Goal: Task Accomplishment & Management: Use online tool/utility

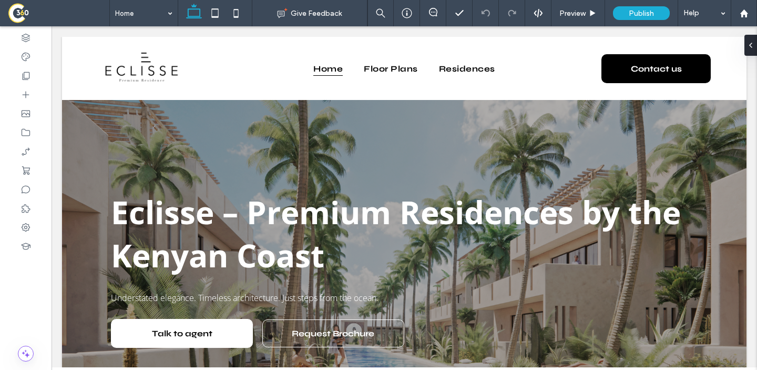
click at [23, 13] on span at bounding box center [59, 13] width 102 height 21
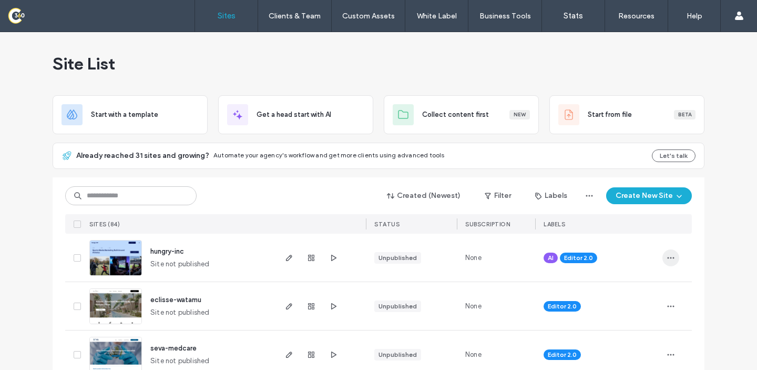
click at [663, 254] on span "button" at bounding box center [671, 257] width 17 height 17
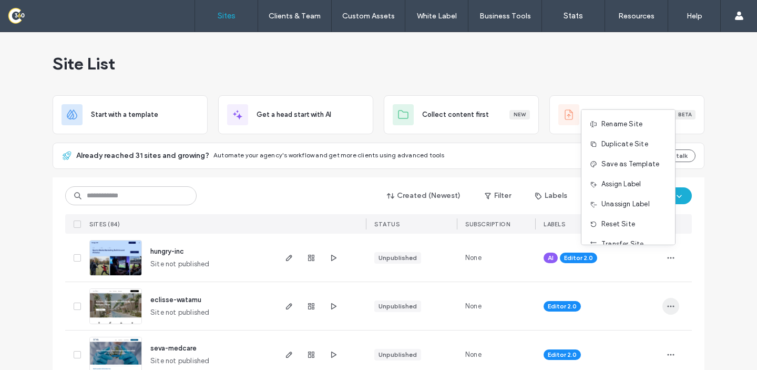
click at [669, 307] on icon "button" at bounding box center [671, 306] width 8 height 8
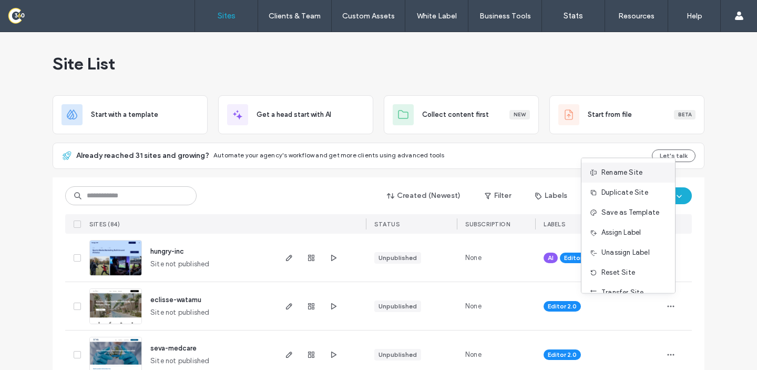
click at [622, 175] on span "Rename Site" at bounding box center [622, 172] width 41 height 11
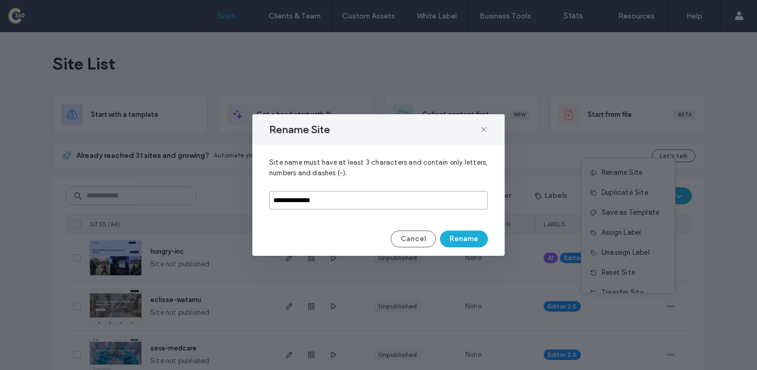
drag, startPoint x: 329, startPoint y: 202, endPoint x: 301, endPoint y: 203, distance: 28.4
click at [301, 203] on input "**********" at bounding box center [378, 200] width 219 height 18
type input "**********"
click at [328, 232] on div "Cancel Rename" at bounding box center [378, 238] width 219 height 17
click at [465, 239] on button "Rename" at bounding box center [464, 238] width 48 height 17
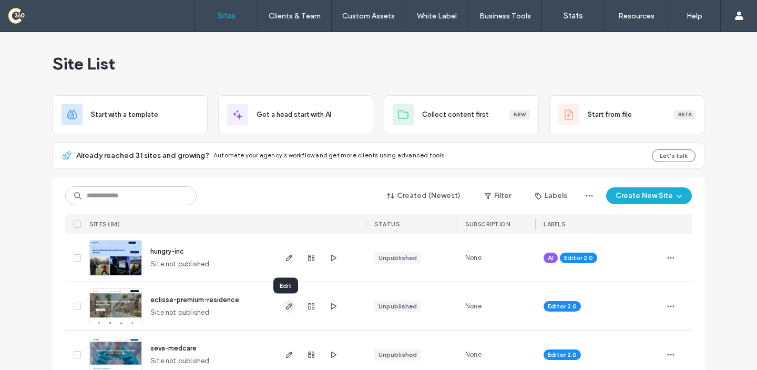
click at [285, 304] on icon "button" at bounding box center [289, 306] width 8 height 8
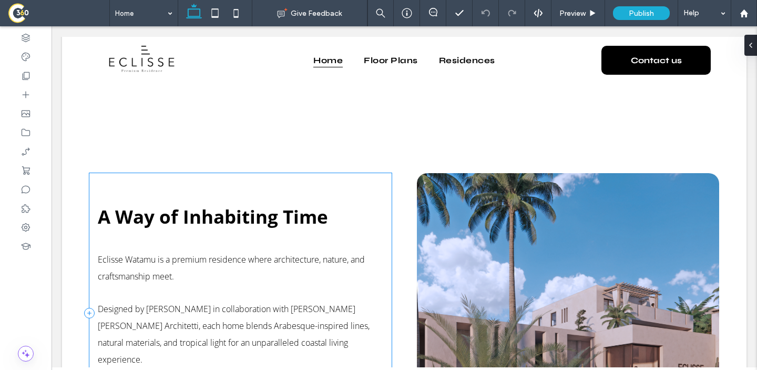
scroll to position [502, 0]
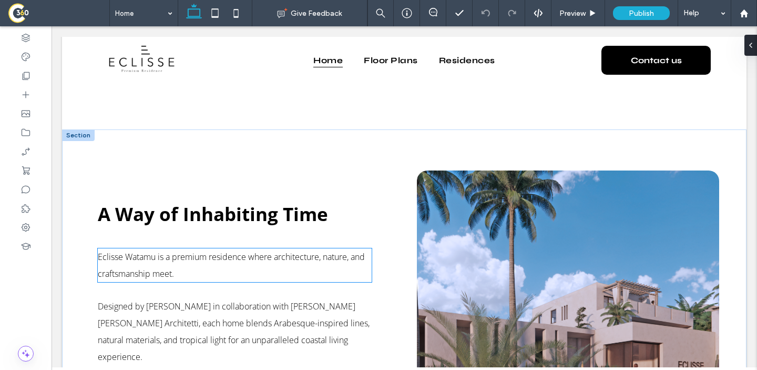
click at [145, 267] on span "Eclisse Watamu is a premium residence where architecture, nature, and craftsman…" at bounding box center [231, 265] width 267 height 28
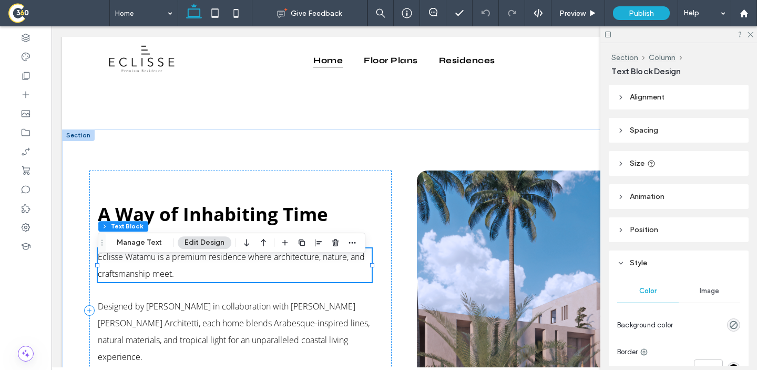
click at [145, 267] on span "Eclisse Watamu is a premium residence where architecture, nature, and craftsman…" at bounding box center [231, 265] width 267 height 28
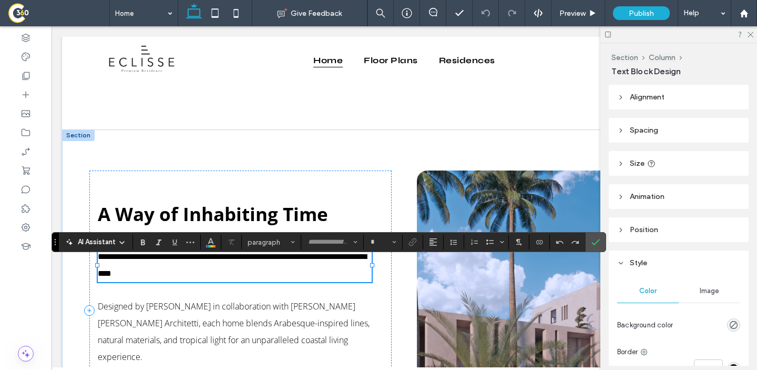
type input "*********"
type input "**"
click at [158, 272] on span "**********" at bounding box center [232, 264] width 269 height 25
drag, startPoint x: 158, startPoint y: 270, endPoint x: 128, endPoint y: 267, distance: 30.1
click at [128, 267] on span "**********" at bounding box center [232, 264] width 269 height 25
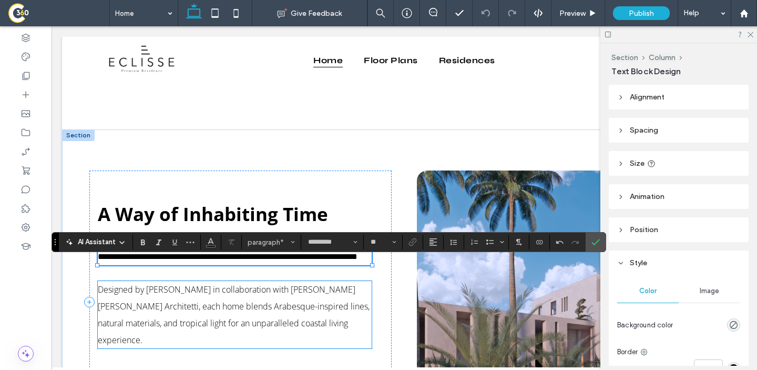
click at [246, 315] on span "Designed by Archikenya in collaboration with Michieli Zanatta Architetti, each …" at bounding box center [234, 315] width 272 height 62
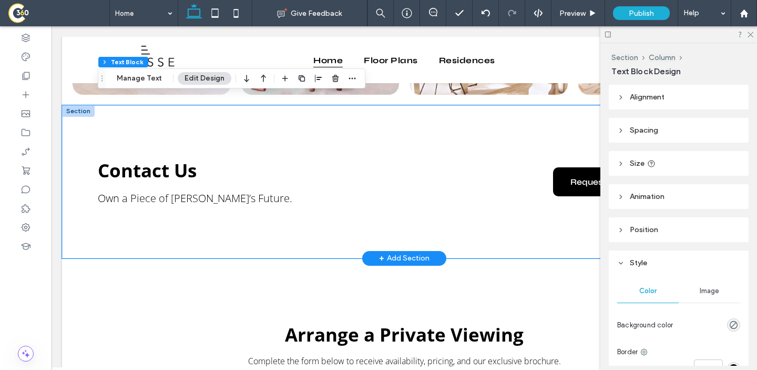
scroll to position [2545, 0]
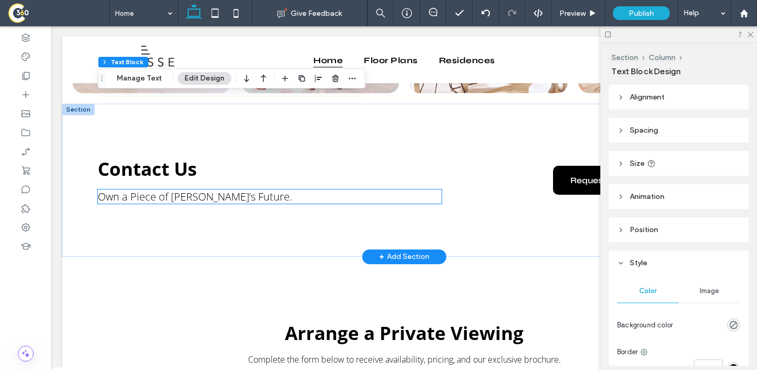
click at [208, 196] on span "Own a Piece of Watamu’s Future." at bounding box center [195, 196] width 195 height 14
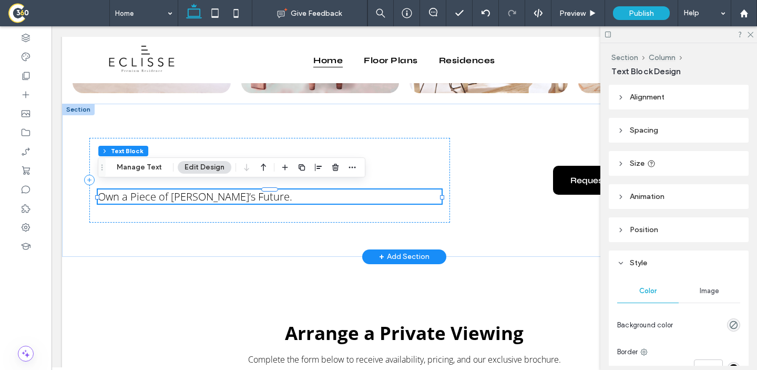
click at [208, 196] on div "Own a Piece of Watamu’s Future." at bounding box center [270, 196] width 344 height 14
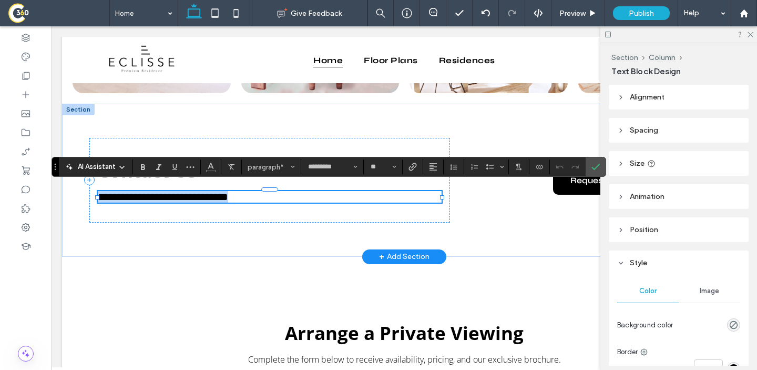
click at [213, 194] on span "**********" at bounding box center [163, 196] width 130 height 11
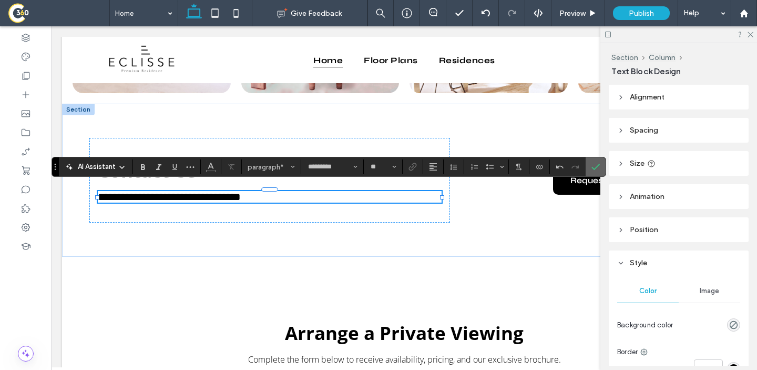
click at [596, 164] on icon "Confirm" at bounding box center [596, 167] width 8 height 8
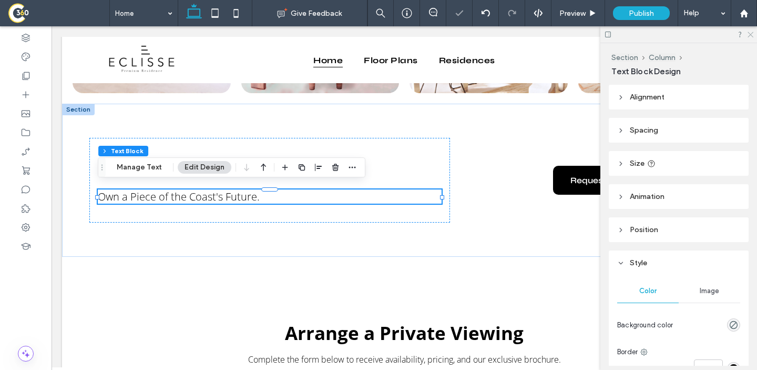
click at [752, 34] on icon at bounding box center [750, 34] width 7 height 7
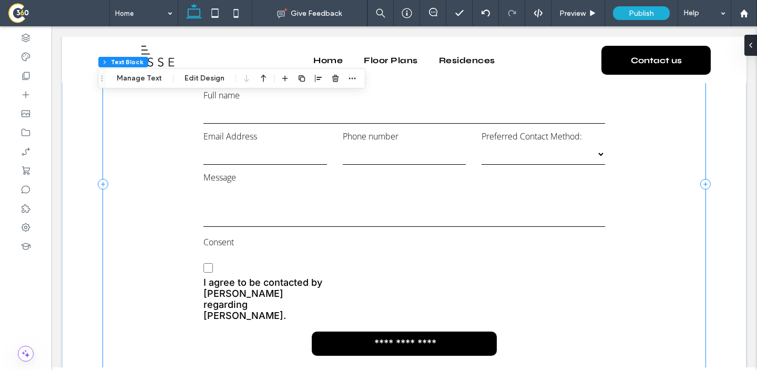
scroll to position [2854, 0]
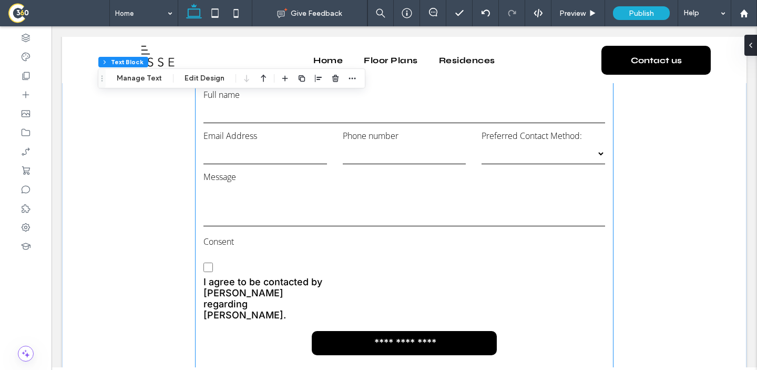
click at [266, 301] on span "I agree to be contacted by Archikenya regarding Eclisse Watamu." at bounding box center [266, 298] width 124 height 44
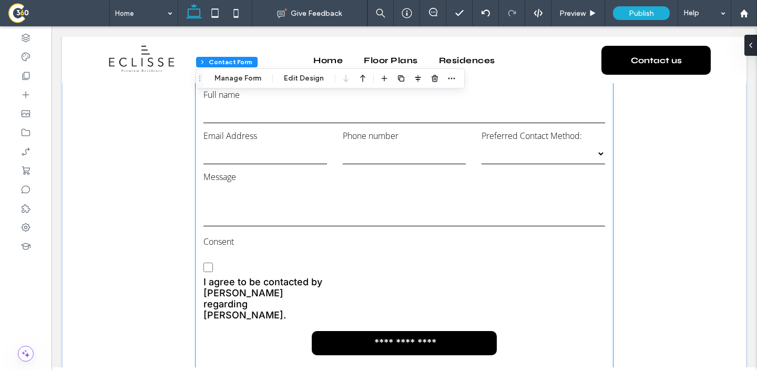
type input "*"
type input "***"
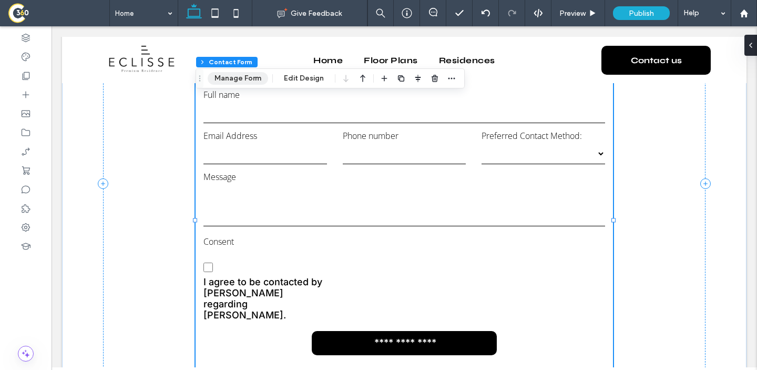
click at [261, 79] on button "Manage Form" at bounding box center [238, 78] width 60 height 13
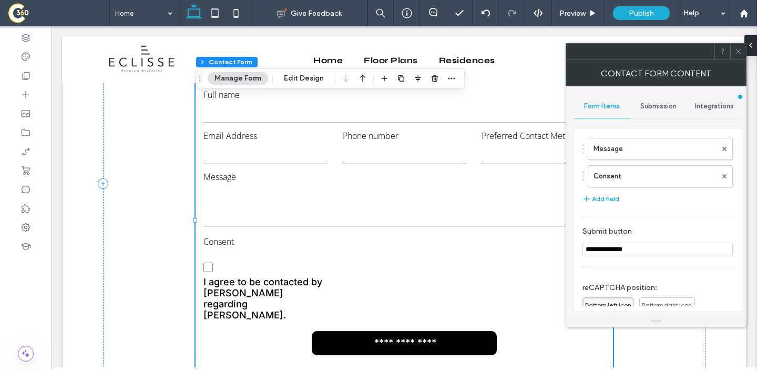
scroll to position [147, 0]
click at [639, 185] on label "Consent" at bounding box center [655, 179] width 123 height 21
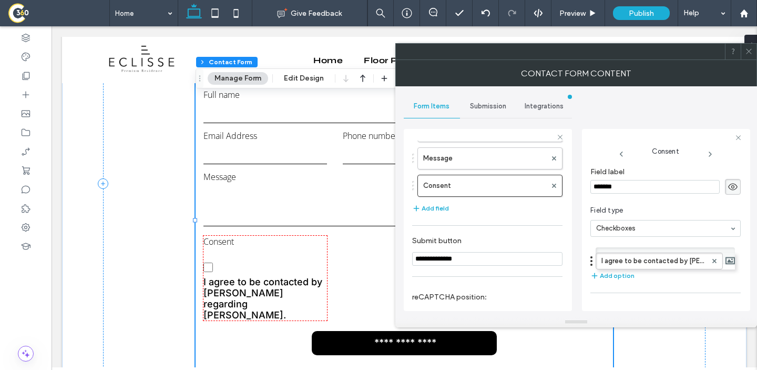
drag, startPoint x: 652, startPoint y: 255, endPoint x: 671, endPoint y: 253, distance: 19.0
click at [678, 258] on label "I agree to be contacted by Archikenya regarding Eclisse Watamu." at bounding box center [657, 256] width 111 height 16
type input "**********"
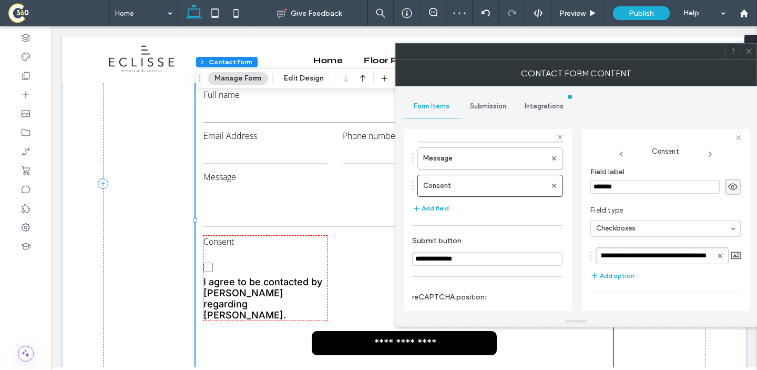
click at [341, 233] on form "**********" at bounding box center [405, 225] width 418 height 298
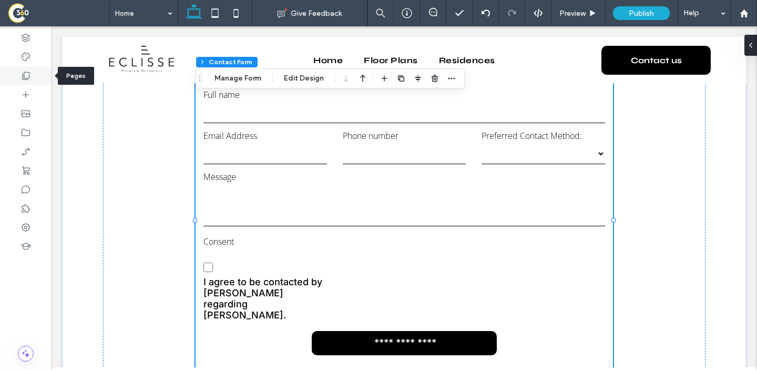
click at [35, 79] on div at bounding box center [26, 75] width 52 height 19
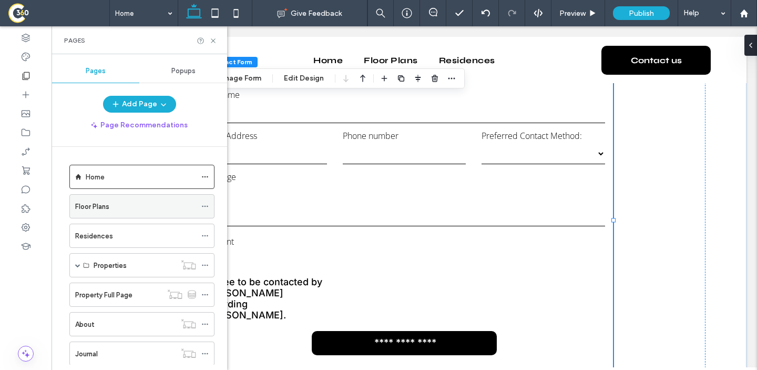
click at [112, 204] on div "Floor Plans" at bounding box center [135, 206] width 121 height 11
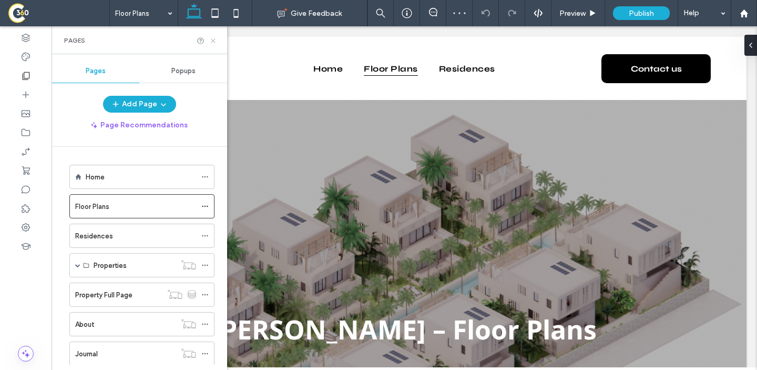
click at [214, 39] on icon at bounding box center [213, 41] width 8 height 8
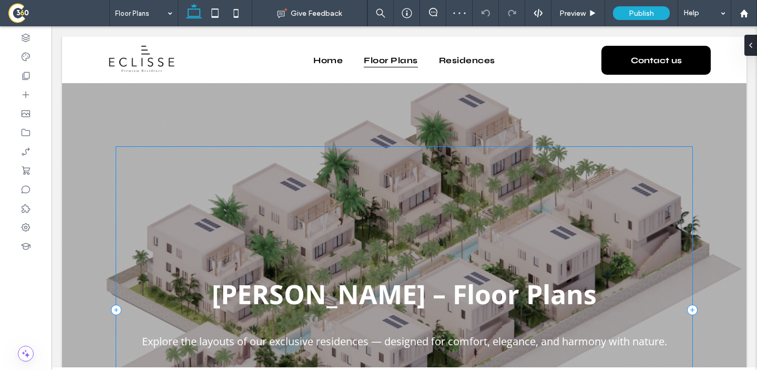
scroll to position [84, 0]
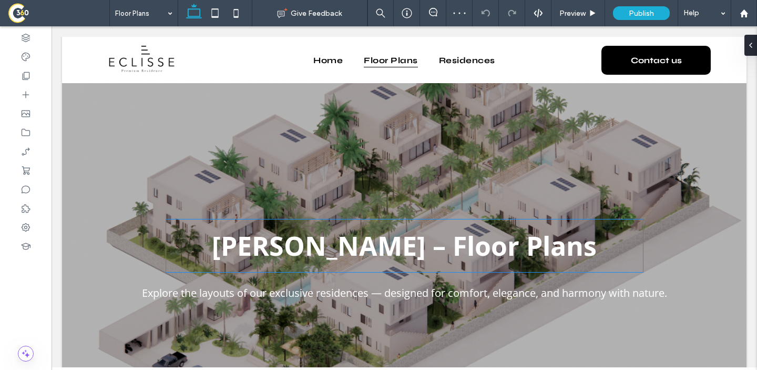
click at [339, 239] on span "Eclisse Watamu – Floor Plans" at bounding box center [404, 246] width 385 height 36
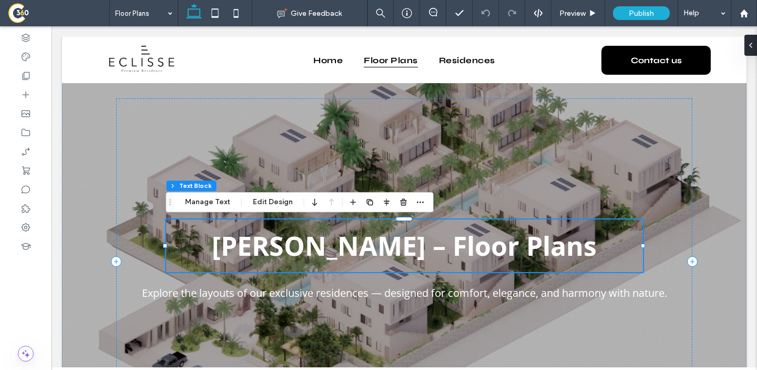
click at [339, 239] on div "Eclisse Watamu – Floor Plans" at bounding box center [404, 245] width 477 height 53
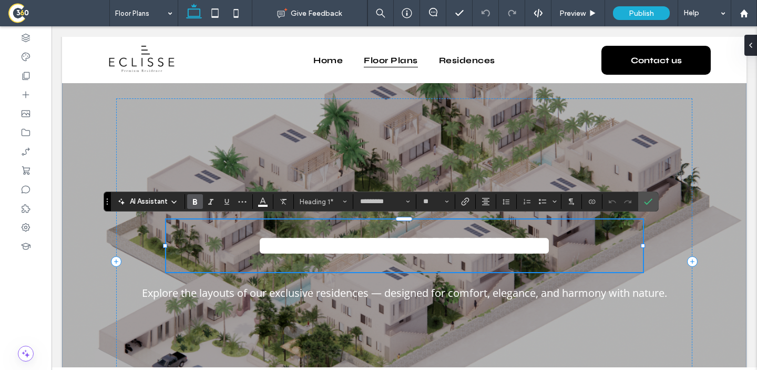
click at [424, 253] on span "**********" at bounding box center [405, 245] width 294 height 26
drag, startPoint x: 424, startPoint y: 252, endPoint x: 321, endPoint y: 239, distance: 103.4
click at [321, 239] on span "**********" at bounding box center [405, 245] width 294 height 26
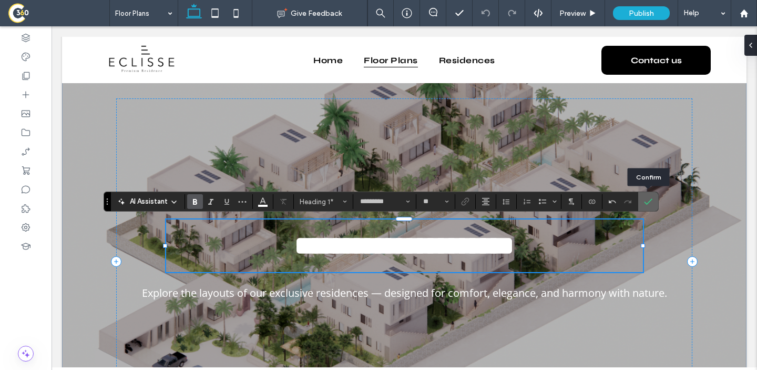
click at [647, 200] on icon "Confirm" at bounding box center [648, 201] width 8 height 8
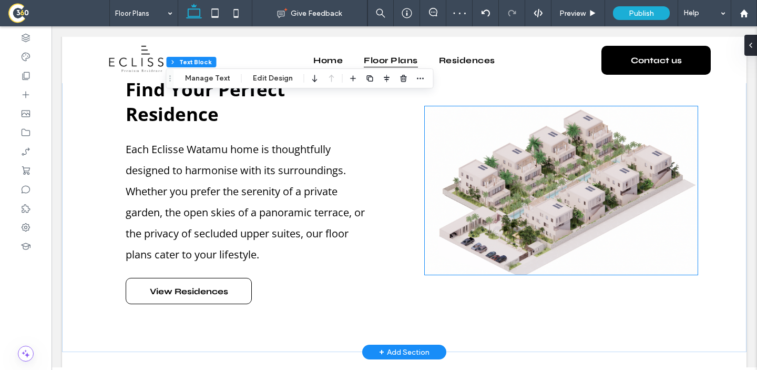
scroll to position [513, 0]
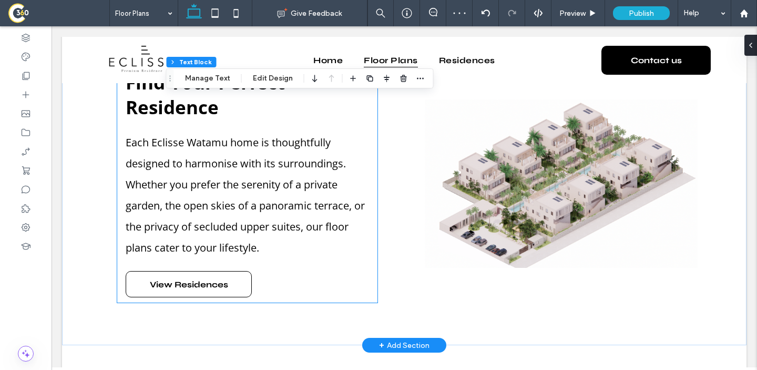
click at [200, 156] on p "Each Eclisse Watamu home is thoughtfully designed to harmonise with its surroun…" at bounding box center [248, 195] width 244 height 126
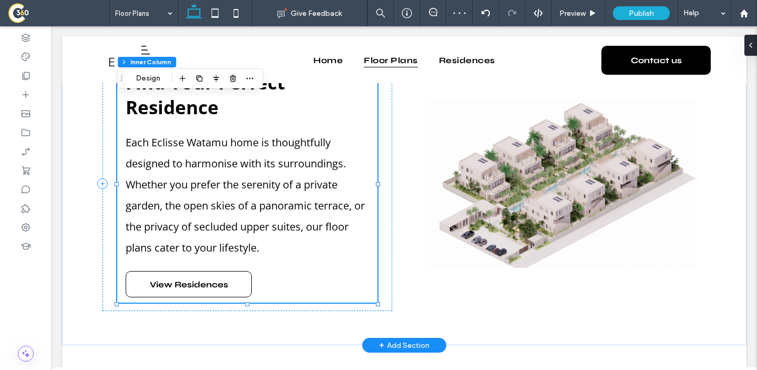
click at [200, 156] on p "Each Eclisse Watamu home is thoughtfully designed to harmonise with its surroun…" at bounding box center [248, 195] width 244 height 126
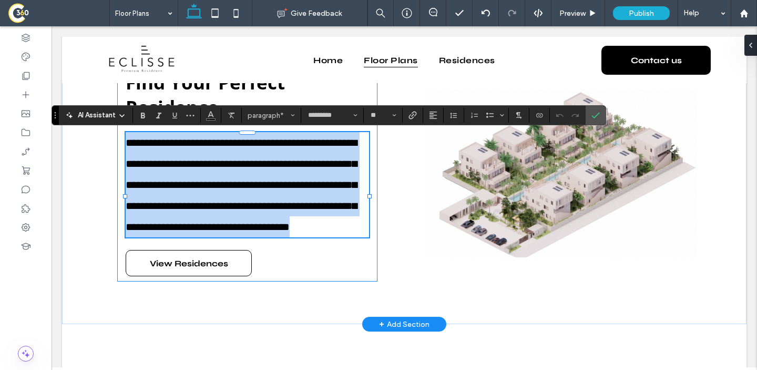
click at [226, 147] on span "**********" at bounding box center [241, 184] width 231 height 95
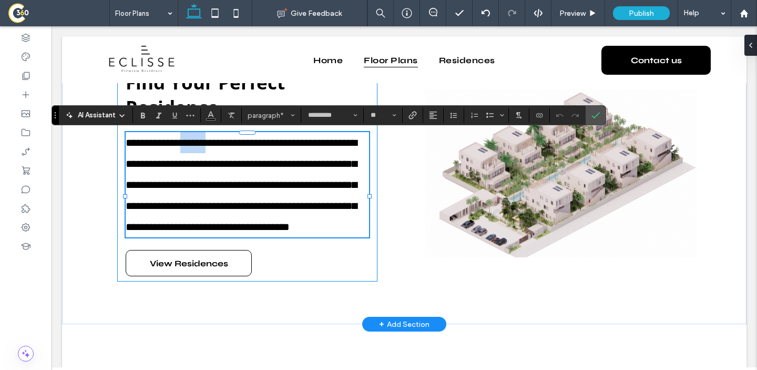
drag, startPoint x: 226, startPoint y: 147, endPoint x: 187, endPoint y: 144, distance: 39.6
click at [186, 145] on span "**********" at bounding box center [241, 184] width 231 height 95
click at [598, 117] on icon "Confirm" at bounding box center [596, 115] width 8 height 8
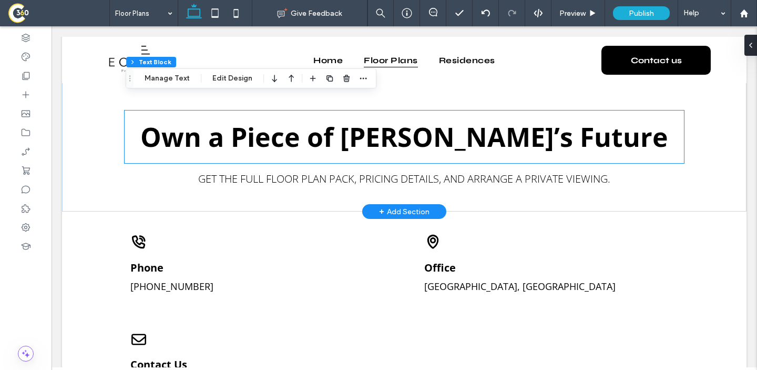
scroll to position [2445, 0]
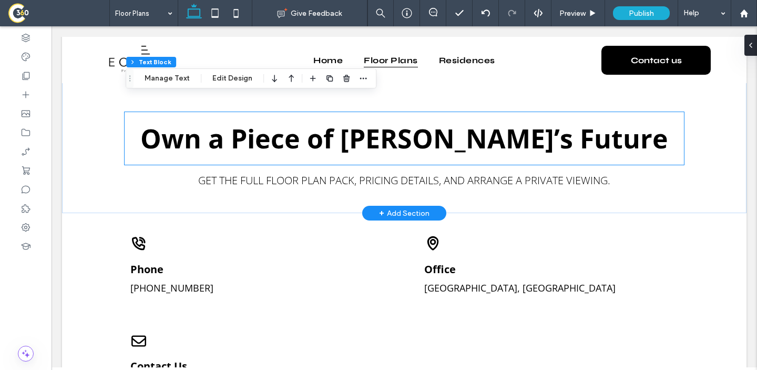
click at [514, 136] on span "Own a Piece of Watamu’s Future" at bounding box center [404, 138] width 528 height 36
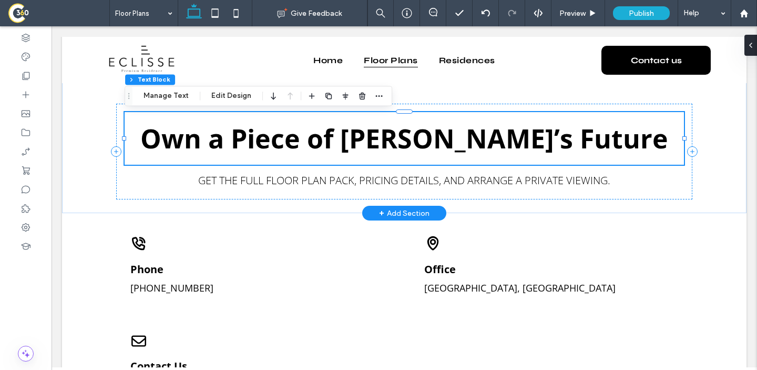
click at [514, 136] on span "Own a Piece of Watamu’s Future" at bounding box center [404, 138] width 528 height 36
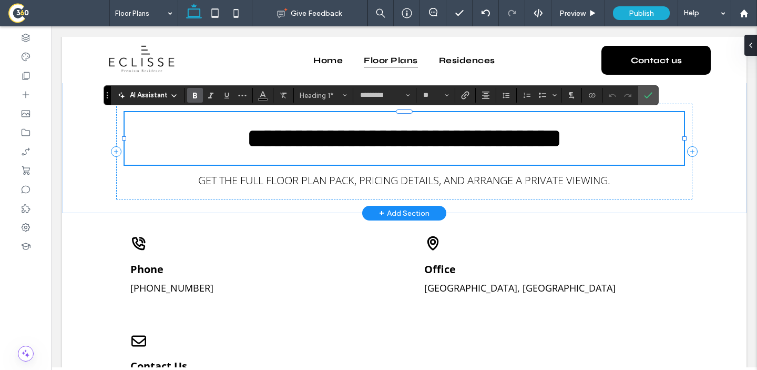
click at [523, 145] on span "**********" at bounding box center [404, 138] width 315 height 26
drag, startPoint x: 501, startPoint y: 145, endPoint x: 396, endPoint y: 157, distance: 105.9
click at [396, 157] on h1 "**********" at bounding box center [405, 138] width 560 height 53
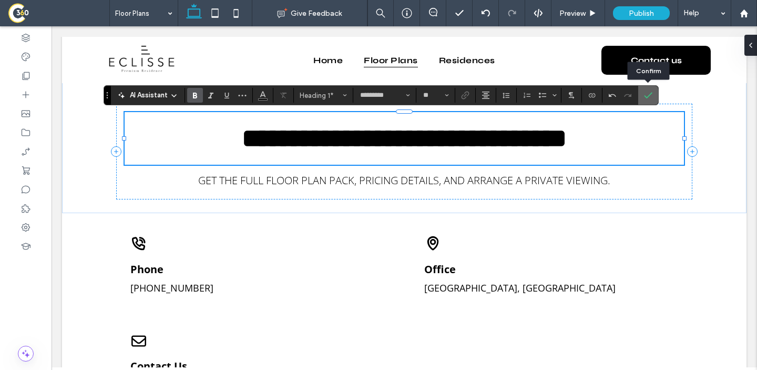
click at [651, 101] on span "Confirm" at bounding box center [648, 95] width 8 height 18
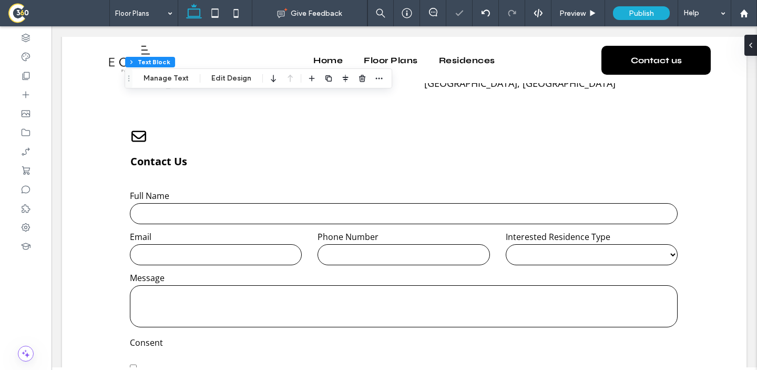
scroll to position [2653, 0]
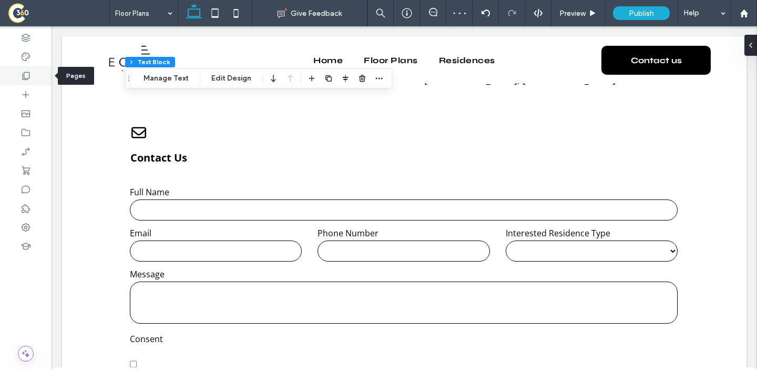
click at [17, 83] on div at bounding box center [26, 75] width 52 height 19
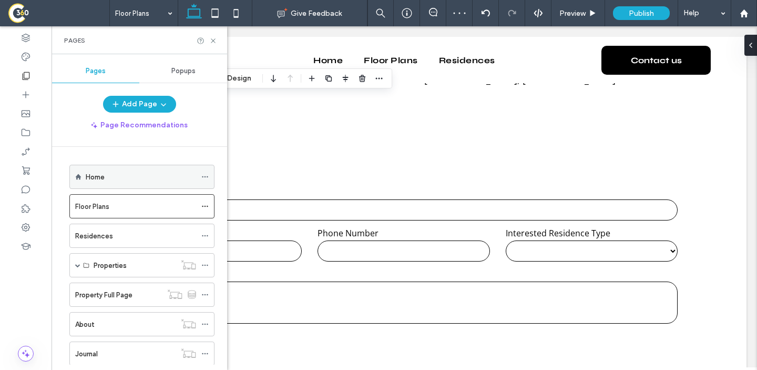
click at [112, 181] on div "Home" at bounding box center [141, 176] width 110 height 11
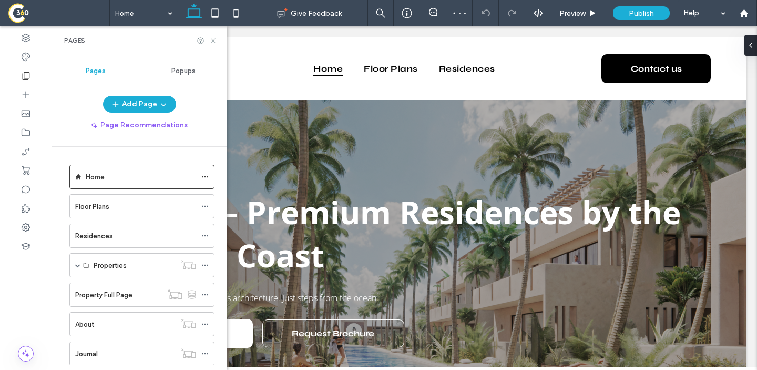
click at [215, 39] on icon at bounding box center [213, 41] width 8 height 8
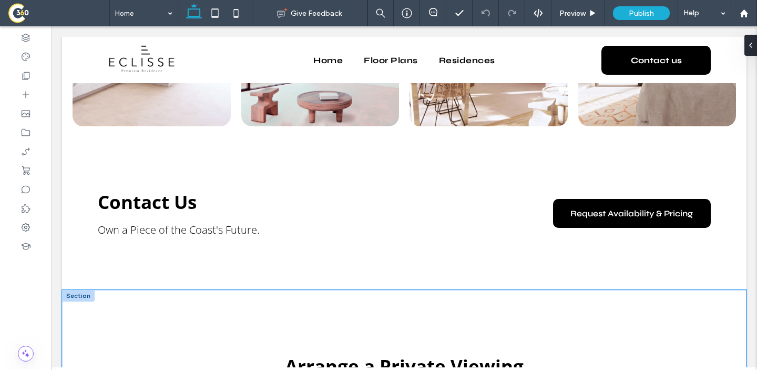
scroll to position [2584, 0]
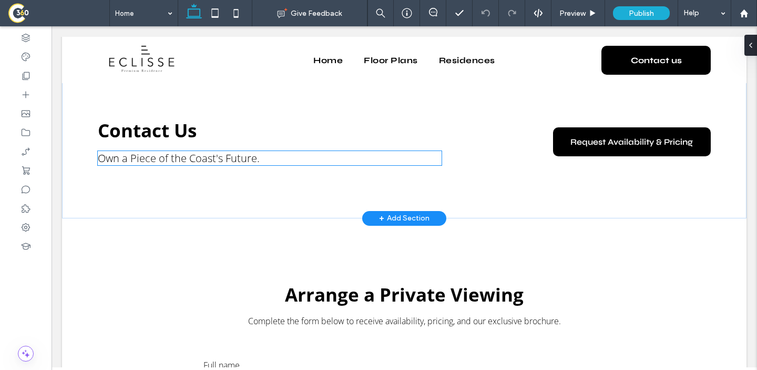
click at [207, 158] on span "Own a Piece of the Coast's Future." at bounding box center [179, 158] width 162 height 14
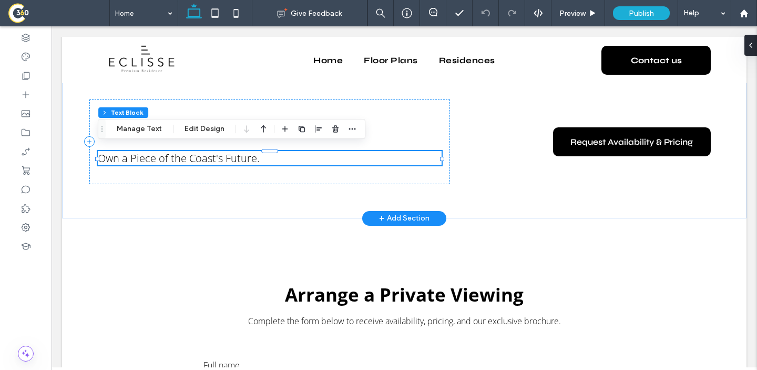
click at [207, 158] on span "Own a Piece of the Coast's Future." at bounding box center [179, 158] width 162 height 14
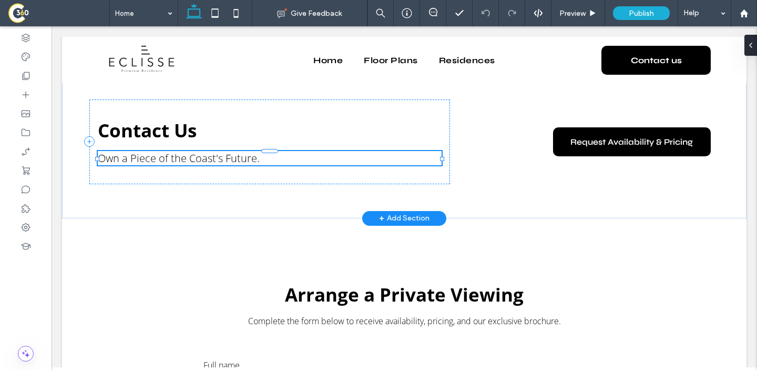
type input "*********"
type input "**"
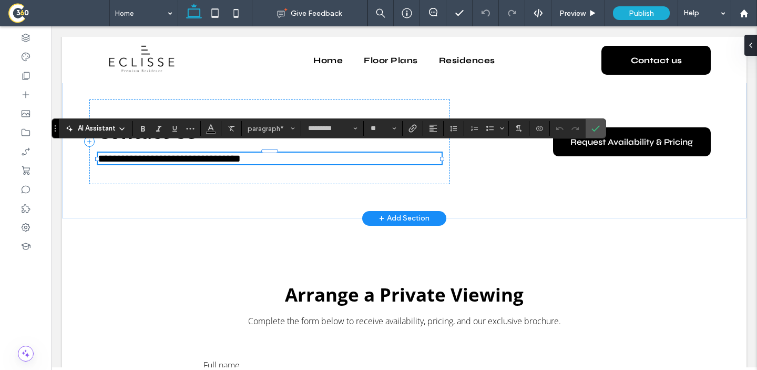
click at [215, 155] on span "**********" at bounding box center [169, 158] width 143 height 11
drag, startPoint x: 214, startPoint y: 155, endPoint x: 171, endPoint y: 156, distance: 42.6
click at [171, 156] on span "**********" at bounding box center [169, 158] width 143 height 11
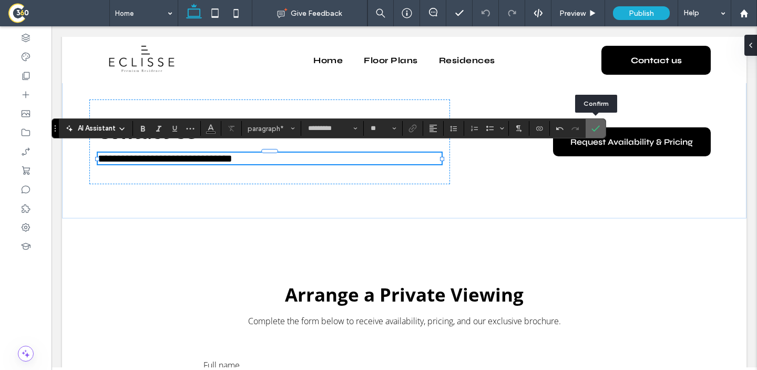
click at [598, 129] on icon "Confirm" at bounding box center [596, 128] width 8 height 8
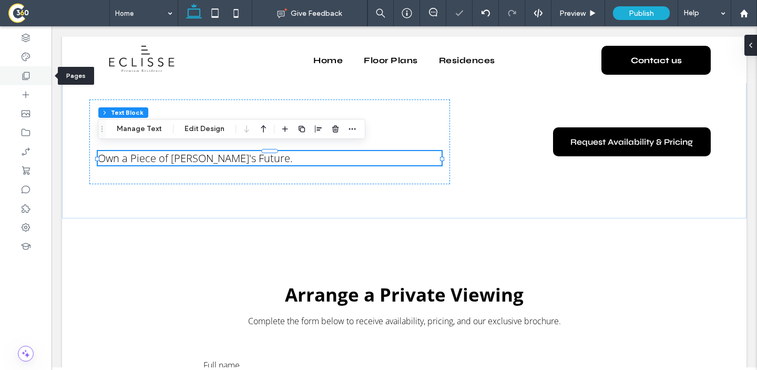
click at [19, 79] on div at bounding box center [26, 75] width 52 height 19
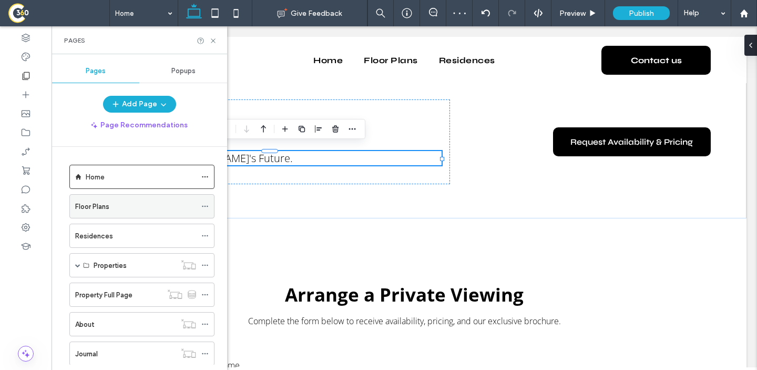
click at [112, 207] on div "Floor Plans" at bounding box center [135, 206] width 121 height 11
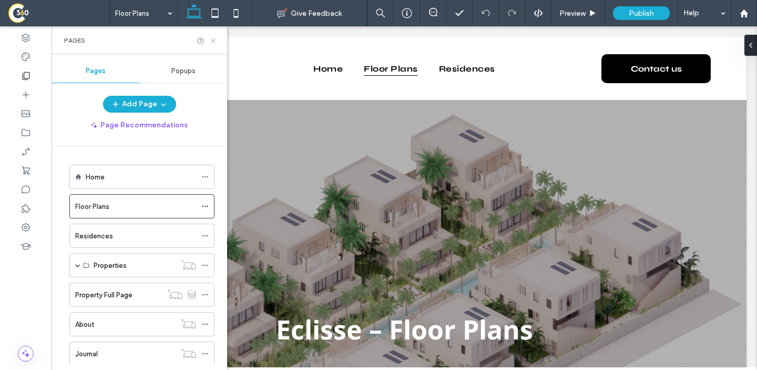
click at [211, 39] on icon at bounding box center [213, 41] width 8 height 8
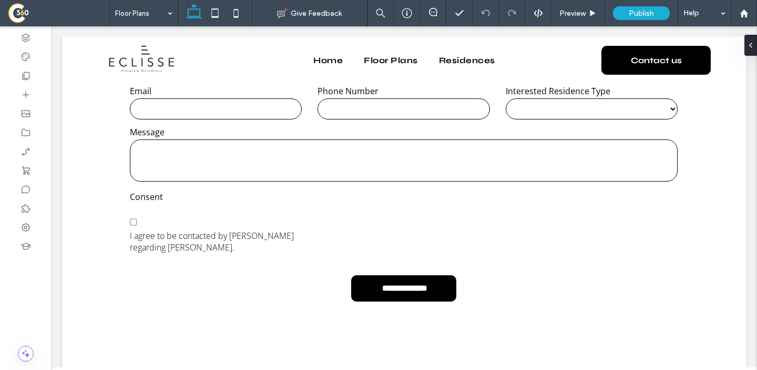
scroll to position [2803, 0]
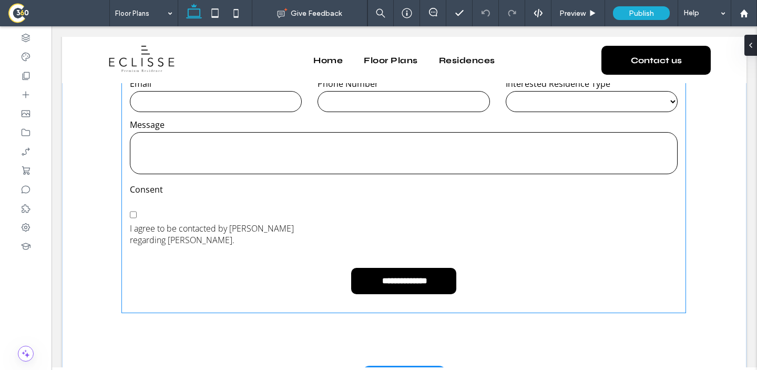
click at [197, 255] on form "**********" at bounding box center [404, 168] width 564 height 288
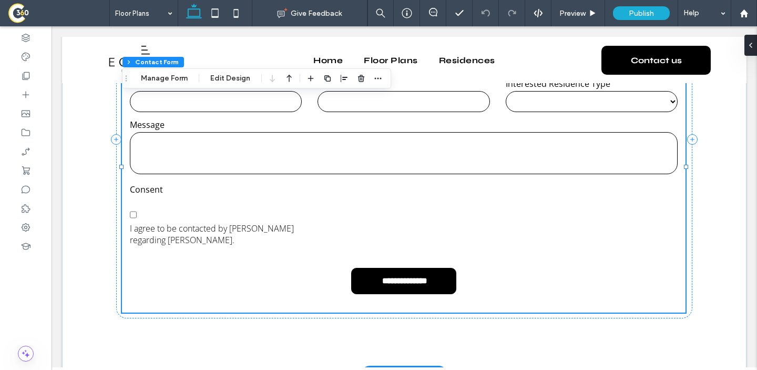
type input "*"
type input "***"
type input "**"
type input "*"
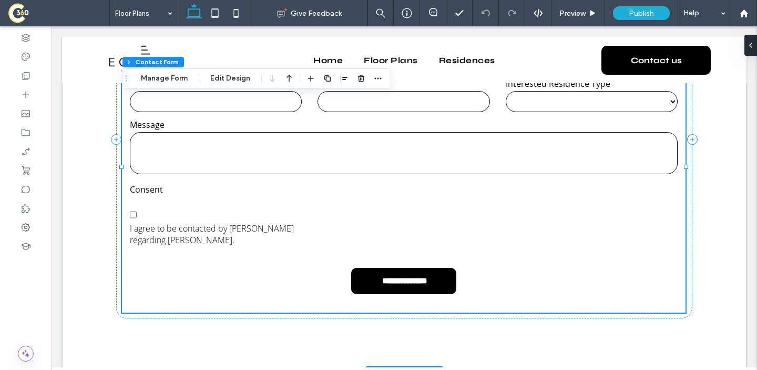
type input "***"
click at [178, 78] on button "Manage Form" at bounding box center [164, 78] width 60 height 13
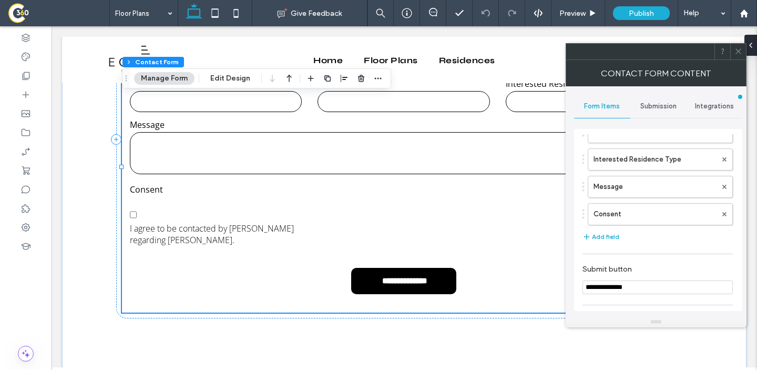
scroll to position [119, 0]
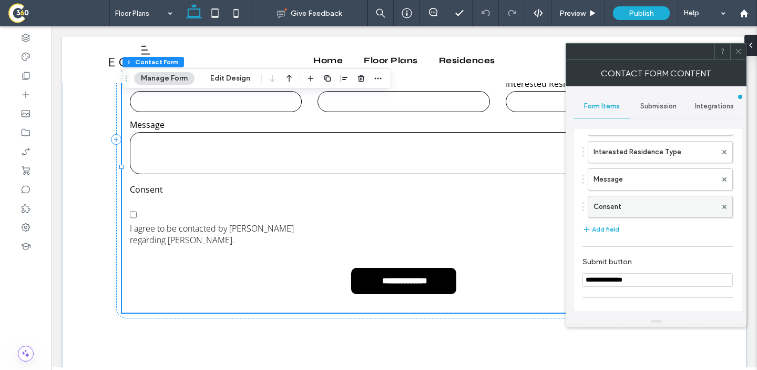
click at [618, 211] on label "Consent" at bounding box center [655, 206] width 123 height 21
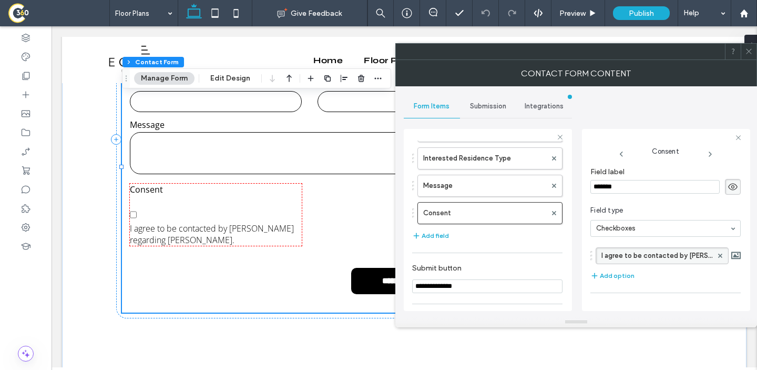
click at [650, 253] on label "I agree to be contacted by Archikenya regarding Eclisse Watamu." at bounding box center [657, 256] width 111 height 16
type input "**********"
click at [666, 281] on div "I agree to be contacted by Archikenya regarding Eclisse. Add option" at bounding box center [666, 264] width 150 height 45
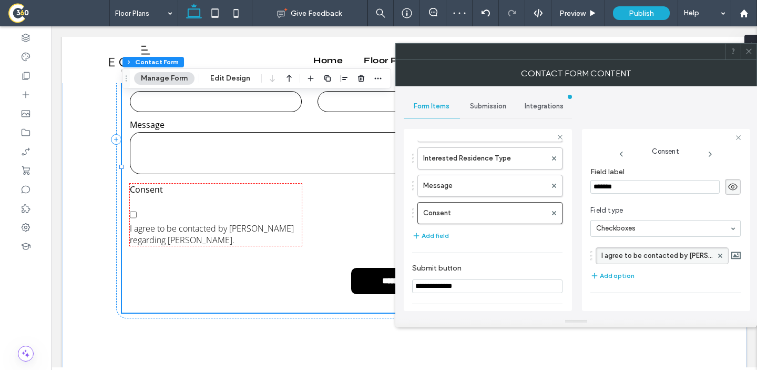
click at [752, 51] on icon at bounding box center [749, 51] width 8 height 8
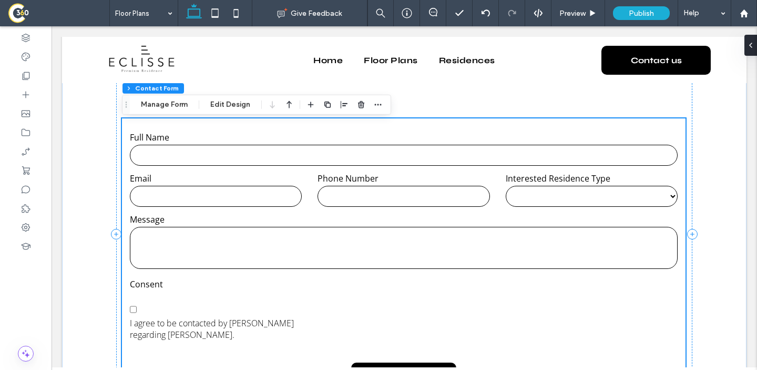
scroll to position [2702, 0]
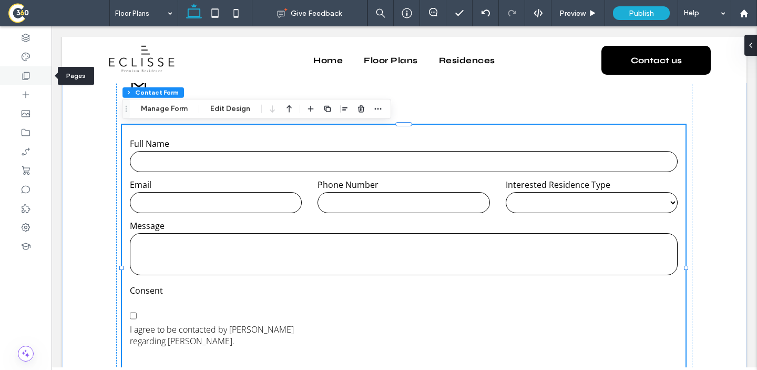
click at [18, 76] on div at bounding box center [26, 75] width 52 height 19
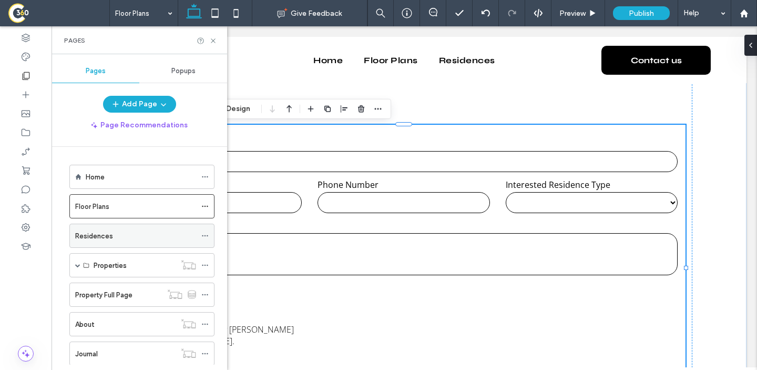
click at [119, 234] on div "Residences" at bounding box center [135, 235] width 121 height 11
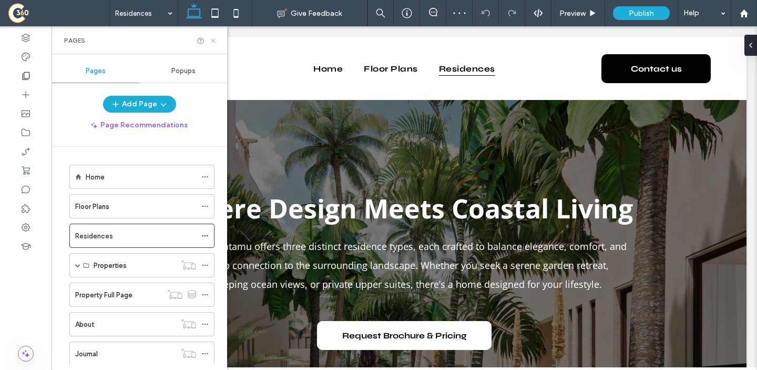
click at [211, 38] on icon at bounding box center [213, 41] width 8 height 8
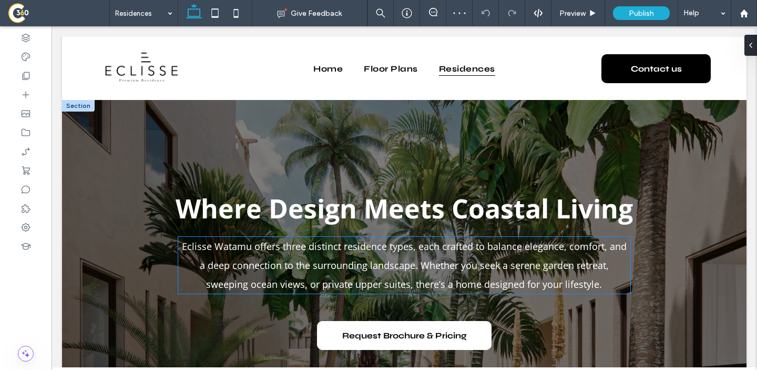
click at [243, 250] on span "Eclisse Watamu offers three distinct residence types, each crafted to balance e…" at bounding box center [404, 265] width 445 height 50
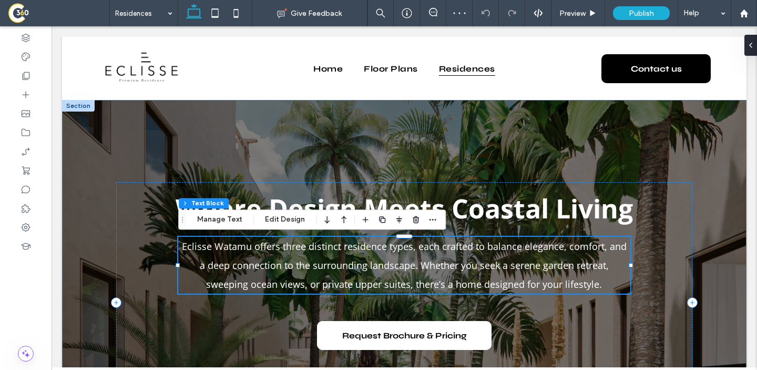
click at [243, 250] on div "Eclisse Watamu offers three distinct residence types, each crafted to balance e…" at bounding box center [404, 265] width 452 height 57
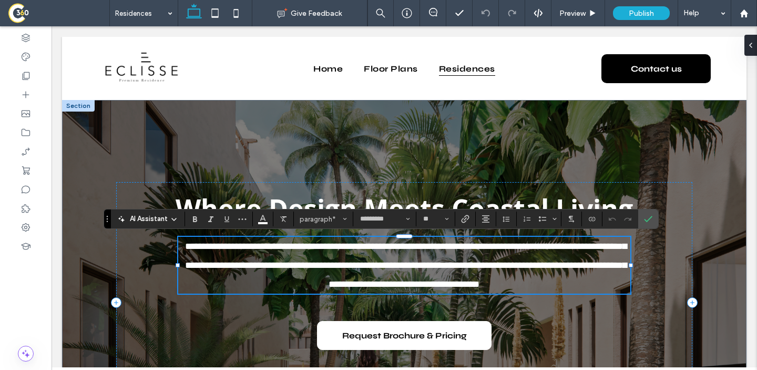
click at [251, 249] on span "**********" at bounding box center [406, 264] width 442 height 47
click at [648, 222] on icon "Confirm" at bounding box center [648, 219] width 8 height 8
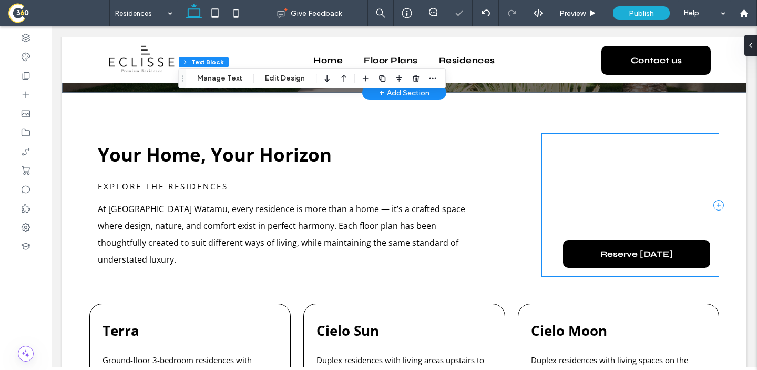
scroll to position [359, 0]
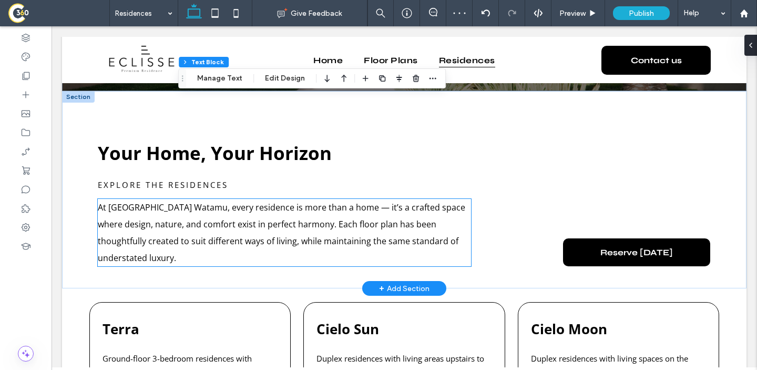
click at [265, 234] on p "At Eclisse Watamu, every residence is more than a home — it’s a crafted space w…" at bounding box center [284, 232] width 373 height 67
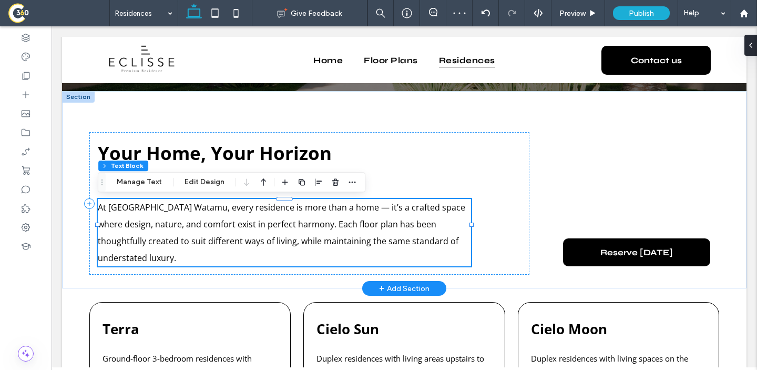
click at [265, 234] on p "At Eclisse Watamu, every residence is more than a home — it’s a crafted space w…" at bounding box center [284, 232] width 373 height 67
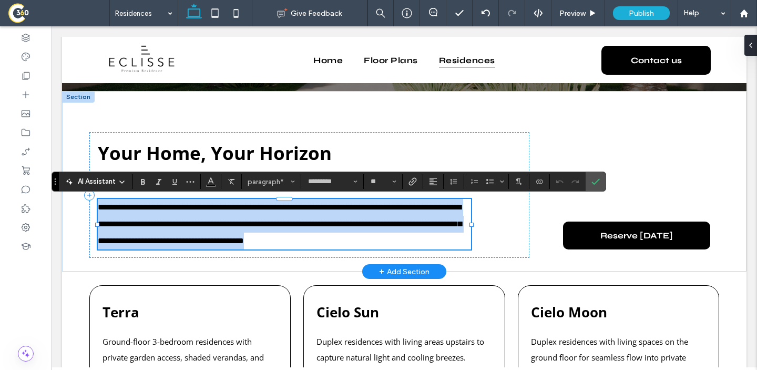
click at [170, 212] on span "**********" at bounding box center [280, 224] width 364 height 42
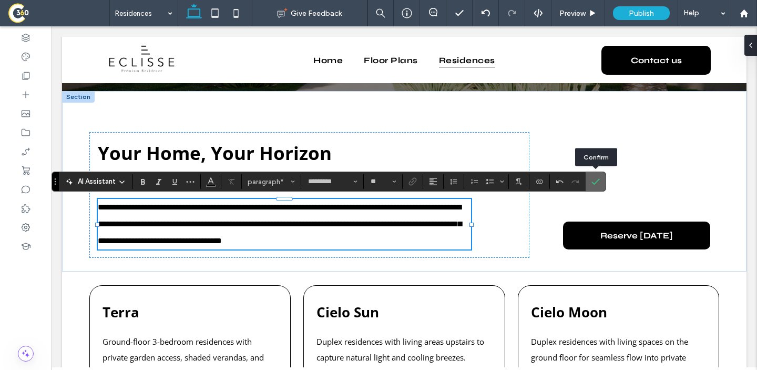
click at [588, 180] on label "Confirm" at bounding box center [596, 181] width 16 height 19
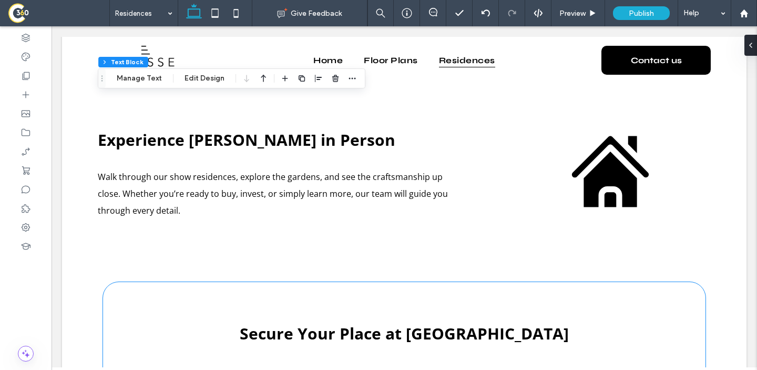
scroll to position [1429, 0]
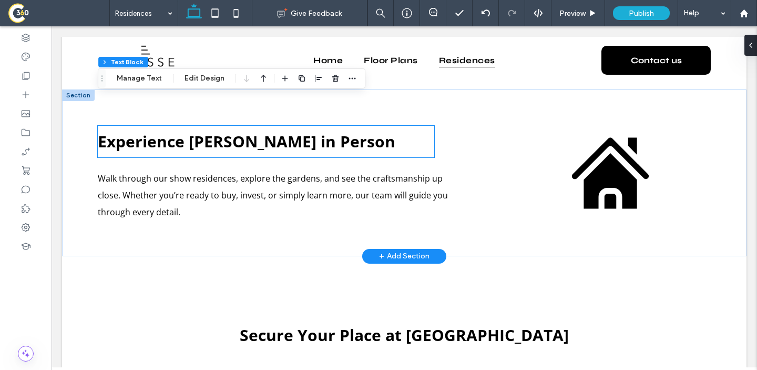
click at [267, 130] on span "Experience Eclisse Watamu in Person" at bounding box center [247, 141] width 298 height 22
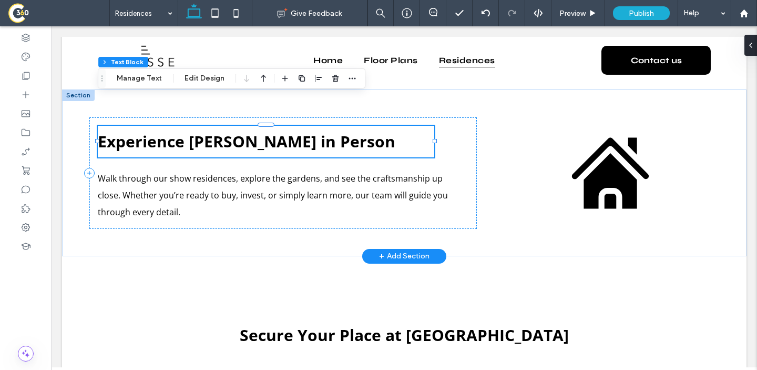
click at [267, 128] on div "Experience Eclisse Watamu in Person" at bounding box center [266, 142] width 337 height 32
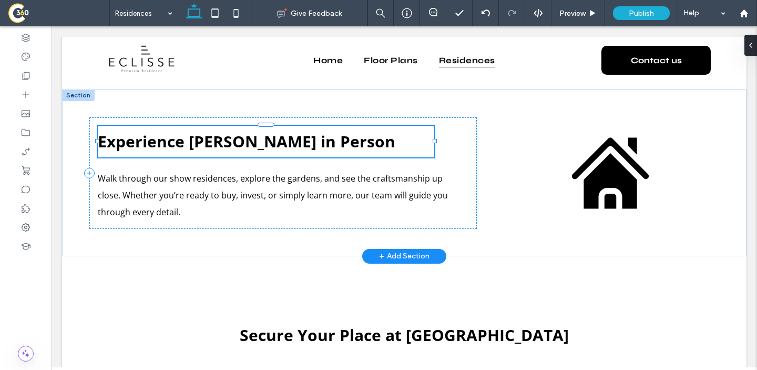
type input "*********"
type input "**"
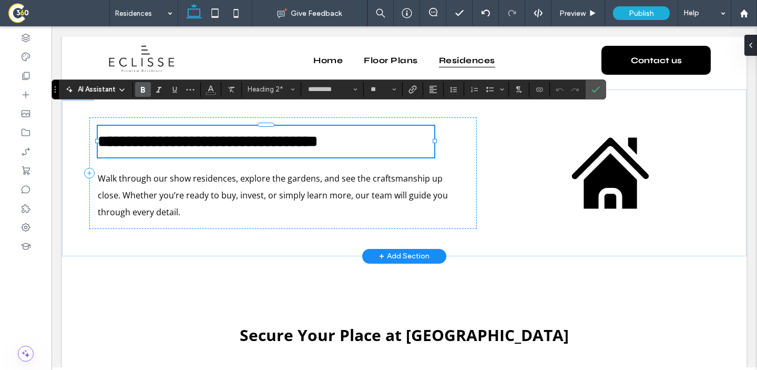
click at [308, 134] on span "**********" at bounding box center [208, 141] width 220 height 15
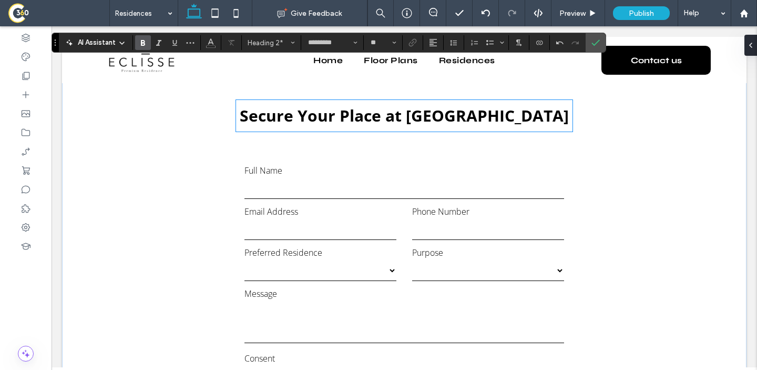
scroll to position [1656, 0]
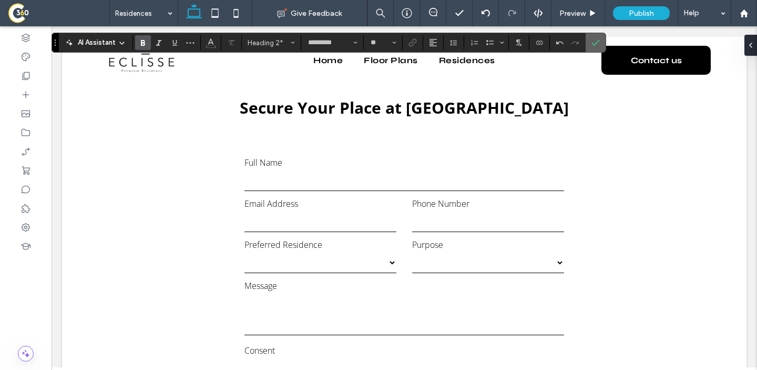
click at [591, 43] on label "Confirm" at bounding box center [596, 42] width 16 height 19
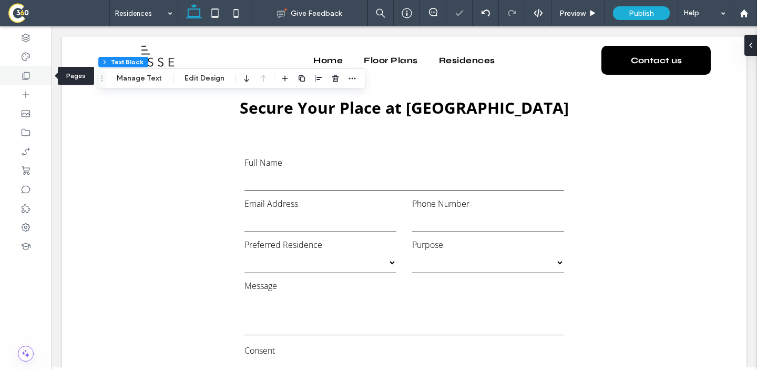
click at [25, 78] on use at bounding box center [26, 76] width 7 height 8
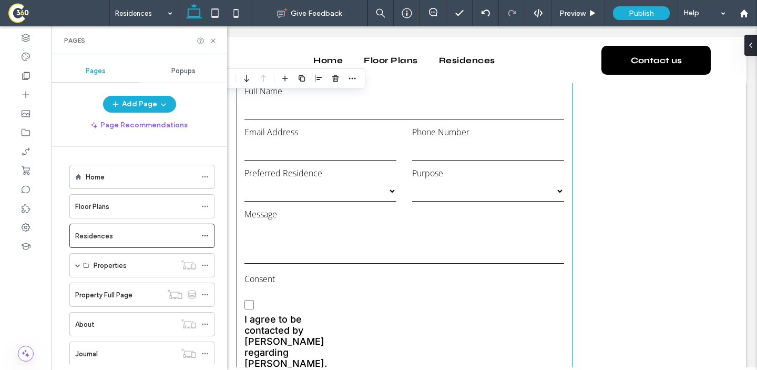
scroll to position [1729, 0]
click at [290, 283] on label "I agree to be contacted by Archikenya regarding Eclisse Watamu." at bounding box center [293, 325] width 96 height 84
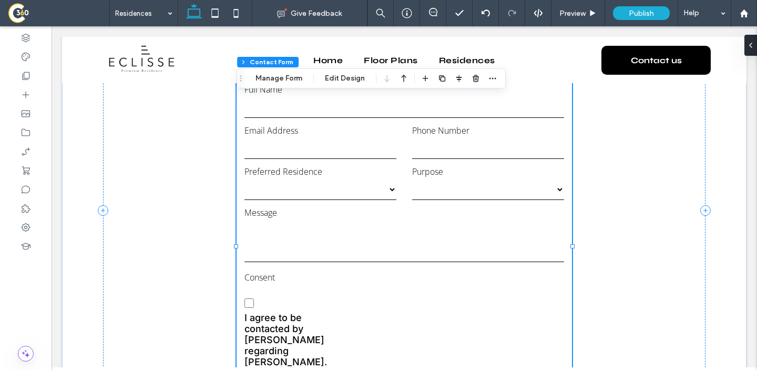
type input "*"
type input "***"
click at [295, 83] on button "Manage Form" at bounding box center [279, 78] width 60 height 13
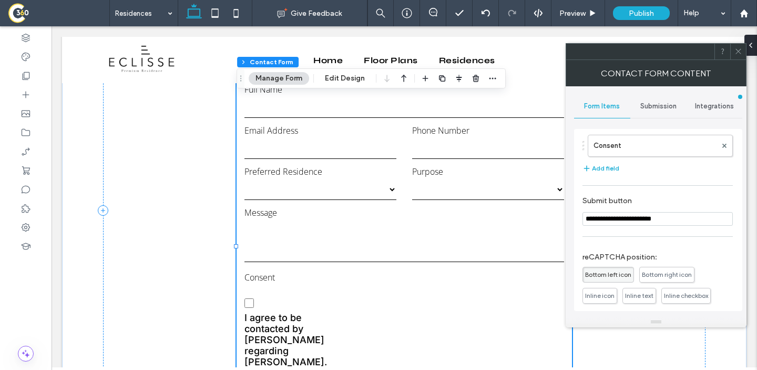
scroll to position [177, 0]
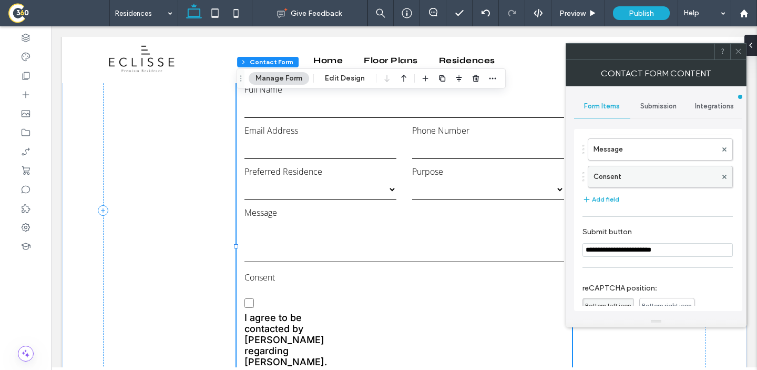
click at [625, 179] on label "Consent" at bounding box center [655, 176] width 123 height 21
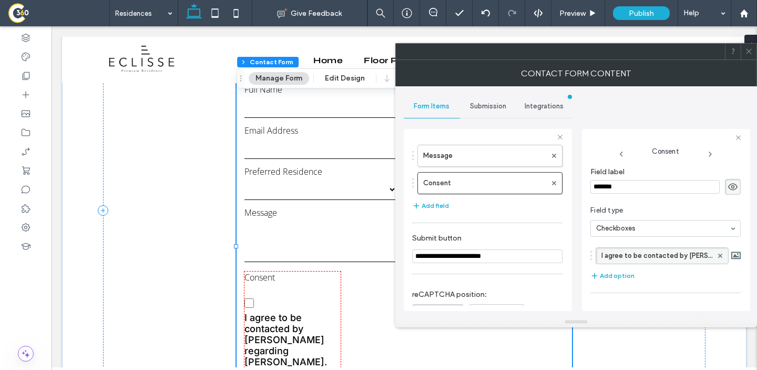
click at [659, 256] on label "I agree to be contacted by Archikenya regarding Eclisse Watamu." at bounding box center [657, 256] width 111 height 16
type input "**********"
click at [747, 50] on icon at bounding box center [749, 51] width 8 height 8
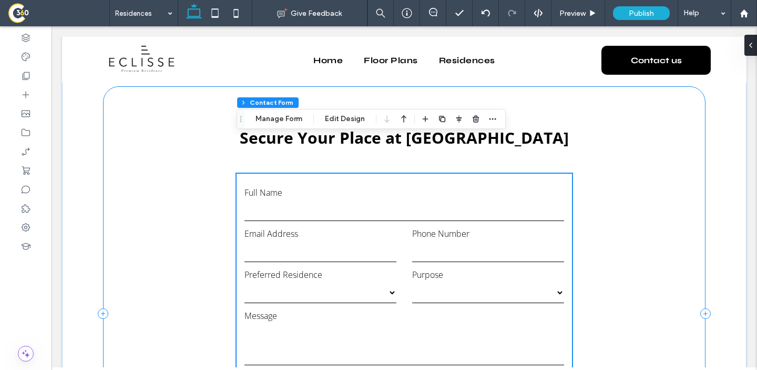
scroll to position [1549, 0]
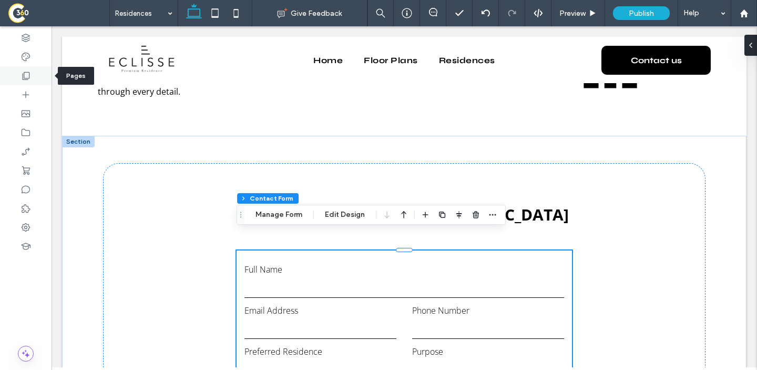
click at [31, 80] on div at bounding box center [26, 75] width 52 height 19
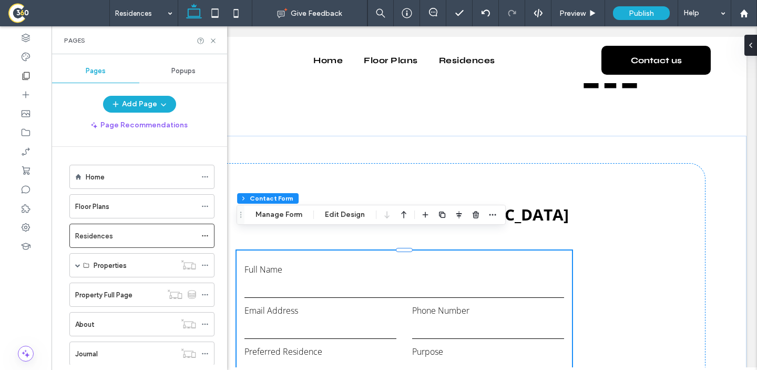
click at [152, 95] on div "Pages Popups Add Page Page Recommendations Home Floor Plans Residences Properti…" at bounding box center [140, 211] width 176 height 305
click at [155, 104] on button "Add Page" at bounding box center [139, 104] width 73 height 17
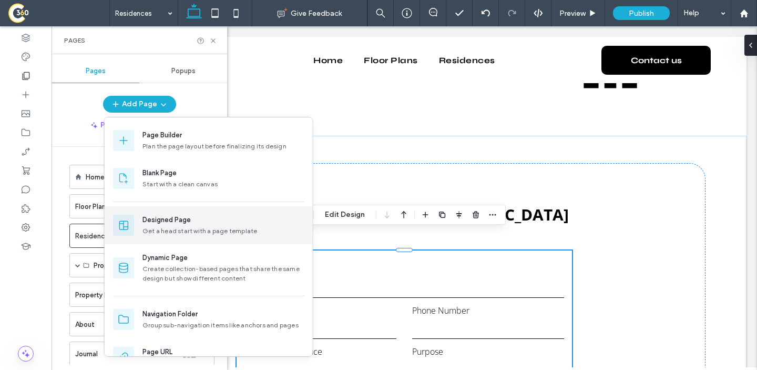
click at [193, 222] on div "Designed Page" at bounding box center [224, 220] width 162 height 11
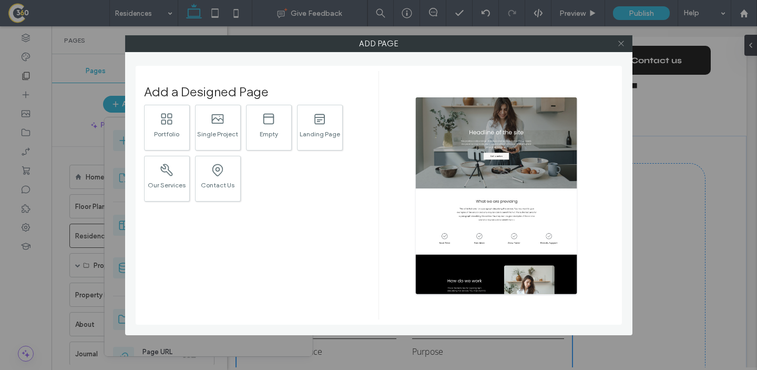
click at [620, 47] on span at bounding box center [622, 44] width 8 height 16
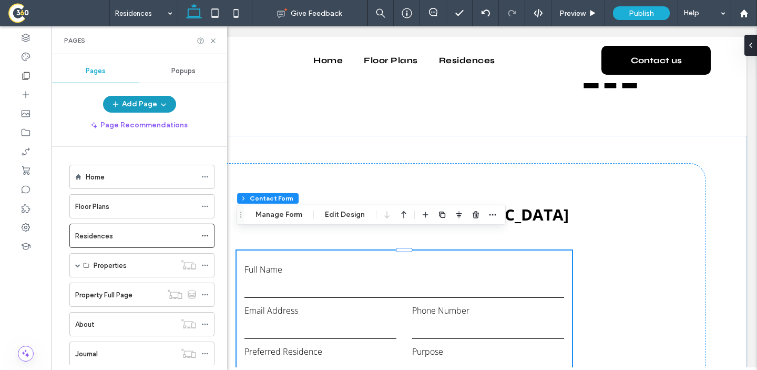
click at [149, 101] on button "Add Page" at bounding box center [139, 104] width 73 height 17
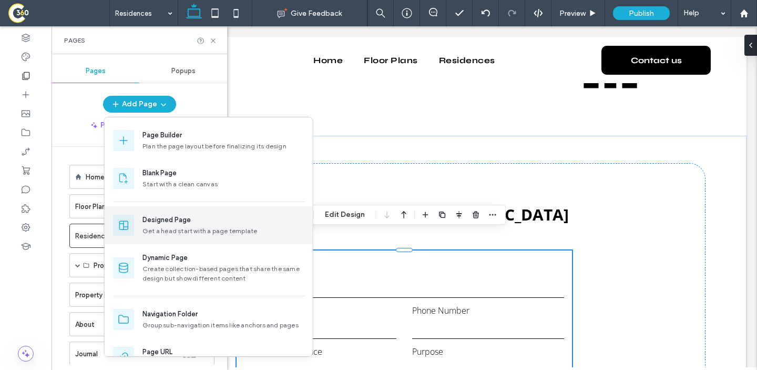
click at [201, 228] on div "Get a head start with a page template" at bounding box center [224, 230] width 162 height 9
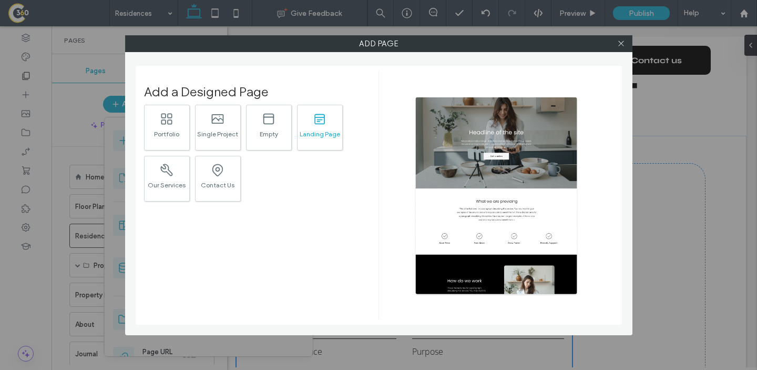
click at [313, 120] on icon ".st0{fill:currentColor;}" at bounding box center [319, 119] width 15 height 14
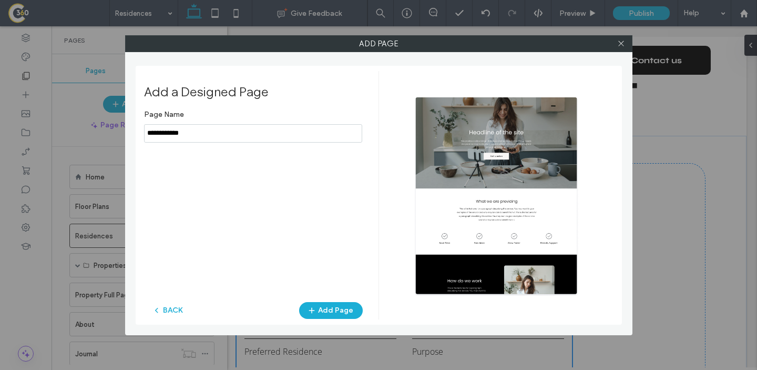
paste input "**********"
type input "**********"
click at [312, 315] on span "button" at bounding box center [313, 310] width 11 height 16
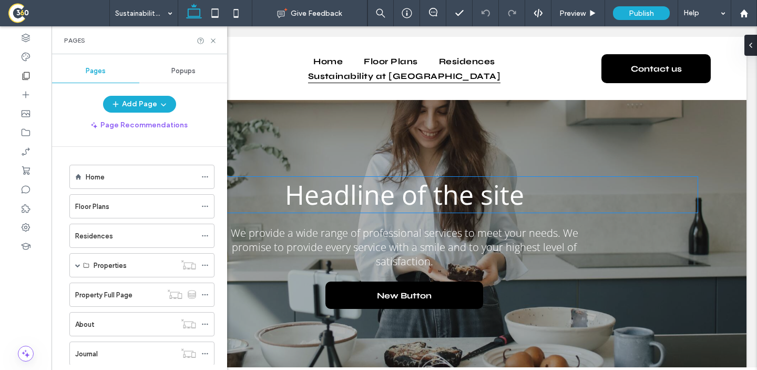
click at [418, 183] on span "Headline of the site" at bounding box center [404, 195] width 239 height 36
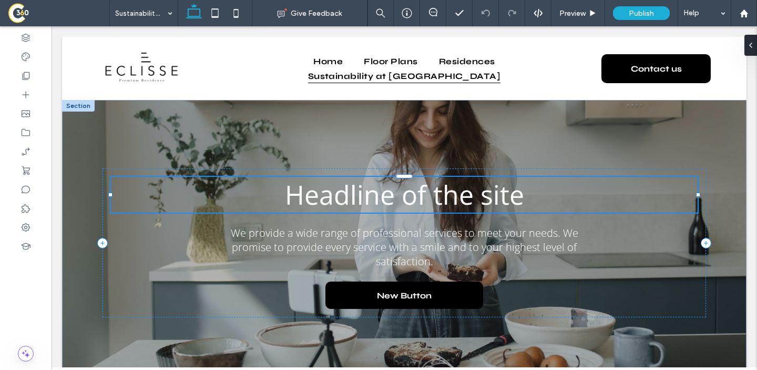
click at [418, 183] on div "Headline of the site" at bounding box center [404, 195] width 587 height 36
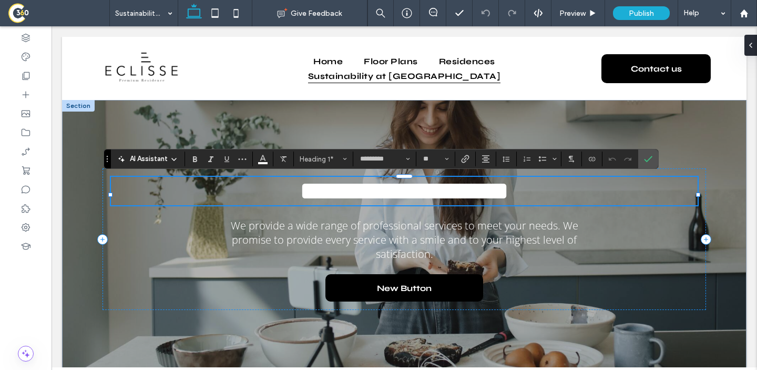
type input "**"
drag, startPoint x: 645, startPoint y: 158, endPoint x: 521, endPoint y: 111, distance: 132.7
click at [645, 158] on icon "Confirm" at bounding box center [648, 159] width 8 height 8
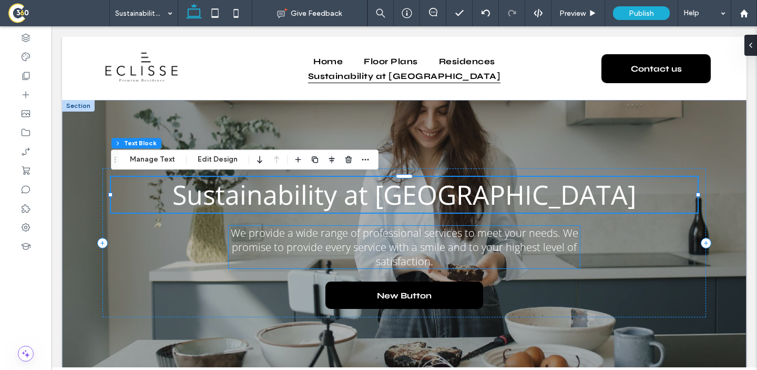
click at [421, 238] on span "We provide a wide range of professional services to meet your needs. We promise…" at bounding box center [405, 247] width 348 height 43
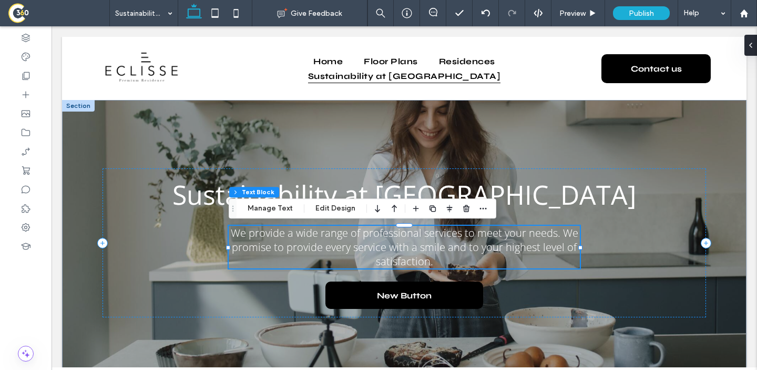
click at [421, 238] on span "We provide a wide range of professional services to meet your needs. We promise…" at bounding box center [405, 247] width 348 height 43
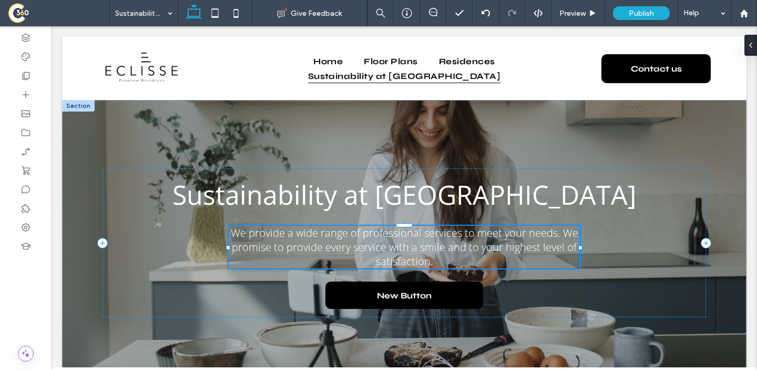
type input "*********"
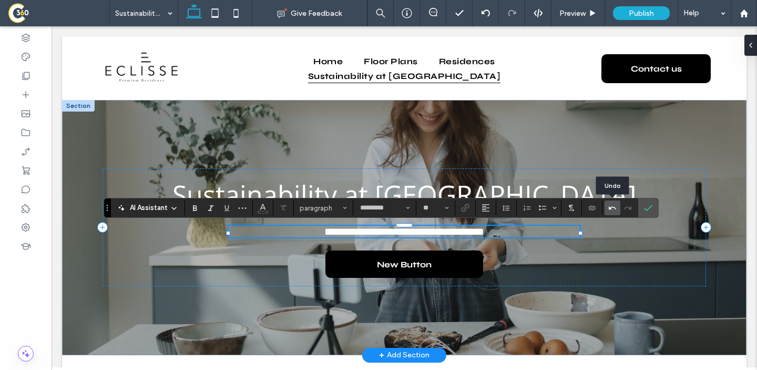
click at [612, 208] on icon "Undo" at bounding box center [613, 208] width 8 height 8
type input "**"
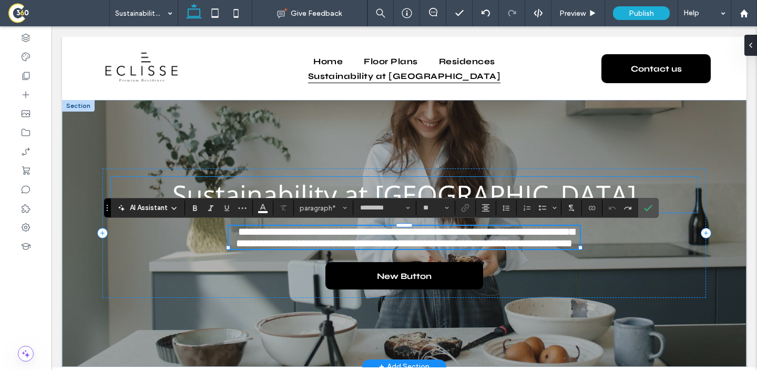
drag, startPoint x: 552, startPoint y: 197, endPoint x: 603, endPoint y: 224, distance: 58.1
click at [552, 197] on h1 "Sustainability at [GEOGRAPHIC_DATA]" at bounding box center [404, 195] width 587 height 36
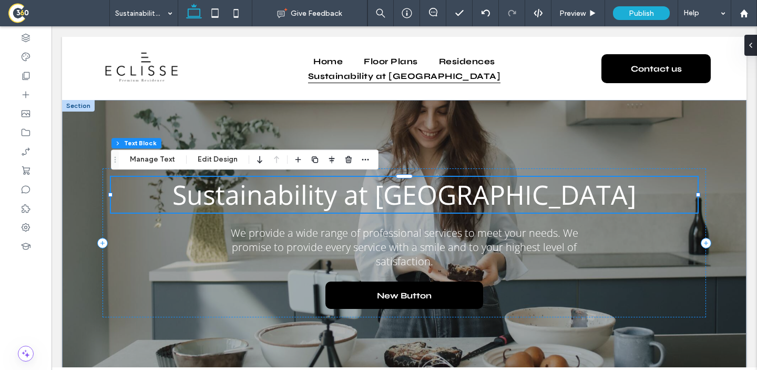
click at [552, 197] on h1 "Sustainability at [GEOGRAPHIC_DATA]" at bounding box center [404, 195] width 587 height 36
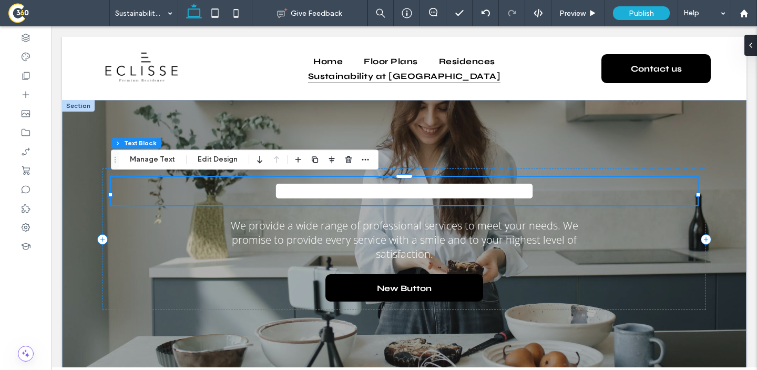
click at [552, 197] on h1 "**********" at bounding box center [404, 191] width 587 height 28
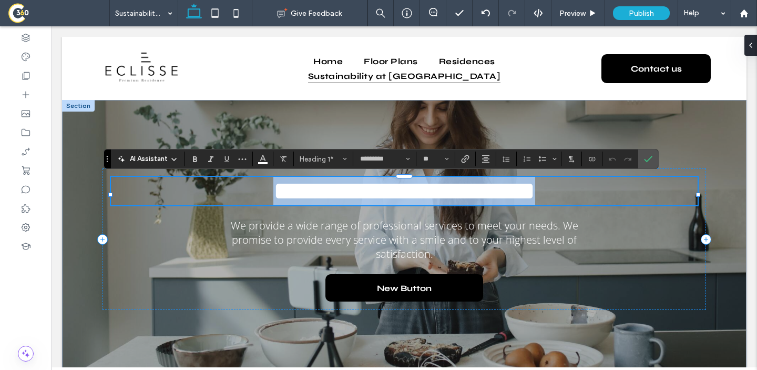
type input "**"
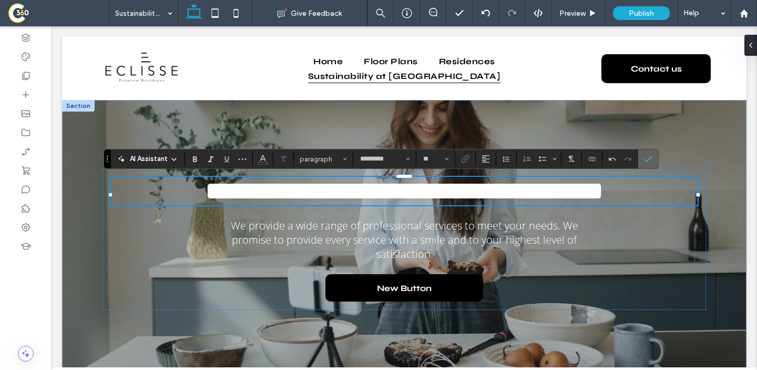
click at [646, 159] on icon "Confirm" at bounding box center [648, 159] width 8 height 8
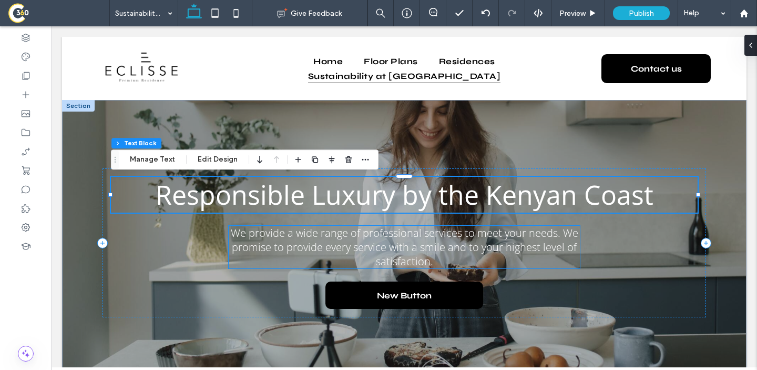
click at [349, 254] on span "We provide a wide range of professional services to meet your needs. We promise…" at bounding box center [405, 247] width 348 height 43
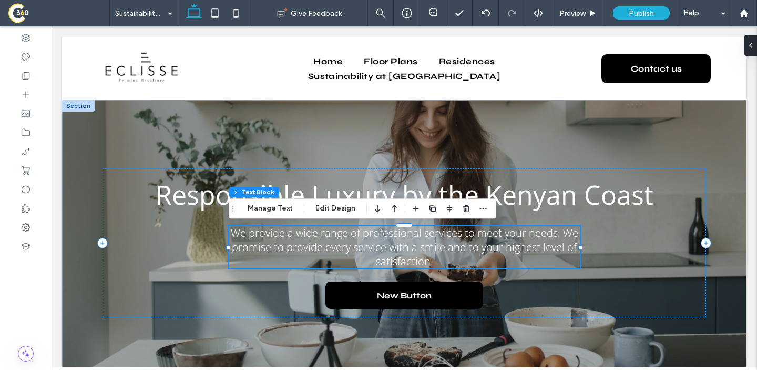
click at [349, 254] on span "We provide a wide range of professional services to meet your needs. We promise…" at bounding box center [405, 247] width 348 height 43
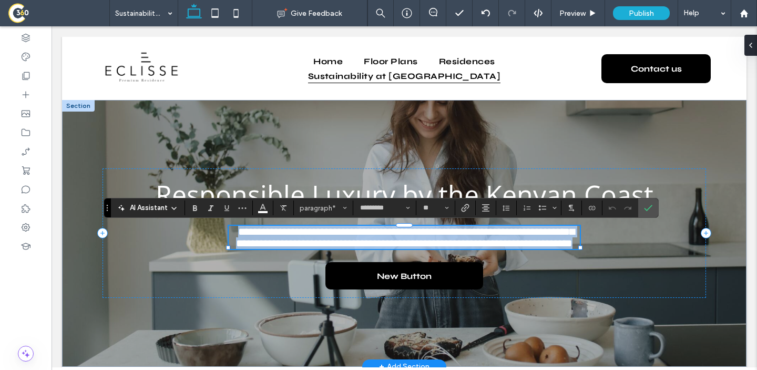
paste div
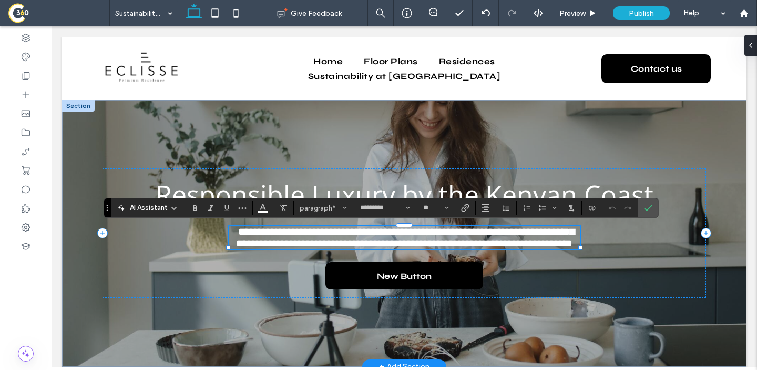
type input "**"
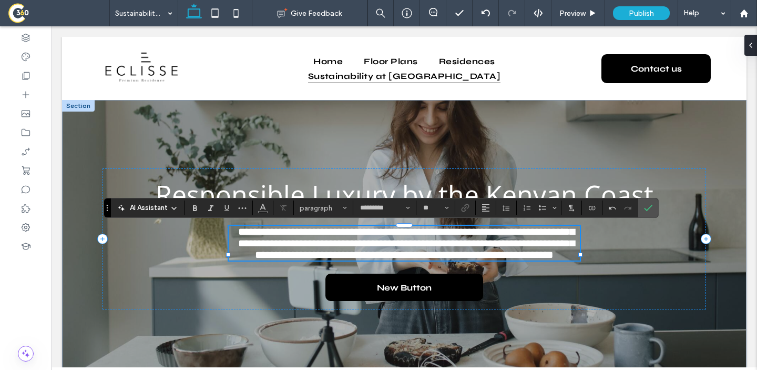
type input "**"
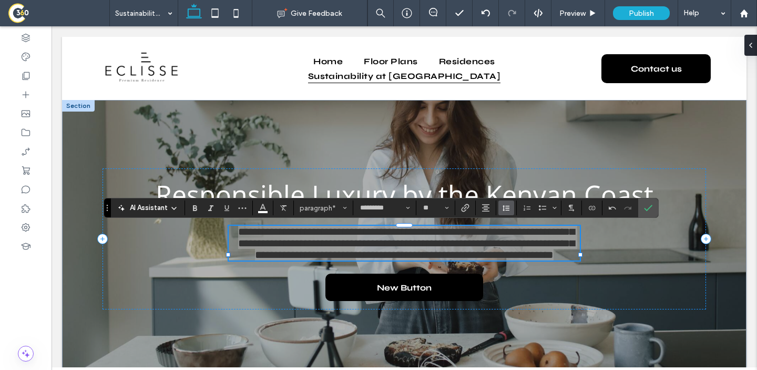
click at [501, 214] on button "Line Height" at bounding box center [507, 207] width 16 height 15
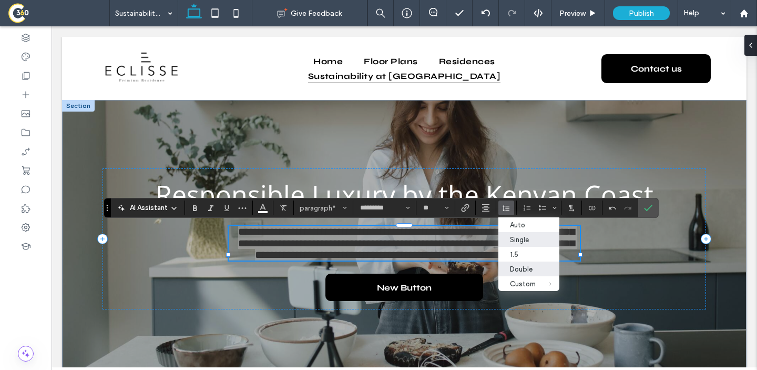
click at [522, 273] on div "Double" at bounding box center [523, 269] width 26 height 8
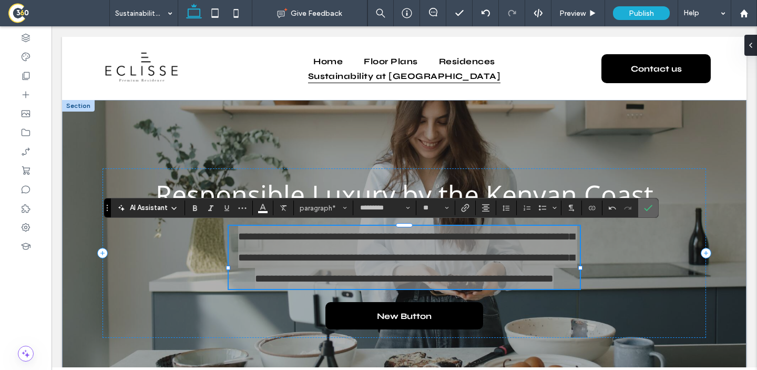
click at [648, 205] on icon "Confirm" at bounding box center [648, 208] width 8 height 8
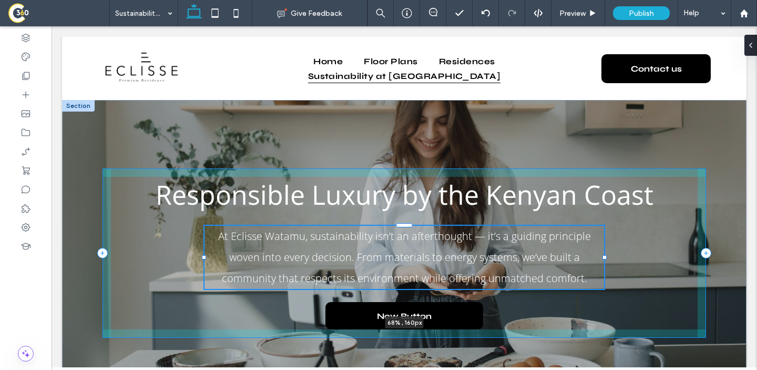
drag, startPoint x: 580, startPoint y: 267, endPoint x: 604, endPoint y: 294, distance: 35.7
click at [604, 294] on div "Responsible Luxury by the Kenyan Coast At Eclisse Watamu, sustainability isn’t …" at bounding box center [404, 253] width 631 height 306
type input "**"
type input "****"
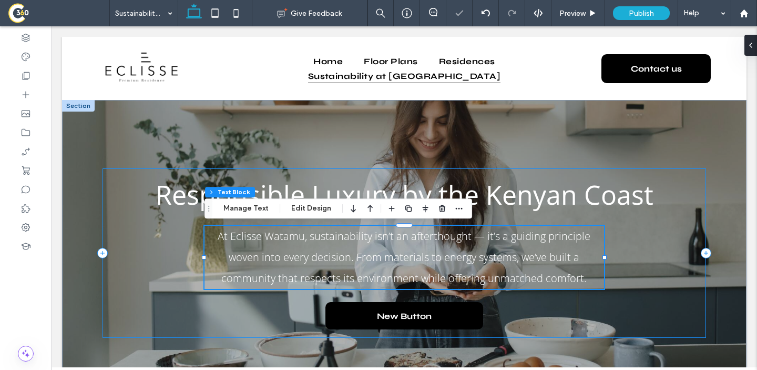
click at [655, 251] on div "Responsible Luxury by the Kenyan Coast At Eclisse Watamu, sustainability isn’t …" at bounding box center [405, 252] width 604 height 169
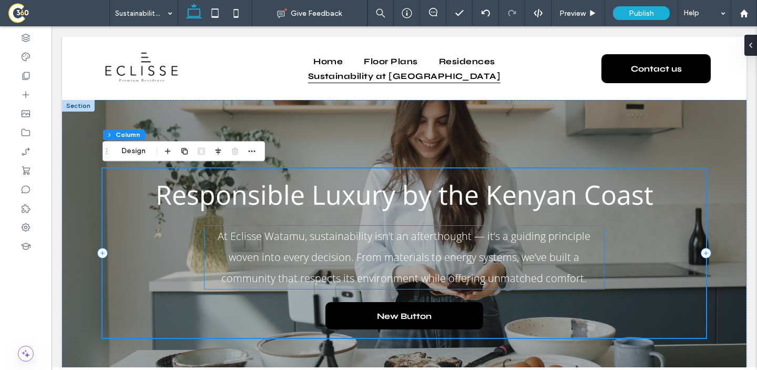
click at [295, 241] on span "At Eclisse Watamu, sustainability isn’t an afterthought — it’s a guiding princi…" at bounding box center [404, 257] width 373 height 56
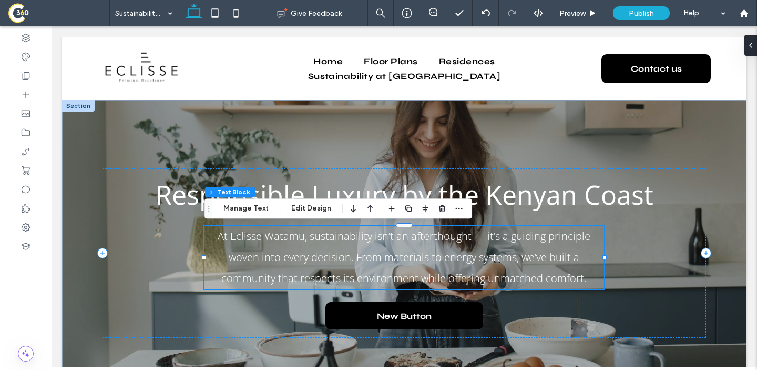
click at [295, 241] on div "At Eclisse Watamu, sustainability isn’t an afterthought — it’s a guiding princi…" at bounding box center [405, 257] width 400 height 63
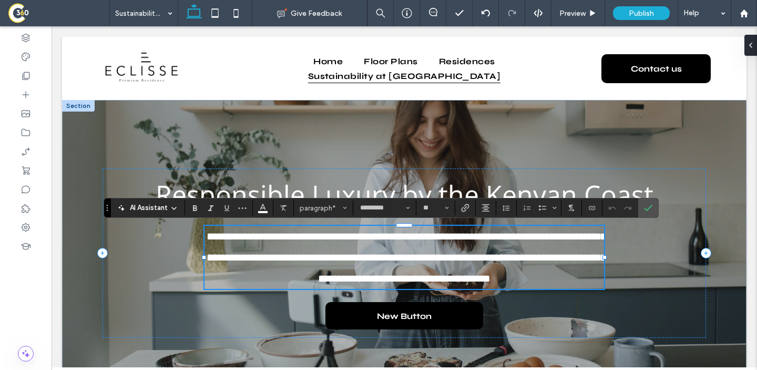
click at [307, 241] on span "**********" at bounding box center [407, 257] width 400 height 53
click at [65, 137] on div "**********" at bounding box center [404, 253] width 685 height 306
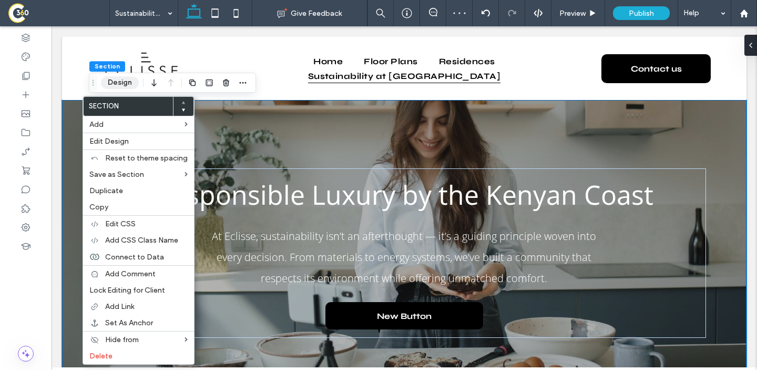
click at [129, 82] on button "Design" at bounding box center [120, 82] width 38 height 13
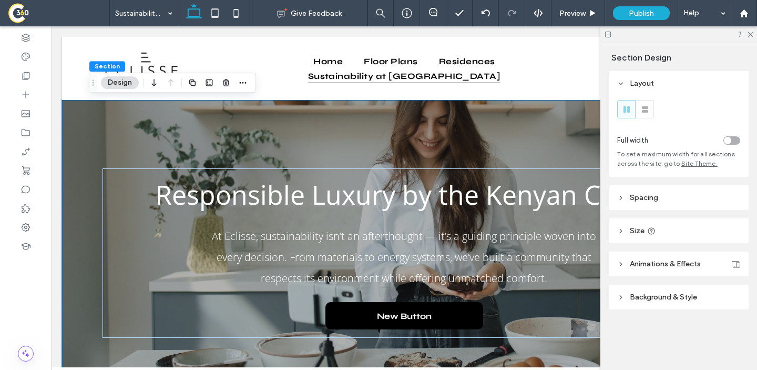
click at [652, 289] on header "Background & Style" at bounding box center [679, 297] width 140 height 25
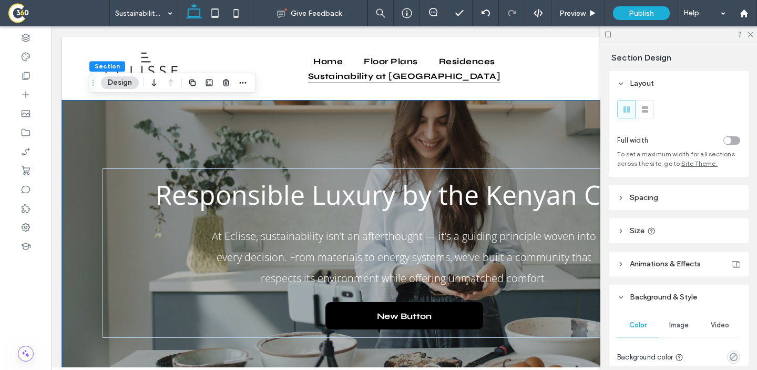
click at [681, 326] on span "Image" at bounding box center [679, 325] width 19 height 8
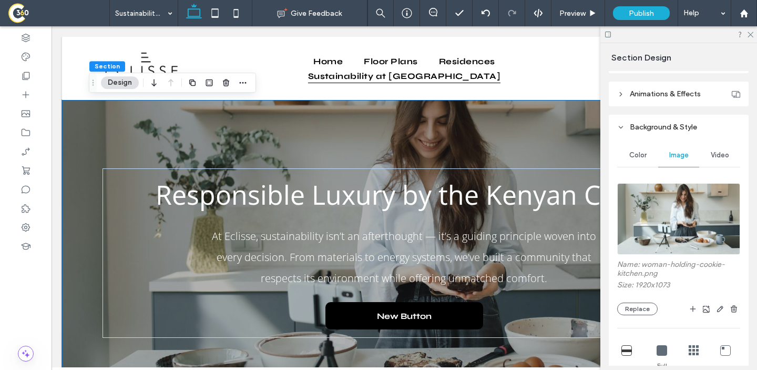
scroll to position [209, 0]
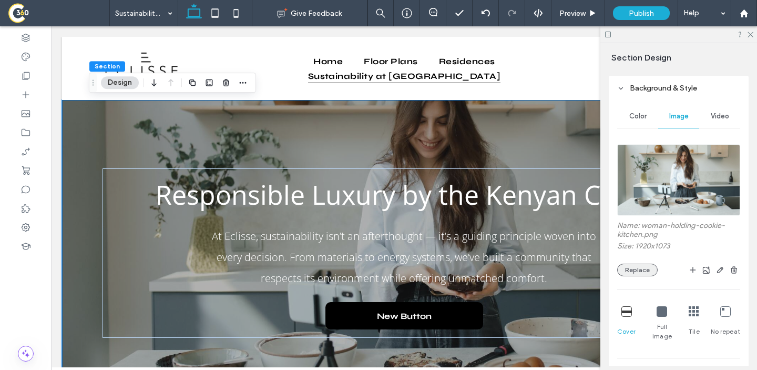
click at [635, 274] on button "Replace" at bounding box center [638, 270] width 41 height 13
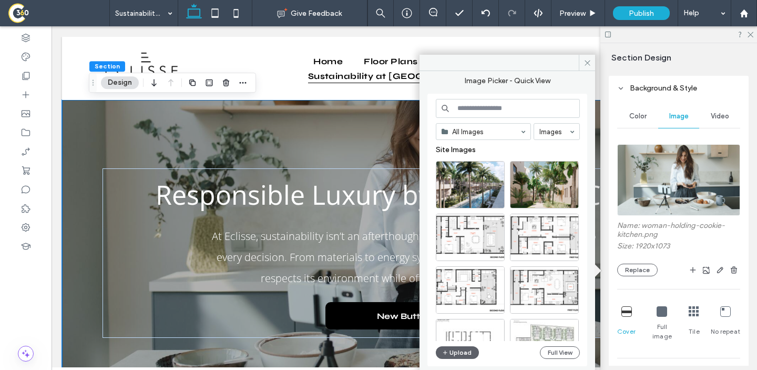
click at [487, 111] on input at bounding box center [508, 108] width 144 height 19
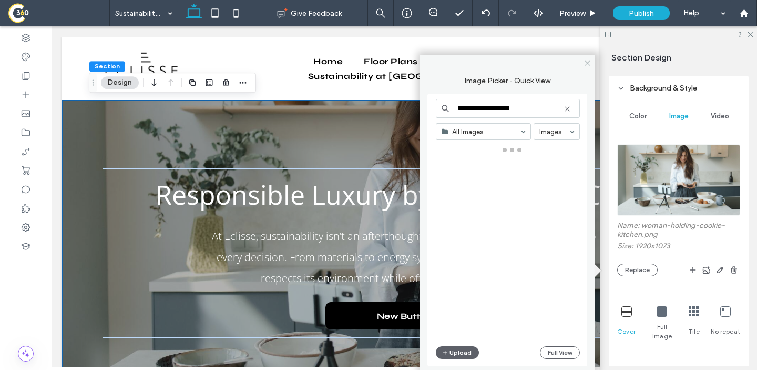
type input "**********"
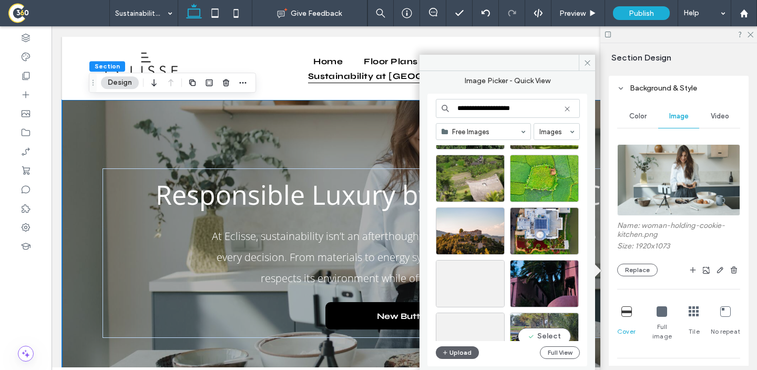
scroll to position [1040, 0]
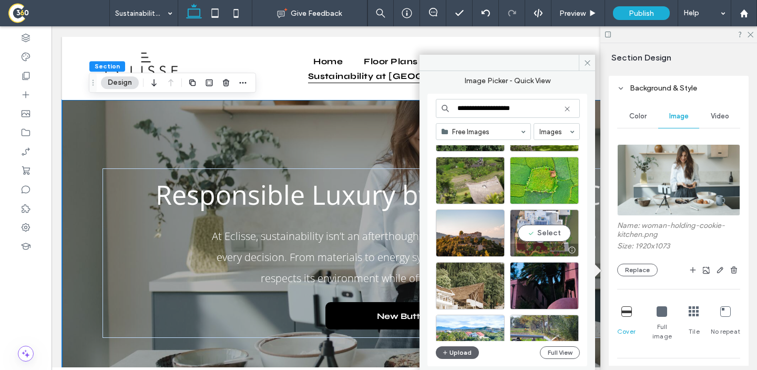
click at [552, 228] on div "Select" at bounding box center [544, 232] width 69 height 47
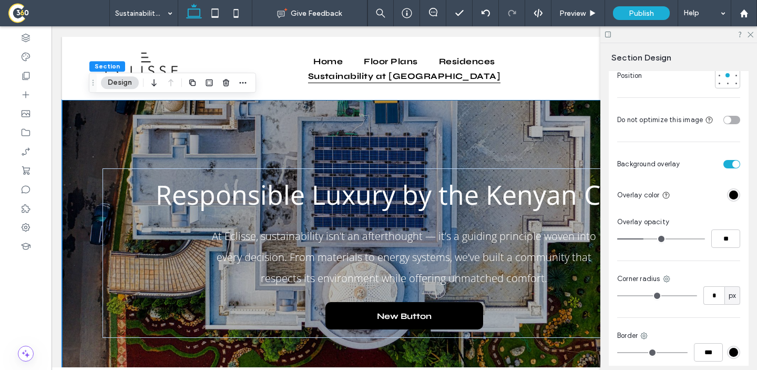
scroll to position [574, 0]
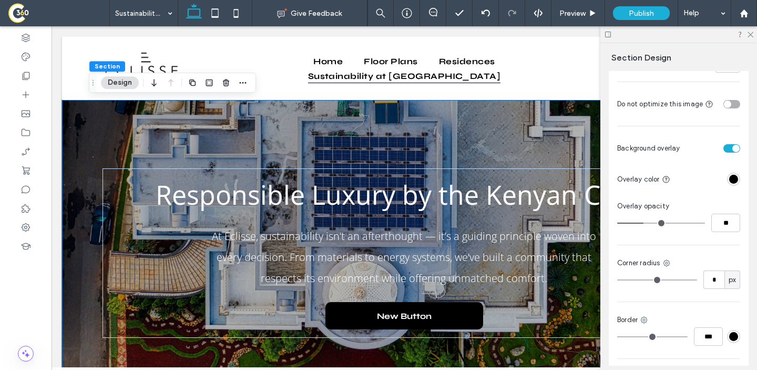
type input "**"
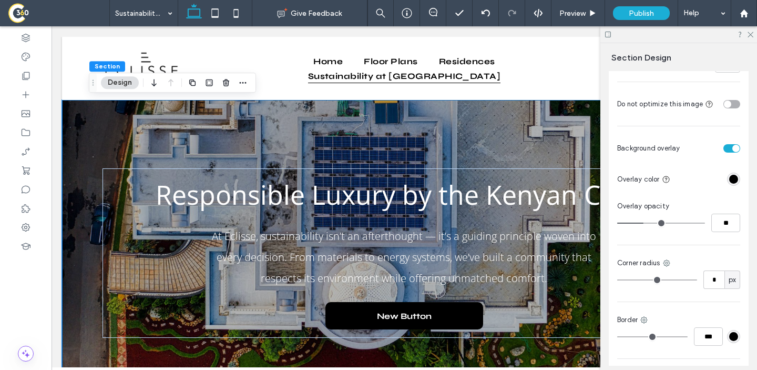
type input "**"
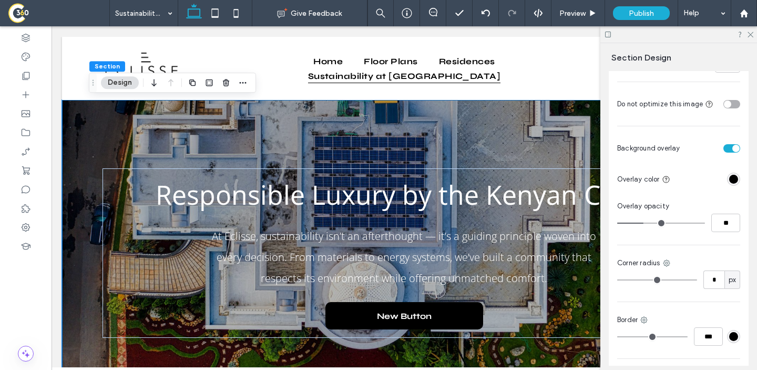
type input "**"
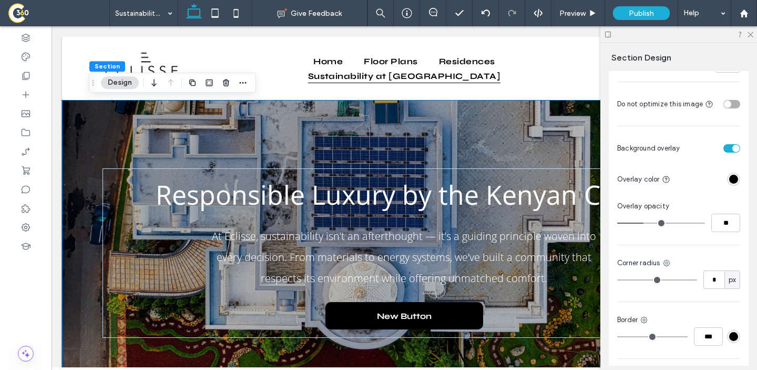
type input "**"
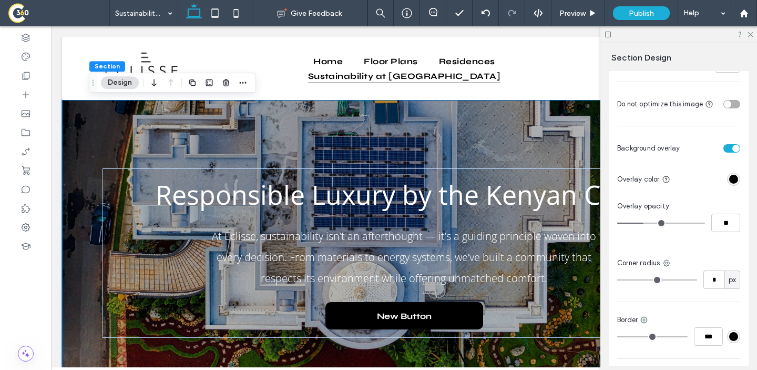
type input "**"
drag, startPoint x: 647, startPoint y: 216, endPoint x: 664, endPoint y: 226, distance: 20.3
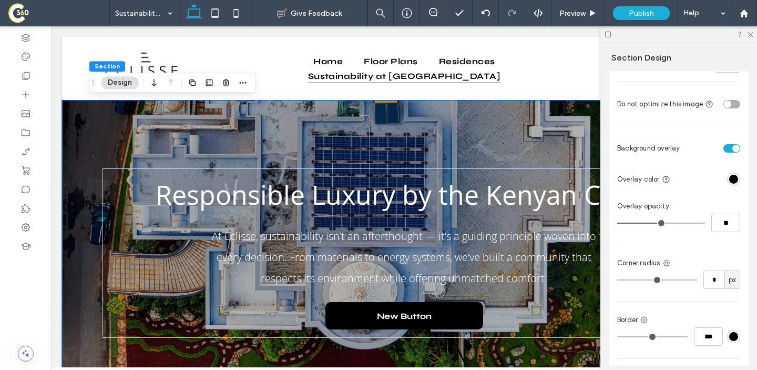
click at [664, 224] on input "range" at bounding box center [662, 223] width 88 height 1
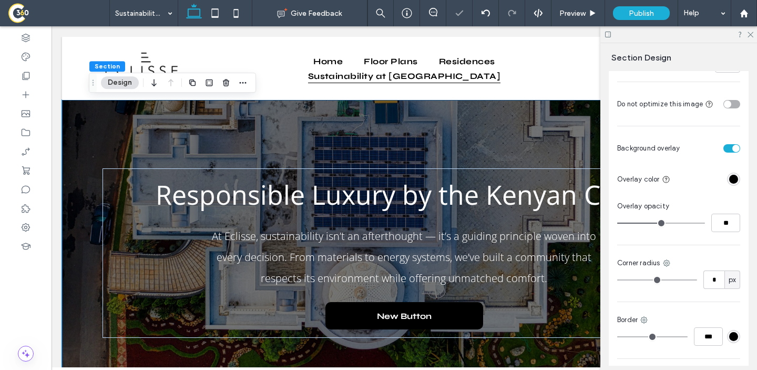
type input "**"
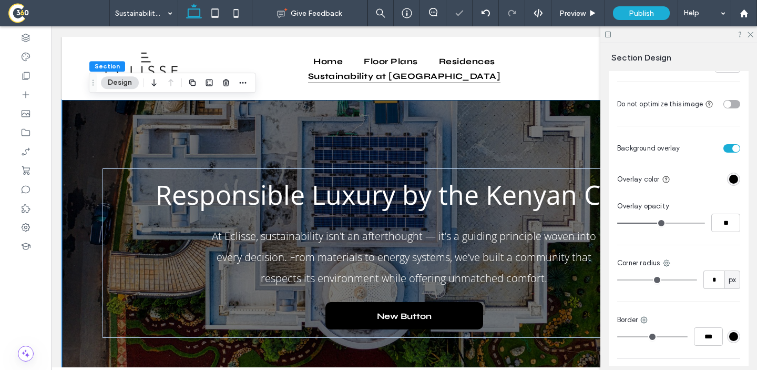
type input "**"
click at [661, 223] on input "range" at bounding box center [662, 223] width 88 height 1
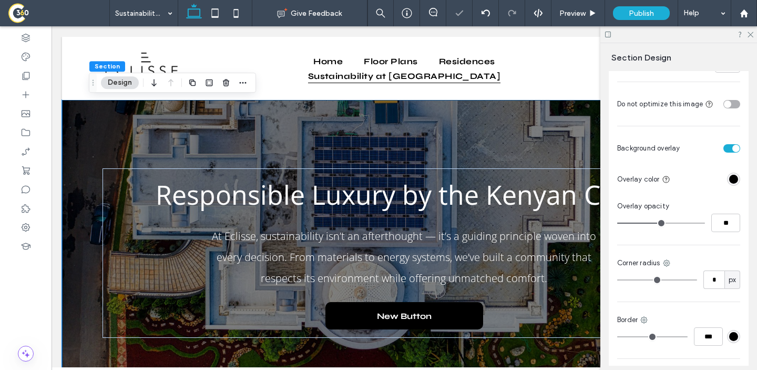
click at [541, 134] on div "Responsible Luxury by the Kenyan Coast At Eclisse, sustainability isn’t an afte…" at bounding box center [404, 253] width 631 height 306
click at [751, 37] on div at bounding box center [679, 34] width 157 height 16
click at [752, 30] on div at bounding box center [679, 34] width 157 height 16
click at [752, 36] on use at bounding box center [751, 35] width 6 height 6
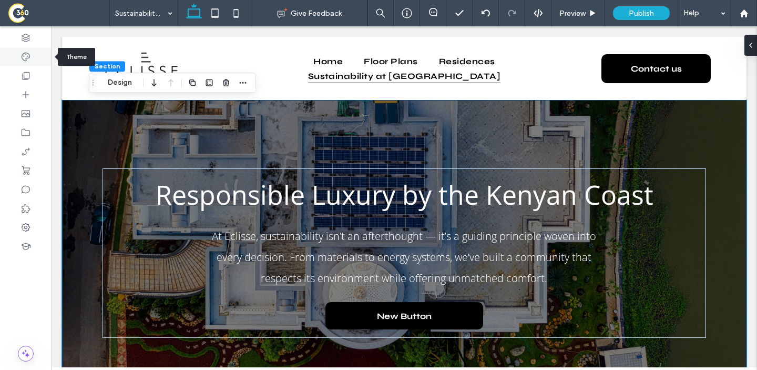
click at [41, 65] on div at bounding box center [26, 56] width 52 height 19
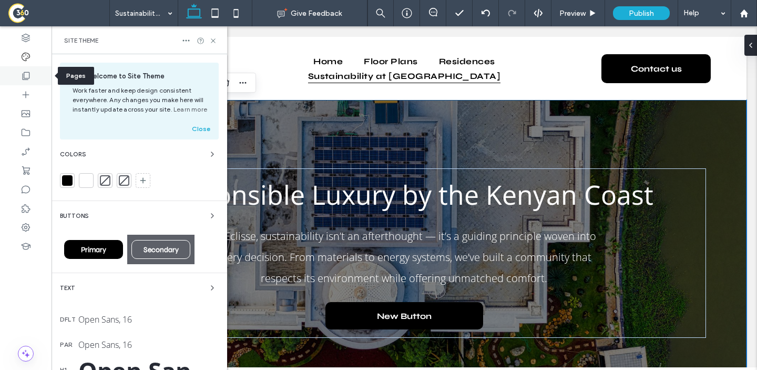
click at [27, 83] on div at bounding box center [26, 75] width 52 height 19
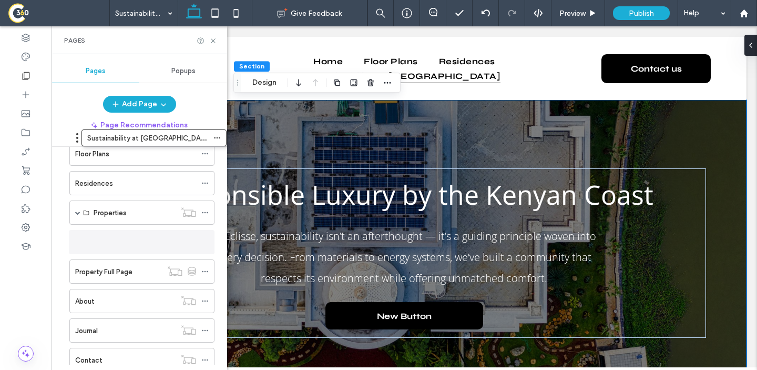
scroll to position [0, 0]
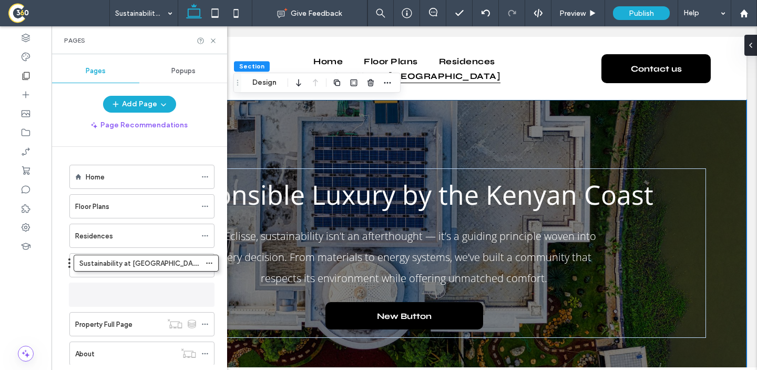
drag, startPoint x: 145, startPoint y: 331, endPoint x: 149, endPoint y: 271, distance: 59.6
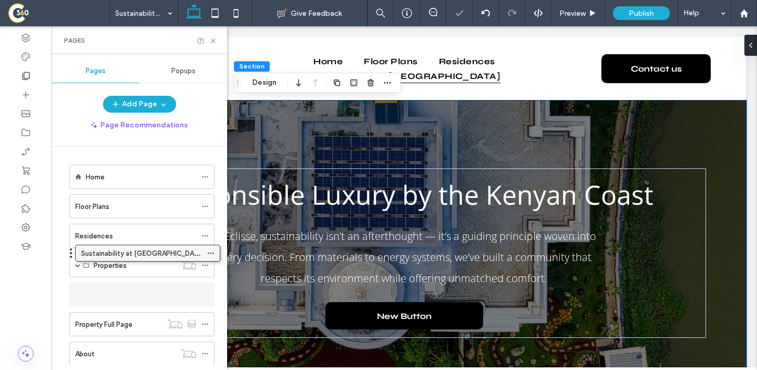
drag, startPoint x: 158, startPoint y: 299, endPoint x: 164, endPoint y: 261, distance: 38.3
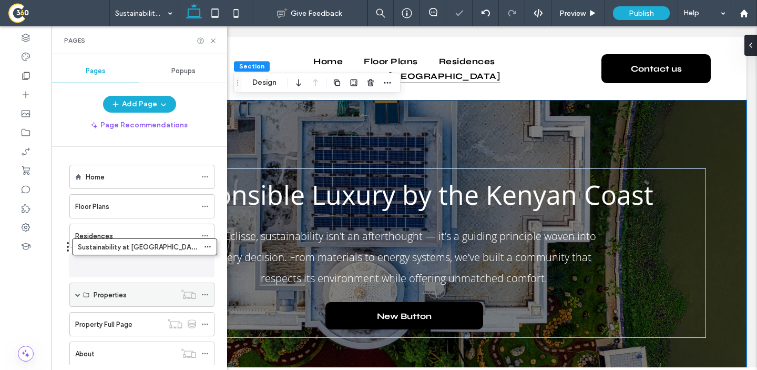
drag, startPoint x: 153, startPoint y: 292, endPoint x: 156, endPoint y: 254, distance: 38.5
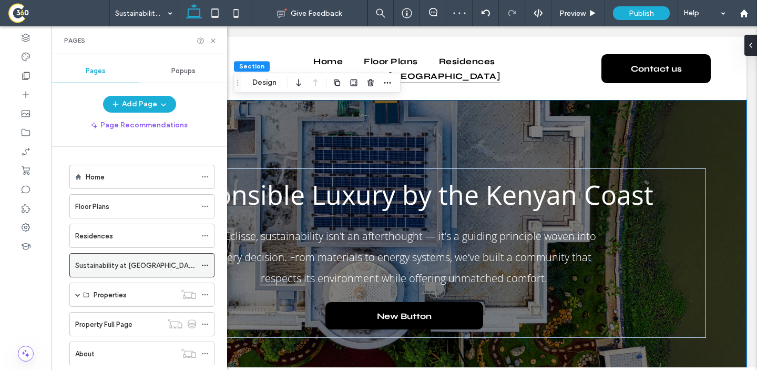
click at [208, 261] on icon at bounding box center [204, 264] width 7 height 7
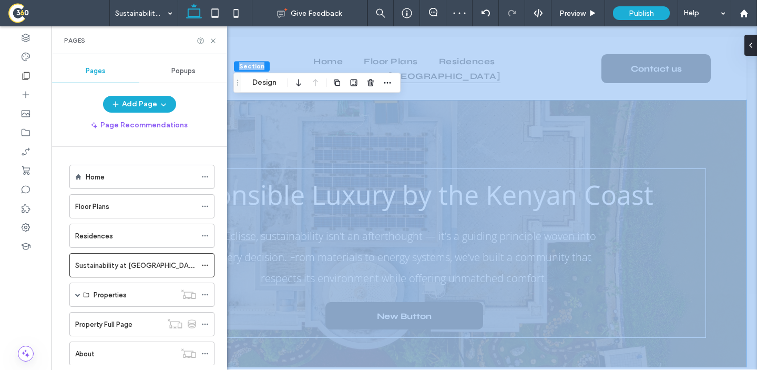
drag, startPoint x: 361, startPoint y: 67, endPoint x: 199, endPoint y: 114, distance: 169.0
click at [220, 100] on div "Pages Pages Popups Add Page Page Recommendations Home Floor Plans Residences Su…" at bounding box center [378, 197] width 757 height 343
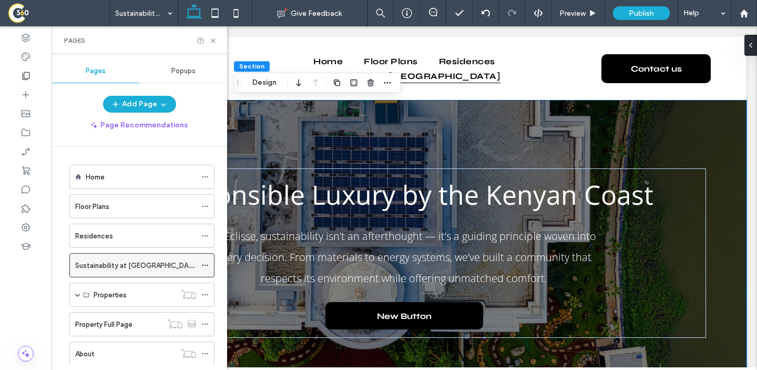
click at [206, 261] on icon at bounding box center [204, 264] width 7 height 7
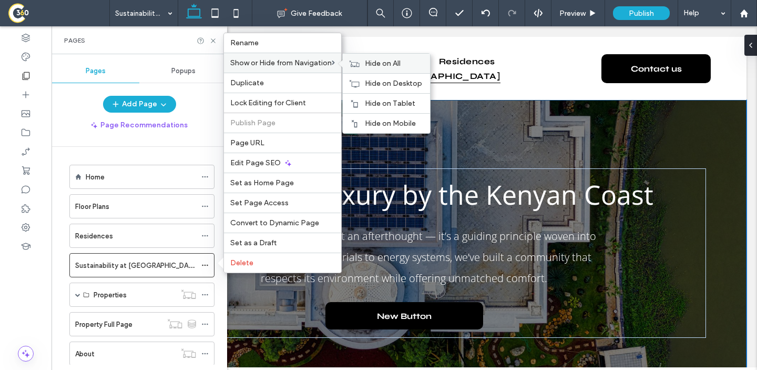
click at [370, 63] on span "Hide on All" at bounding box center [383, 63] width 36 height 9
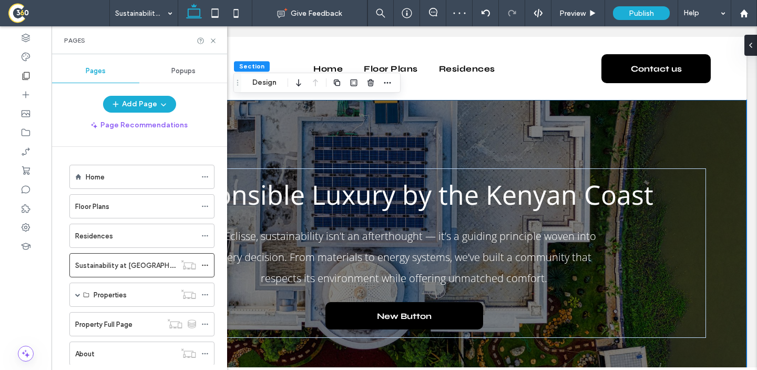
click at [268, 120] on div "Responsible Luxury by the Kenyan Coast At Eclisse, sustainability isn’t an afte…" at bounding box center [404, 253] width 631 height 306
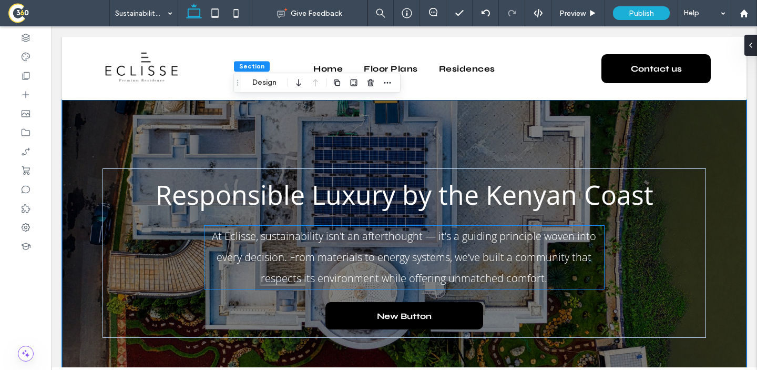
click at [363, 275] on span "At Eclisse, sustainability isn’t an afterthought — it’s a guiding principle wov…" at bounding box center [404, 257] width 385 height 56
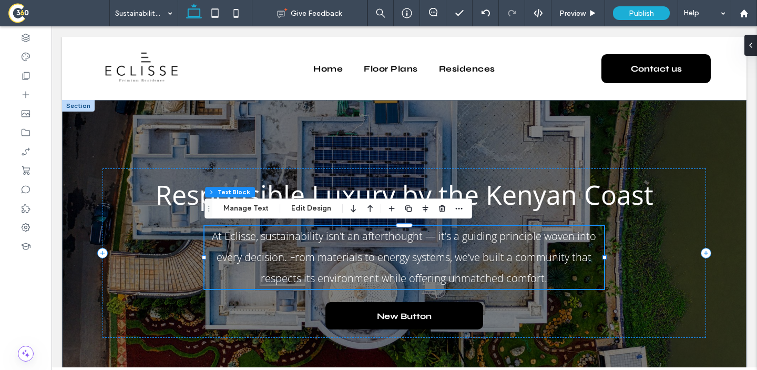
click at [363, 275] on span "At Eclisse, sustainability isn’t an afterthought — it’s a guiding principle wov…" at bounding box center [404, 257] width 385 height 56
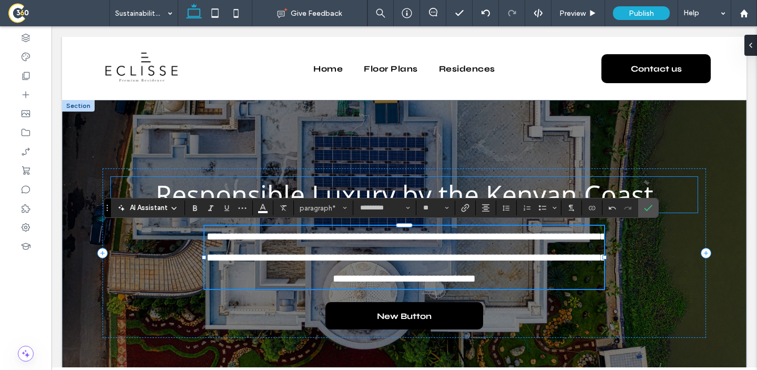
click at [463, 184] on span "Responsible Luxury by the Kenyan Coast" at bounding box center [405, 195] width 498 height 36
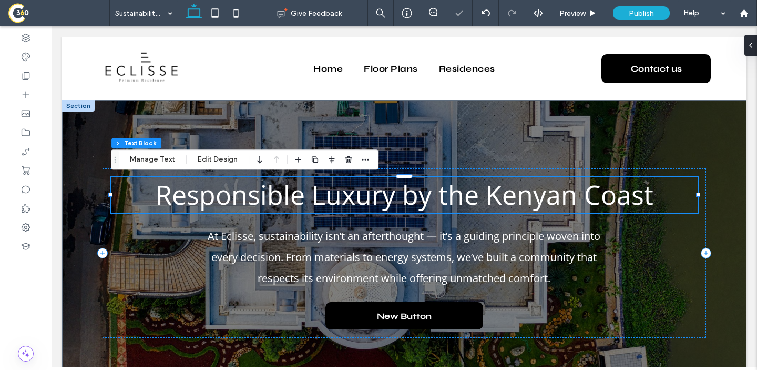
click at [463, 184] on span "Responsible Luxury by the Kenyan Coast" at bounding box center [405, 195] width 498 height 36
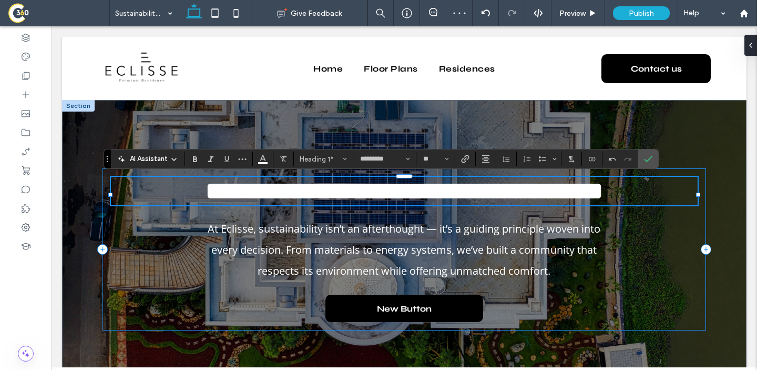
click at [613, 267] on div "**********" at bounding box center [405, 249] width 604 height 162
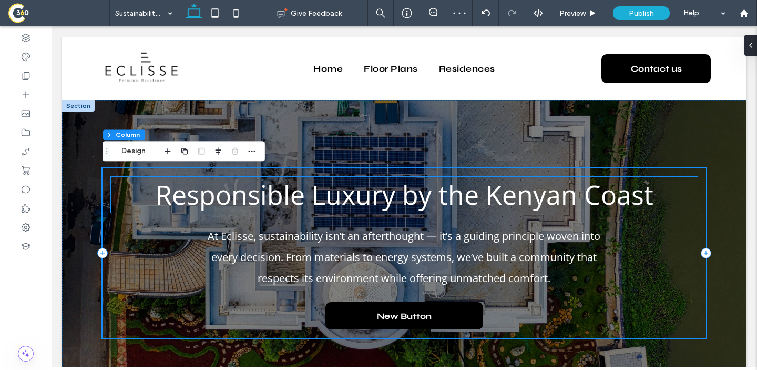
click at [551, 209] on span "Responsible Luxury by the Kenyan Coast" at bounding box center [405, 195] width 498 height 36
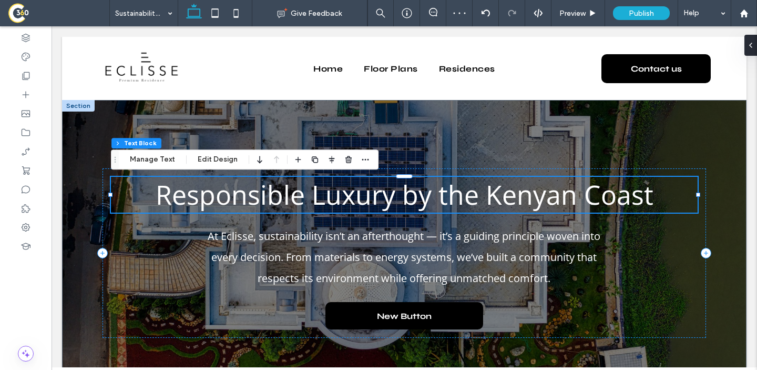
click at [551, 209] on div "Responsible Luxury by the Kenyan Coast" at bounding box center [404, 195] width 587 height 36
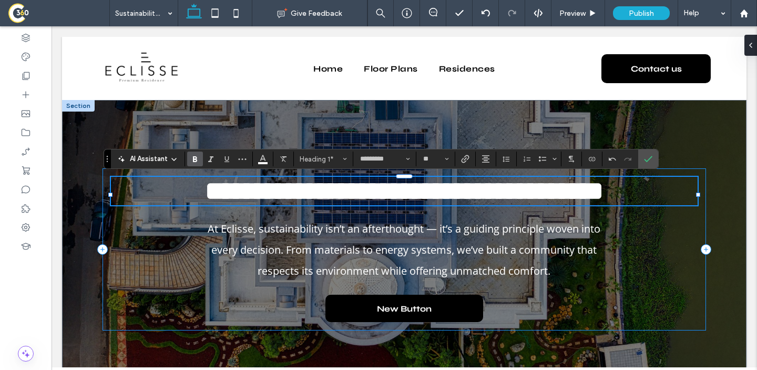
click at [604, 234] on div "**********" at bounding box center [405, 249] width 604 height 162
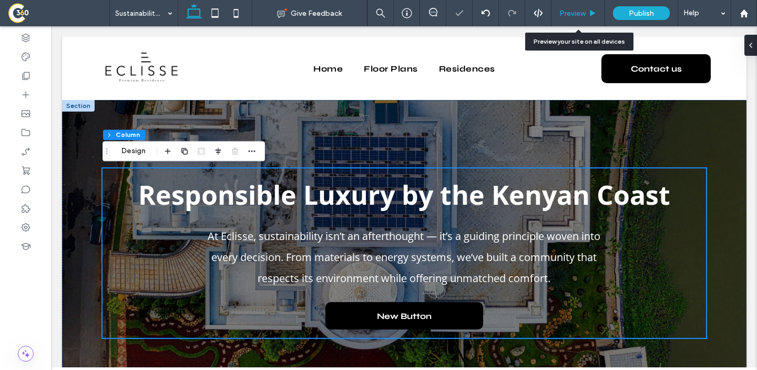
click at [585, 17] on span "Preview" at bounding box center [573, 13] width 26 height 9
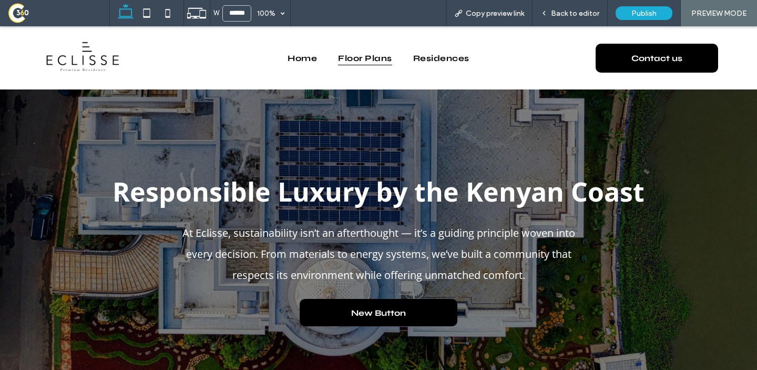
click at [369, 55] on span "Floor Plans" at bounding box center [365, 57] width 54 height 15
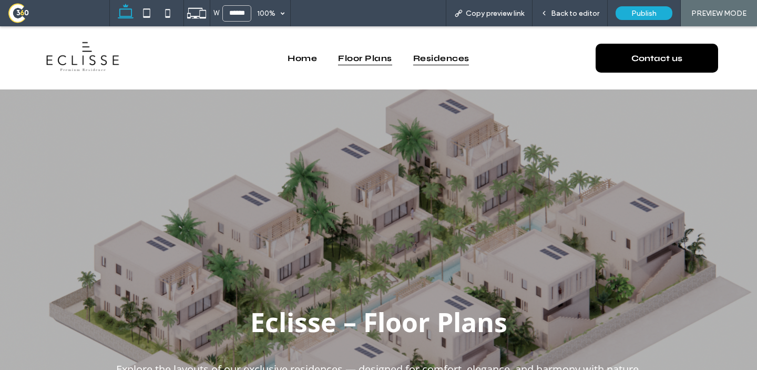
click at [429, 57] on span "Residences" at bounding box center [441, 57] width 56 height 15
click at [561, 10] on span "Back to editor" at bounding box center [575, 13] width 48 height 9
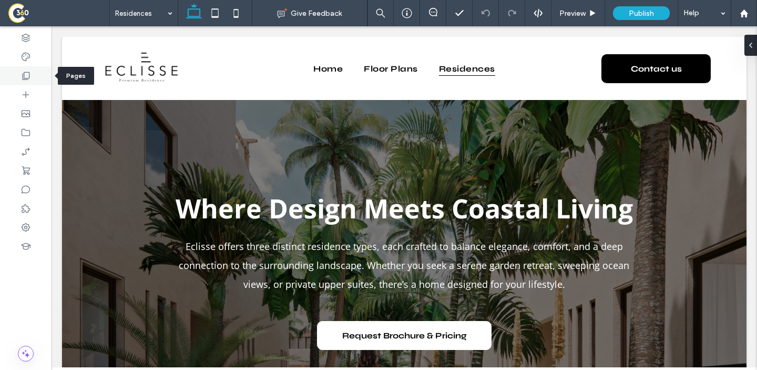
click at [18, 66] on div at bounding box center [26, 75] width 52 height 19
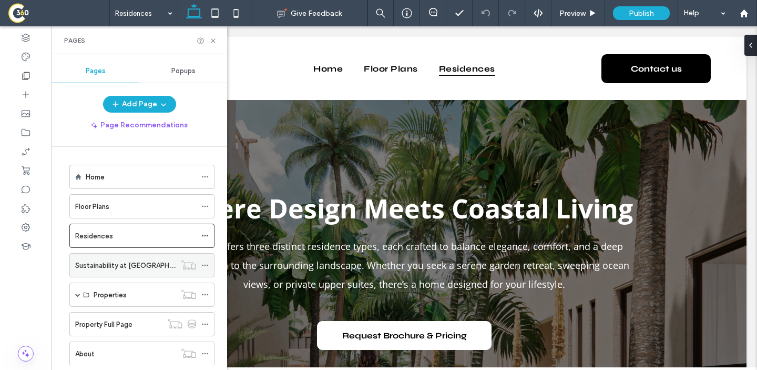
click at [92, 260] on label "Sustainability at [GEOGRAPHIC_DATA]" at bounding box center [137, 265] width 124 height 18
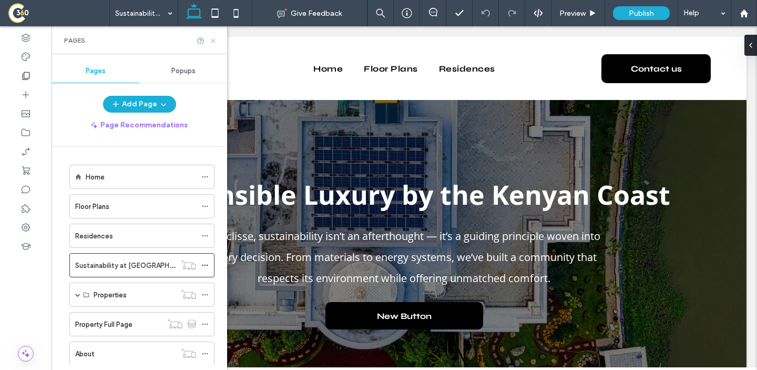
click at [217, 37] on icon at bounding box center [213, 41] width 8 height 8
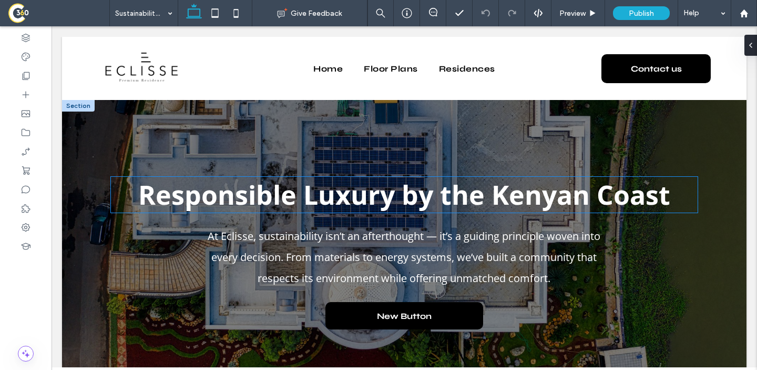
click at [399, 199] on strong "Responsible Luxury by the Kenyan Coast" at bounding box center [404, 195] width 532 height 36
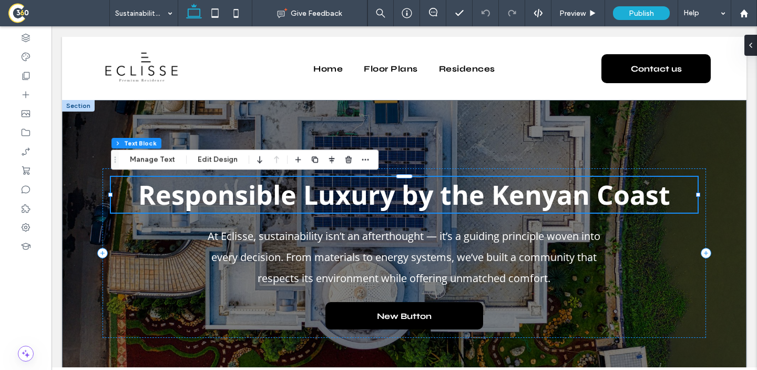
click at [399, 199] on strong "Responsible Luxury by the Kenyan Coast" at bounding box center [404, 195] width 532 height 36
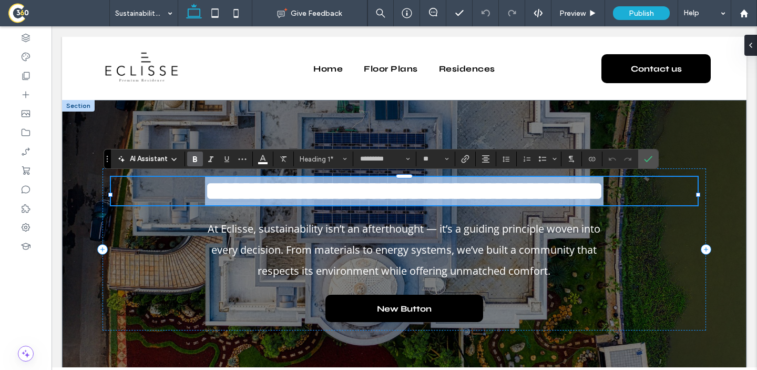
click at [399, 199] on strong "**********" at bounding box center [404, 191] width 399 height 26
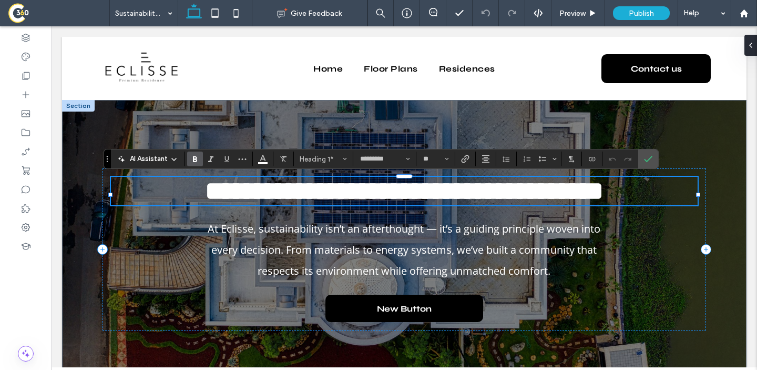
click at [390, 199] on strong "**********" at bounding box center [404, 191] width 399 height 26
drag, startPoint x: 392, startPoint y: 199, endPoint x: 308, endPoint y: 195, distance: 84.3
click at [308, 195] on strong "**********" at bounding box center [404, 191] width 399 height 26
click at [179, 196] on h1 "**********" at bounding box center [404, 191] width 587 height 28
click at [406, 198] on strong "**********" at bounding box center [404, 191] width 409 height 26
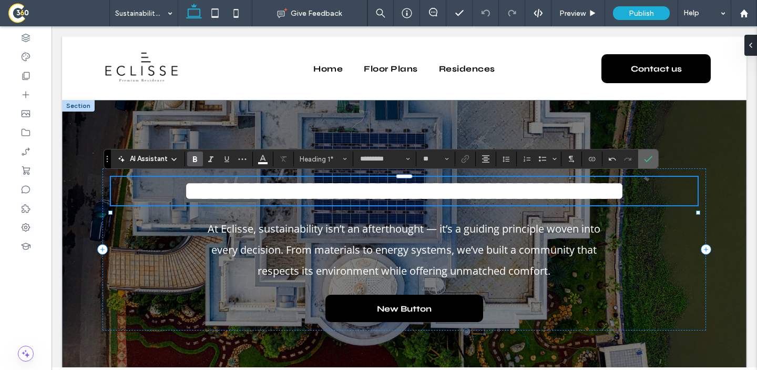
click at [645, 162] on icon "Confirm" at bounding box center [648, 159] width 8 height 8
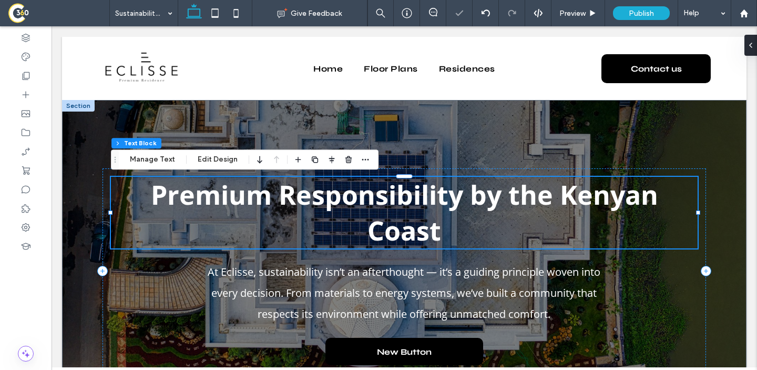
click at [470, 218] on h1 "Premium Responsibility by the Kenyan Coast" at bounding box center [404, 213] width 587 height 72
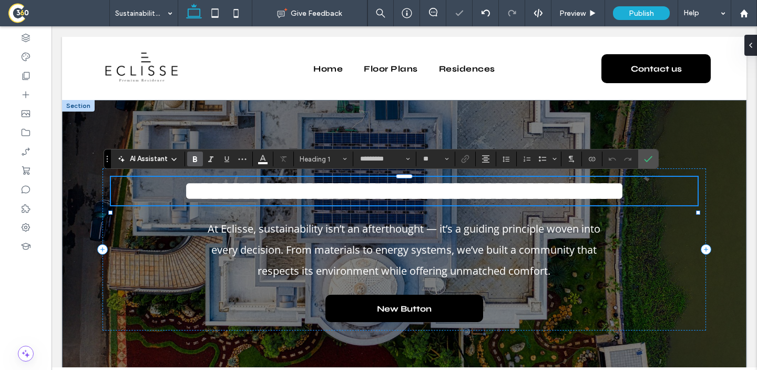
click at [470, 205] on h1 "**********" at bounding box center [404, 191] width 587 height 28
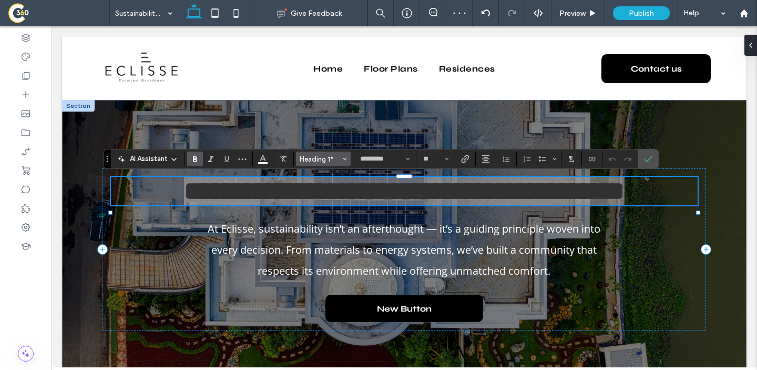
click at [331, 164] on button "Heading 1*" at bounding box center [323, 158] width 55 height 15
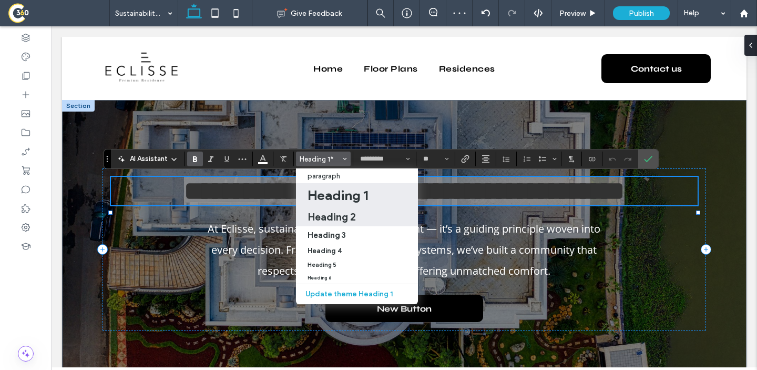
click at [349, 218] on h2 "Heading 2" at bounding box center [332, 216] width 48 height 13
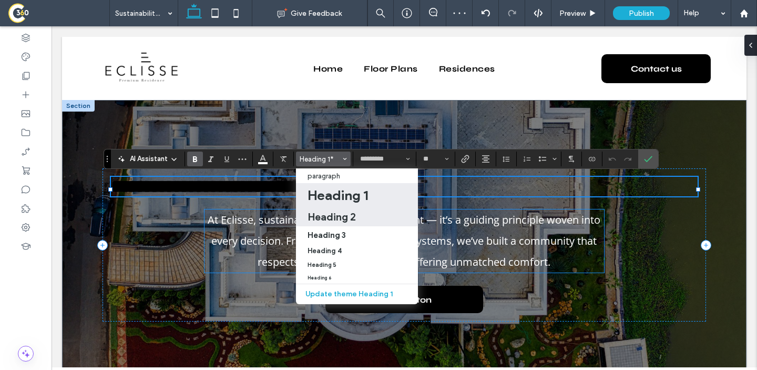
type input "**"
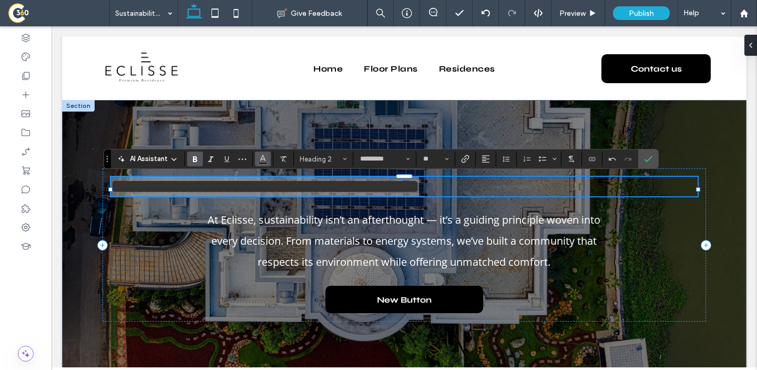
click at [261, 161] on icon "Color" at bounding box center [263, 158] width 8 height 8
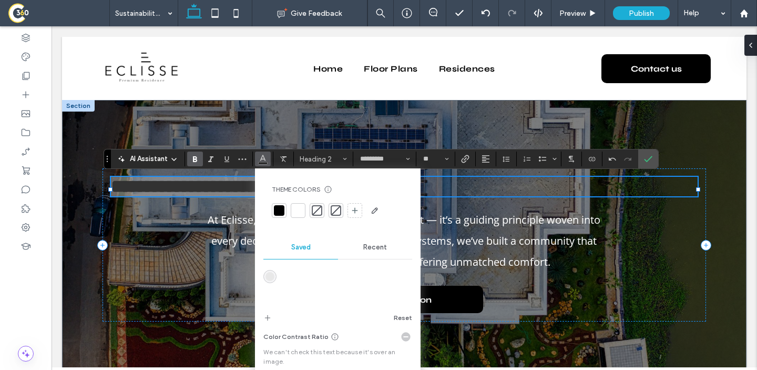
click at [299, 208] on div at bounding box center [298, 210] width 11 height 11
click at [491, 159] on button "Alignment" at bounding box center [486, 158] width 16 height 15
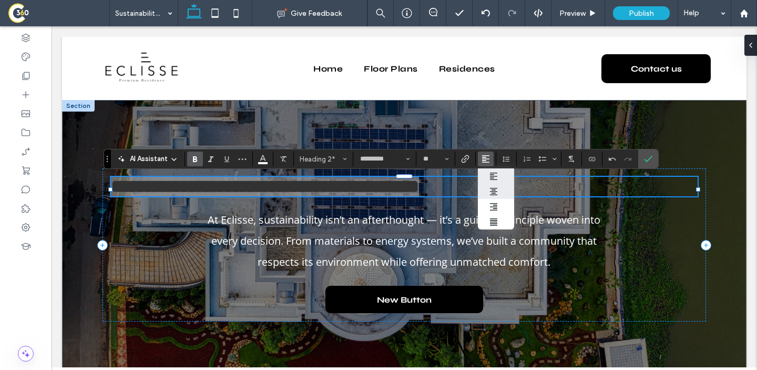
click at [497, 186] on label "ui.textEditor.alignment.center" at bounding box center [496, 191] width 37 height 15
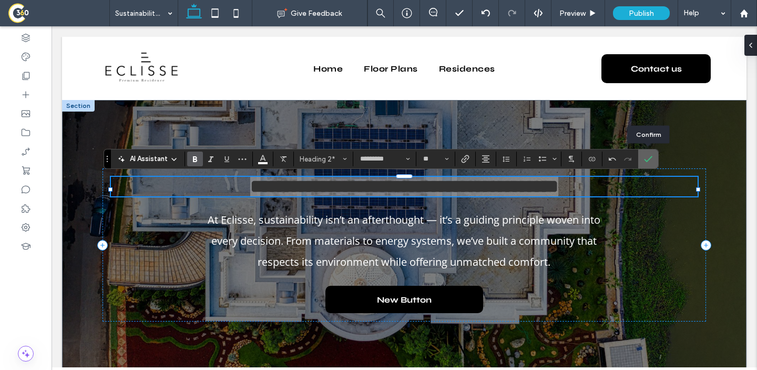
click at [653, 155] on label "Confirm" at bounding box center [649, 158] width 16 height 19
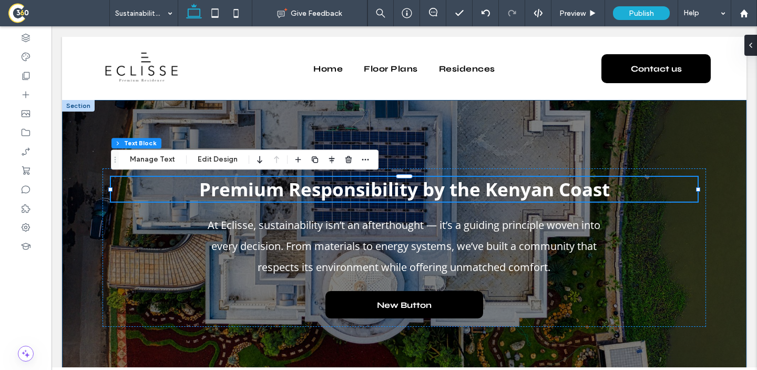
click at [591, 106] on div "Premium Responsibility by the Kenyan Coast At Eclisse, sustainability isn’t an …" at bounding box center [404, 247] width 631 height 295
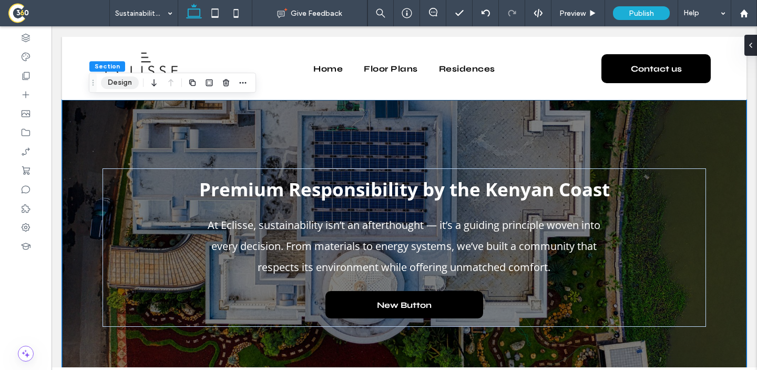
click at [112, 81] on button "Design" at bounding box center [120, 82] width 38 height 13
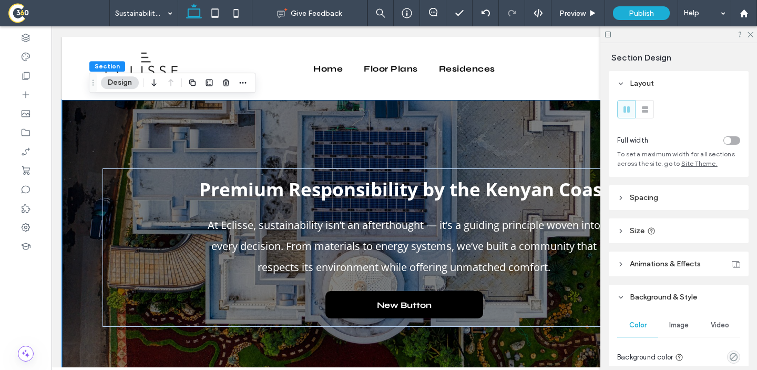
scroll to position [41, 0]
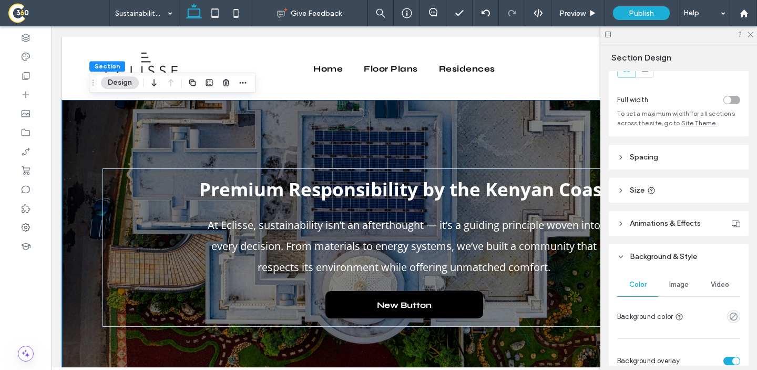
click at [681, 285] on span "Image" at bounding box center [679, 284] width 19 height 8
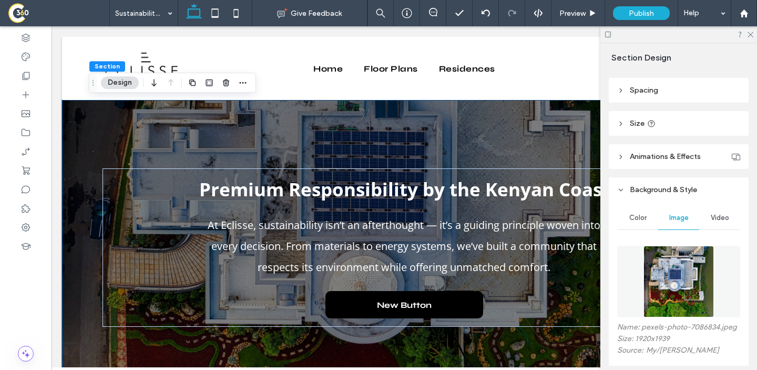
scroll to position [127, 0]
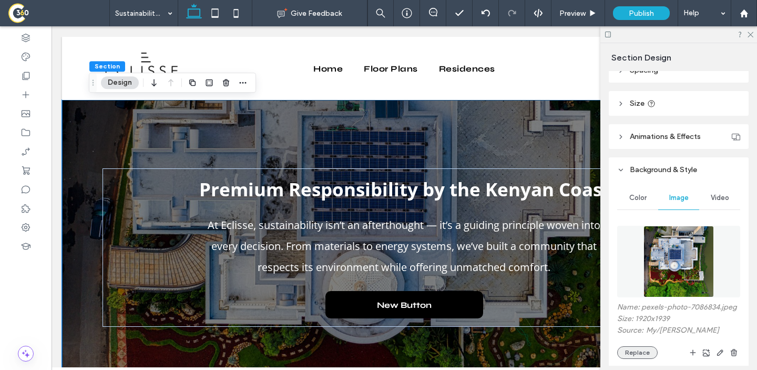
click at [636, 347] on button "Replace" at bounding box center [638, 352] width 41 height 13
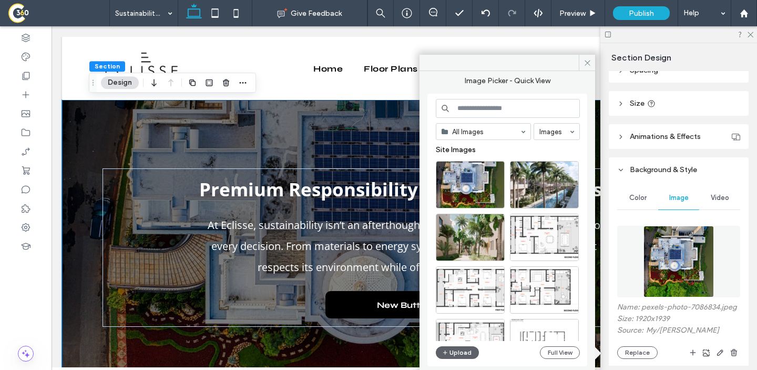
click at [502, 110] on input at bounding box center [508, 108] width 144 height 19
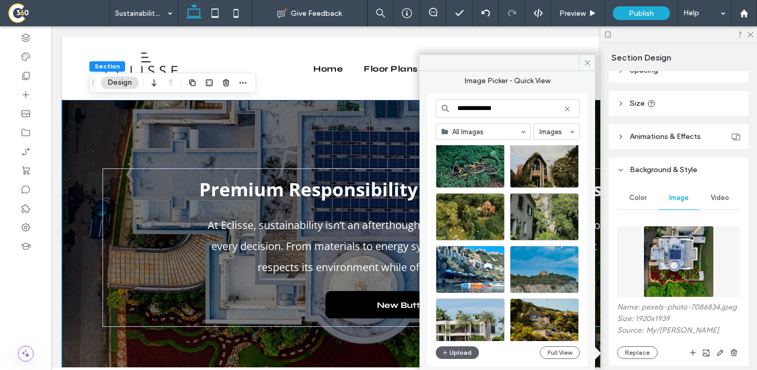
scroll to position [88, 0]
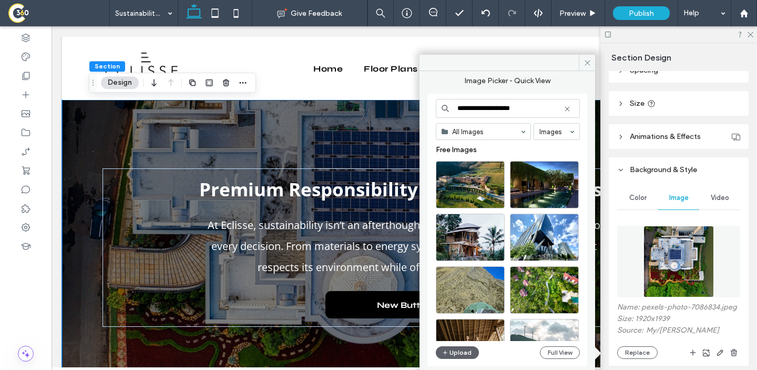
type input "**********"
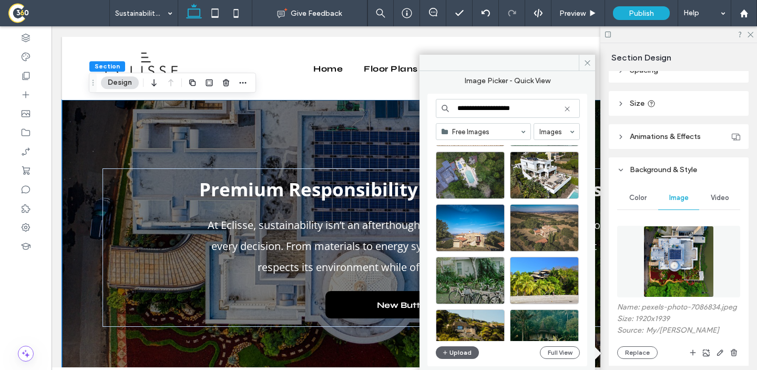
scroll to position [212, 0]
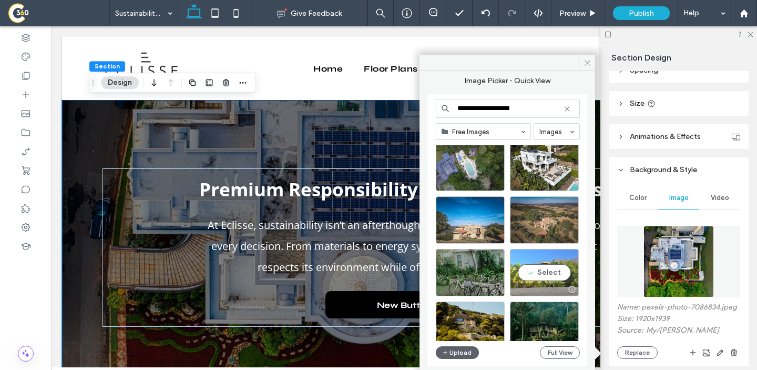
click at [564, 267] on div "Select" at bounding box center [544, 272] width 69 height 47
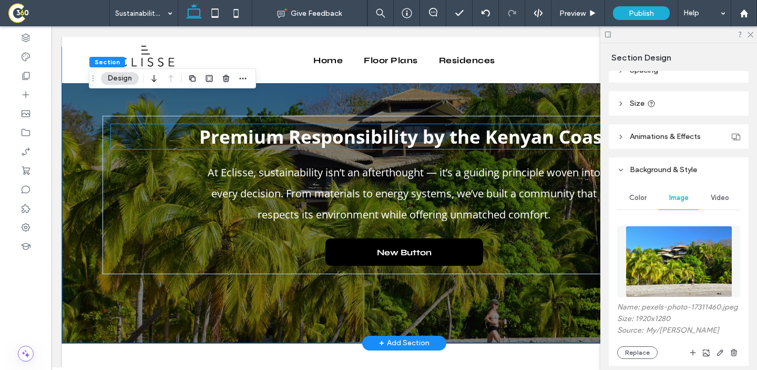
scroll to position [49, 0]
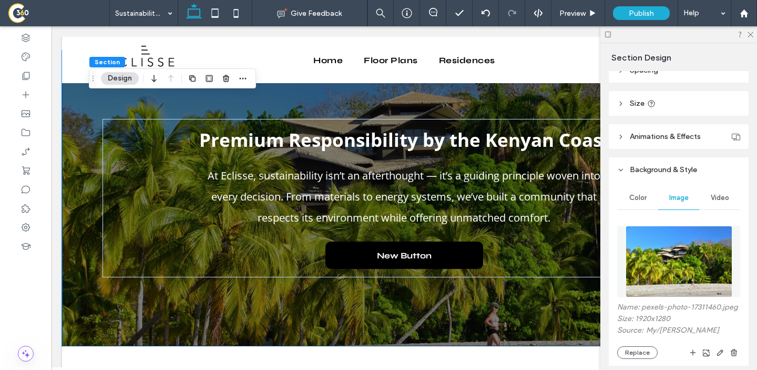
click at [754, 38] on div at bounding box center [679, 34] width 157 height 16
click at [751, 34] on icon at bounding box center [750, 34] width 7 height 7
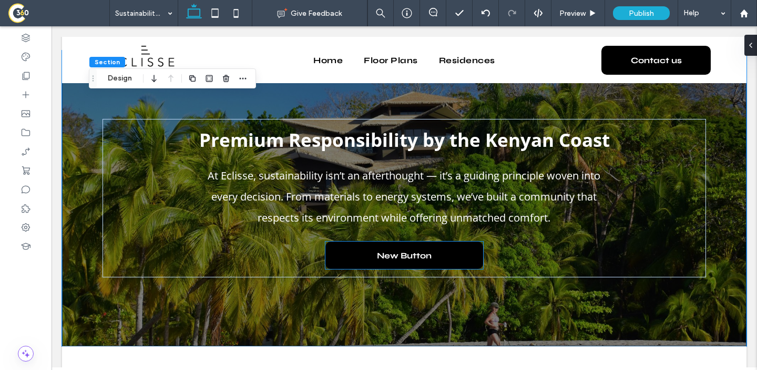
click at [385, 247] on span "New Button" at bounding box center [404, 255] width 55 height 27
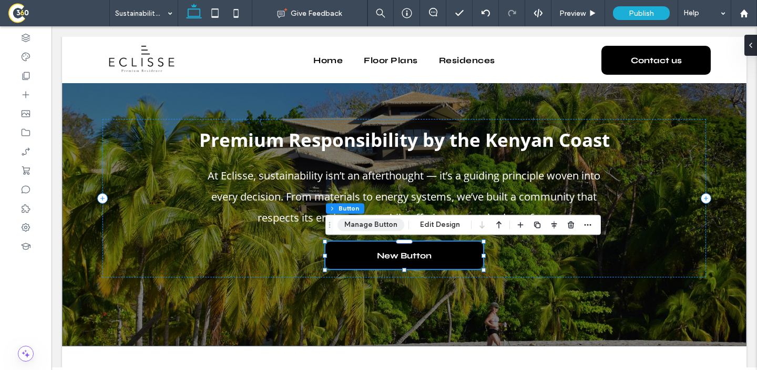
click at [373, 228] on button "Manage Button" at bounding box center [371, 224] width 67 height 13
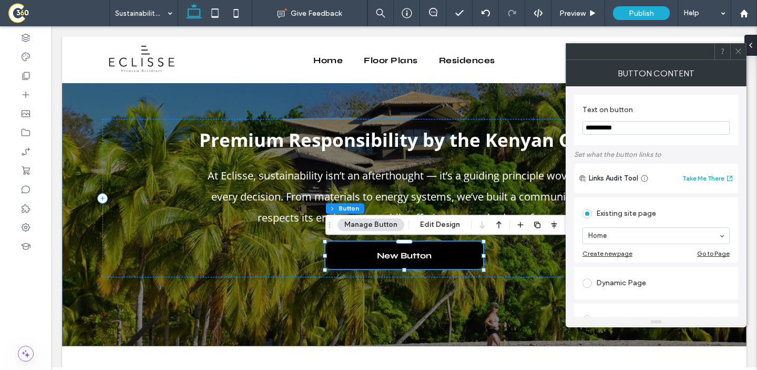
click at [628, 132] on input "**********" at bounding box center [656, 128] width 147 height 14
paste input "******"
type input "**********"
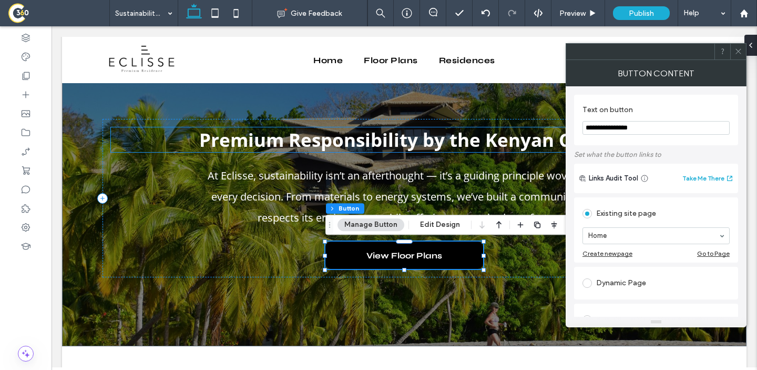
click at [538, 128] on span "Premium Responsibility by the Kenyan Coast" at bounding box center [404, 139] width 411 height 25
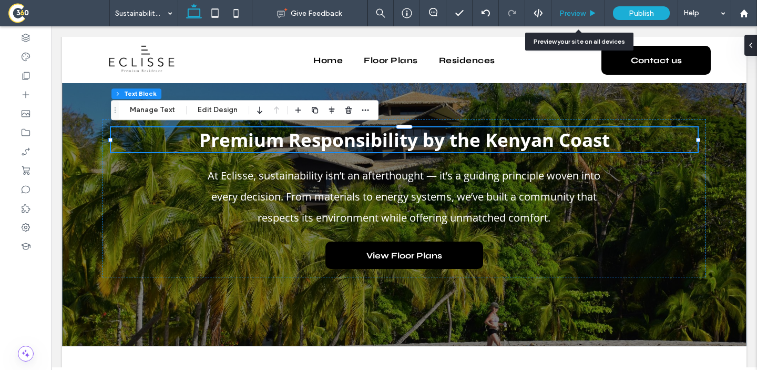
click at [569, 17] on div "Preview" at bounding box center [579, 13] width 54 height 26
click at [572, 18] on div "Preview" at bounding box center [579, 13] width 54 height 26
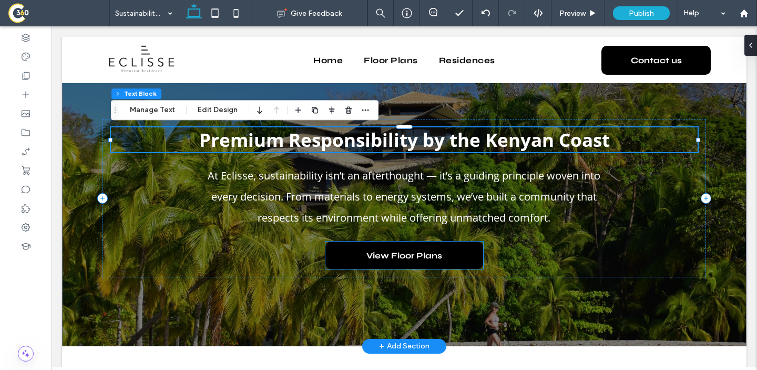
click at [451, 262] on link "View Floor Plans" at bounding box center [405, 254] width 158 height 27
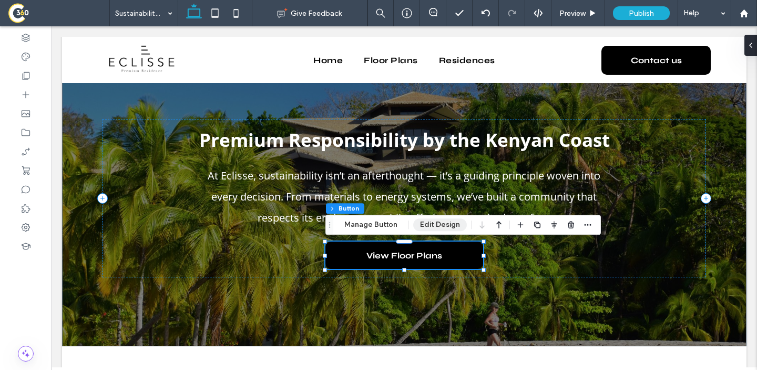
click at [433, 228] on button "Edit Design" at bounding box center [440, 224] width 54 height 13
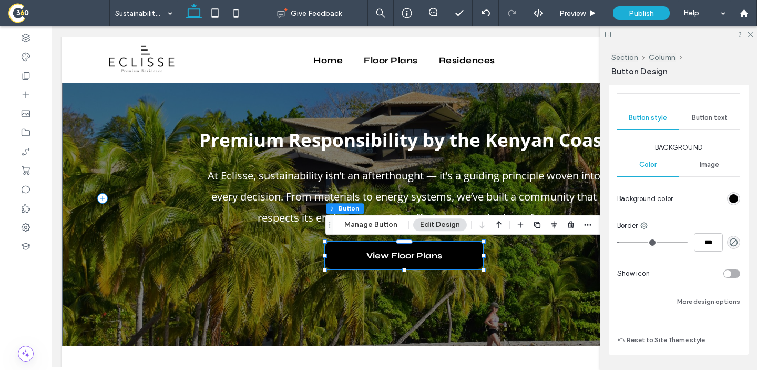
scroll to position [257, 0]
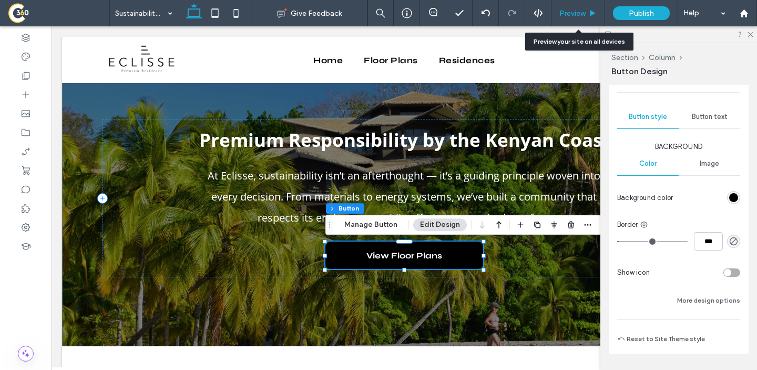
click at [568, 18] on div "Preview" at bounding box center [579, 13] width 54 height 26
click at [552, 16] on div "Preview" at bounding box center [578, 13] width 53 height 9
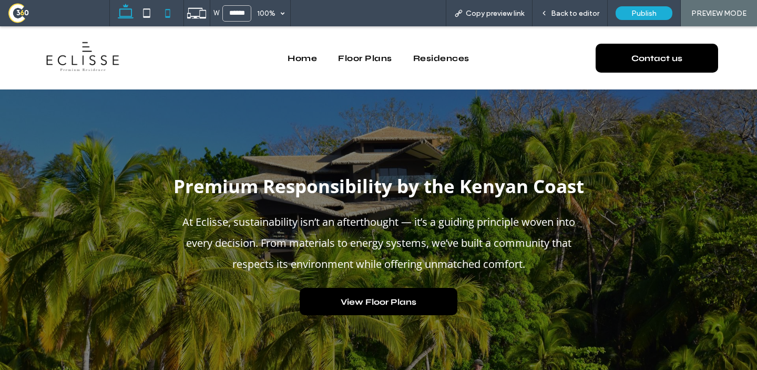
click at [170, 14] on icon at bounding box center [167, 13] width 21 height 21
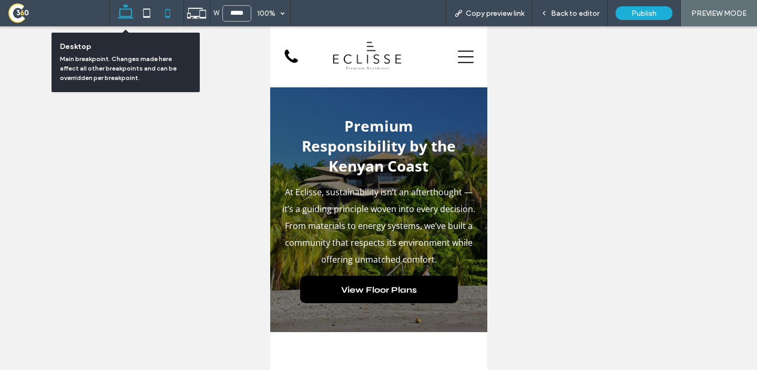
click at [119, 13] on use at bounding box center [126, 11] width 16 height 15
type input "******"
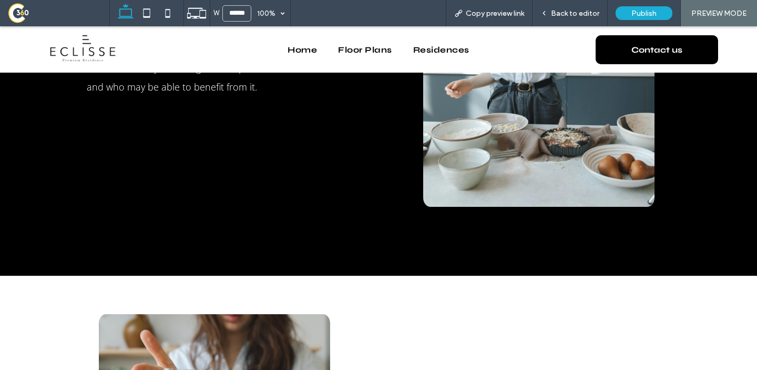
scroll to position [997, 0]
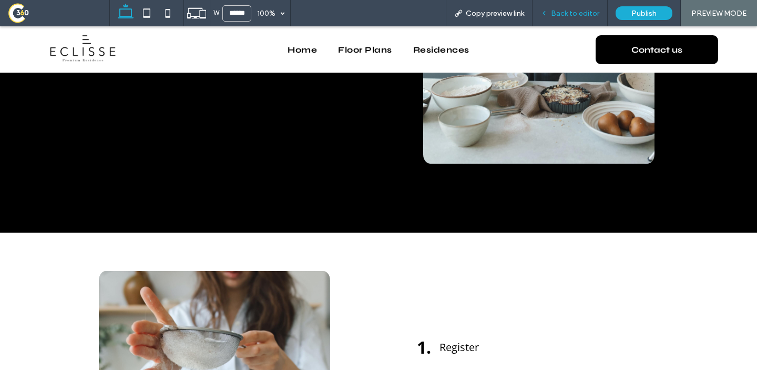
click at [577, 18] on div "Back to editor" at bounding box center [570, 13] width 75 height 26
click at [586, 11] on span "Back to editor" at bounding box center [575, 13] width 48 height 9
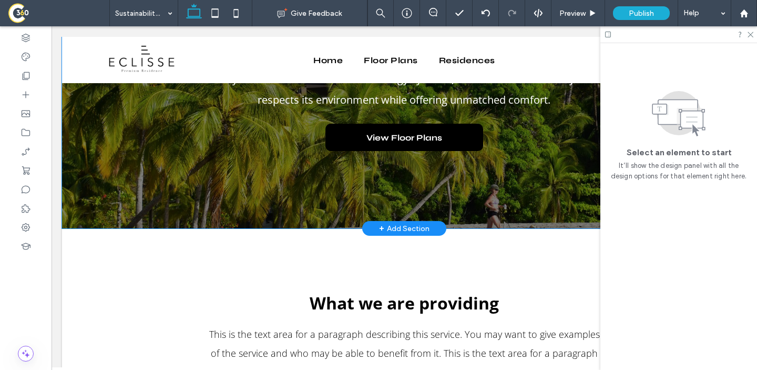
scroll to position [181, 0]
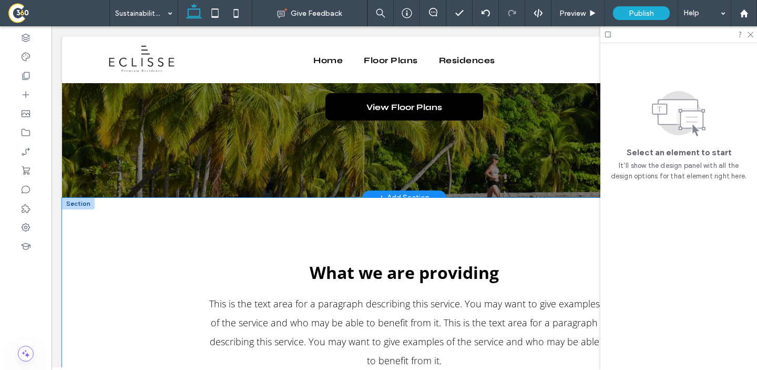
click at [392, 198] on div "What we are providing This is the text area for a paragraph describing this ser…" at bounding box center [404, 302] width 631 height 208
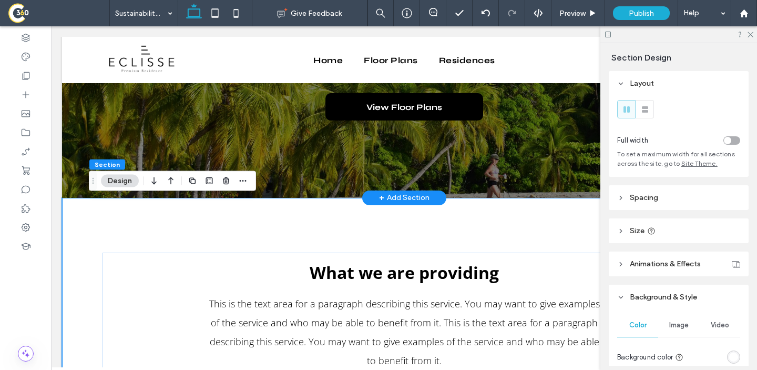
click at [392, 195] on div "+ Add Section" at bounding box center [404, 198] width 50 height 12
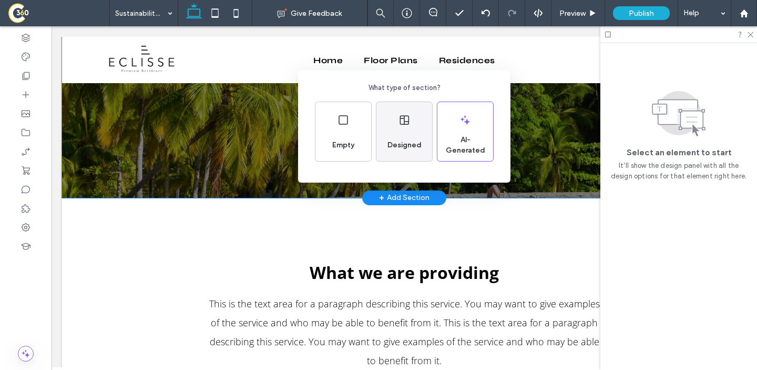
click at [406, 138] on div "Designed" at bounding box center [404, 145] width 43 height 23
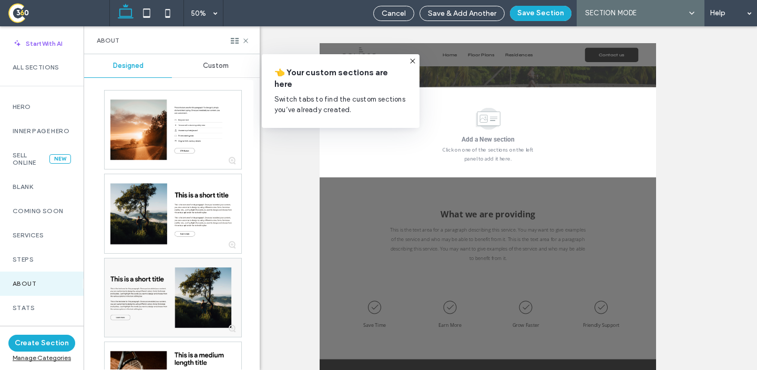
scroll to position [256, 0]
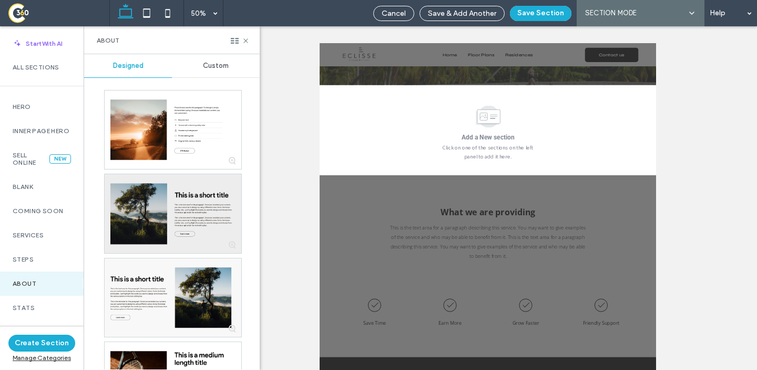
click at [170, 201] on div at bounding box center [173, 213] width 137 height 78
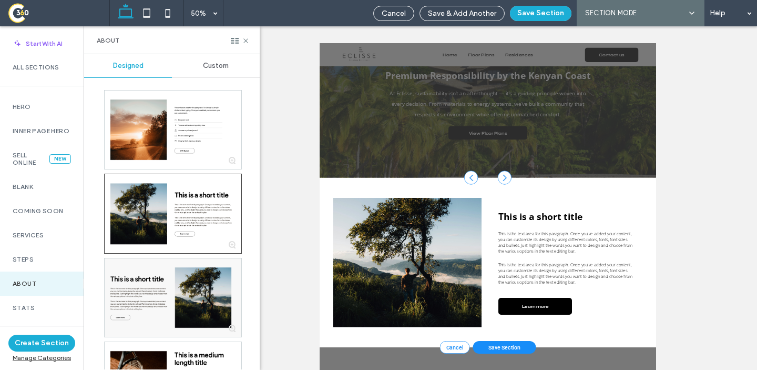
scroll to position [0, 0]
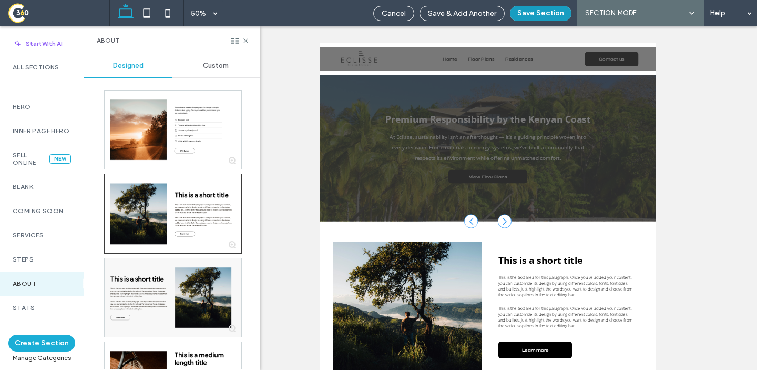
click at [530, 18] on button "Save Section" at bounding box center [541, 13] width 62 height 15
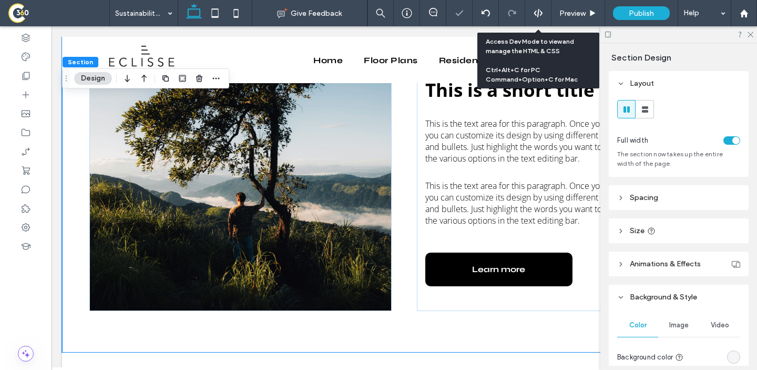
scroll to position [369, 0]
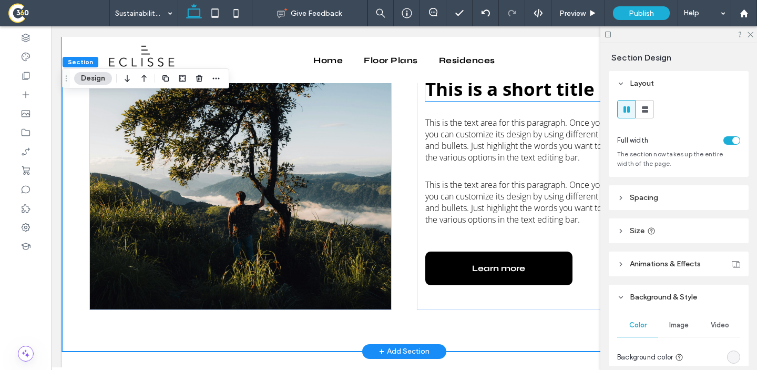
click at [519, 96] on span "This is a short title" at bounding box center [510, 88] width 169 height 25
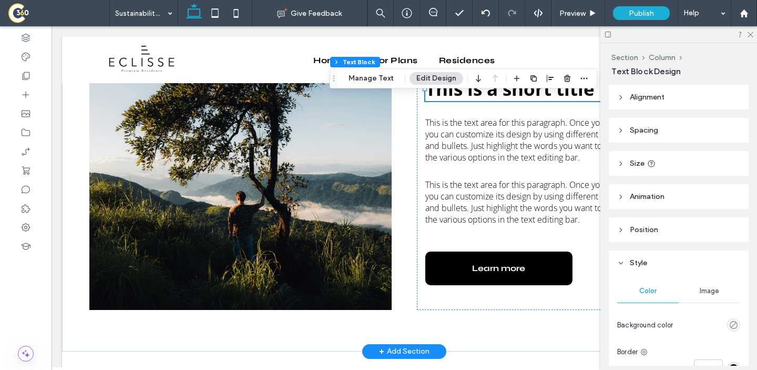
click at [519, 96] on span "This is a short title" at bounding box center [510, 88] width 169 height 25
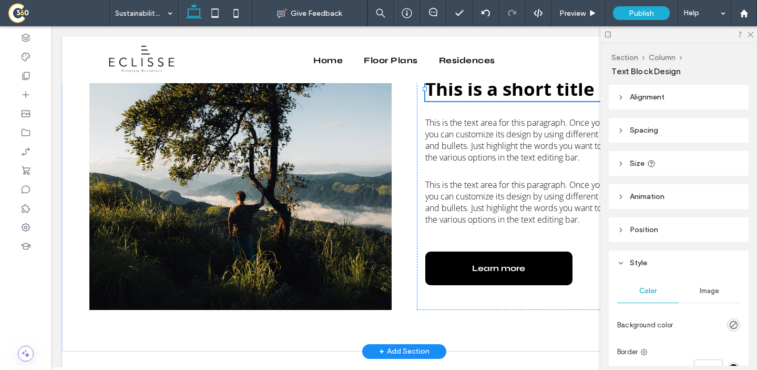
type input "*********"
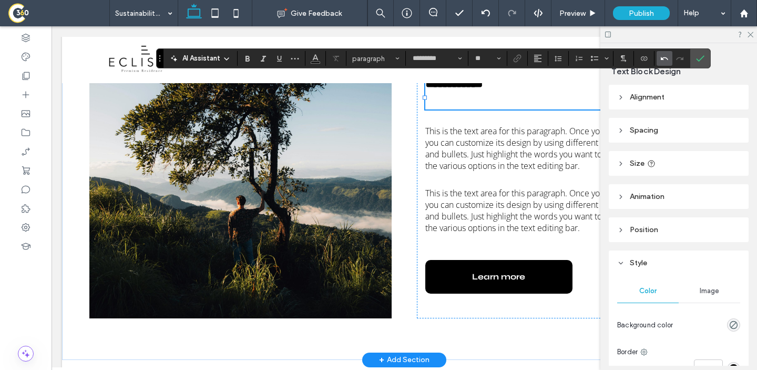
click at [661, 60] on icon "Undo" at bounding box center [665, 58] width 8 height 8
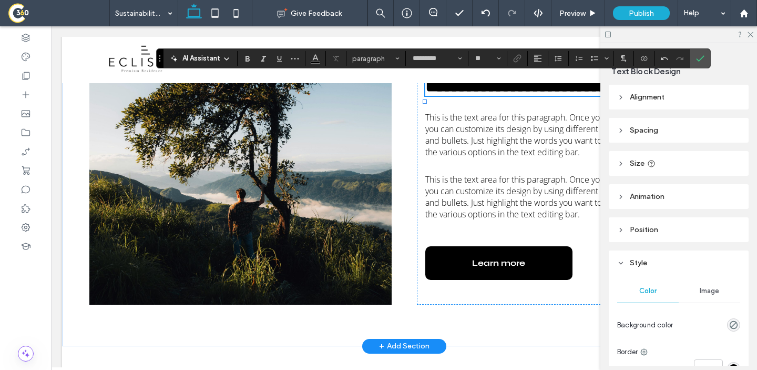
type input "**"
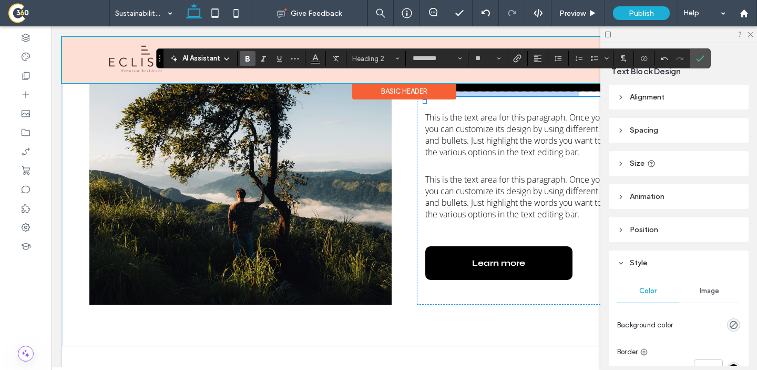
drag, startPoint x: 597, startPoint y: 92, endPoint x: 414, endPoint y: 93, distance: 182.5
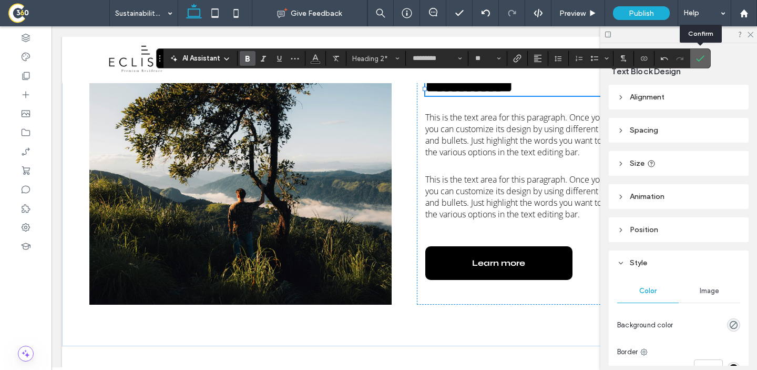
click at [700, 60] on icon "Confirm" at bounding box center [700, 58] width 8 height 8
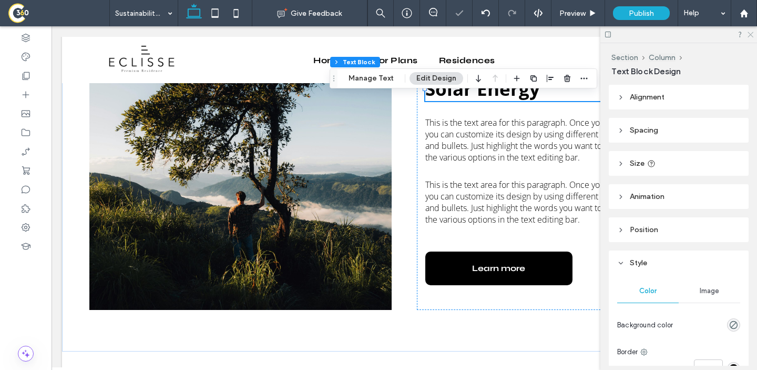
drag, startPoint x: 750, startPoint y: 33, endPoint x: 533, endPoint y: 77, distance: 221.2
click at [750, 33] on icon at bounding box center [750, 34] width 7 height 7
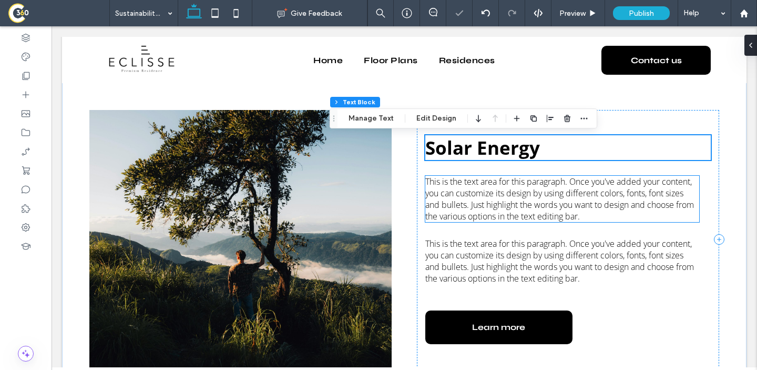
scroll to position [309, 0]
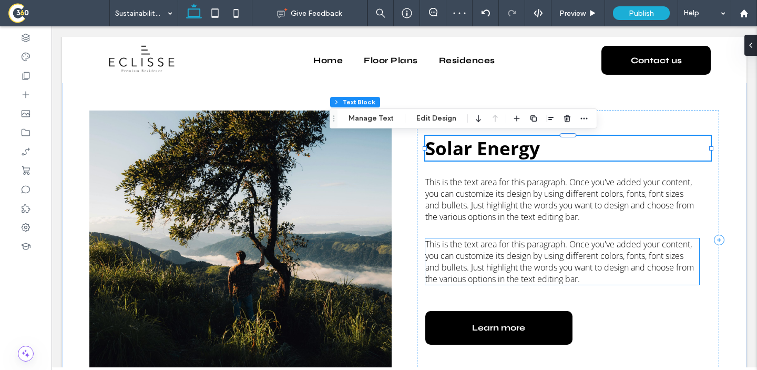
click at [533, 241] on span "This is the text area for this paragraph. Once you've added your content, you c…" at bounding box center [560, 261] width 269 height 46
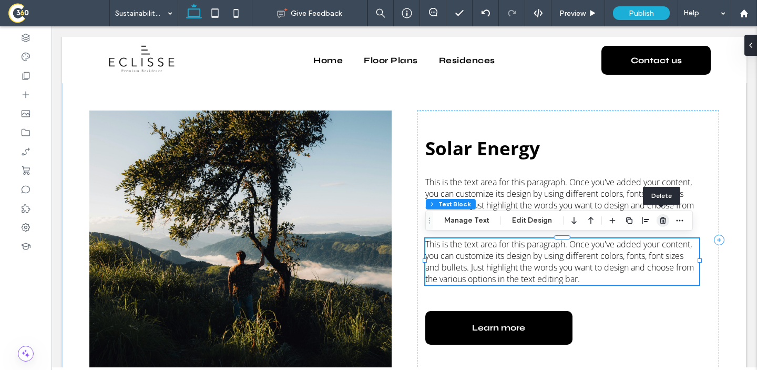
click at [663, 219] on icon "button" at bounding box center [663, 220] width 8 height 8
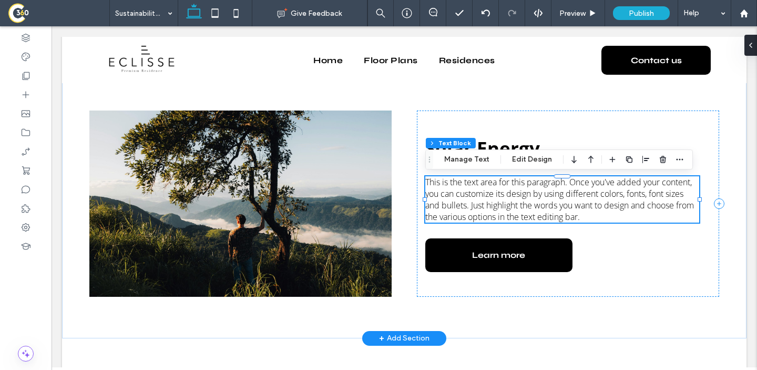
click at [449, 187] on span "This is the text area for this paragraph. Once you've added your content, you c…" at bounding box center [560, 199] width 269 height 46
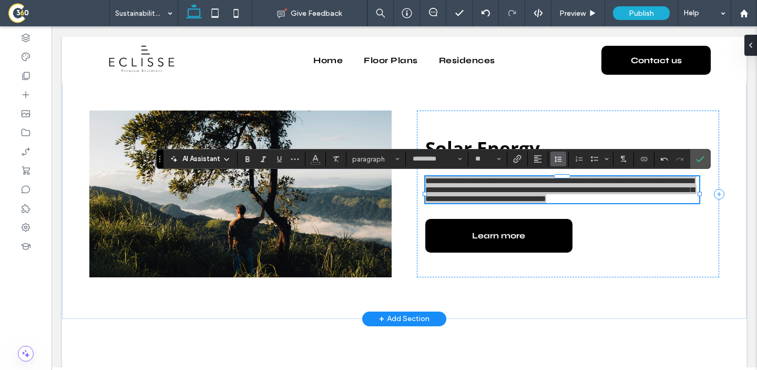
click at [561, 159] on use "Line Height" at bounding box center [558, 159] width 7 height 6
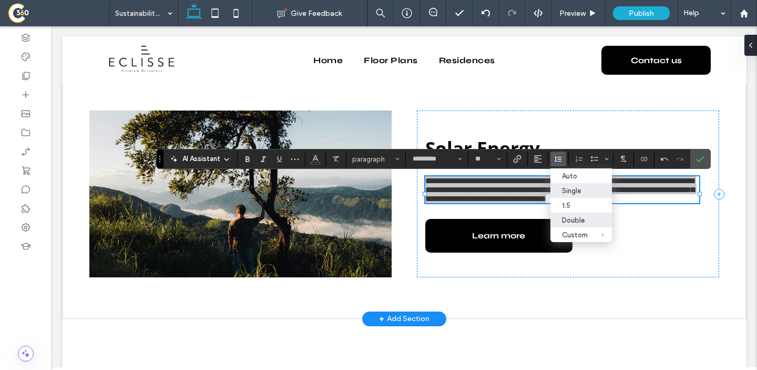
click at [581, 217] on div "Double" at bounding box center [575, 220] width 26 height 8
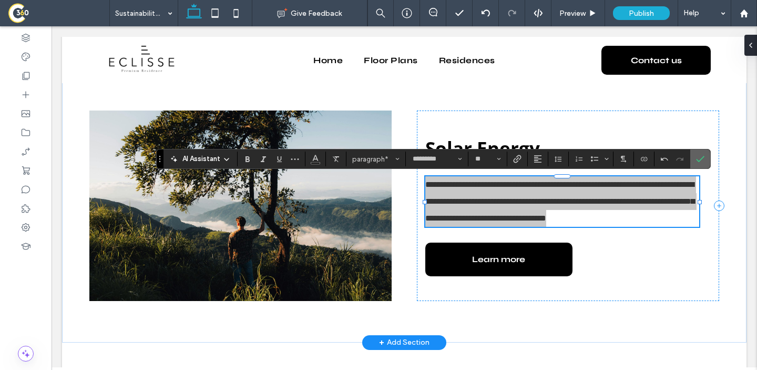
click at [701, 159] on use "Confirm" at bounding box center [700, 159] width 8 height 6
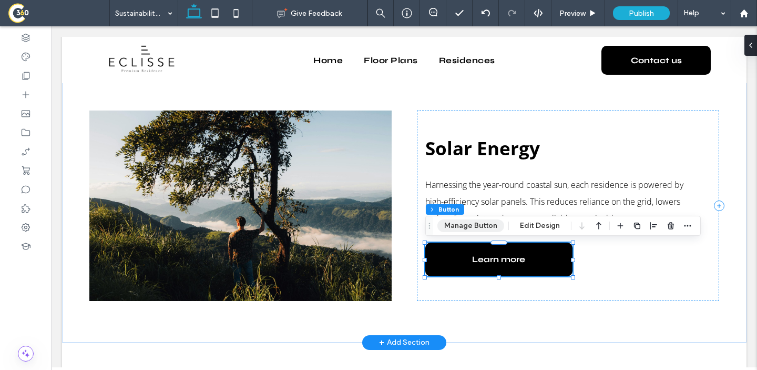
click at [479, 224] on button "Manage Button" at bounding box center [471, 225] width 67 height 13
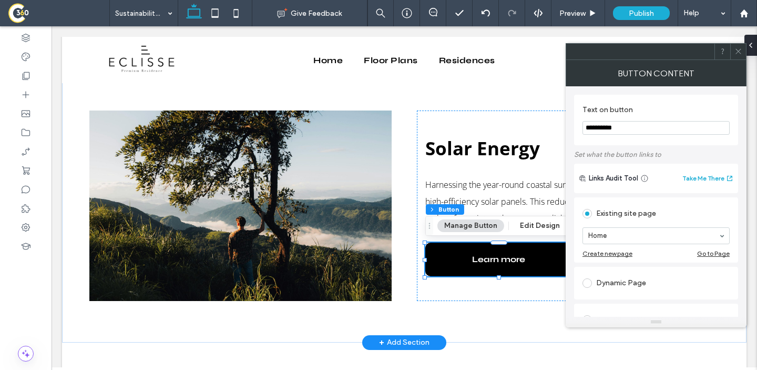
click at [621, 123] on input "**********" at bounding box center [656, 128] width 147 height 14
paste input "*"
type input "**********"
click at [476, 176] on div "Solar Energy Harnessing the year-round coastal sun, each residence is powered b…" at bounding box center [568, 205] width 302 height 191
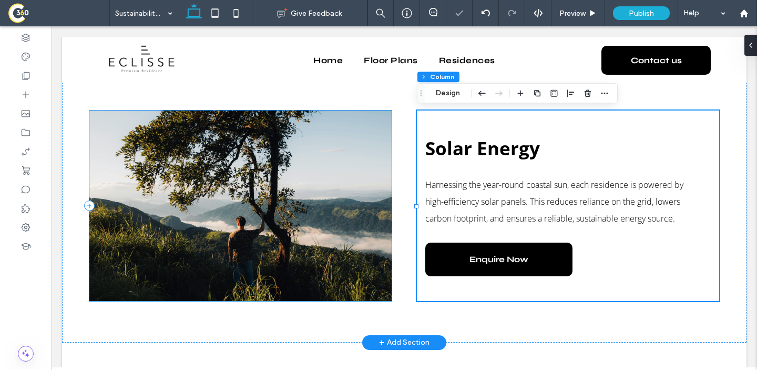
click at [351, 150] on div at bounding box center [240, 205] width 302 height 191
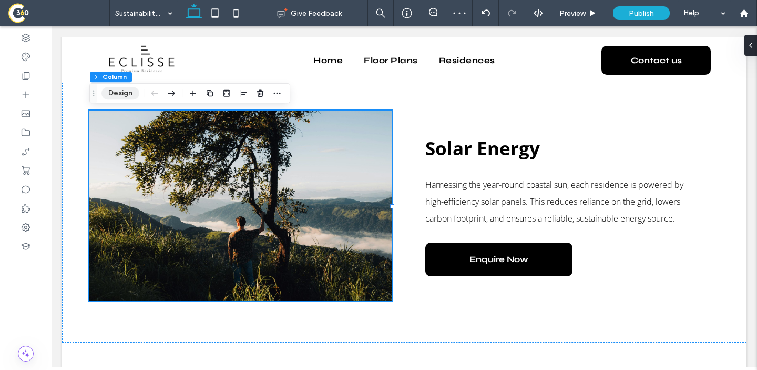
click at [117, 95] on button "Design" at bounding box center [121, 93] width 38 height 13
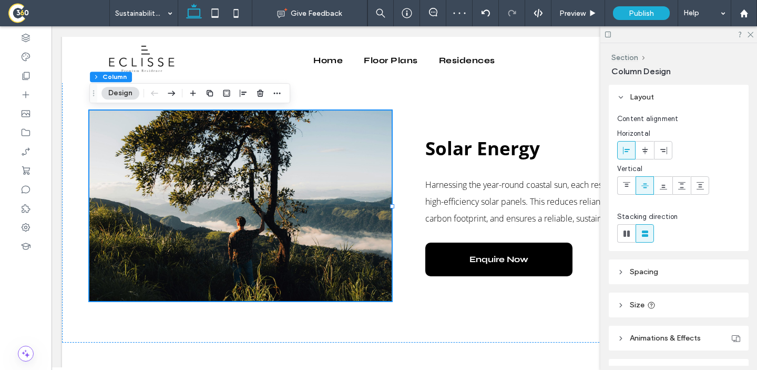
scroll to position [60, 0]
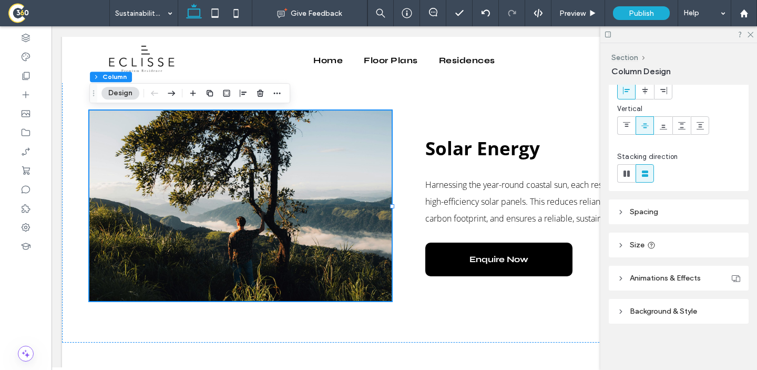
click at [676, 316] on header "Background & Style" at bounding box center [679, 311] width 140 height 25
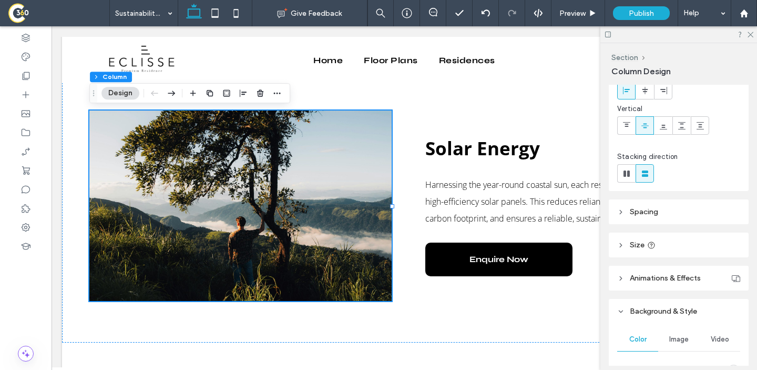
click at [677, 335] on span "Image" at bounding box center [679, 339] width 19 height 8
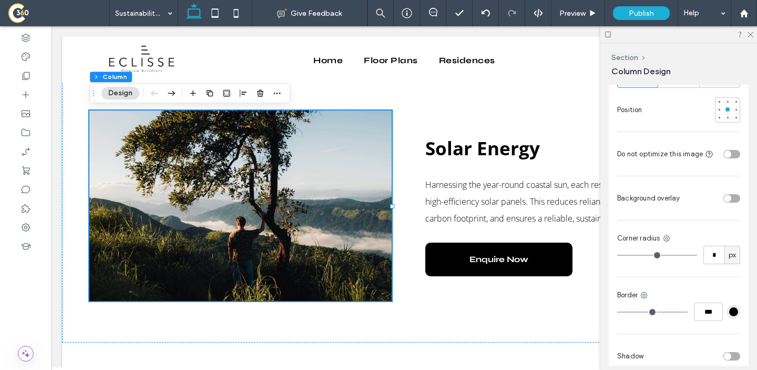
scroll to position [637, 0]
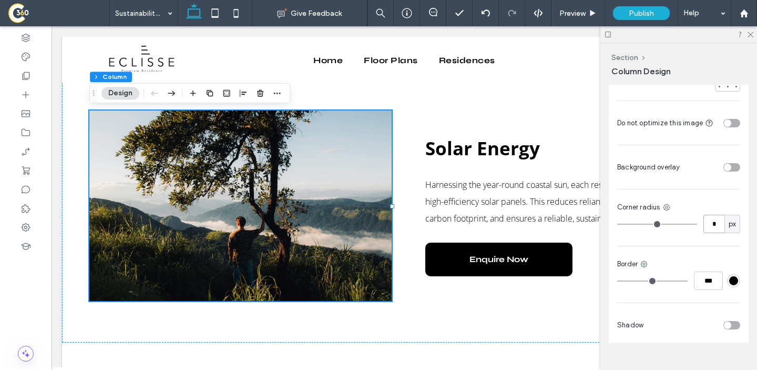
click at [721, 215] on input "*" at bounding box center [714, 224] width 21 height 18
type input "**"
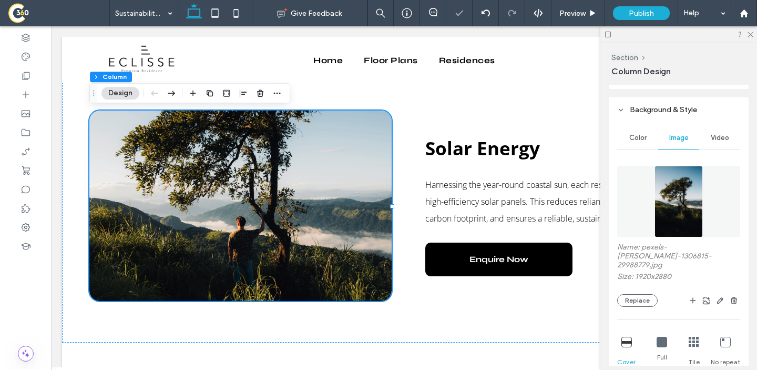
scroll to position [284, 0]
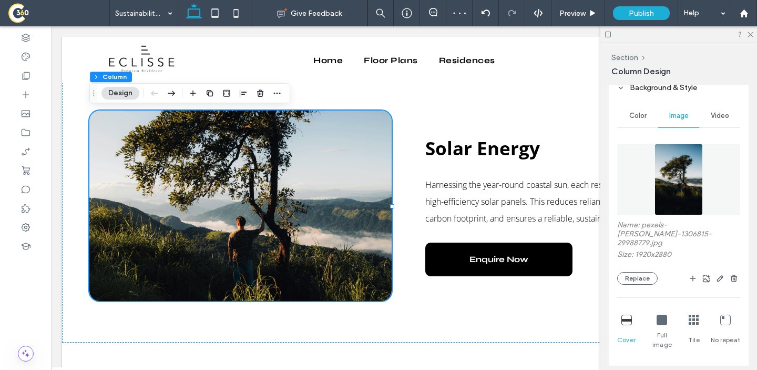
click at [643, 276] on div "Name: pexels-stijn-dijkstra-1306815-29988779.jpg Size: 1920x2880 Replace Cover …" at bounding box center [679, 311] width 123 height 347
click at [638, 272] on button "Replace" at bounding box center [638, 278] width 41 height 13
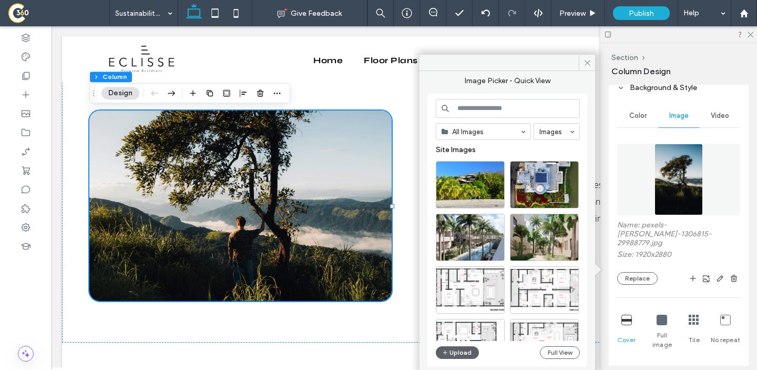
click at [505, 117] on input at bounding box center [508, 108] width 144 height 19
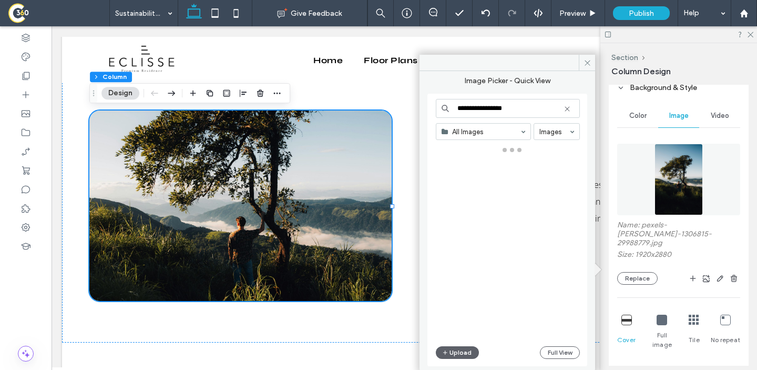
type input "**********"
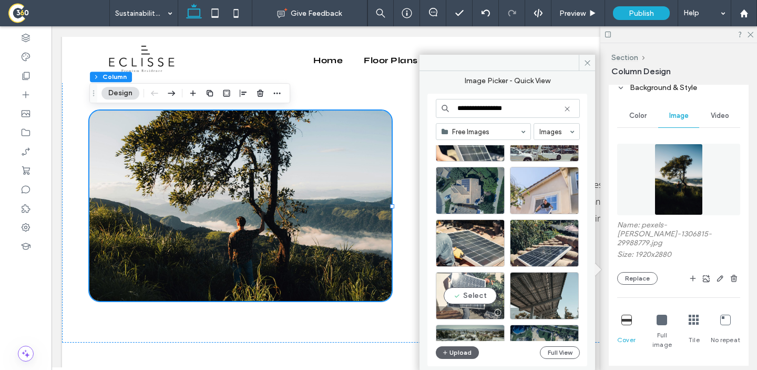
scroll to position [761, 0]
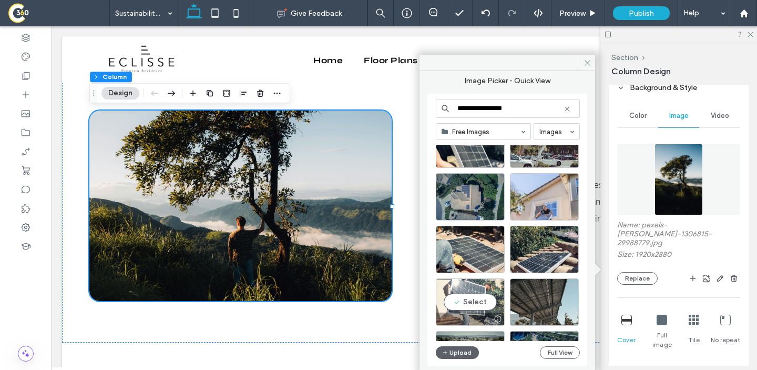
click at [479, 294] on div "Select" at bounding box center [470, 301] width 69 height 47
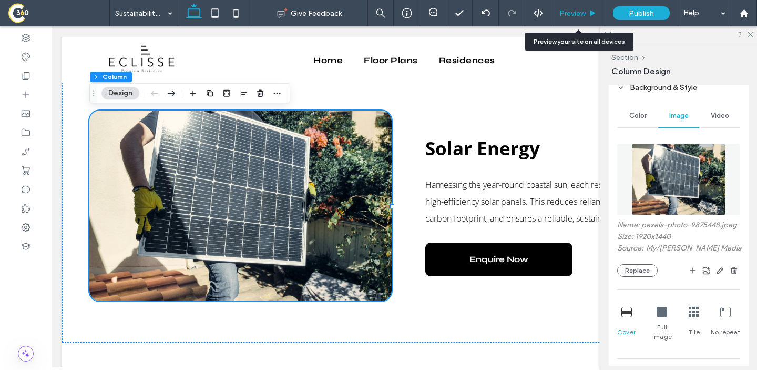
click at [559, 19] on div "Preview" at bounding box center [579, 13] width 54 height 26
click at [557, 16] on div "Preview" at bounding box center [578, 13] width 53 height 9
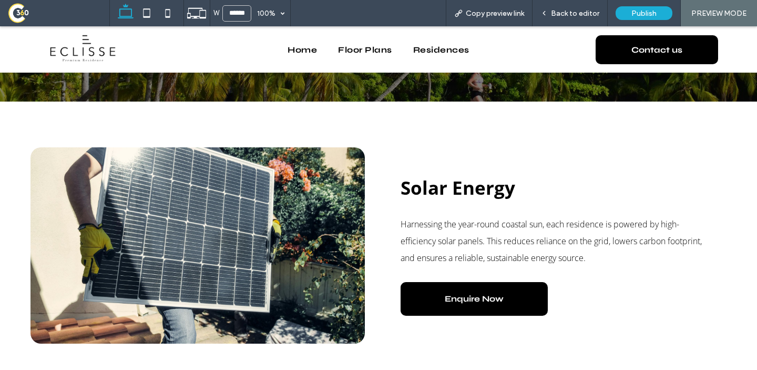
scroll to position [306, 0]
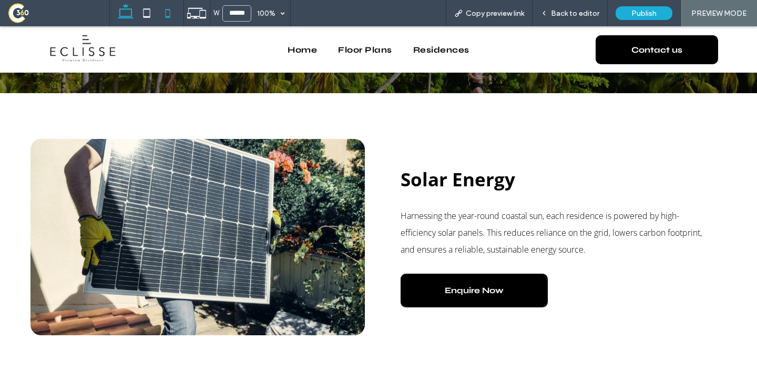
click at [167, 17] on icon at bounding box center [167, 13] width 21 height 21
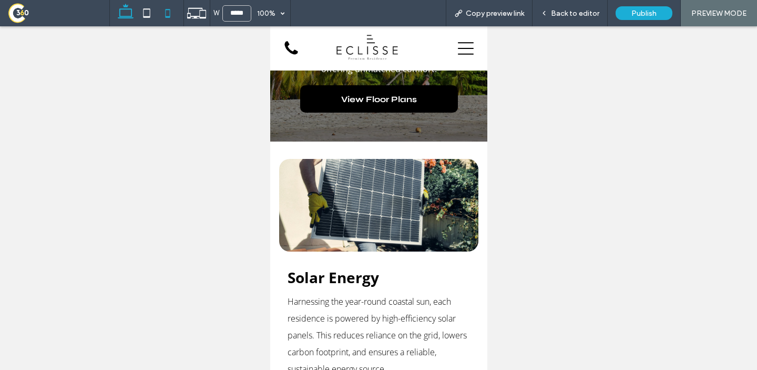
click at [124, 18] on icon at bounding box center [125, 13] width 21 height 21
type input "******"
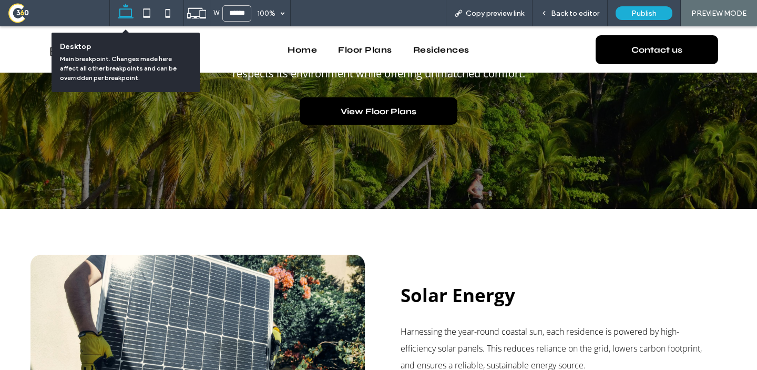
scroll to position [271, 0]
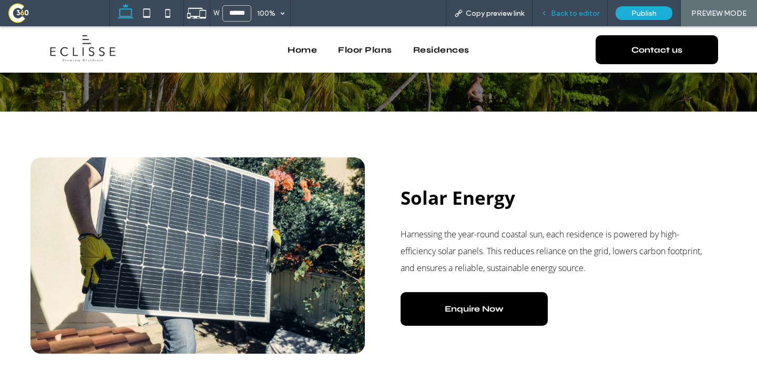
click at [570, 15] on span "Back to editor" at bounding box center [575, 13] width 48 height 9
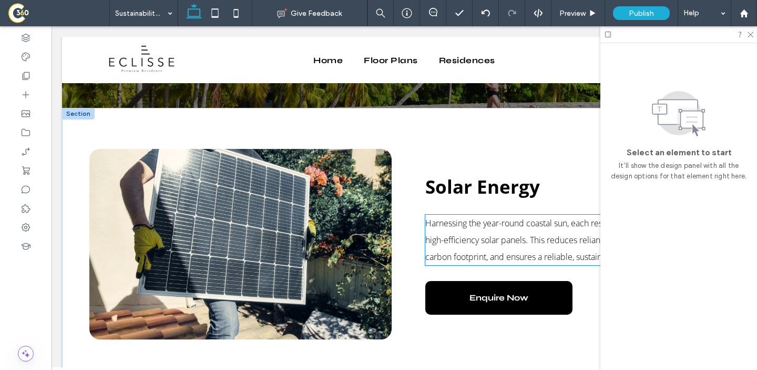
click at [487, 241] on span "Harnessing the year-round coastal sun, each residence is powered by high-effici…" at bounding box center [555, 239] width 258 height 45
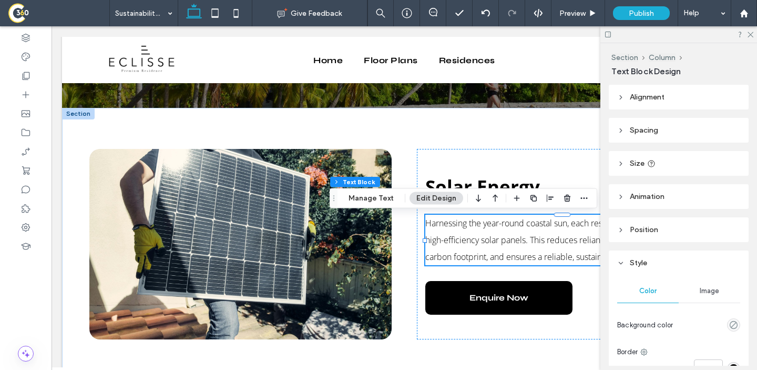
click at [487, 241] on span "Harnessing the year-round coastal sun, each residence is powered by high-effici…" at bounding box center [555, 239] width 258 height 45
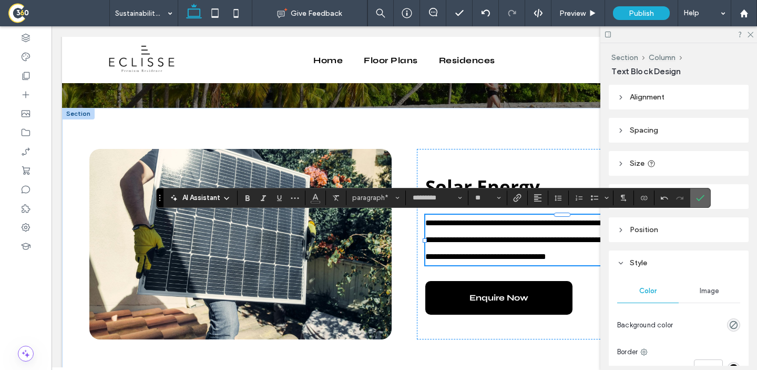
click at [700, 197] on icon "Confirm" at bounding box center [700, 198] width 8 height 8
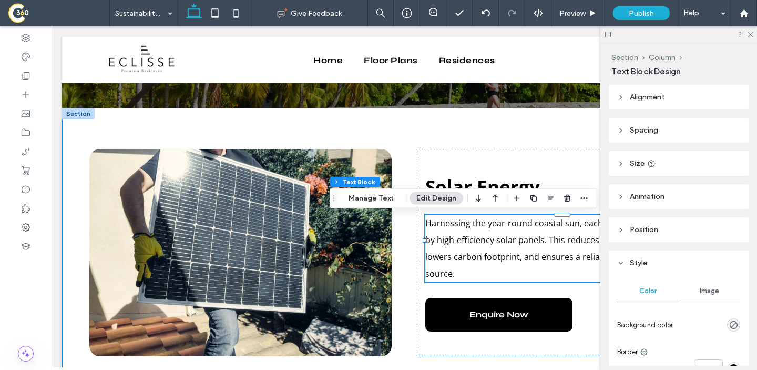
click at [355, 126] on div "Solar Energy Harnessing the year-round coastal sun, each residence is powered b…" at bounding box center [404, 253] width 685 height 290
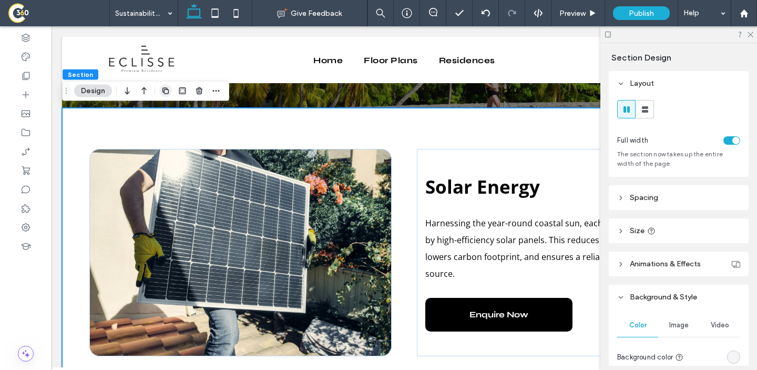
click at [164, 94] on icon "button" at bounding box center [165, 91] width 8 height 8
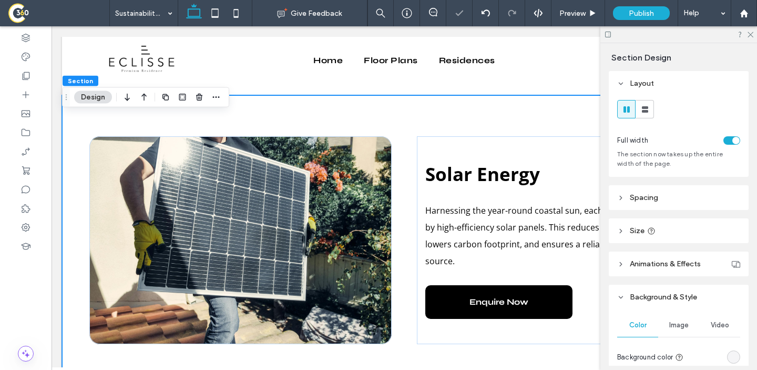
scroll to position [592, 0]
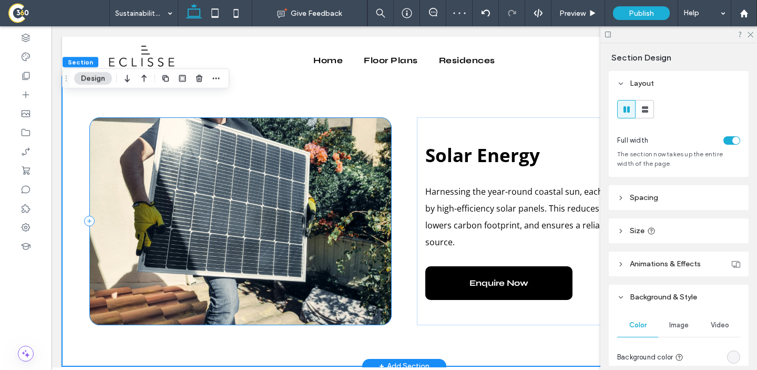
click at [389, 188] on div at bounding box center [240, 221] width 302 height 208
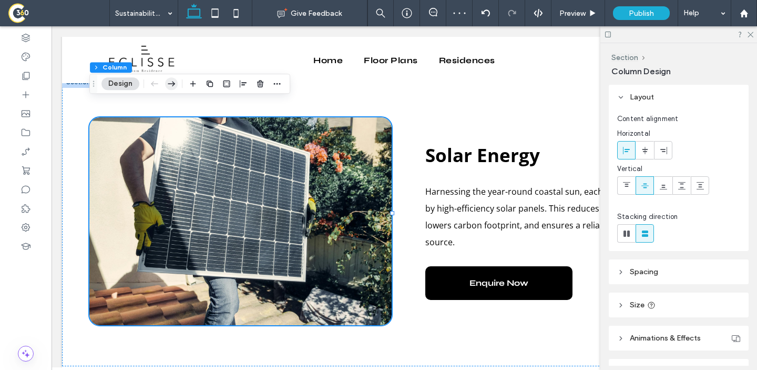
click at [172, 78] on icon "button" at bounding box center [171, 83] width 13 height 19
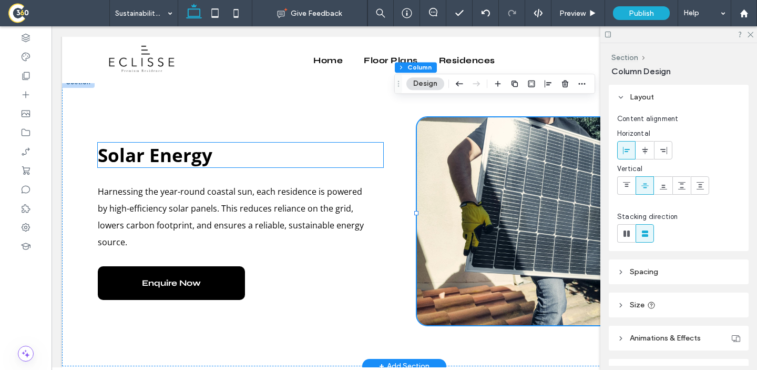
click at [189, 146] on strong "Solar Energy" at bounding box center [155, 155] width 115 height 25
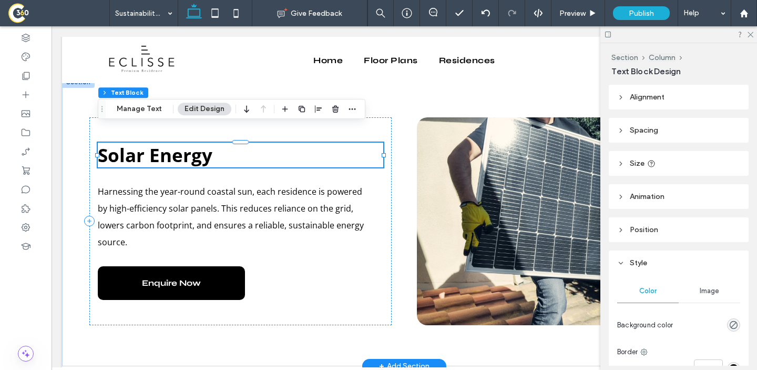
click at [189, 146] on div "Solar Energy" at bounding box center [241, 155] width 286 height 25
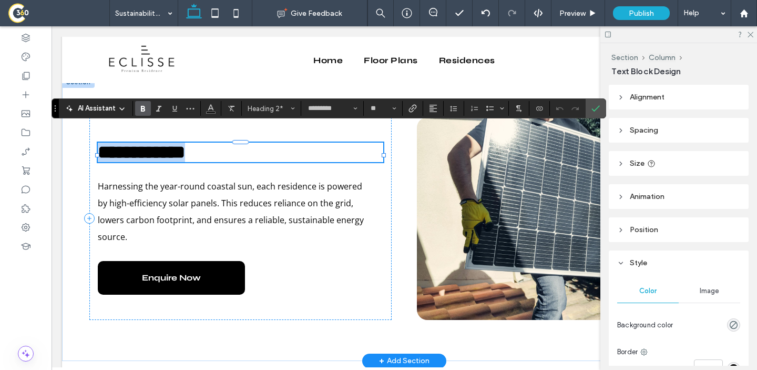
type input "**"
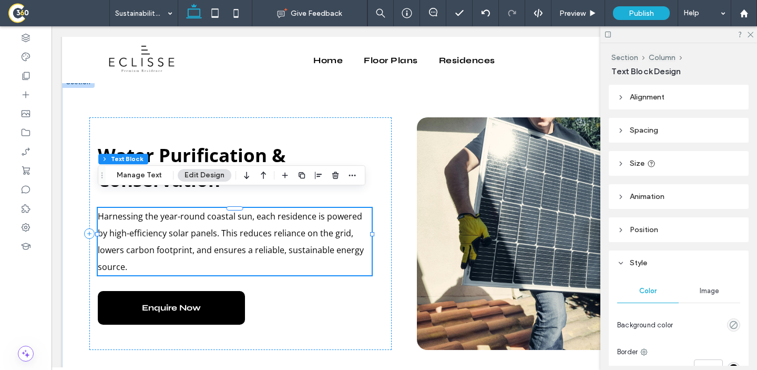
click at [210, 208] on p "Harnessing the year-round coastal sun, each residence is powered by high-effici…" at bounding box center [235, 241] width 274 height 67
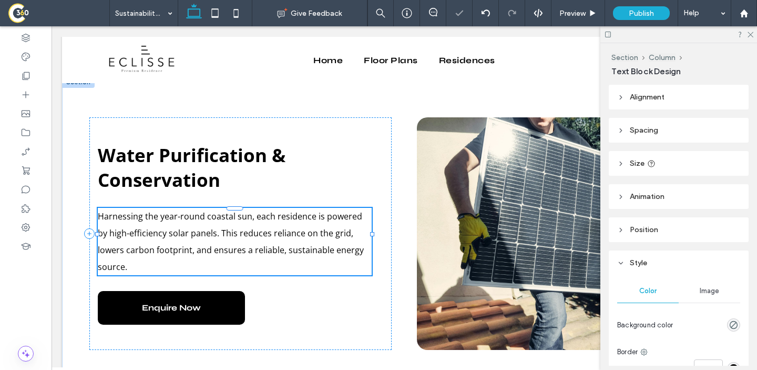
type input "*********"
type input "**"
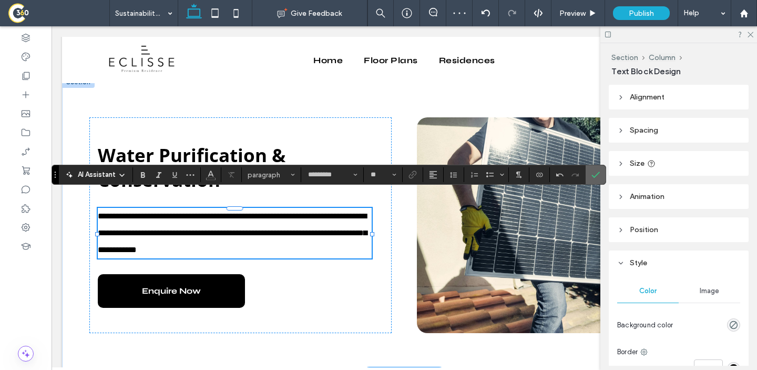
click at [604, 174] on section at bounding box center [596, 174] width 20 height 19
click at [596, 175] on use "Confirm" at bounding box center [596, 174] width 8 height 6
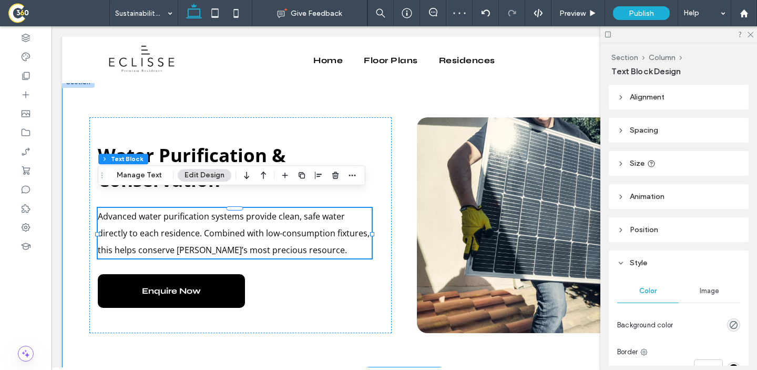
click at [401, 331] on div "Water Purification & Conservation Advanced water purification systems provide c…" at bounding box center [404, 225] width 685 height 298
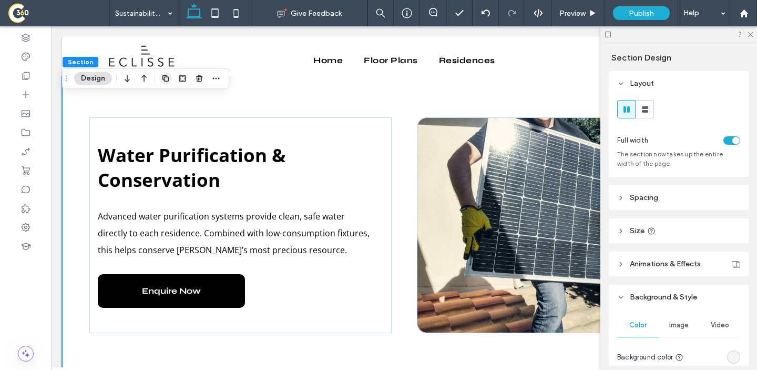
click at [166, 77] on use "button" at bounding box center [166, 78] width 6 height 6
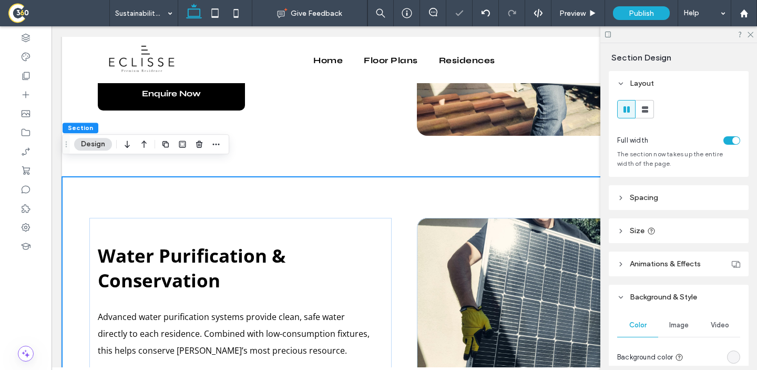
scroll to position [795, 0]
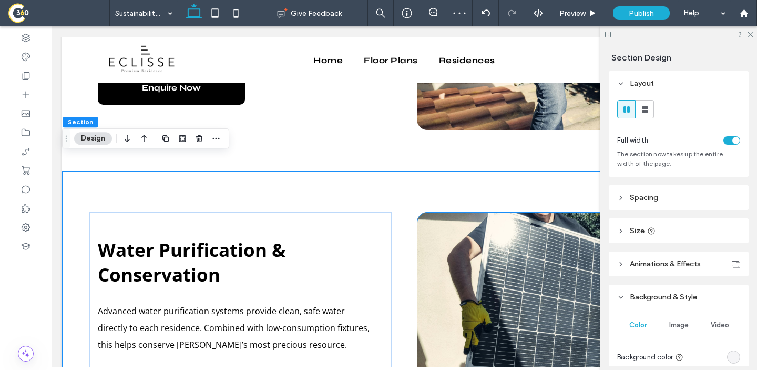
click at [459, 239] on div at bounding box center [568, 320] width 302 height 216
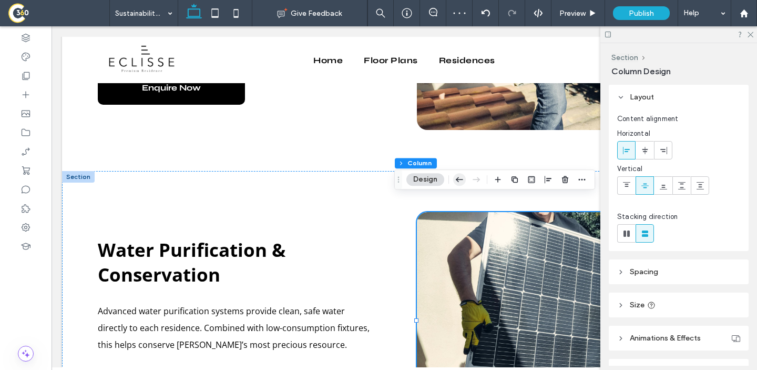
click at [458, 179] on use "button" at bounding box center [459, 179] width 7 height 5
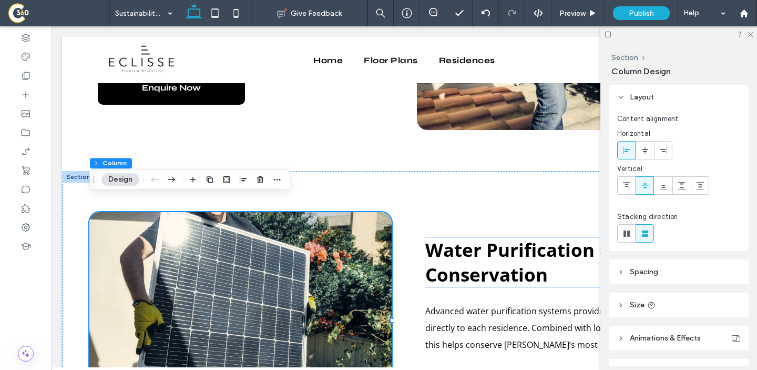
click at [539, 246] on strong "Water Purification & Conservation" at bounding box center [520, 261] width 188 height 49
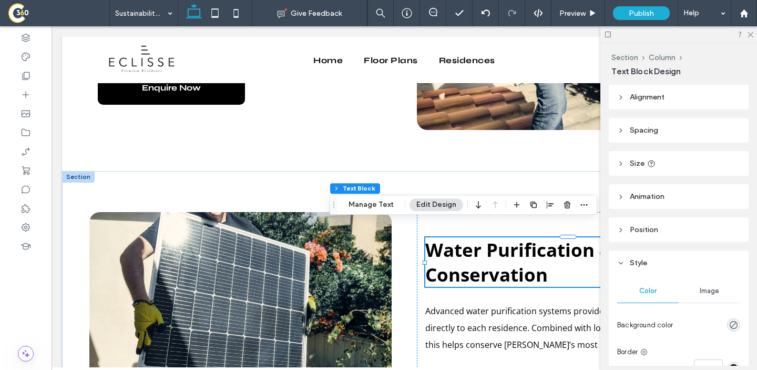
click at [539, 246] on strong "Water Purification & Conservation" at bounding box center [520, 261] width 188 height 49
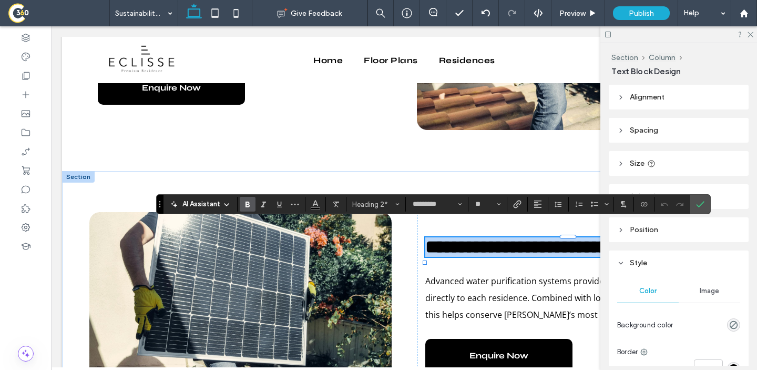
type input "**"
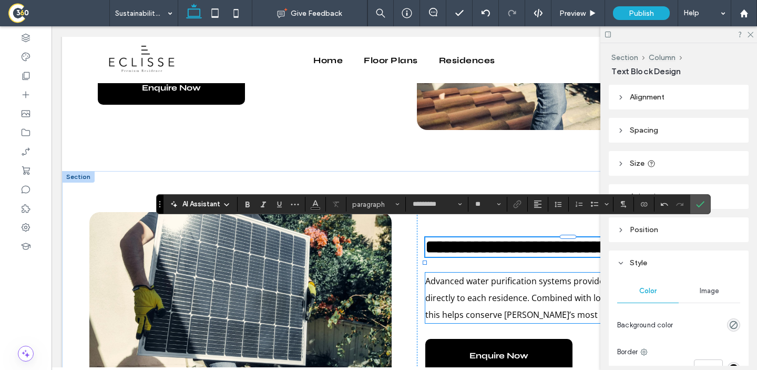
click at [472, 306] on p "Advanced water purification systems provide clean, safe water directly to each …" at bounding box center [563, 297] width 274 height 50
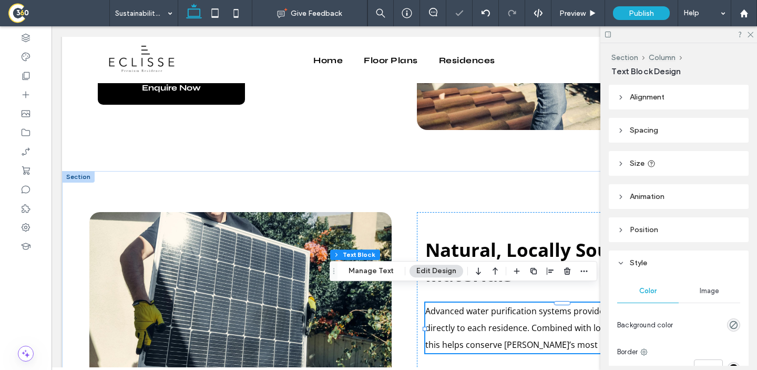
click at [472, 306] on p "Advanced water purification systems provide clean, safe water directly to each …" at bounding box center [563, 327] width 274 height 50
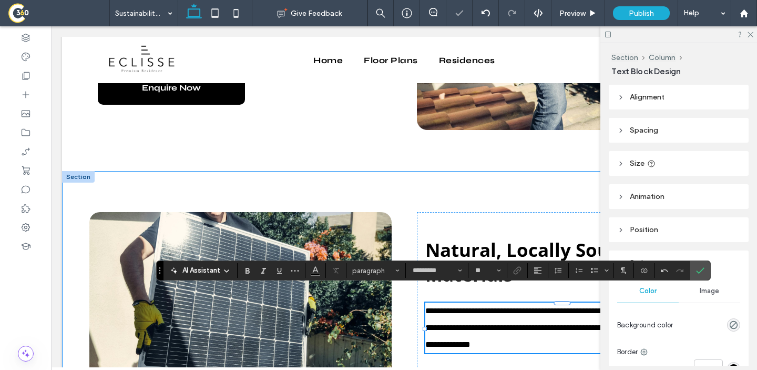
click at [413, 176] on div "**********" at bounding box center [404, 320] width 685 height 298
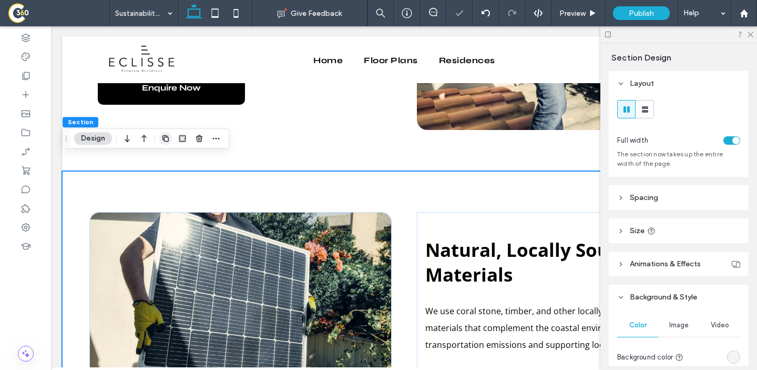
click at [166, 141] on icon "button" at bounding box center [165, 138] width 8 height 8
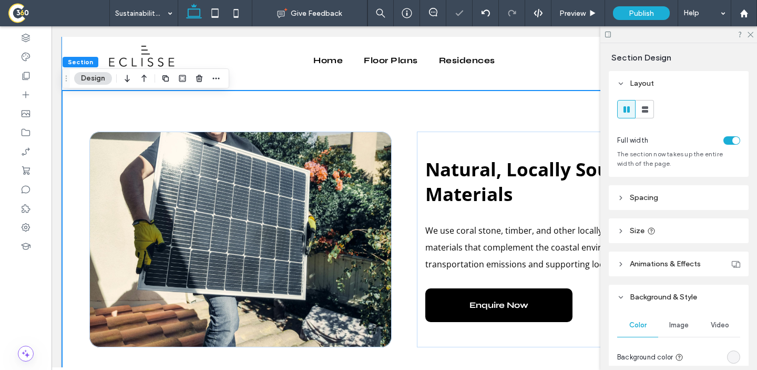
scroll to position [1202, 0]
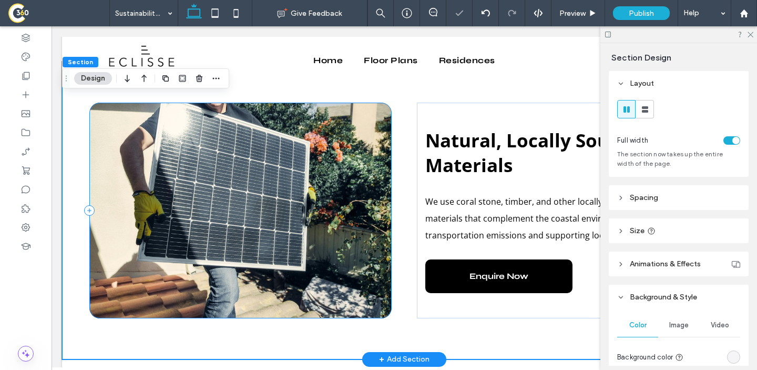
click at [201, 174] on div at bounding box center [240, 211] width 302 height 216
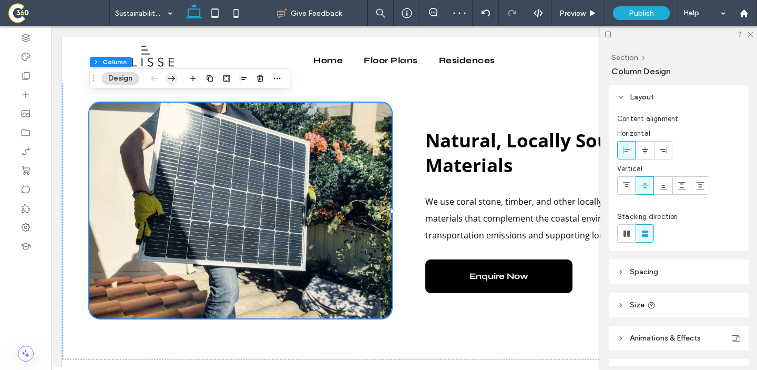
click at [171, 79] on icon "button" at bounding box center [171, 78] width 13 height 19
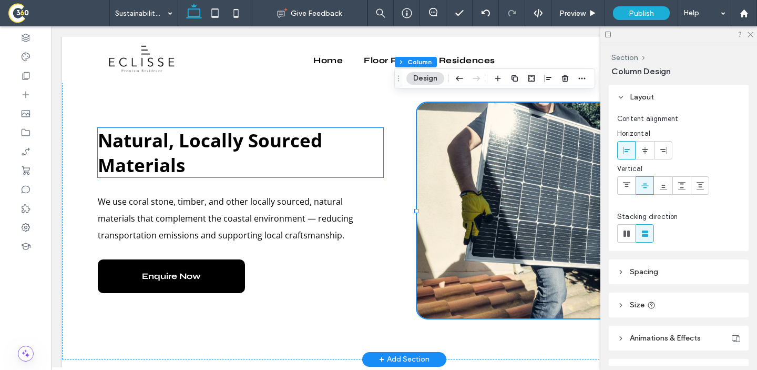
click at [223, 129] on strong "Natural, Locally Sourced Materials" at bounding box center [210, 152] width 225 height 49
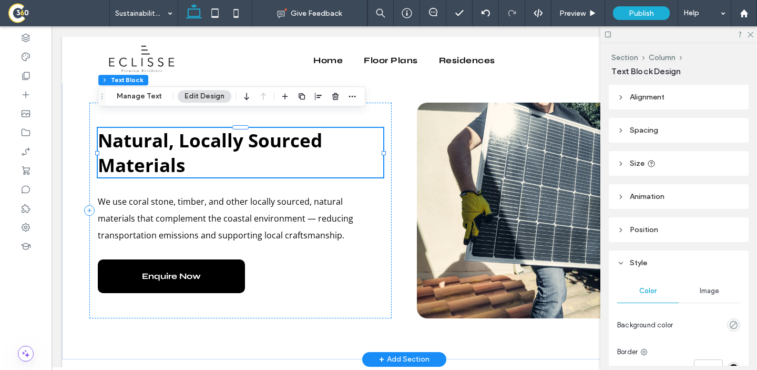
click at [223, 129] on strong "Natural, Locally Sourced Materials" at bounding box center [210, 152] width 225 height 49
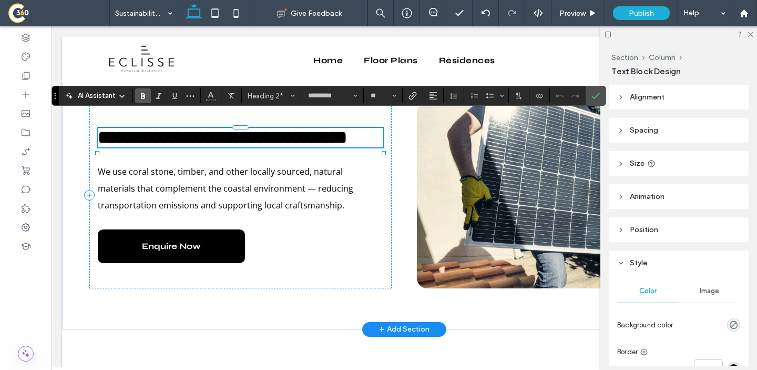
type input "**"
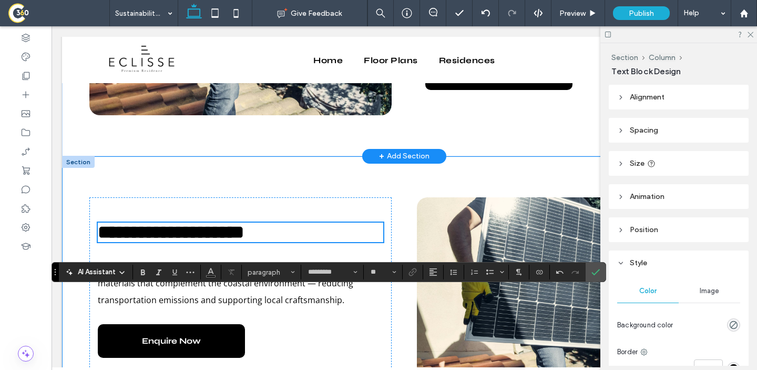
scroll to position [1161, 0]
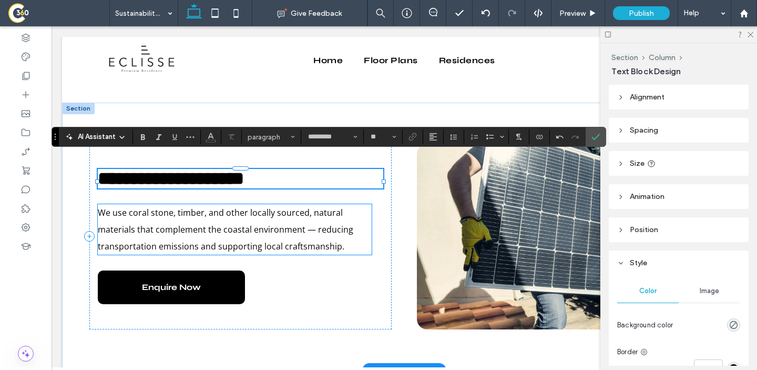
click at [247, 219] on span "We use coral stone, timber, and other locally sourced, natural materials that c…" at bounding box center [226, 229] width 256 height 45
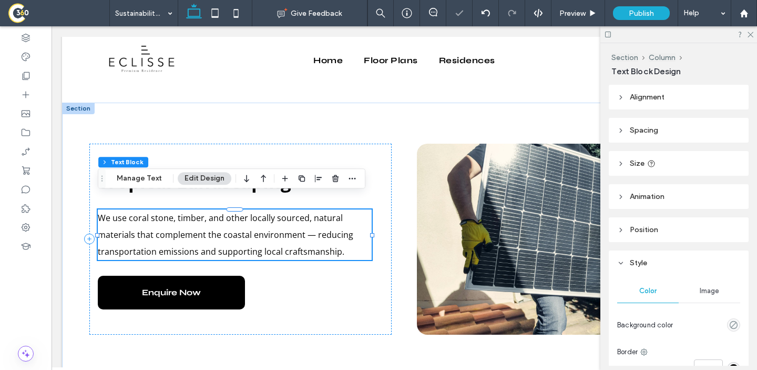
click at [247, 219] on span "We use coral stone, timber, and other locally sourced, natural materials that c…" at bounding box center [226, 234] width 256 height 45
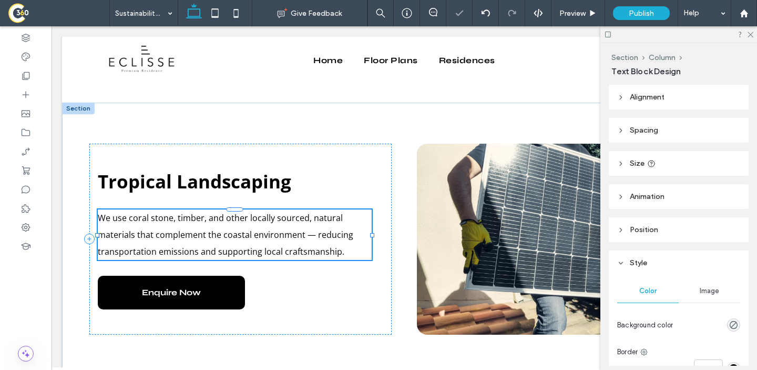
type input "*********"
type input "**"
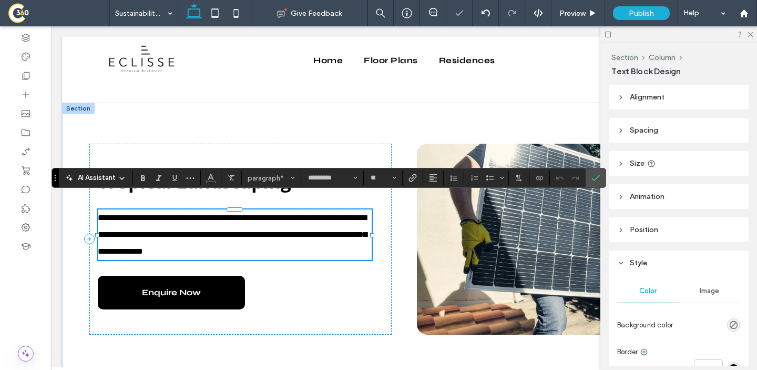
paste div
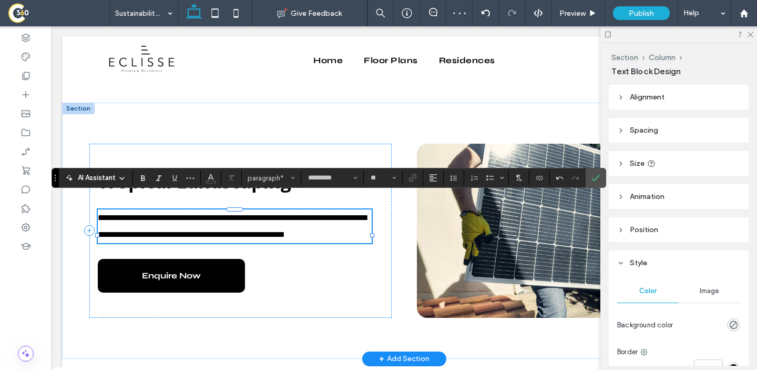
click at [328, 210] on p "**********" at bounding box center [235, 226] width 274 height 34
click at [598, 181] on icon "Confirm" at bounding box center [596, 178] width 8 height 8
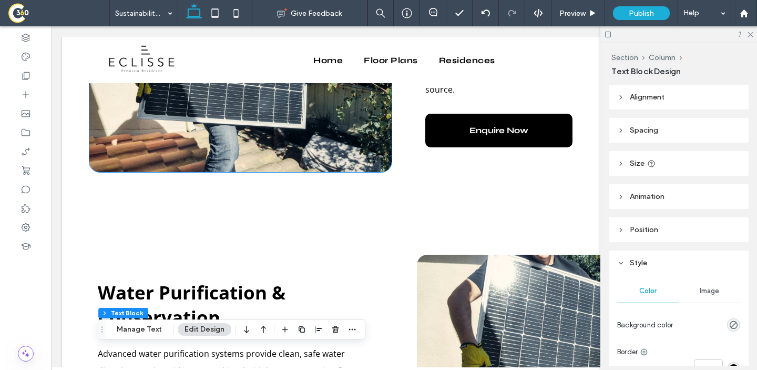
scroll to position [608, 0]
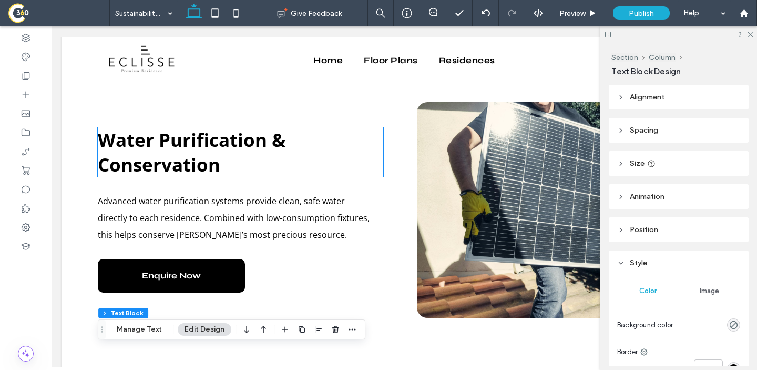
click at [197, 130] on strong "Water Purification & Conservation" at bounding box center [192, 151] width 188 height 49
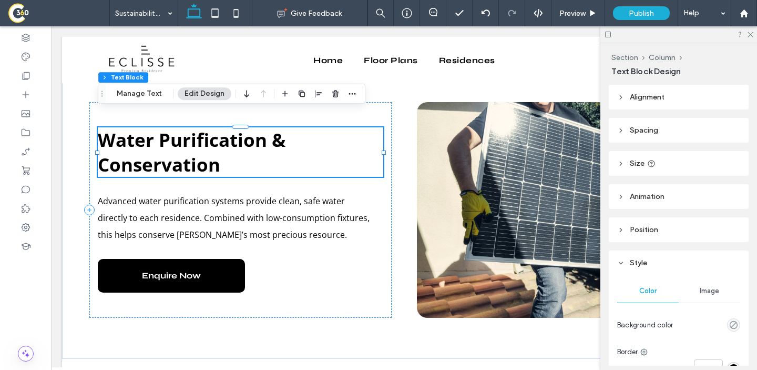
click at [197, 130] on div "Water Purification & Conservation" at bounding box center [241, 151] width 286 height 49
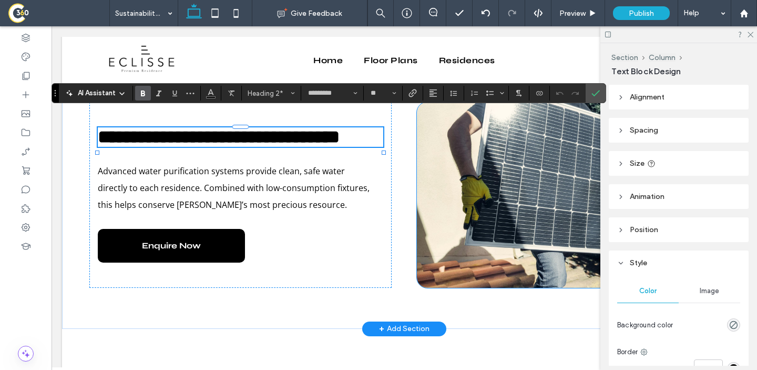
click at [448, 144] on div at bounding box center [568, 195] width 302 height 186
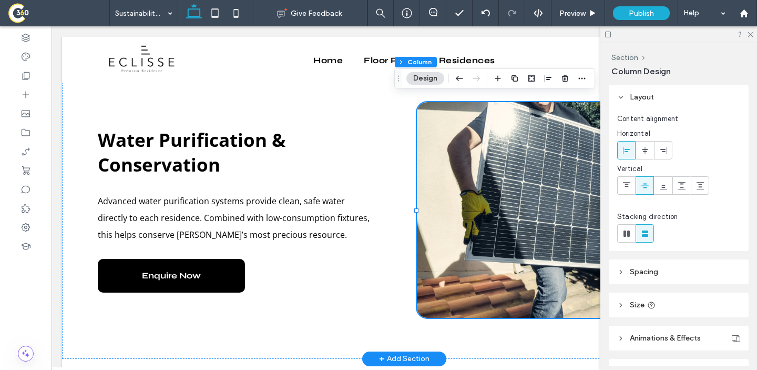
click at [456, 160] on div at bounding box center [568, 210] width 302 height 216
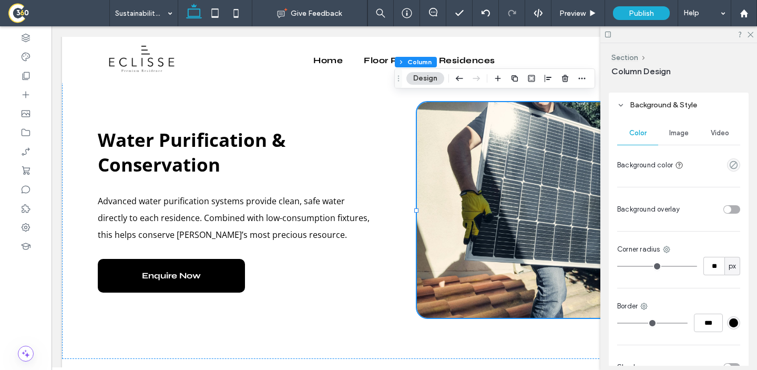
scroll to position [236, 0]
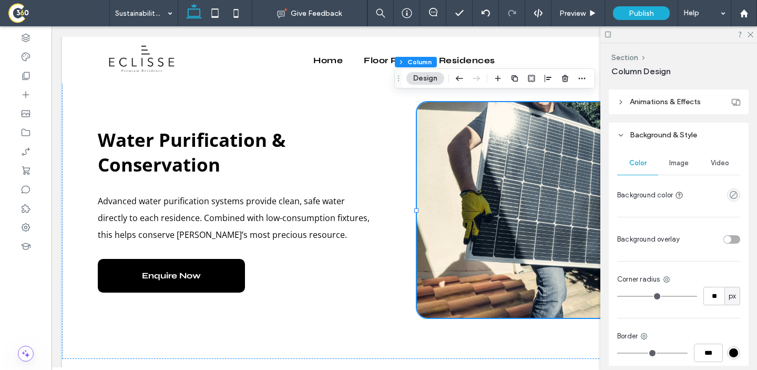
click at [666, 166] on div "Image" at bounding box center [679, 162] width 41 height 23
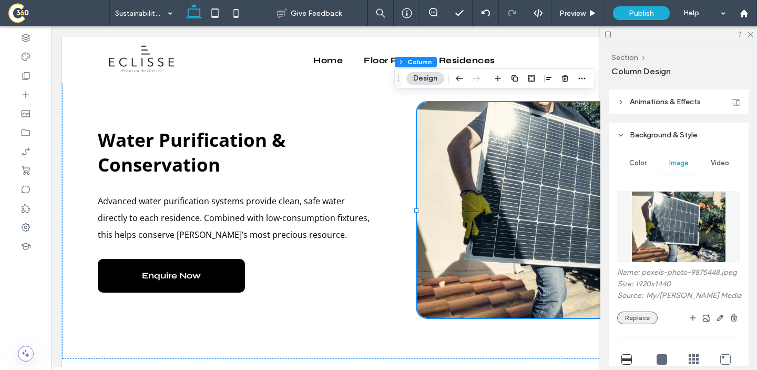
click at [636, 317] on button "Replace" at bounding box center [638, 317] width 41 height 13
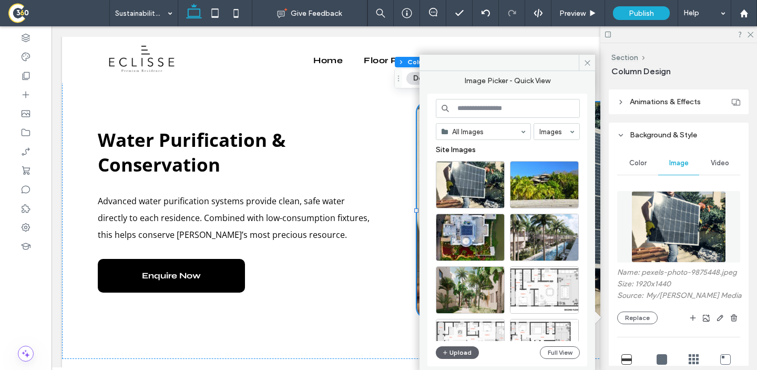
click at [519, 109] on input at bounding box center [508, 108] width 144 height 19
paste input "**********"
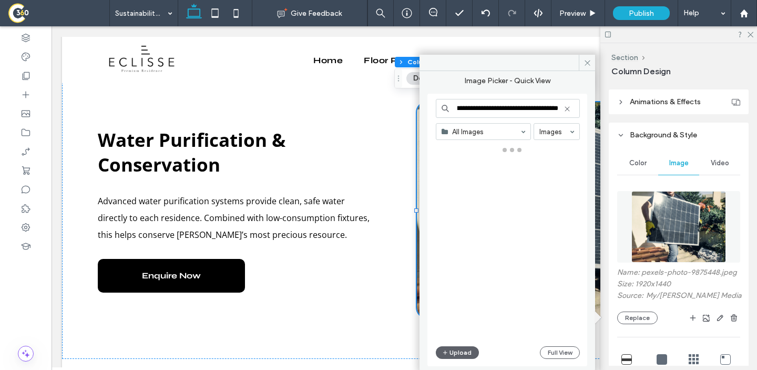
type input "**********"
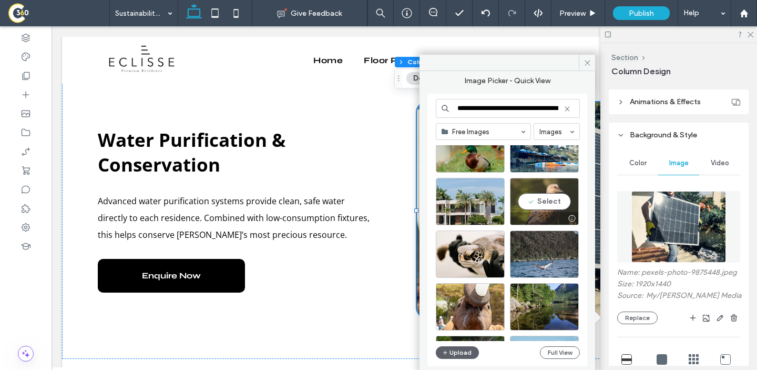
scroll to position [0, 0]
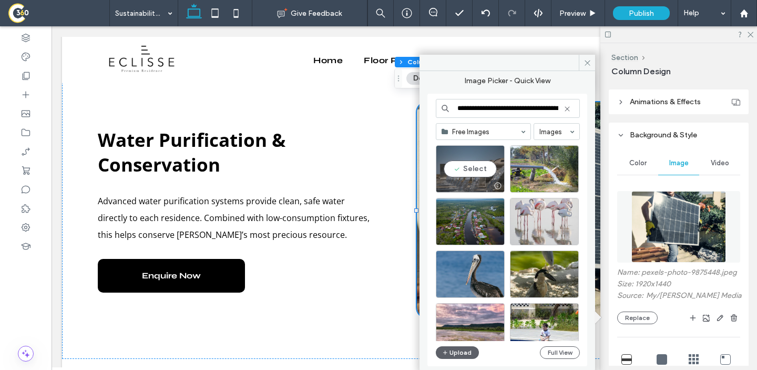
click at [481, 171] on div "Select" at bounding box center [470, 168] width 69 height 47
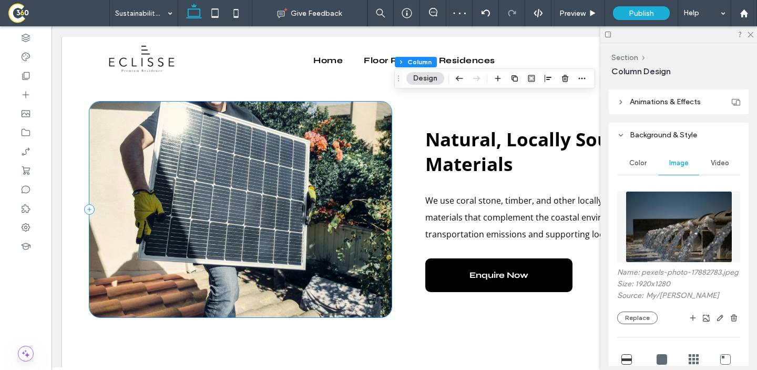
scroll to position [907, 0]
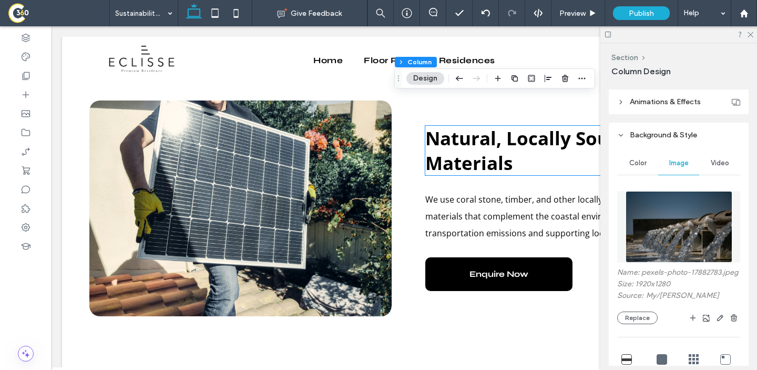
click at [470, 144] on strong "Natural, Locally Sourced Materials" at bounding box center [538, 150] width 225 height 49
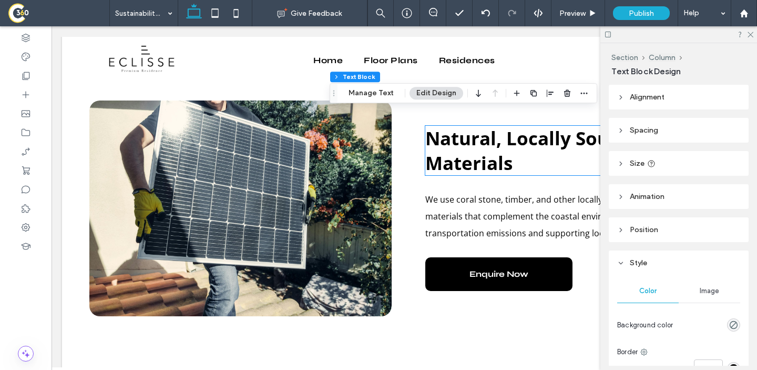
click at [470, 144] on div "Natural, Locally Sourced Materials" at bounding box center [569, 150] width 286 height 49
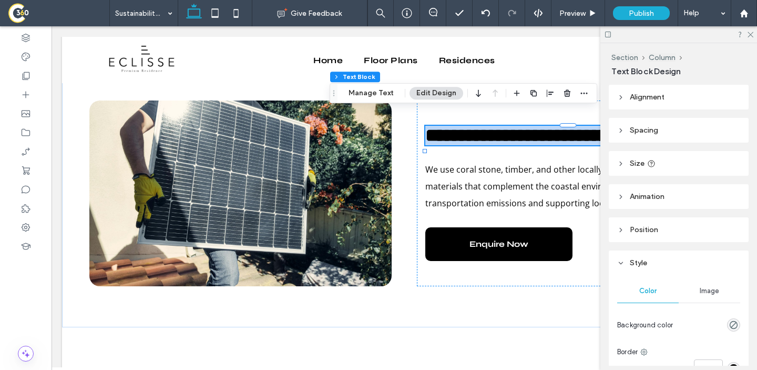
click at [470, 144] on strong "**********" at bounding box center [550, 135] width 249 height 18
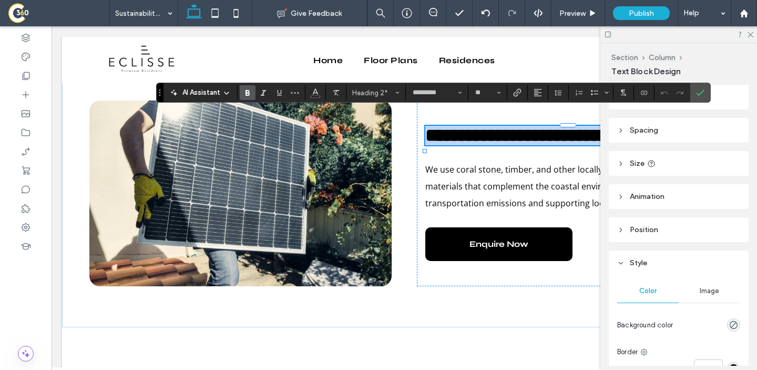
copy strong "**********"
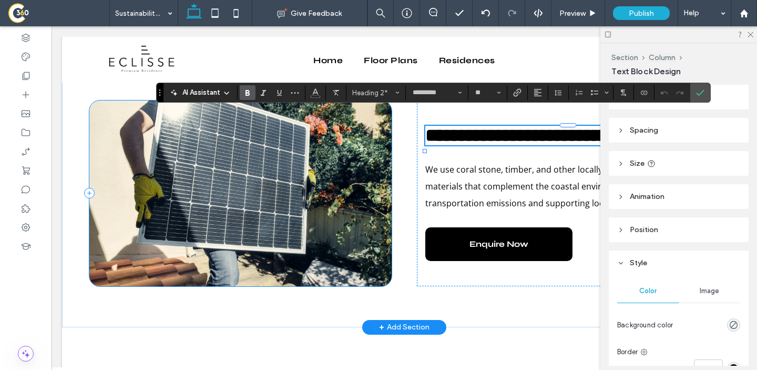
click at [319, 190] on div at bounding box center [240, 193] width 302 height 186
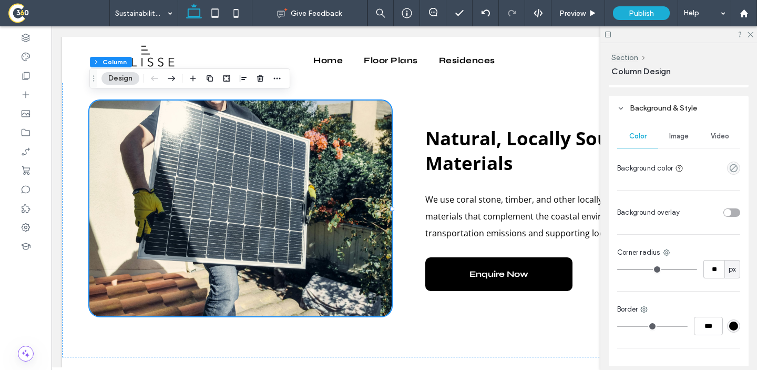
scroll to position [247, 0]
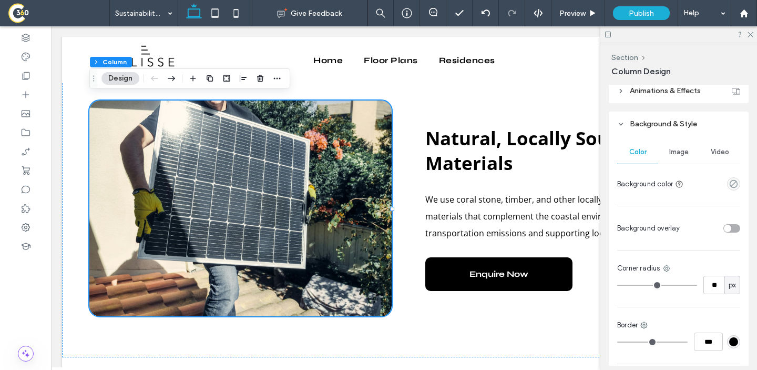
click at [676, 151] on span "Image" at bounding box center [679, 152] width 19 height 8
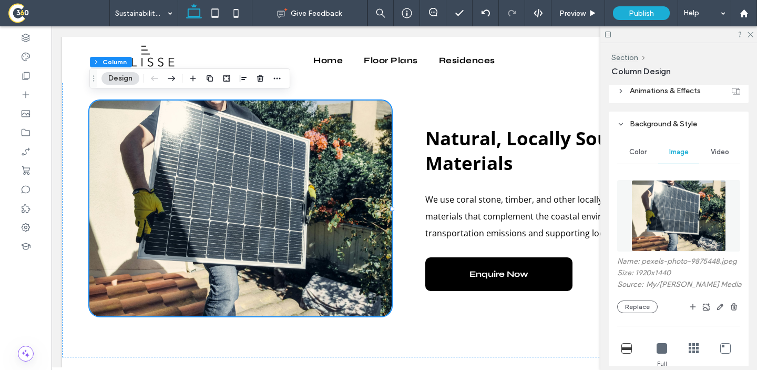
click at [633, 299] on div "Name: pexels-photo-9875448.jpeg Size: 1920x1440 Source: My / Kindel Media Repla…" at bounding box center [679, 285] width 123 height 56
click at [634, 304] on button "Replace" at bounding box center [638, 306] width 41 height 13
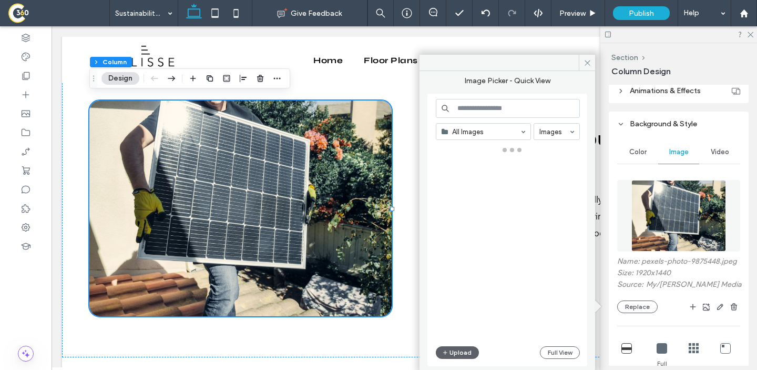
click at [522, 109] on input at bounding box center [508, 108] width 144 height 19
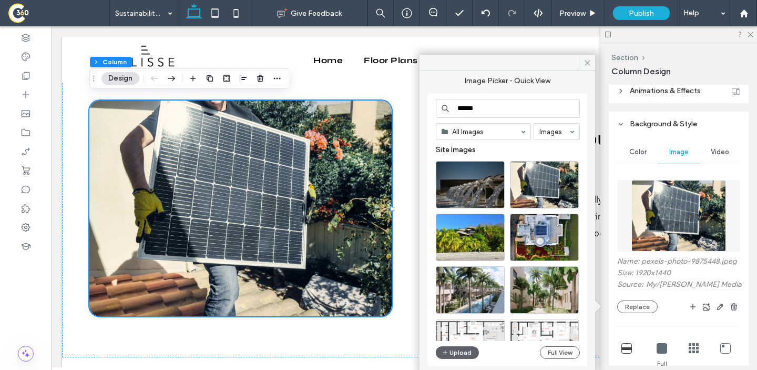
paste input "**********"
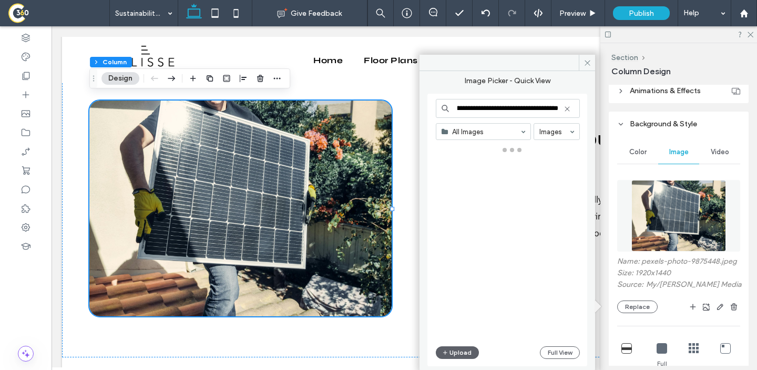
type input "**********"
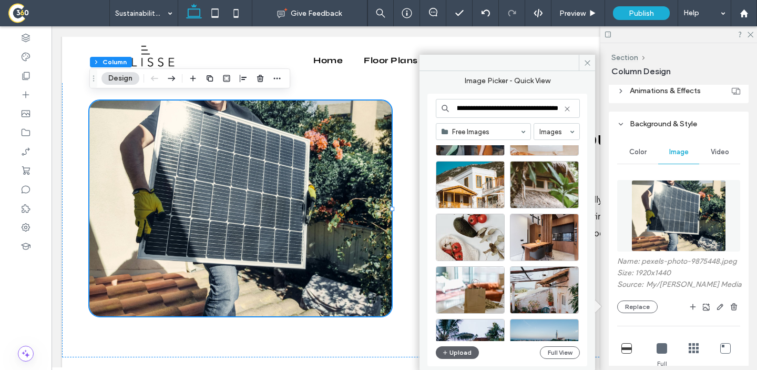
drag, startPoint x: 511, startPoint y: 109, endPoint x: 582, endPoint y: 155, distance: 84.8
click at [580, 166] on div "**********" at bounding box center [508, 230] width 144 height 262
drag, startPoint x: 383, startPoint y: 203, endPoint x: 373, endPoint y: 197, distance: 12.0
click at [382, 203] on div at bounding box center [240, 208] width 302 height 216
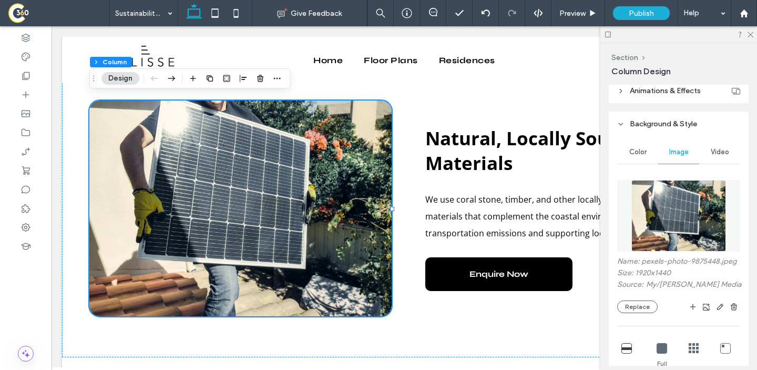
click at [754, 37] on div at bounding box center [679, 34] width 157 height 16
click at [749, 35] on icon at bounding box center [750, 34] width 7 height 7
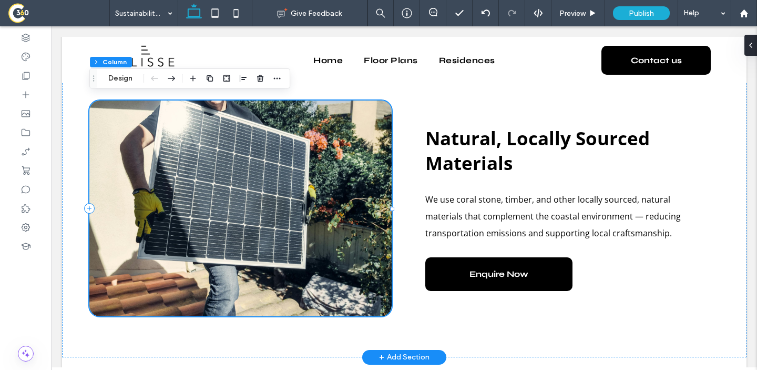
click at [262, 217] on div at bounding box center [240, 208] width 302 height 216
click at [116, 76] on button "Design" at bounding box center [121, 78] width 38 height 13
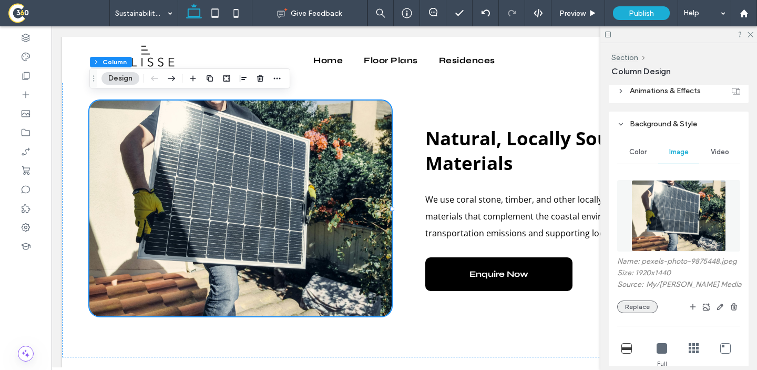
click at [634, 306] on button "Replace" at bounding box center [638, 306] width 41 height 13
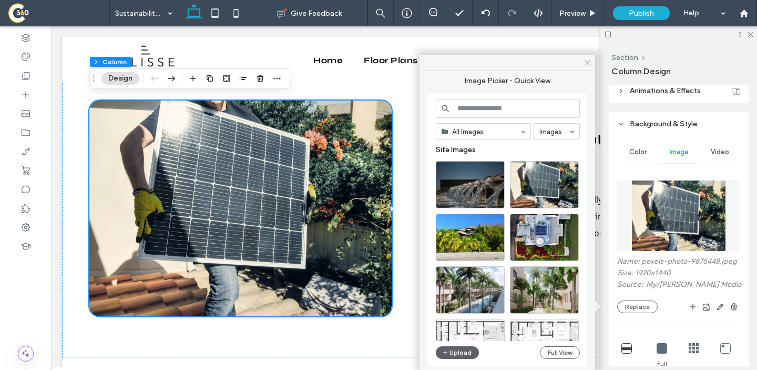
click at [527, 107] on input at bounding box center [508, 108] width 144 height 19
paste input "**********"
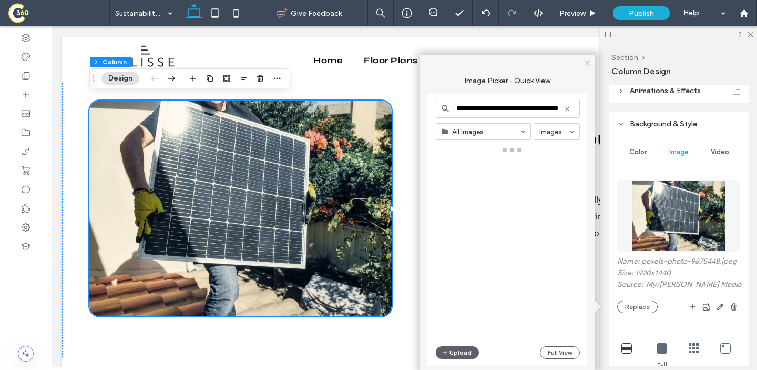
type input "**********"
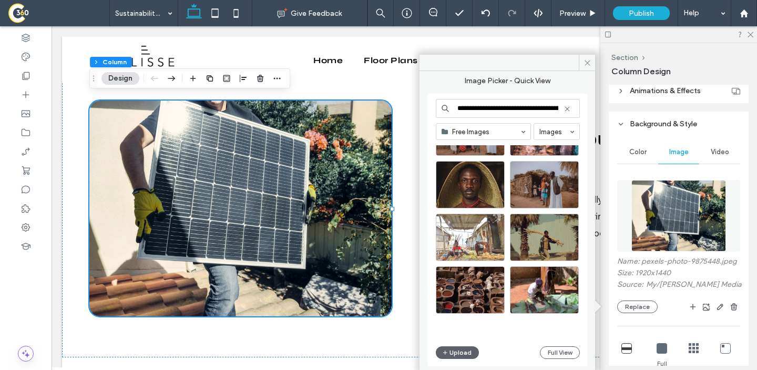
scroll to position [0, 0]
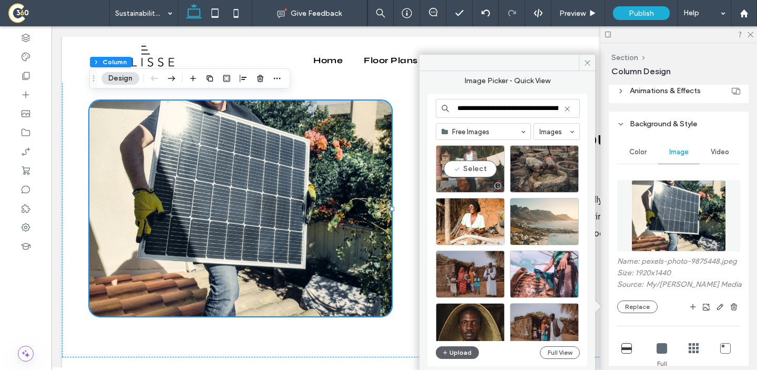
click at [489, 163] on div "Select" at bounding box center [470, 168] width 69 height 47
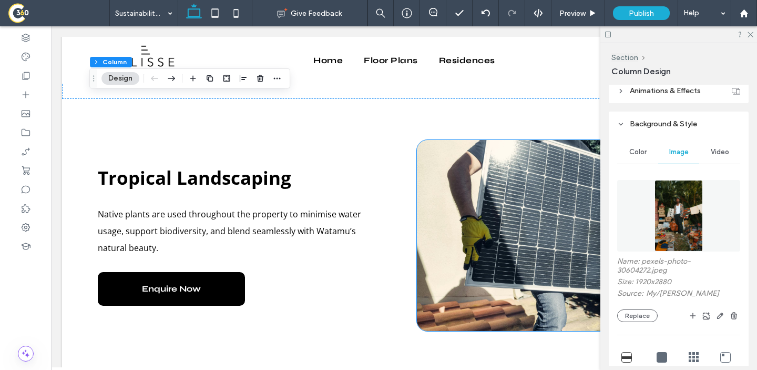
scroll to position [1176, 0]
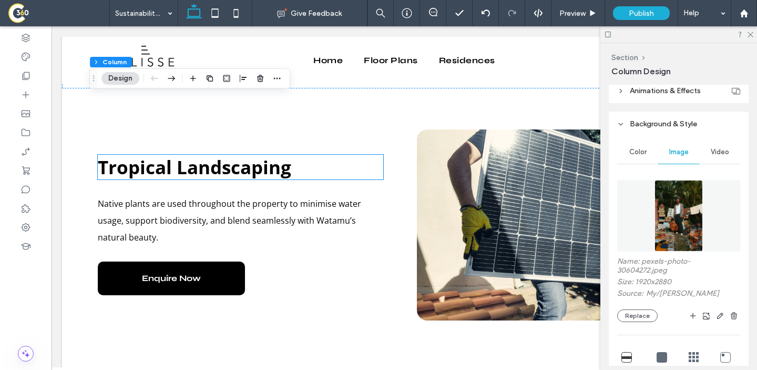
click at [234, 155] on strong "Tropical Landscaping" at bounding box center [195, 167] width 194 height 25
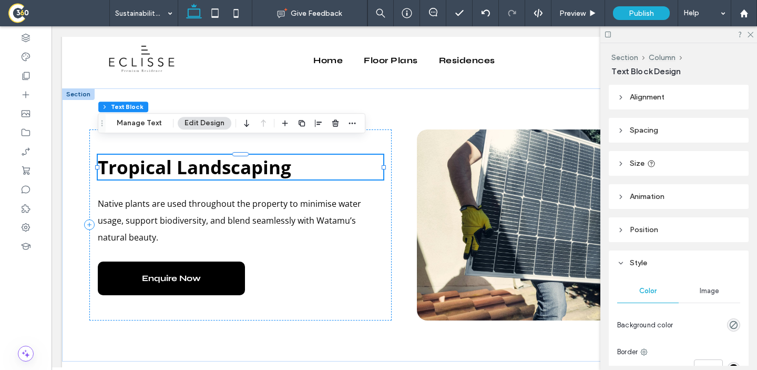
click at [234, 155] on strong "Tropical Landscaping" at bounding box center [195, 167] width 194 height 25
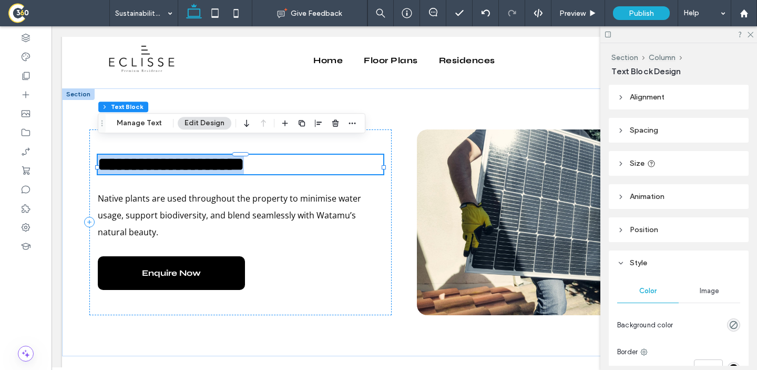
click at [234, 155] on strong "**********" at bounding box center [171, 164] width 146 height 18
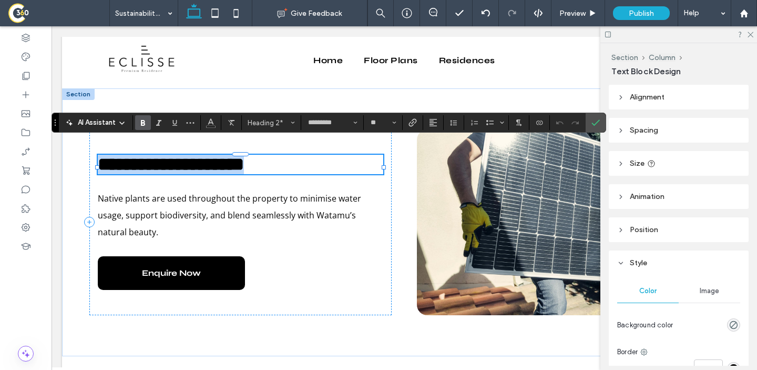
copy strong "**********"
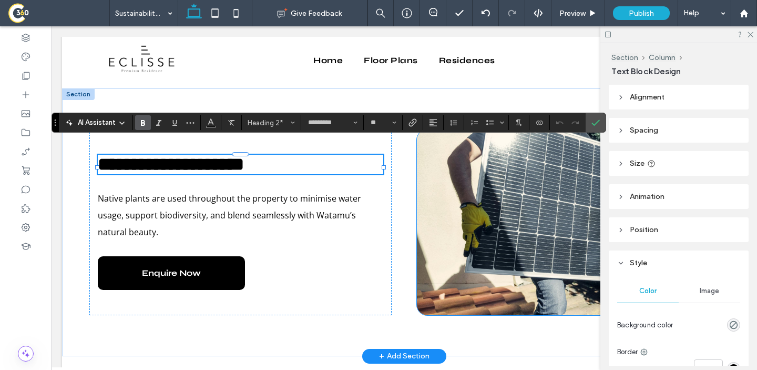
click at [505, 206] on div at bounding box center [568, 222] width 302 height 186
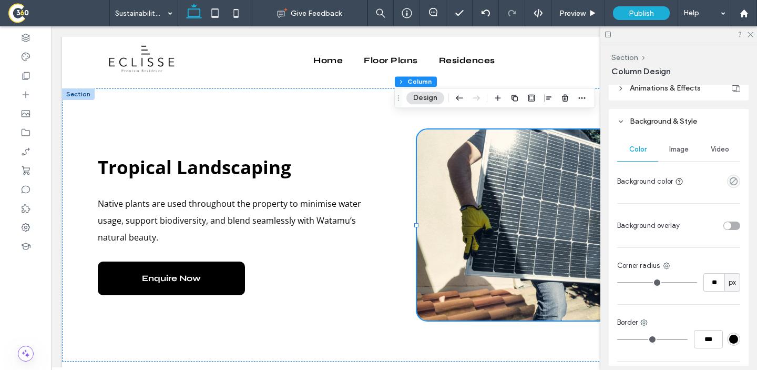
scroll to position [220, 0]
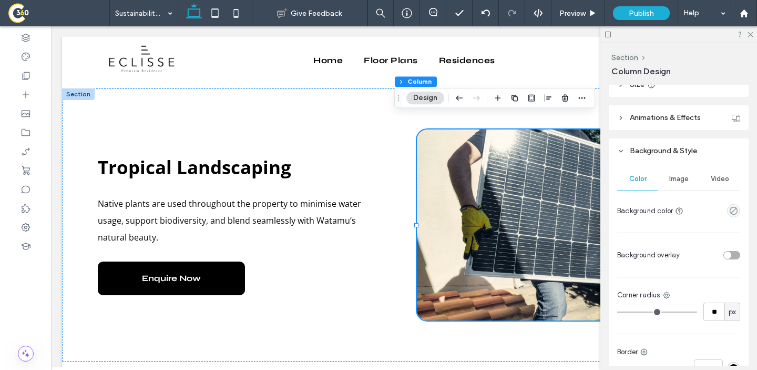
click at [677, 178] on span "Image" at bounding box center [679, 179] width 19 height 8
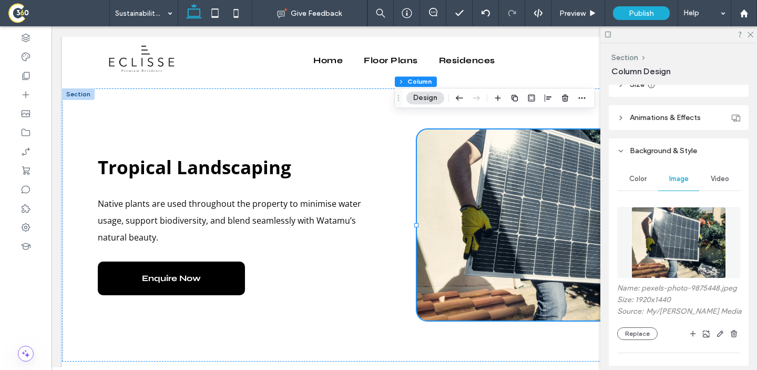
click at [632, 343] on div "Name: pexels-photo-9875448.jpeg Size: 1920x1440 Source: My / Kindel Media Repla…" at bounding box center [679, 370] width 123 height 339
click at [633, 335] on button "Replace" at bounding box center [638, 333] width 41 height 13
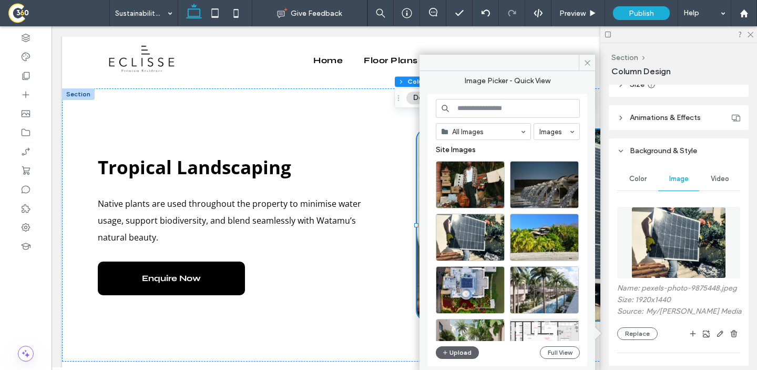
click at [480, 106] on input at bounding box center [508, 108] width 144 height 19
paste input "**********"
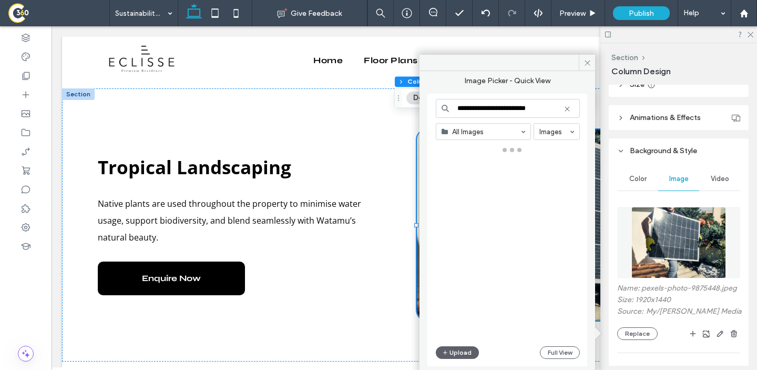
type input "**********"
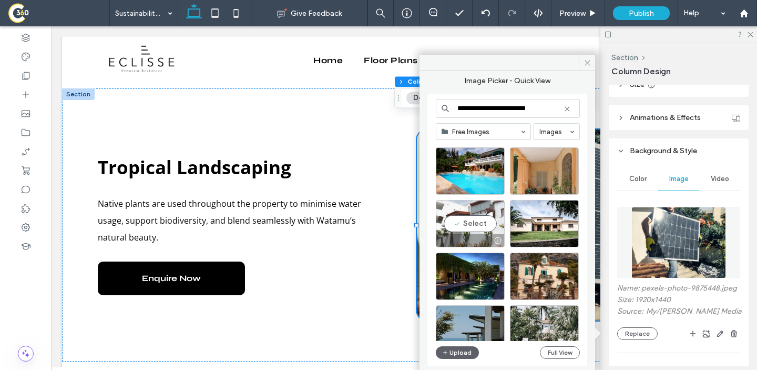
scroll to position [56, 0]
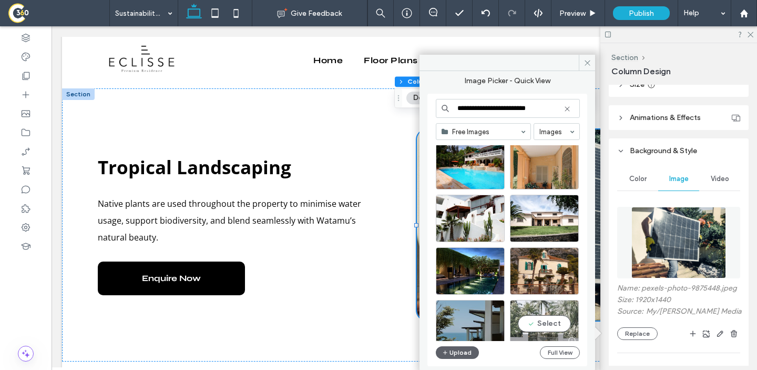
click at [548, 322] on div "Select" at bounding box center [544, 323] width 69 height 47
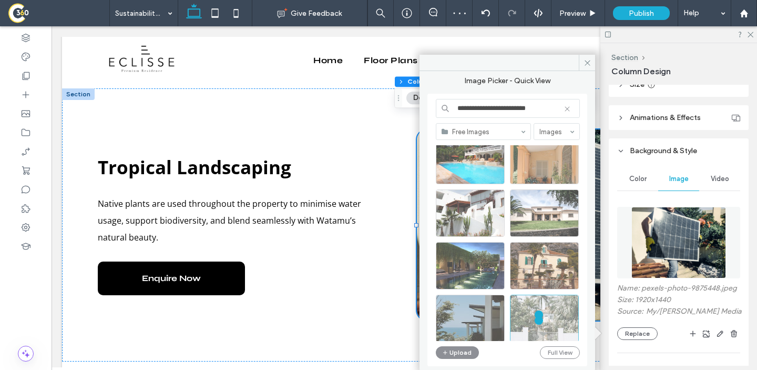
scroll to position [0, 0]
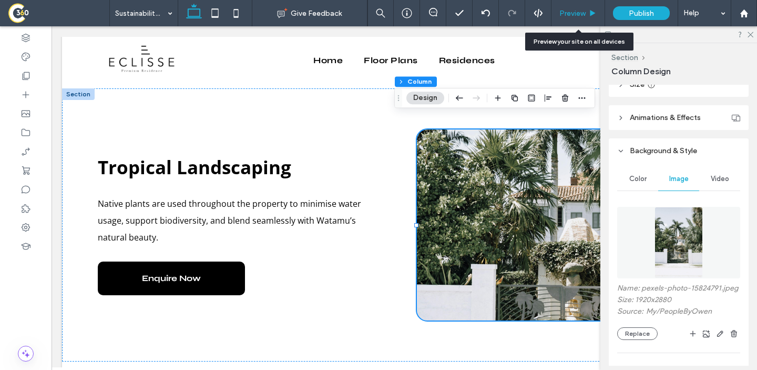
click at [555, 15] on div "Preview" at bounding box center [578, 13] width 53 height 9
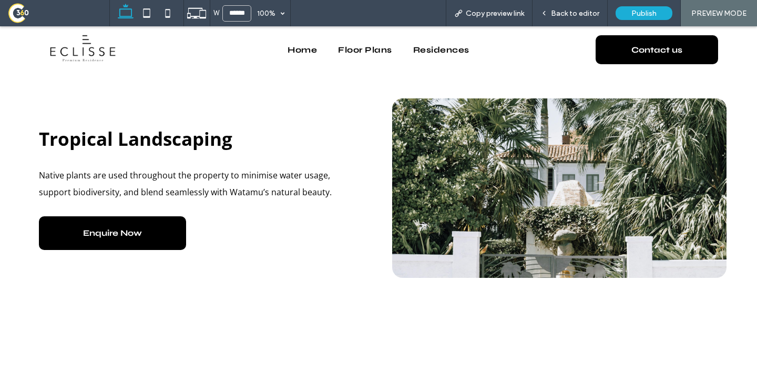
scroll to position [1184, 0]
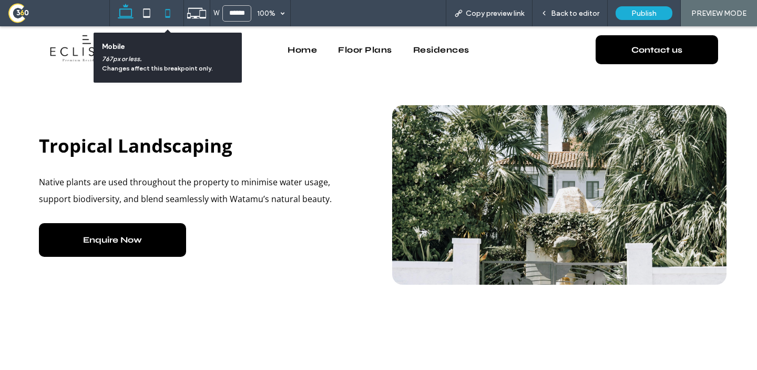
click at [165, 14] on icon at bounding box center [167, 13] width 21 height 21
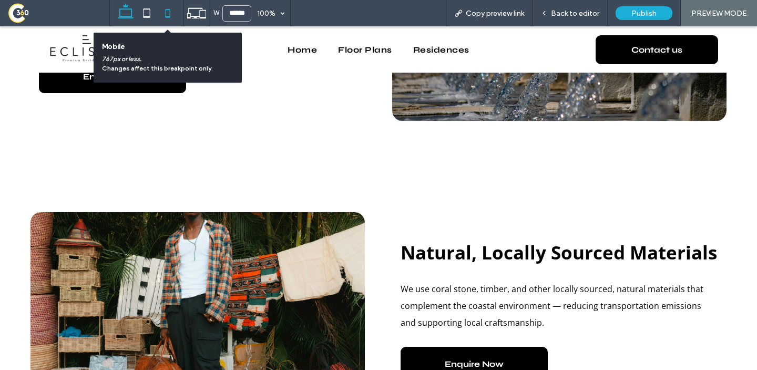
type input "*****"
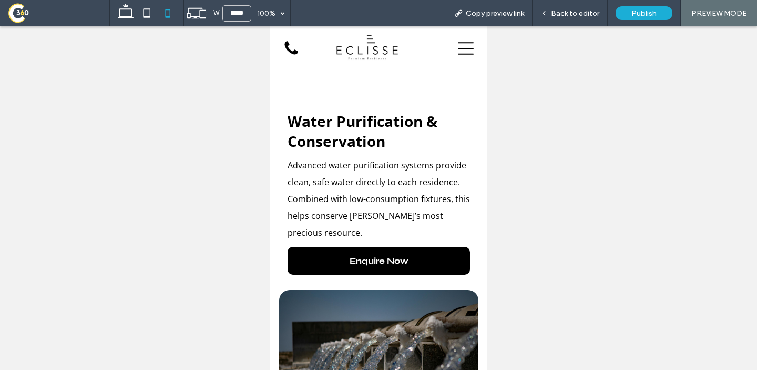
scroll to position [525, 0]
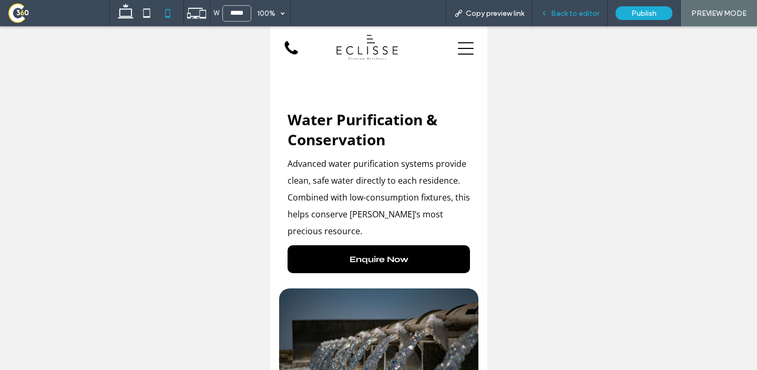
click at [545, 14] on icon at bounding box center [544, 12] width 7 height 7
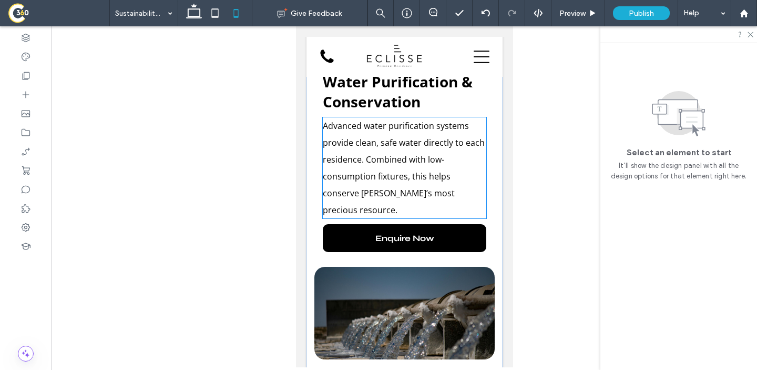
scroll to position [603, 0]
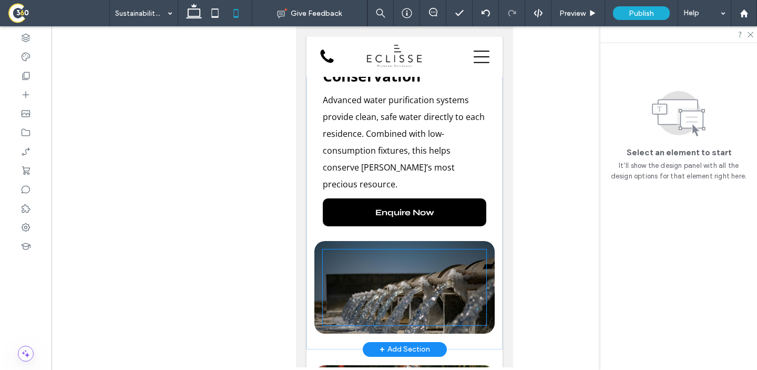
click at [414, 258] on div at bounding box center [404, 287] width 164 height 76
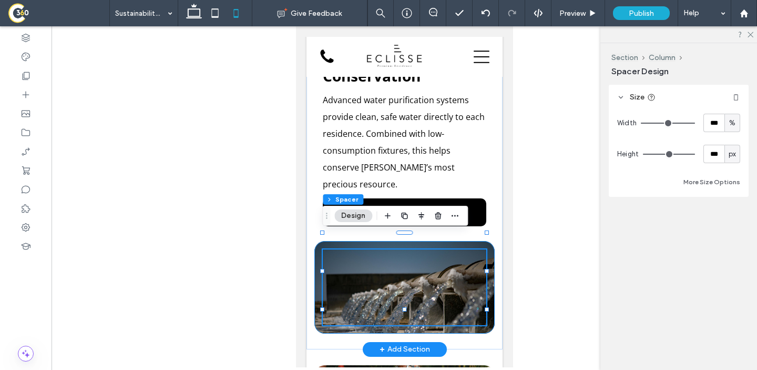
click at [391, 241] on div at bounding box center [404, 287] width 180 height 93
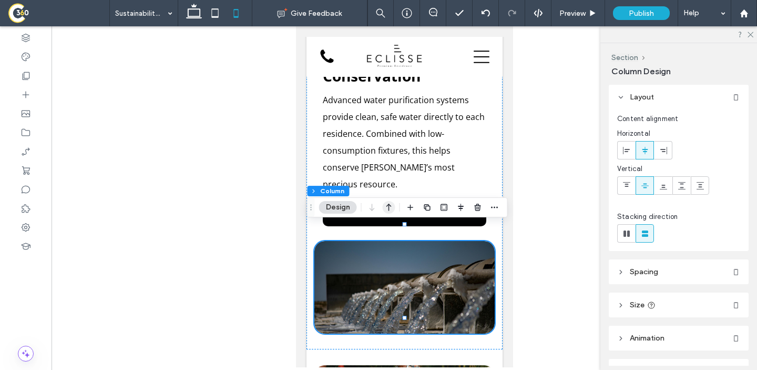
click at [390, 207] on icon "button" at bounding box center [389, 207] width 13 height 19
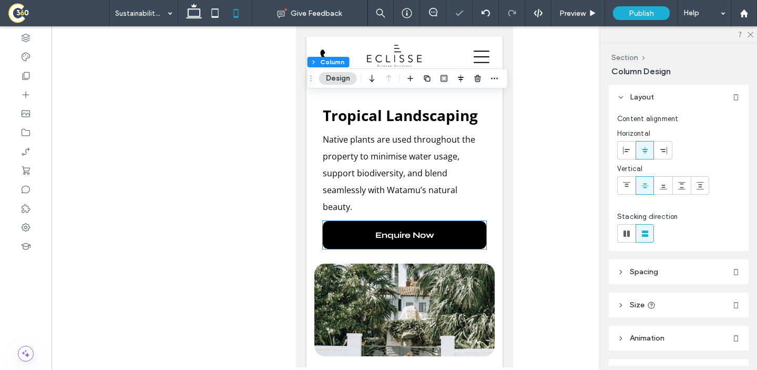
scroll to position [1187, 0]
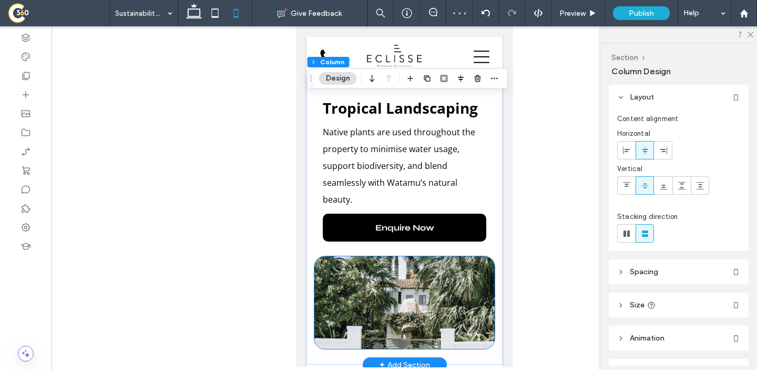
click at [365, 256] on div at bounding box center [404, 302] width 180 height 93
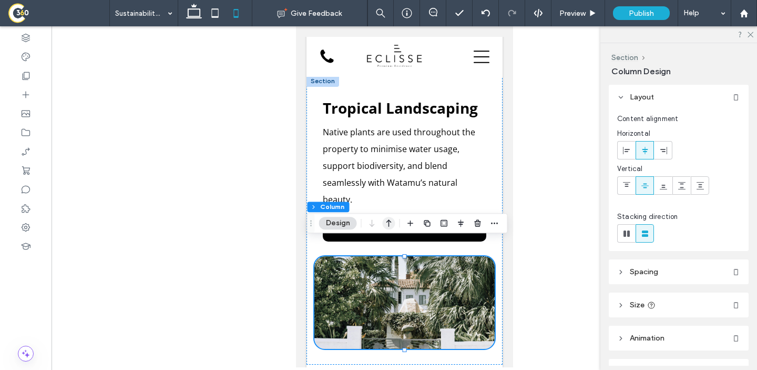
click at [393, 221] on icon "button" at bounding box center [389, 223] width 13 height 19
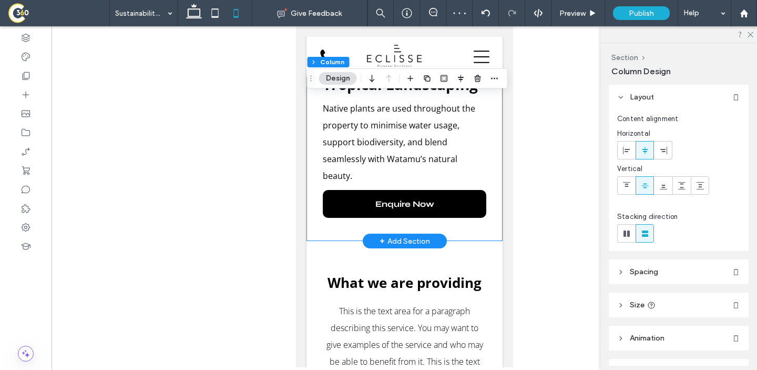
scroll to position [1300, 0]
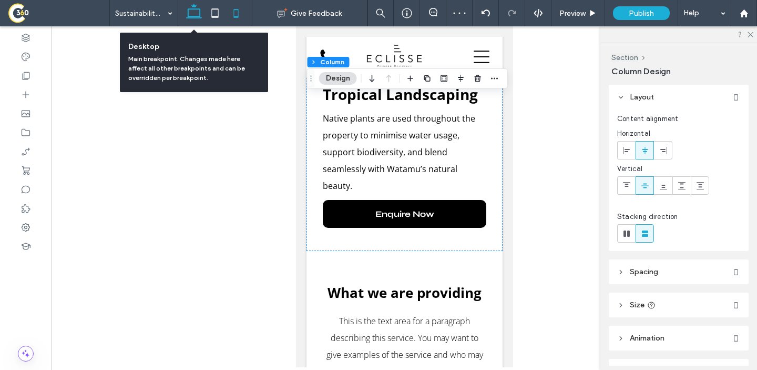
click at [189, 16] on use at bounding box center [194, 11] width 16 height 15
type input "**"
type input "***"
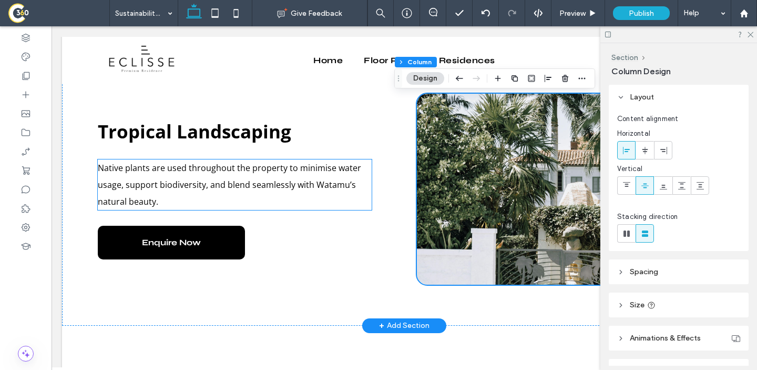
scroll to position [1217, 0]
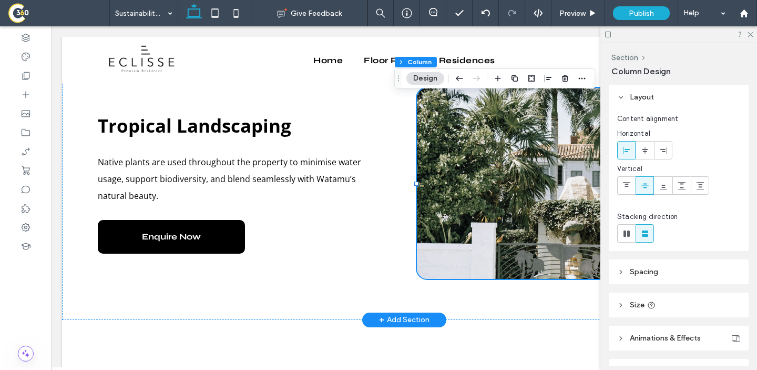
click at [399, 314] on div "+ Add Section" at bounding box center [404, 320] width 50 height 12
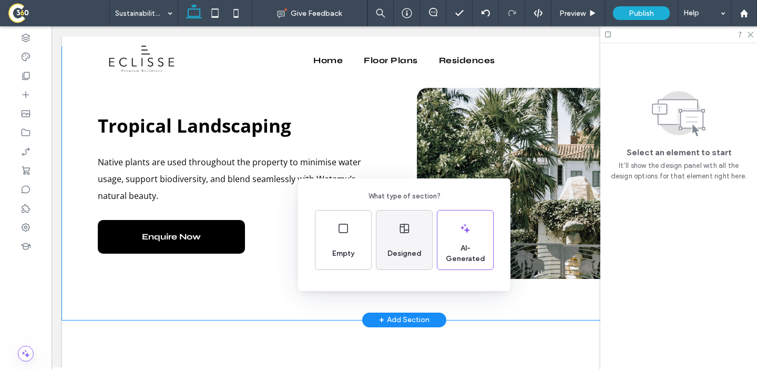
click at [407, 240] on div "Designed" at bounding box center [405, 239] width 56 height 59
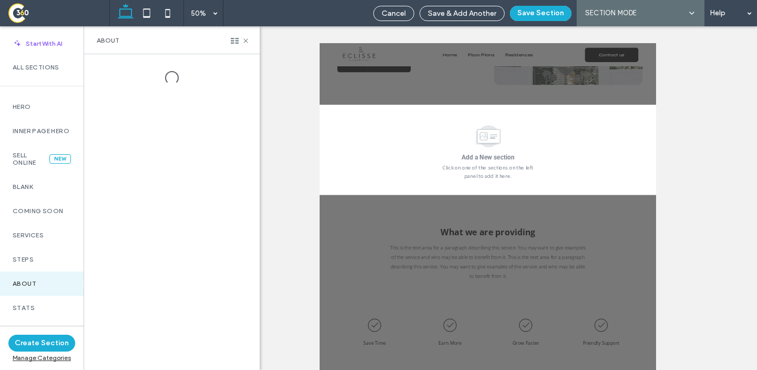
scroll to position [1408, 0]
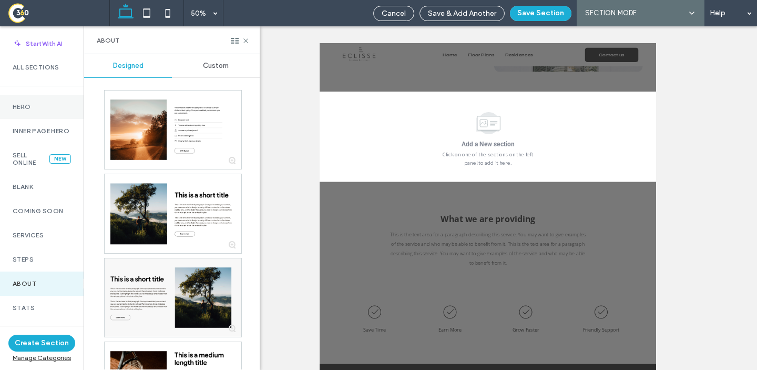
click at [39, 113] on div "Hero" at bounding box center [42, 107] width 84 height 24
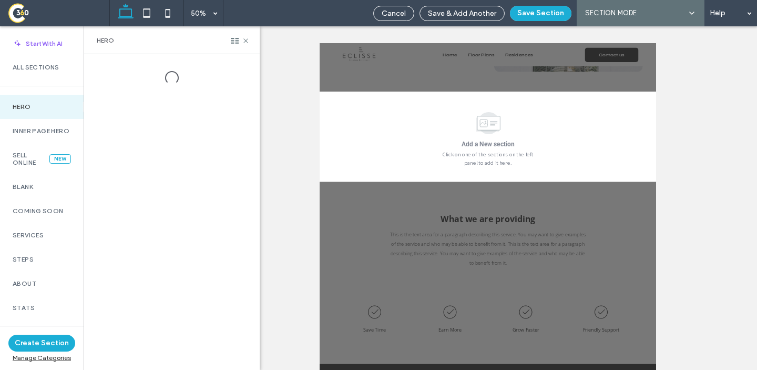
click at [44, 80] on div "All Sections" at bounding box center [42, 73] width 84 height 37
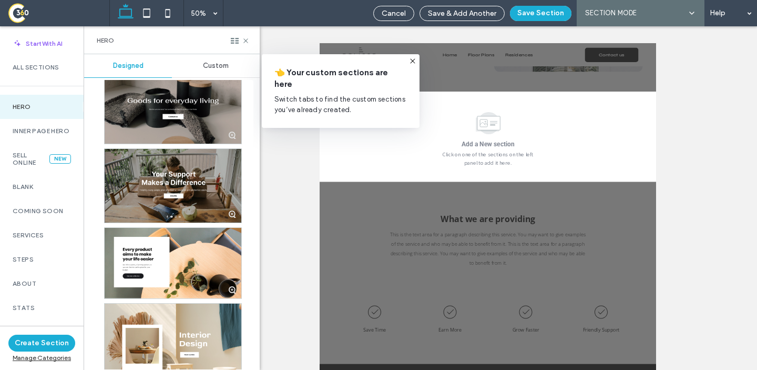
scroll to position [4249, 0]
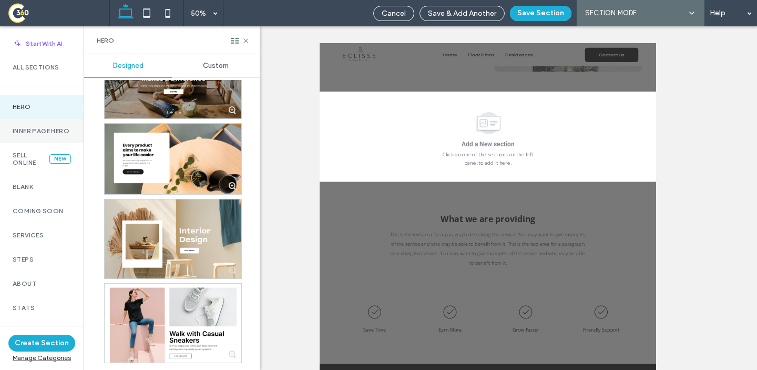
click at [39, 128] on label "Inner Page Hero" at bounding box center [42, 130] width 58 height 7
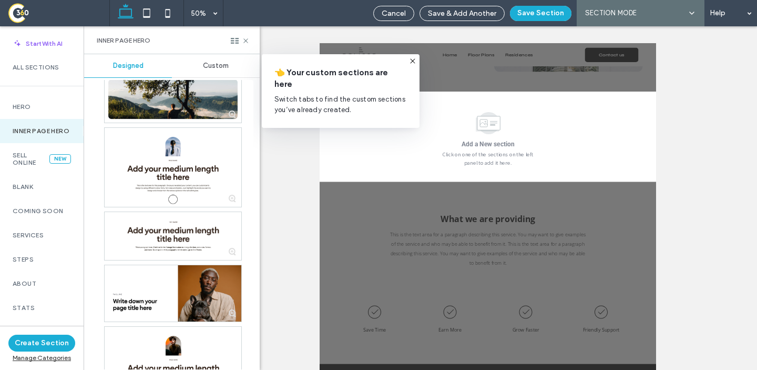
scroll to position [993, 0]
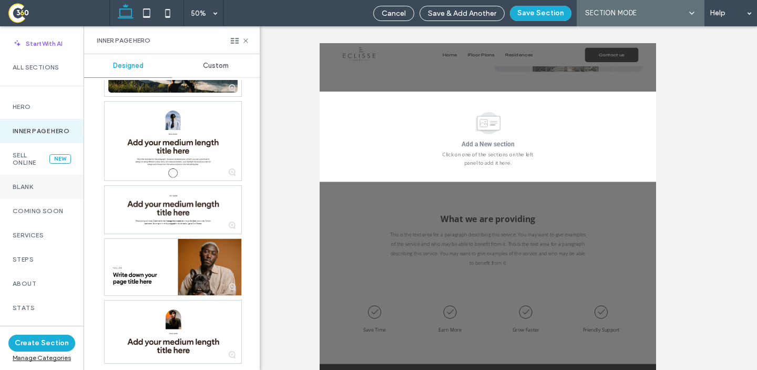
click at [42, 199] on div "Blank" at bounding box center [42, 187] width 84 height 24
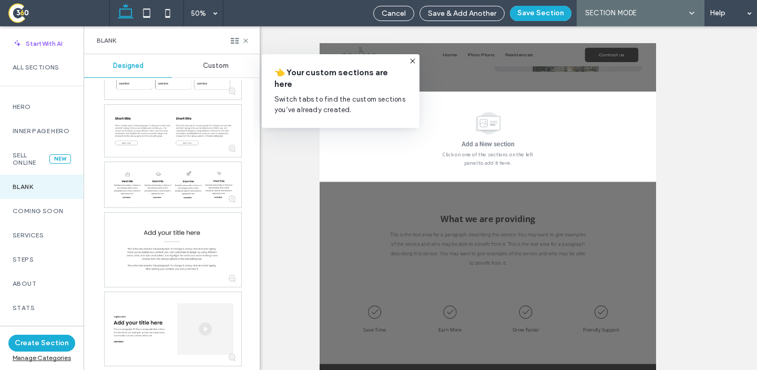
scroll to position [424, 0]
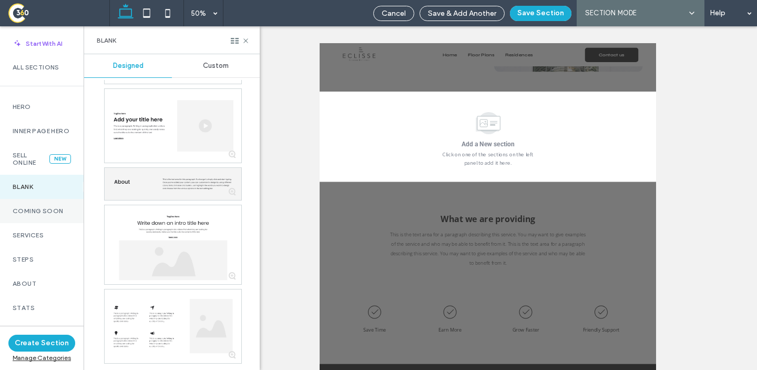
click at [39, 223] on div "Coming Soon" at bounding box center [42, 211] width 84 height 24
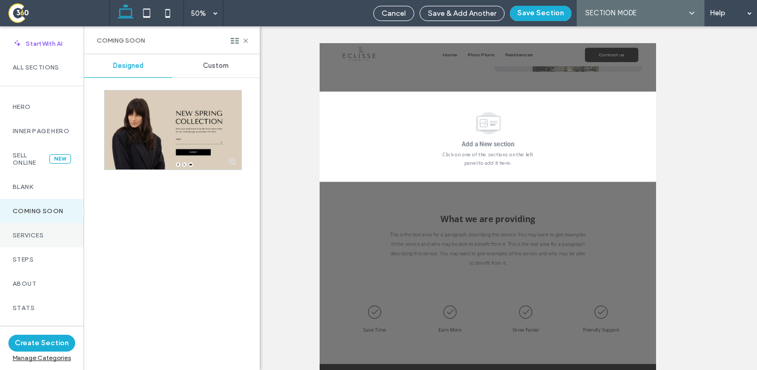
click at [5, 237] on div "Services" at bounding box center [42, 235] width 84 height 24
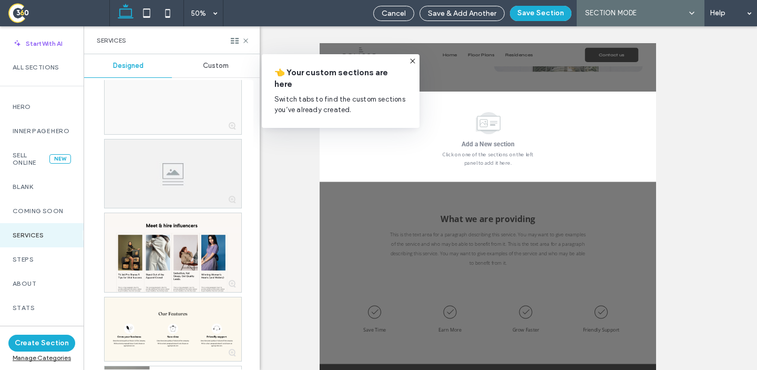
scroll to position [11381, 0]
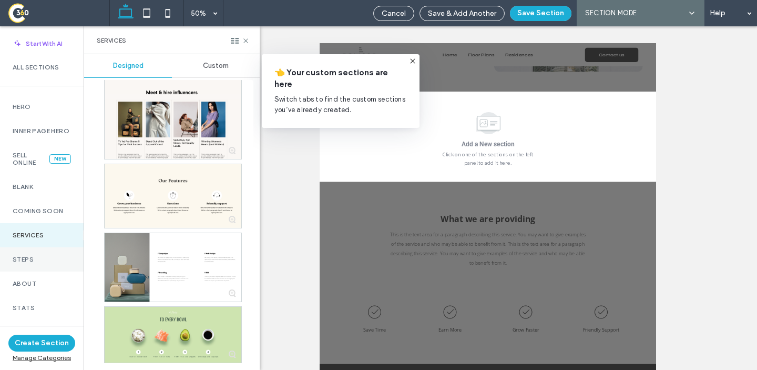
click at [39, 263] on label "Steps" at bounding box center [42, 259] width 58 height 7
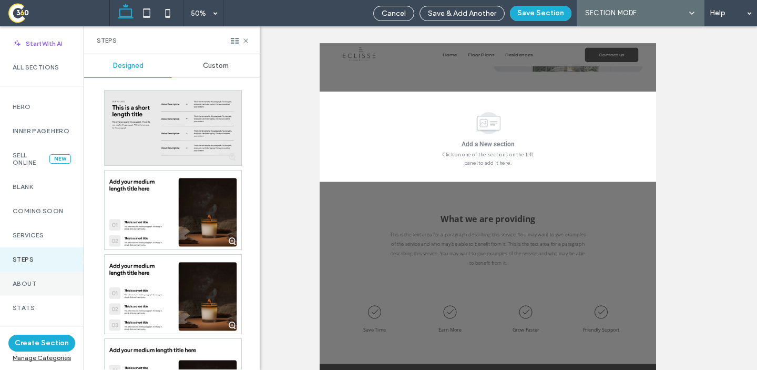
click at [42, 287] on label "About" at bounding box center [42, 283] width 58 height 7
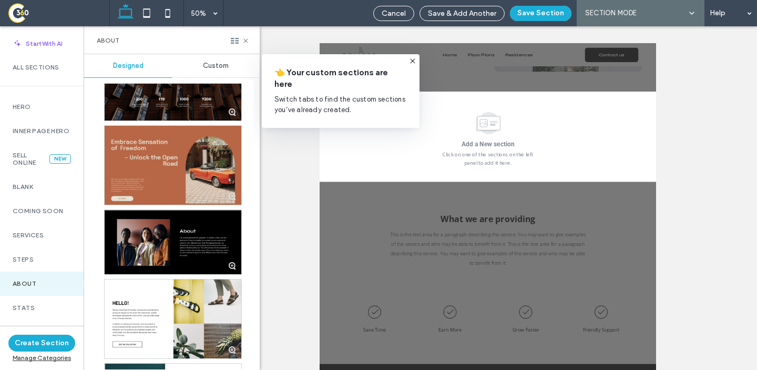
scroll to position [2861, 0]
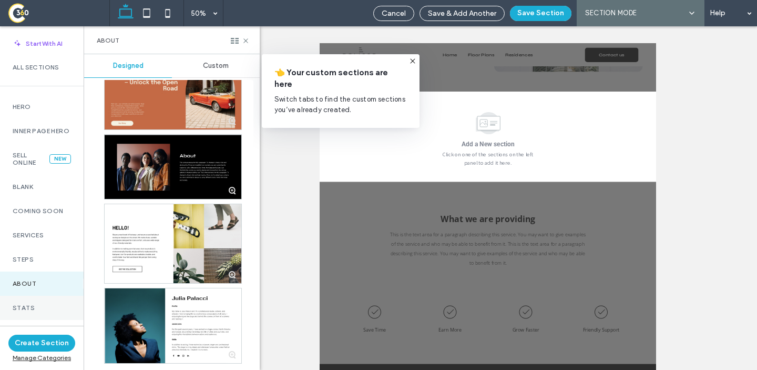
click at [37, 311] on label "Stats" at bounding box center [42, 307] width 58 height 7
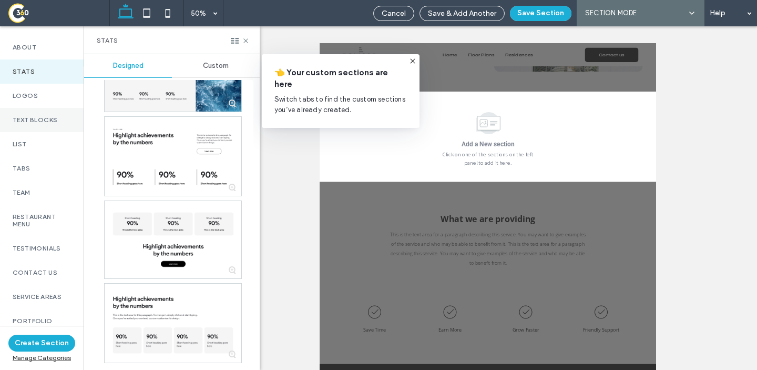
scroll to position [248, 0]
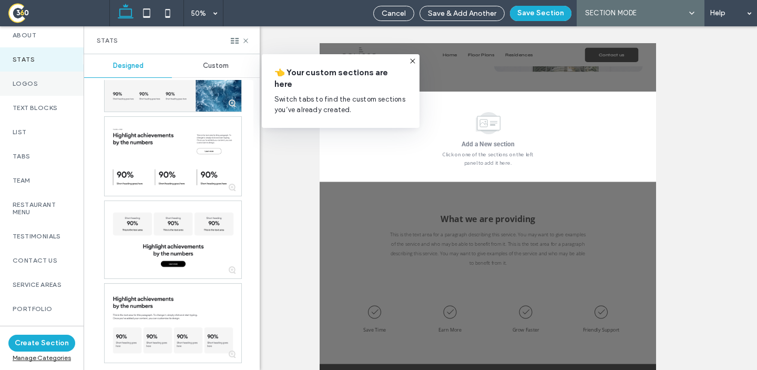
click at [45, 96] on div "Logos" at bounding box center [42, 84] width 84 height 24
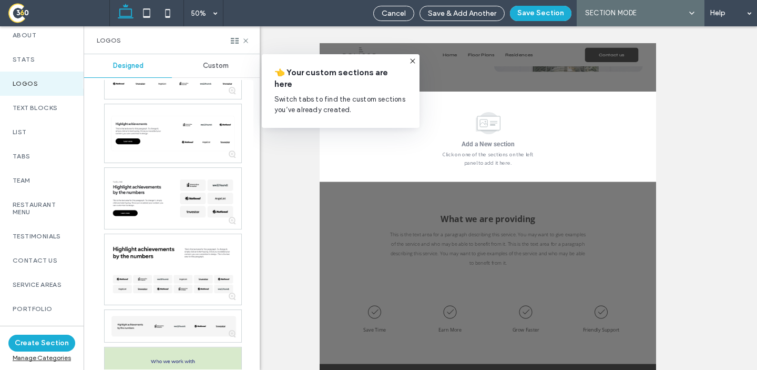
scroll to position [483, 0]
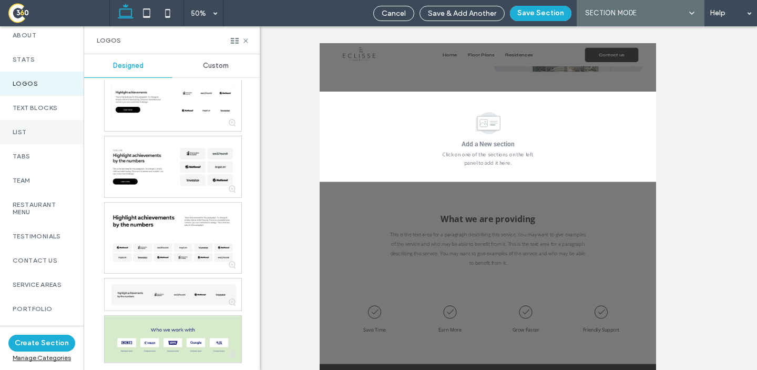
click at [24, 144] on div "List" at bounding box center [42, 132] width 84 height 24
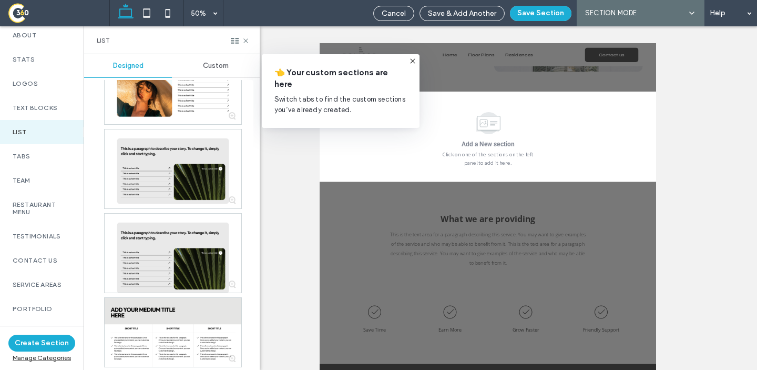
scroll to position [906, 0]
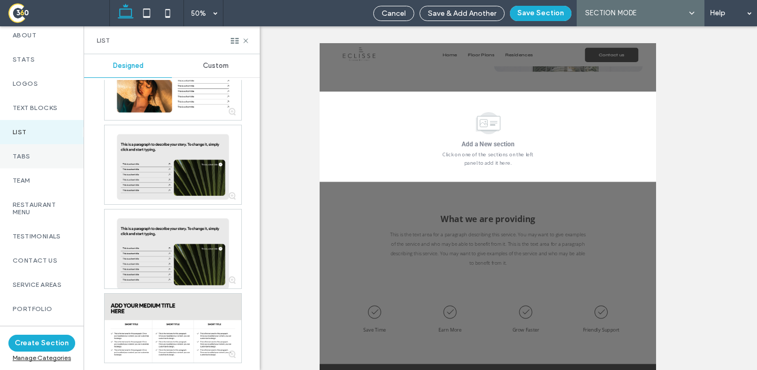
click at [25, 168] on div "Tabs" at bounding box center [42, 156] width 84 height 24
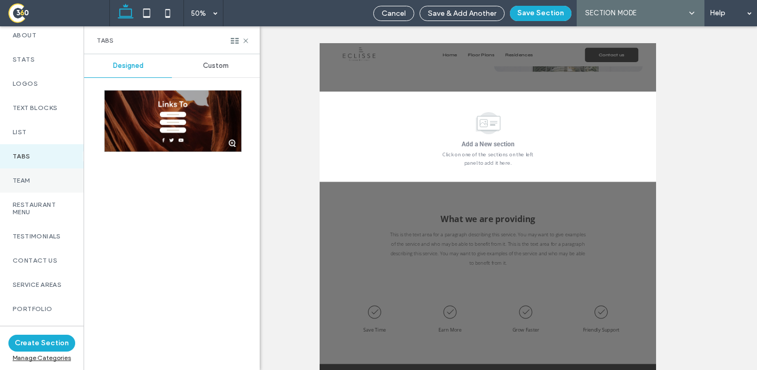
click at [36, 193] on div "Team" at bounding box center [42, 180] width 84 height 24
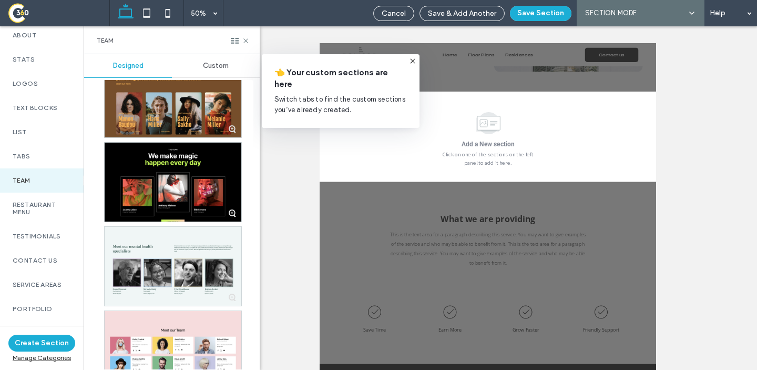
scroll to position [2194, 0]
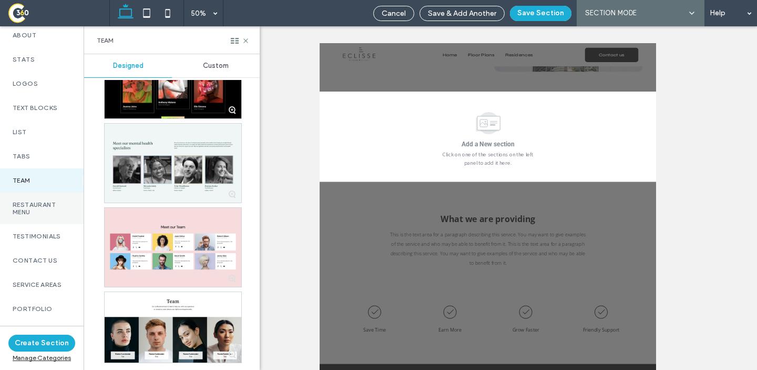
click at [38, 216] on label "Restaurant Menu" at bounding box center [42, 208] width 58 height 15
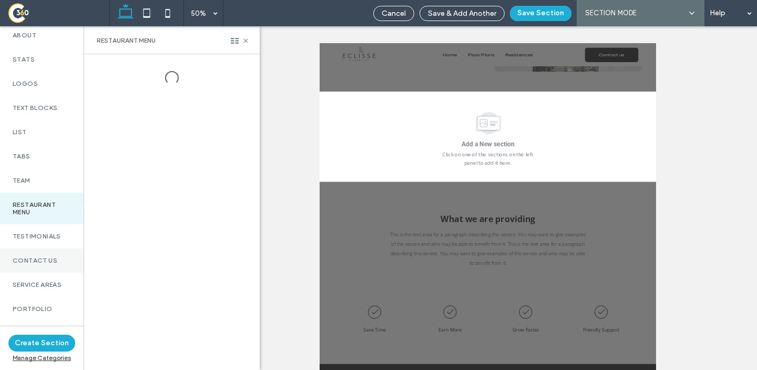
click at [39, 264] on label "Contact Us" at bounding box center [42, 260] width 58 height 7
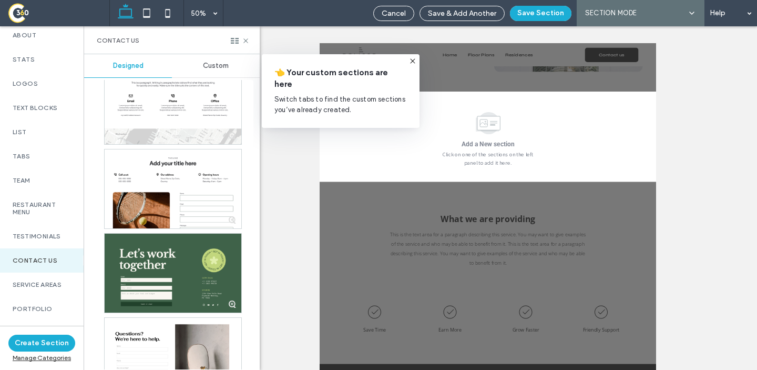
scroll to position [3170, 0]
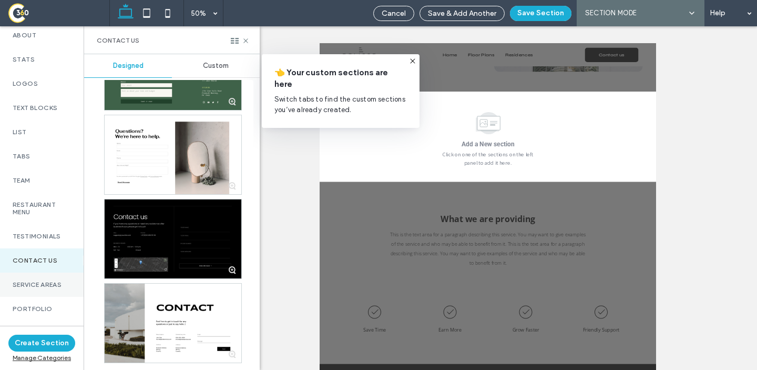
click at [48, 288] on label "Service Areas" at bounding box center [42, 284] width 58 height 7
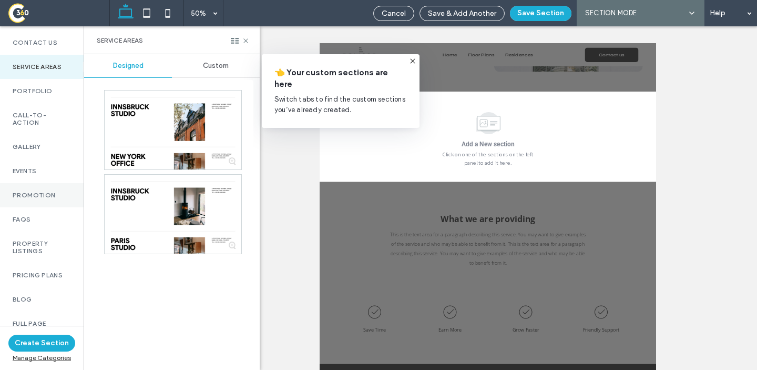
scroll to position [530, 0]
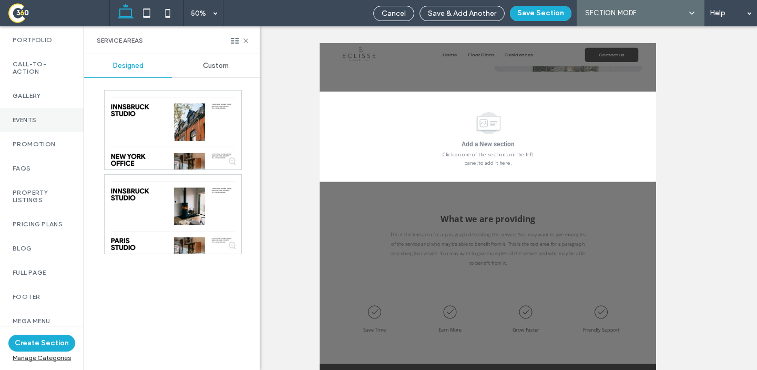
click at [47, 109] on div "Events" at bounding box center [42, 120] width 84 height 24
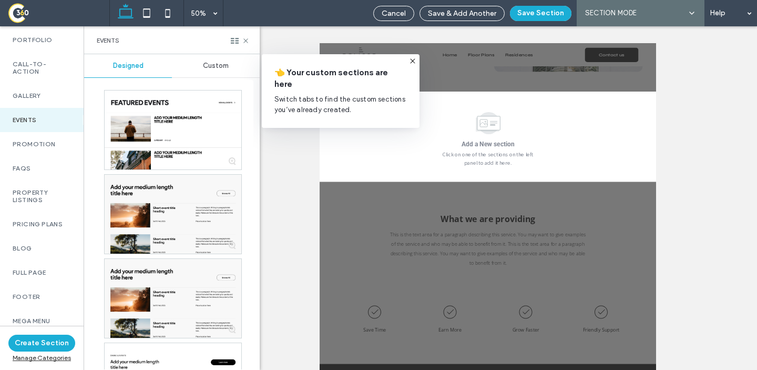
scroll to position [59, 0]
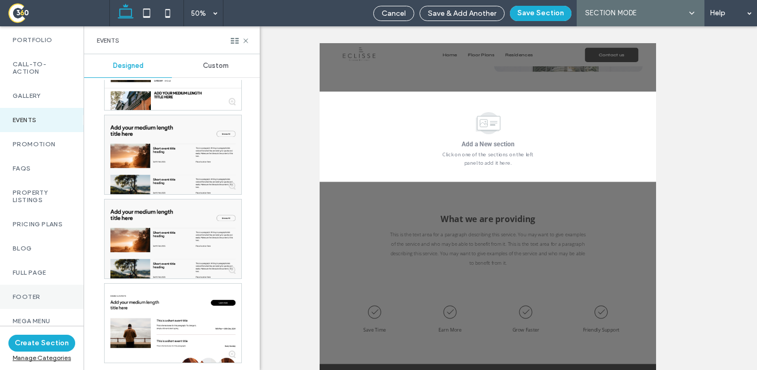
click at [33, 293] on label "Footer" at bounding box center [42, 296] width 58 height 7
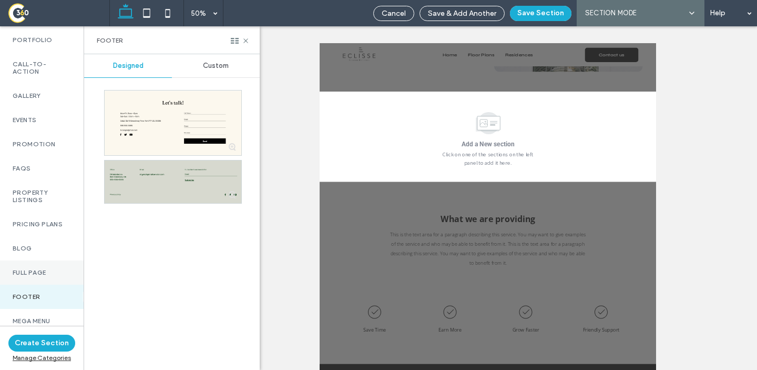
click at [33, 272] on div "Full Page" at bounding box center [42, 272] width 84 height 24
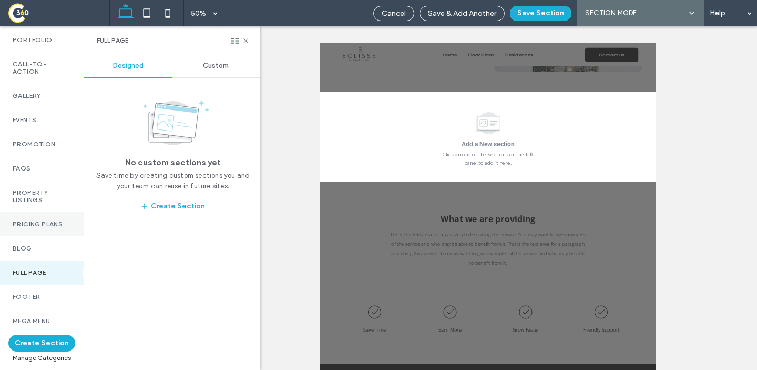
click at [35, 212] on div "Pricing Plans" at bounding box center [42, 224] width 84 height 24
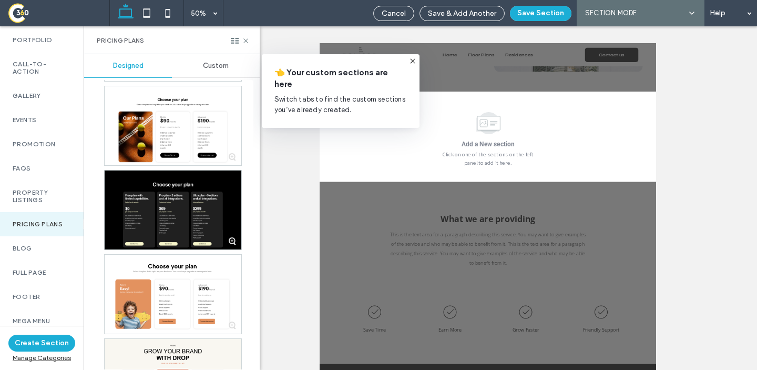
scroll to position [1530, 0]
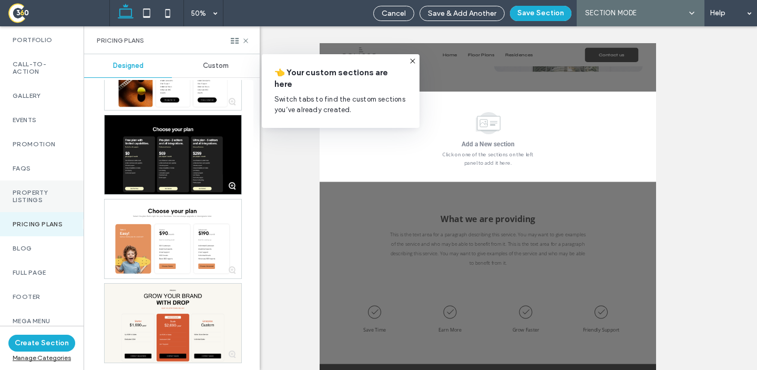
click at [31, 189] on label "Property Listings" at bounding box center [42, 196] width 58 height 15
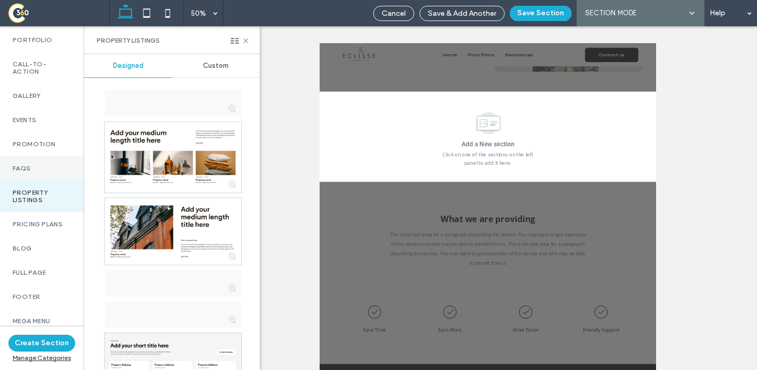
click at [31, 165] on label "FAQs" at bounding box center [42, 168] width 58 height 7
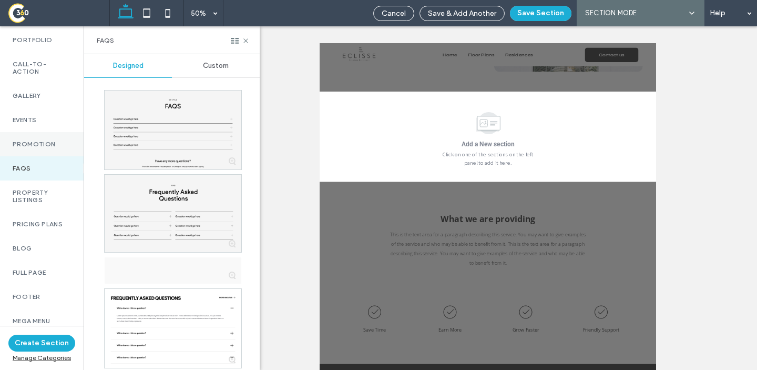
click at [52, 147] on div "Promotion" at bounding box center [42, 144] width 84 height 24
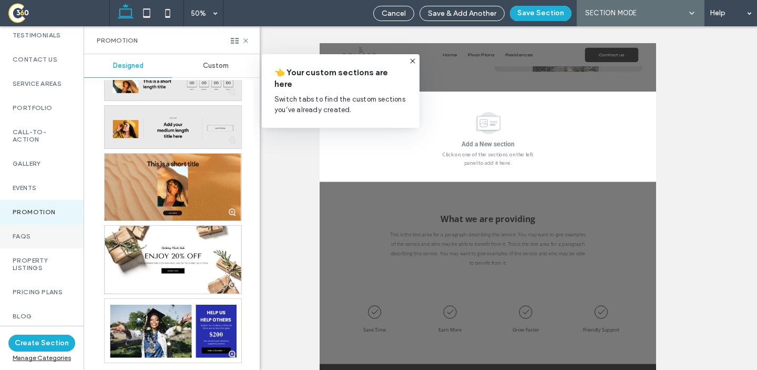
scroll to position [449, 0]
click at [33, 191] on label "Events" at bounding box center [42, 187] width 58 height 7
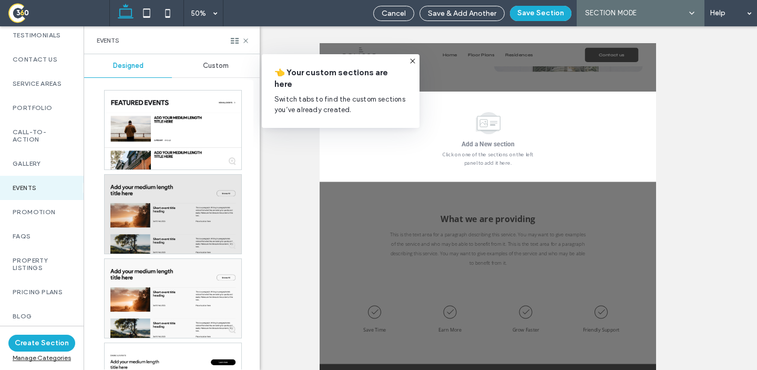
scroll to position [59, 0]
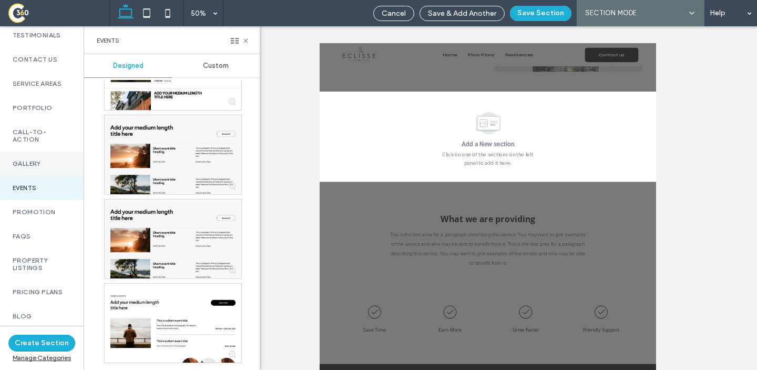
click at [38, 167] on label "Gallery" at bounding box center [42, 163] width 58 height 7
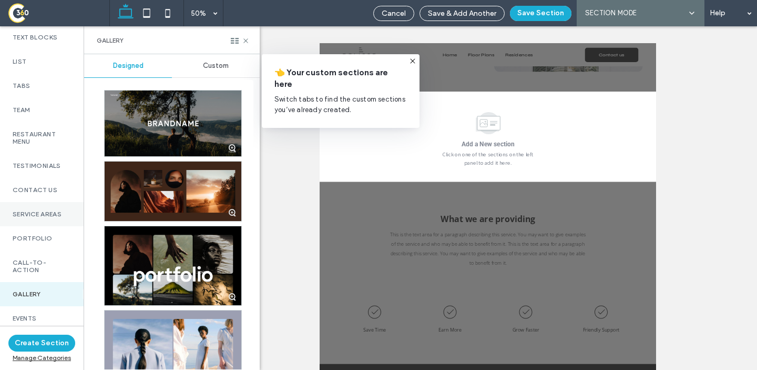
scroll to position [316, 0]
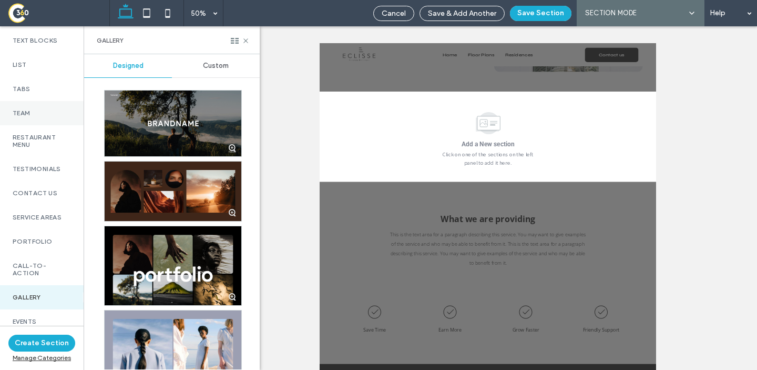
click at [40, 112] on div "Team" at bounding box center [42, 113] width 84 height 24
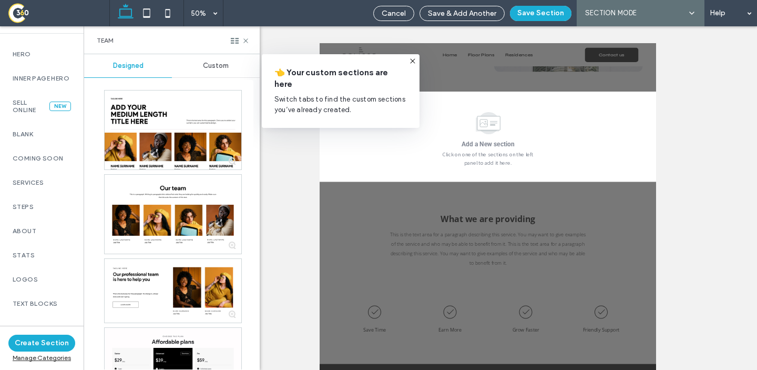
scroll to position [0, 0]
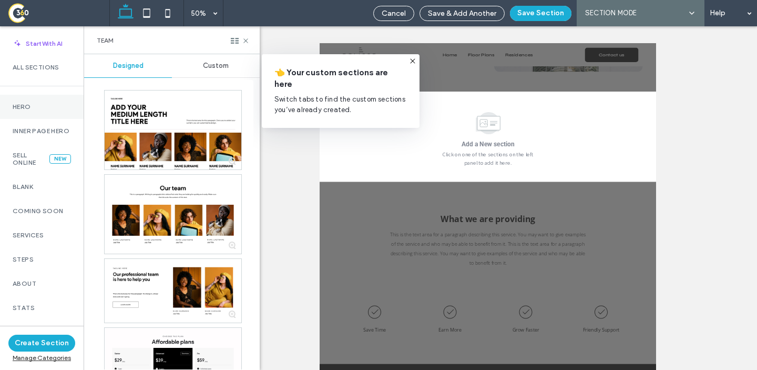
click at [26, 97] on div "Hero" at bounding box center [42, 107] width 84 height 24
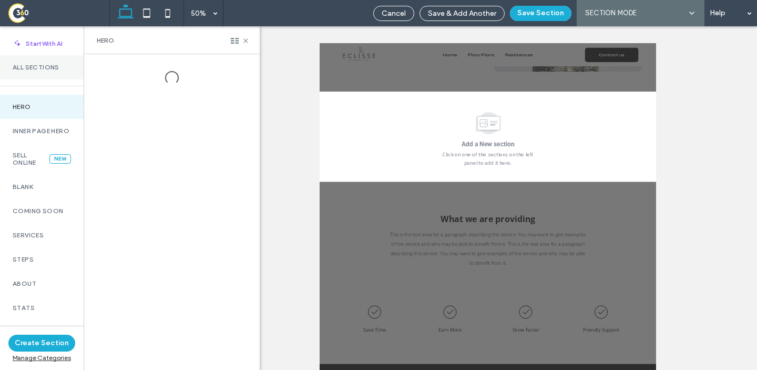
click at [38, 68] on label "All Sections" at bounding box center [42, 67] width 58 height 7
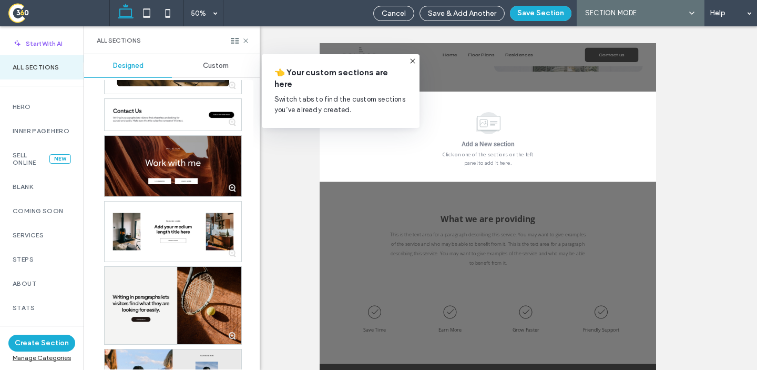
scroll to position [5994, 0]
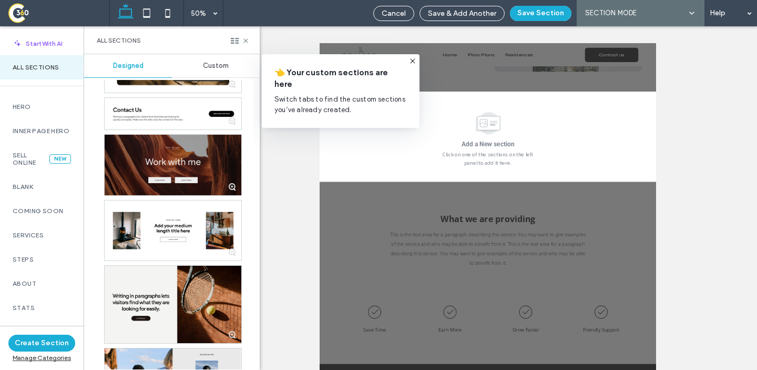
click at [177, 159] on div at bounding box center [173, 165] width 137 height 61
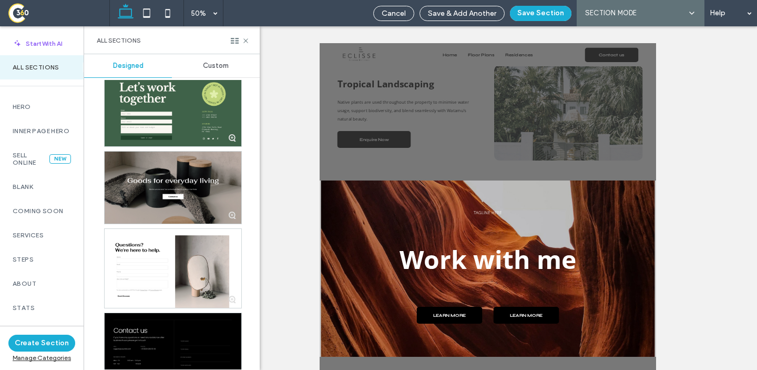
scroll to position [31346, 0]
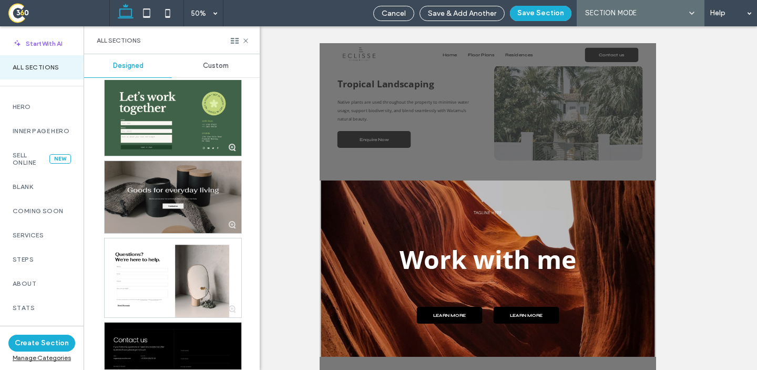
click at [179, 221] on div at bounding box center [173, 197] width 137 height 72
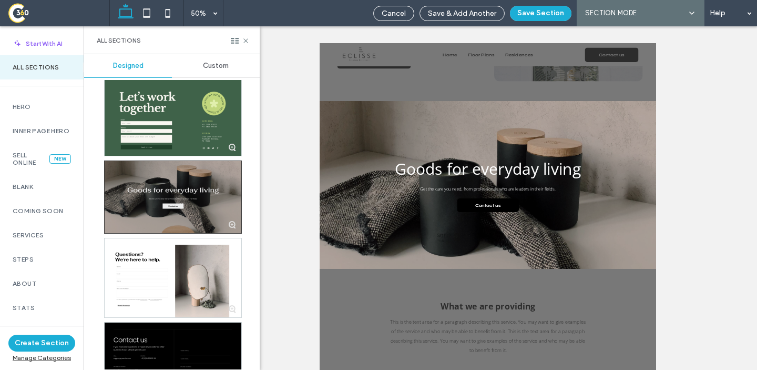
scroll to position [1408, 0]
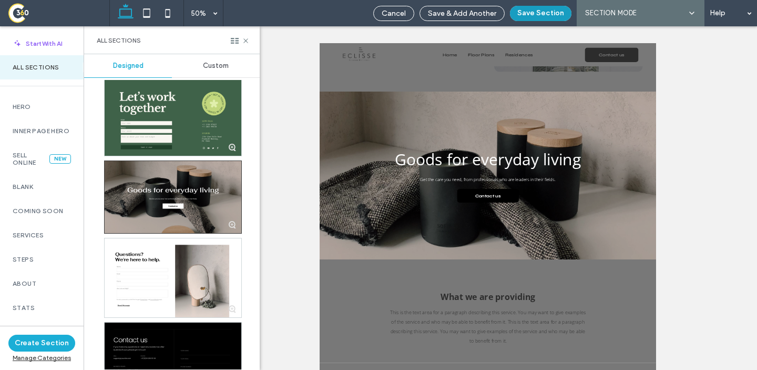
click at [535, 16] on button "Save Section" at bounding box center [541, 13] width 62 height 15
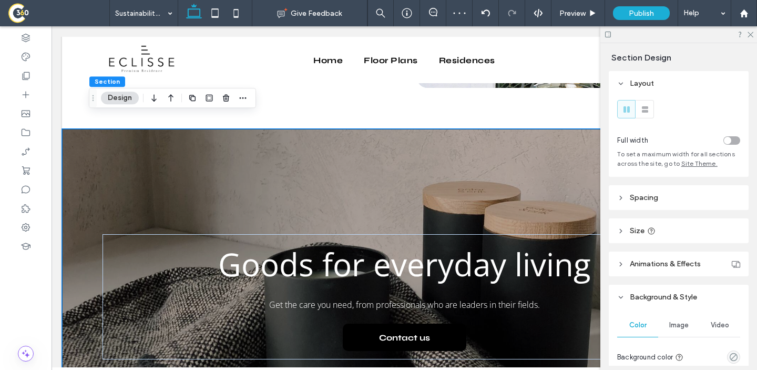
click at [324, 168] on div "Get the care you need, from professionals who are leaders in their fields. Good…" at bounding box center [404, 297] width 631 height 336
click at [651, 199] on span "Spacing" at bounding box center [644, 197] width 28 height 9
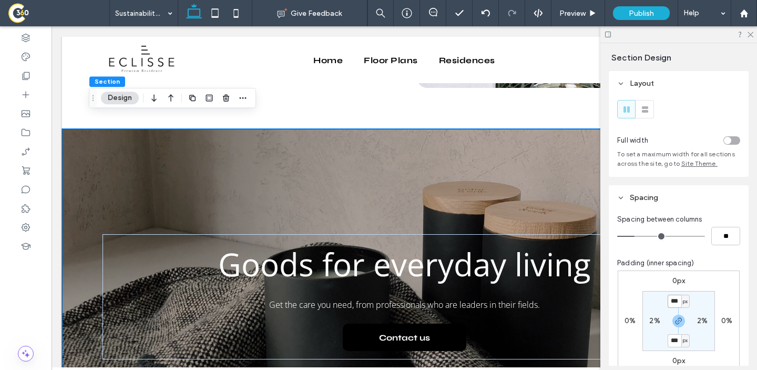
click at [677, 298] on input "***" at bounding box center [675, 301] width 14 height 13
type input "***"
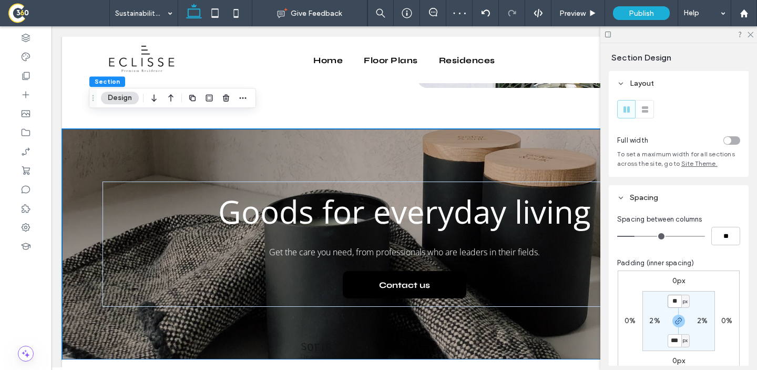
type input "*"
type input "**"
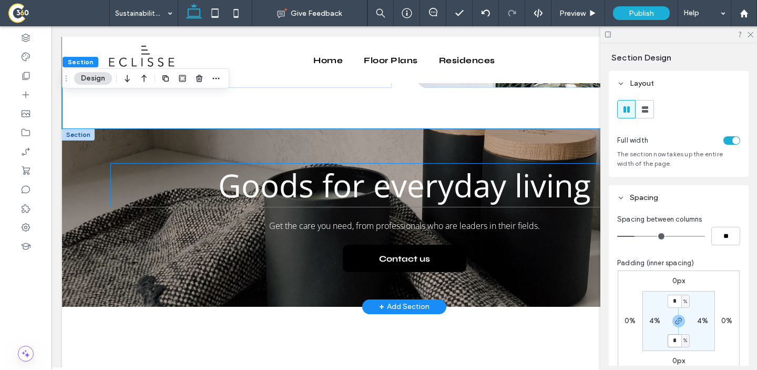
click at [312, 164] on span "Goods for everyday living" at bounding box center [404, 185] width 373 height 43
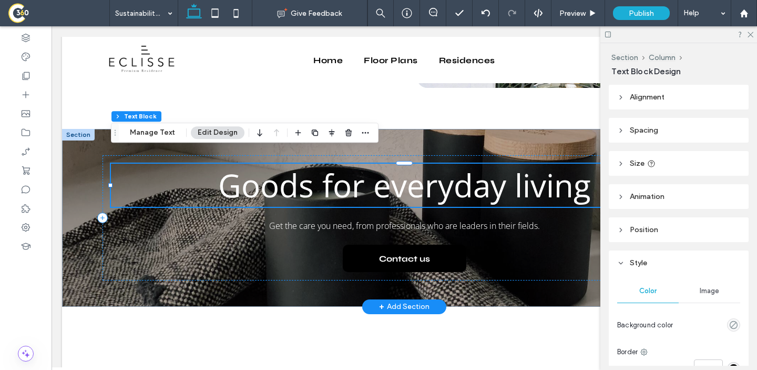
click at [312, 164] on span "Goods for everyday living" at bounding box center [404, 185] width 373 height 43
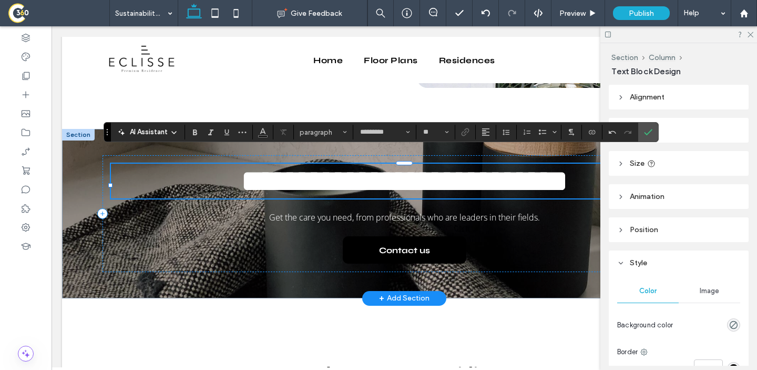
type input "**"
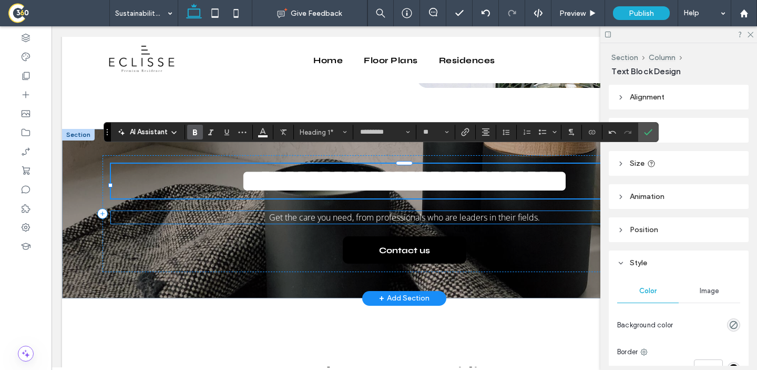
click at [399, 211] on span "Get the care you need, from professionals who are leaders in their fields." at bounding box center [404, 217] width 271 height 12
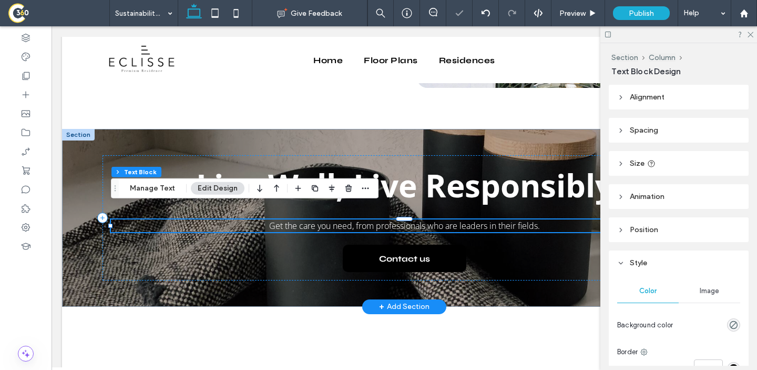
click at [399, 219] on div "Get the care you need, from professionals who are leaders in their fields." at bounding box center [404, 225] width 587 height 13
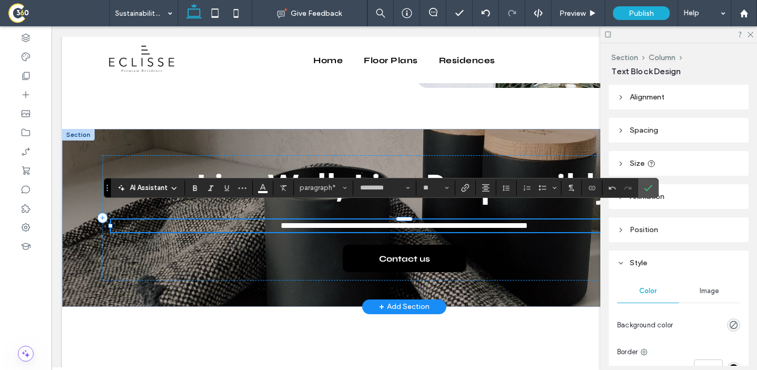
click at [372, 178] on div "AI Assistant paragraph* ********* **" at bounding box center [381, 188] width 555 height 20
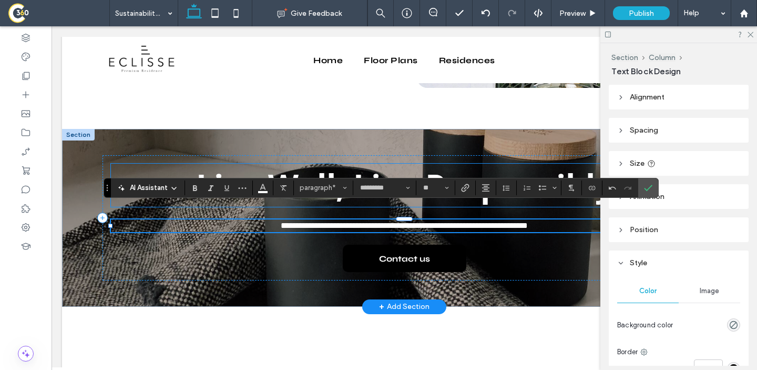
click at [370, 170] on strong "Live Well, Live Responsibly" at bounding box center [404, 185] width 417 height 43
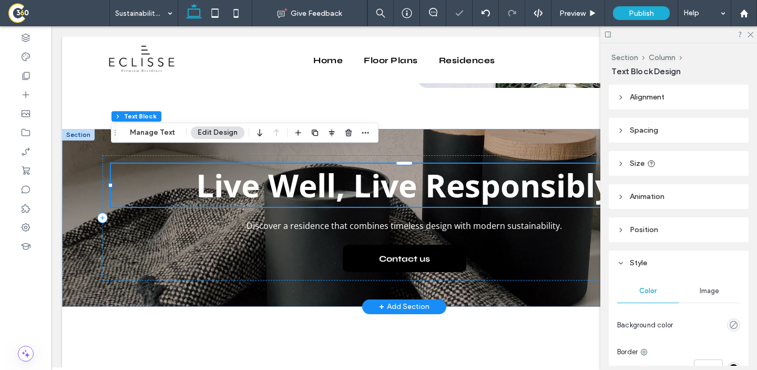
click at [370, 170] on div "Live Well, Live Responsibly" at bounding box center [404, 185] width 587 height 43
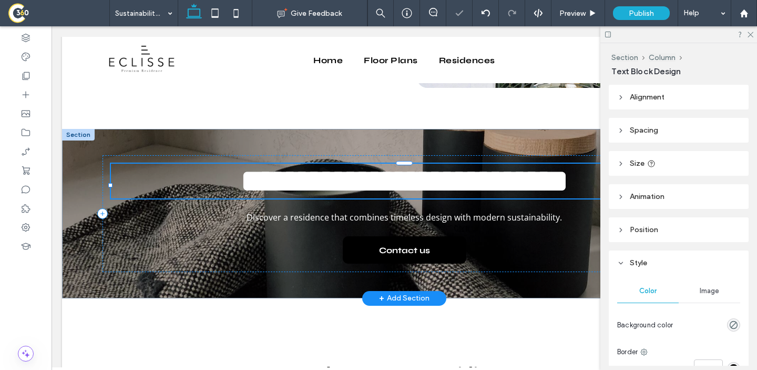
type input "*********"
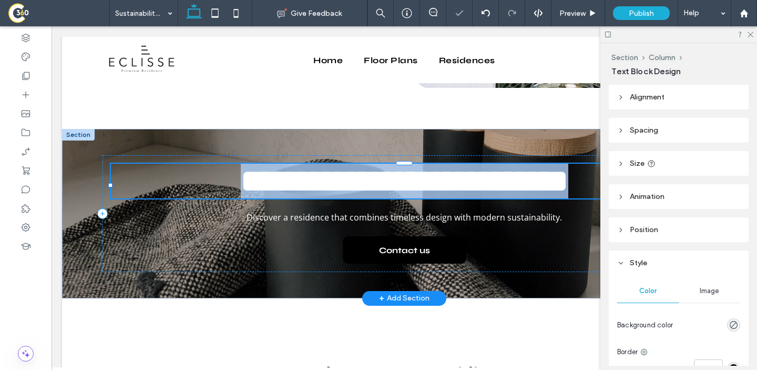
click at [370, 170] on strong "**********" at bounding box center [405, 181] width 328 height 32
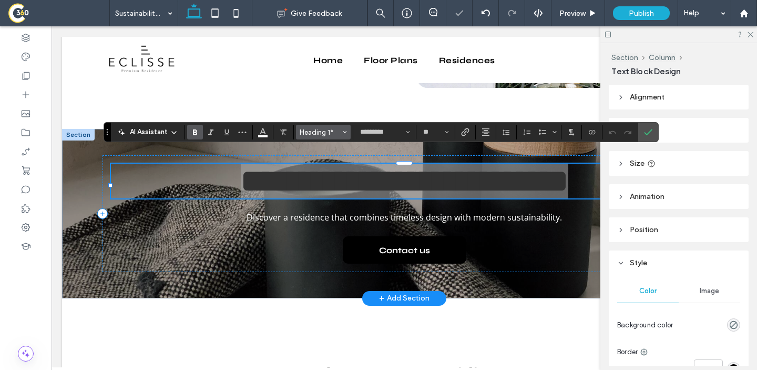
drag, startPoint x: 315, startPoint y: 133, endPoint x: 274, endPoint y: 129, distance: 40.7
click at [315, 133] on span "Heading 1*" at bounding box center [320, 132] width 41 height 8
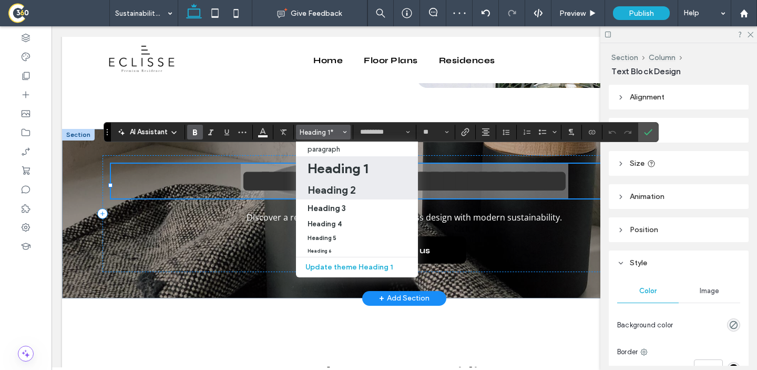
click at [345, 195] on h2 "Heading 2" at bounding box center [332, 190] width 48 height 13
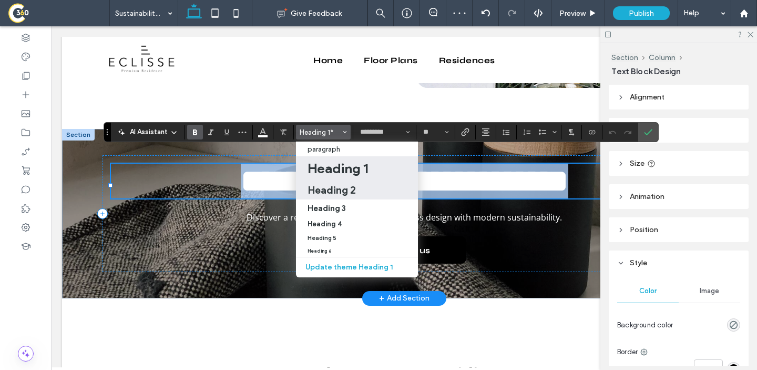
type input "**"
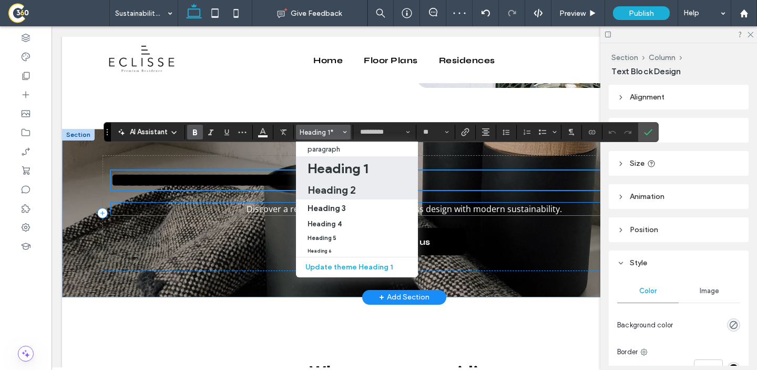
scroll to position [1412, 0]
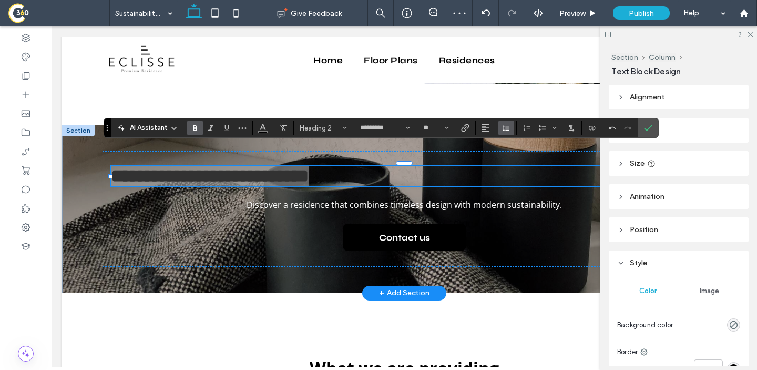
click at [503, 134] on span "Line Height" at bounding box center [506, 128] width 8 height 14
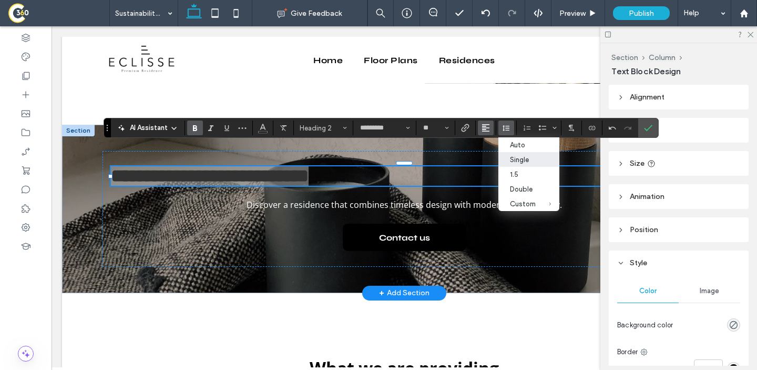
click at [488, 129] on icon "Alignment" at bounding box center [486, 128] width 8 height 8
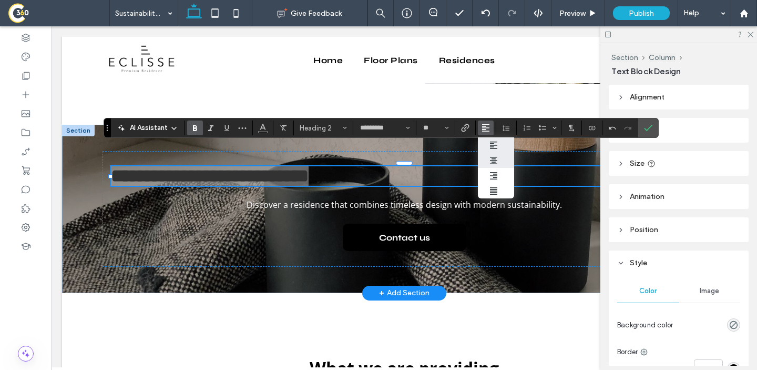
click at [498, 160] on div "ui.textEditor.alignment.center" at bounding box center [497, 160] width 14 height 8
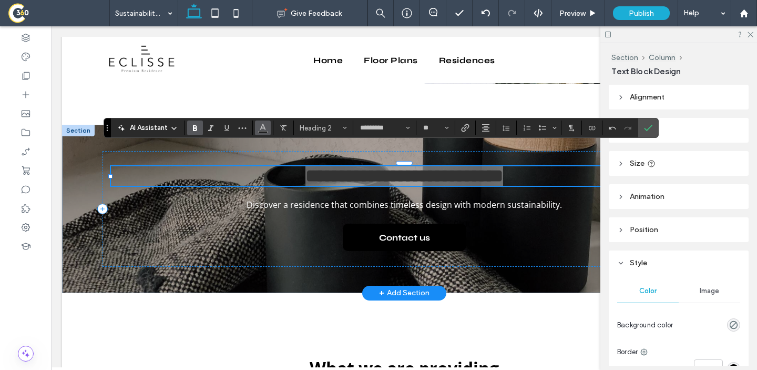
click at [265, 132] on span "Color" at bounding box center [263, 127] width 8 height 14
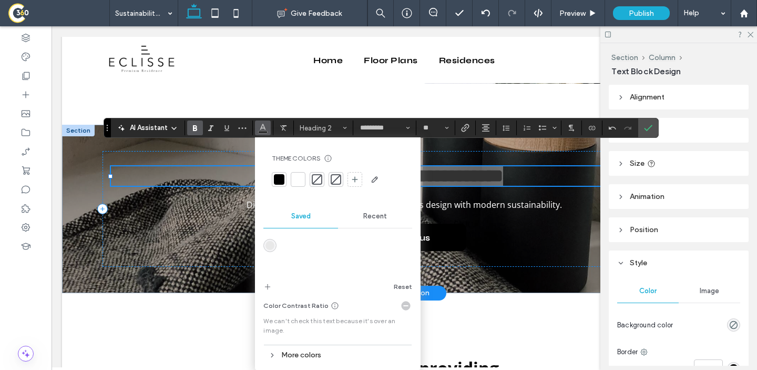
click at [301, 173] on div at bounding box center [298, 179] width 15 height 15
click at [493, 178] on div "**********" at bounding box center [405, 209] width 604 height 116
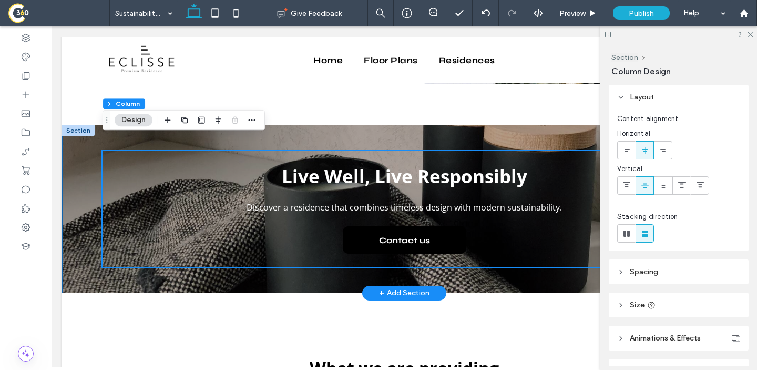
click at [82, 209] on div "Discover a residence that combines timeless design with modern sustainability. …" at bounding box center [404, 209] width 685 height 168
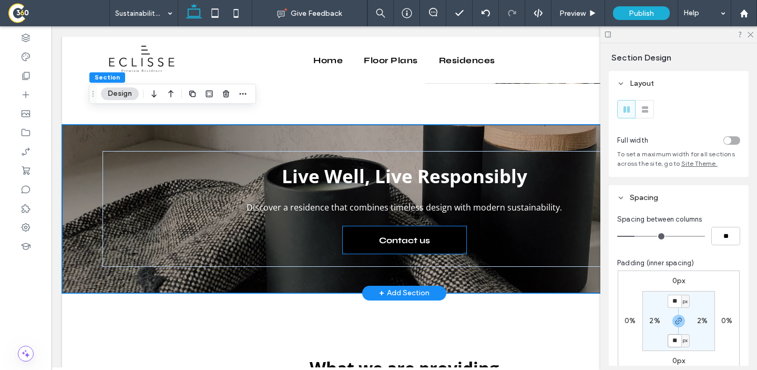
click at [419, 237] on span "Contact us" at bounding box center [404, 240] width 51 height 27
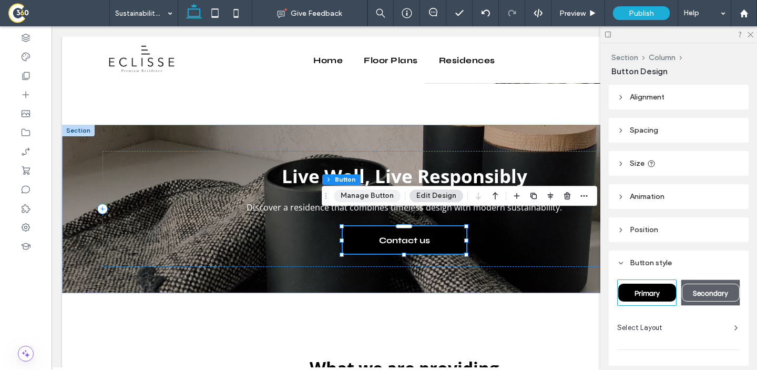
drag, startPoint x: 376, startPoint y: 196, endPoint x: 420, endPoint y: 146, distance: 66.8
click at [376, 196] on button "Manage Button" at bounding box center [367, 195] width 67 height 13
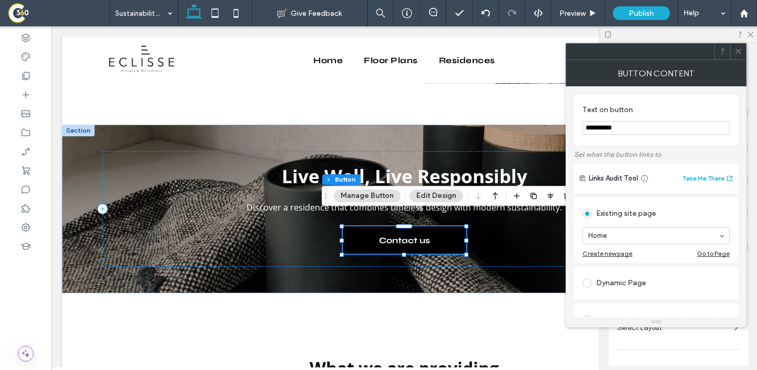
click at [634, 133] on input "**********" at bounding box center [656, 128] width 147 height 14
paste input "**********"
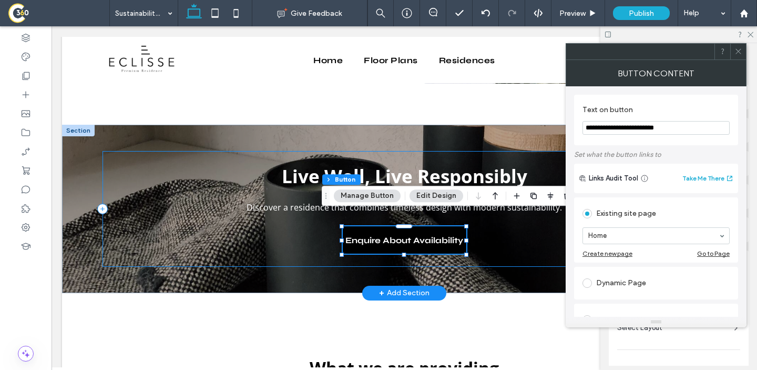
type input "**********"
click at [510, 218] on div "Discover a residence that combines timeless design with modern sustainability. …" at bounding box center [405, 209] width 604 height 116
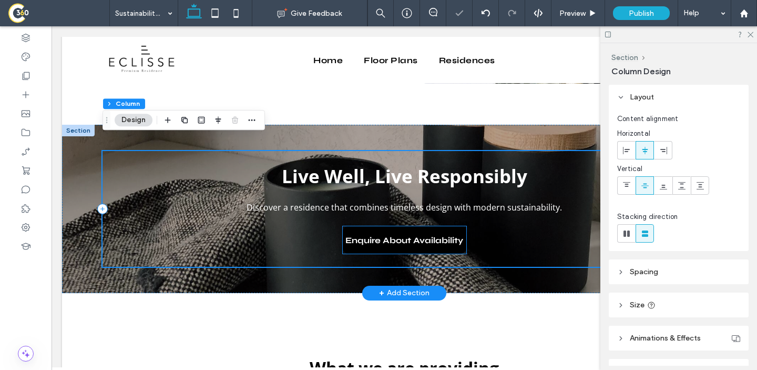
click at [447, 229] on span "Enquire About Availability" at bounding box center [405, 240] width 118 height 27
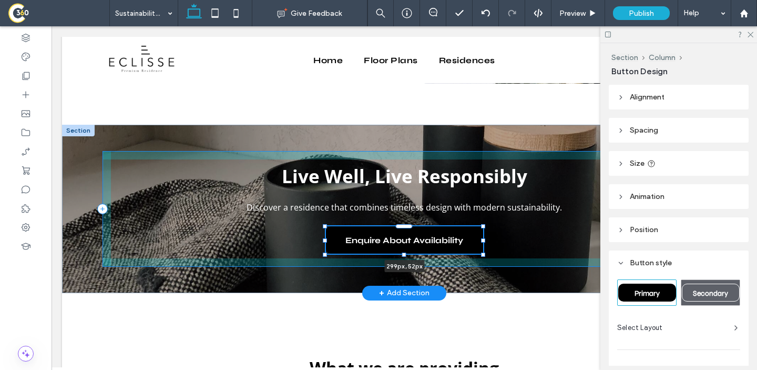
drag, startPoint x: 468, startPoint y: 227, endPoint x: 484, endPoint y: 227, distance: 16.8
click at [484, 238] on div at bounding box center [483, 240] width 4 height 4
type input "***"
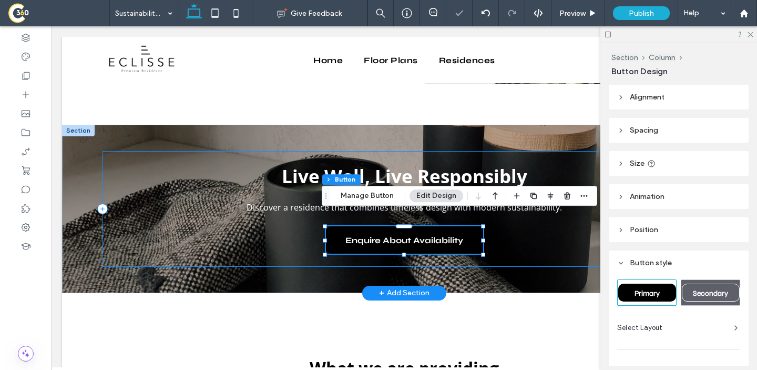
click at [502, 221] on div "Discover a residence that combines timeless design with modern sustainability. …" at bounding box center [405, 209] width 604 height 116
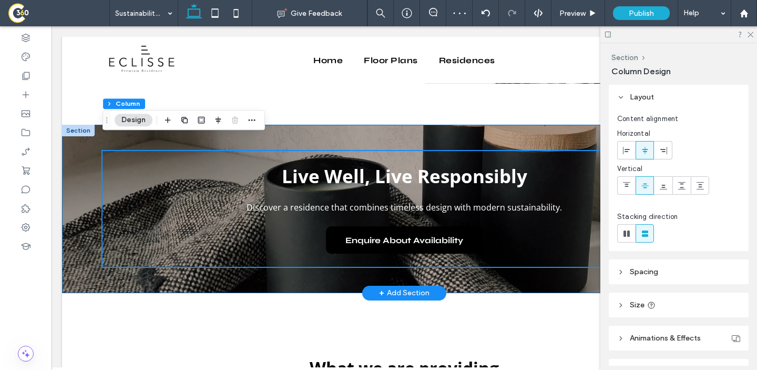
click at [65, 179] on div "Discover a residence that combines timeless design with modern sustainability. …" at bounding box center [404, 209] width 685 height 168
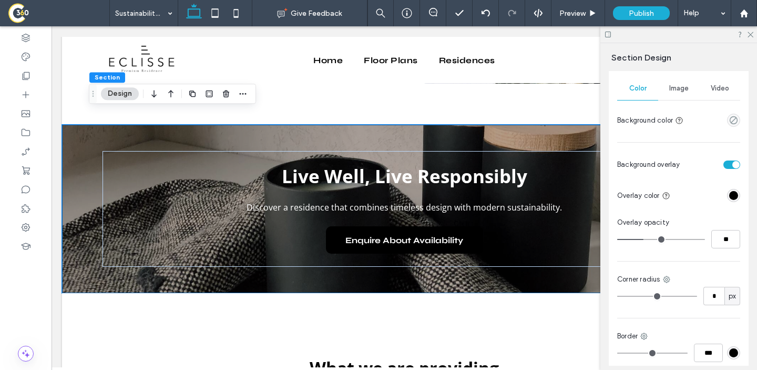
scroll to position [422, 0]
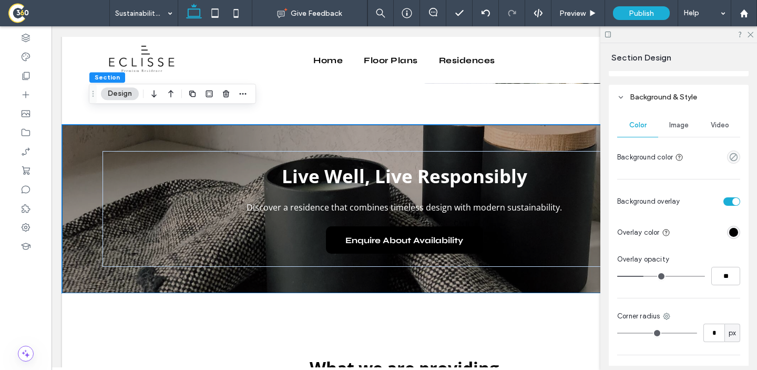
click at [666, 144] on div "Color Image Video Background color" at bounding box center [679, 140] width 123 height 53
click at [676, 127] on span "Image" at bounding box center [679, 125] width 19 height 8
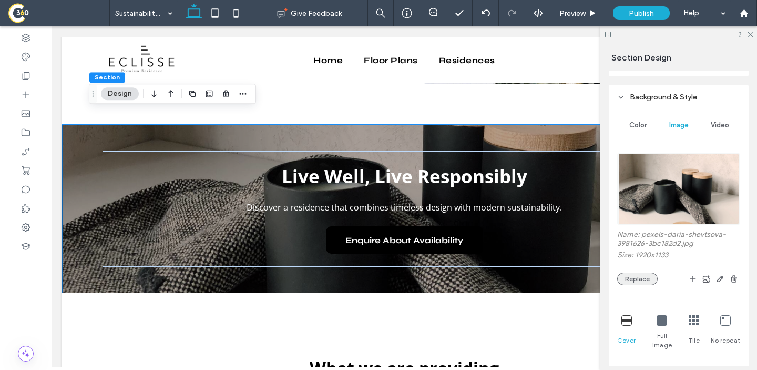
click at [632, 277] on button "Replace" at bounding box center [638, 278] width 41 height 13
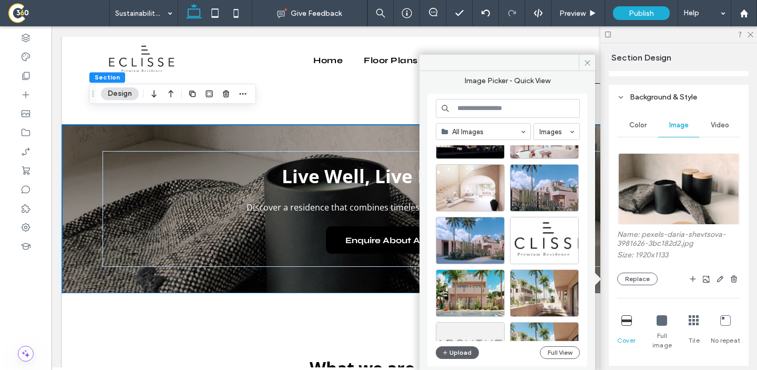
scroll to position [682, 0]
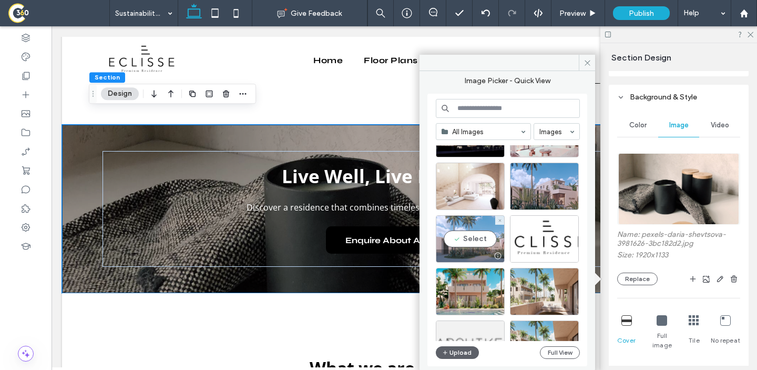
click at [468, 236] on div "Select" at bounding box center [470, 238] width 69 height 47
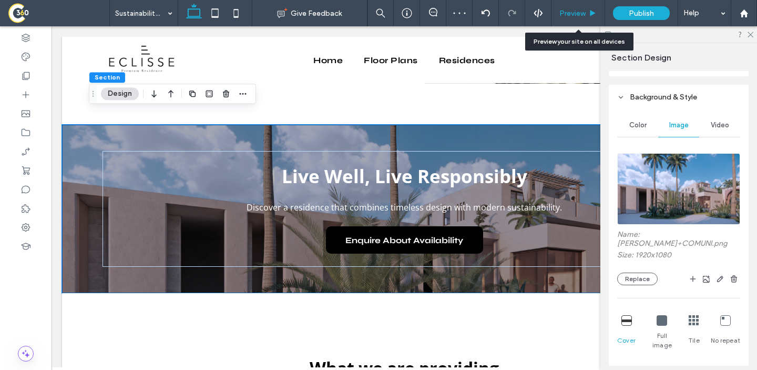
click at [574, 14] on span "Preview" at bounding box center [573, 13] width 26 height 9
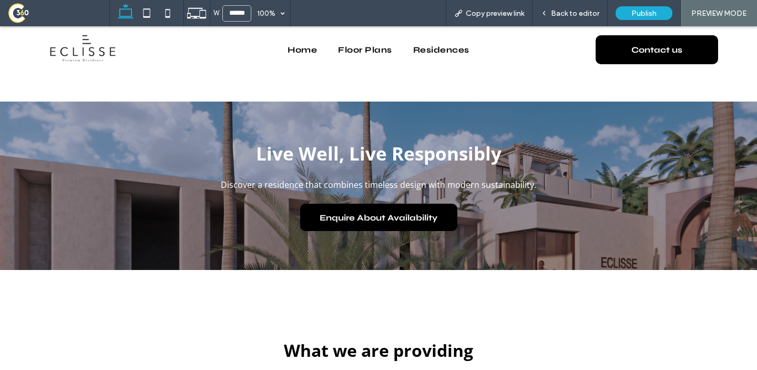
scroll to position [1390, 0]
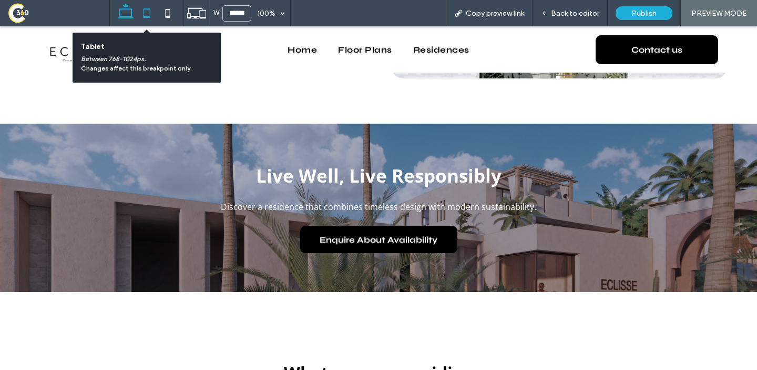
click at [147, 12] on icon at bounding box center [146, 13] width 21 height 21
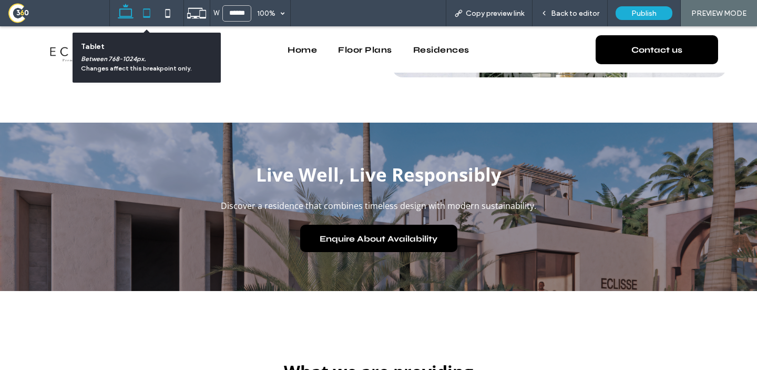
type input "*****"
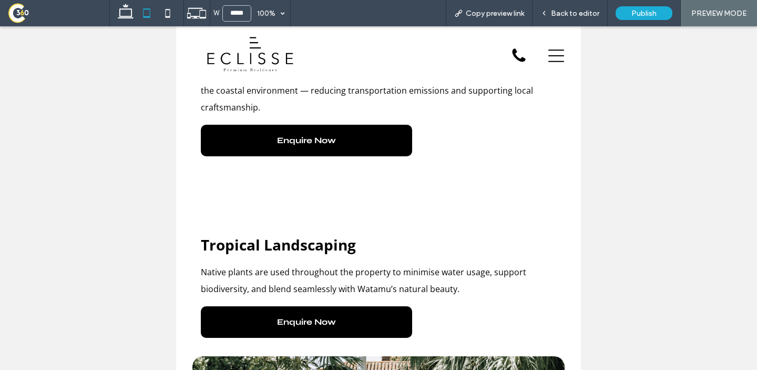
scroll to position [1033, 0]
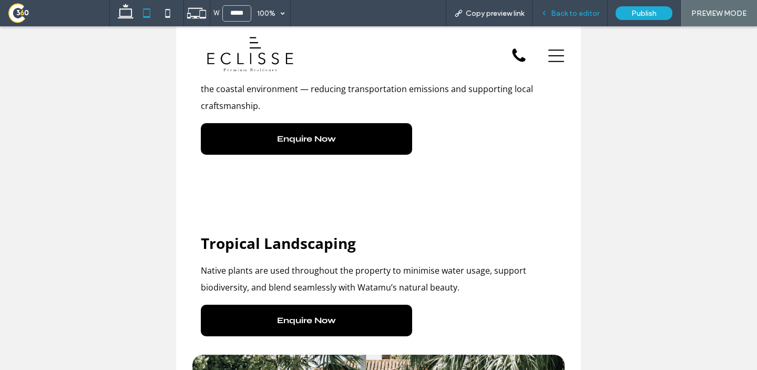
click at [564, 17] on span "Back to editor" at bounding box center [575, 13] width 48 height 9
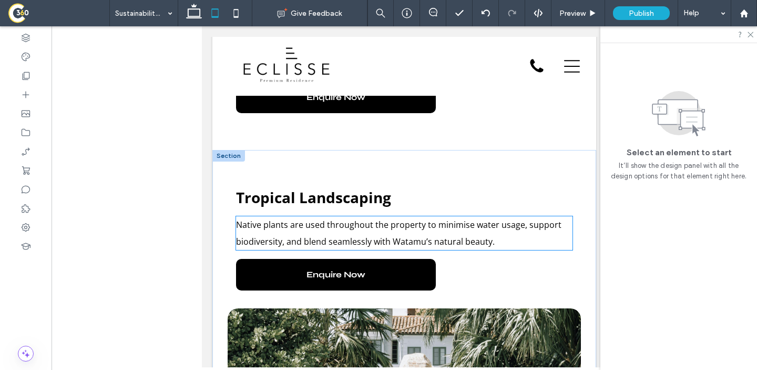
scroll to position [1085, 0]
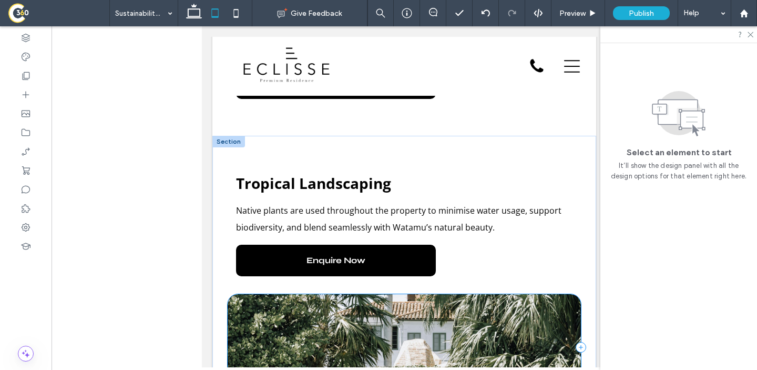
click at [424, 329] on div at bounding box center [404, 347] width 353 height 106
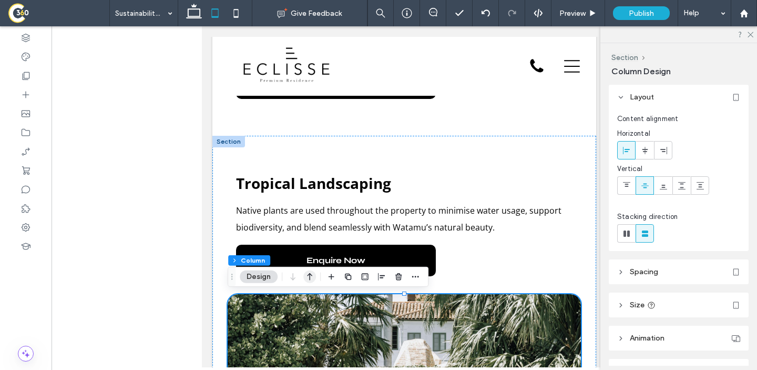
click at [312, 272] on icon "button" at bounding box center [310, 276] width 13 height 19
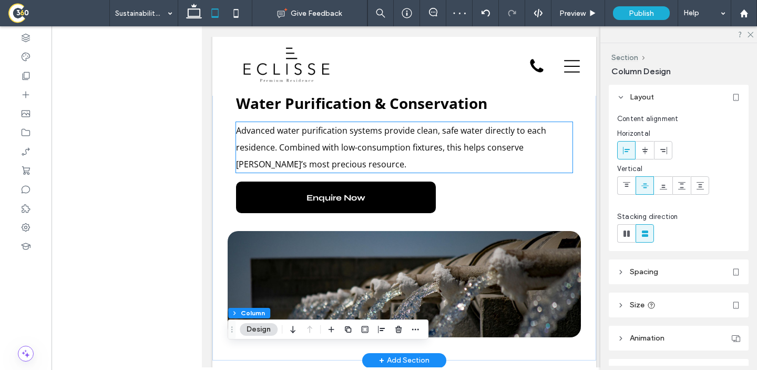
scroll to position [572, 0]
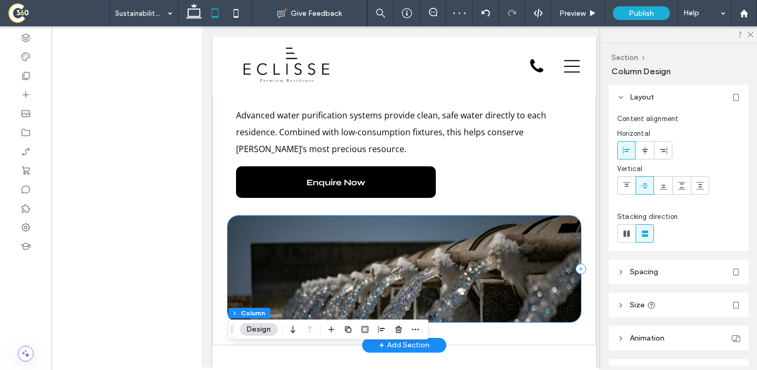
click at [370, 250] on div at bounding box center [404, 269] width 353 height 106
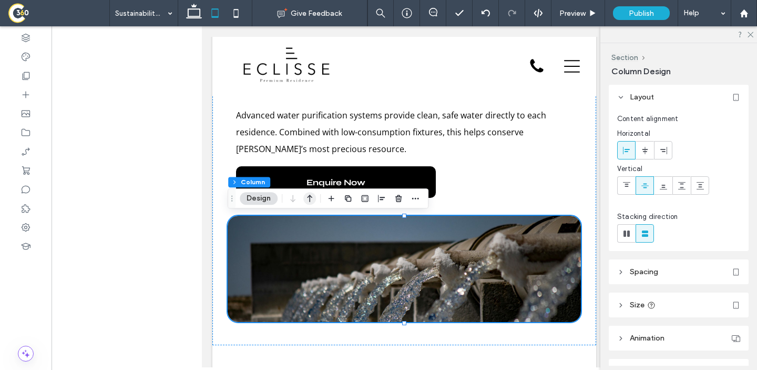
click at [310, 200] on use "button" at bounding box center [309, 198] width 5 height 7
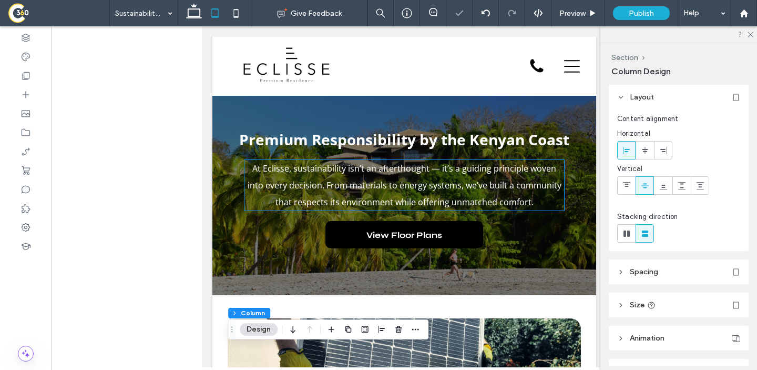
scroll to position [14, 0]
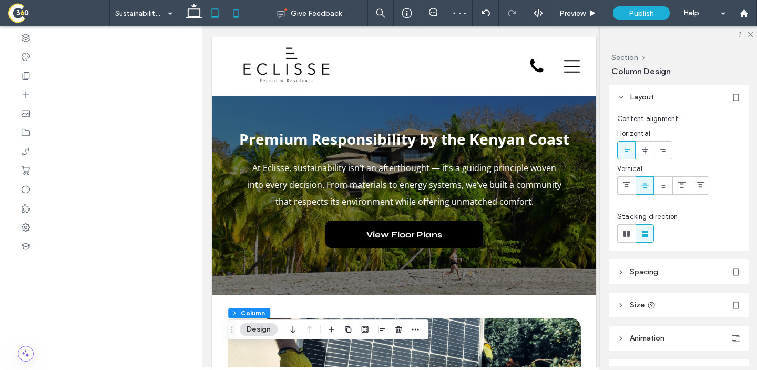
click at [235, 12] on icon at bounding box center [236, 13] width 21 height 21
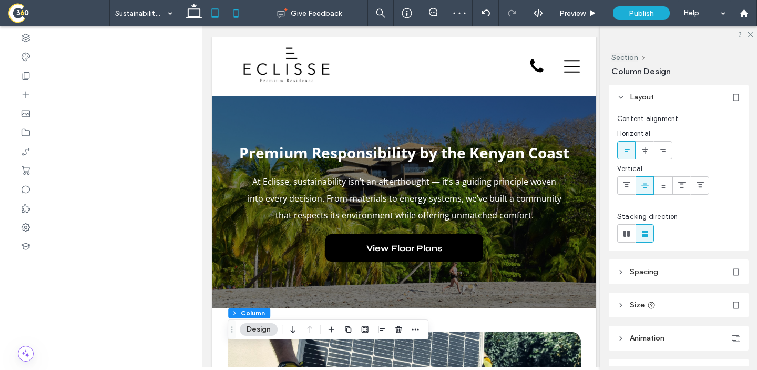
type input "***"
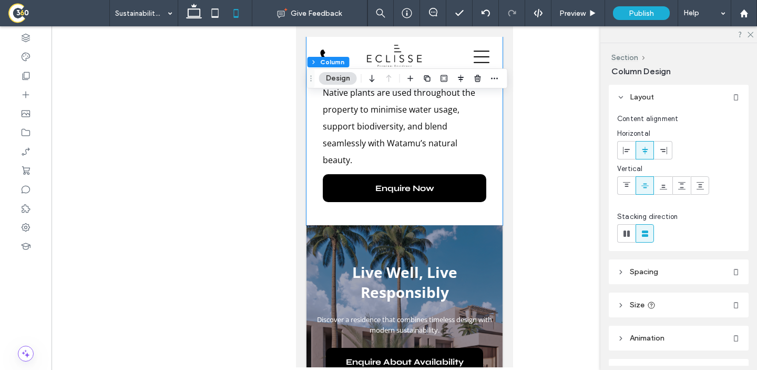
scroll to position [1340, 0]
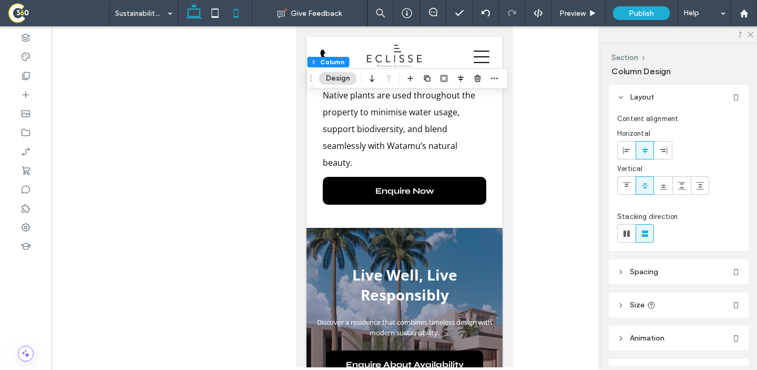
click at [188, 12] on use at bounding box center [194, 11] width 16 height 15
type input "**"
type input "***"
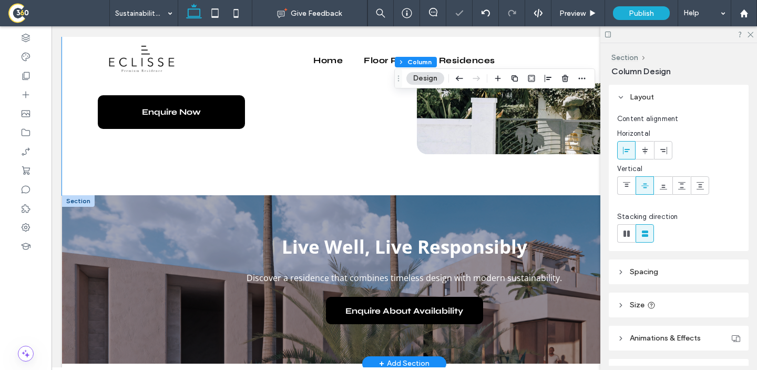
scroll to position [1332, 0]
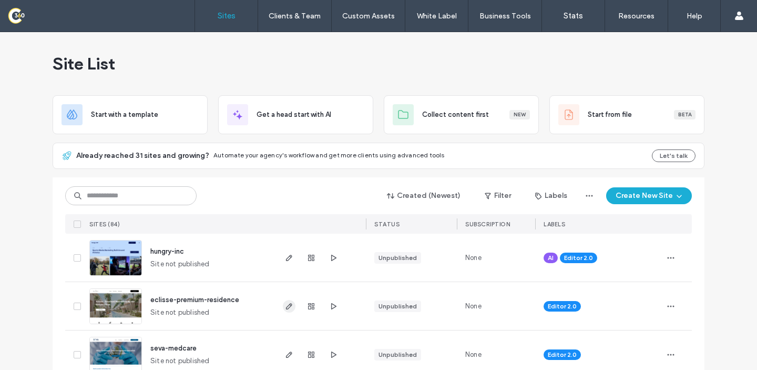
click at [286, 309] on icon "button" at bounding box center [289, 306] width 8 height 8
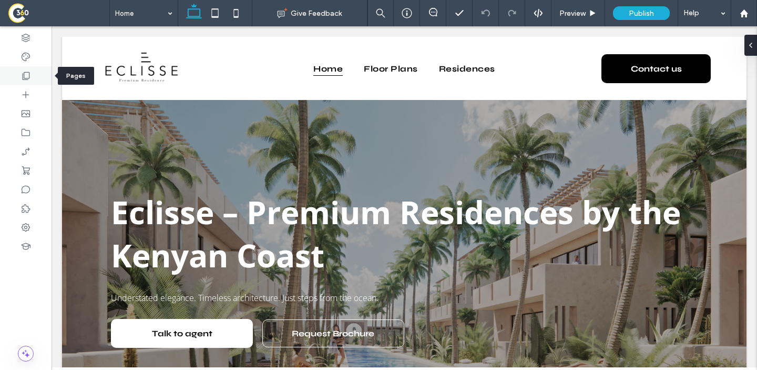
click at [20, 79] on div at bounding box center [26, 75] width 52 height 19
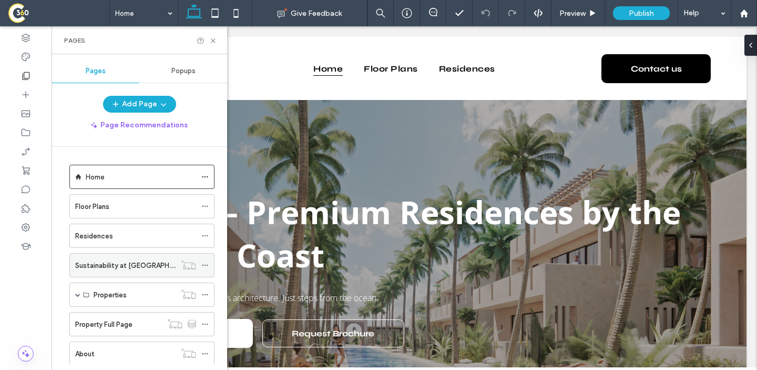
click at [108, 266] on label "Sustainability at [GEOGRAPHIC_DATA]" at bounding box center [137, 265] width 124 height 18
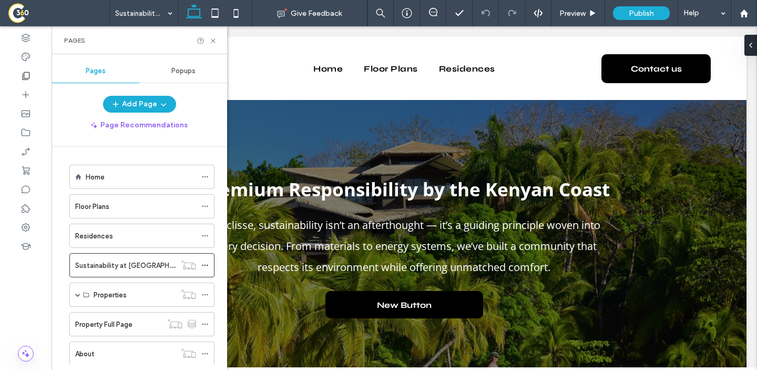
click at [213, 45] on div "Pages" at bounding box center [140, 40] width 176 height 28
click at [214, 39] on use at bounding box center [213, 40] width 4 height 4
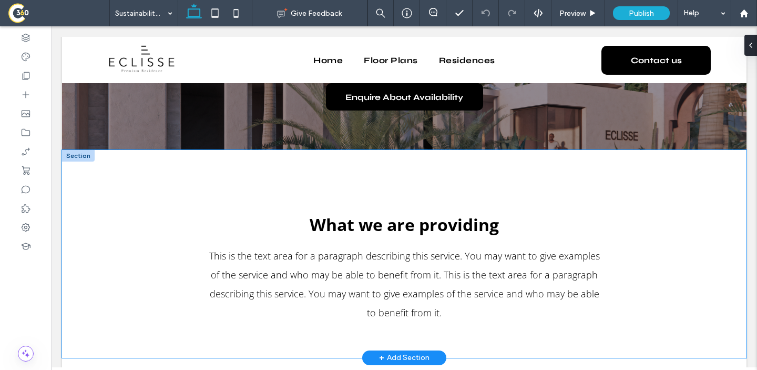
scroll to position [1544, 0]
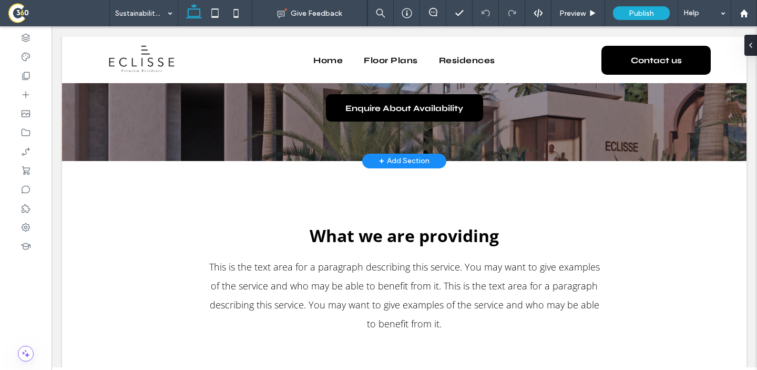
click at [408, 155] on div "+ Add Section" at bounding box center [404, 161] width 50 height 12
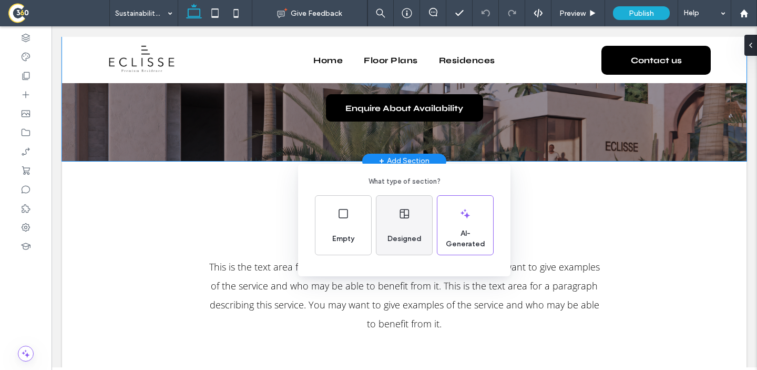
click at [396, 220] on div "Designed" at bounding box center [405, 225] width 56 height 59
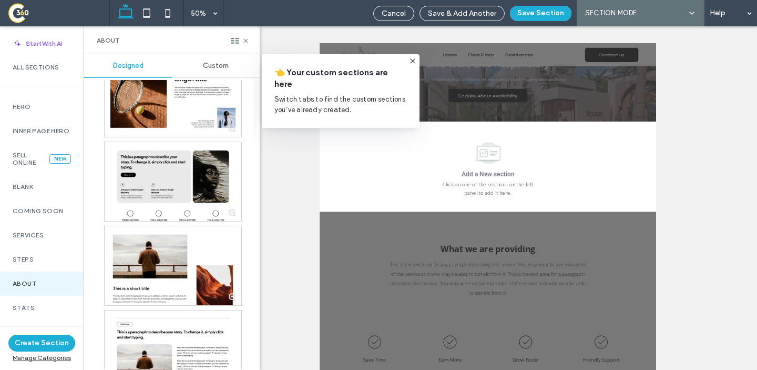
scroll to position [1512, 0]
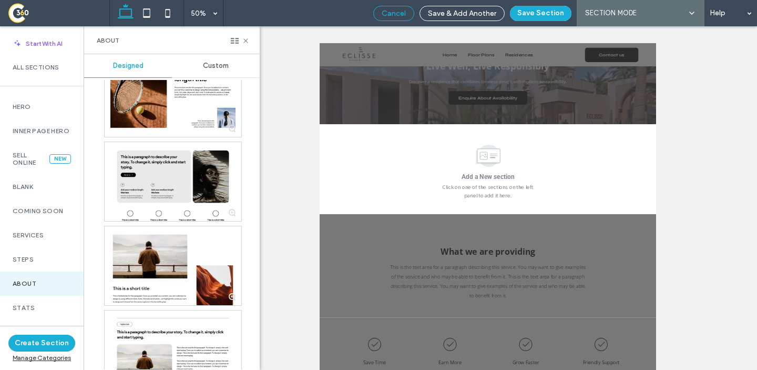
click at [389, 11] on span "Cancel" at bounding box center [394, 13] width 24 height 9
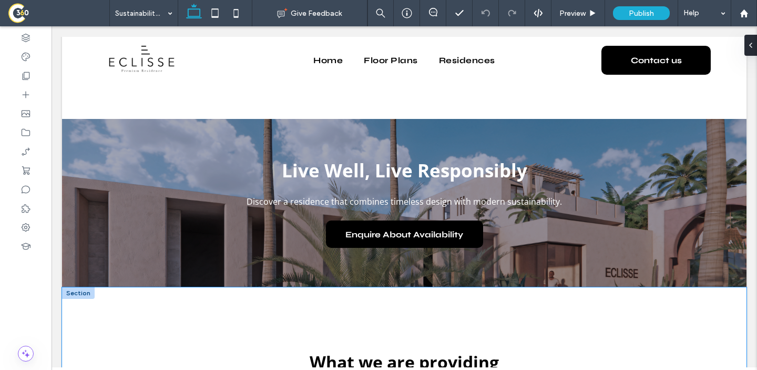
scroll to position [1444, 0]
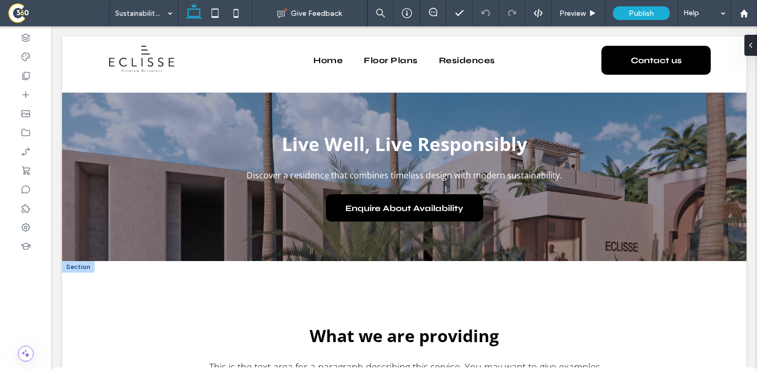
click at [75, 261] on div at bounding box center [78, 267] width 33 height 12
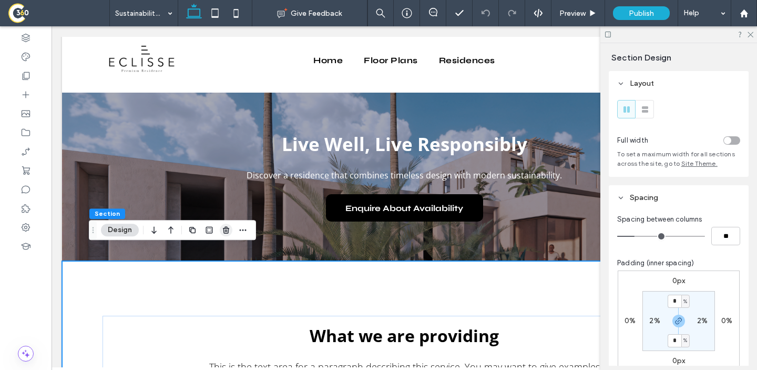
click at [225, 232] on icon "button" at bounding box center [226, 230] width 8 height 8
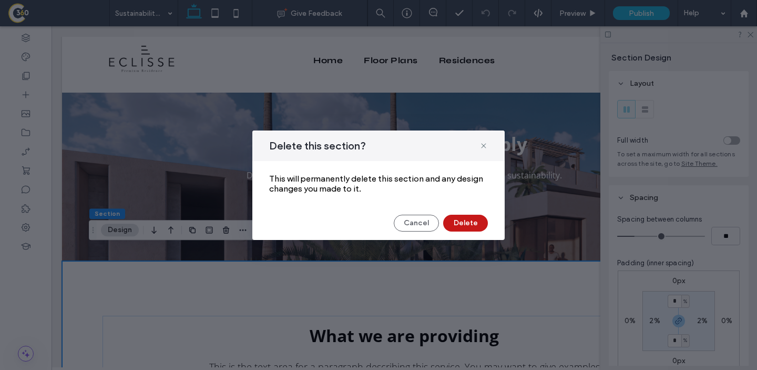
click at [483, 222] on button "Delete" at bounding box center [465, 223] width 45 height 17
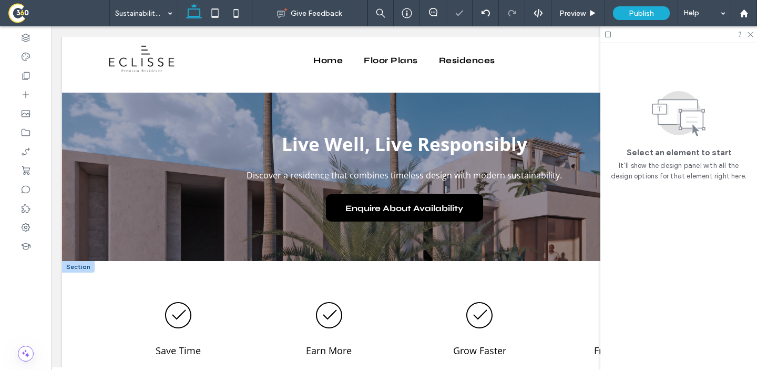
click at [76, 261] on div at bounding box center [78, 267] width 33 height 12
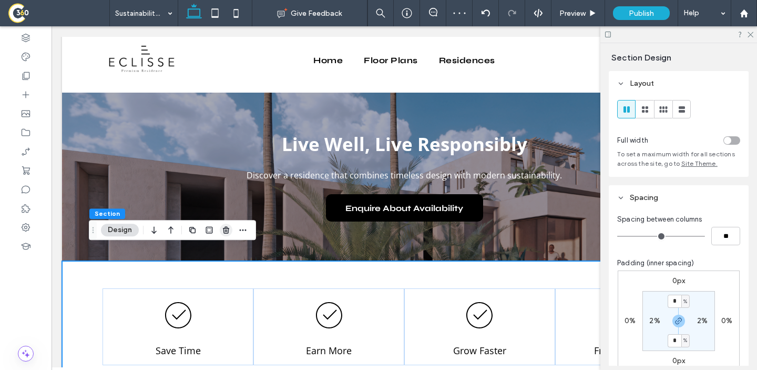
click at [226, 228] on use "button" at bounding box center [226, 230] width 6 height 7
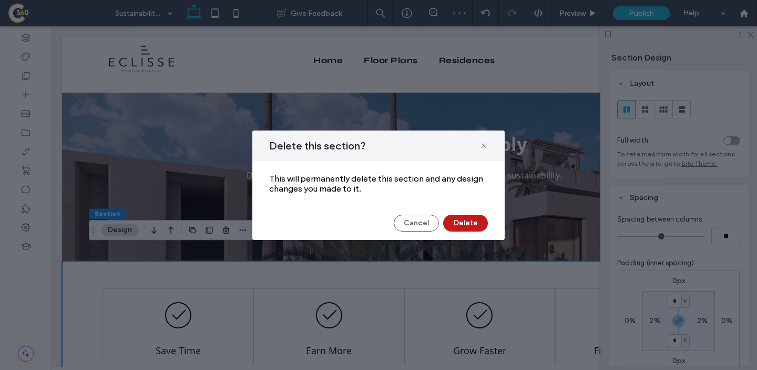
click at [471, 227] on button "Delete" at bounding box center [465, 223] width 45 height 17
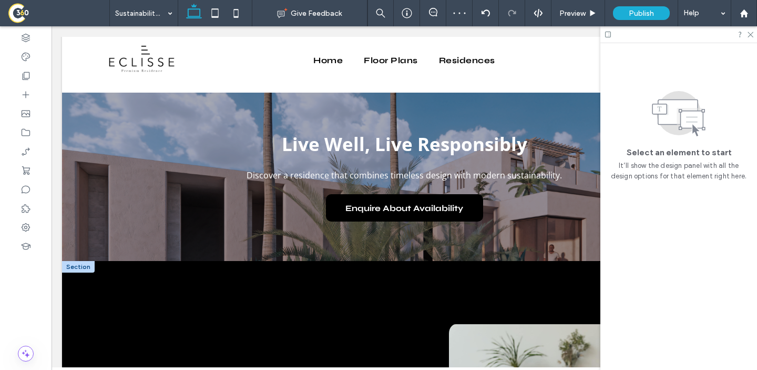
click at [78, 261] on div at bounding box center [78, 267] width 33 height 12
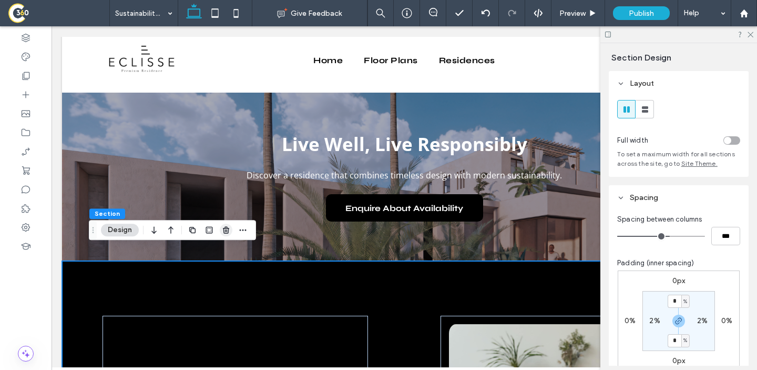
click at [226, 227] on use "button" at bounding box center [226, 230] width 6 height 7
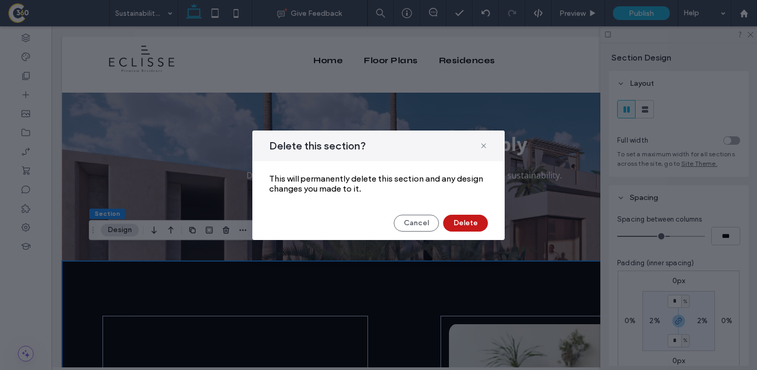
click at [446, 227] on button "Delete" at bounding box center [465, 223] width 45 height 17
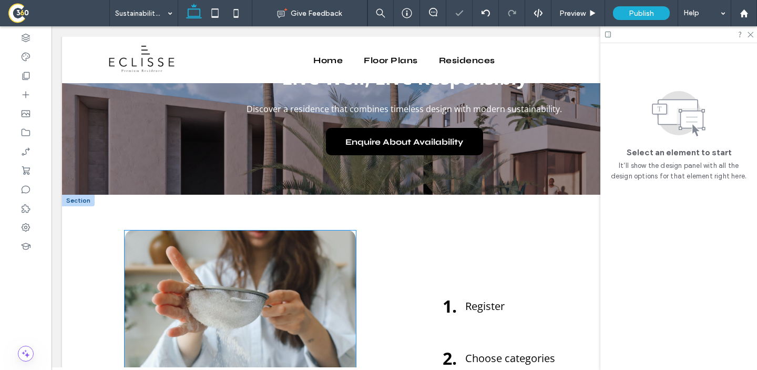
scroll to position [1514, 0]
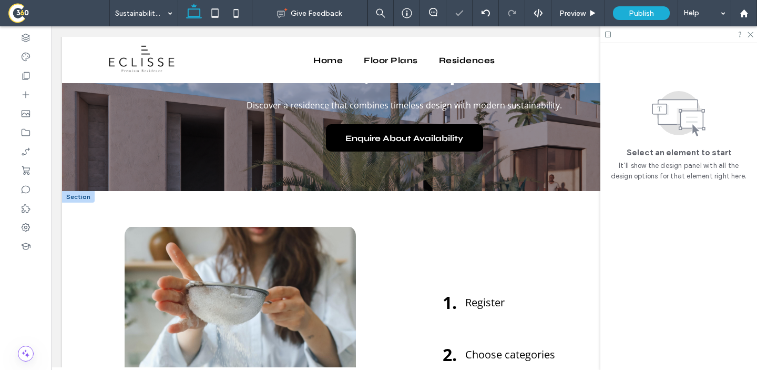
click at [74, 191] on div at bounding box center [78, 197] width 33 height 12
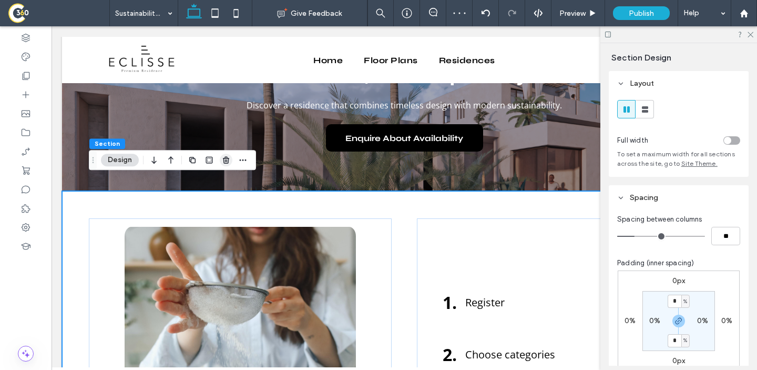
click at [229, 160] on icon "button" at bounding box center [226, 160] width 8 height 8
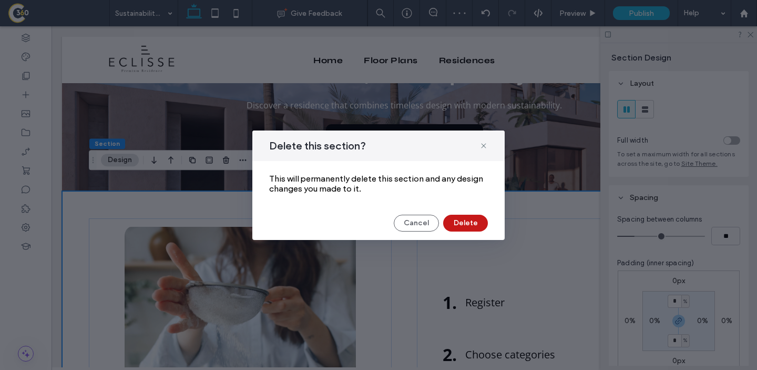
click at [470, 220] on button "Delete" at bounding box center [465, 223] width 45 height 17
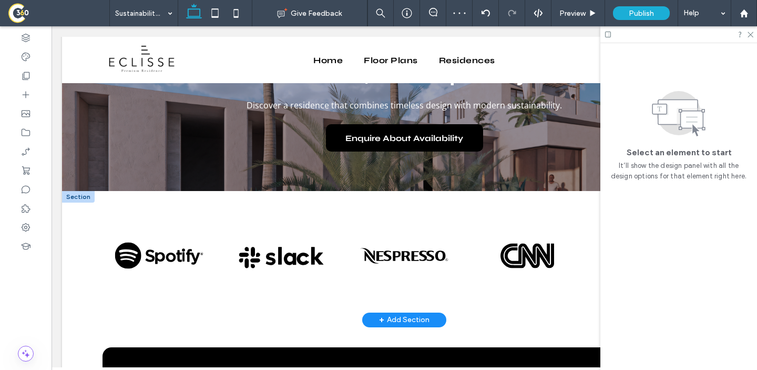
click at [70, 191] on div at bounding box center [78, 197] width 33 height 12
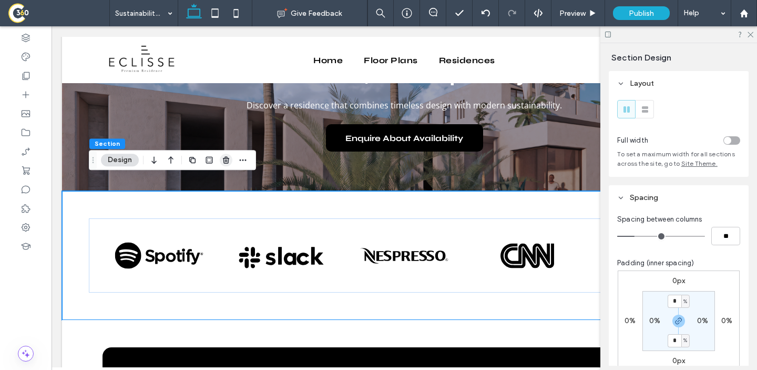
click at [224, 160] on use "button" at bounding box center [226, 160] width 6 height 7
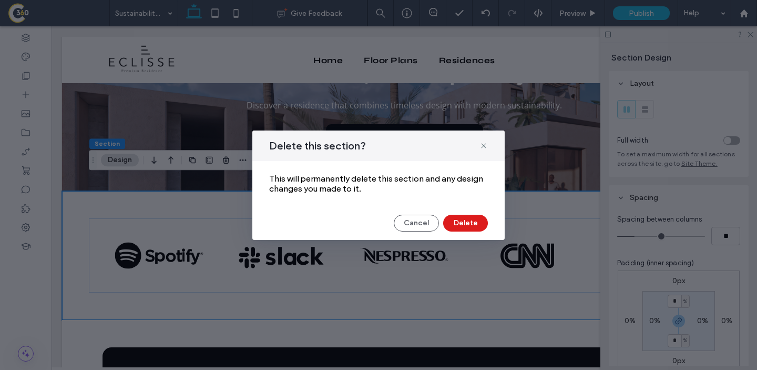
click at [479, 233] on div "Delete this section? This will permanently delete this section and any design c…" at bounding box center [378, 184] width 252 height 109
click at [467, 224] on button "Delete" at bounding box center [465, 223] width 45 height 17
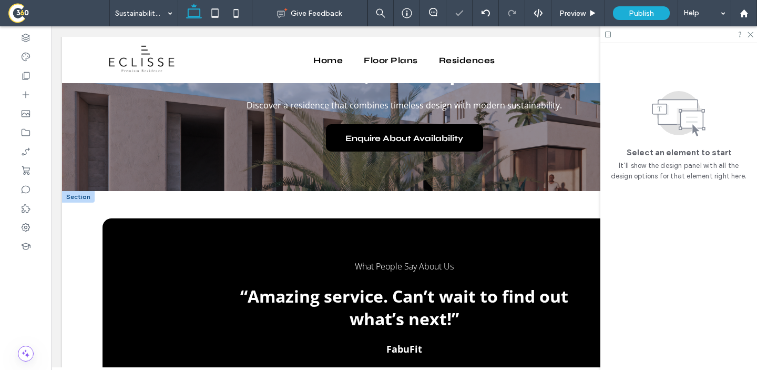
click at [73, 191] on div at bounding box center [78, 197] width 33 height 12
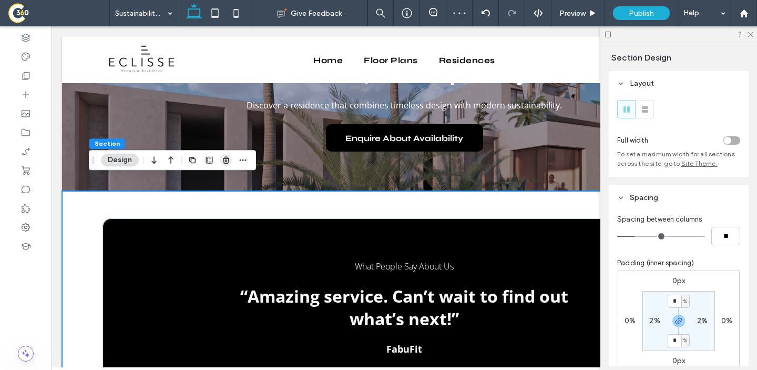
click at [226, 159] on icon "button" at bounding box center [226, 160] width 8 height 8
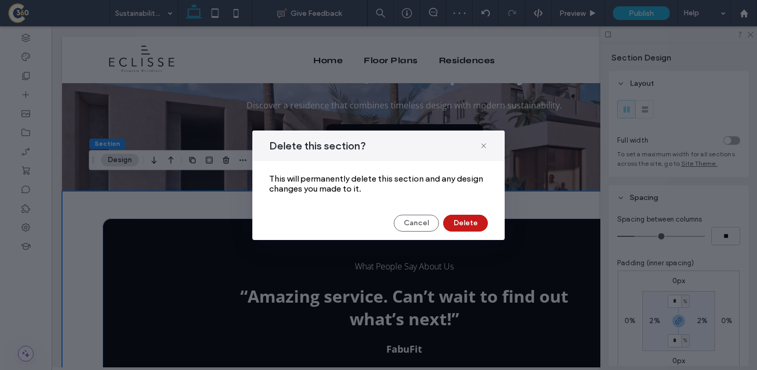
click at [482, 227] on button "Delete" at bounding box center [465, 223] width 45 height 17
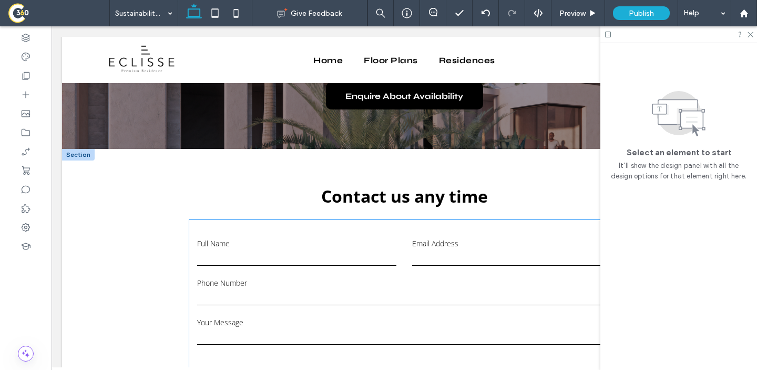
scroll to position [1553, 0]
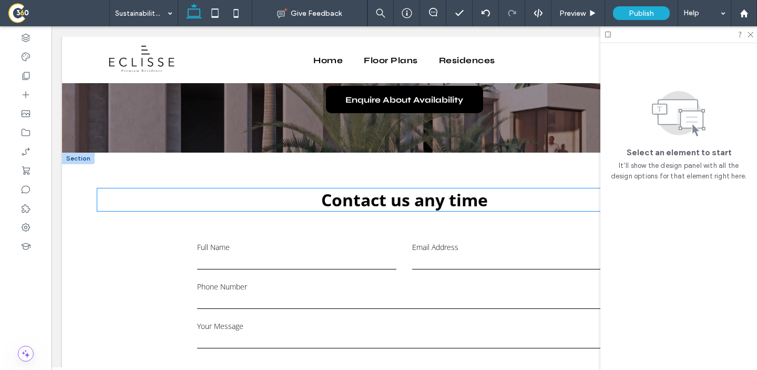
click at [403, 190] on span "Contact us any time" at bounding box center [404, 199] width 167 height 23
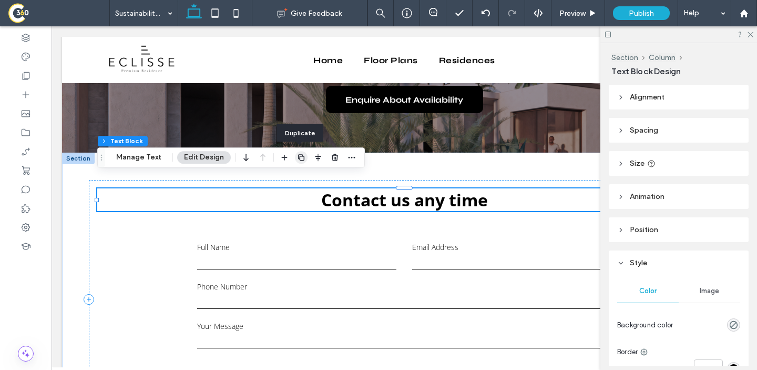
click at [298, 156] on use "button" at bounding box center [301, 157] width 6 height 6
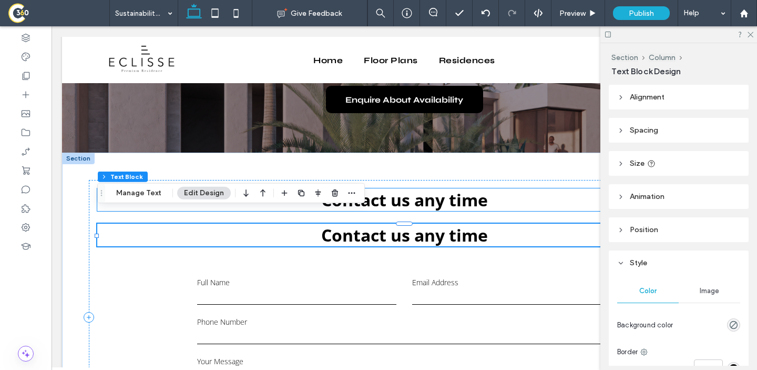
click at [372, 189] on span "Contact us any time" at bounding box center [404, 199] width 167 height 23
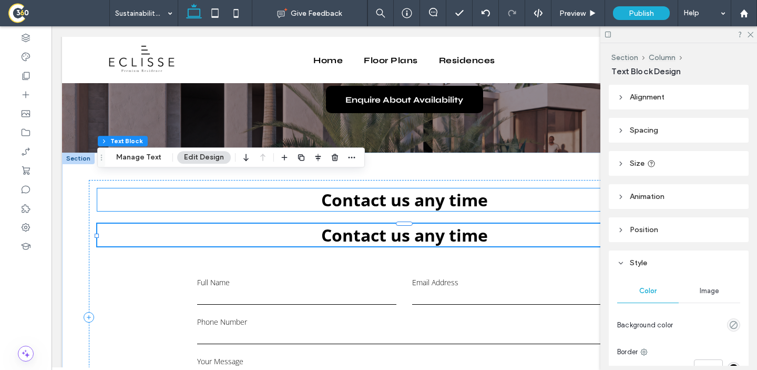
click at [372, 189] on div "Contact us any time" at bounding box center [404, 199] width 614 height 23
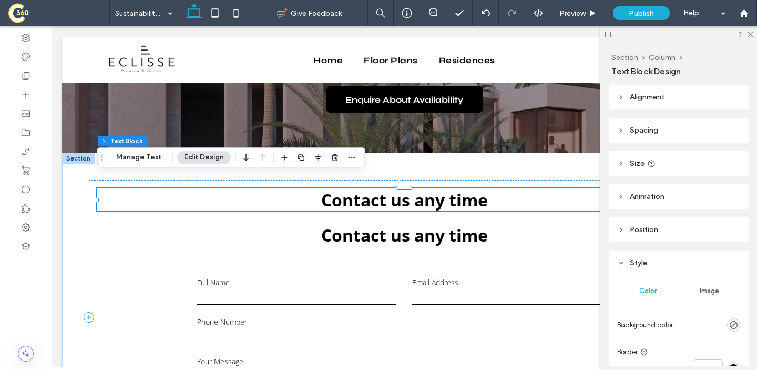
click at [372, 189] on span "Contact us any time" at bounding box center [404, 199] width 167 height 23
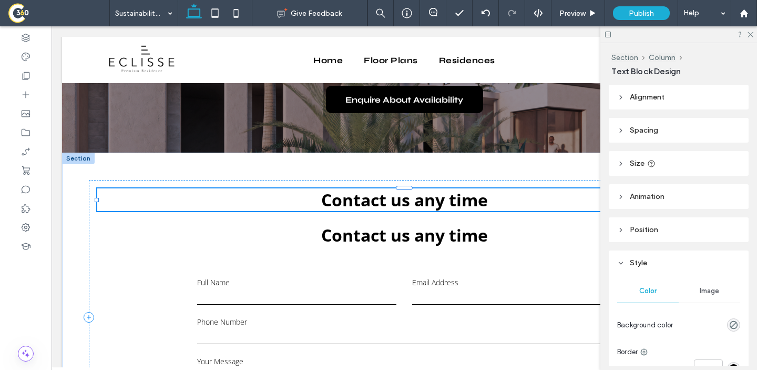
type input "*********"
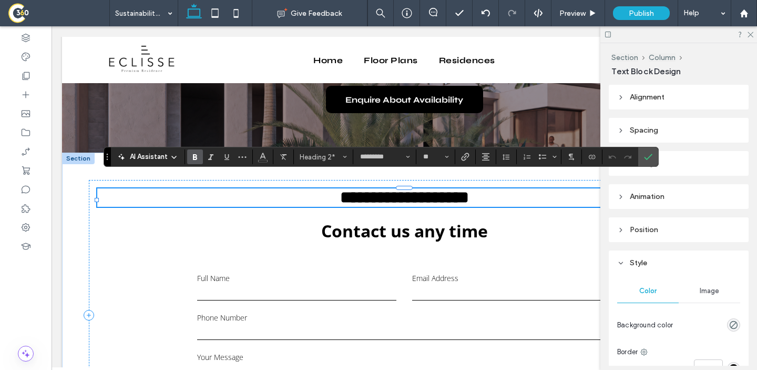
type input "**"
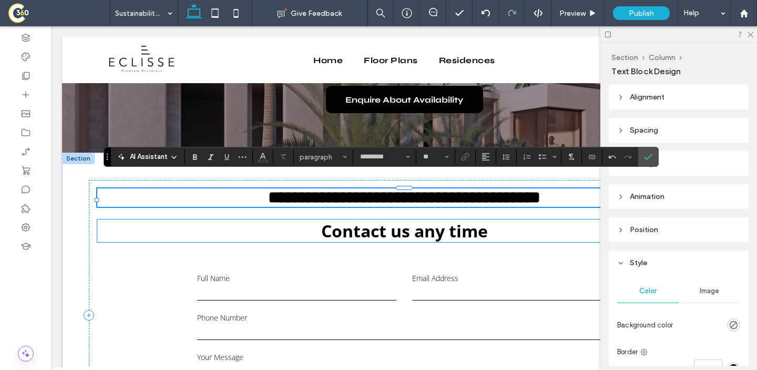
click at [369, 221] on span "Contact us any time" at bounding box center [404, 230] width 167 height 23
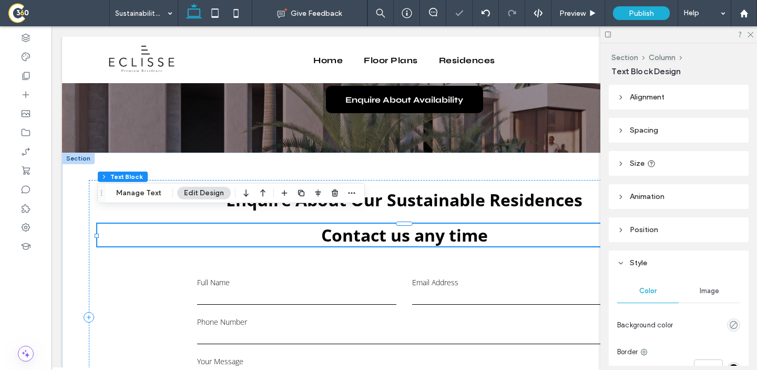
click at [369, 224] on div "Contact us any time" at bounding box center [404, 235] width 614 height 23
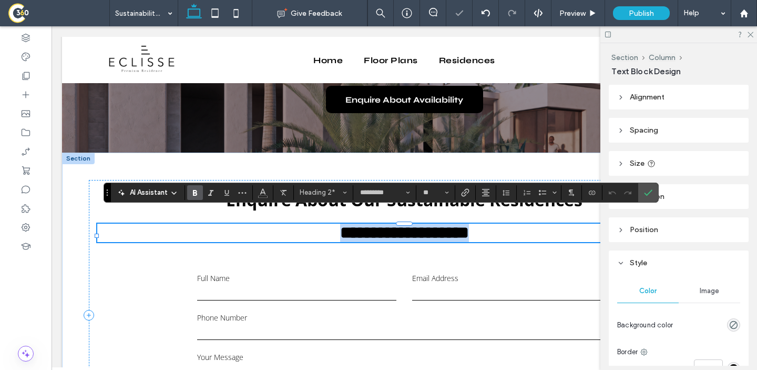
click at [369, 224] on span "**********" at bounding box center [404, 232] width 129 height 17
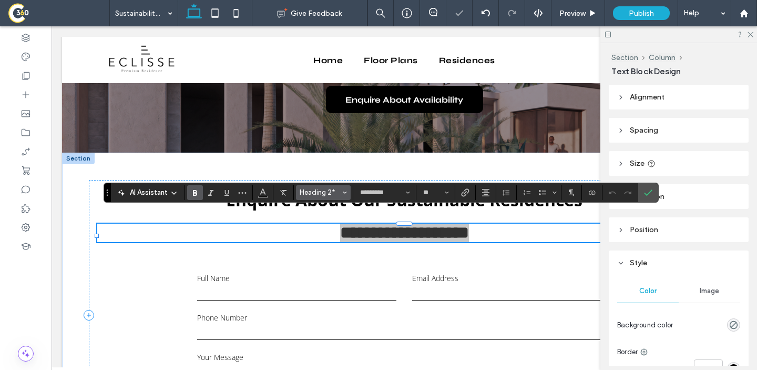
click at [308, 193] on span "Heading 2*" at bounding box center [320, 192] width 41 height 8
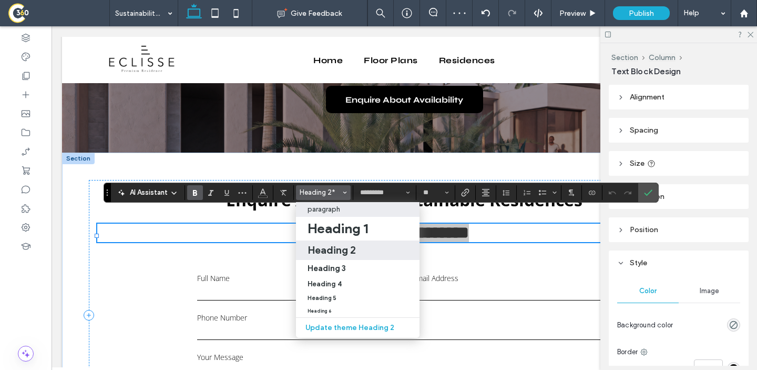
click at [339, 208] on p "paragraph" at bounding box center [324, 209] width 33 height 8
type input "**"
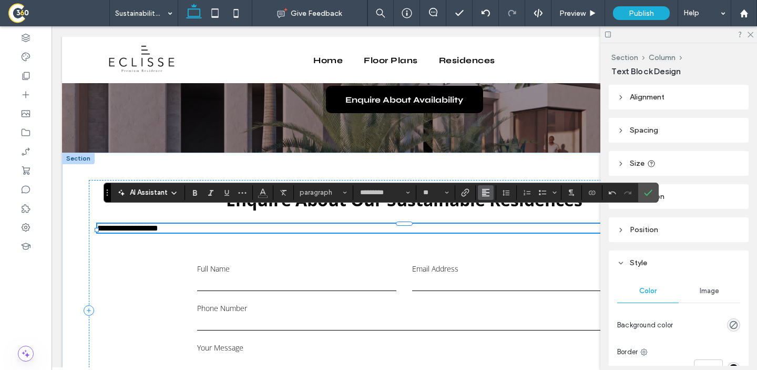
click at [492, 189] on button "Alignment" at bounding box center [486, 192] width 16 height 15
click at [503, 223] on label "ui.textEditor.alignment.center" at bounding box center [496, 224] width 37 height 15
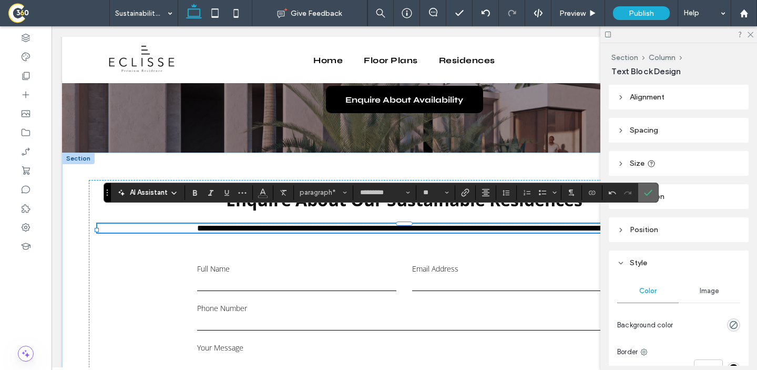
click at [651, 188] on icon "Confirm" at bounding box center [648, 192] width 8 height 8
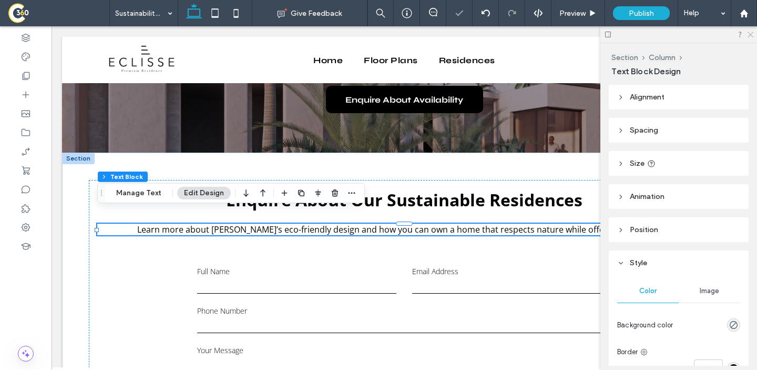
click at [752, 32] on icon at bounding box center [750, 34] width 7 height 7
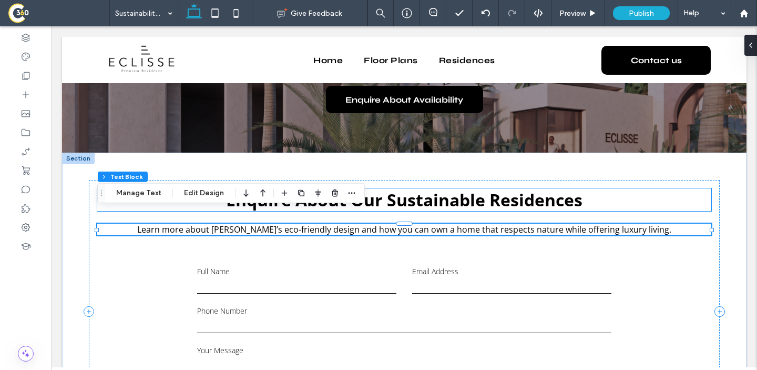
click at [557, 188] on span "Enquire About Our Sustainable Residences" at bounding box center [404, 199] width 357 height 23
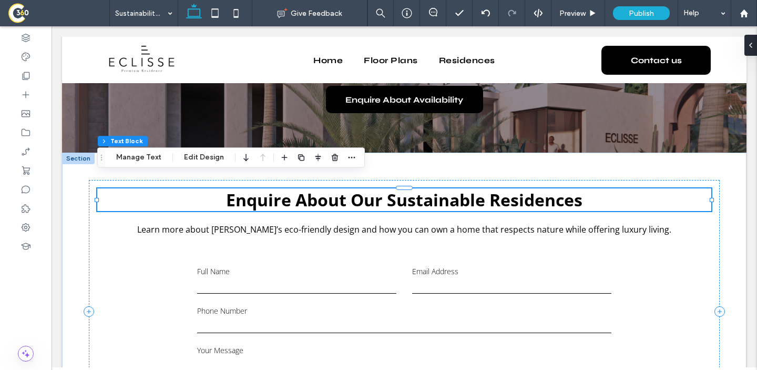
click at [557, 188] on span "Enquire About Our Sustainable Residences" at bounding box center [404, 199] width 357 height 23
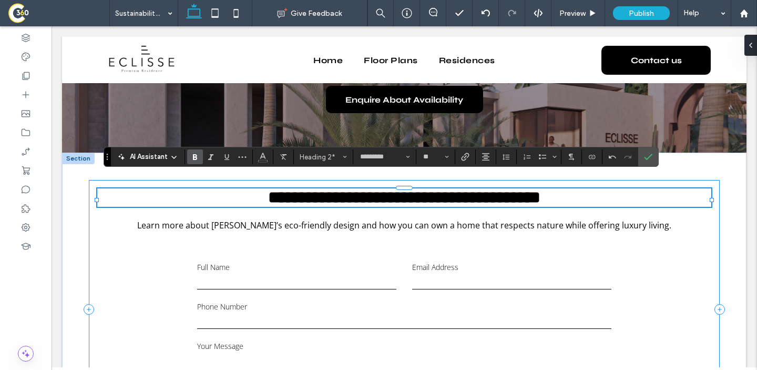
click at [671, 227] on div "**********" at bounding box center [404, 309] width 631 height 259
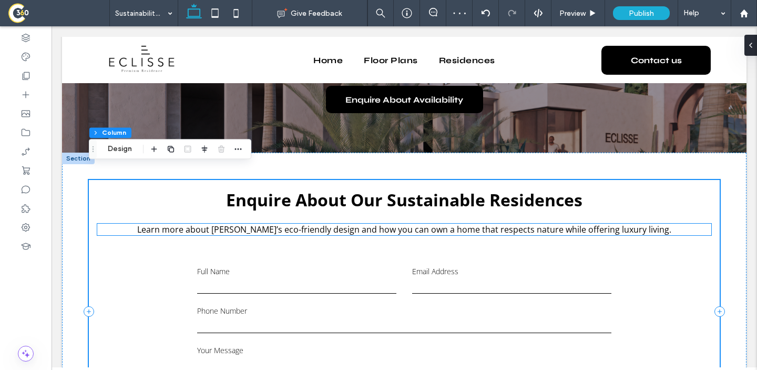
scroll to position [1529, 0]
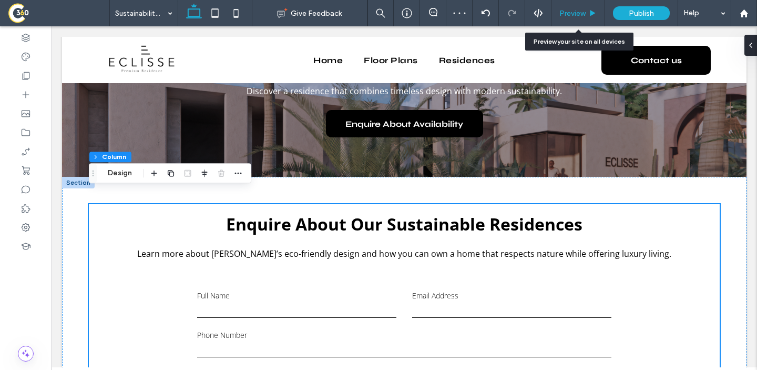
click at [565, 17] on span "Preview" at bounding box center [573, 13] width 26 height 9
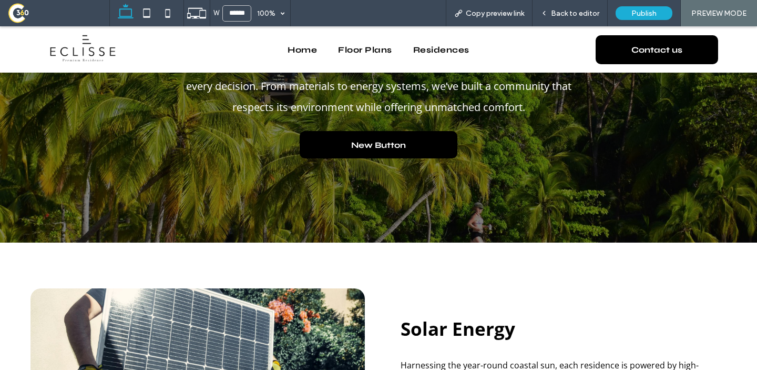
scroll to position [87, 0]
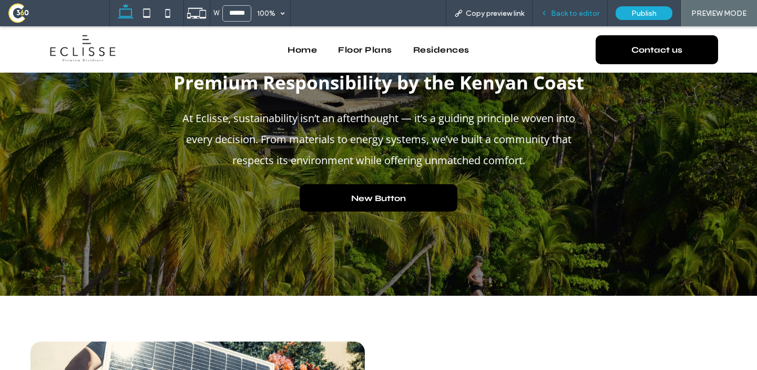
click at [574, 6] on div "Back to editor" at bounding box center [570, 13] width 75 height 26
click at [572, 11] on span "Back to editor" at bounding box center [575, 13] width 48 height 9
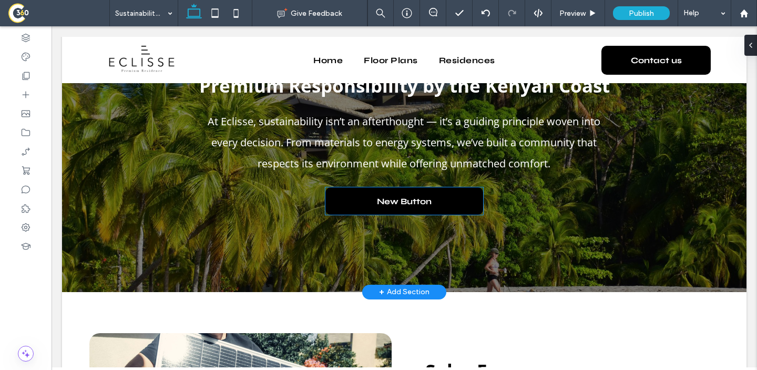
click at [414, 197] on span "New Button" at bounding box center [404, 201] width 55 height 27
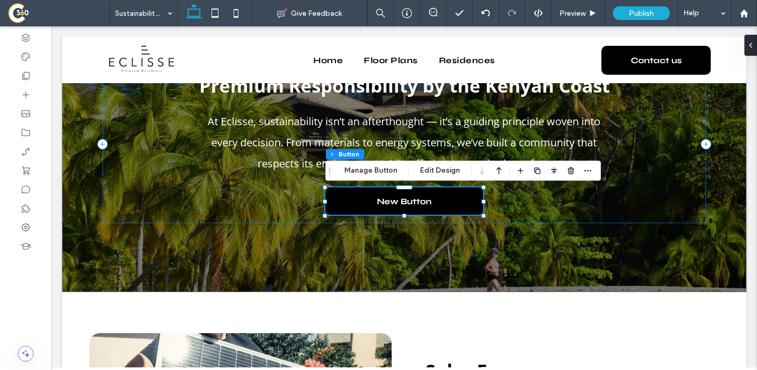
click at [387, 161] on div "Section Column Button Manage Button Edit Design" at bounding box center [464, 170] width 276 height 20
click at [386, 167] on button "Manage Button" at bounding box center [371, 170] width 67 height 13
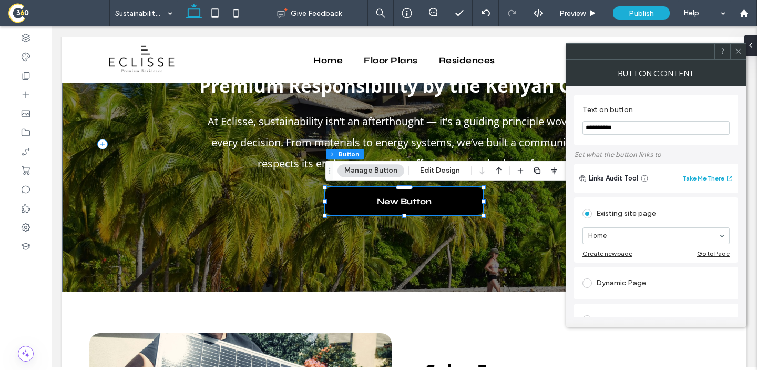
click at [622, 131] on input "**********" at bounding box center [656, 128] width 147 height 14
paste input "******"
type input "**********"
click at [664, 106] on label "Text on button" at bounding box center [654, 111] width 143 height 12
click at [740, 48] on icon at bounding box center [739, 51] width 8 height 8
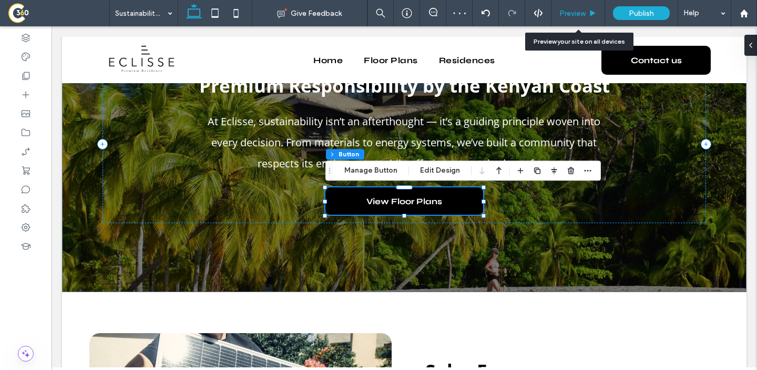
click at [575, 13] on span "Preview" at bounding box center [573, 13] width 26 height 9
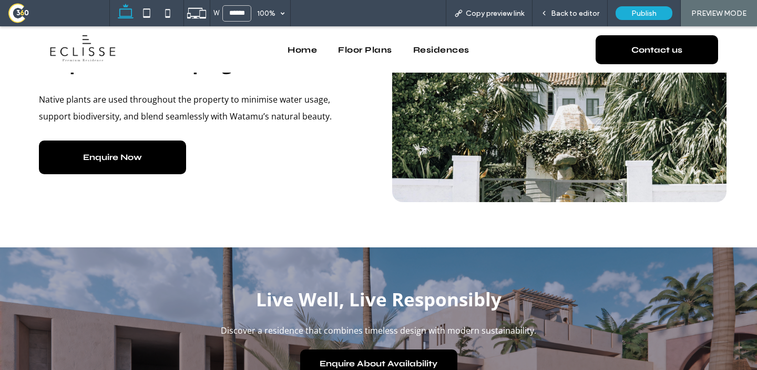
scroll to position [1258, 0]
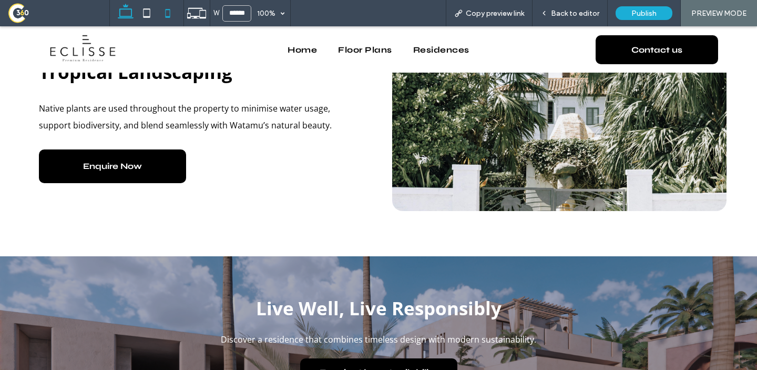
click at [170, 13] on use at bounding box center [167, 13] width 5 height 8
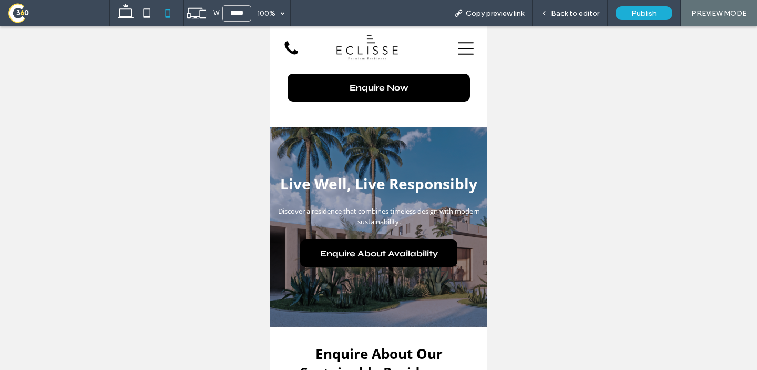
scroll to position [1391, 0]
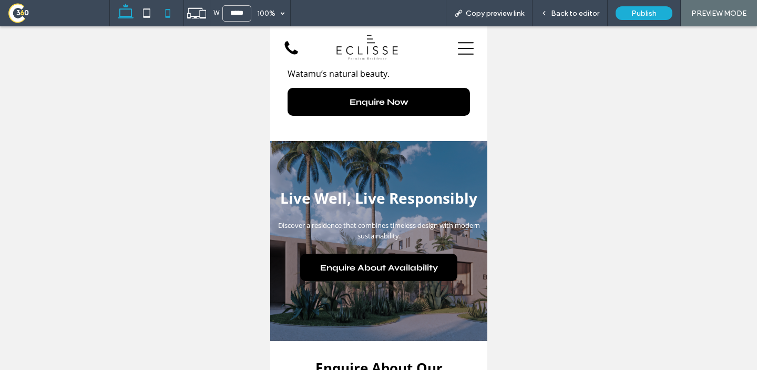
click at [133, 8] on icon at bounding box center [125, 13] width 21 height 21
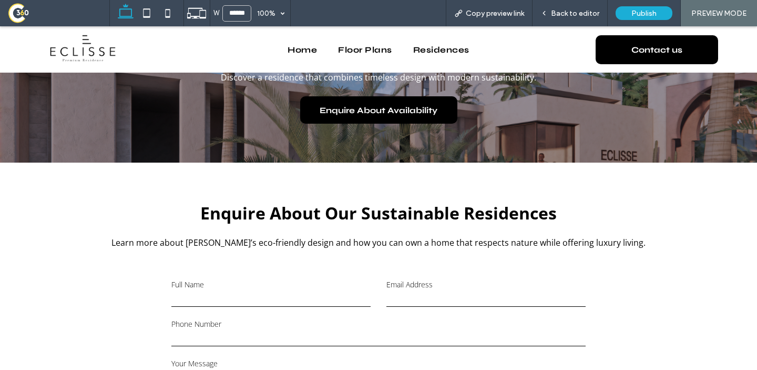
scroll to position [1523, 0]
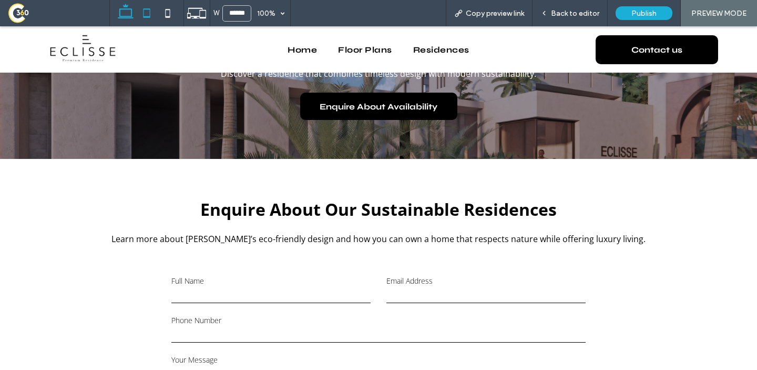
click at [143, 12] on icon at bounding box center [146, 13] width 21 height 21
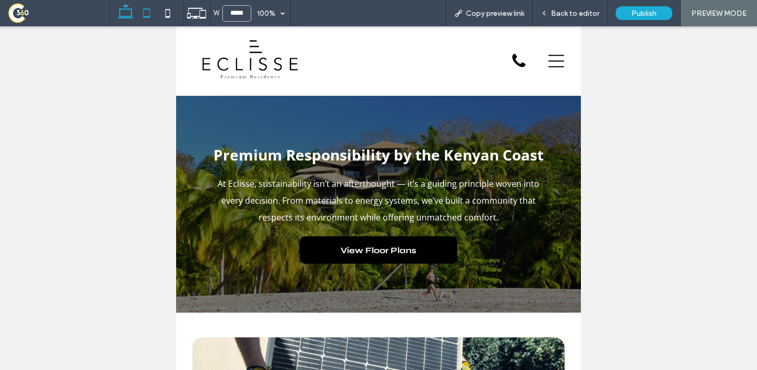
click at [125, 17] on use at bounding box center [126, 11] width 16 height 15
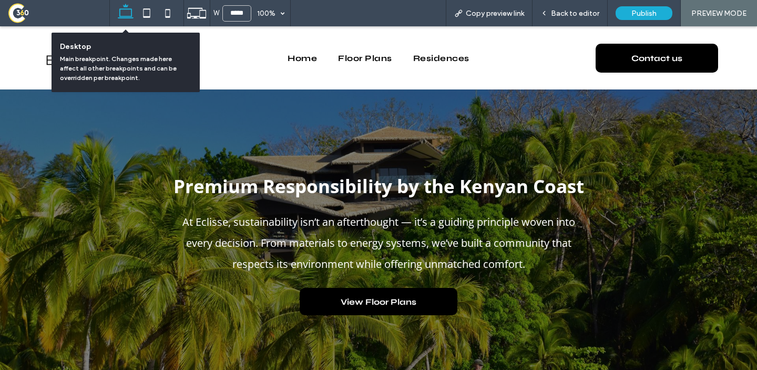
type input "******"
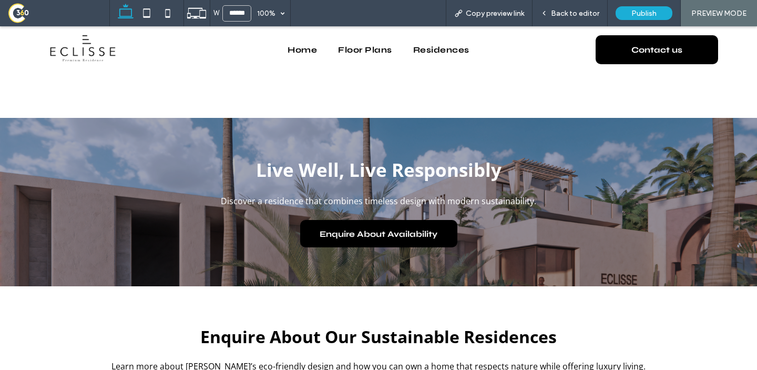
scroll to position [1372, 0]
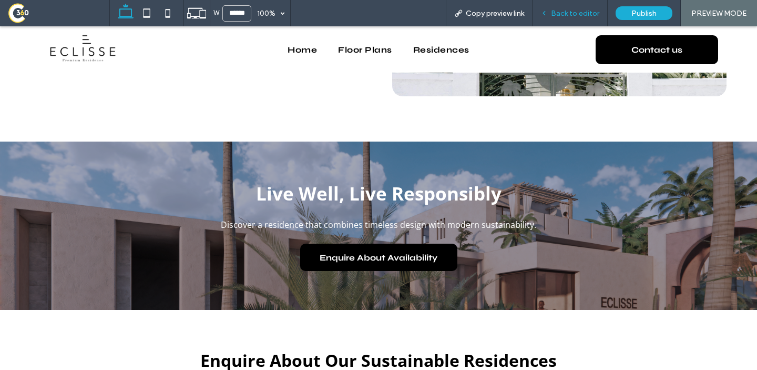
click at [589, 11] on span "Back to editor" at bounding box center [575, 13] width 48 height 9
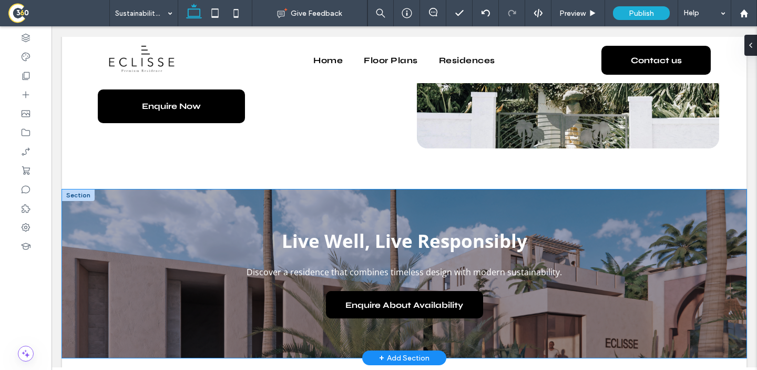
scroll to position [1327, 0]
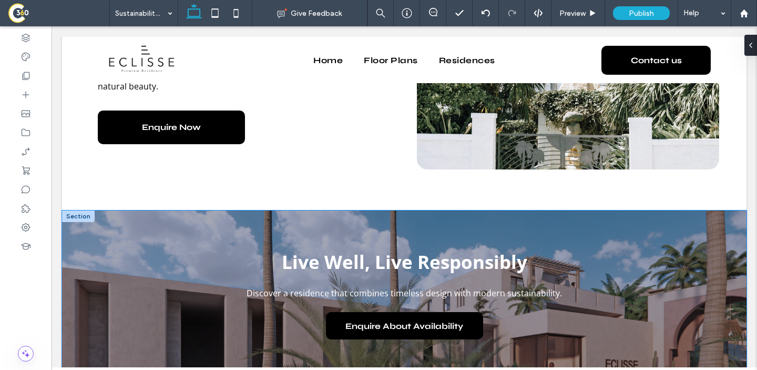
click at [409, 210] on div "Discover a residence that combines timeless design with modern sustainability. …" at bounding box center [404, 294] width 631 height 168
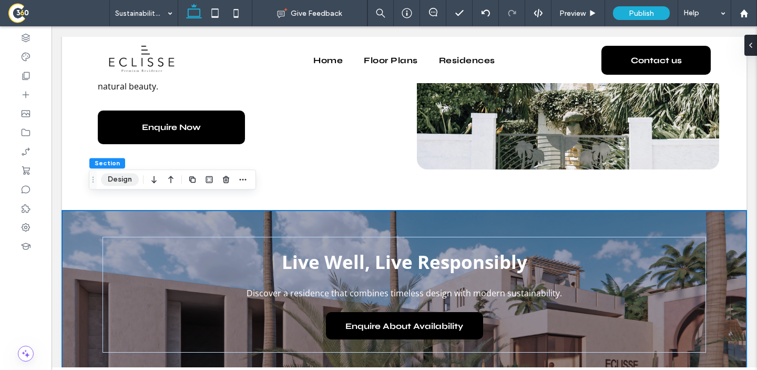
click at [109, 174] on button "Design" at bounding box center [120, 179] width 38 height 13
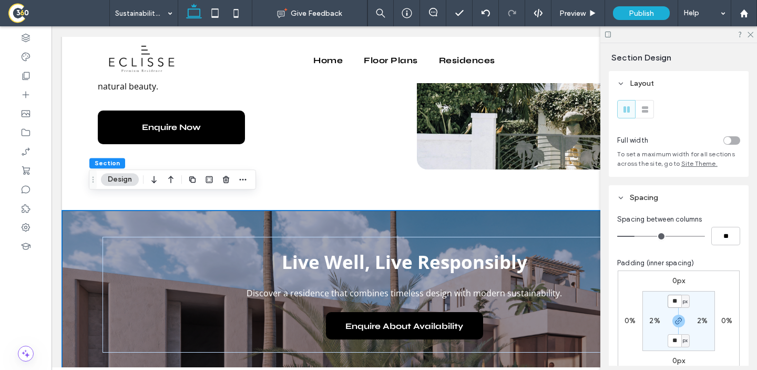
click at [678, 305] on input "**" at bounding box center [675, 301] width 14 height 13
type input "**"
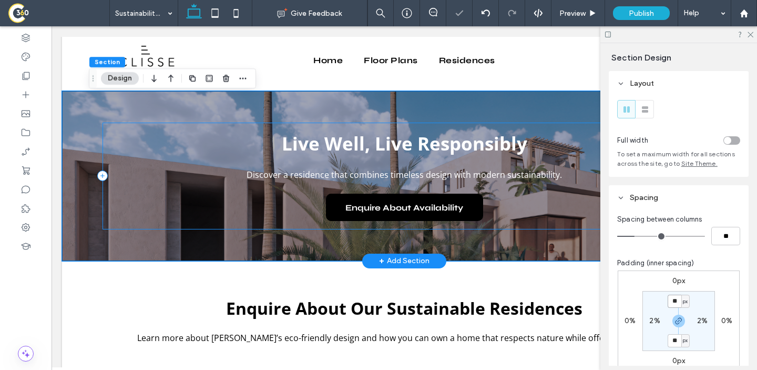
scroll to position [1458, 0]
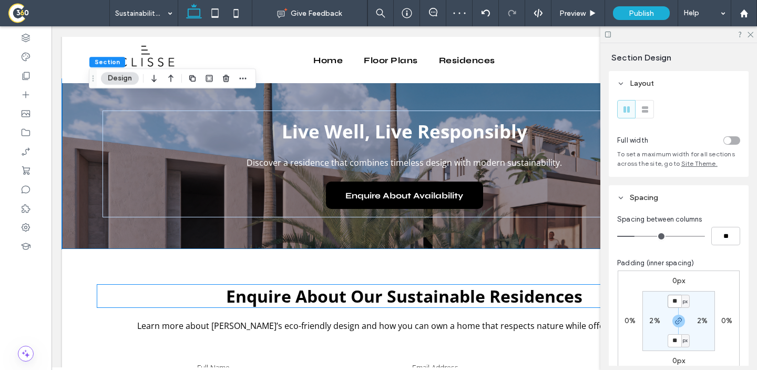
click at [424, 285] on strong "Enquire About Our Sustainable Residences" at bounding box center [404, 296] width 357 height 23
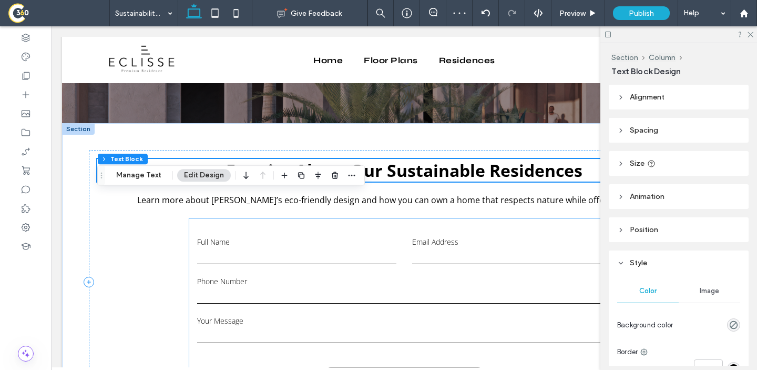
scroll to position [1597, 0]
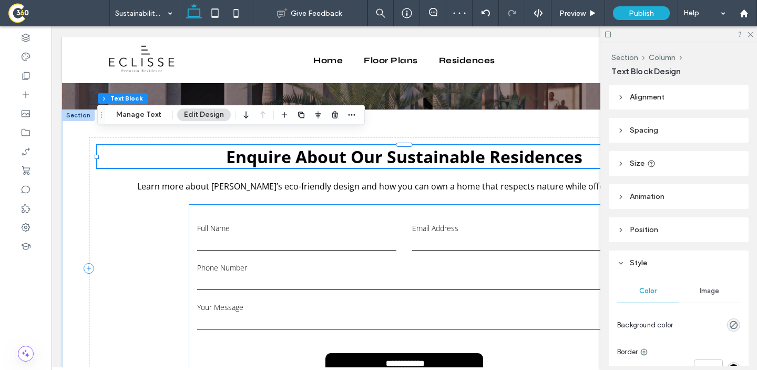
click at [367, 223] on label "Full Name" at bounding box center [296, 228] width 199 height 10
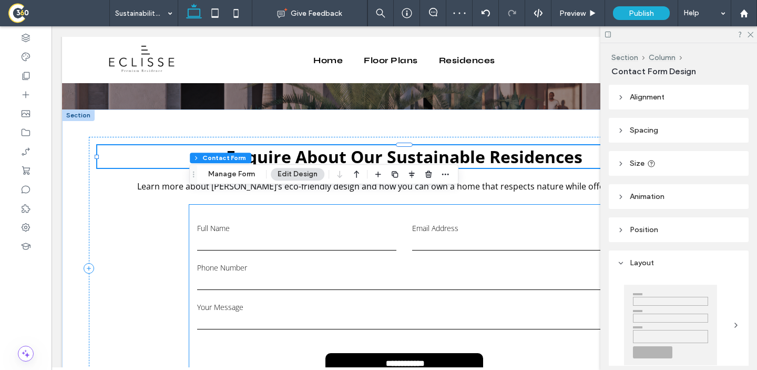
type input "**"
type input "*"
type input "***"
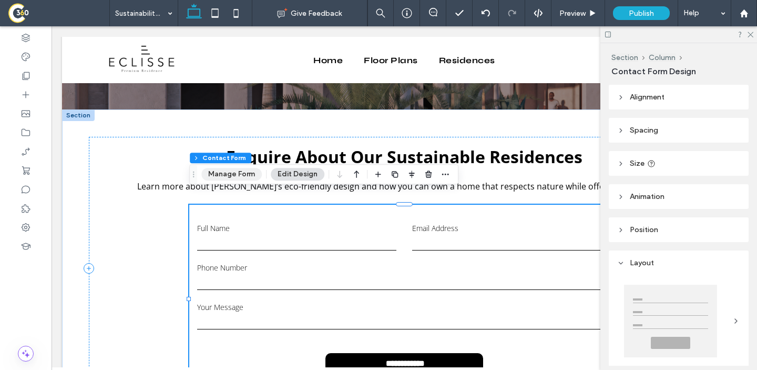
click at [238, 175] on button "Manage Form" at bounding box center [231, 174] width 60 height 13
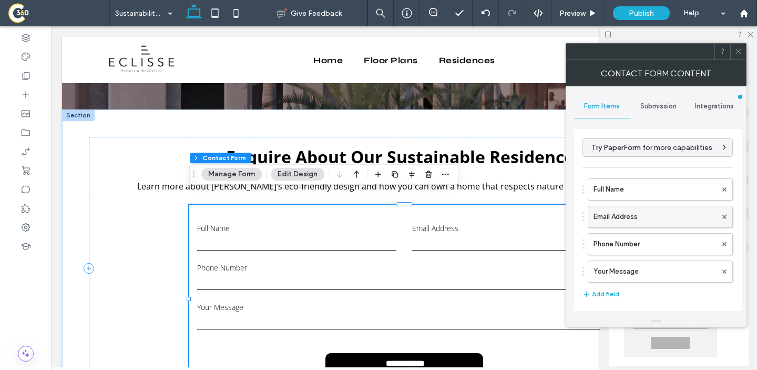
click at [624, 222] on label "Email Address" at bounding box center [655, 216] width 123 height 21
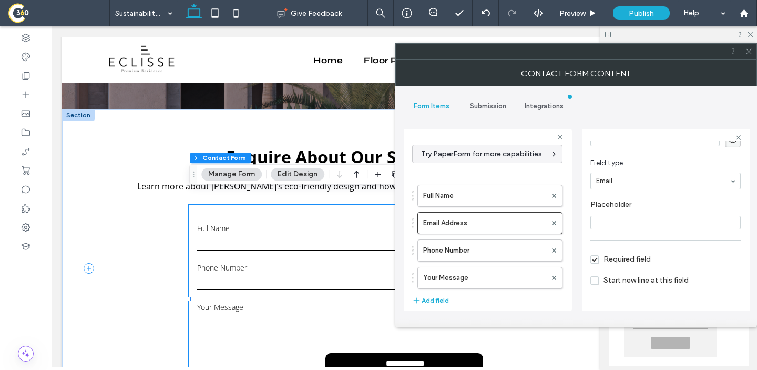
scroll to position [74, 0]
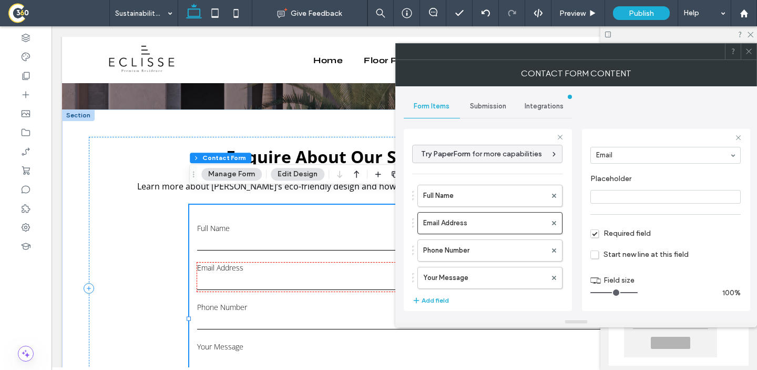
drag, startPoint x: 614, startPoint y: 291, endPoint x: 732, endPoint y: 295, distance: 117.4
type input "**"
click at [638, 293] on input "range" at bounding box center [614, 292] width 47 height 1
click at [480, 229] on label "Email Address" at bounding box center [484, 223] width 123 height 21
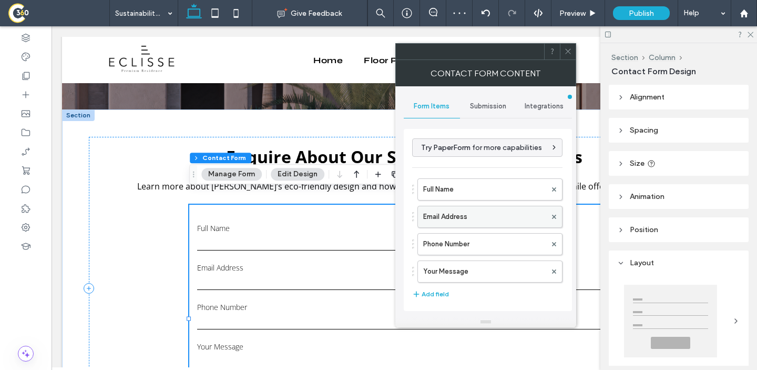
click at [476, 217] on label "Email Address" at bounding box center [484, 216] width 123 height 21
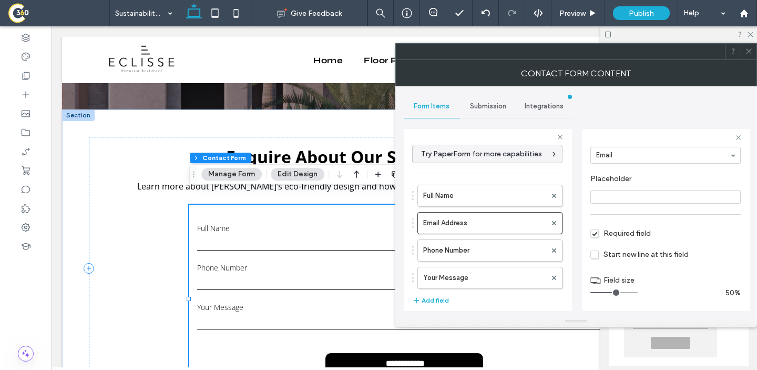
drag, startPoint x: 633, startPoint y: 292, endPoint x: 613, endPoint y: 297, distance: 20.7
click at [613, 293] on input "range" at bounding box center [614, 292] width 47 height 1
click at [501, 249] on label "Phone Number" at bounding box center [484, 250] width 123 height 21
drag, startPoint x: 635, startPoint y: 293, endPoint x: 613, endPoint y: 300, distance: 23.1
click at [613, 293] on input "range" at bounding box center [614, 292] width 47 height 1
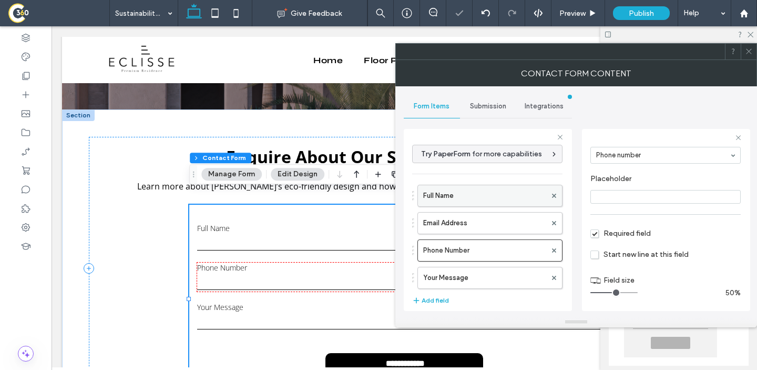
click at [498, 195] on label "Full Name" at bounding box center [484, 195] width 123 height 21
drag, startPoint x: 612, startPoint y: 293, endPoint x: 704, endPoint y: 301, distance: 92.4
click at [638, 293] on input "range" at bounding box center [614, 292] width 47 height 1
click at [437, 300] on button "Add field" at bounding box center [430, 300] width 37 height 13
type input "*"
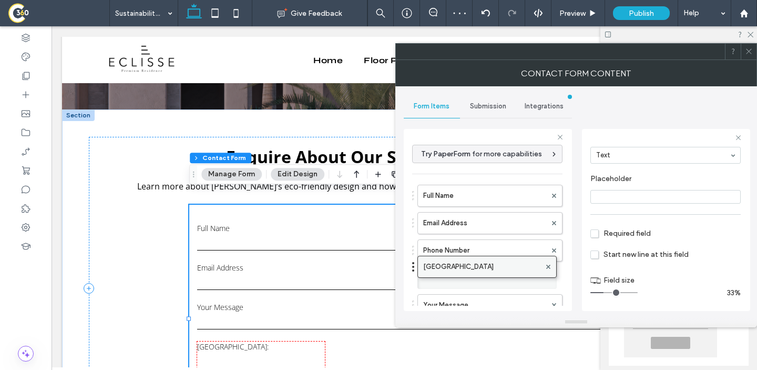
drag, startPoint x: 464, startPoint y: 299, endPoint x: 463, endPoint y: 257, distance: 42.6
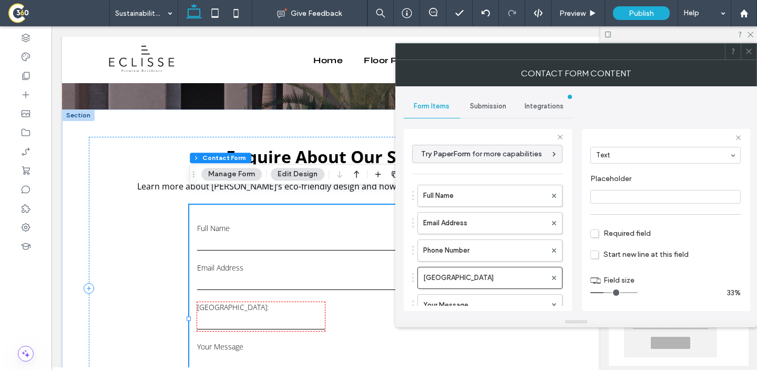
scroll to position [0, 0]
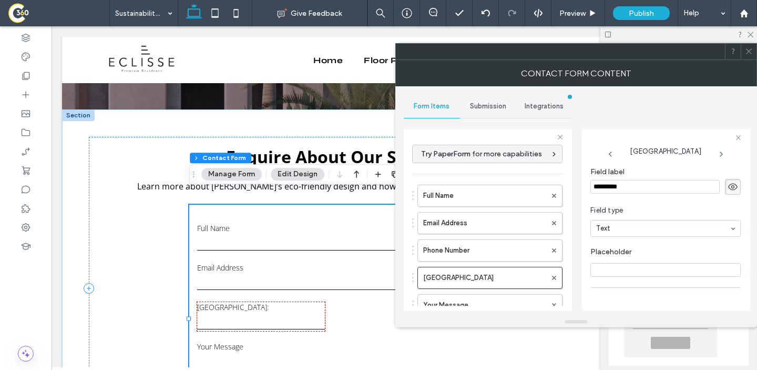
click at [616, 181] on input "*********" at bounding box center [655, 187] width 129 height 14
paste input "**********"
type input "**********"
click at [645, 209] on span "Field type" at bounding box center [664, 210] width 146 height 11
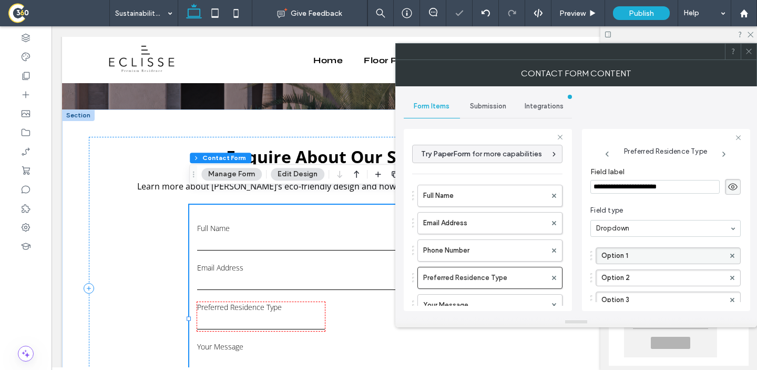
click at [616, 259] on label "Option 1" at bounding box center [663, 256] width 123 height 16
click at [616, 259] on input "********" at bounding box center [663, 255] width 123 height 7
click at [635, 257] on label "Option 1" at bounding box center [663, 256] width 123 height 16
click at [635, 257] on input "********" at bounding box center [663, 255] width 123 height 7
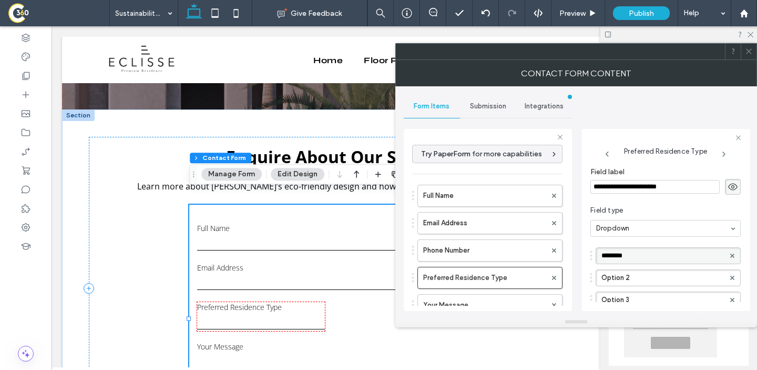
click at [635, 257] on input "********" at bounding box center [663, 255] width 123 height 7
type input "*****"
click at [634, 274] on label "Option 2" at bounding box center [663, 278] width 123 height 16
click at [634, 274] on input "********" at bounding box center [663, 277] width 123 height 7
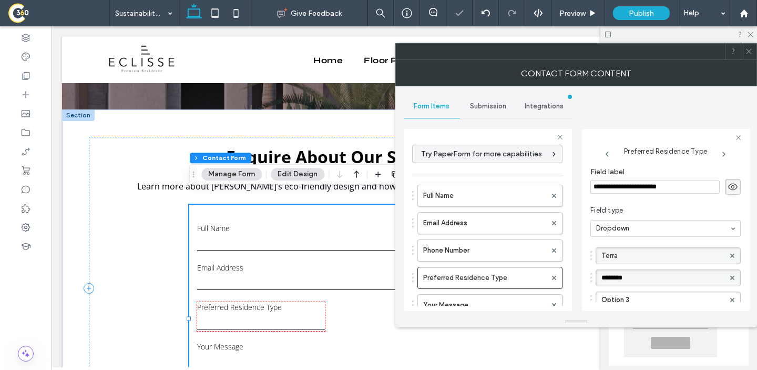
click at [634, 274] on input "********" at bounding box center [663, 277] width 123 height 7
type input "*********"
click at [649, 301] on div "**********" at bounding box center [666, 226] width 151 height 171
click at [649, 298] on label "Option 3" at bounding box center [663, 300] width 123 height 16
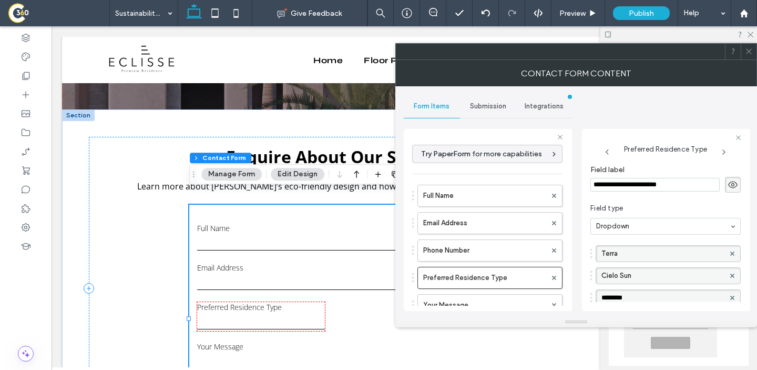
click at [649, 298] on input "********" at bounding box center [663, 297] width 123 height 7
type input "**********"
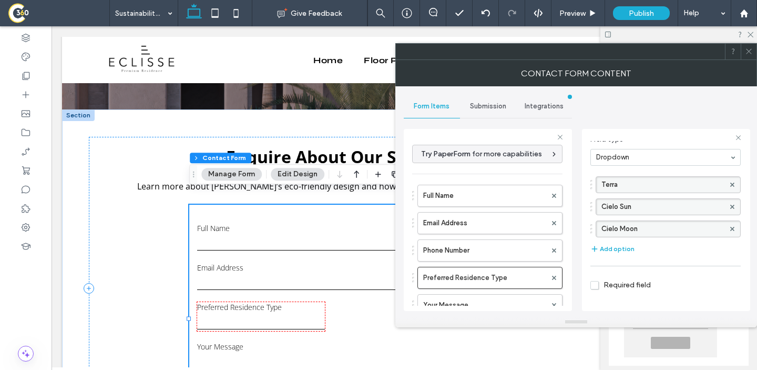
scroll to position [94, 0]
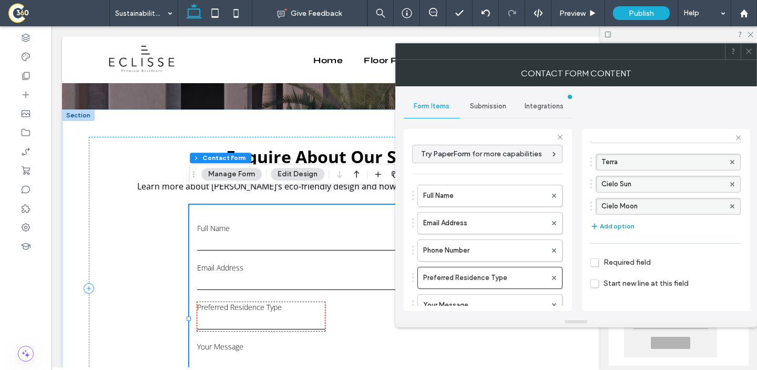
click at [616, 228] on button "Add option" at bounding box center [613, 226] width 44 height 13
click at [624, 230] on label "New Option" at bounding box center [663, 228] width 123 height 16
click at [624, 230] on input "**********" at bounding box center [663, 228] width 123 height 7
type input "**********"
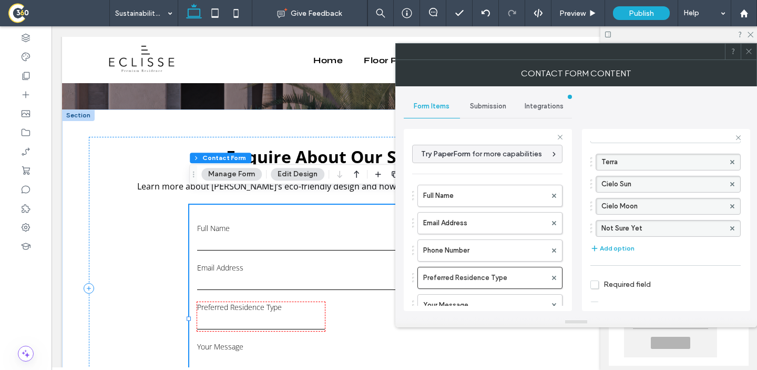
click at [688, 241] on div "Terra Cielo Sun Cielo Moon Not Sure Yet Add option" at bounding box center [666, 204] width 150 height 112
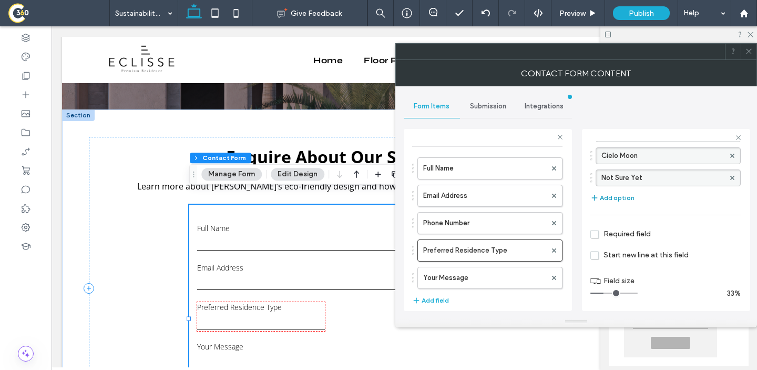
scroll to position [145, 0]
drag, startPoint x: 607, startPoint y: 291, endPoint x: 613, endPoint y: 295, distance: 7.2
click at [613, 293] on input "range" at bounding box center [614, 292] width 47 height 1
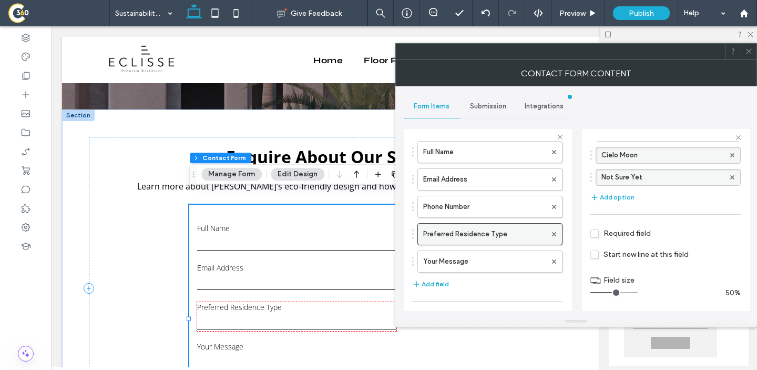
scroll to position [49, 0]
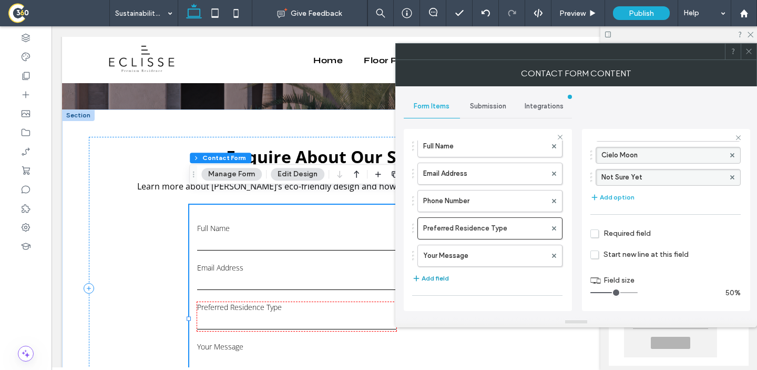
click at [436, 275] on button "Add field" at bounding box center [430, 278] width 37 height 13
type input "*"
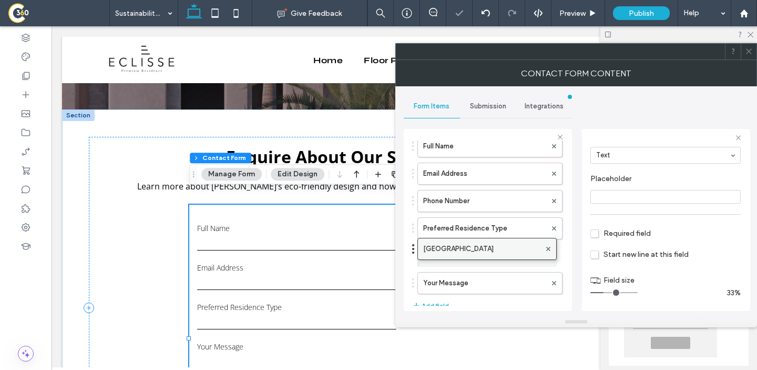
drag, startPoint x: 456, startPoint y: 284, endPoint x: 456, endPoint y: 244, distance: 39.5
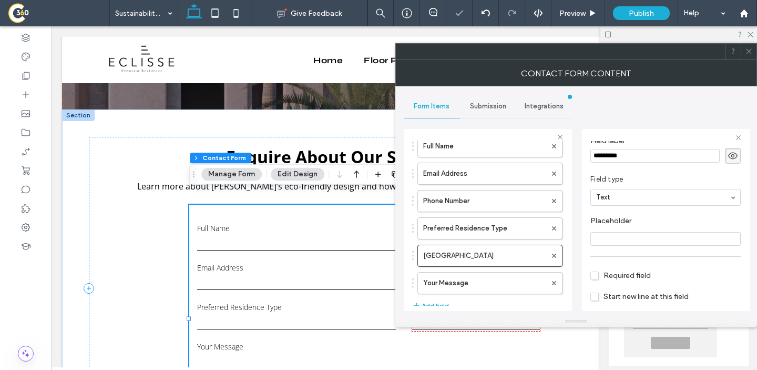
scroll to position [0, 0]
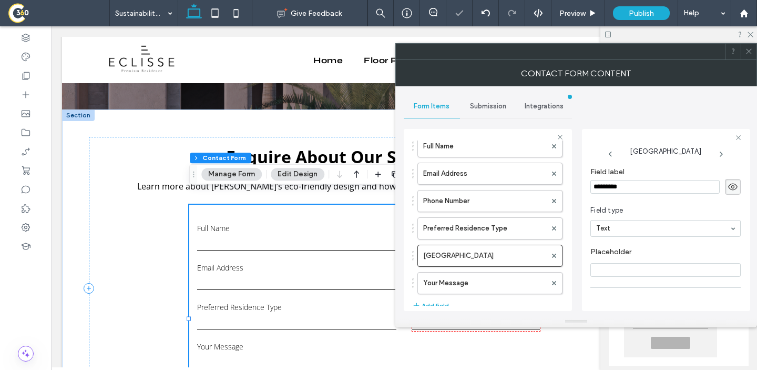
click at [622, 181] on input "*********" at bounding box center [655, 187] width 129 height 14
paste input "****"
type input "**********"
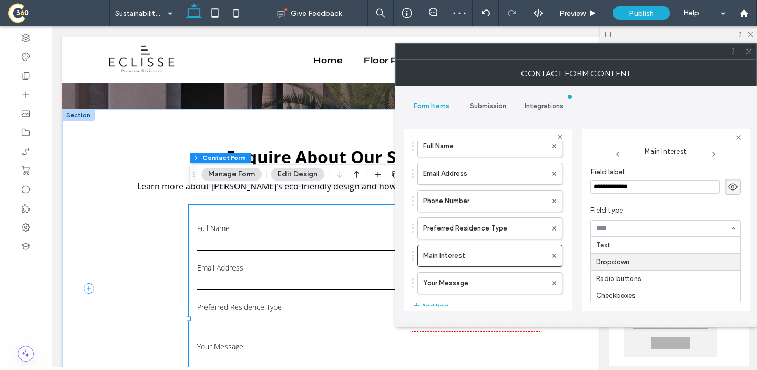
scroll to position [17, 0]
click at [606, 259] on label "Option 1" at bounding box center [663, 256] width 123 height 16
click at [653, 257] on label "Option 1" at bounding box center [663, 256] width 123 height 16
type input "********"
click at [622, 282] on label "Option 2" at bounding box center [663, 278] width 123 height 16
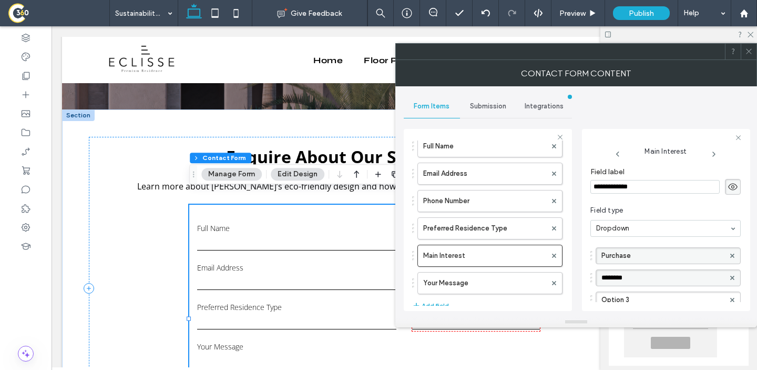
type input "**********"
click at [624, 302] on div "**********" at bounding box center [666, 226] width 151 height 171
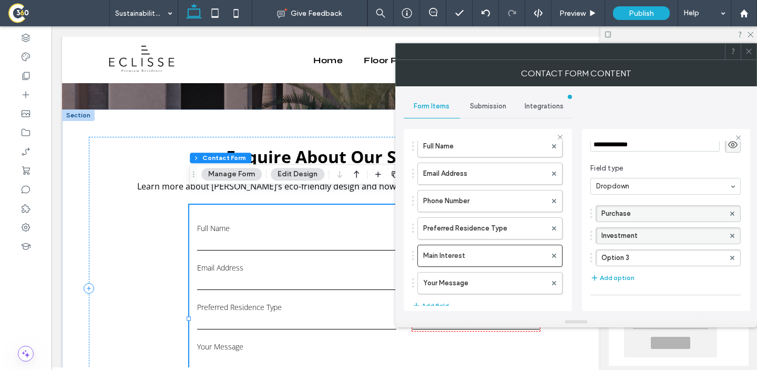
scroll to position [48, 0]
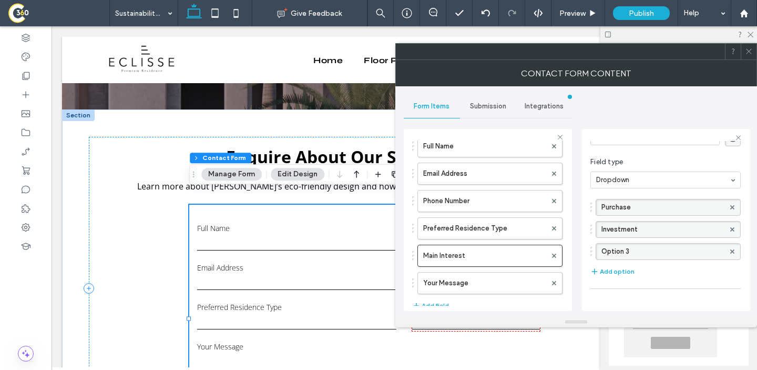
click at [643, 248] on label "Option 3" at bounding box center [663, 252] width 123 height 16
type input "**********"
click at [624, 270] on button "Add option" at bounding box center [613, 271] width 44 height 13
click at [623, 272] on label "New Option" at bounding box center [663, 274] width 123 height 16
type input "**********"
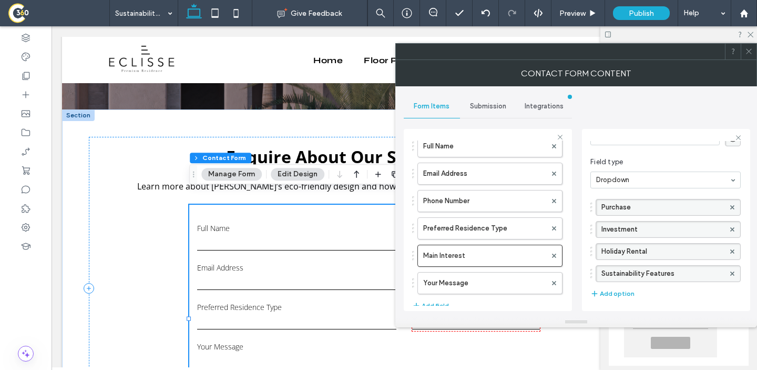
click at [662, 272] on label "Sustainability Features" at bounding box center [663, 274] width 123 height 16
click at [662, 272] on input "**********" at bounding box center [663, 273] width 123 height 7
click at [625, 289] on button "Add option" at bounding box center [613, 293] width 44 height 13
drag, startPoint x: 643, startPoint y: 294, endPoint x: 640, endPoint y: 269, distance: 24.9
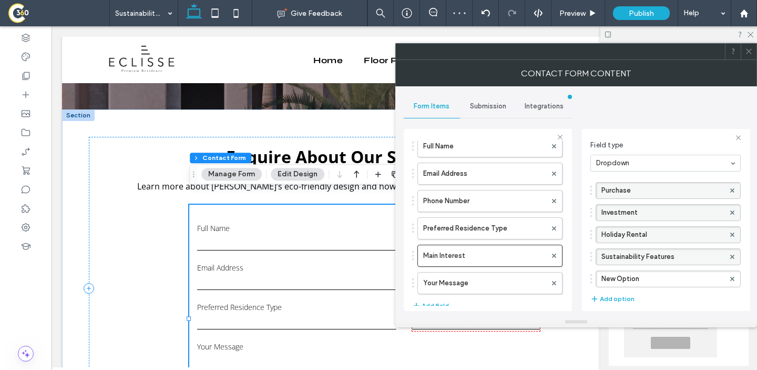
scroll to position [68, 0]
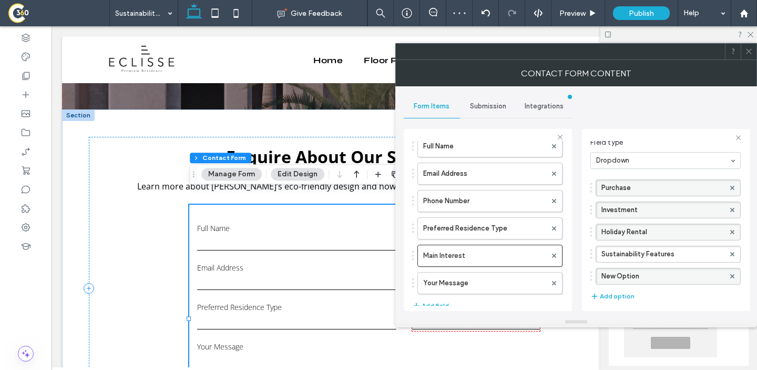
click at [641, 275] on label "New Option" at bounding box center [663, 276] width 123 height 16
type input "*****"
click at [509, 279] on label "Your Message" at bounding box center [484, 282] width 123 height 21
type input "**"
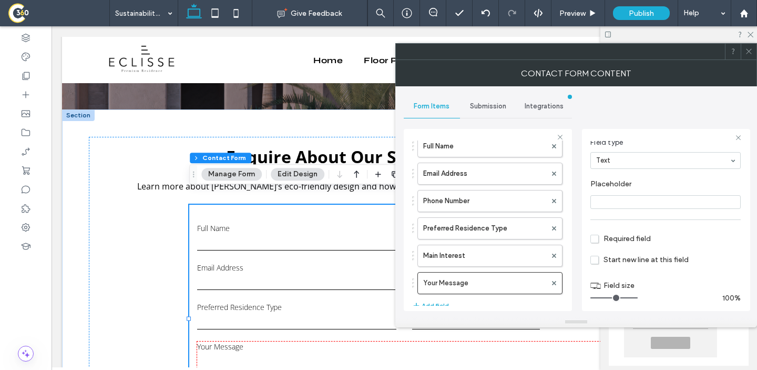
scroll to position [0, 0]
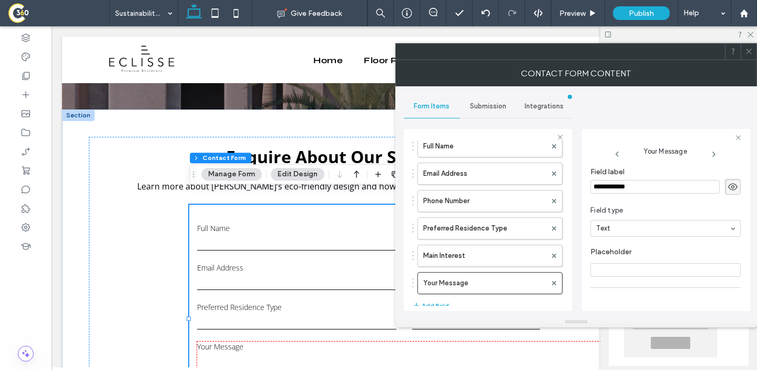
drag, startPoint x: 612, startPoint y: 187, endPoint x: 576, endPoint y: 187, distance: 35.8
click at [576, 187] on div "**********" at bounding box center [576, 201] width 345 height 230
type input "*******"
click at [25, 75] on icon at bounding box center [26, 75] width 11 height 11
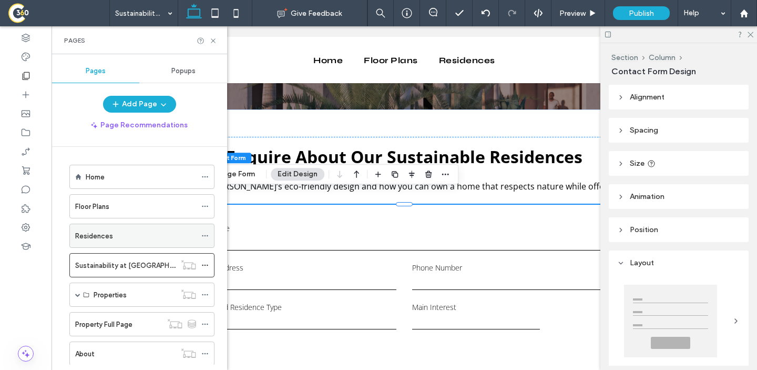
click at [125, 226] on div "Residences" at bounding box center [135, 235] width 121 height 23
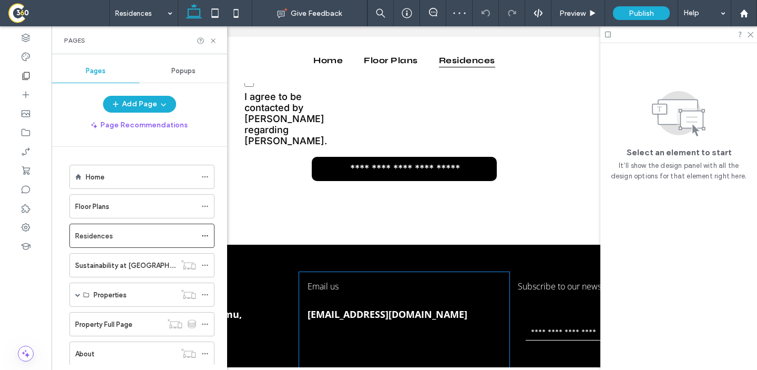
scroll to position [1827, 0]
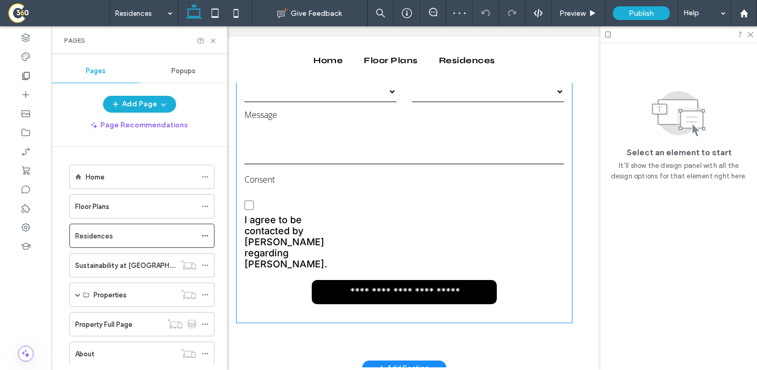
click at [280, 216] on span "I agree to be contacted by [PERSON_NAME] regarding [PERSON_NAME]." at bounding box center [293, 241] width 96 height 55
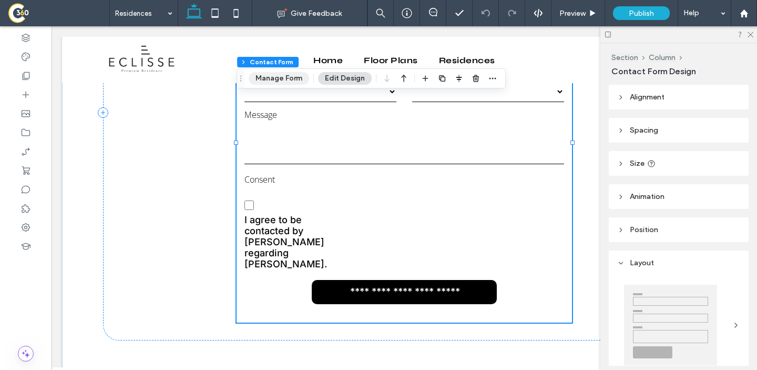
click at [286, 76] on button "Manage Form" at bounding box center [279, 78] width 60 height 13
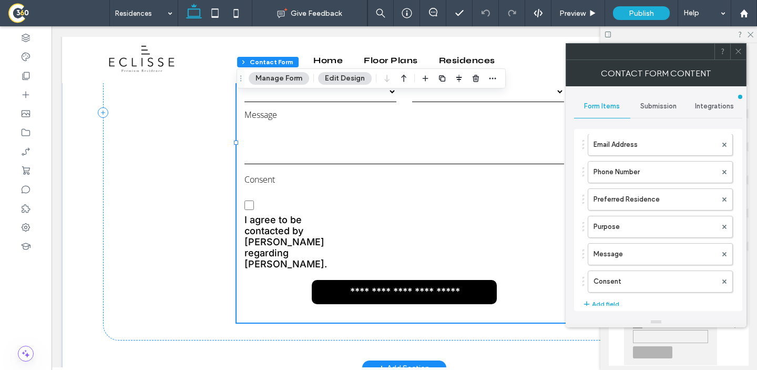
scroll to position [97, 0]
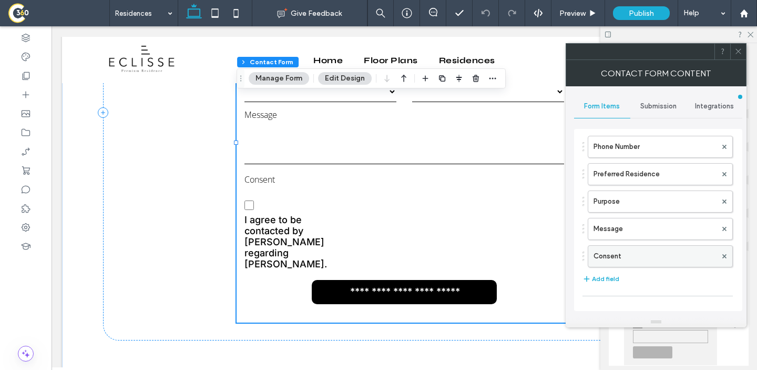
click at [618, 258] on label "Consent" at bounding box center [655, 256] width 123 height 21
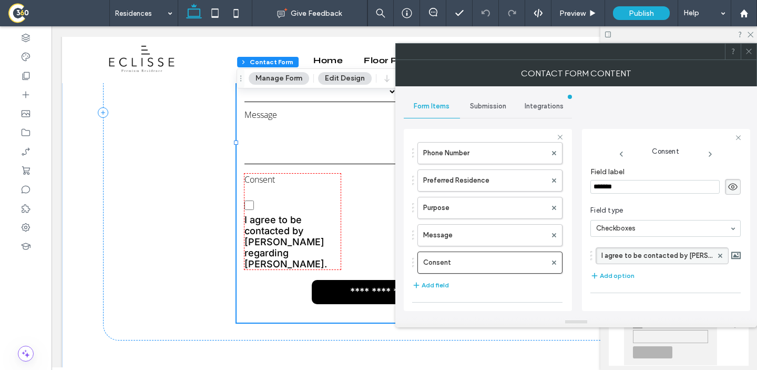
click at [652, 256] on label "I agree to be contacted by [PERSON_NAME] regarding [PERSON_NAME]." at bounding box center [657, 256] width 111 height 16
click at [652, 256] on input "**********" at bounding box center [654, 255] width 105 height 8
click at [18, 74] on div at bounding box center [26, 75] width 52 height 19
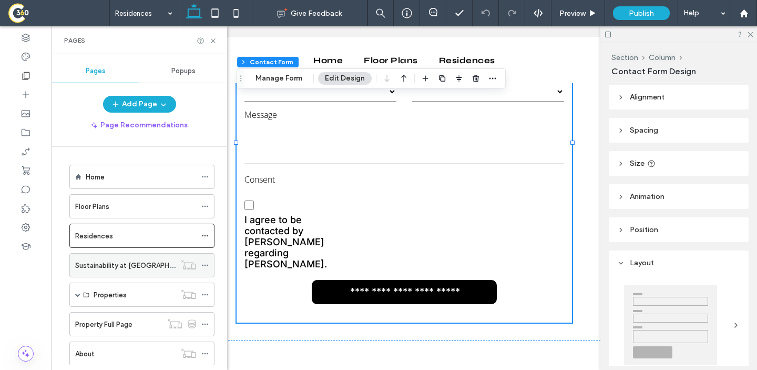
click at [120, 271] on div "Sustainability at [GEOGRAPHIC_DATA]" at bounding box center [125, 265] width 100 height 23
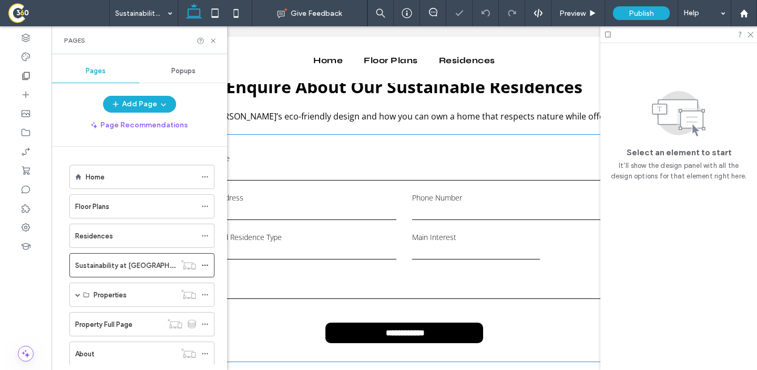
scroll to position [1668, 0]
click at [361, 302] on form "**********" at bounding box center [404, 247] width 430 height 227
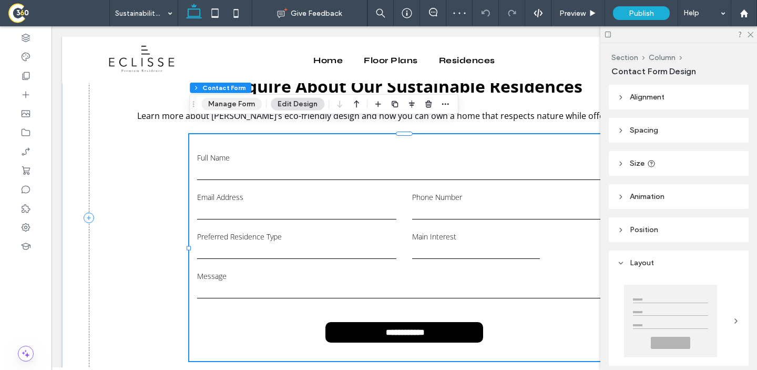
click at [242, 109] on button "Manage Form" at bounding box center [231, 104] width 60 height 13
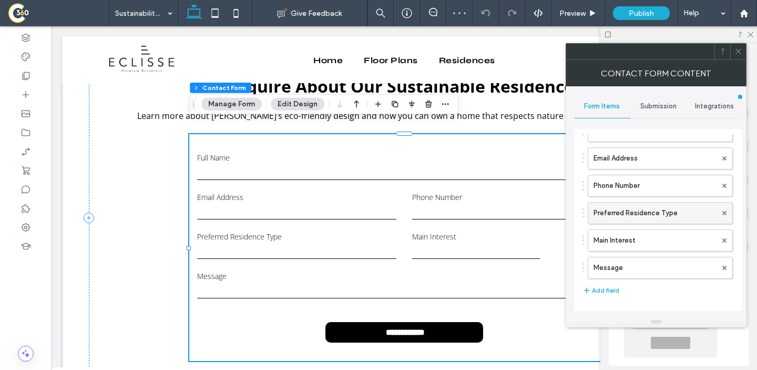
scroll to position [71, 0]
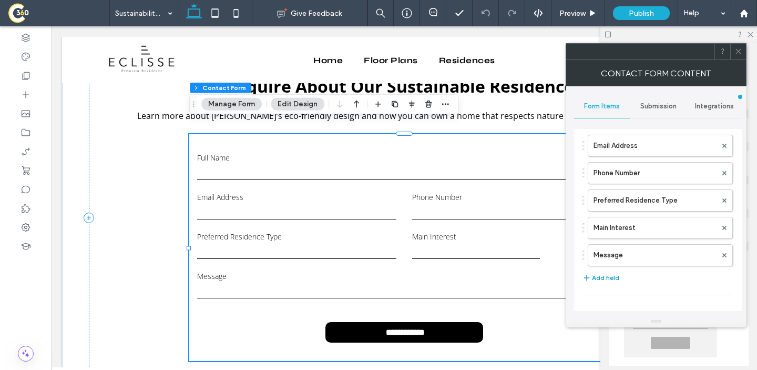
click at [614, 275] on button "Add field" at bounding box center [601, 277] width 37 height 13
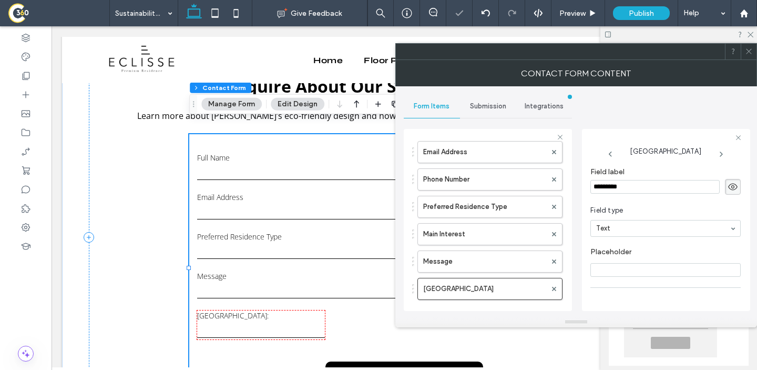
click at [623, 187] on input "*********" at bounding box center [655, 187] width 129 height 14
type input "*******"
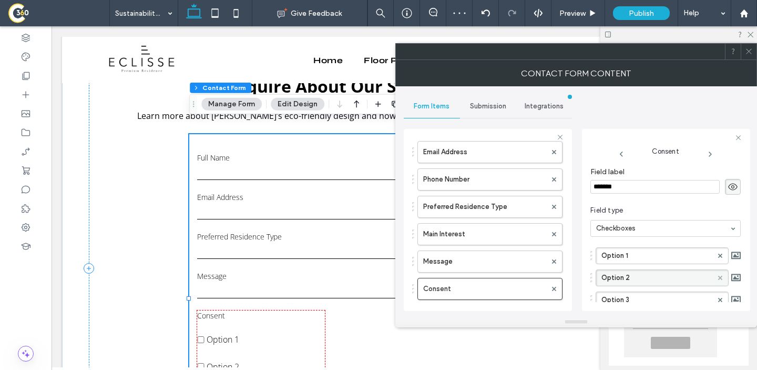
click at [719, 279] on icon at bounding box center [721, 278] width 4 height 4
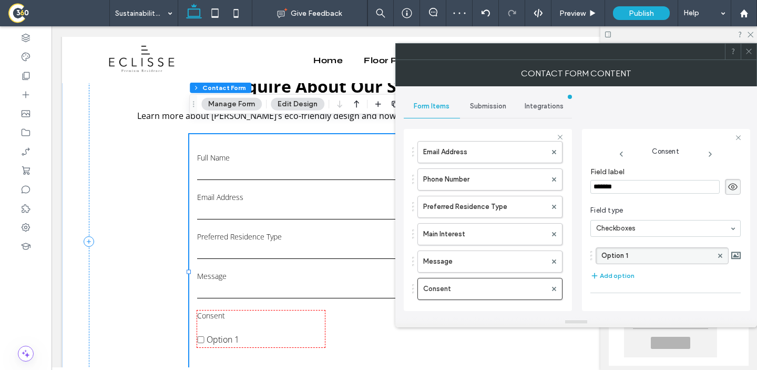
click at [660, 256] on label "Option 1" at bounding box center [657, 256] width 111 height 16
type input "**********"
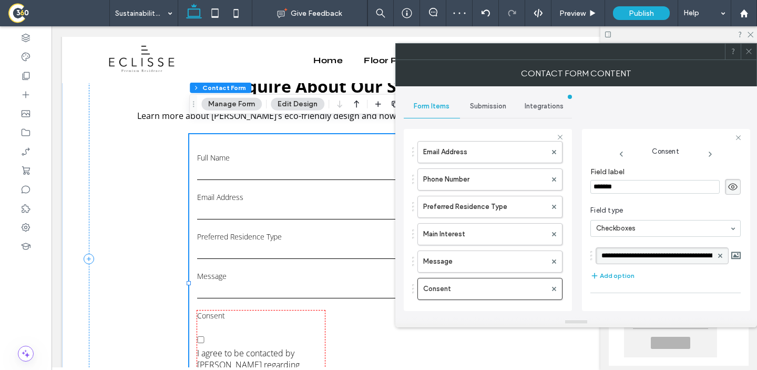
scroll to position [0, 70]
click at [728, 91] on div "**********" at bounding box center [576, 201] width 345 height 230
click at [750, 56] on span at bounding box center [749, 52] width 8 height 16
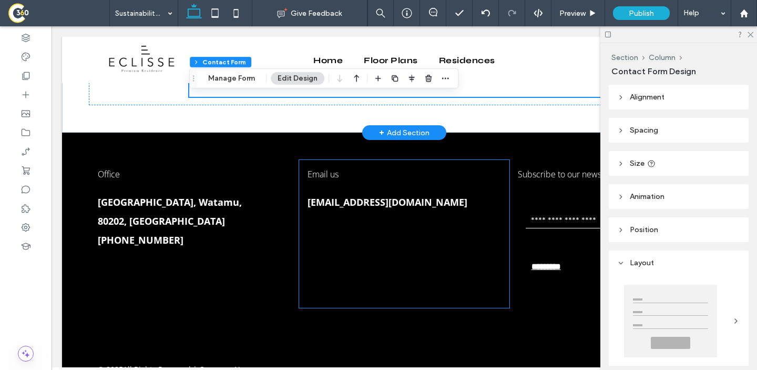
scroll to position [2017, 0]
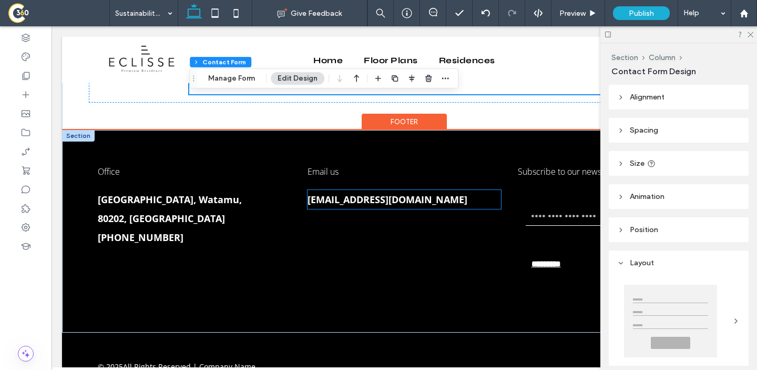
click at [355, 193] on span "[EMAIL_ADDRESS][DOMAIN_NAME]" at bounding box center [388, 199] width 160 height 13
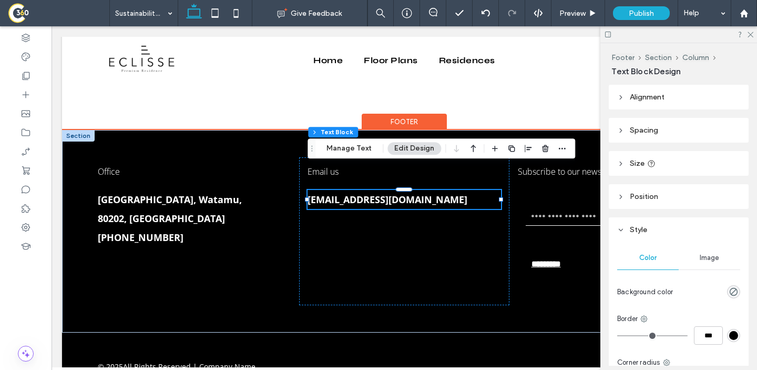
click at [355, 193] on span "[EMAIL_ADDRESS][DOMAIN_NAME]" at bounding box center [388, 199] width 160 height 13
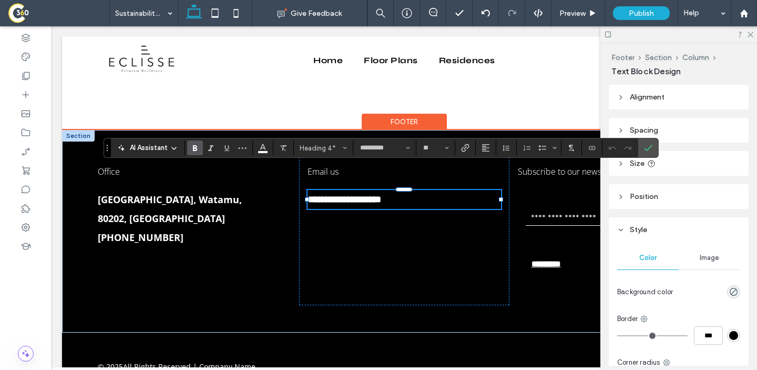
click at [355, 195] on span "**********" at bounding box center [345, 199] width 74 height 9
click at [652, 149] on icon "Confirm" at bounding box center [648, 148] width 8 height 8
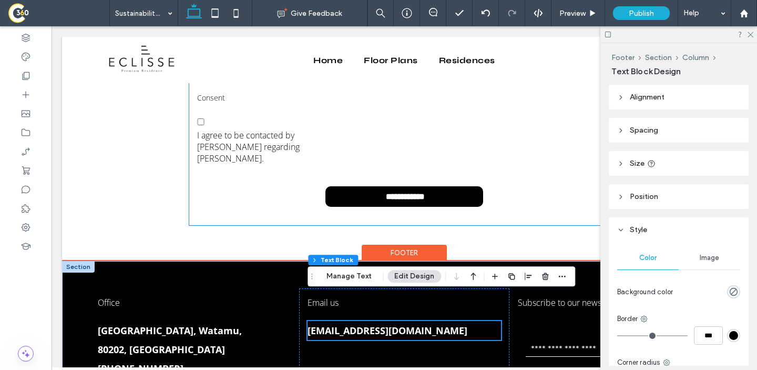
scroll to position [1864, 0]
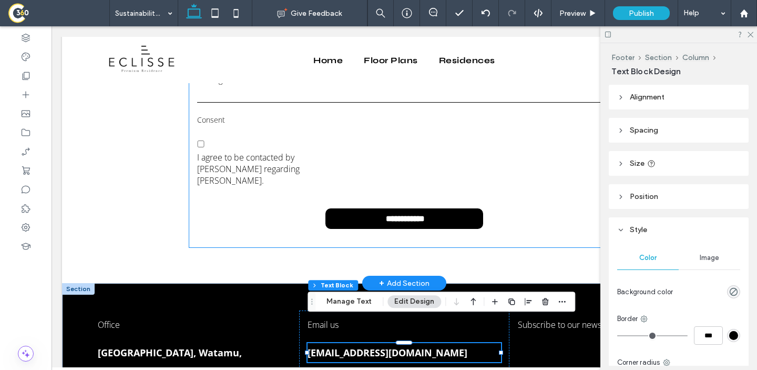
click at [480, 127] on form "**********" at bounding box center [404, 92] width 430 height 309
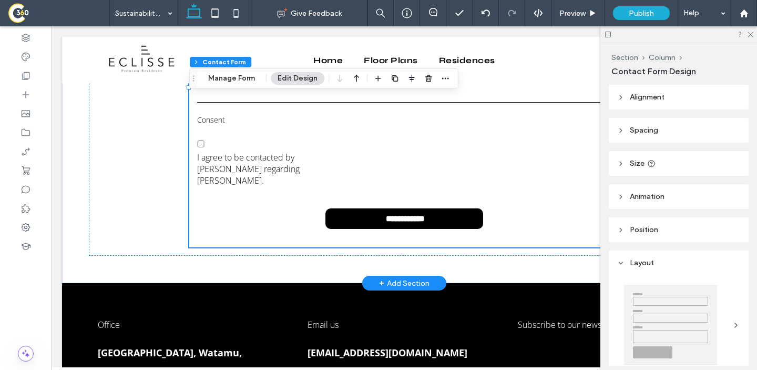
type input "**"
type input "*"
type input "***"
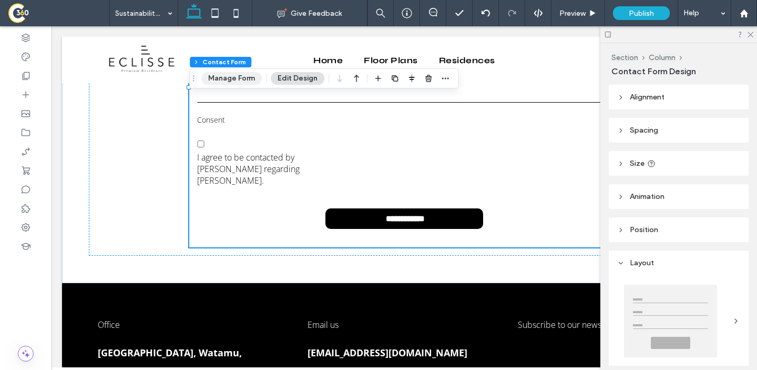
click at [233, 80] on button "Manage Form" at bounding box center [231, 78] width 60 height 13
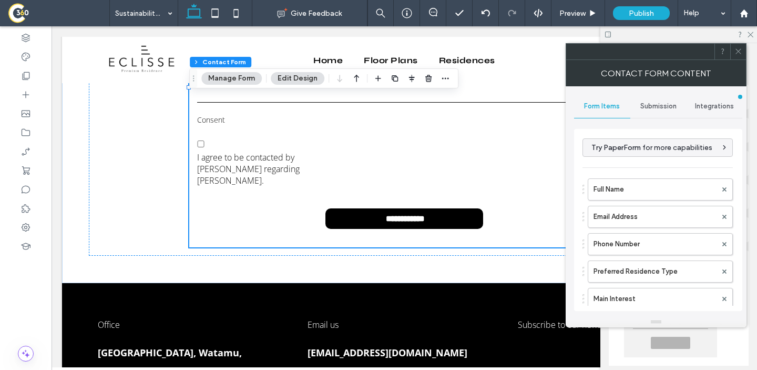
click at [656, 114] on div "Submission" at bounding box center [659, 106] width 56 height 23
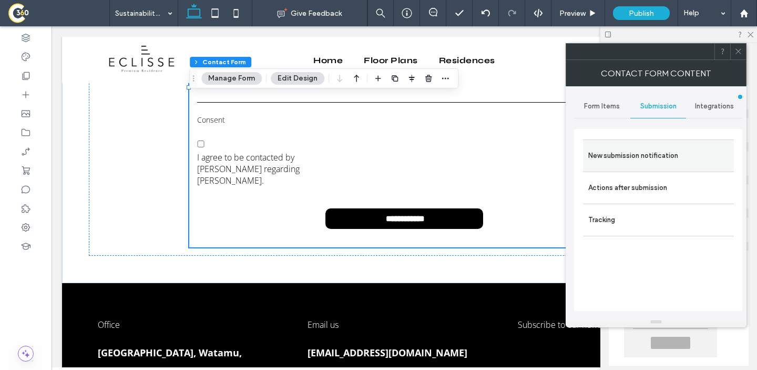
click at [646, 149] on label "New submission notification" at bounding box center [659, 155] width 140 height 21
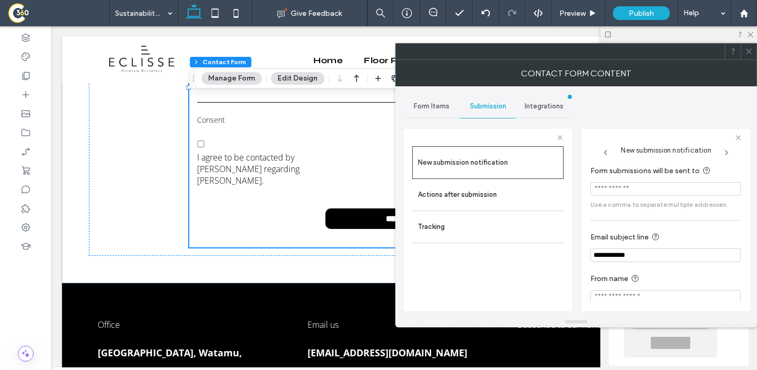
click at [642, 193] on input "Form submissions will be sent to" at bounding box center [666, 189] width 150 height 14
paste input "**********"
type input "**********"
click at [594, 256] on input "**********" at bounding box center [666, 255] width 150 height 14
type input "**********"
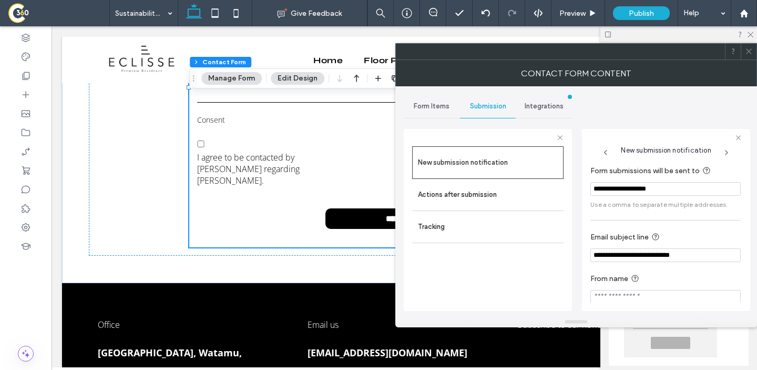
click at [616, 301] on input "From name" at bounding box center [666, 297] width 150 height 14
type input "**********"
click at [751, 52] on icon at bounding box center [749, 51] width 8 height 8
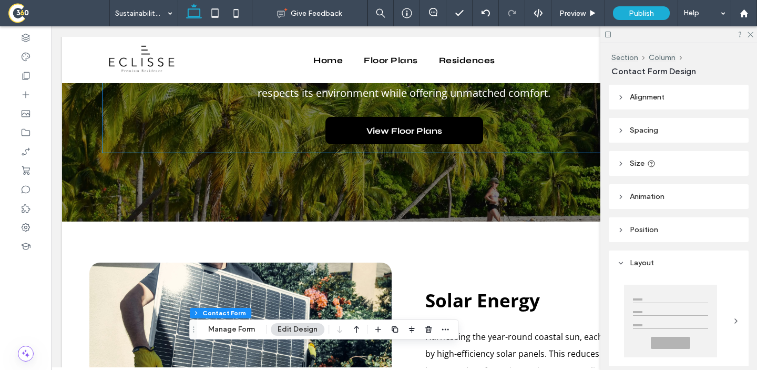
scroll to position [170, 0]
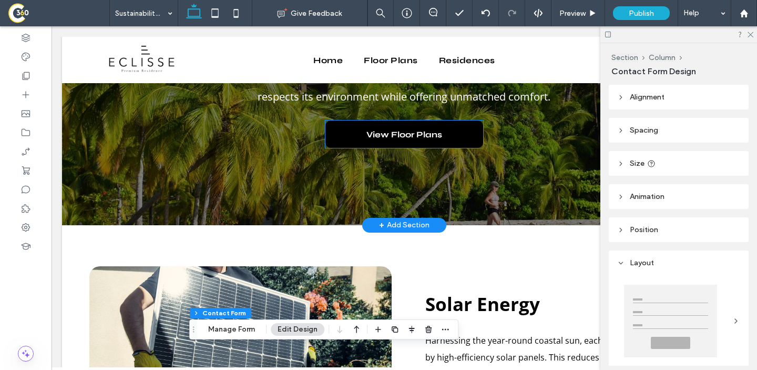
click at [437, 143] on span "View Floor Plans" at bounding box center [405, 134] width 76 height 27
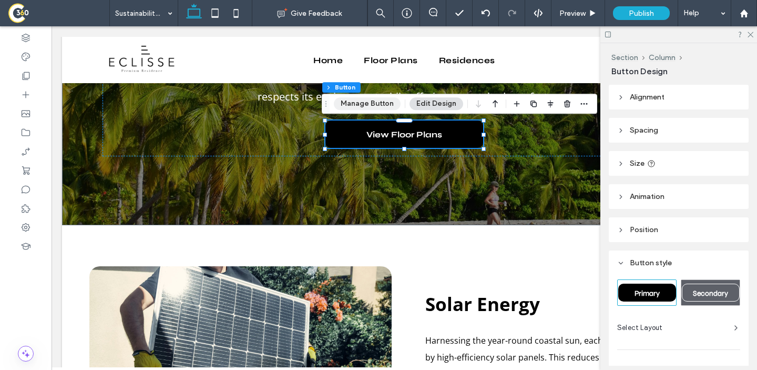
click at [375, 106] on button "Manage Button" at bounding box center [367, 103] width 67 height 13
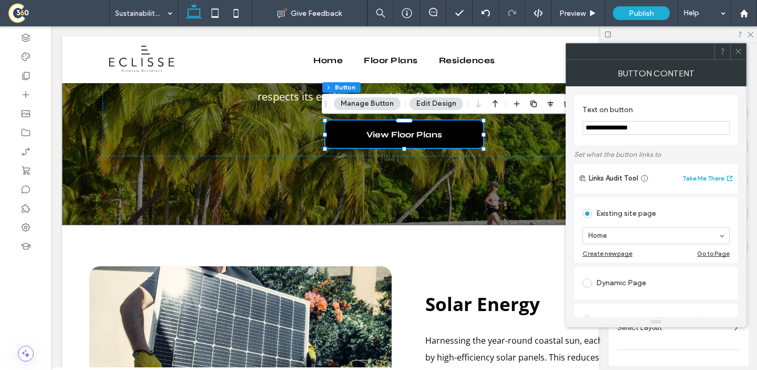
click at [393, 107] on button "Manage Button" at bounding box center [367, 103] width 67 height 13
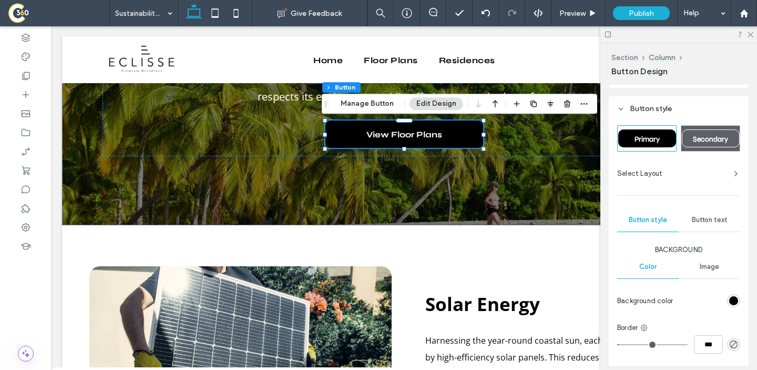
scroll to position [287, 0]
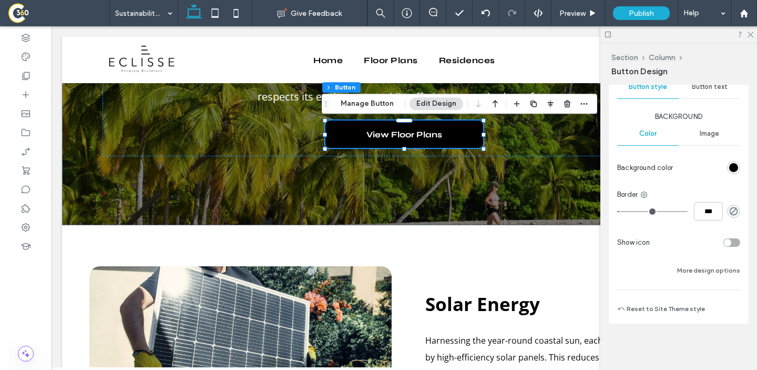
click at [736, 169] on div "rgb(0, 0, 0)" at bounding box center [734, 167] width 9 height 9
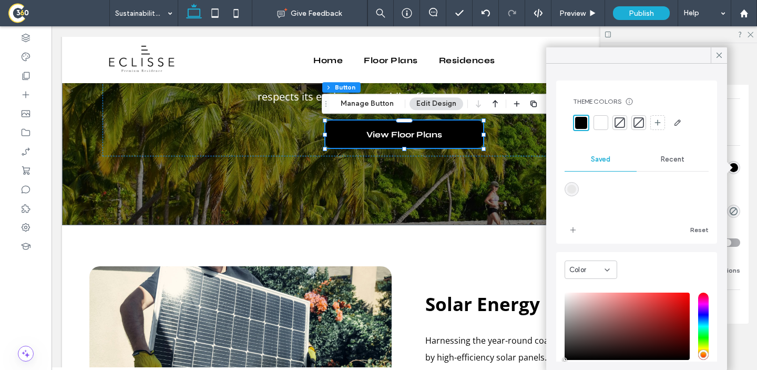
click at [596, 127] on div at bounding box center [601, 122] width 15 height 15
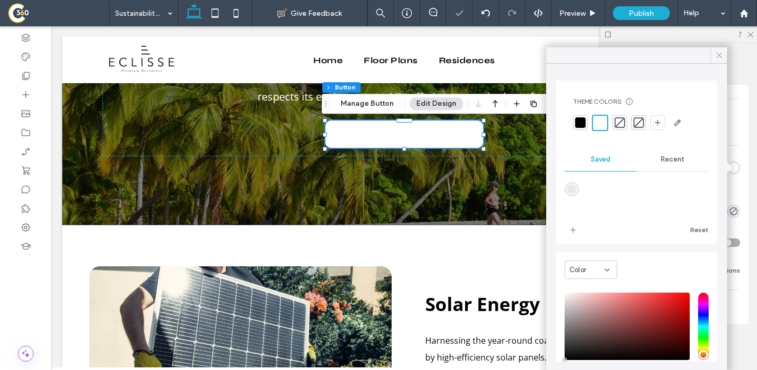
click at [715, 57] on icon at bounding box center [719, 54] width 9 height 9
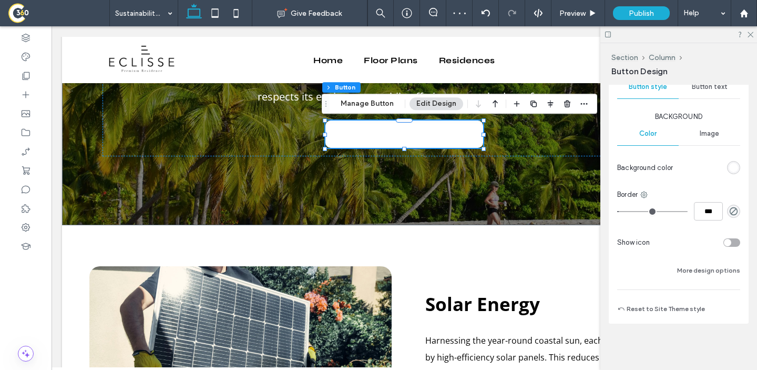
click at [712, 87] on span "Button text" at bounding box center [710, 87] width 36 height 8
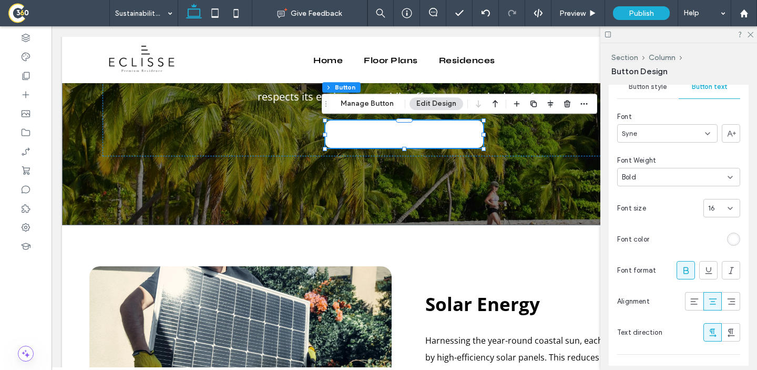
click at [731, 241] on div "rgb(255, 255, 255)" at bounding box center [734, 239] width 9 height 9
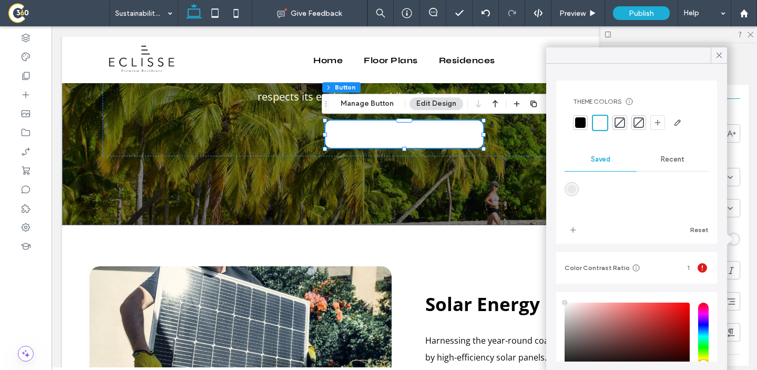
click at [577, 125] on div at bounding box center [580, 122] width 11 height 11
click at [715, 57] on icon at bounding box center [719, 54] width 9 height 9
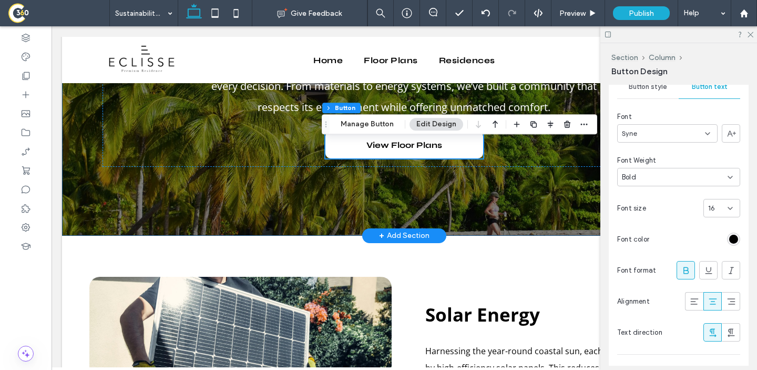
scroll to position [150, 0]
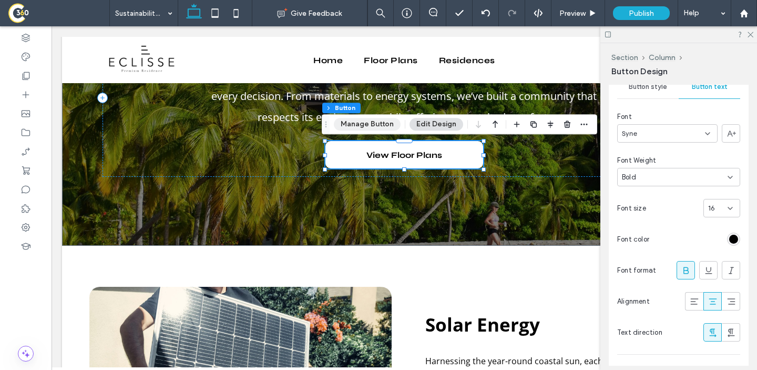
click at [380, 123] on button "Manage Button" at bounding box center [367, 124] width 67 height 13
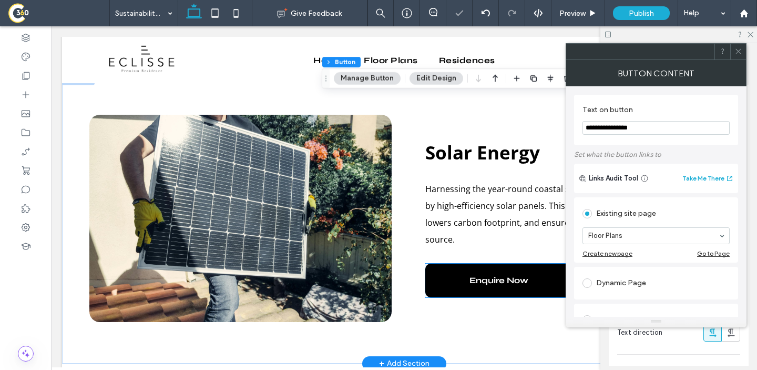
scroll to position [328, 0]
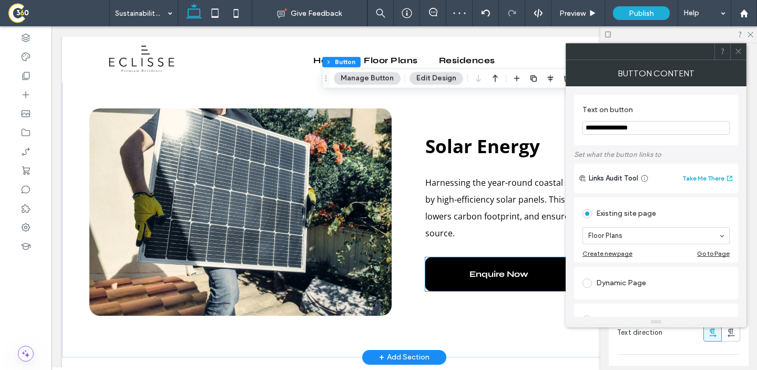
click at [479, 269] on span "Enquire Now" at bounding box center [499, 274] width 59 height 10
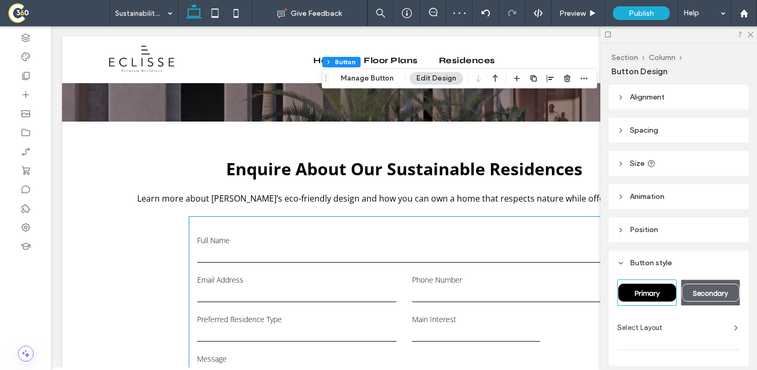
scroll to position [1601, 0]
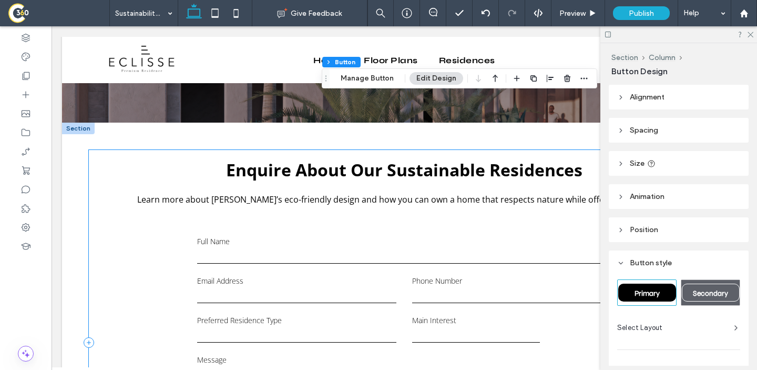
click at [141, 169] on div "**********" at bounding box center [404, 342] width 631 height 385
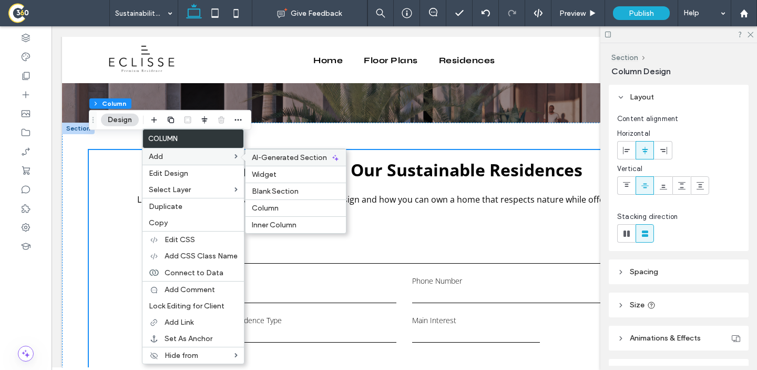
click at [275, 158] on span "AI-Generated Section" at bounding box center [289, 157] width 75 height 9
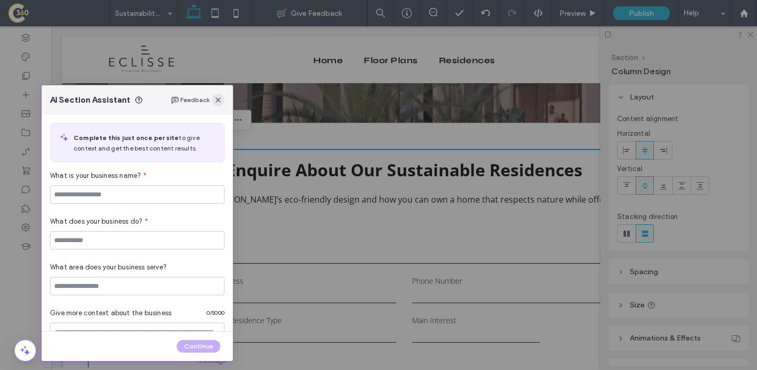
click at [217, 95] on span "button" at bounding box center [218, 100] width 13 height 13
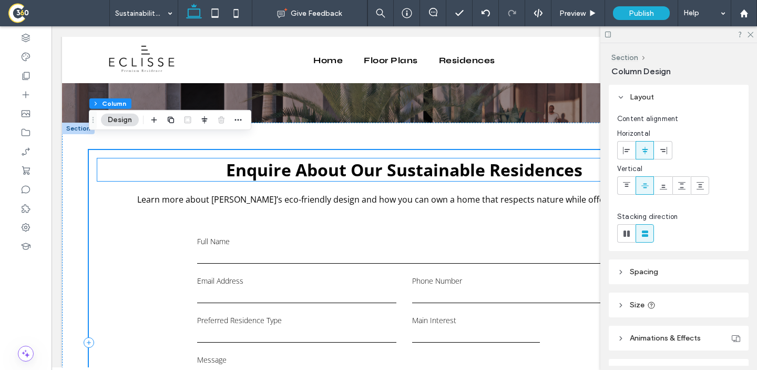
click at [286, 158] on strong "Enquire About Our Sustainable Residences" at bounding box center [404, 169] width 357 height 23
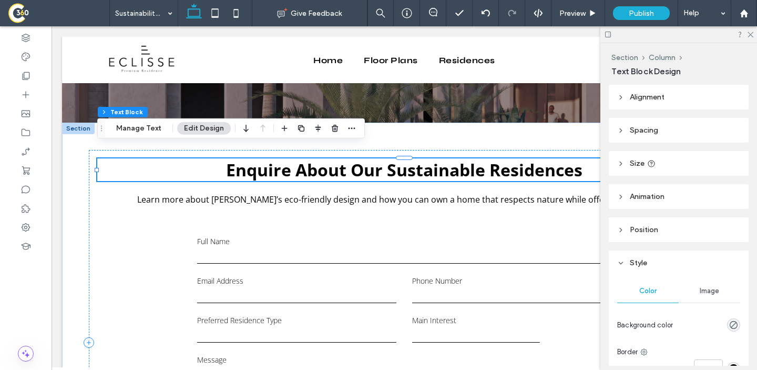
click at [286, 158] on strong "Enquire About Our Sustainable Residences" at bounding box center [404, 169] width 357 height 23
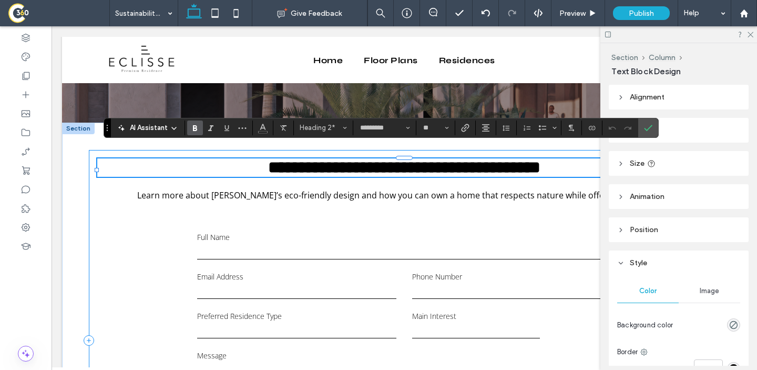
click at [133, 203] on div "**********" at bounding box center [404, 340] width 631 height 381
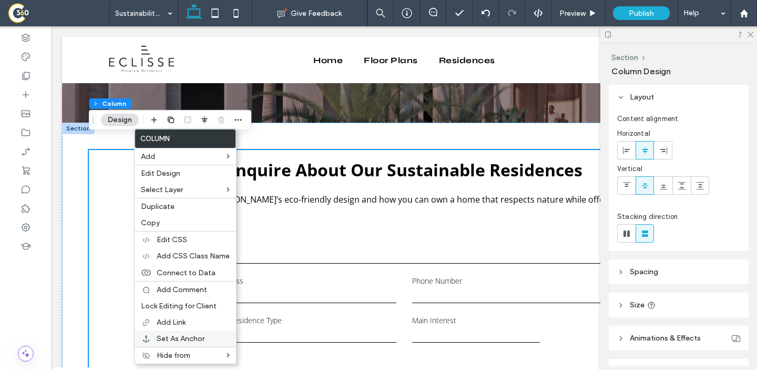
click at [187, 340] on span "Set As Anchor" at bounding box center [181, 338] width 48 height 9
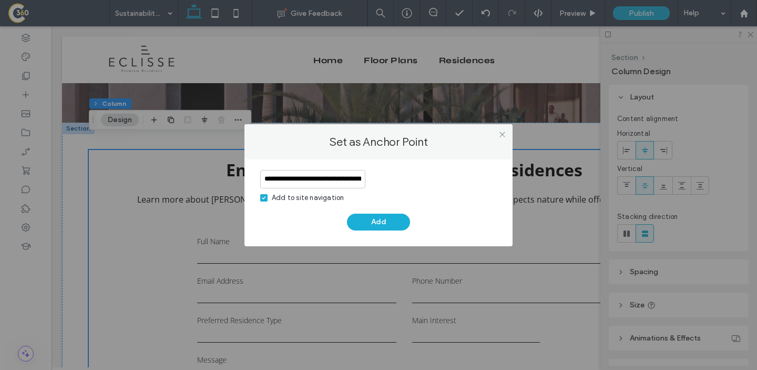
scroll to position [0, 38]
type input "**********"
click at [269, 199] on label "Add to site navigation" at bounding box center [302, 198] width 84 height 11
click at [360, 217] on button "Add" at bounding box center [378, 222] width 63 height 17
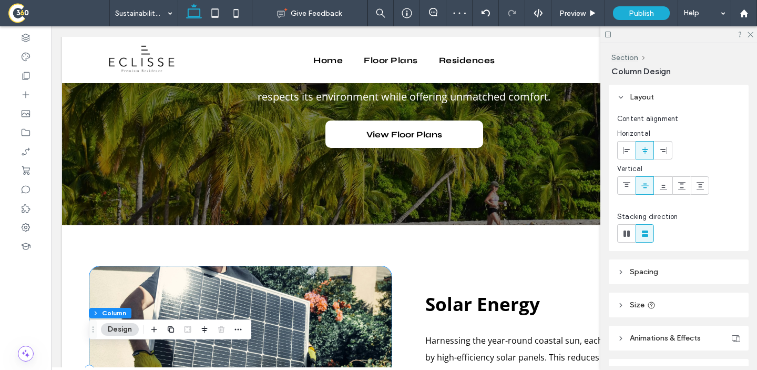
scroll to position [415, 0]
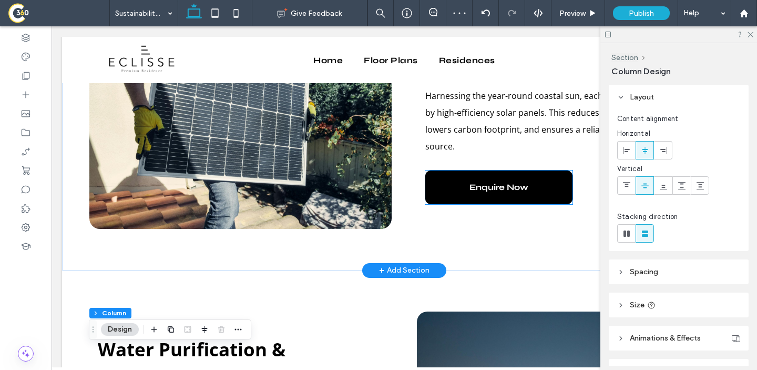
click at [463, 170] on link "Enquire Now" at bounding box center [499, 187] width 147 height 34
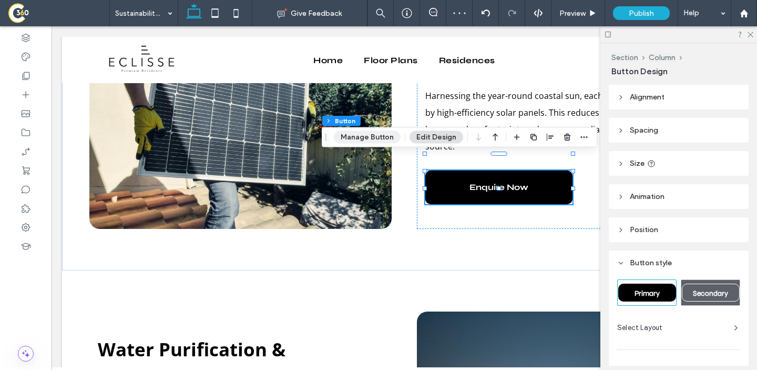
click at [378, 137] on button "Manage Button" at bounding box center [367, 137] width 67 height 13
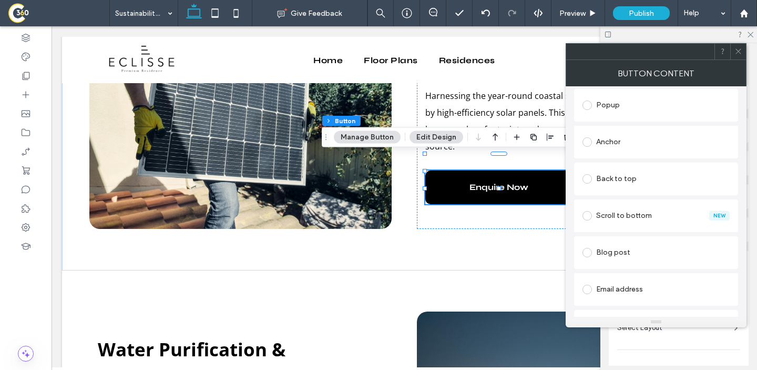
click at [622, 145] on div "Anchor" at bounding box center [656, 142] width 147 height 17
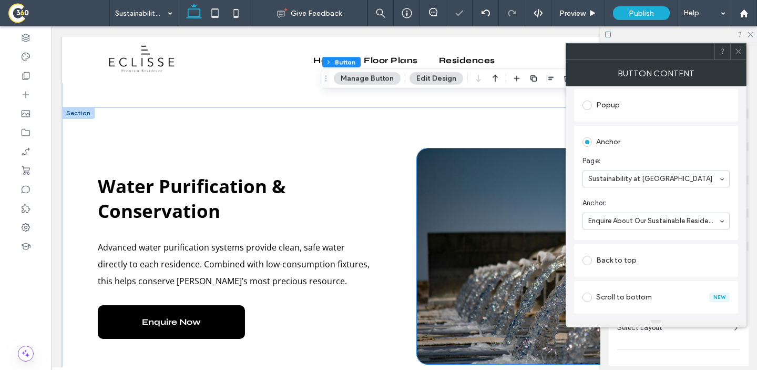
scroll to position [581, 0]
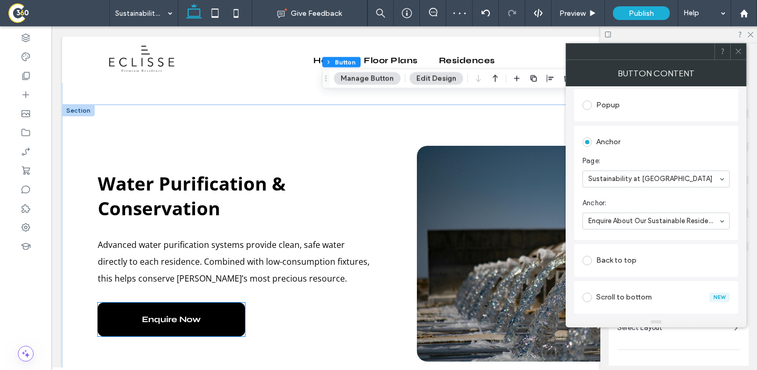
click at [182, 312] on link "Enquire Now" at bounding box center [171, 319] width 147 height 34
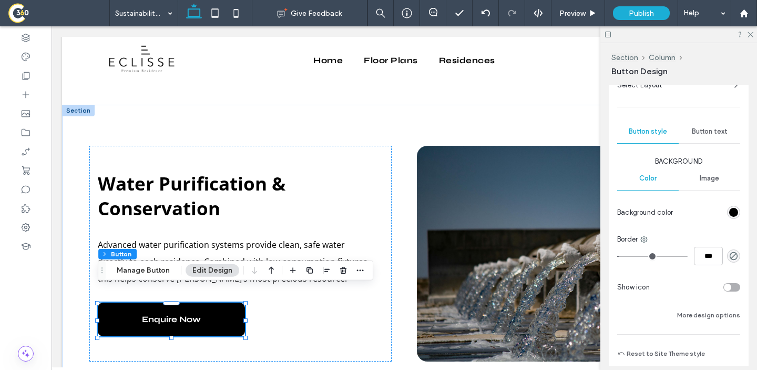
scroll to position [249, 0]
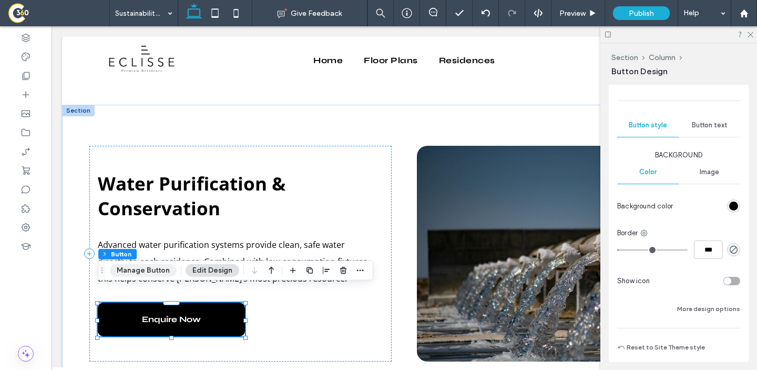
click at [158, 271] on button "Manage Button" at bounding box center [143, 270] width 67 height 13
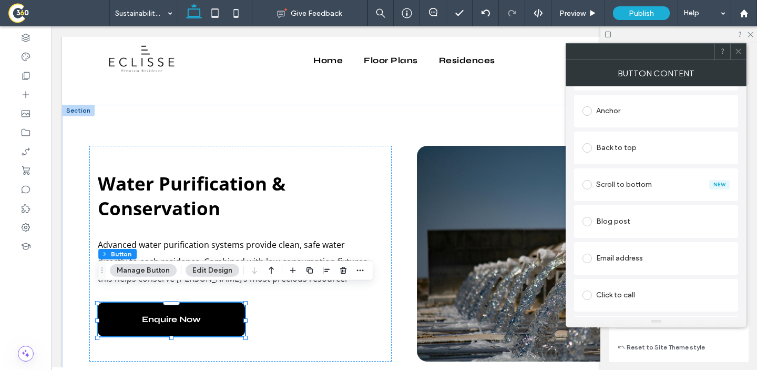
click at [613, 117] on div "Anchor" at bounding box center [656, 111] width 147 height 17
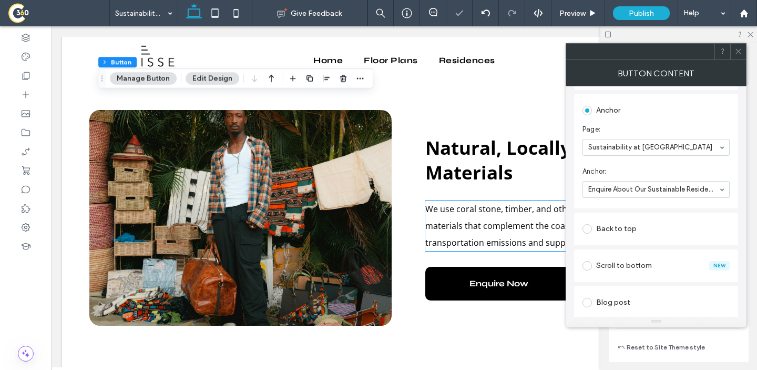
scroll to position [915, 0]
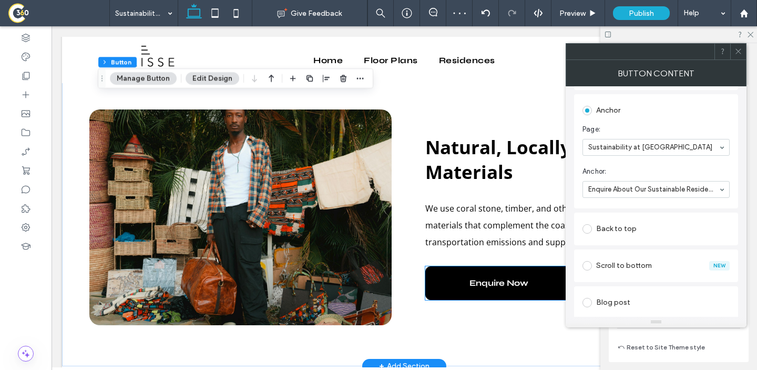
click at [477, 282] on link "Enquire Now" at bounding box center [499, 283] width 147 height 34
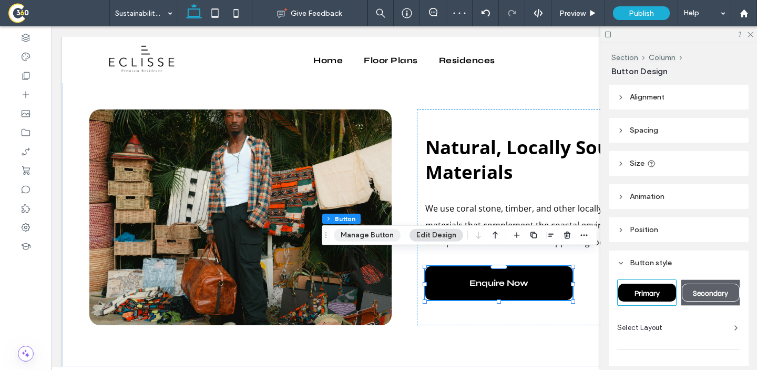
click at [377, 233] on button "Manage Button" at bounding box center [367, 235] width 67 height 13
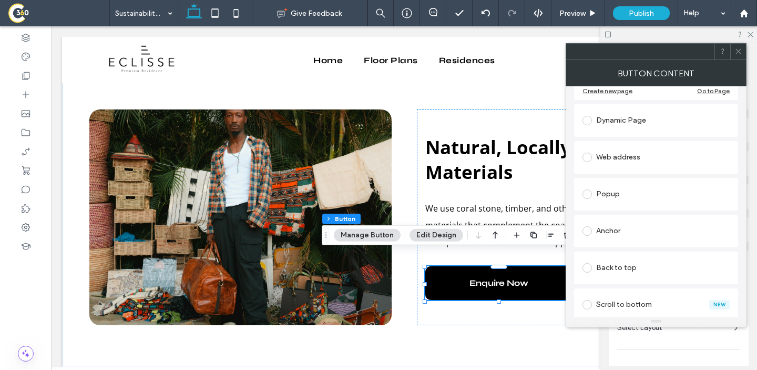
scroll to position [165, 0]
click at [654, 232] on div "Anchor" at bounding box center [656, 228] width 147 height 17
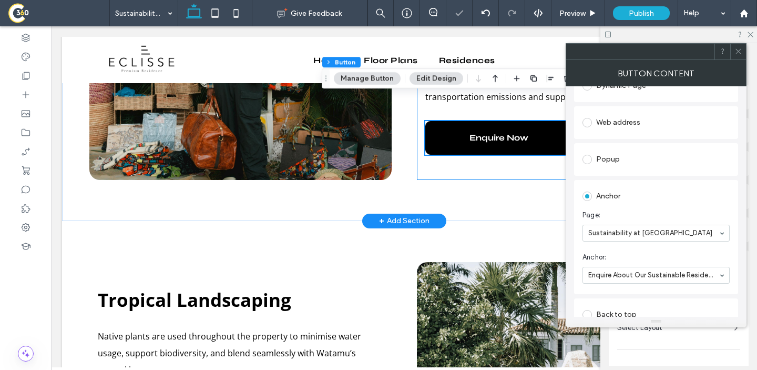
scroll to position [1173, 0]
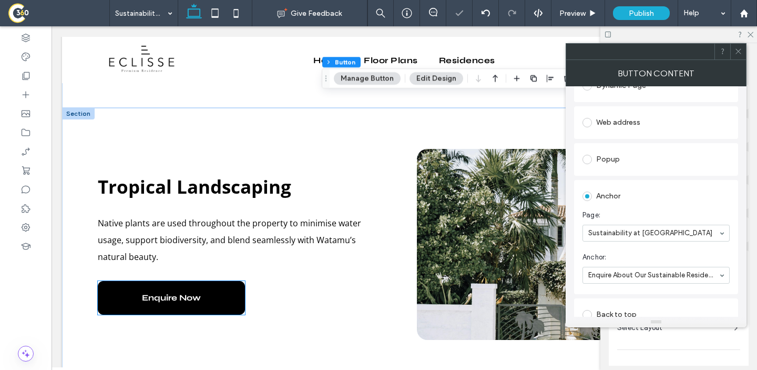
click at [204, 281] on link "Enquire Now" at bounding box center [171, 298] width 147 height 34
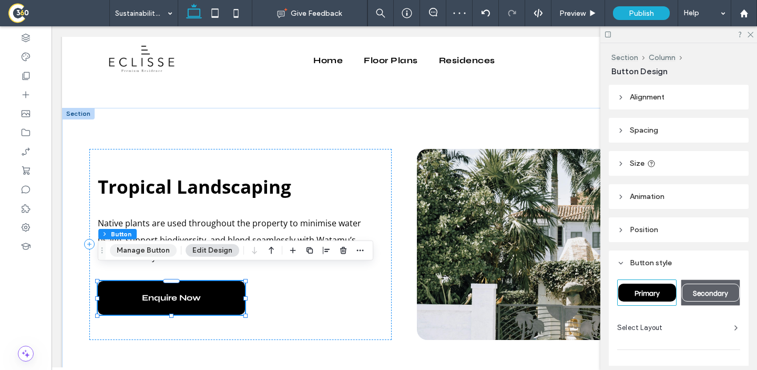
click at [166, 246] on button "Manage Button" at bounding box center [143, 250] width 67 height 13
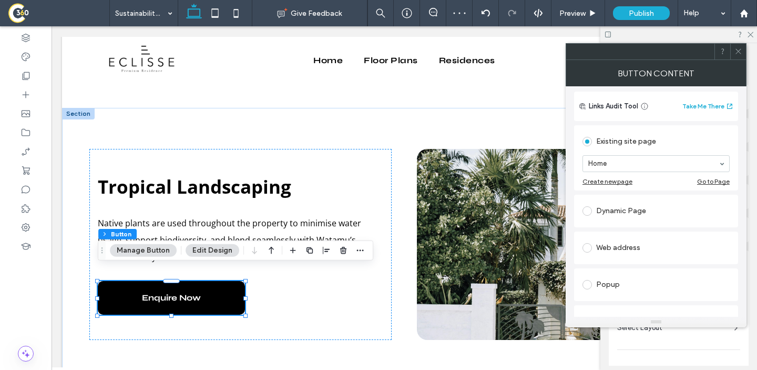
scroll to position [115, 0]
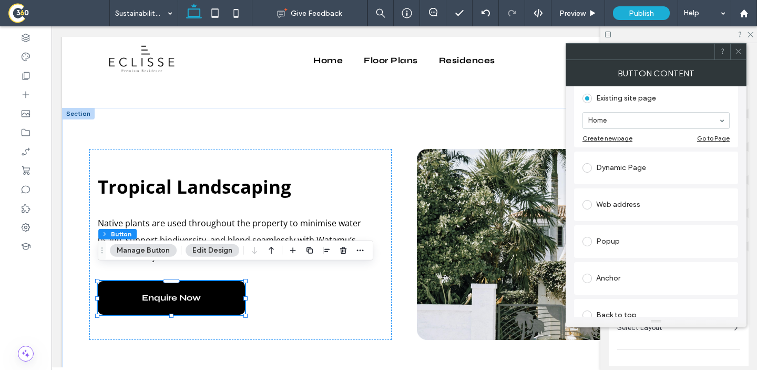
click at [617, 269] on div "Anchor" at bounding box center [656, 278] width 147 height 22
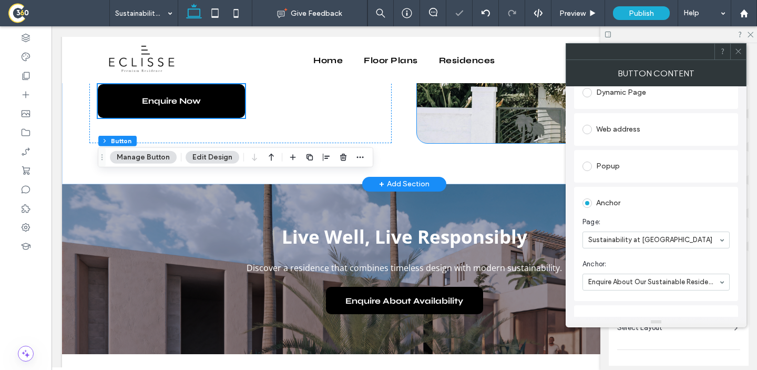
scroll to position [1494, 0]
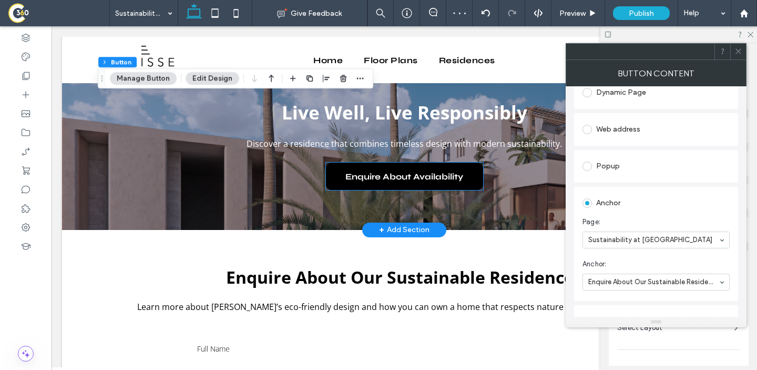
click at [421, 167] on span "Enquire About Availability" at bounding box center [405, 176] width 118 height 27
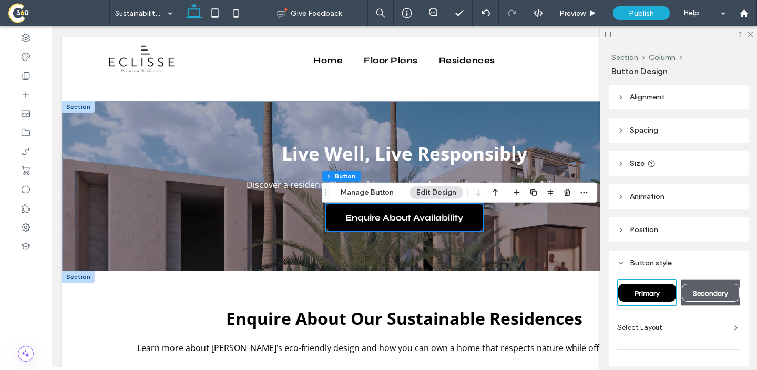
scroll to position [1434, 0]
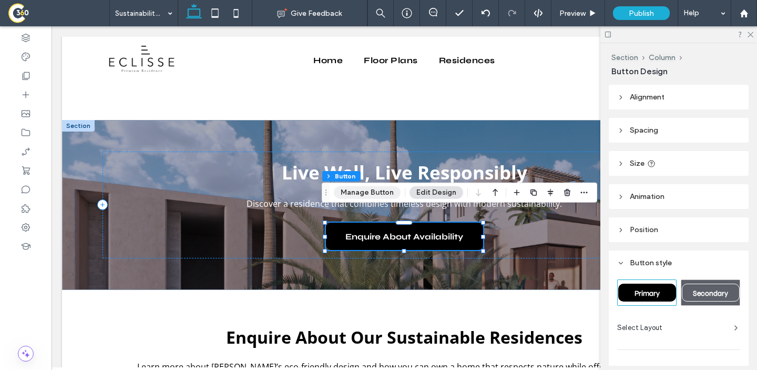
click at [376, 189] on button "Manage Button" at bounding box center [367, 192] width 67 height 13
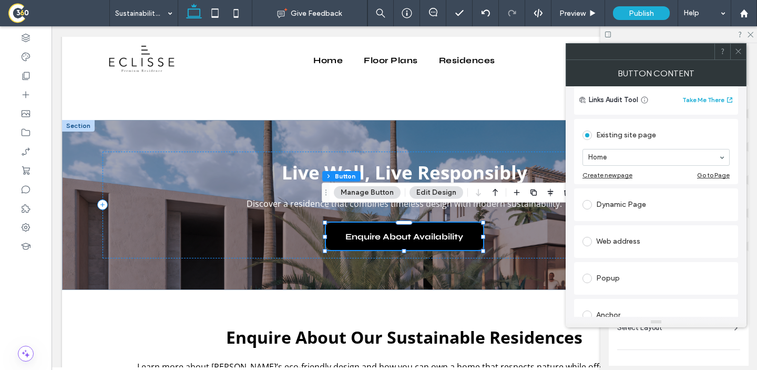
scroll to position [131, 0]
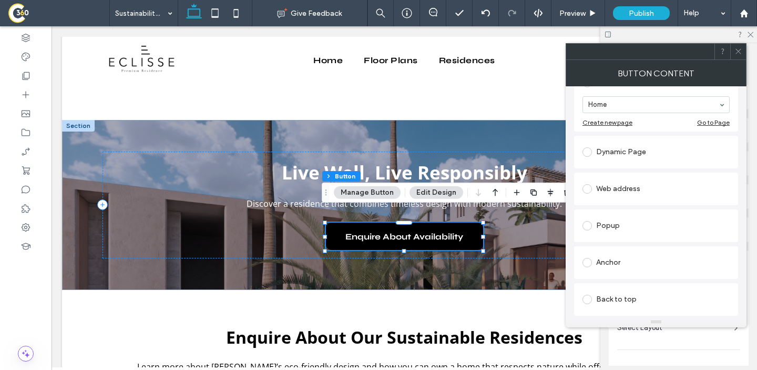
click at [624, 264] on div "Anchor" at bounding box center [656, 262] width 147 height 17
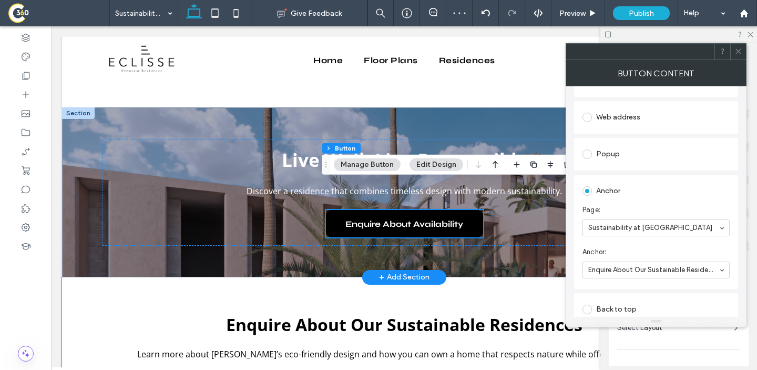
scroll to position [1434, 0]
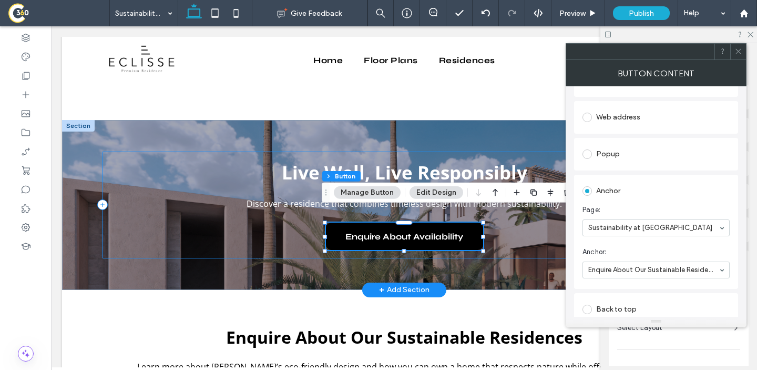
click at [277, 227] on div "Discover a residence that combines timeless design with modern sustainability. …" at bounding box center [405, 204] width 604 height 107
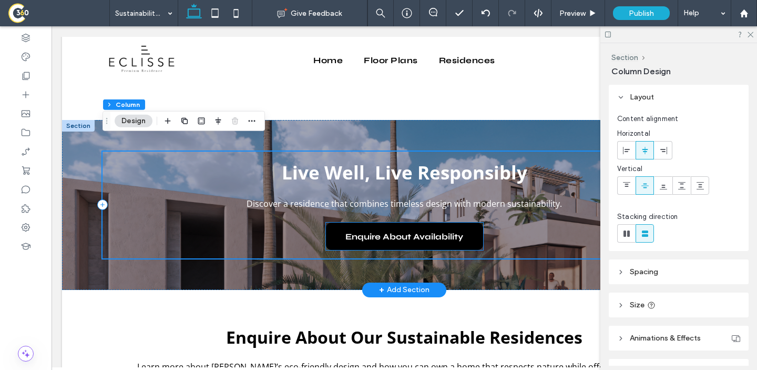
click at [367, 229] on span "Enquire About Availability" at bounding box center [405, 236] width 118 height 27
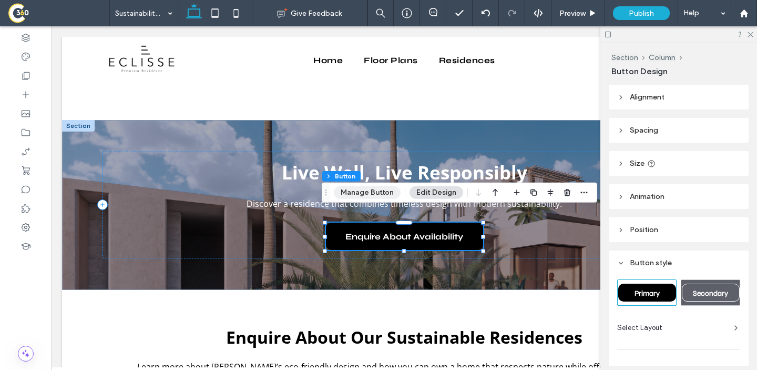
click at [385, 196] on button "Manage Button" at bounding box center [367, 192] width 67 height 13
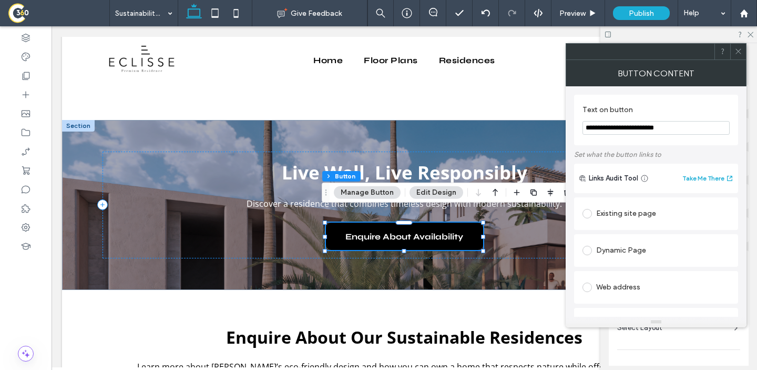
click at [429, 196] on button "Edit Design" at bounding box center [437, 192] width 54 height 13
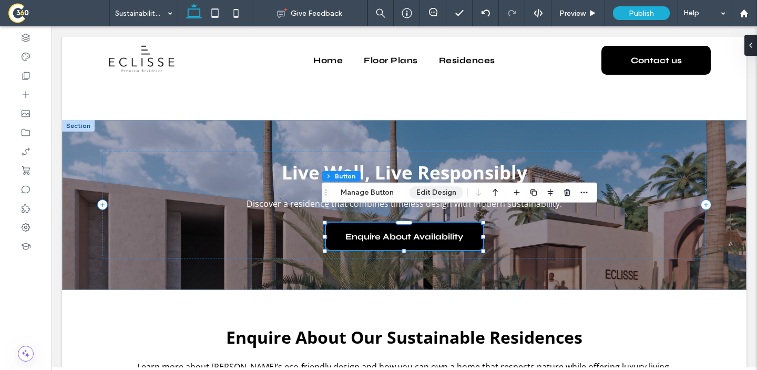
click at [429, 196] on button "Edit Design" at bounding box center [437, 192] width 54 height 13
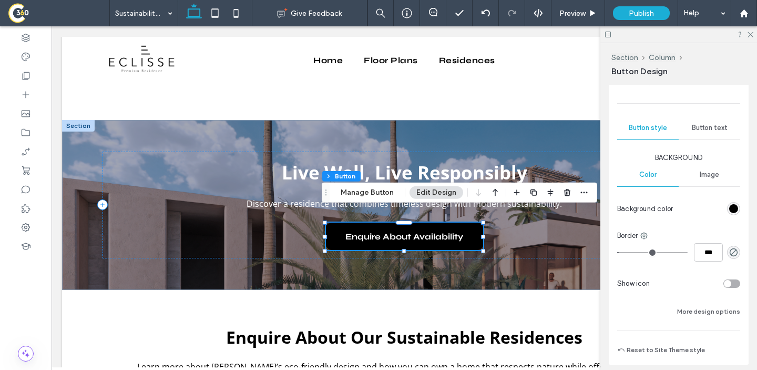
scroll to position [250, 0]
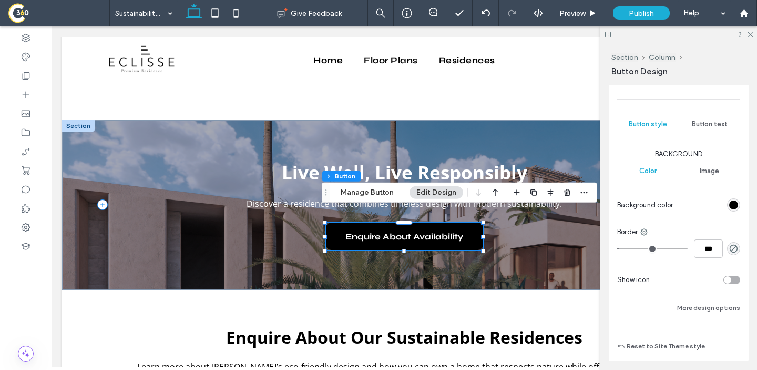
click at [730, 203] on div "rgb(0, 0, 0)" at bounding box center [734, 204] width 9 height 9
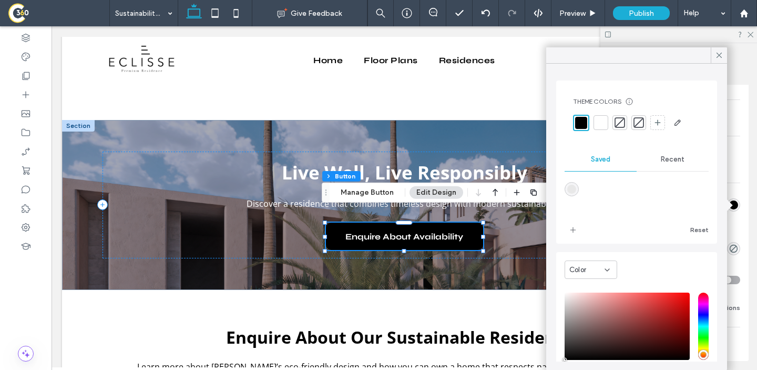
click at [600, 128] on div at bounding box center [601, 122] width 15 height 15
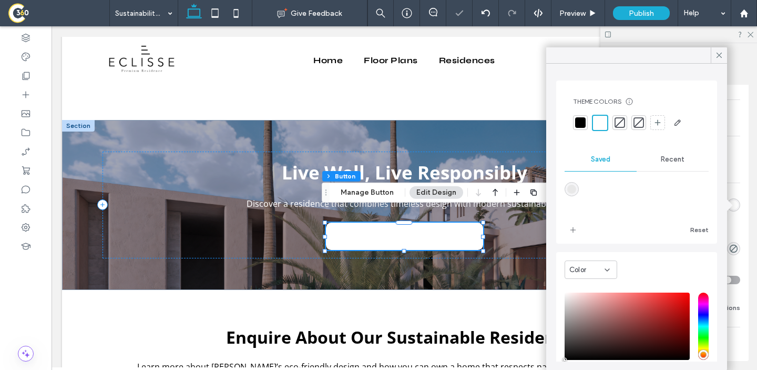
drag, startPoint x: 720, startPoint y: 57, endPoint x: 715, endPoint y: 105, distance: 48.1
click at [720, 57] on icon at bounding box center [719, 54] width 9 height 9
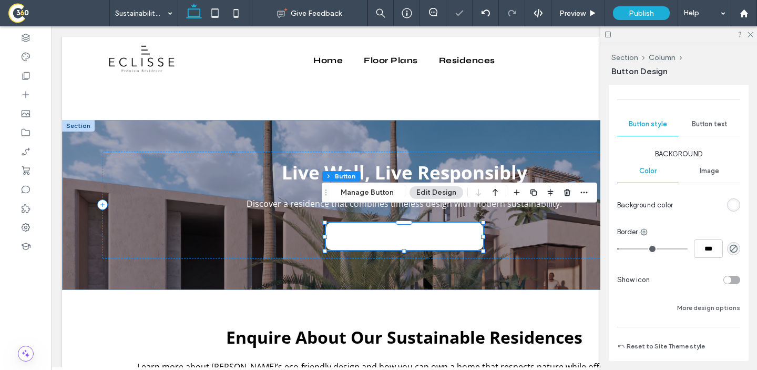
click at [715, 120] on span "Button text" at bounding box center [710, 124] width 36 height 8
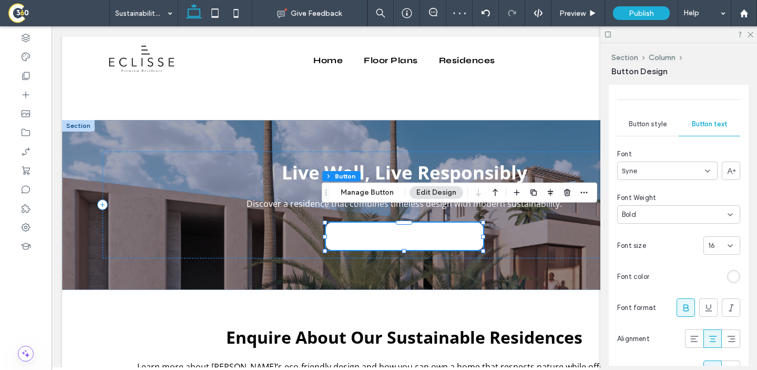
scroll to position [268, 0]
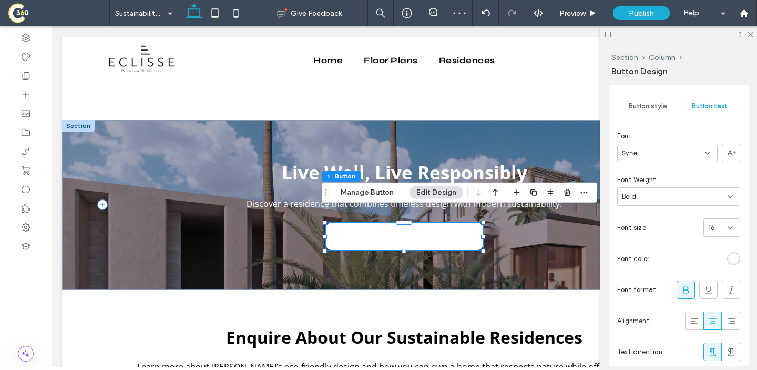
click at [730, 259] on div "rgb(255, 255, 255)" at bounding box center [734, 258] width 9 height 9
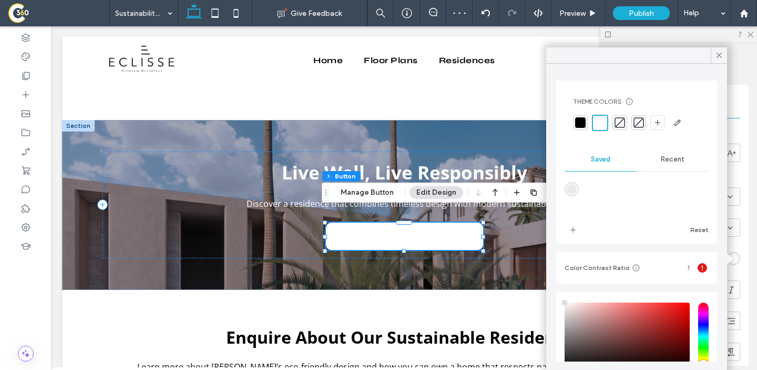
click at [580, 122] on div at bounding box center [580, 122] width 11 height 11
click at [718, 55] on icon at bounding box center [719, 54] width 9 height 9
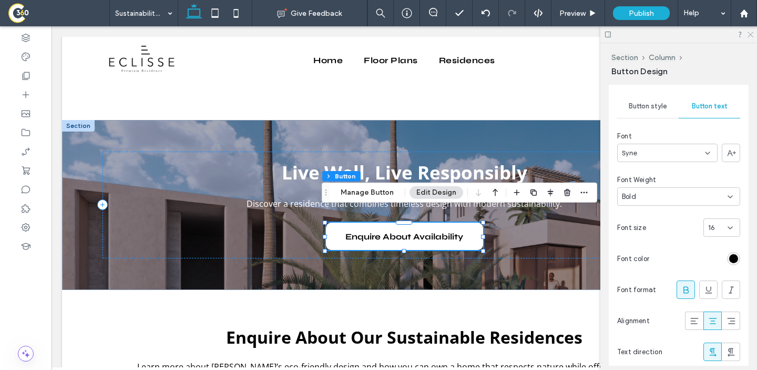
click at [751, 34] on icon at bounding box center [750, 34] width 7 height 7
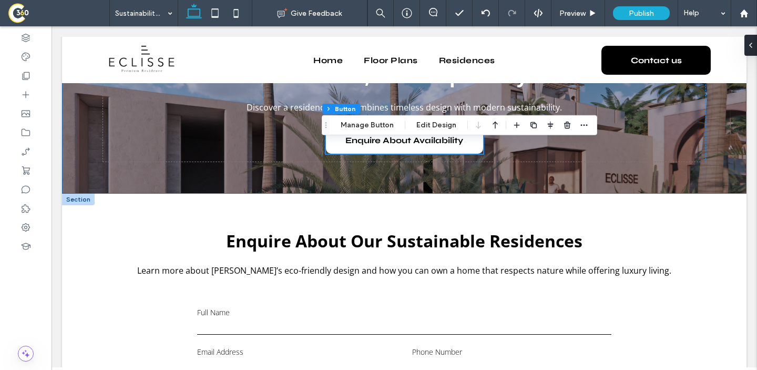
scroll to position [1535, 0]
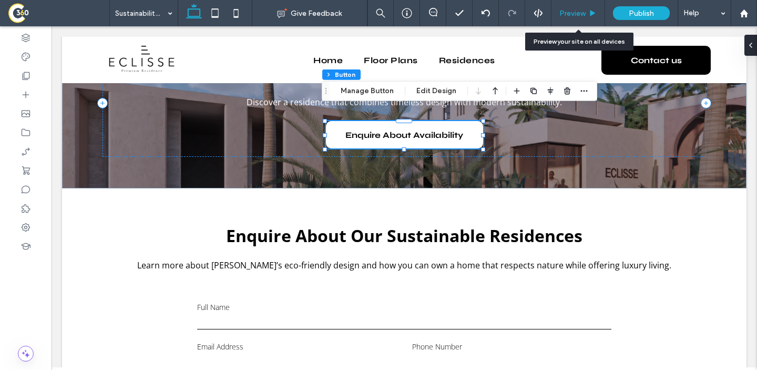
click at [566, 13] on span "Preview" at bounding box center [573, 13] width 26 height 9
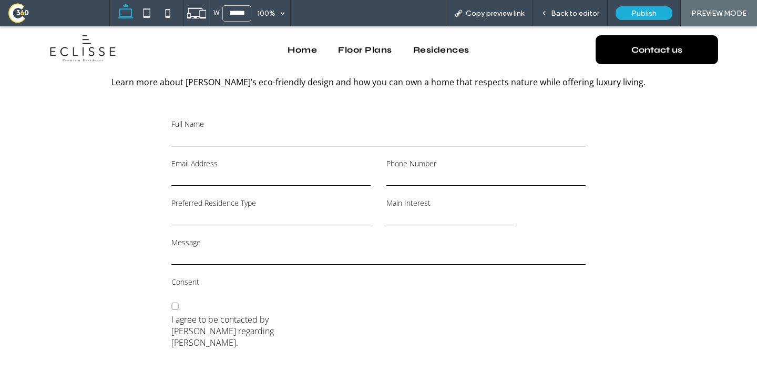
scroll to position [1842, 0]
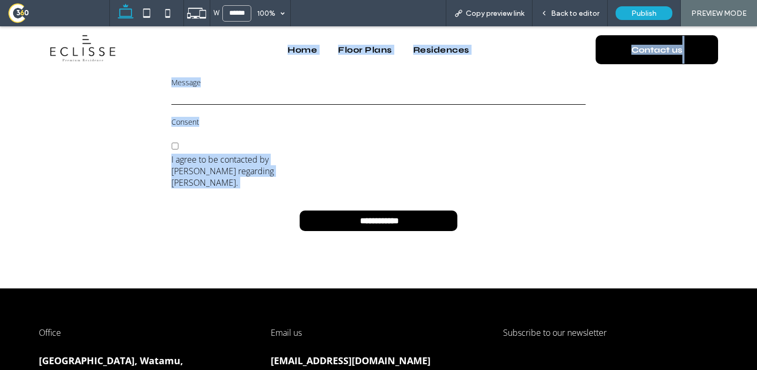
drag, startPoint x: 593, startPoint y: 180, endPoint x: 216, endPoint y: 41, distance: 402.3
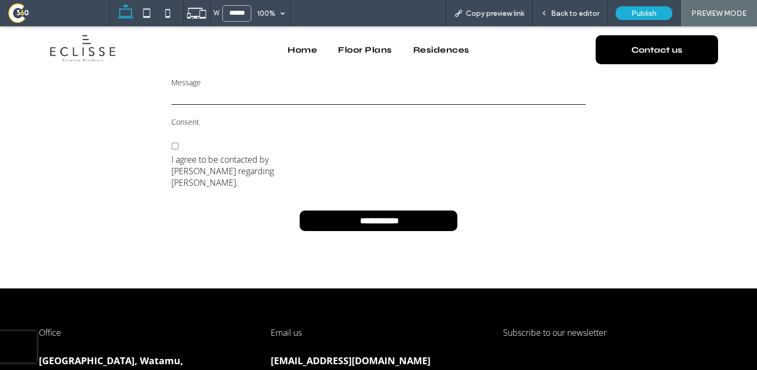
click at [315, 98] on input "text" at bounding box center [378, 97] width 414 height 16
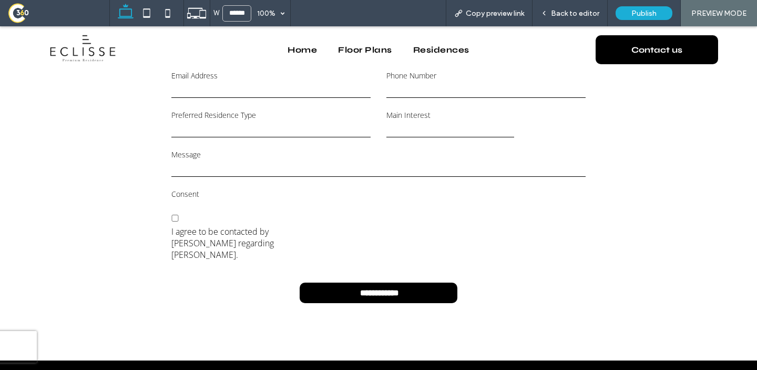
scroll to position [1768, 0]
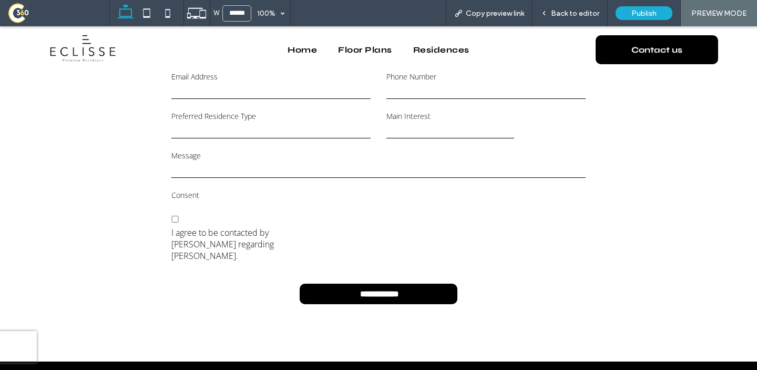
click at [355, 140] on div "**********" at bounding box center [271, 125] width 215 height 29
click at [555, 27] on div "Home Floor Plans Residences" at bounding box center [379, 49] width 418 height 46
click at [559, 26] on div "Back to editor" at bounding box center [570, 13] width 75 height 26
click at [563, 15] on span "Back to editor" at bounding box center [575, 13] width 48 height 9
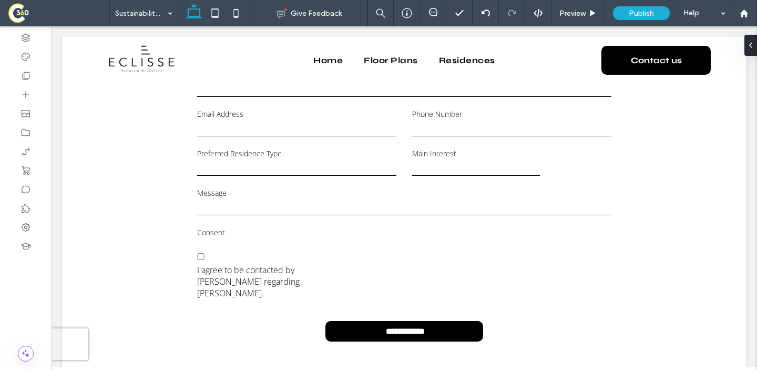
scroll to position [1733, 0]
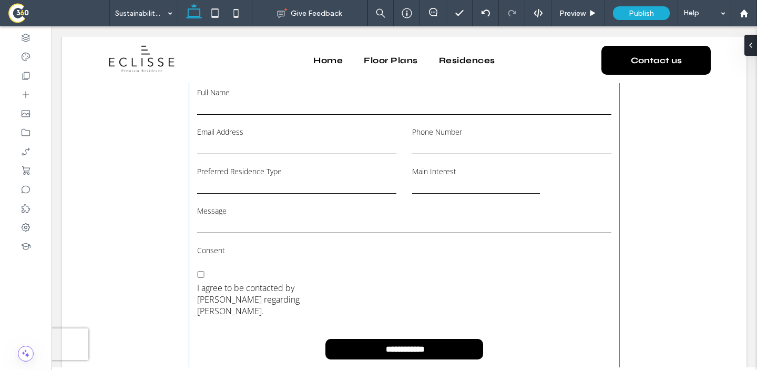
click at [487, 166] on label "Main Interest" at bounding box center [476, 171] width 128 height 10
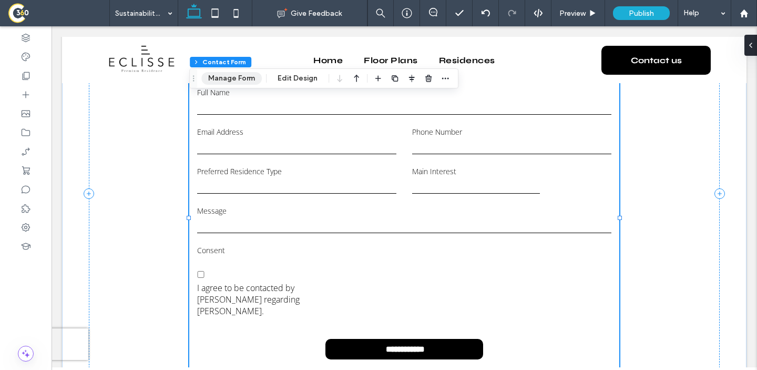
click at [251, 80] on button "Manage Form" at bounding box center [231, 78] width 60 height 13
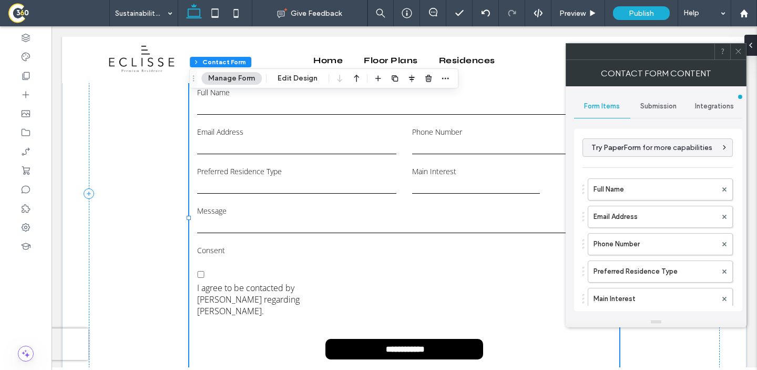
scroll to position [1738, 0]
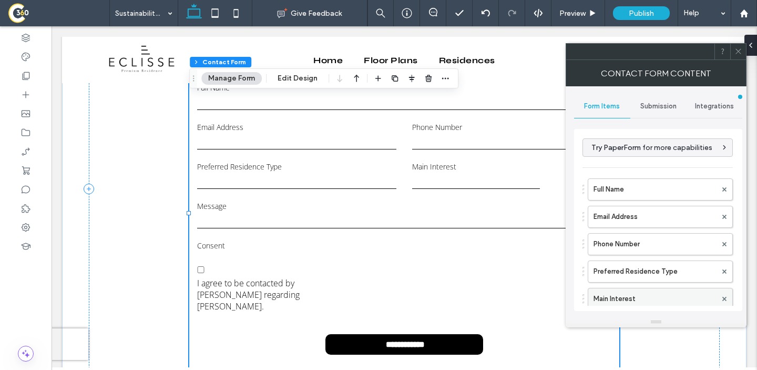
click at [638, 296] on label "Main Interest" at bounding box center [655, 298] width 123 height 21
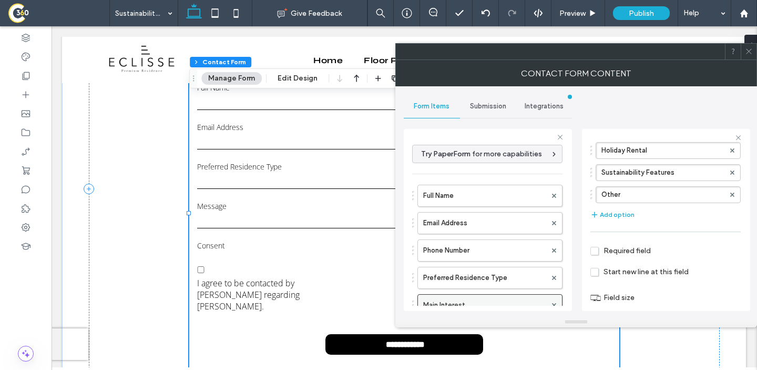
scroll to position [167, 0]
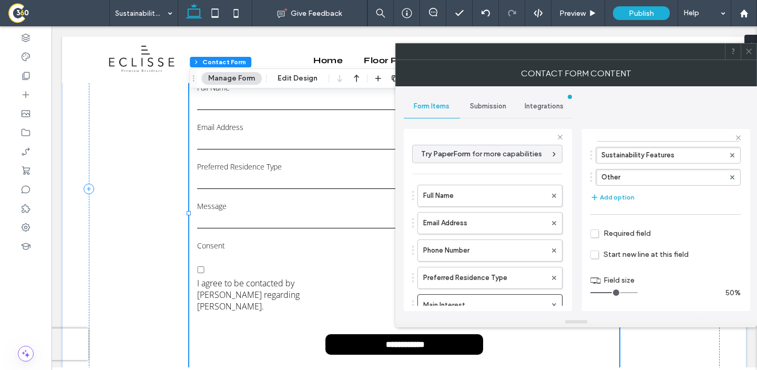
type input "*"
click at [611, 293] on input "range" at bounding box center [614, 292] width 47 height 1
click at [749, 47] on icon at bounding box center [749, 51] width 8 height 8
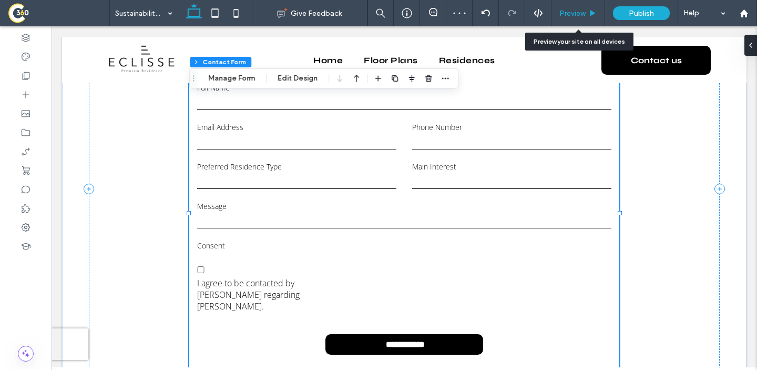
click at [569, 7] on div "Preview" at bounding box center [579, 13] width 54 height 26
click at [577, 13] on span "Preview" at bounding box center [573, 13] width 26 height 9
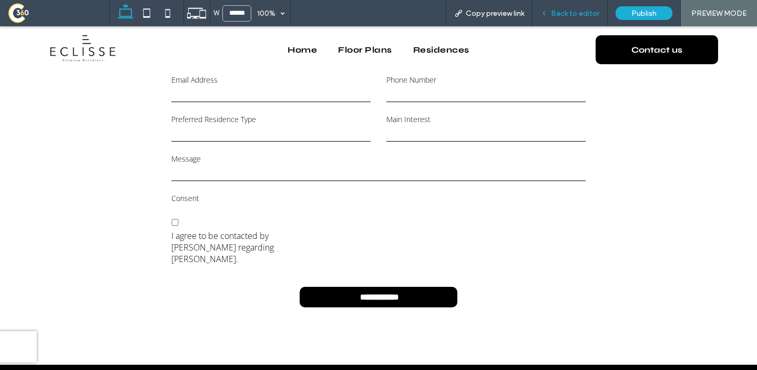
scroll to position [1723, 0]
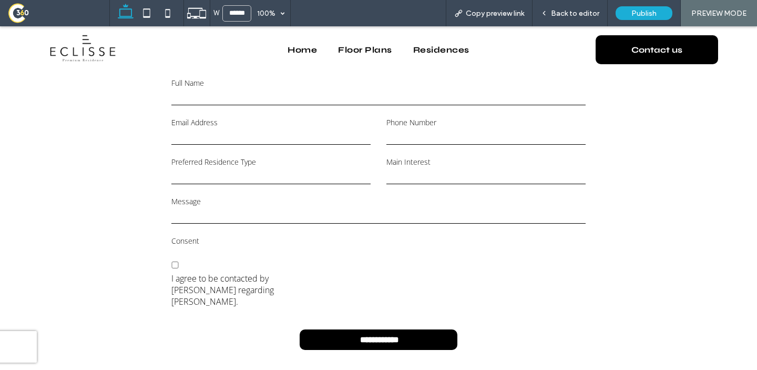
click at [465, 186] on div "**********" at bounding box center [486, 171] width 215 height 29
click at [467, 183] on select "**********" at bounding box center [486, 176] width 199 height 16
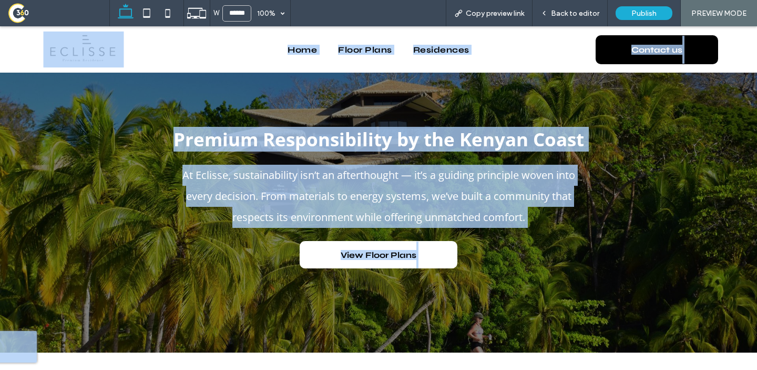
scroll to position [0, 0]
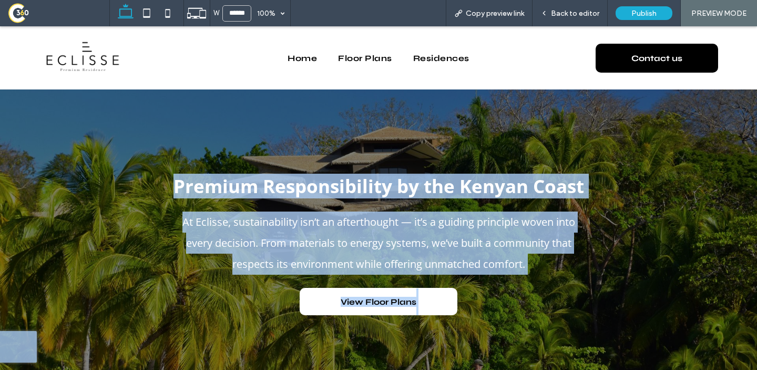
drag, startPoint x: 502, startPoint y: 245, endPoint x: 176, endPoint y: 174, distance: 333.3
copy div "Loremip Dolorsitametco ad eli Seddoe Tempo In Utlabor, etdoloremagnaa eni’a mi …"
click at [413, 120] on div "Premium Responsibility by the Kenyan Coast At Eclisse, sustainability isn’t an …" at bounding box center [378, 244] width 631 height 310
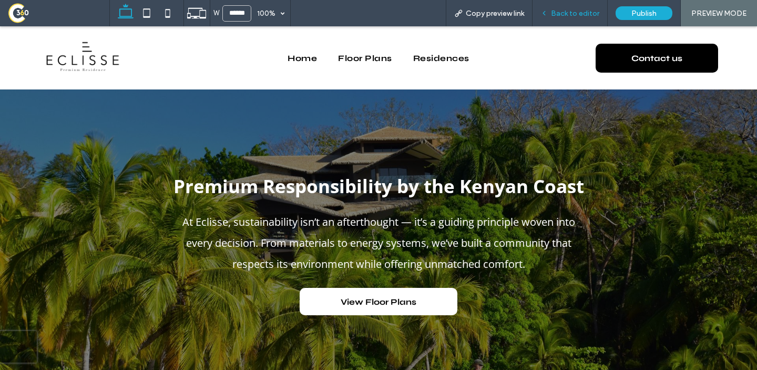
click at [545, 9] on icon at bounding box center [544, 12] width 7 height 7
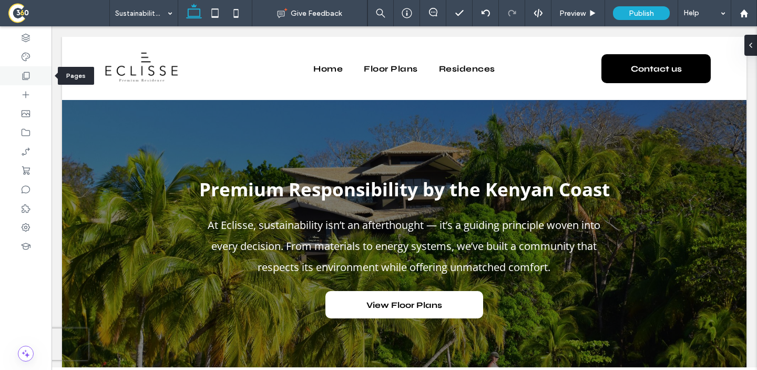
click at [42, 81] on div at bounding box center [26, 75] width 52 height 19
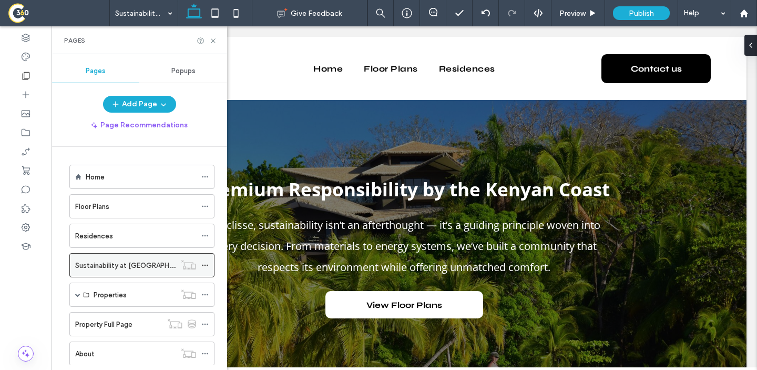
scroll to position [19, 0]
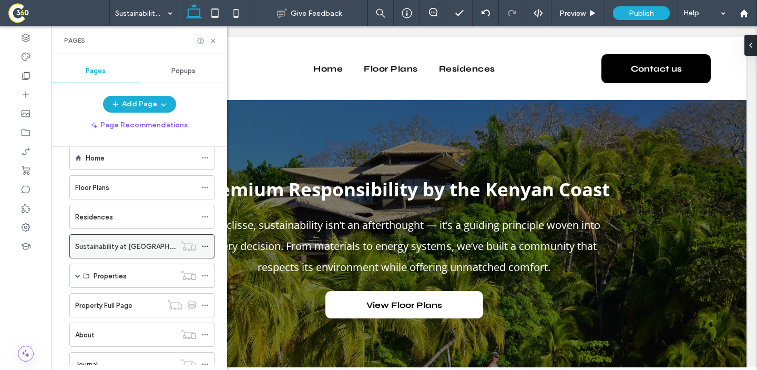
click at [205, 247] on icon at bounding box center [204, 245] width 7 height 7
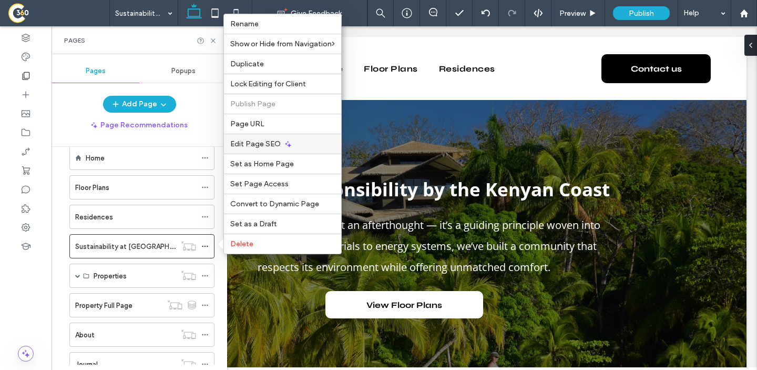
click at [301, 147] on div "Edit Page SEO" at bounding box center [282, 144] width 117 height 20
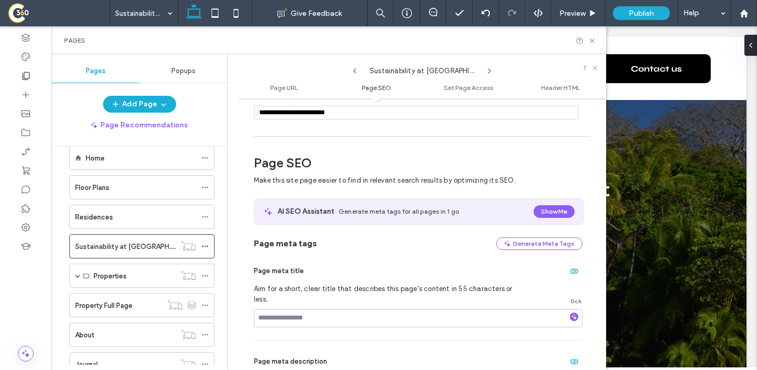
scroll to position [145, 0]
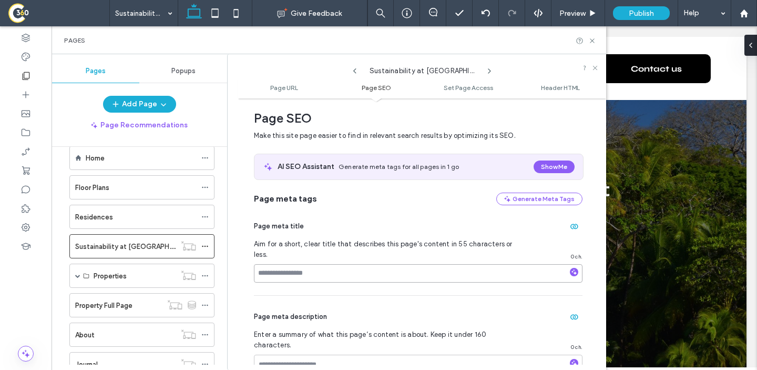
click at [332, 264] on input at bounding box center [418, 273] width 329 height 18
paste input "**********"
type input "**********"
click at [335, 308] on div "Page meta description" at bounding box center [418, 316] width 329 height 17
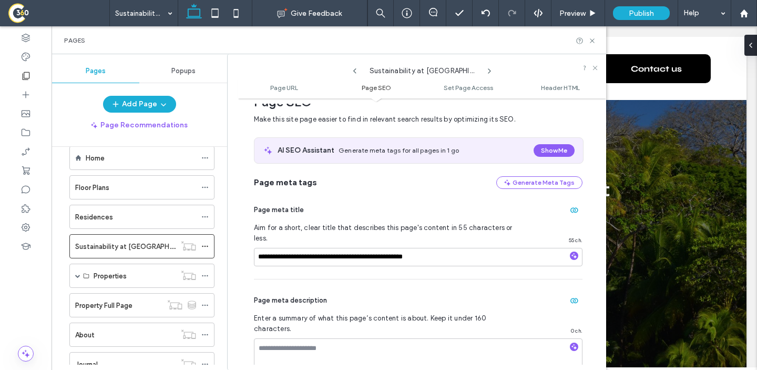
scroll to position [164, 0]
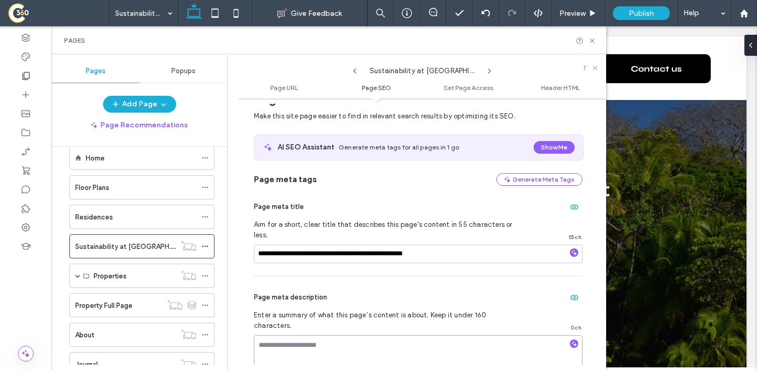
click at [326, 335] on textarea at bounding box center [418, 361] width 329 height 53
paste textarea "**********"
type textarea "**********"
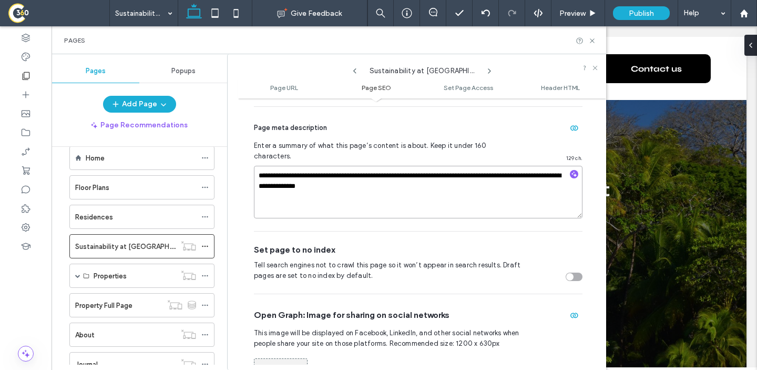
scroll to position [367, 0]
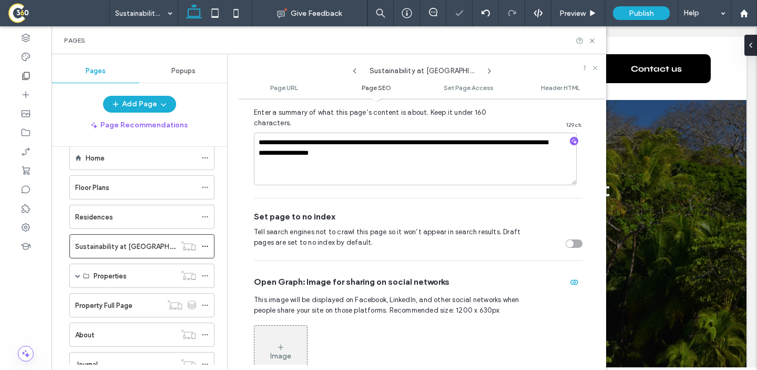
click at [283, 343] on icon at bounding box center [281, 347] width 8 height 8
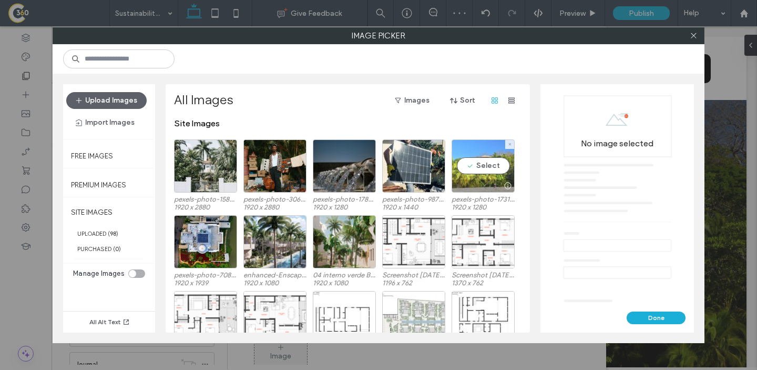
click at [479, 166] on div "Select" at bounding box center [483, 165] width 63 height 53
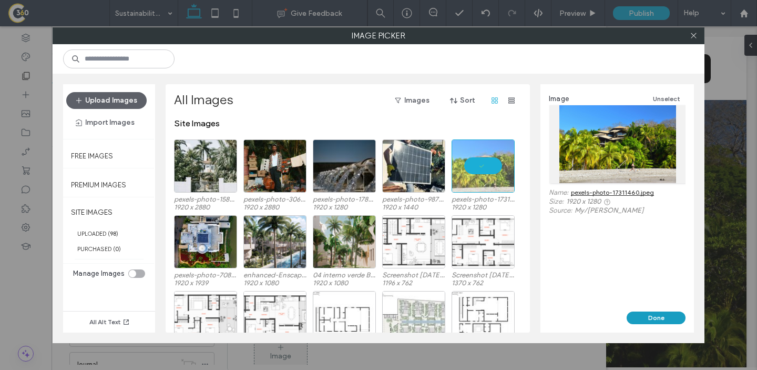
click at [651, 318] on button "Done" at bounding box center [656, 317] width 59 height 13
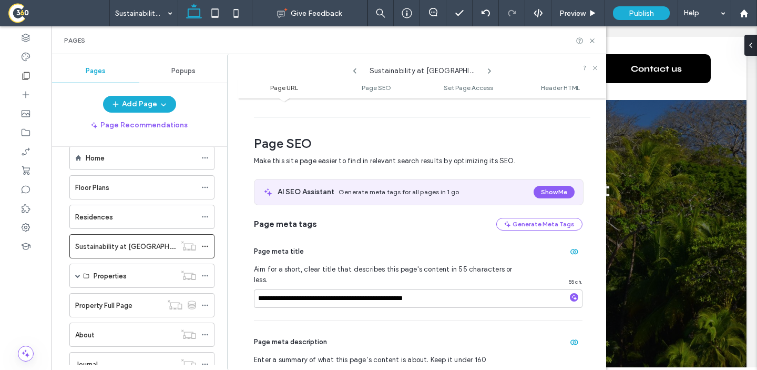
scroll to position [0, 0]
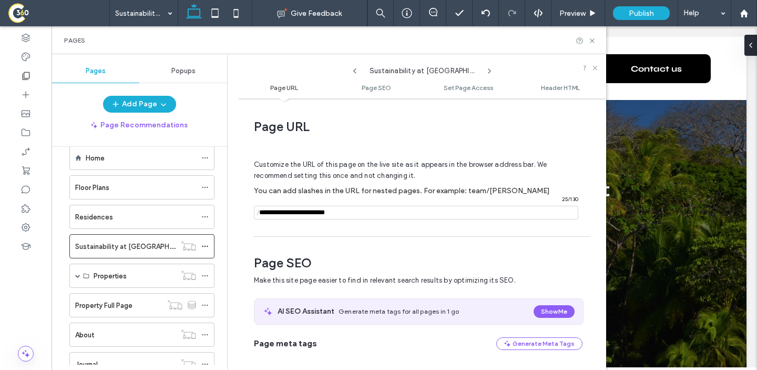
click at [396, 217] on input "notEmpty" at bounding box center [416, 213] width 325 height 14
paste input "**********"
type input "**********"
click at [411, 176] on span "Customize the URL of this page on the live site as it appears in the browser ad…" at bounding box center [400, 170] width 293 height 36
click at [205, 247] on icon at bounding box center [204, 245] width 7 height 7
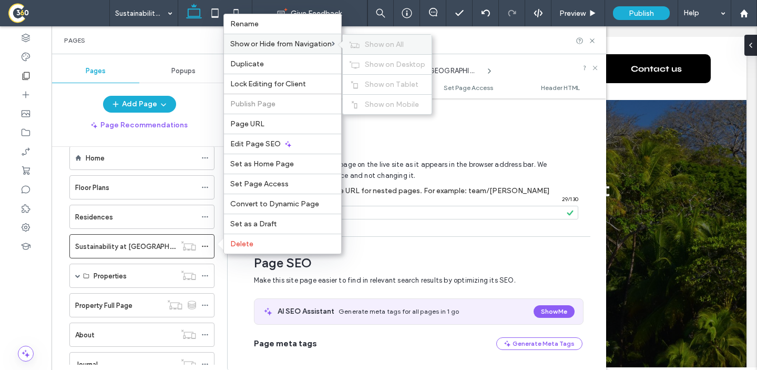
click at [355, 47] on use at bounding box center [355, 44] width 10 height 6
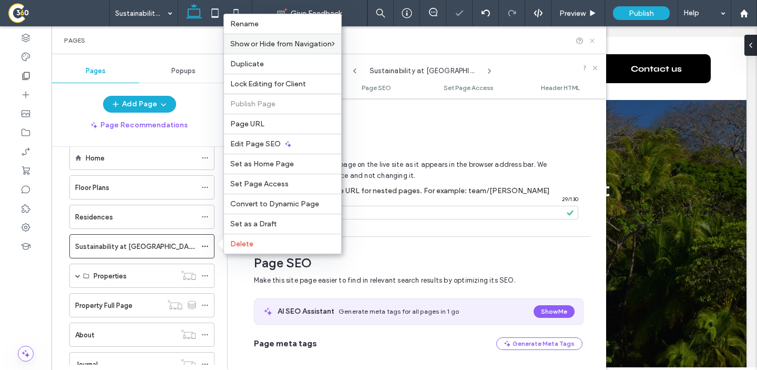
click at [591, 39] on use at bounding box center [592, 40] width 4 height 4
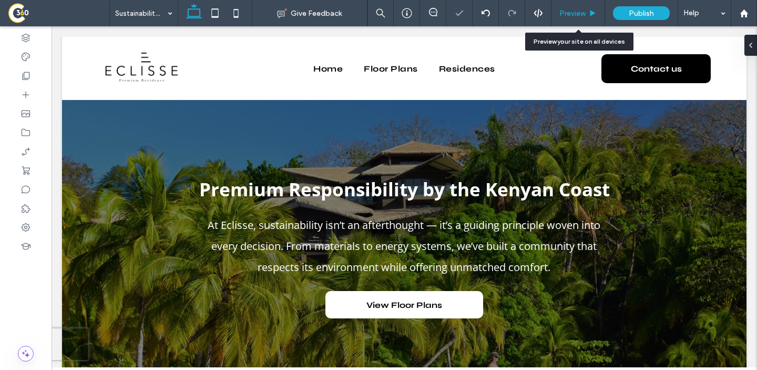
click at [578, 14] on span "Preview" at bounding box center [573, 13] width 26 height 9
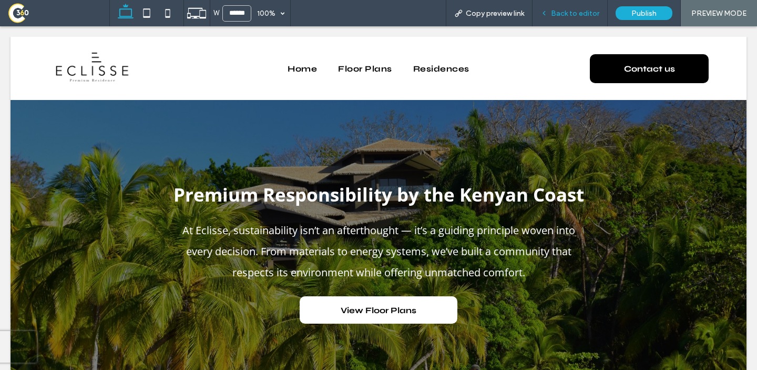
click at [581, 14] on span "Back to editor" at bounding box center [575, 13] width 48 height 9
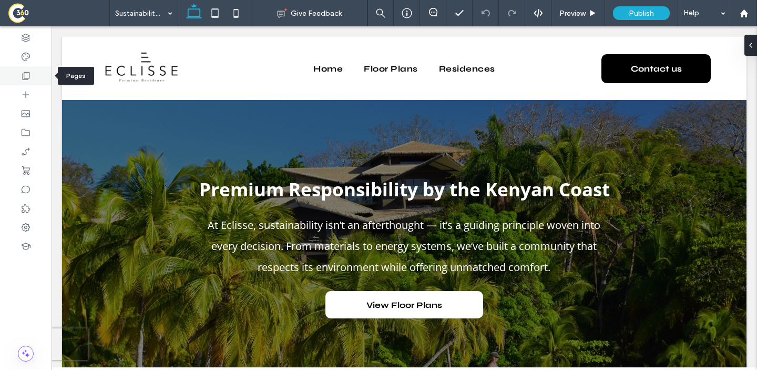
click at [34, 76] on div at bounding box center [26, 75] width 52 height 19
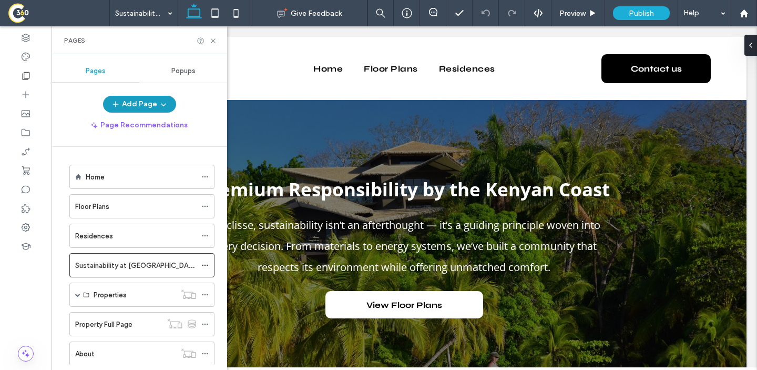
click at [145, 100] on button "Add Page" at bounding box center [139, 104] width 73 height 17
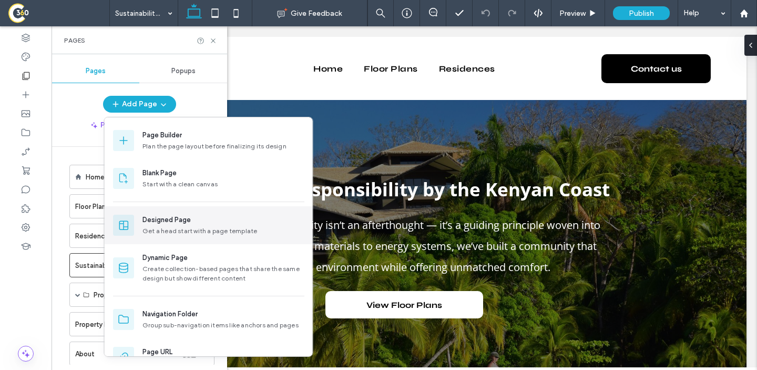
click at [196, 216] on div "Designed Page" at bounding box center [224, 220] width 162 height 11
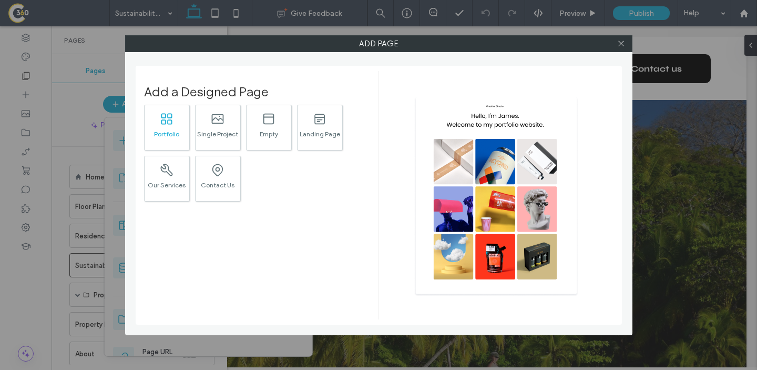
click at [176, 119] on div ".st0{fill:currentColor;} Portfolio" at bounding box center [167, 128] width 46 height 46
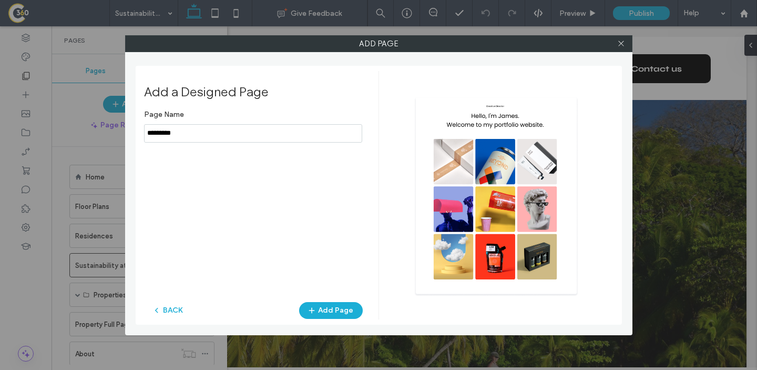
click at [200, 137] on input "notEmpty" at bounding box center [253, 133] width 218 height 18
type input "*******"
click at [316, 310] on icon "button" at bounding box center [312, 310] width 8 height 8
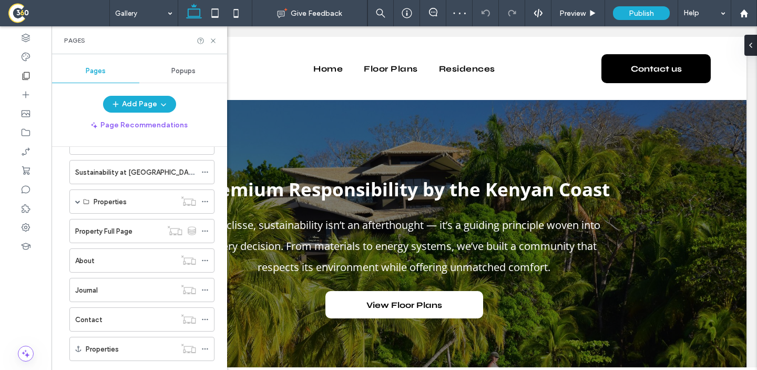
scroll to position [145, 0]
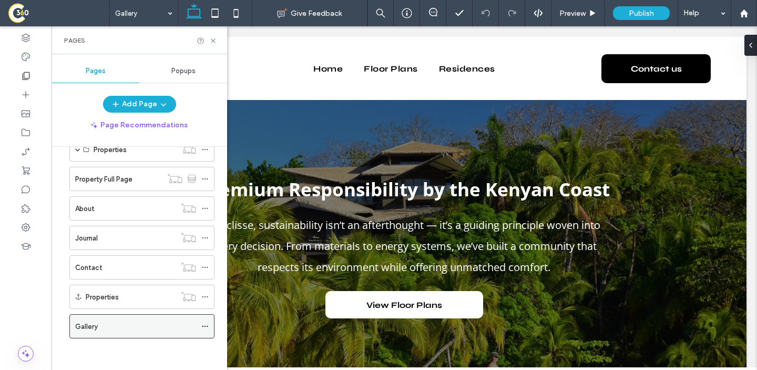
click at [208, 323] on icon at bounding box center [204, 325] width 7 height 7
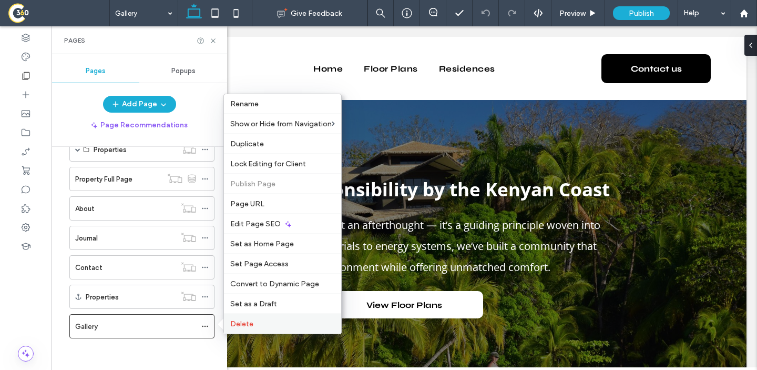
click at [257, 320] on label "Delete" at bounding box center [282, 323] width 105 height 9
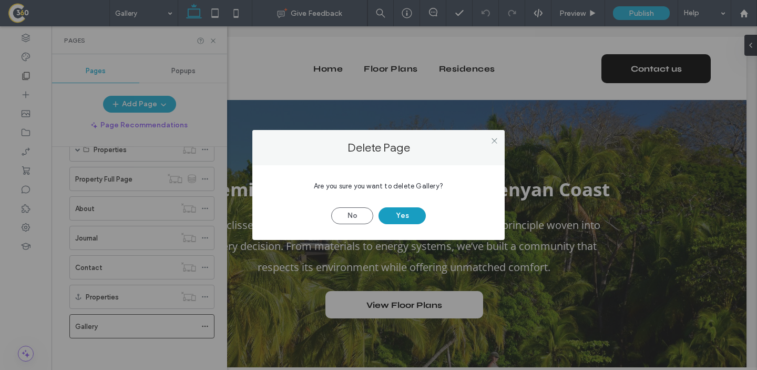
click at [404, 216] on button "Yes" at bounding box center [402, 215] width 47 height 17
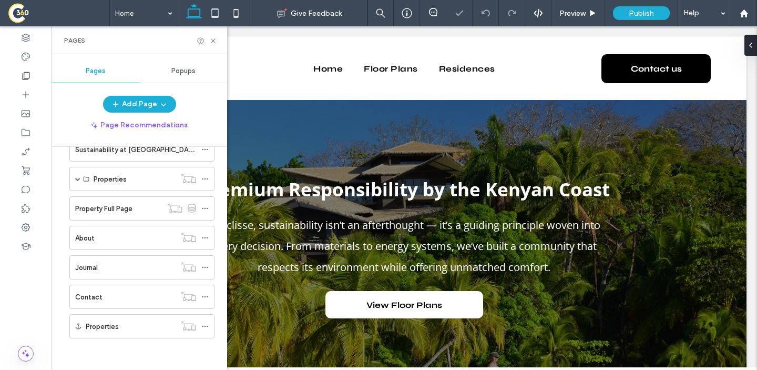
scroll to position [116, 0]
click at [215, 43] on icon at bounding box center [213, 41] width 8 height 8
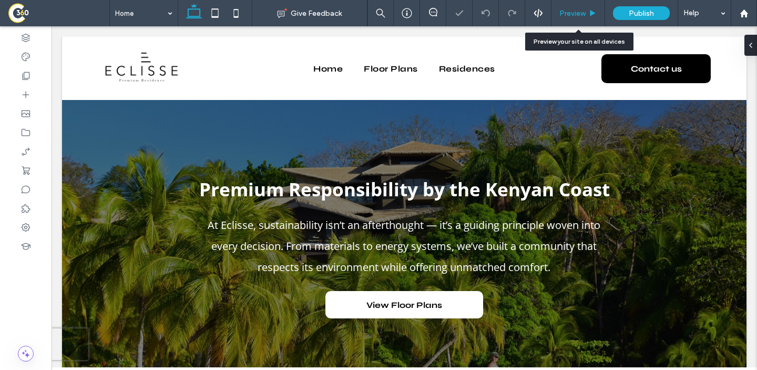
click at [584, 16] on span "Preview" at bounding box center [573, 13] width 26 height 9
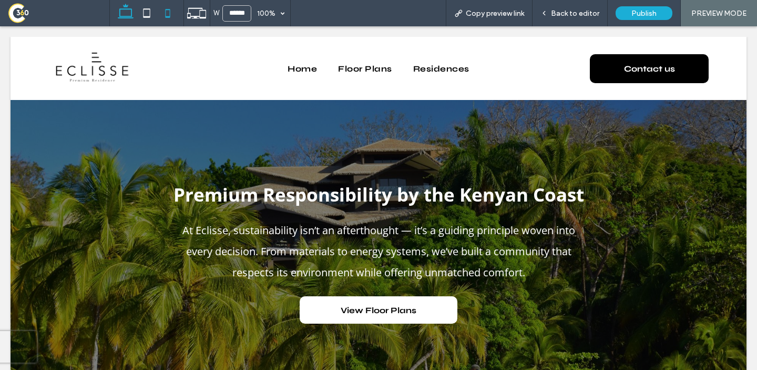
click at [171, 21] on icon at bounding box center [167, 13] width 21 height 21
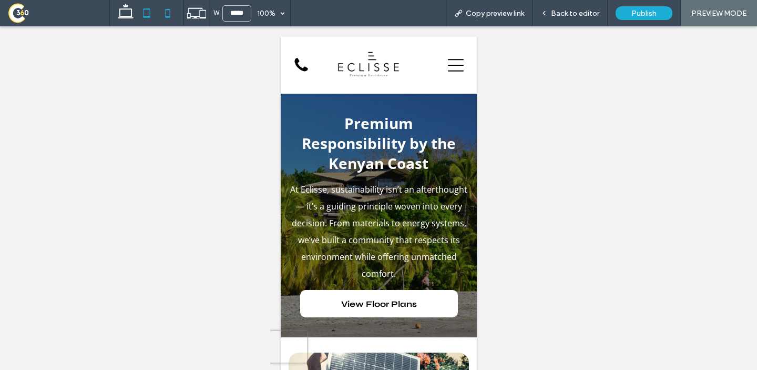
click at [144, 12] on icon at bounding box center [146, 13] width 21 height 21
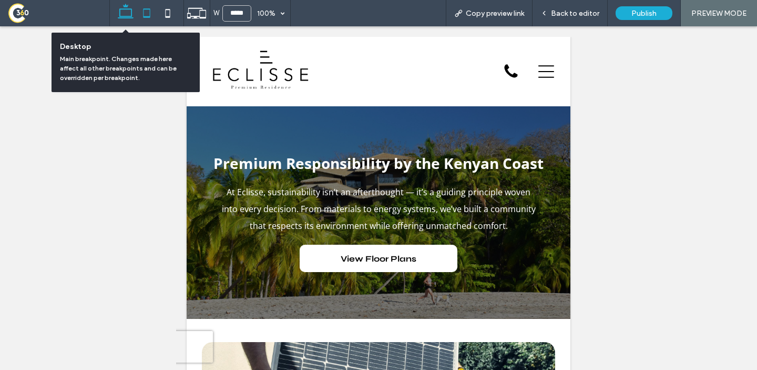
click at [126, 9] on use at bounding box center [126, 11] width 16 height 15
type input "******"
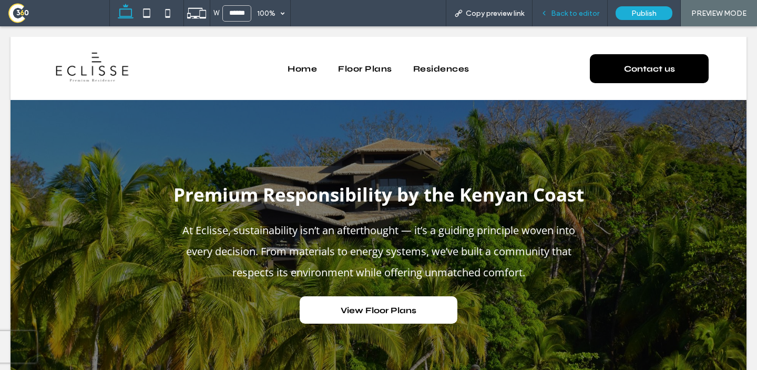
click at [571, 19] on div "Back to editor" at bounding box center [570, 13] width 75 height 26
click at [562, 11] on span "Back to editor" at bounding box center [575, 13] width 48 height 9
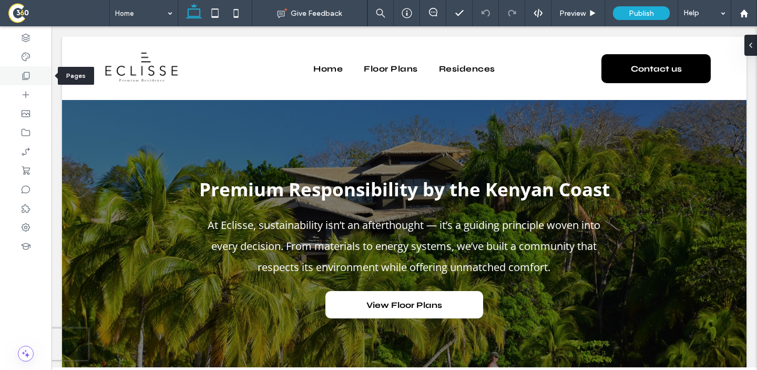
click at [22, 78] on icon at bounding box center [26, 75] width 11 height 11
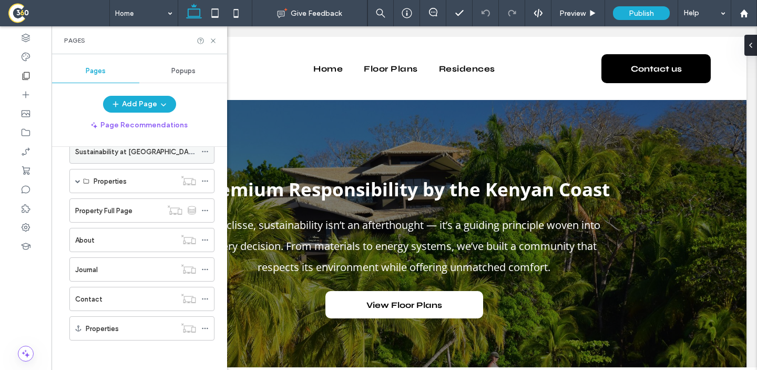
scroll to position [116, 0]
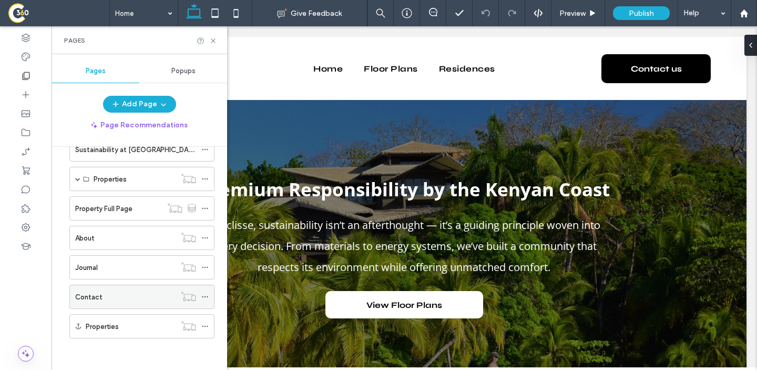
click at [124, 291] on div "Contact" at bounding box center [125, 296] width 100 height 11
click at [214, 40] on icon at bounding box center [213, 41] width 8 height 8
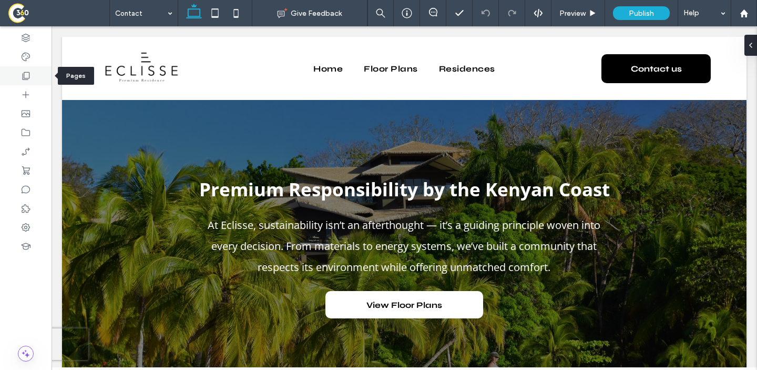
click at [32, 76] on div at bounding box center [26, 75] width 52 height 19
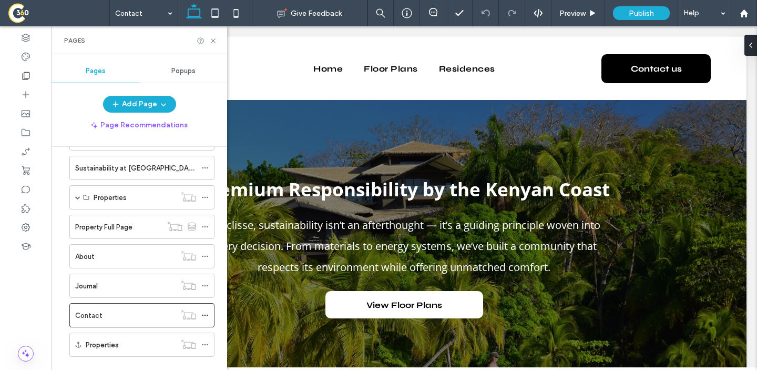
scroll to position [116, 0]
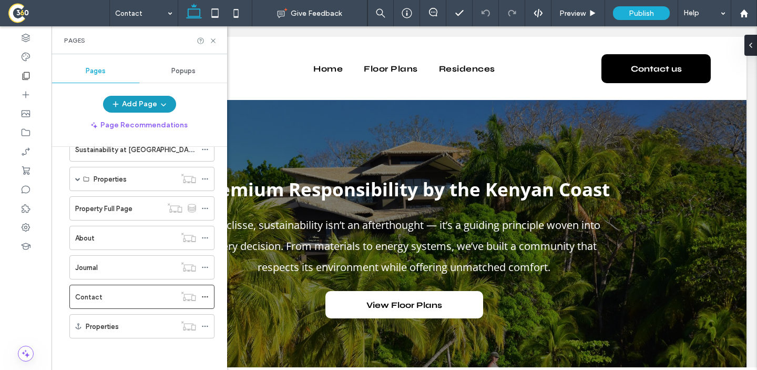
click at [154, 112] on button "Add Page" at bounding box center [139, 104] width 73 height 17
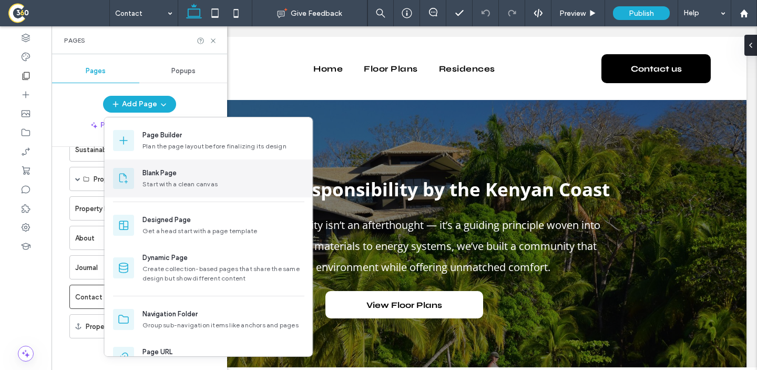
click at [196, 177] on div "Blank Page" at bounding box center [224, 173] width 162 height 11
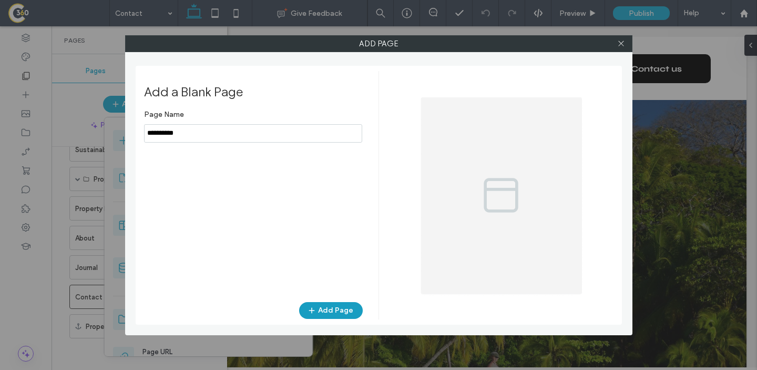
type input "**********"
click at [322, 308] on button "Add Page" at bounding box center [331, 310] width 64 height 17
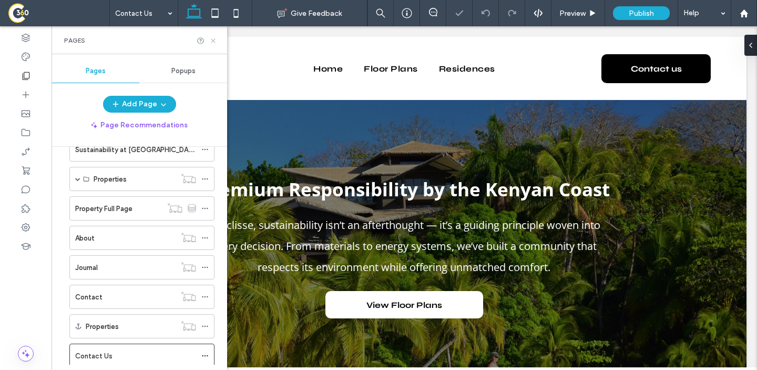
click at [213, 38] on icon at bounding box center [213, 41] width 8 height 8
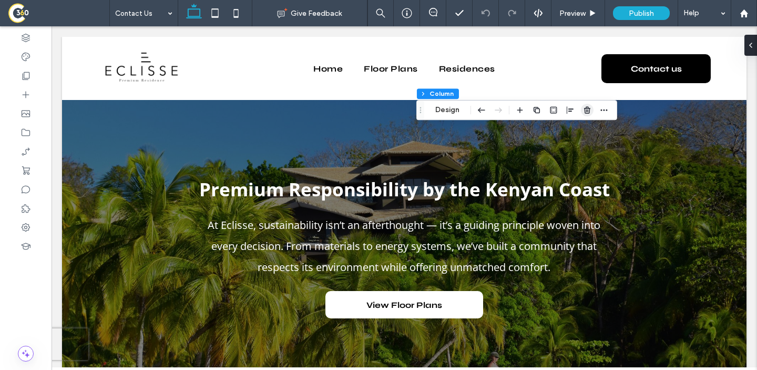
click at [586, 108] on use "button" at bounding box center [587, 110] width 6 height 7
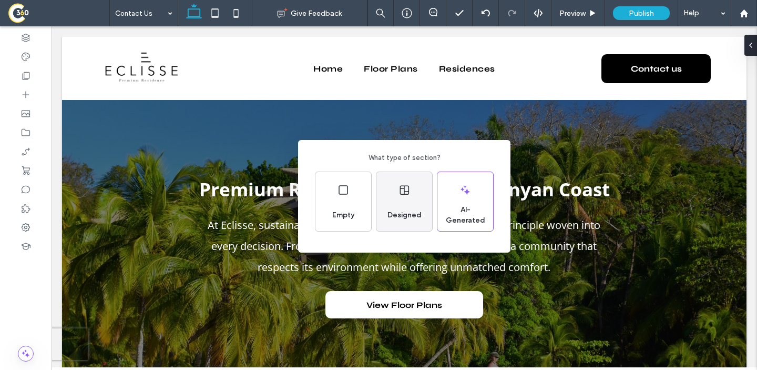
click at [403, 215] on span "Designed" at bounding box center [404, 215] width 43 height 11
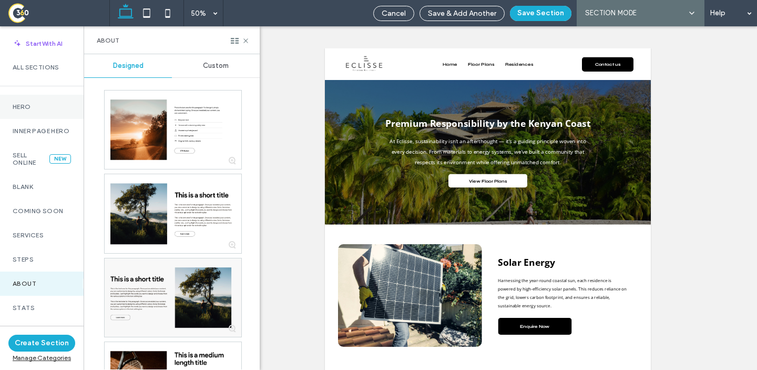
click at [26, 112] on div "Hero" at bounding box center [42, 107] width 84 height 24
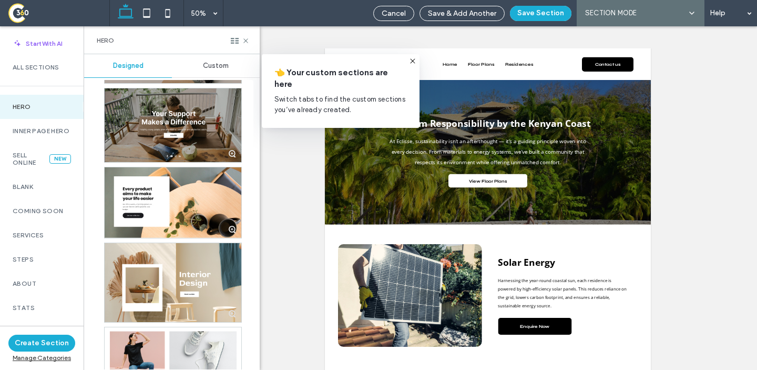
scroll to position [4249, 0]
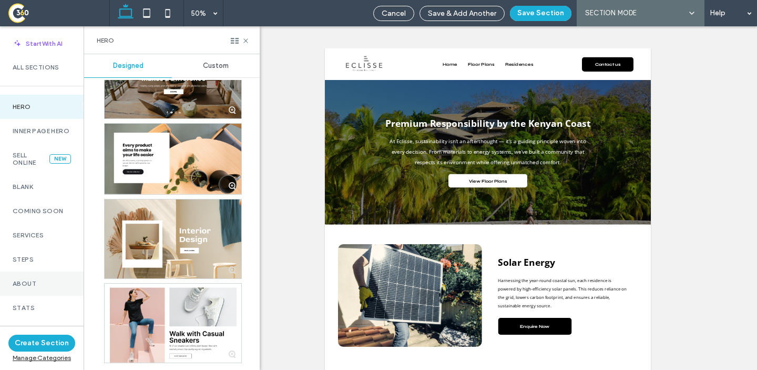
click at [62, 282] on div "About" at bounding box center [42, 283] width 84 height 24
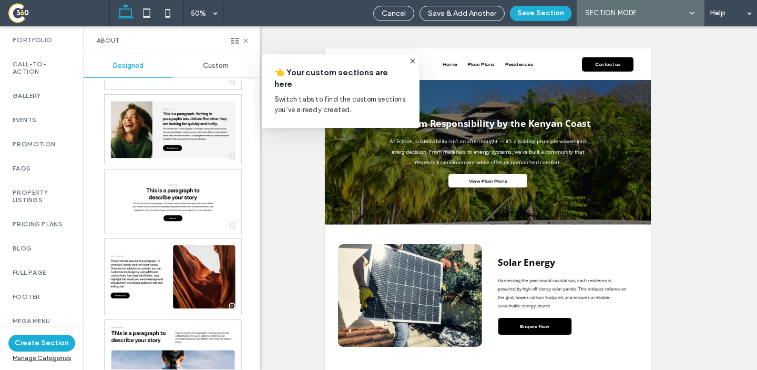
scroll to position [530, 0]
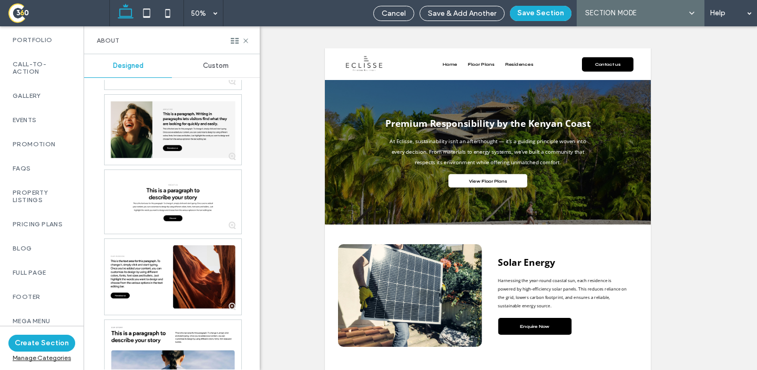
click at [46, 278] on div "Full Page" at bounding box center [42, 272] width 84 height 24
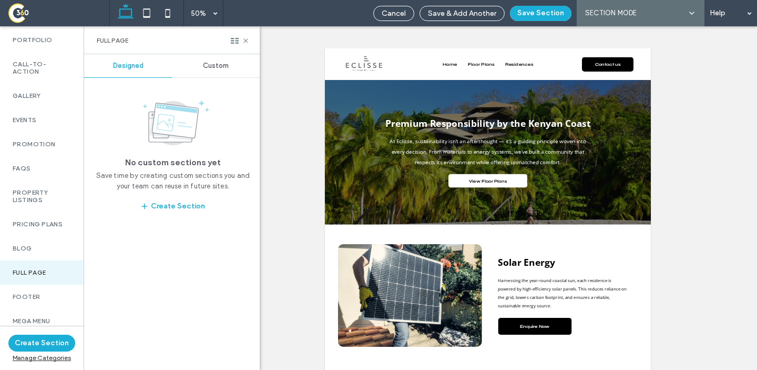
click at [213, 71] on div "Custom" at bounding box center [216, 65] width 88 height 23
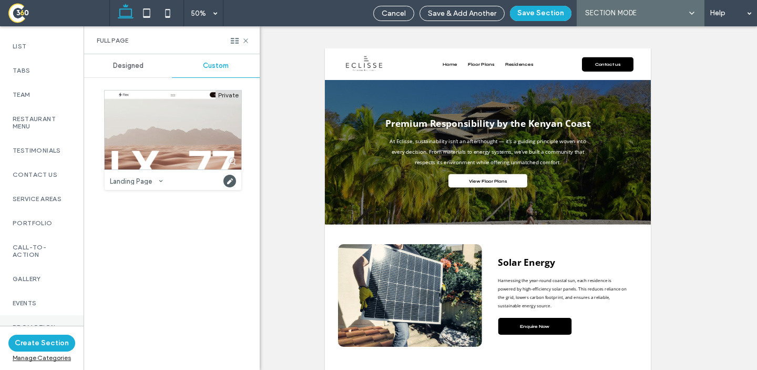
scroll to position [0, 0]
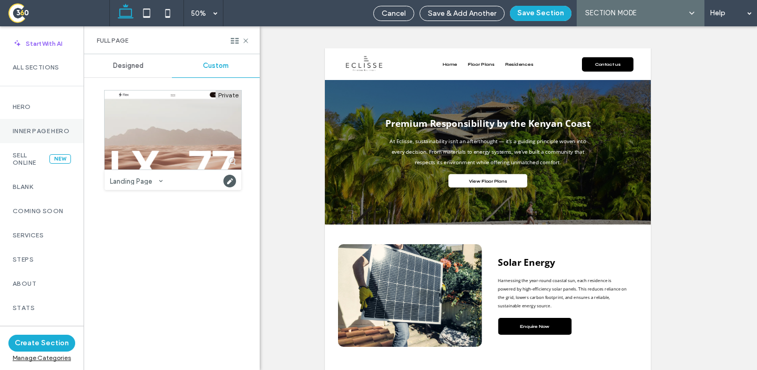
click at [34, 124] on div "Inner Page Hero" at bounding box center [42, 131] width 84 height 24
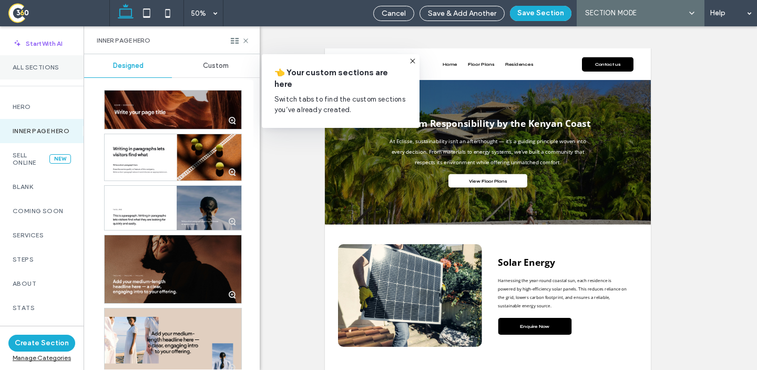
click at [45, 60] on div "All Sections" at bounding box center [42, 67] width 84 height 24
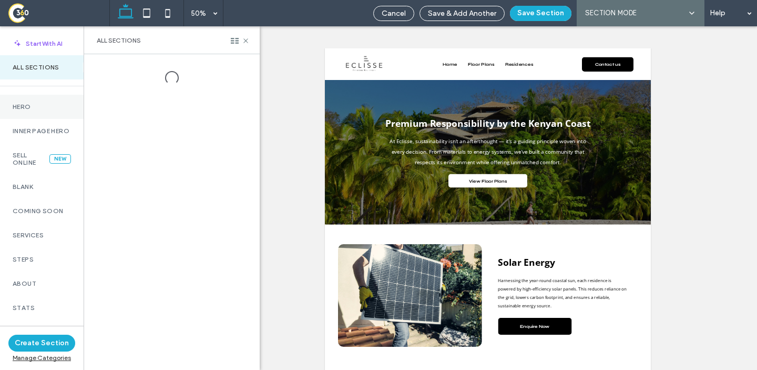
click at [48, 97] on div "Hero" at bounding box center [42, 107] width 84 height 24
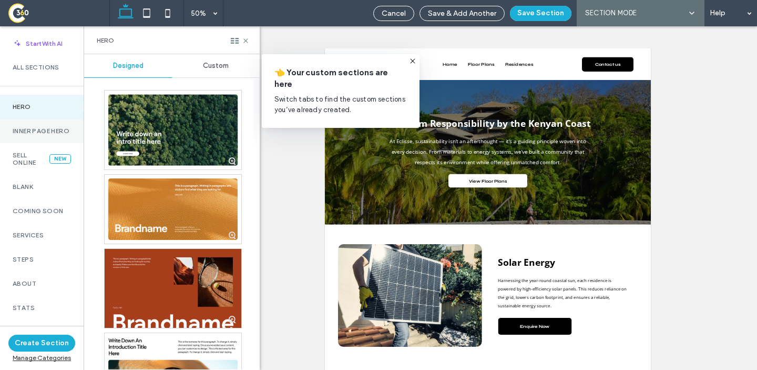
click at [45, 128] on label "Inner Page Hero" at bounding box center [42, 130] width 58 height 7
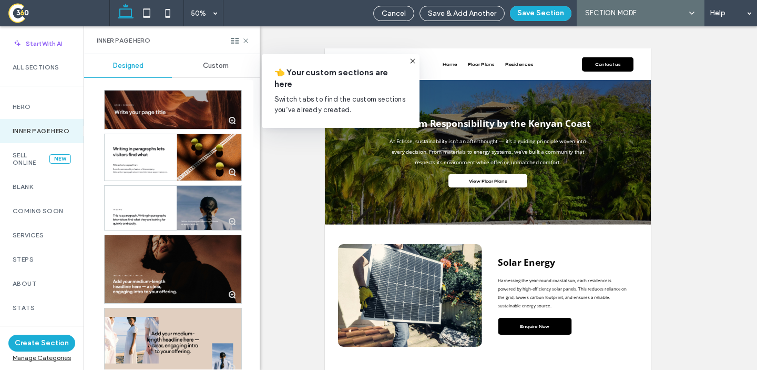
click at [155, 109] on div at bounding box center [173, 109] width 137 height 38
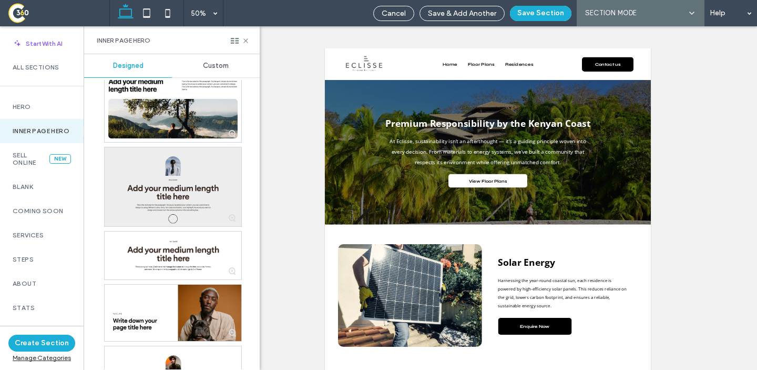
scroll to position [993, 0]
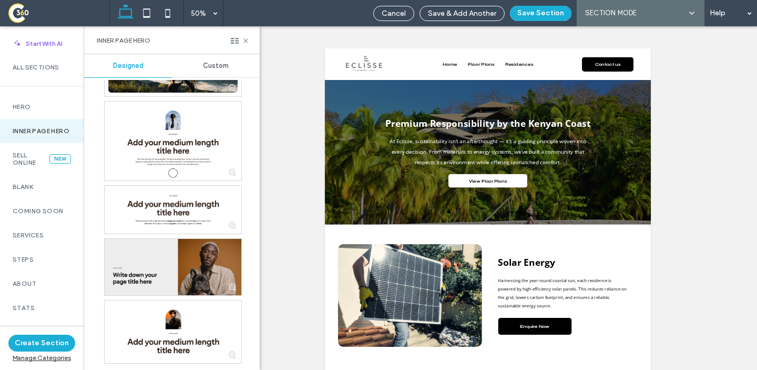
click at [150, 251] on div at bounding box center [173, 267] width 137 height 56
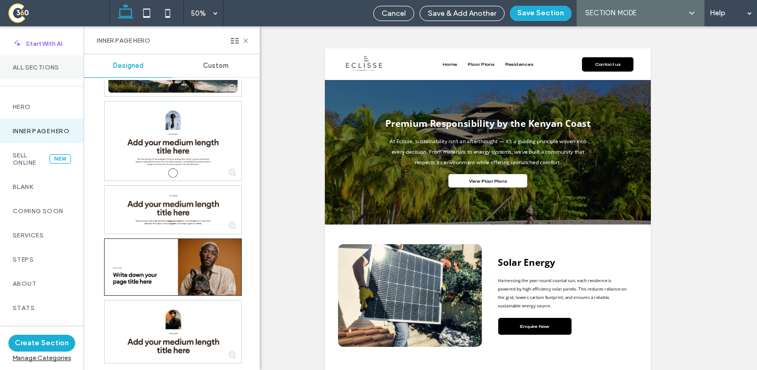
click at [43, 64] on label "All Sections" at bounding box center [42, 67] width 58 height 7
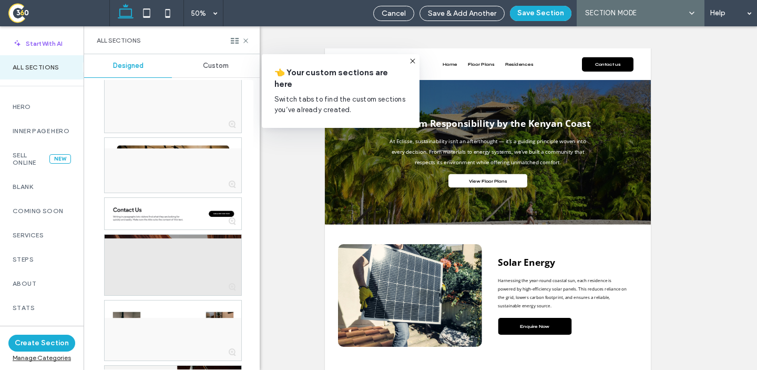
scroll to position [5888, 0]
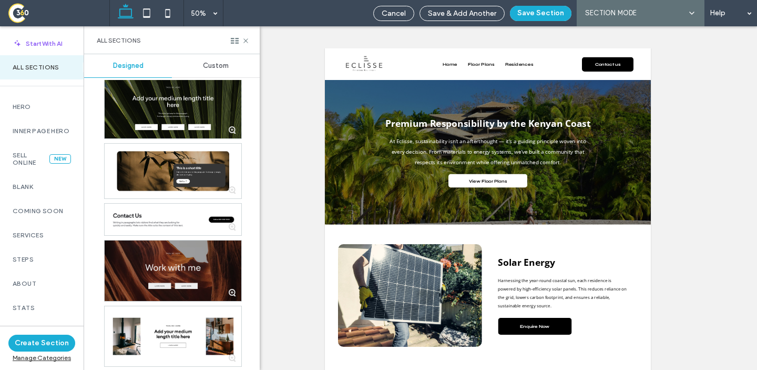
click at [149, 289] on div at bounding box center [173, 270] width 137 height 61
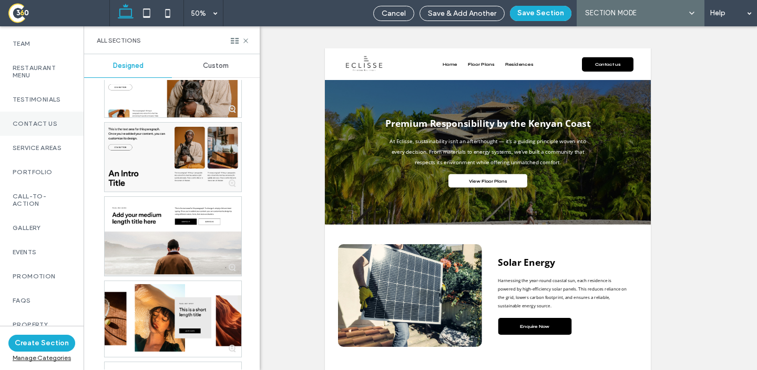
scroll to position [376, 0]
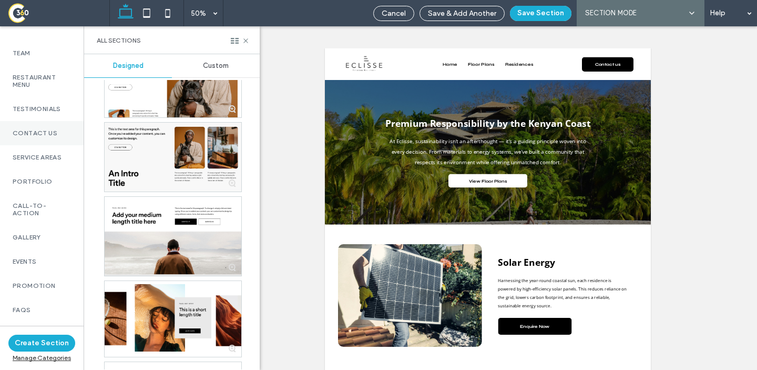
click at [30, 137] on label "Contact Us" at bounding box center [42, 132] width 58 height 7
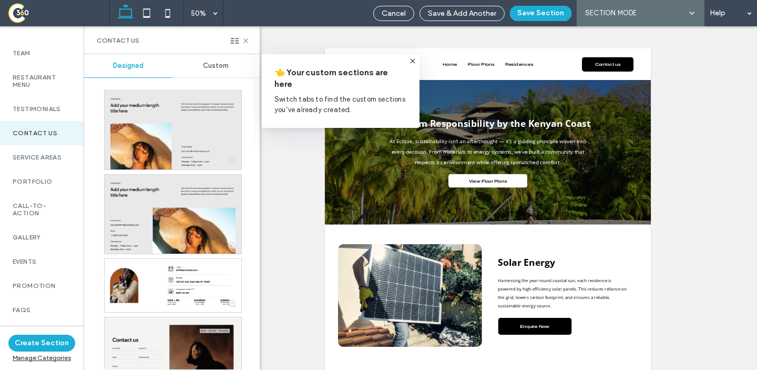
scroll to position [4, 0]
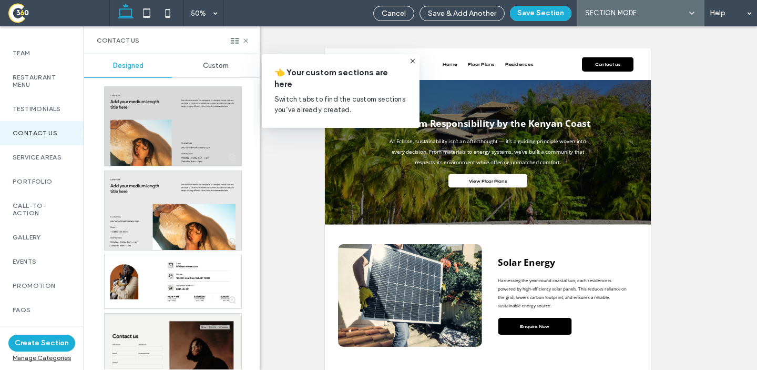
click at [168, 100] on div at bounding box center [173, 126] width 137 height 79
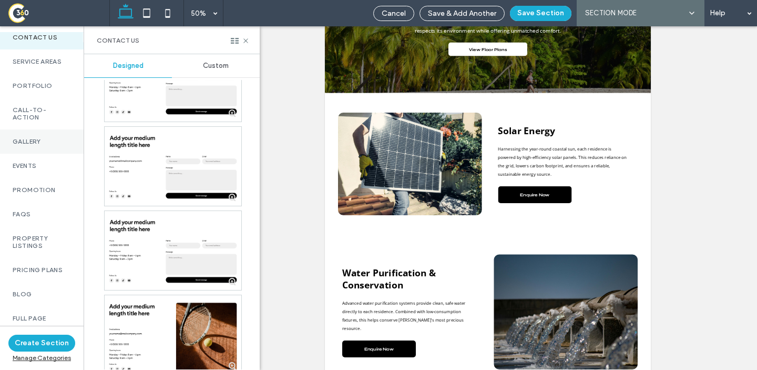
scroll to position [530, 0]
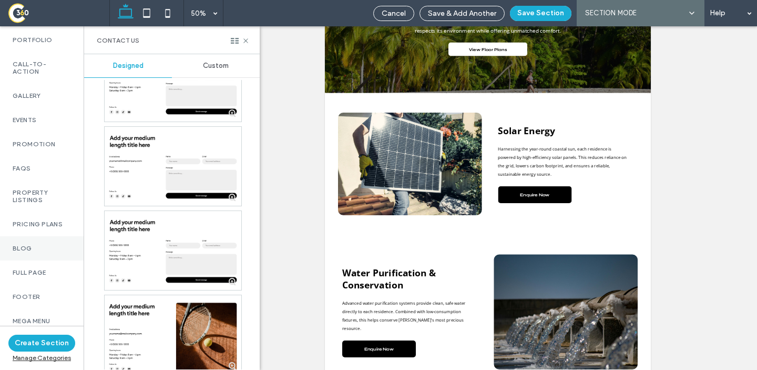
click at [45, 238] on div "Blog" at bounding box center [42, 248] width 84 height 24
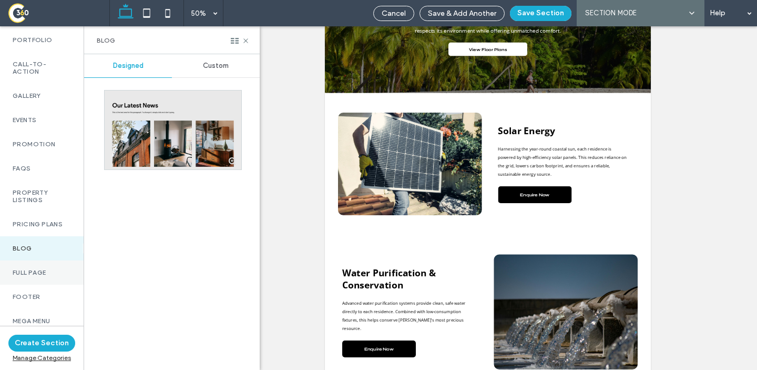
click at [43, 260] on div "Full Page" at bounding box center [42, 272] width 84 height 24
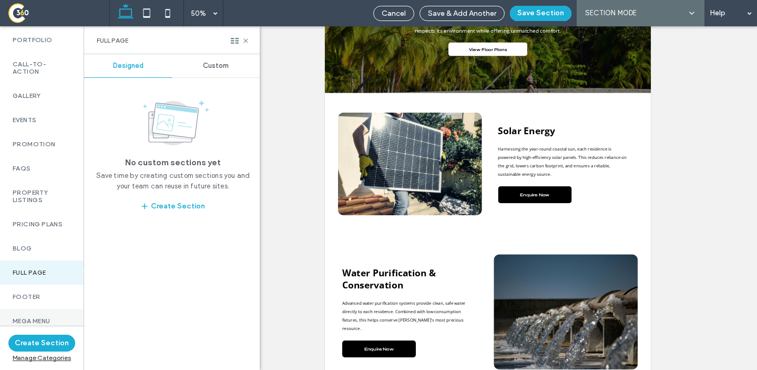
click at [42, 317] on label "Mega menu" at bounding box center [42, 320] width 58 height 7
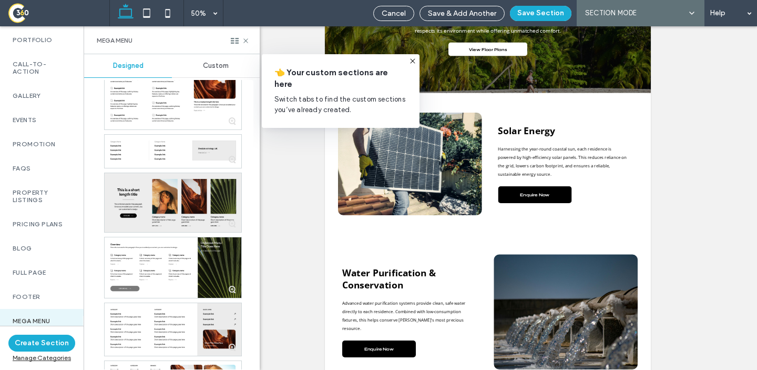
scroll to position [25, 0]
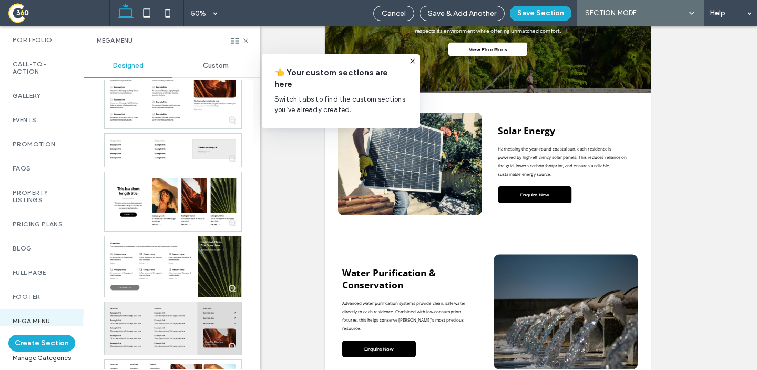
click at [158, 317] on div at bounding box center [173, 328] width 137 height 53
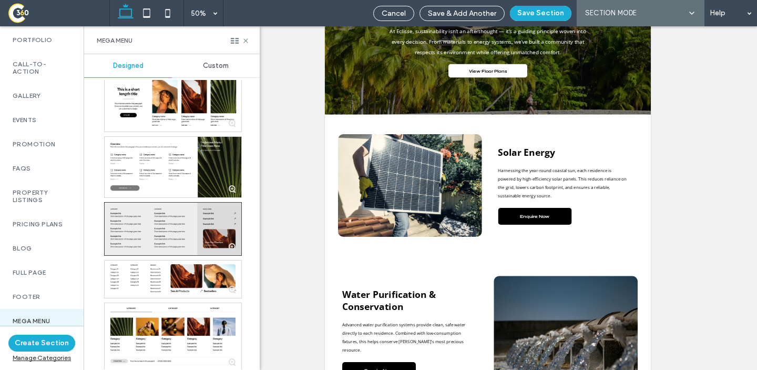
scroll to position [205, 0]
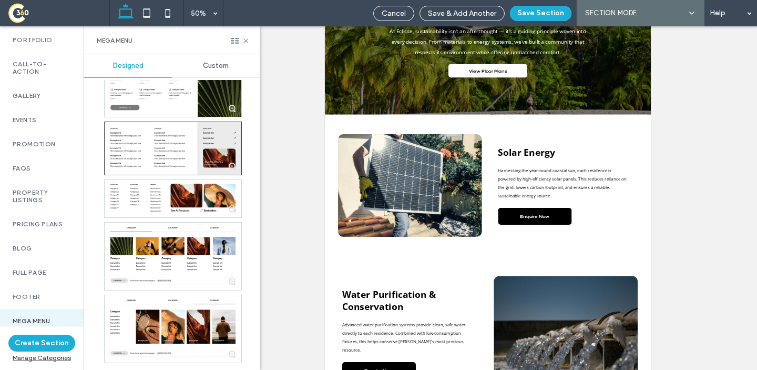
click at [171, 290] on div at bounding box center [173, 122] width 138 height 482
click at [50, 236] on div "Blog" at bounding box center [42, 248] width 84 height 24
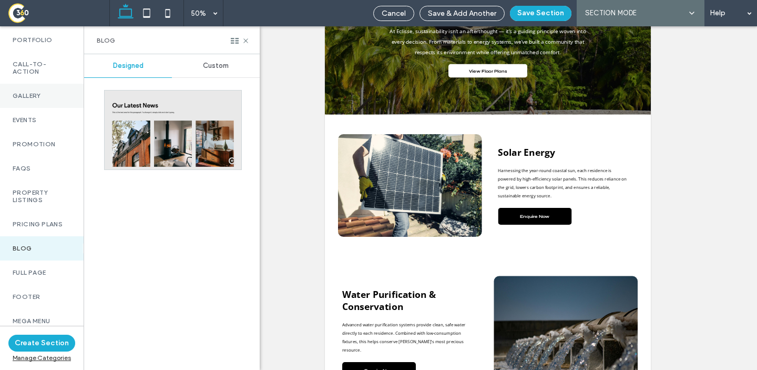
click at [32, 94] on div "Gallery" at bounding box center [42, 96] width 84 height 24
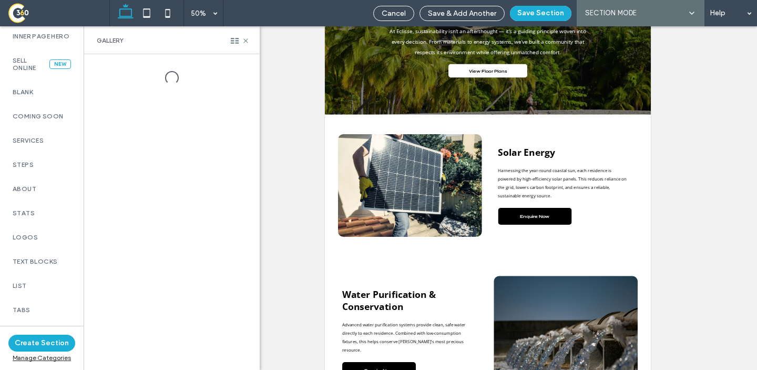
scroll to position [0, 0]
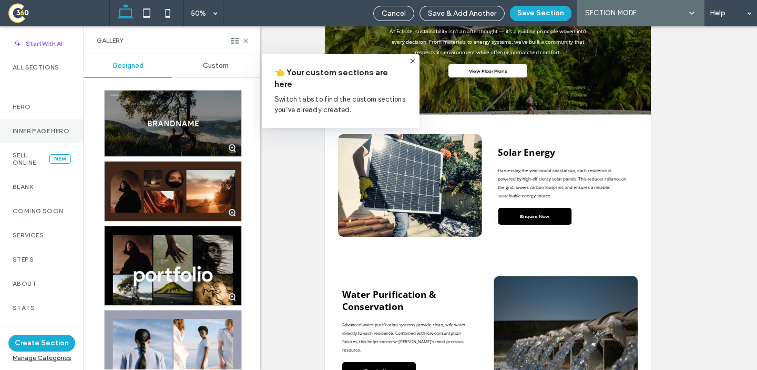
click at [37, 119] on div "Inner Page Hero" at bounding box center [42, 131] width 84 height 24
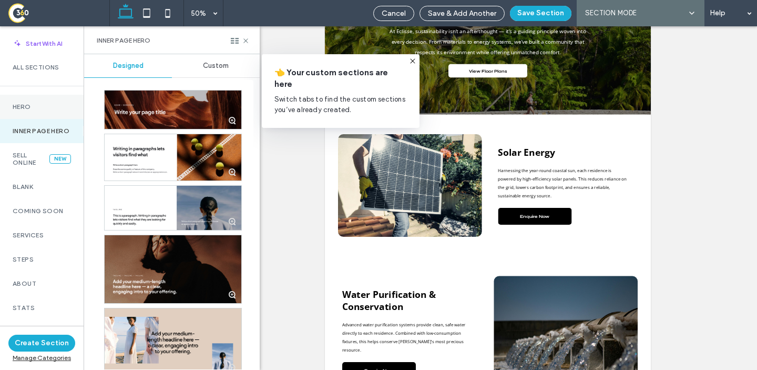
click at [34, 105] on label "Hero" at bounding box center [42, 106] width 58 height 7
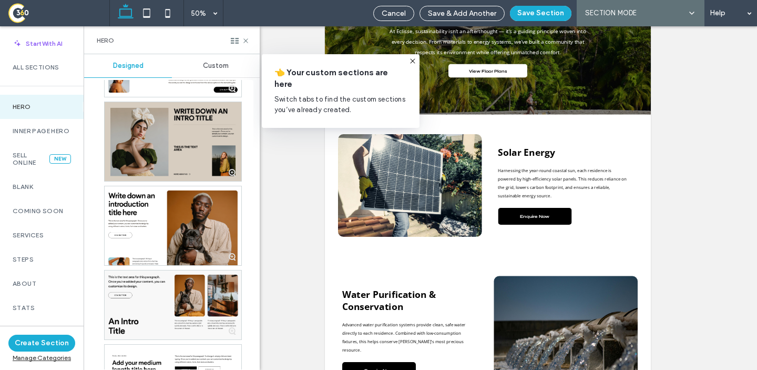
scroll to position [899, 0]
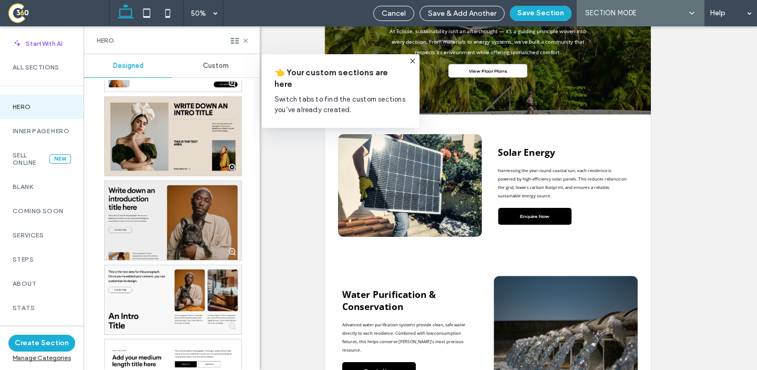
click at [151, 248] on div at bounding box center [173, 220] width 137 height 79
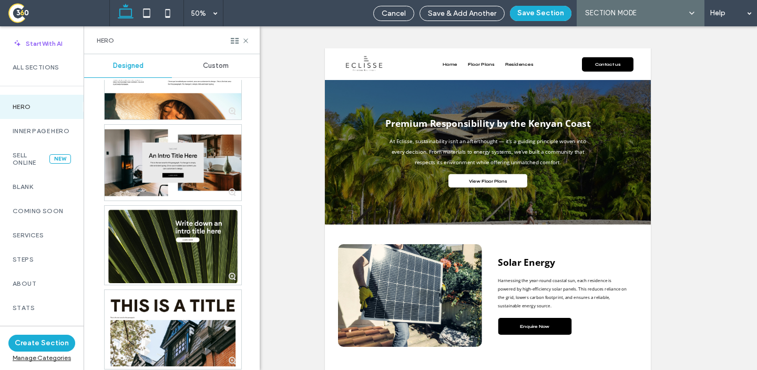
scroll to position [1768, 0]
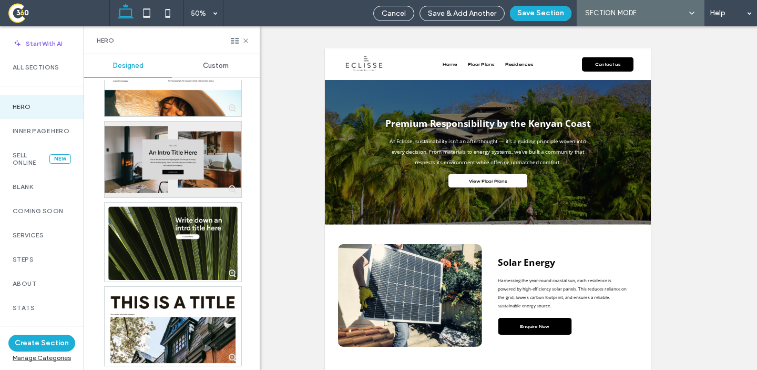
click at [162, 183] on div at bounding box center [173, 160] width 137 height 76
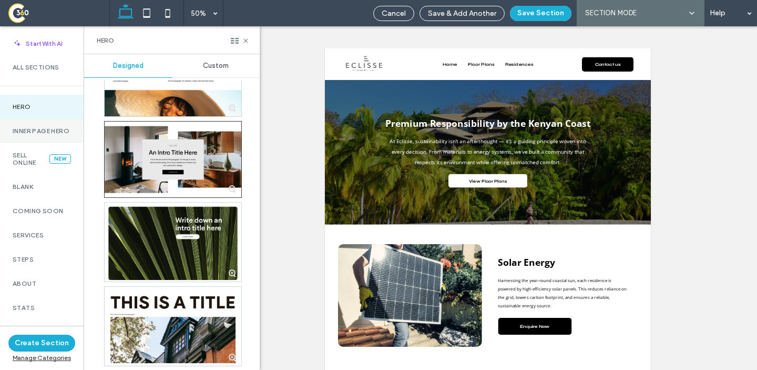
click at [42, 129] on label "Inner Page Hero" at bounding box center [42, 130] width 58 height 7
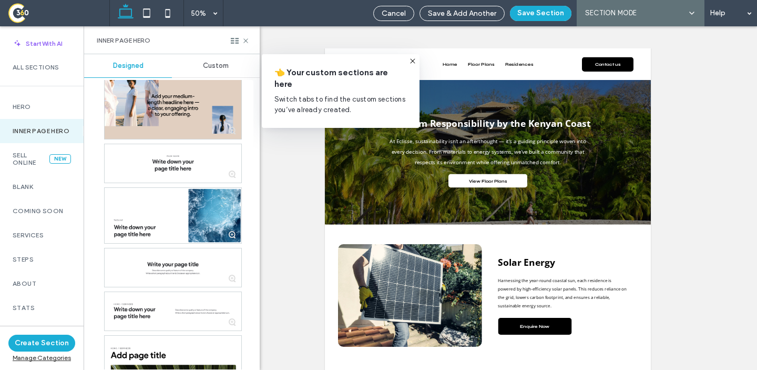
scroll to position [0, 0]
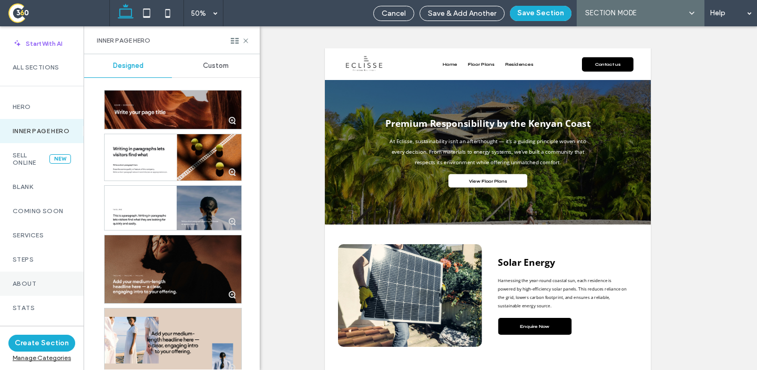
click at [35, 287] on div "About" at bounding box center [42, 283] width 84 height 24
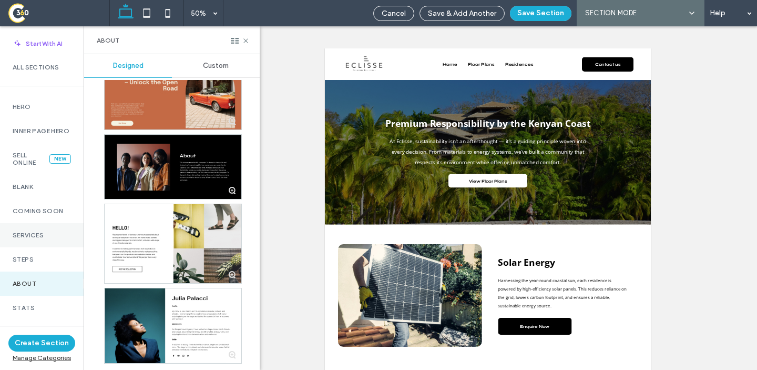
click at [31, 239] on label "Services" at bounding box center [42, 234] width 58 height 7
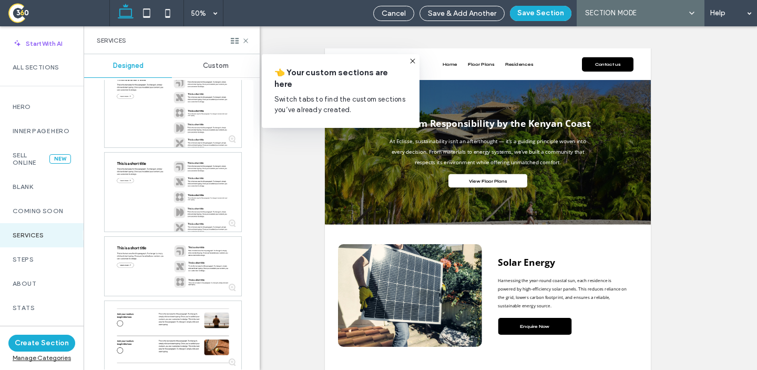
scroll to position [5275, 0]
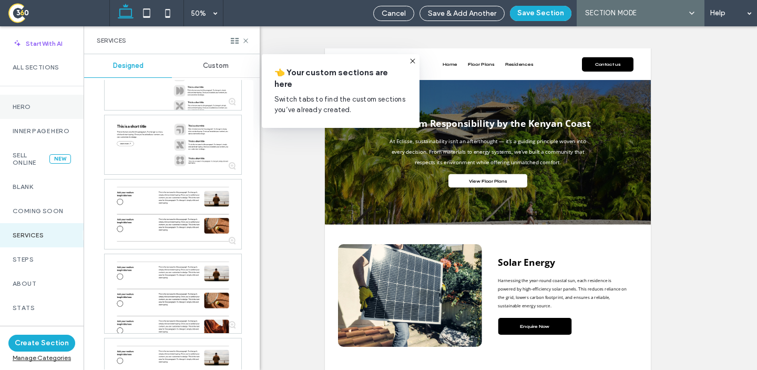
click at [44, 98] on div "Hero" at bounding box center [42, 107] width 84 height 24
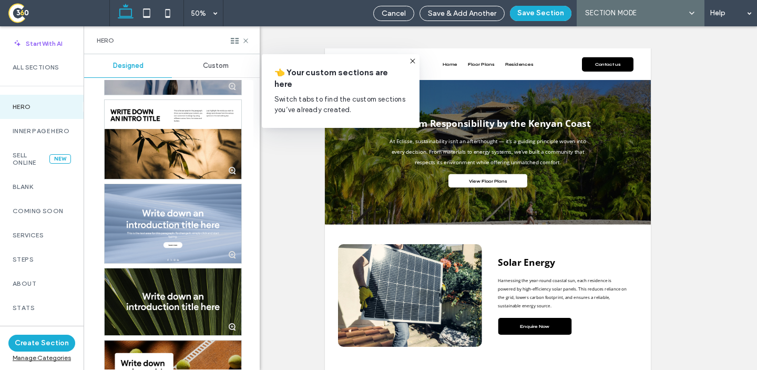
scroll to position [2445, 0]
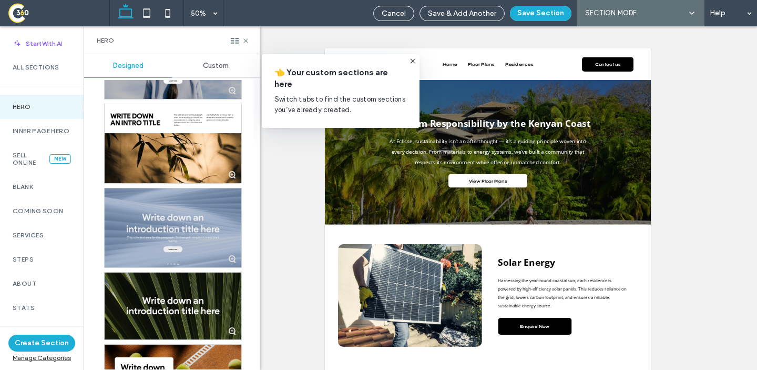
click at [171, 212] on div at bounding box center [173, 227] width 137 height 79
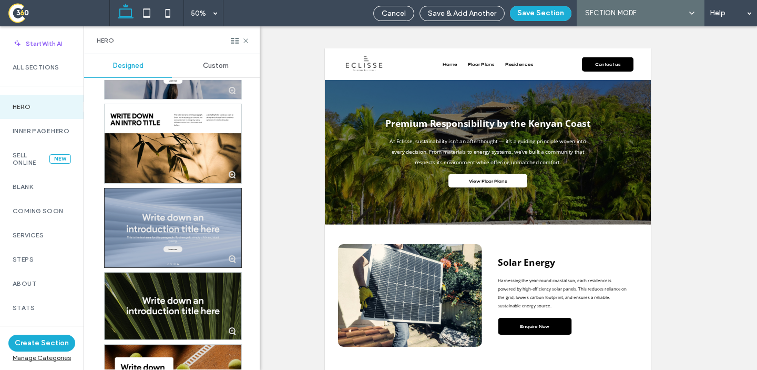
click at [194, 238] on div at bounding box center [173, 227] width 137 height 79
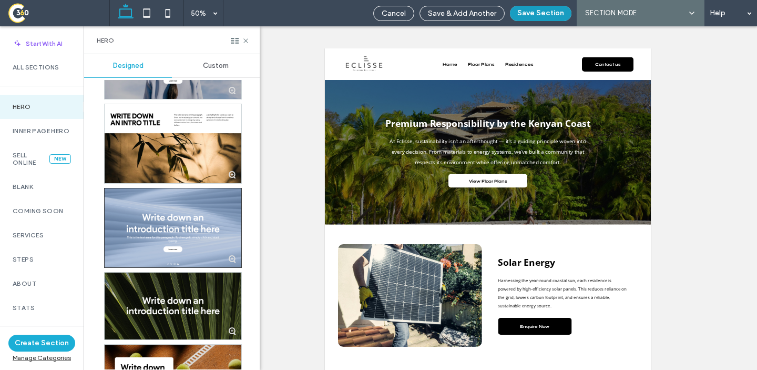
click at [532, 17] on button "Save Section" at bounding box center [541, 13] width 62 height 15
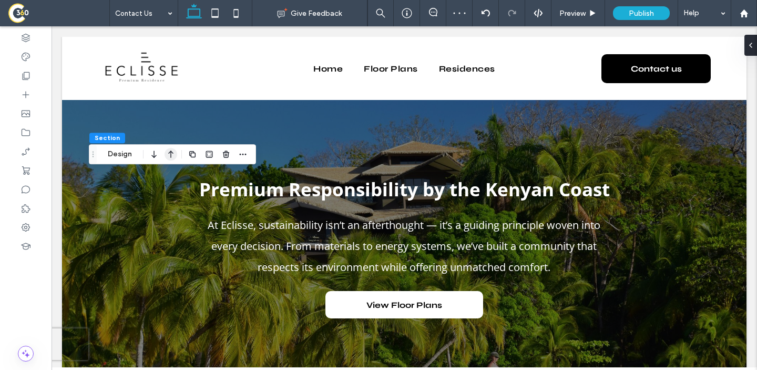
click at [173, 149] on icon "button" at bounding box center [171, 154] width 13 height 19
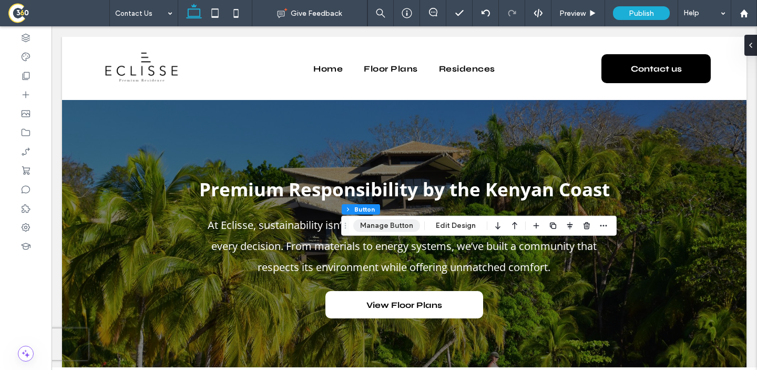
click at [382, 225] on button "Manage Button" at bounding box center [386, 225] width 67 height 13
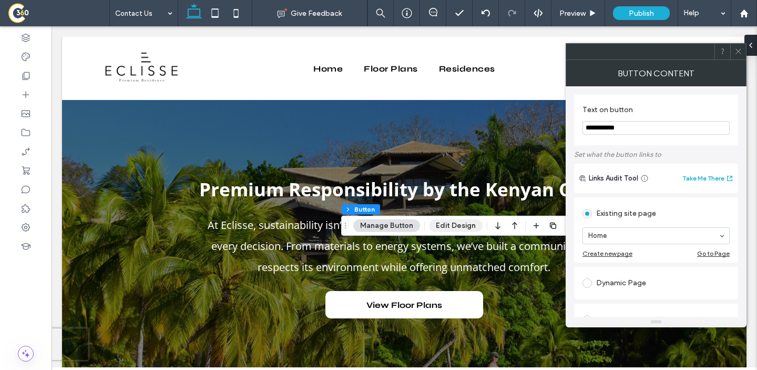
click at [446, 231] on button "Edit Design" at bounding box center [456, 225] width 54 height 13
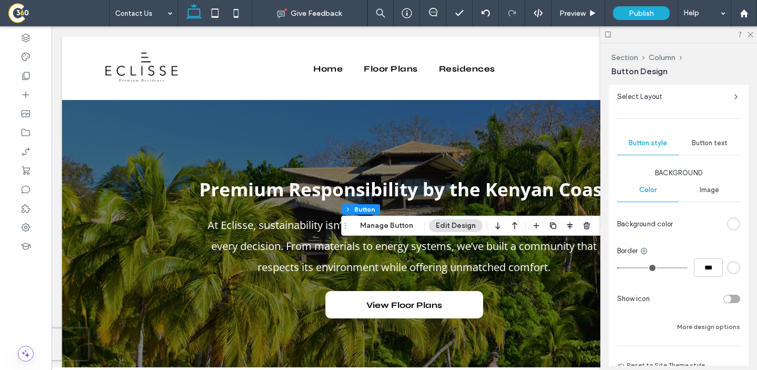
scroll to position [287, 0]
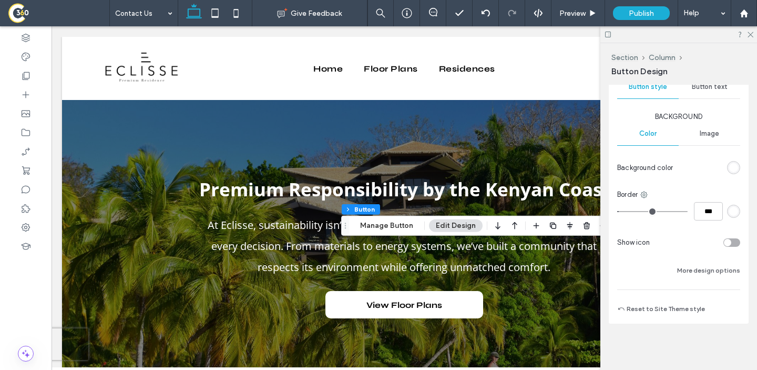
click at [704, 95] on div "Button text" at bounding box center [710, 86] width 62 height 23
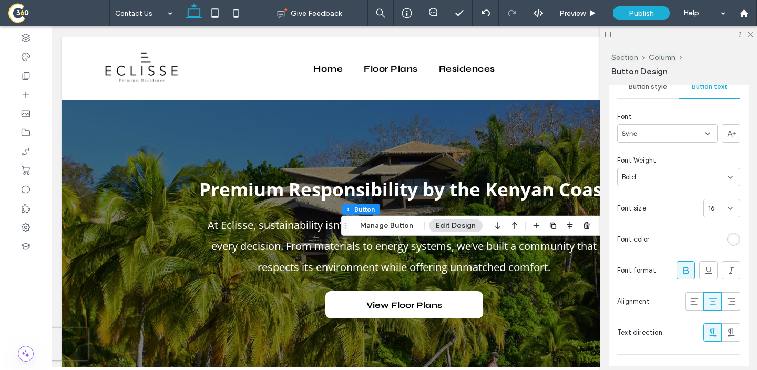
click at [735, 236] on div "rgb(255, 255, 255)" at bounding box center [734, 239] width 9 height 9
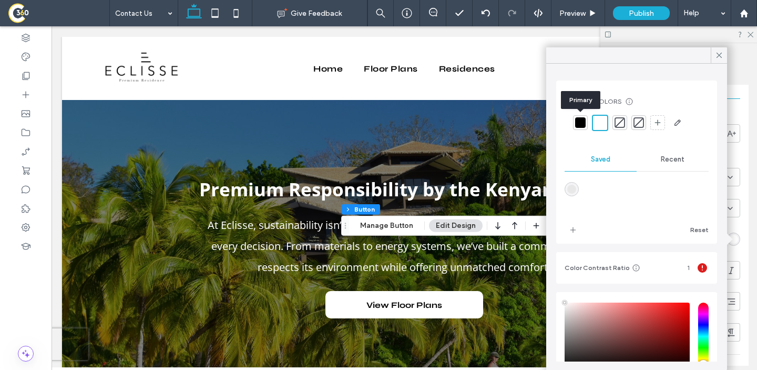
click at [579, 120] on div at bounding box center [580, 122] width 11 height 11
click at [716, 59] on icon at bounding box center [719, 54] width 9 height 9
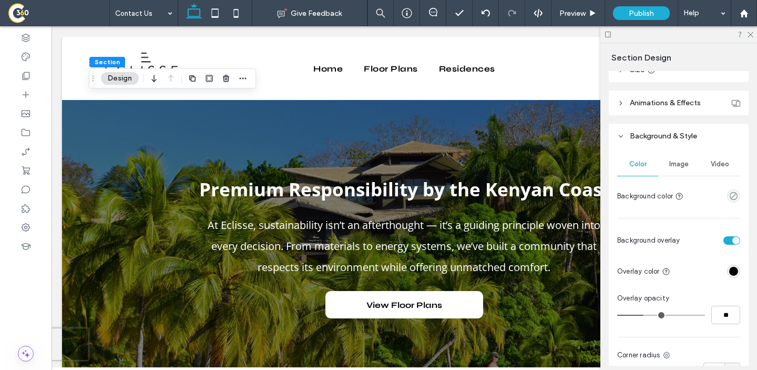
scroll to position [353, 0]
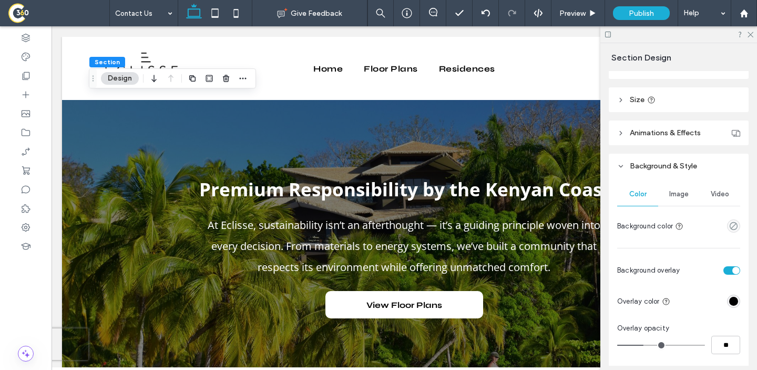
click at [672, 204] on div "Image" at bounding box center [679, 194] width 41 height 23
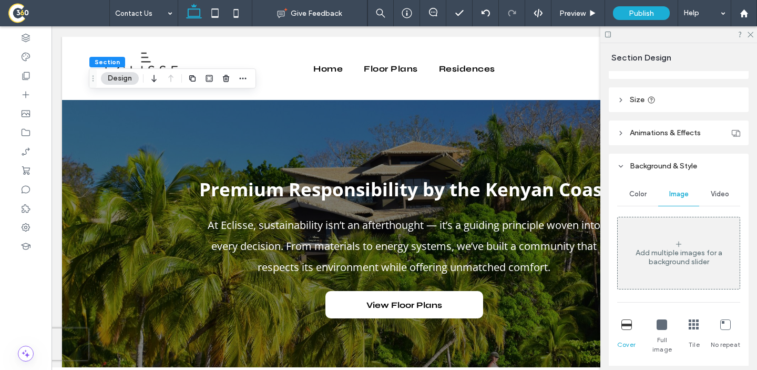
click at [715, 197] on span "Video" at bounding box center [720, 194] width 18 height 8
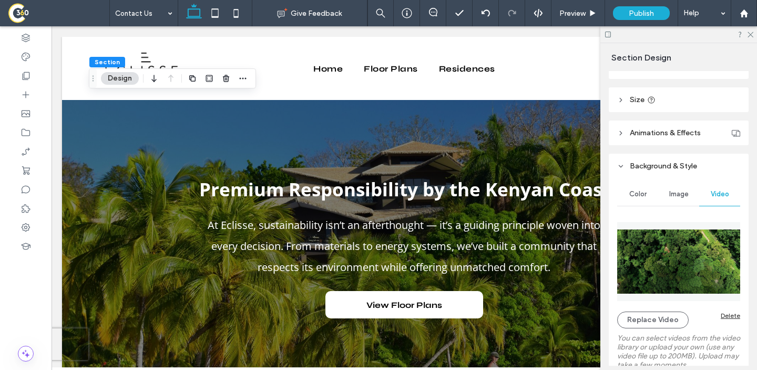
click at [724, 316] on div "Delete" at bounding box center [730, 315] width 19 height 8
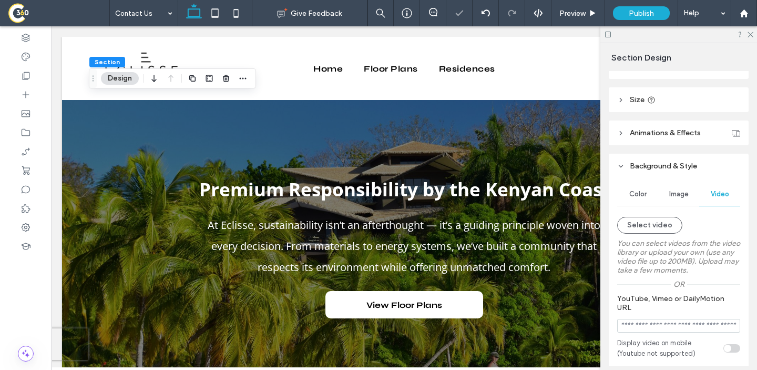
click at [673, 190] on span "Image" at bounding box center [679, 194] width 19 height 8
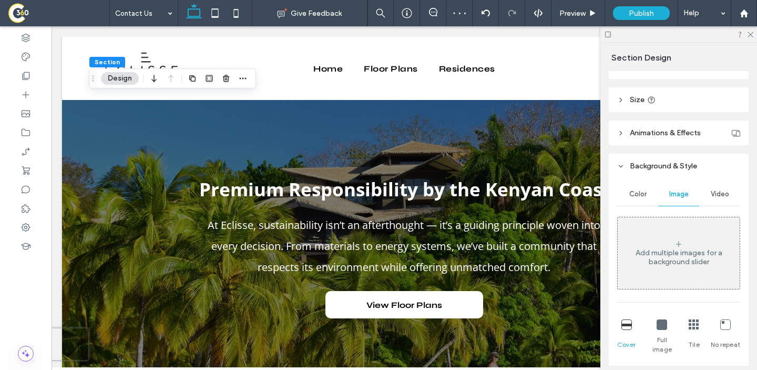
click at [669, 241] on div "Add multiple images for a background slider" at bounding box center [679, 252] width 122 height 69
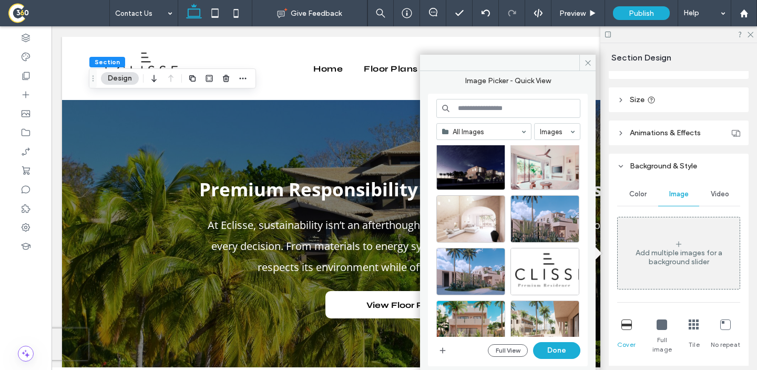
scroll to position [653, 0]
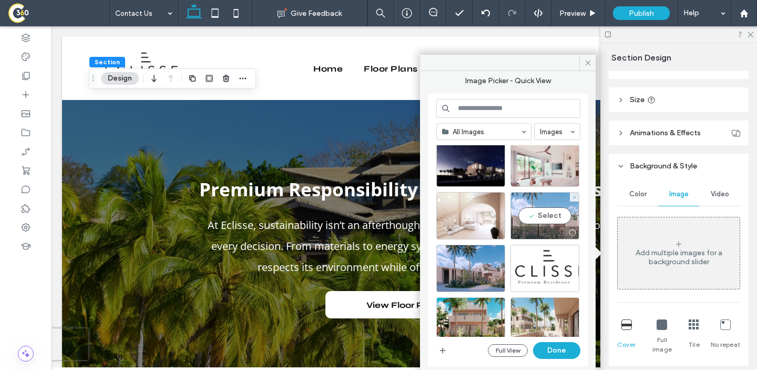
click at [542, 214] on div "Select" at bounding box center [545, 215] width 69 height 47
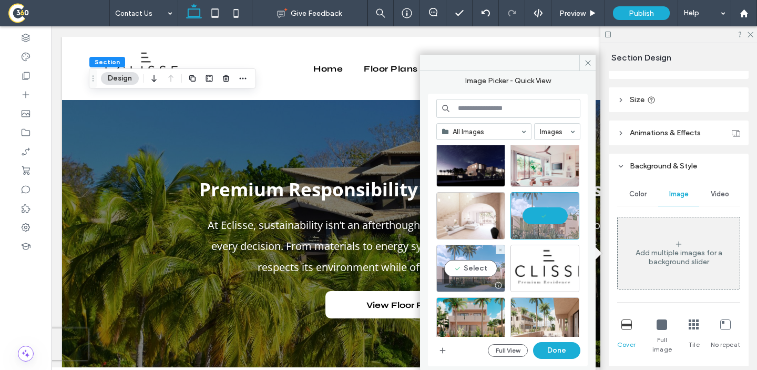
click at [474, 270] on div "Select" at bounding box center [471, 268] width 69 height 47
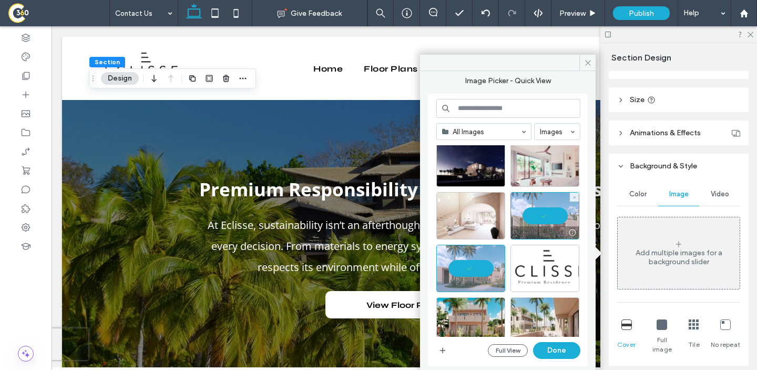
click at [539, 219] on div at bounding box center [545, 215] width 69 height 47
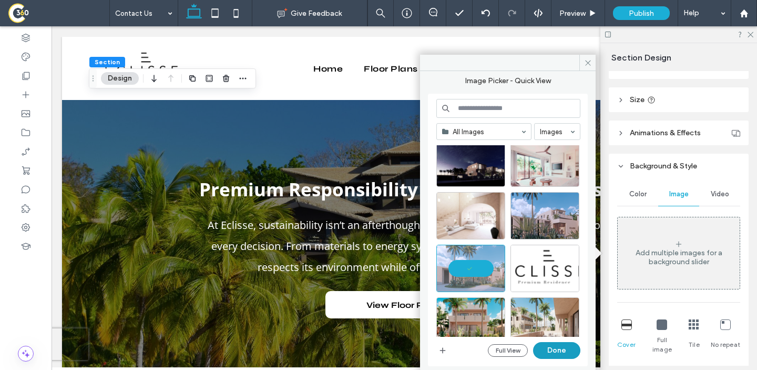
click at [551, 347] on button "Done" at bounding box center [556, 350] width 47 height 17
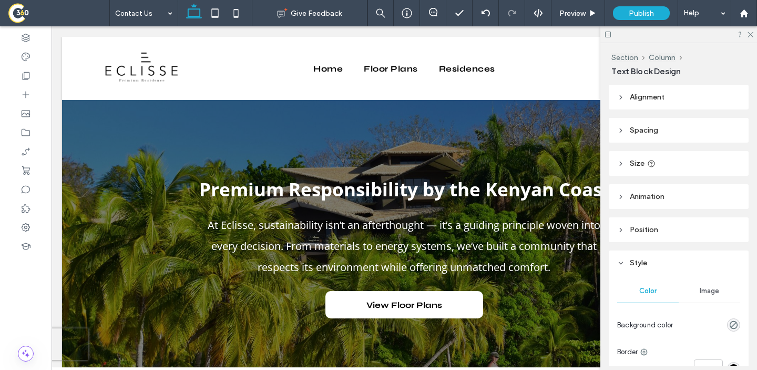
type input "*********"
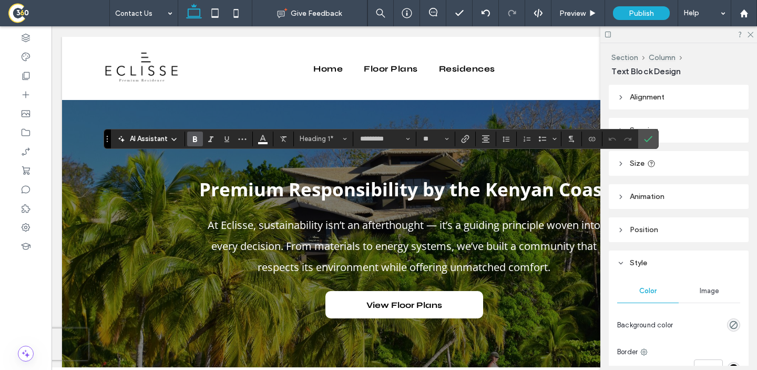
type input "**"
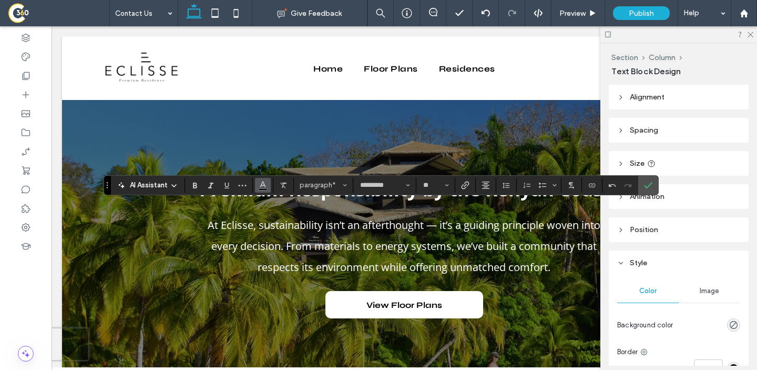
click at [260, 183] on icon "Color" at bounding box center [263, 184] width 8 height 8
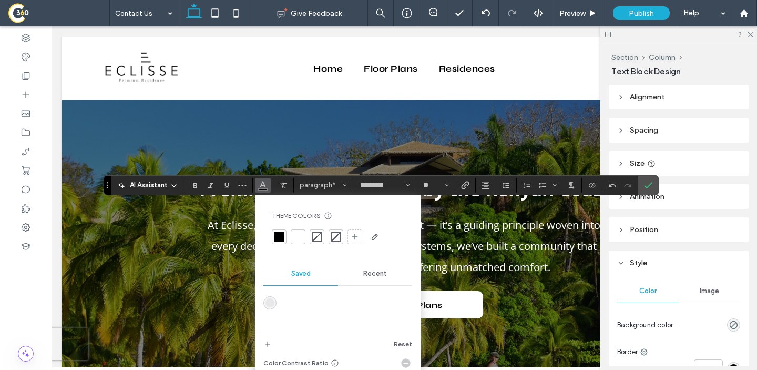
click at [301, 240] on div at bounding box center [298, 236] width 11 height 11
click at [504, 187] on use "Line Height" at bounding box center [506, 186] width 7 height 6
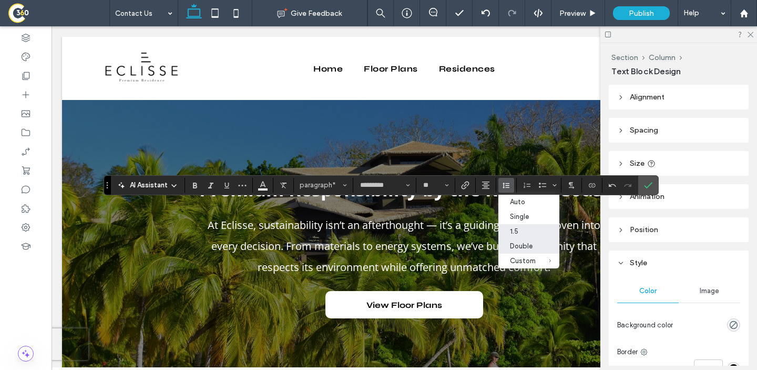
click at [519, 248] on div "Double" at bounding box center [523, 246] width 26 height 8
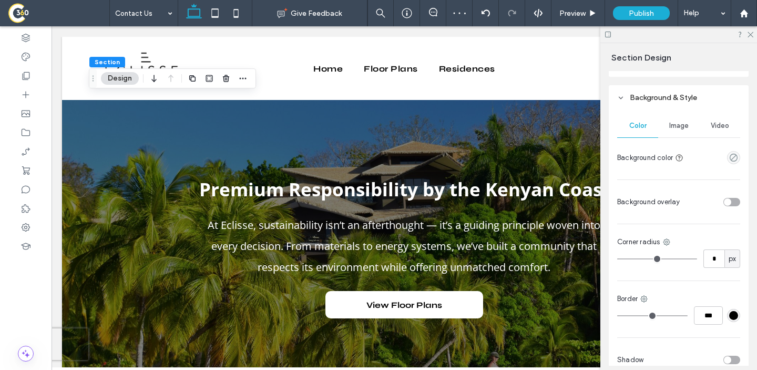
scroll to position [408, 0]
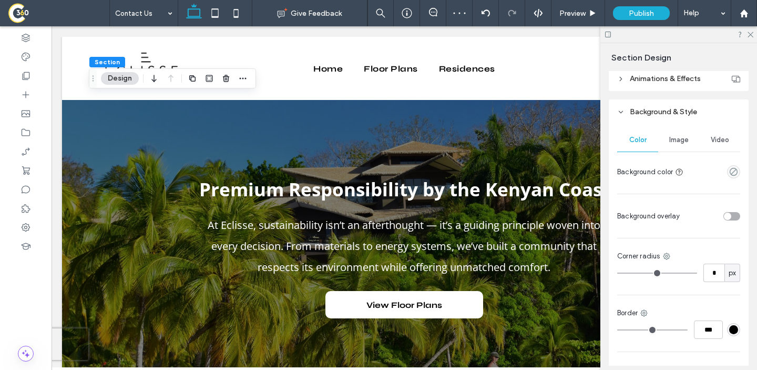
click at [676, 142] on span "Image" at bounding box center [679, 140] width 19 height 8
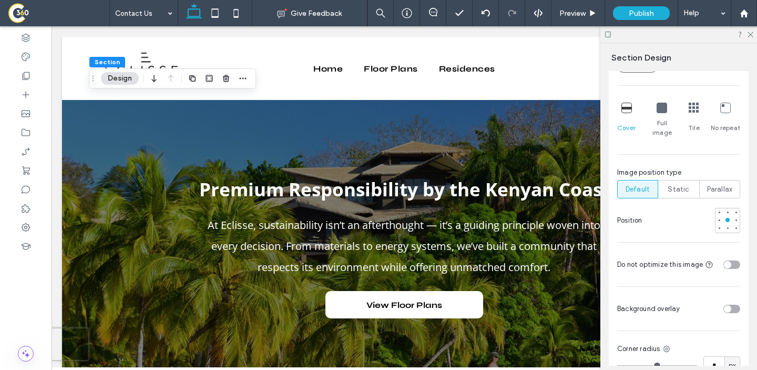
scroll to position [633, 0]
click at [734, 306] on div "toggle" at bounding box center [732, 310] width 17 height 8
click at [737, 337] on div "rgba(255, 255, 255, 1)" at bounding box center [734, 341] width 9 height 9
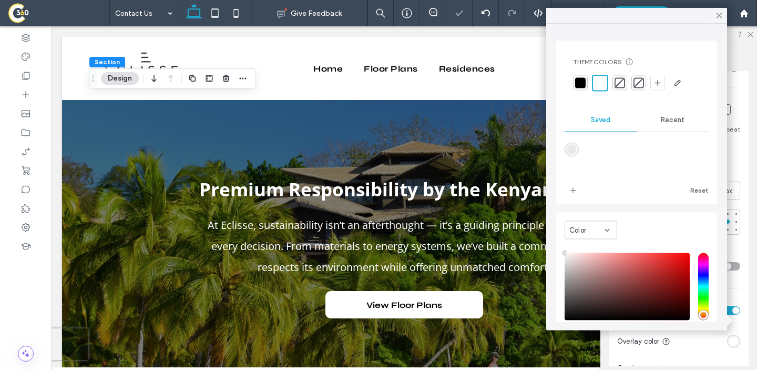
click at [582, 78] on div at bounding box center [580, 83] width 11 height 11
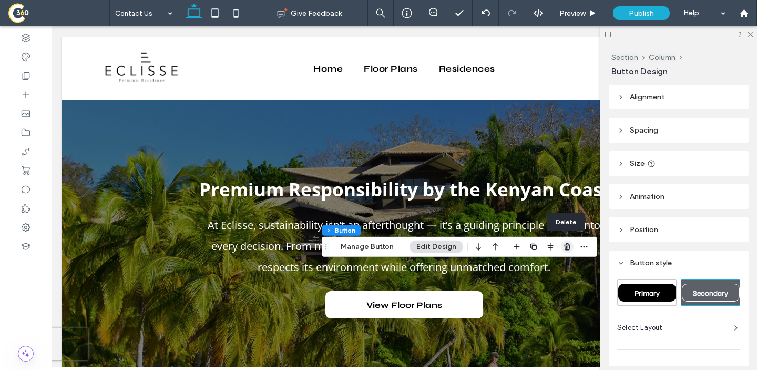
click at [567, 241] on span "button" at bounding box center [567, 246] width 13 height 13
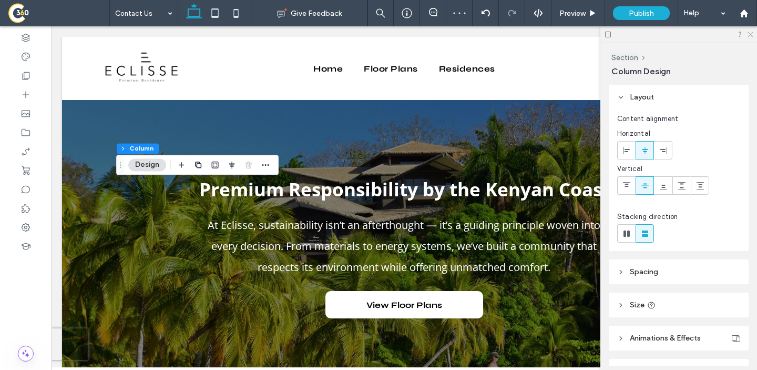
click at [749, 34] on icon at bounding box center [750, 34] width 7 height 7
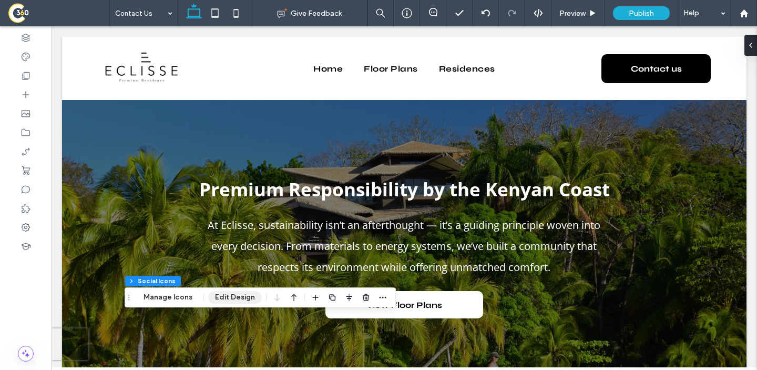
click at [238, 297] on button "Edit Design" at bounding box center [235, 297] width 54 height 13
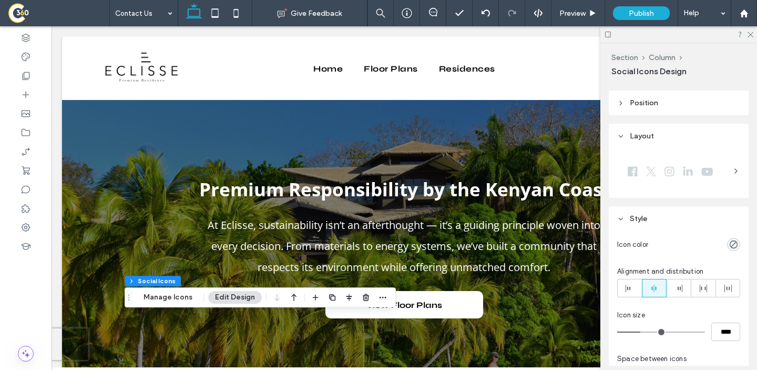
scroll to position [127, 0]
click at [738, 242] on icon "rgba(0, 0, 0, 0)" at bounding box center [734, 243] width 9 height 9
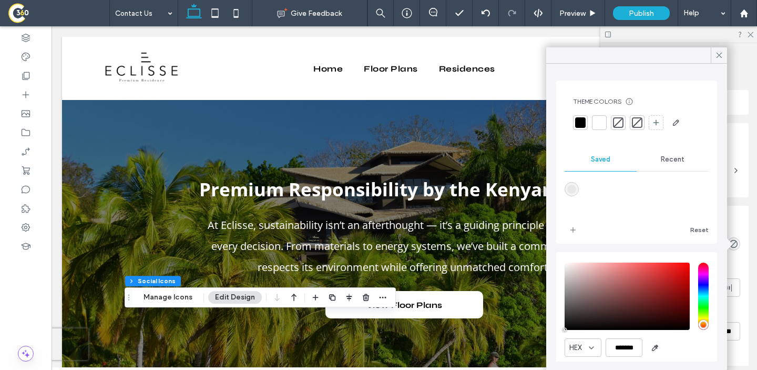
click at [599, 119] on div at bounding box center [599, 122] width 11 height 11
click at [723, 55] on icon at bounding box center [719, 54] width 9 height 9
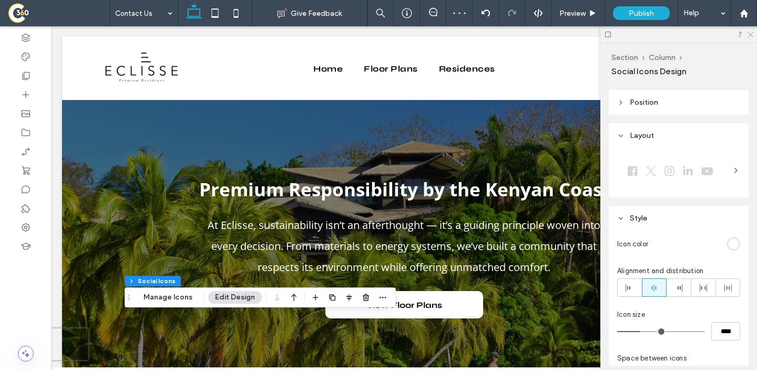
click at [752, 33] on use at bounding box center [751, 35] width 6 height 6
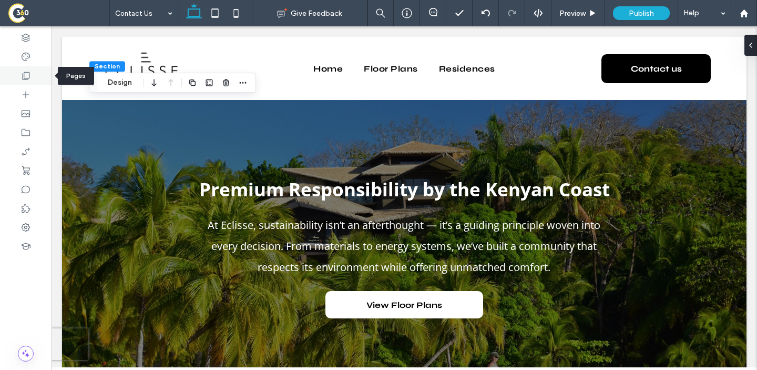
click at [30, 74] on icon at bounding box center [26, 75] width 11 height 11
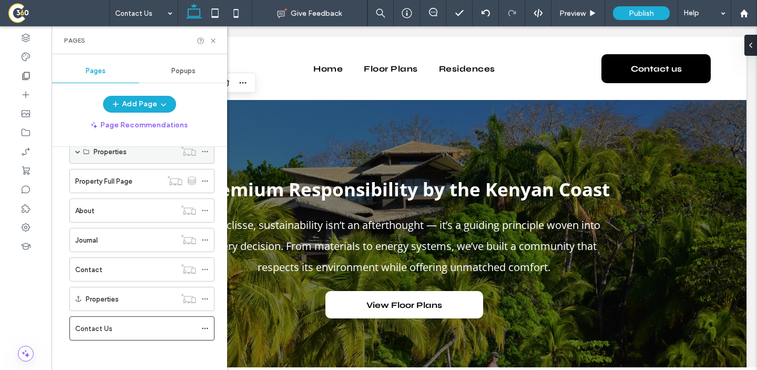
scroll to position [145, 0]
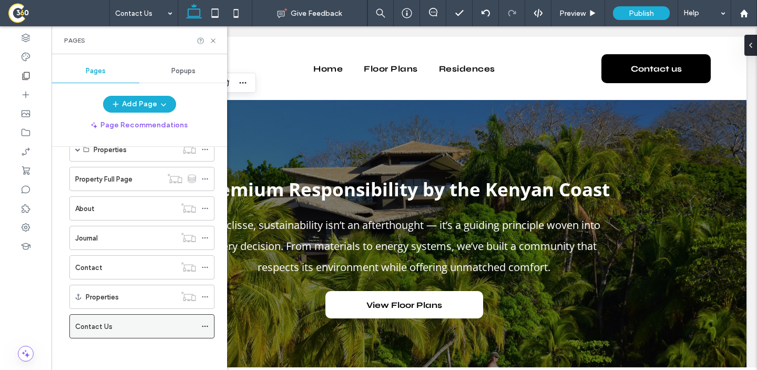
click at [202, 323] on icon at bounding box center [204, 325] width 7 height 7
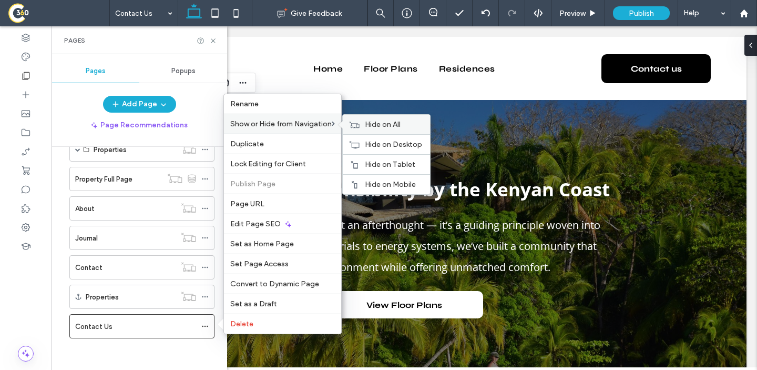
click at [358, 122] on icon at bounding box center [354, 124] width 11 height 7
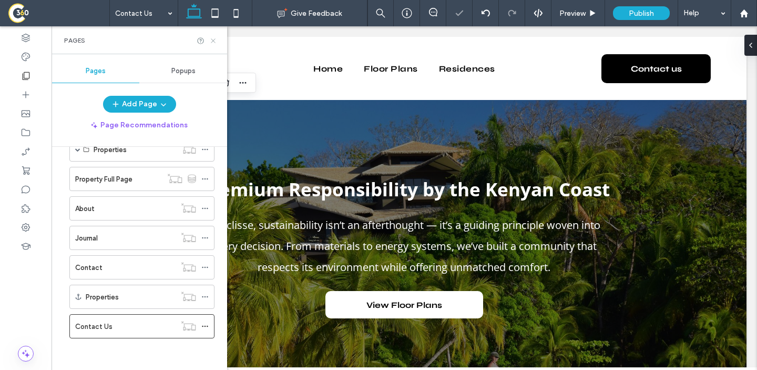
click at [214, 42] on icon at bounding box center [213, 41] width 8 height 8
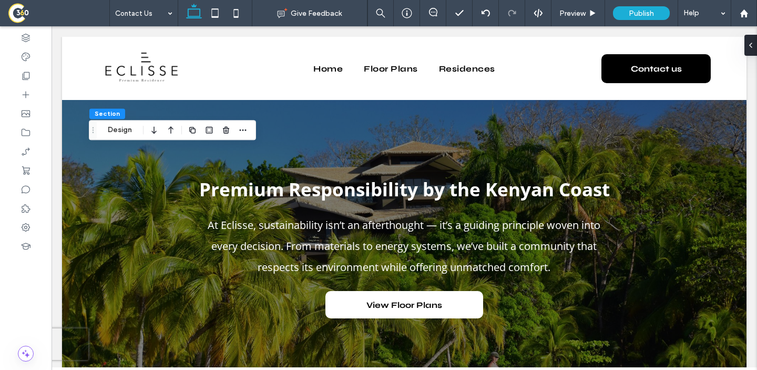
click at [219, 132] on div at bounding box center [217, 129] width 63 height 19
click at [228, 133] on use "button" at bounding box center [226, 130] width 6 height 7
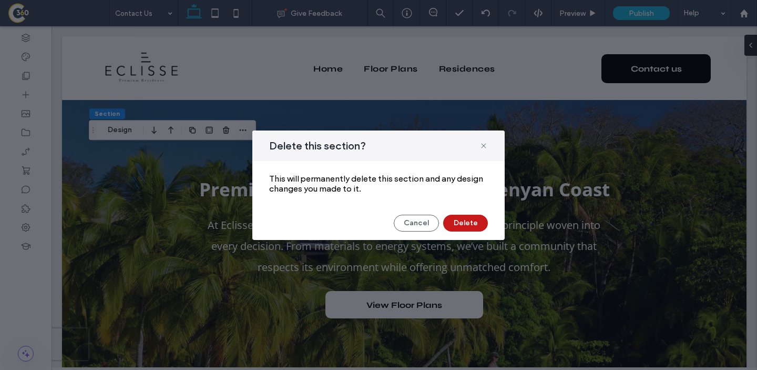
click at [469, 220] on button "Delete" at bounding box center [465, 223] width 45 height 17
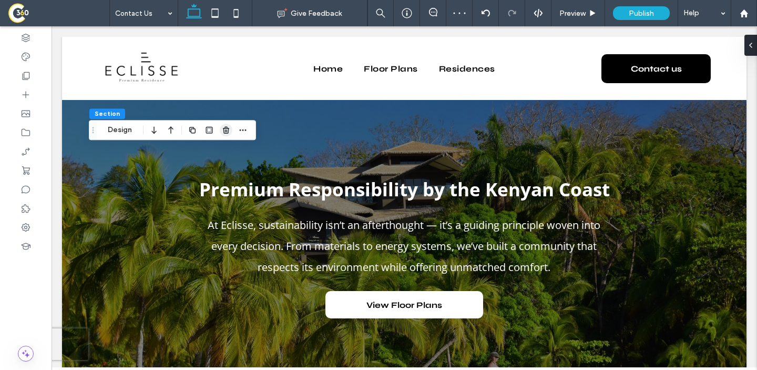
click at [228, 129] on use "button" at bounding box center [226, 130] width 6 height 7
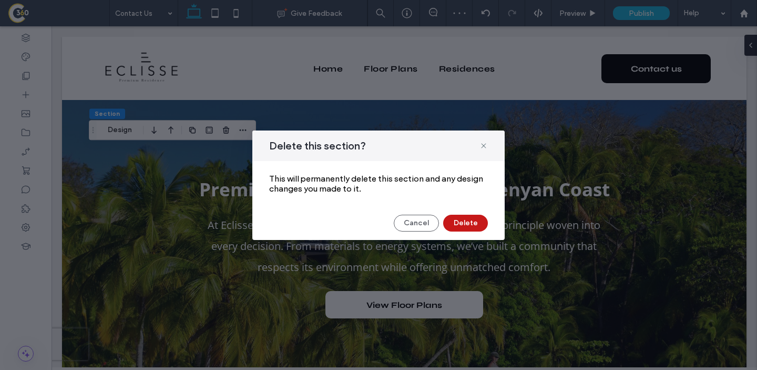
click at [460, 224] on button "Delete" at bounding box center [465, 223] width 45 height 17
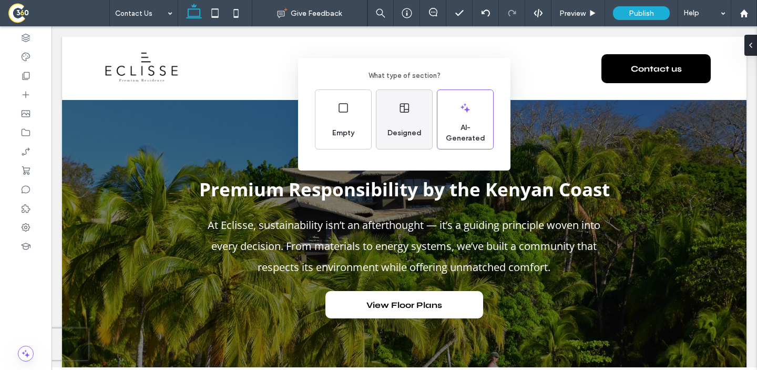
click at [400, 123] on div "Designed" at bounding box center [404, 133] width 43 height 23
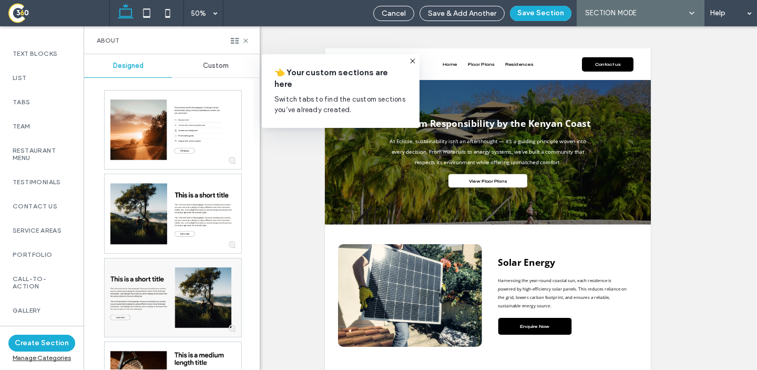
scroll to position [307, 0]
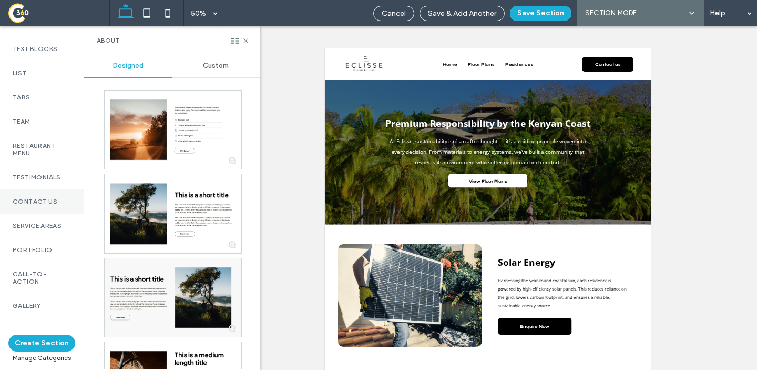
click at [30, 205] on label "Contact Us" at bounding box center [42, 201] width 58 height 7
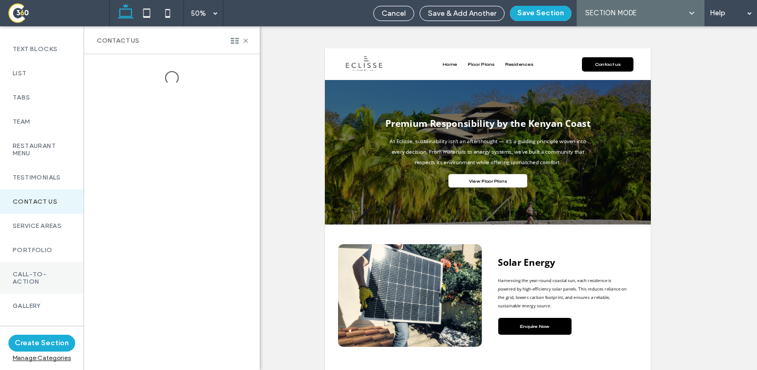
click at [35, 282] on label "Call-To-Action" at bounding box center [42, 277] width 58 height 15
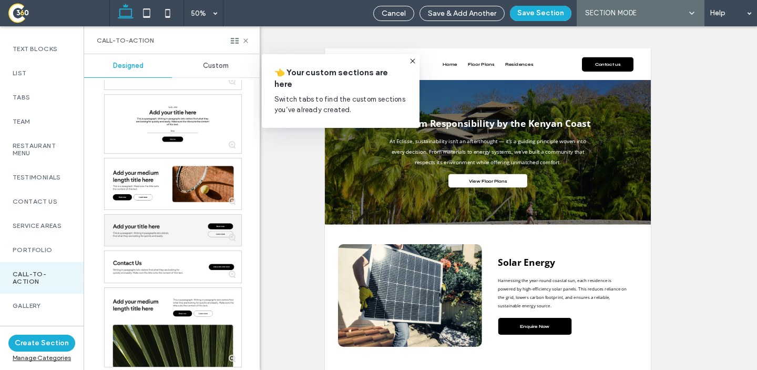
scroll to position [1554, 0]
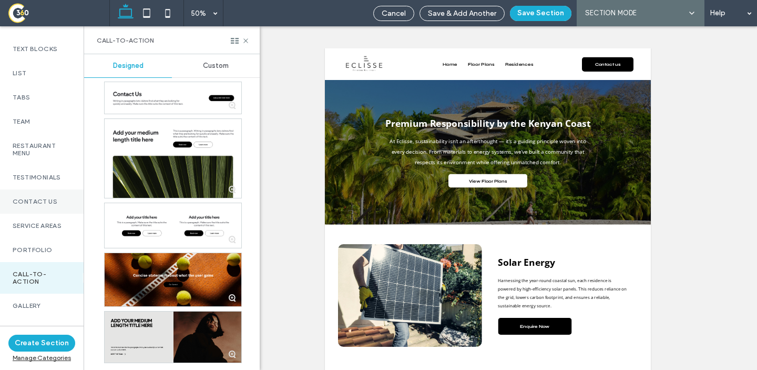
click at [33, 205] on label "Contact Us" at bounding box center [42, 201] width 58 height 7
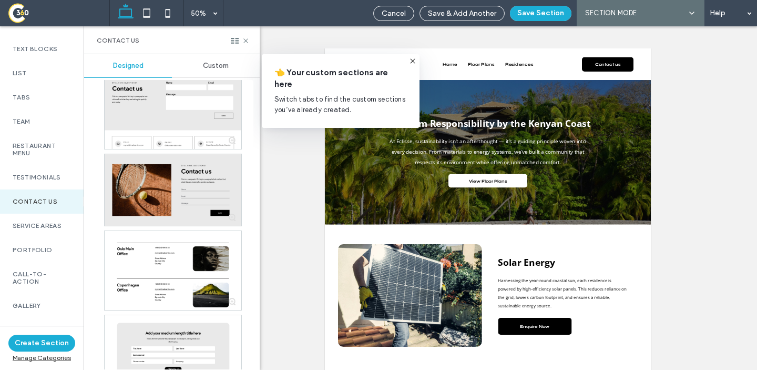
scroll to position [667, 0]
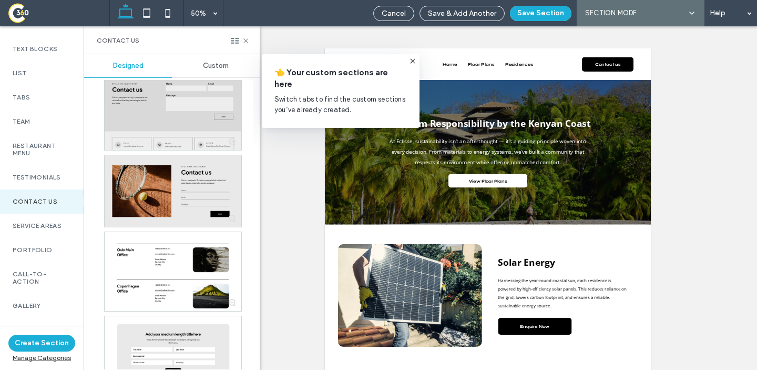
click at [161, 124] on div at bounding box center [173, 110] width 137 height 79
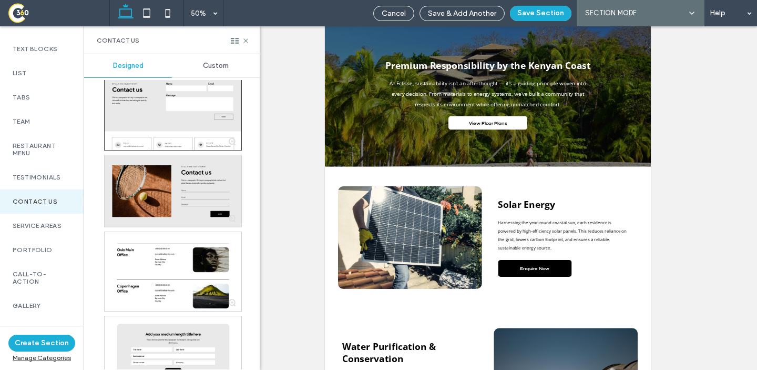
scroll to position [67, 0]
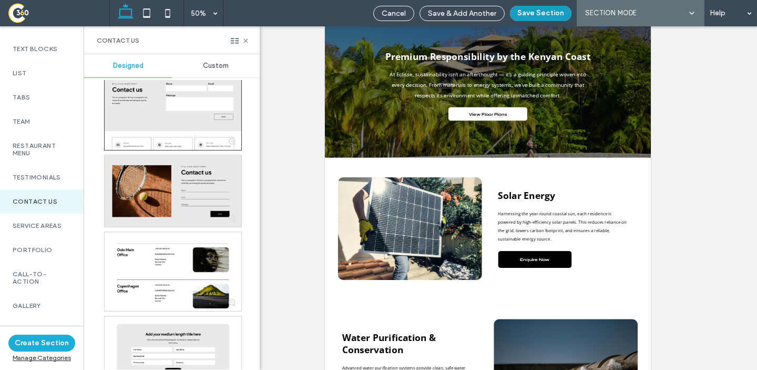
click at [530, 15] on button "Save Section" at bounding box center [541, 13] width 62 height 15
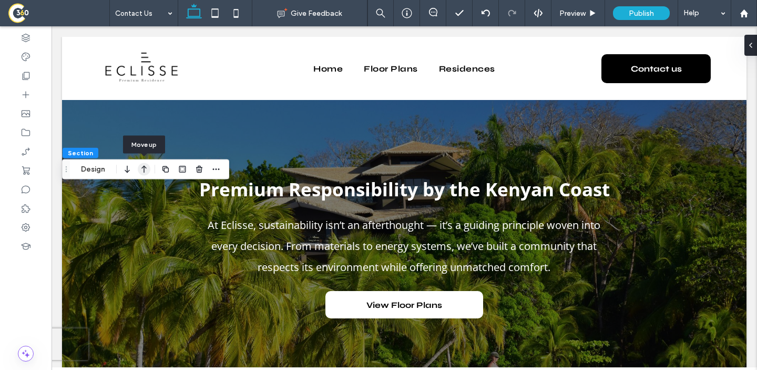
click at [140, 174] on icon "button" at bounding box center [144, 169] width 13 height 19
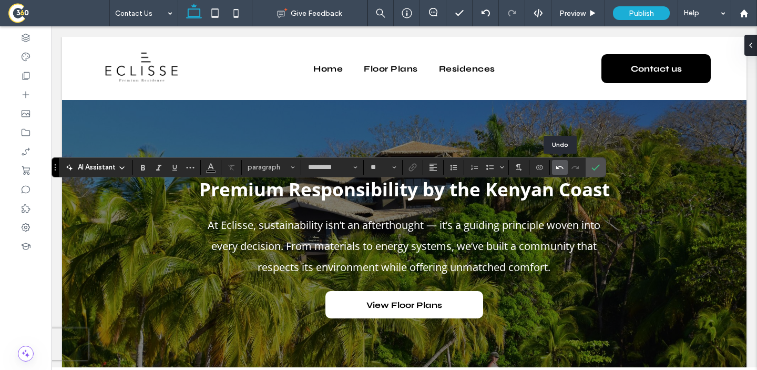
click at [560, 169] on icon "Undo" at bounding box center [560, 167] width 8 height 8
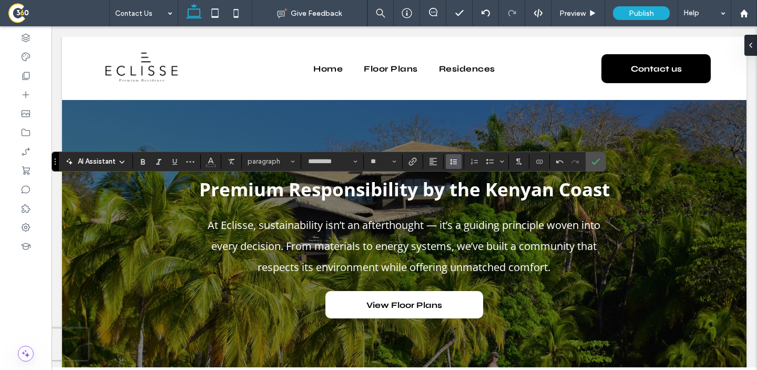
click at [457, 161] on icon "Line Height" at bounding box center [454, 161] width 8 height 8
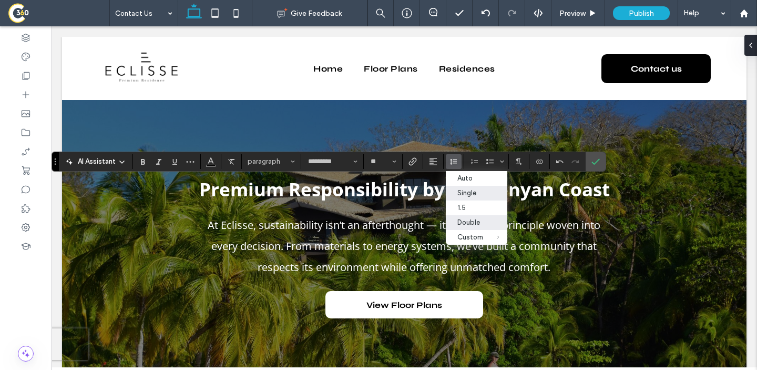
click at [469, 223] on div "Double" at bounding box center [471, 222] width 26 height 8
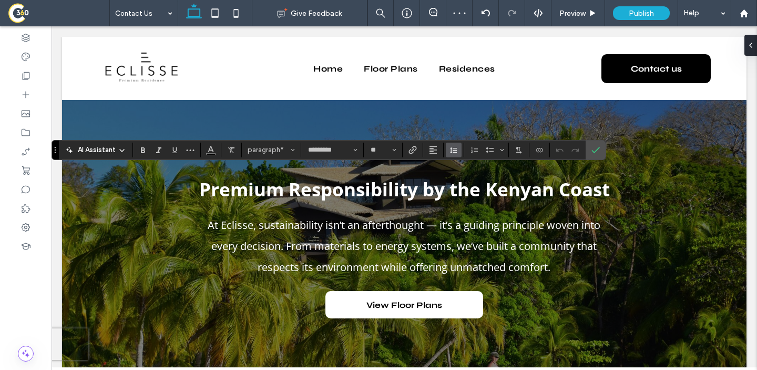
click at [459, 151] on button "Line Height" at bounding box center [454, 150] width 16 height 15
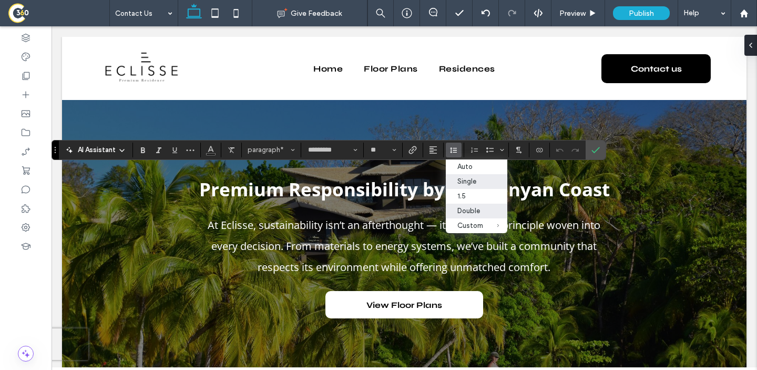
click at [479, 218] on label "Double" at bounding box center [477, 211] width 62 height 15
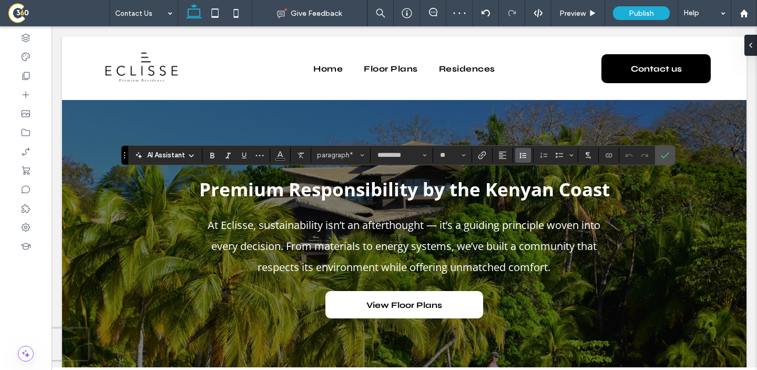
click at [520, 159] on span "Line Height" at bounding box center [523, 155] width 8 height 14
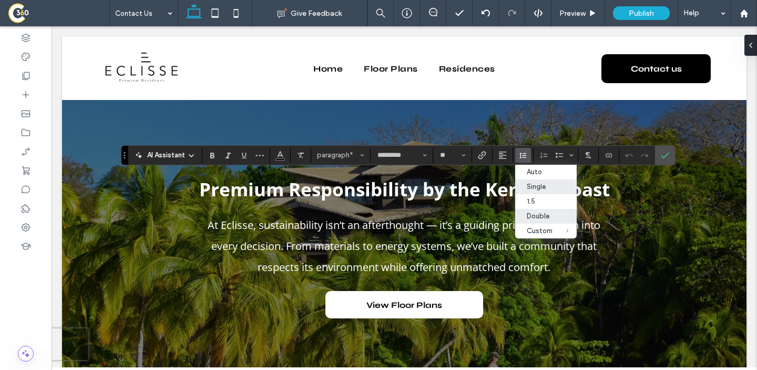
click at [536, 217] on div "Double" at bounding box center [540, 216] width 26 height 8
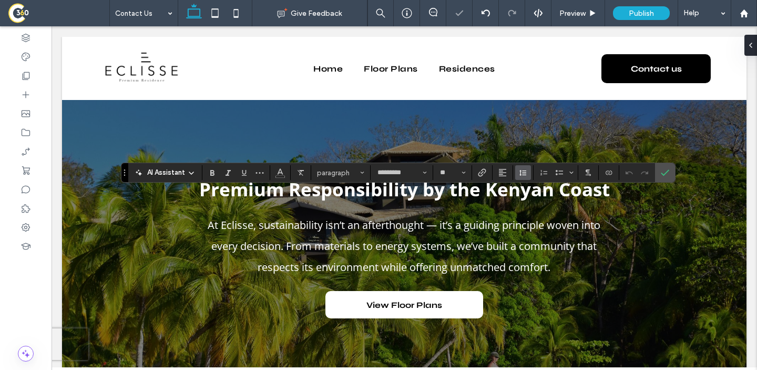
click at [521, 175] on use "Line Height" at bounding box center [523, 173] width 7 height 6
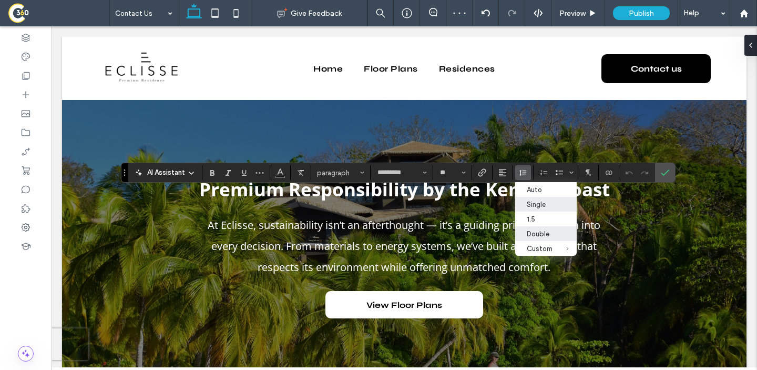
click at [537, 240] on label "Double" at bounding box center [546, 233] width 62 height 15
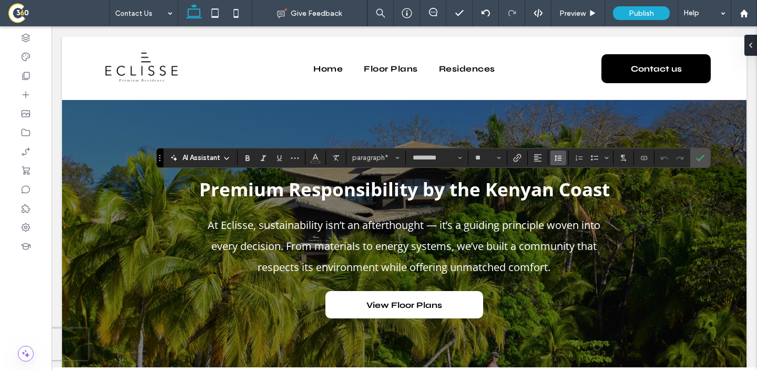
click at [559, 158] on icon "Line Height" at bounding box center [558, 158] width 8 height 8
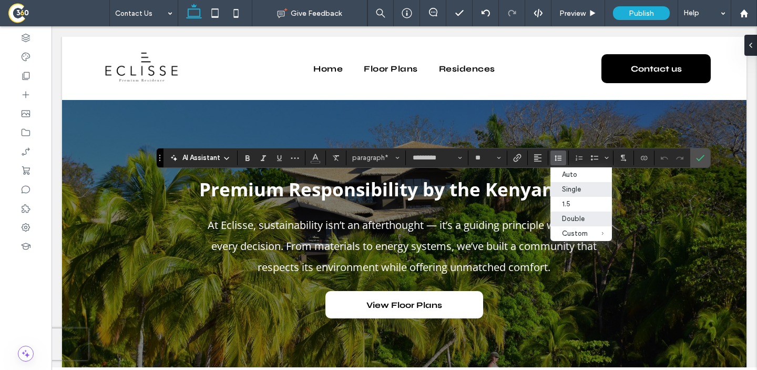
click at [569, 216] on div "Double" at bounding box center [575, 219] width 26 height 8
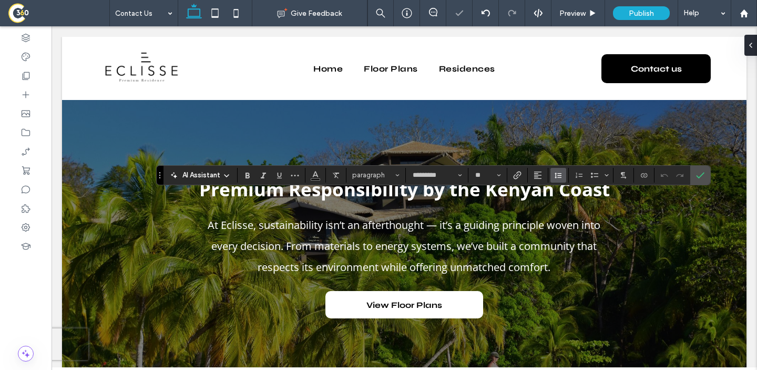
click at [561, 179] on icon "Line Height" at bounding box center [558, 175] width 8 height 8
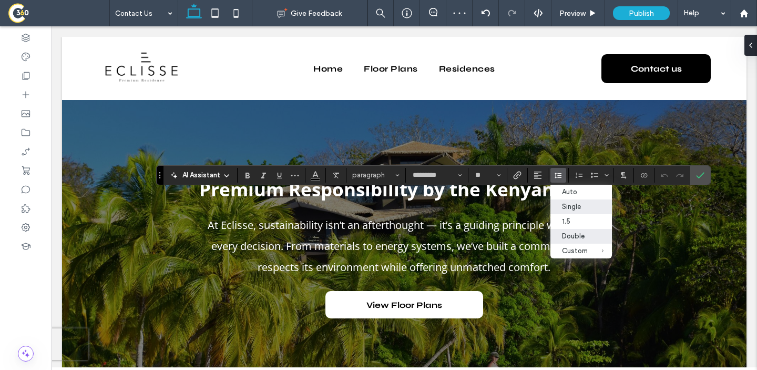
click at [582, 240] on div "Double" at bounding box center [575, 236] width 26 height 8
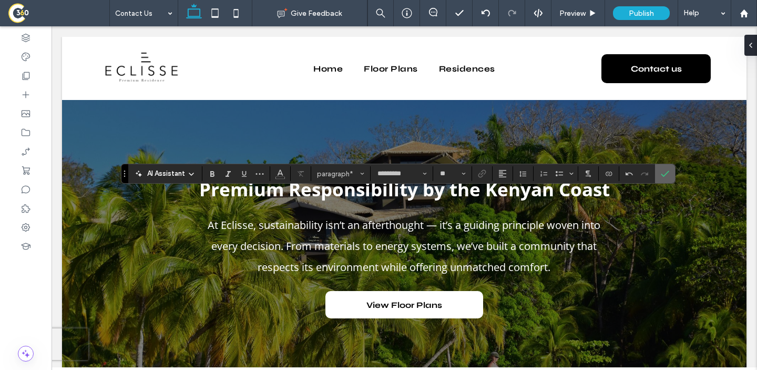
click at [670, 174] on label "Confirm" at bounding box center [666, 173] width 16 height 19
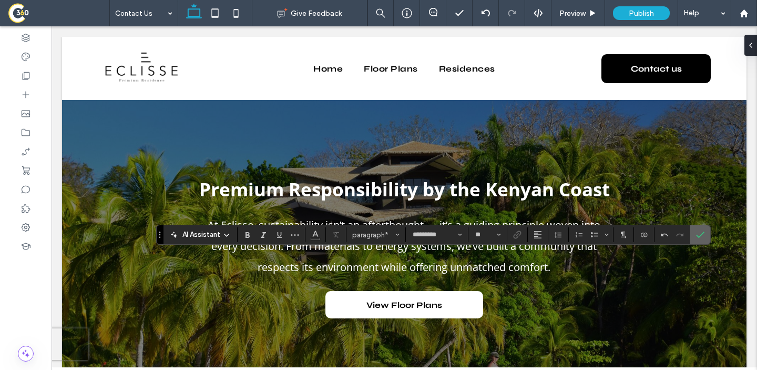
click at [696, 236] on icon "Confirm" at bounding box center [700, 234] width 8 height 8
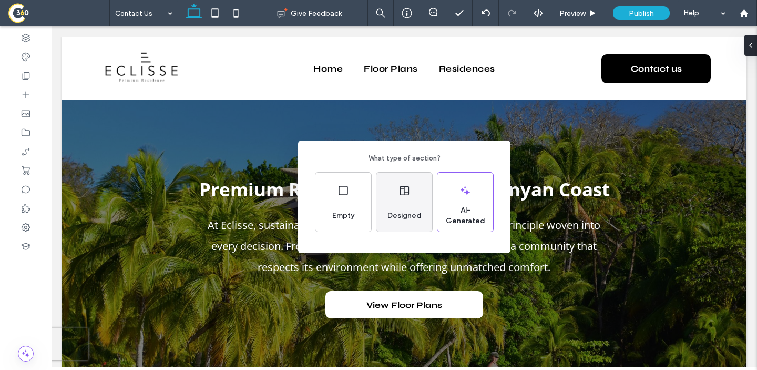
click at [401, 197] on div "Designed" at bounding box center [405, 202] width 56 height 59
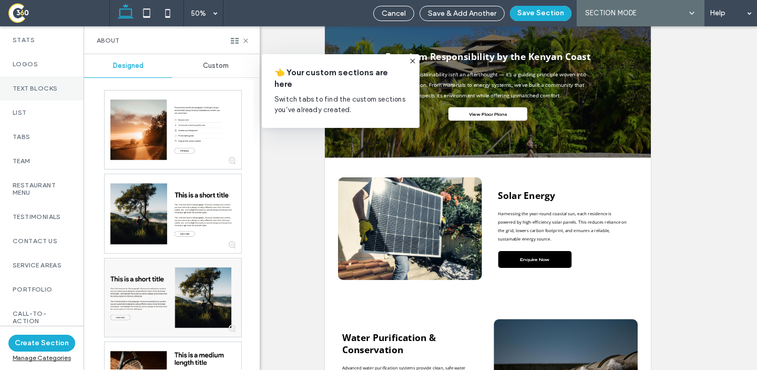
scroll to position [271, 0]
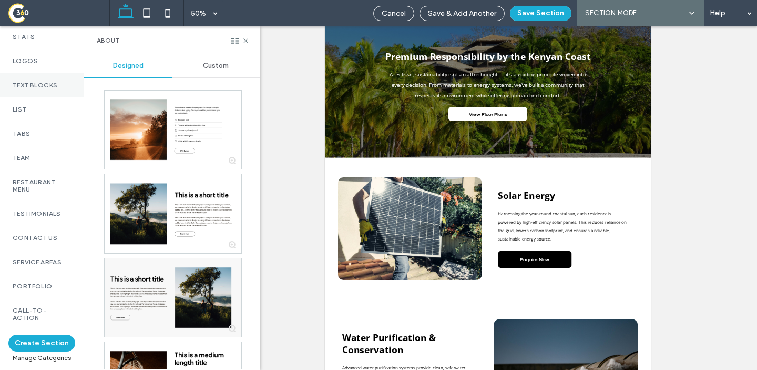
click at [46, 237] on div "Contact Us" at bounding box center [42, 238] width 84 height 24
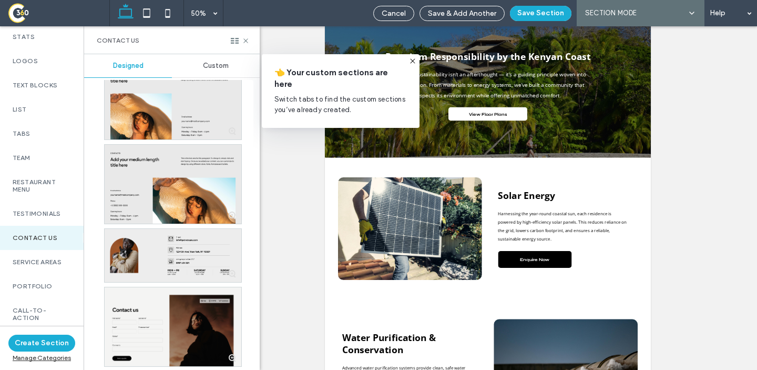
scroll to position [28, 0]
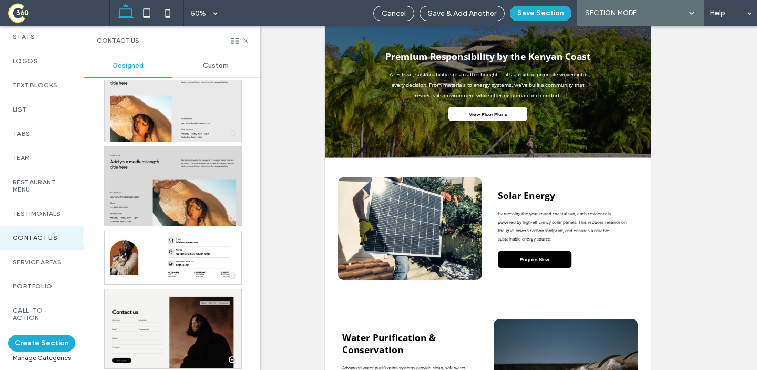
click at [148, 199] on div at bounding box center [173, 186] width 137 height 79
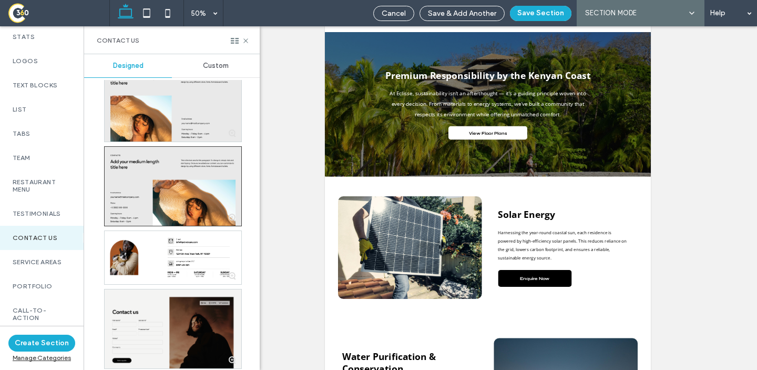
scroll to position [50, 0]
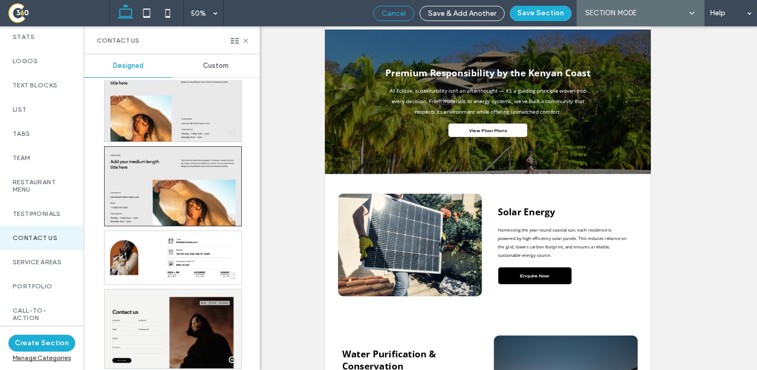
click at [388, 14] on span "Cancel" at bounding box center [394, 13] width 24 height 9
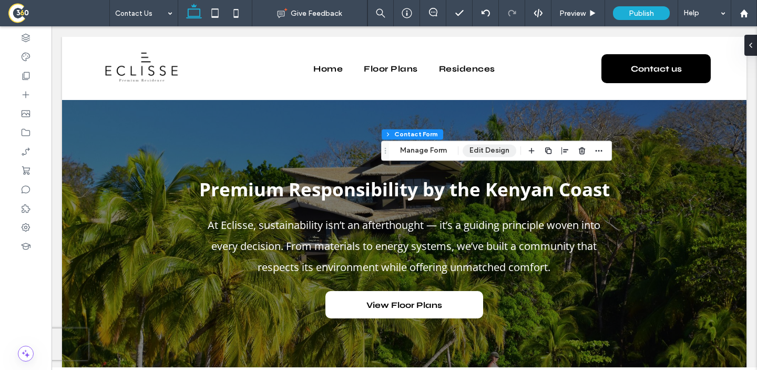
click at [471, 150] on button "Edit Design" at bounding box center [490, 150] width 54 height 13
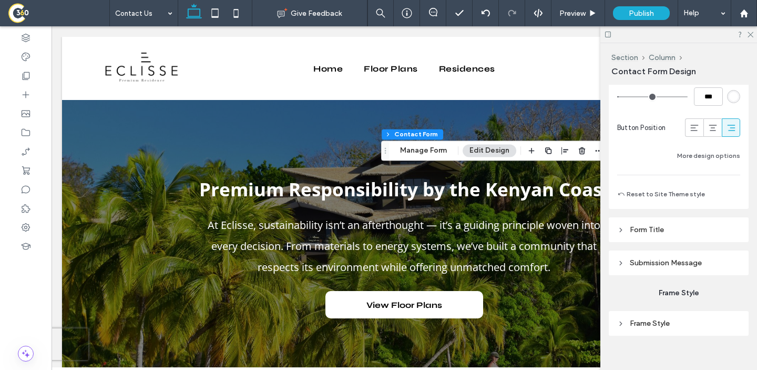
scroll to position [911, 0]
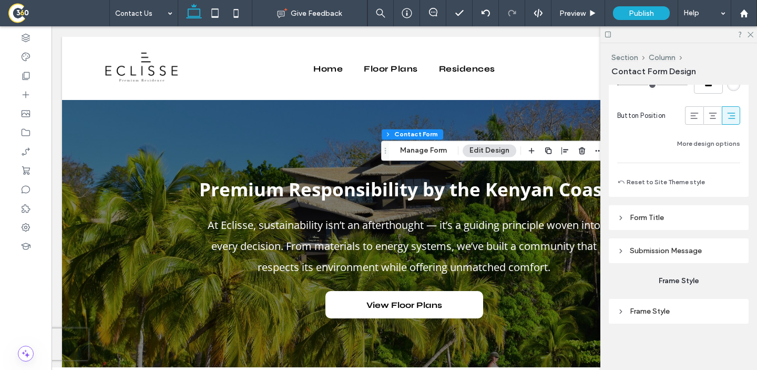
click at [652, 256] on header "Submission Message" at bounding box center [679, 250] width 140 height 25
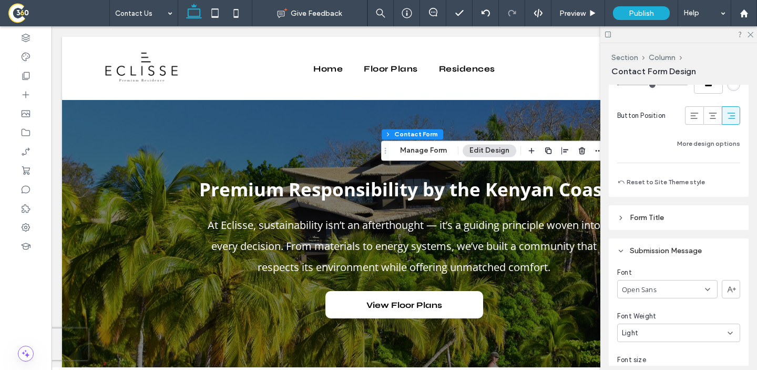
click at [649, 226] on header "Form Title" at bounding box center [679, 217] width 140 height 25
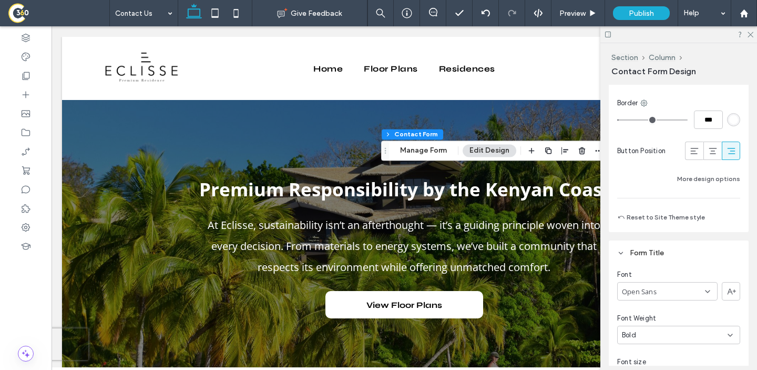
scroll to position [870, 0]
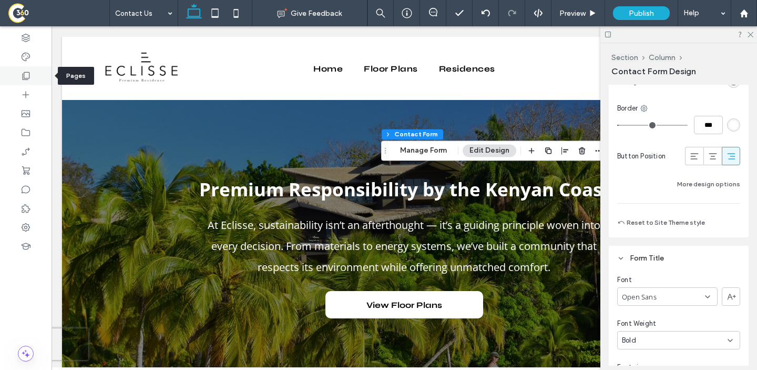
click at [15, 75] on div at bounding box center [26, 75] width 52 height 19
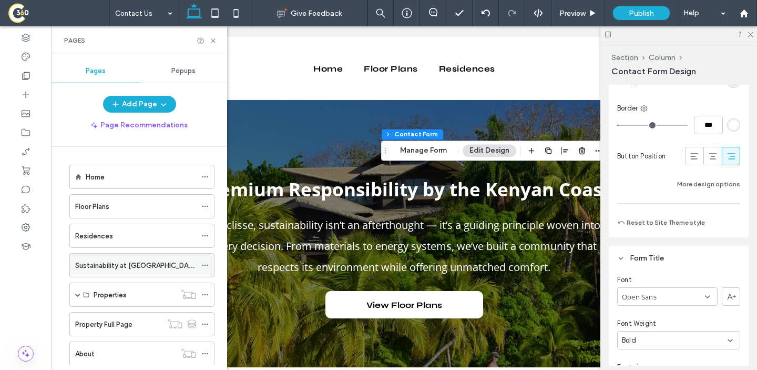
click at [144, 268] on label "Sustainability at [GEOGRAPHIC_DATA]" at bounding box center [137, 265] width 124 height 18
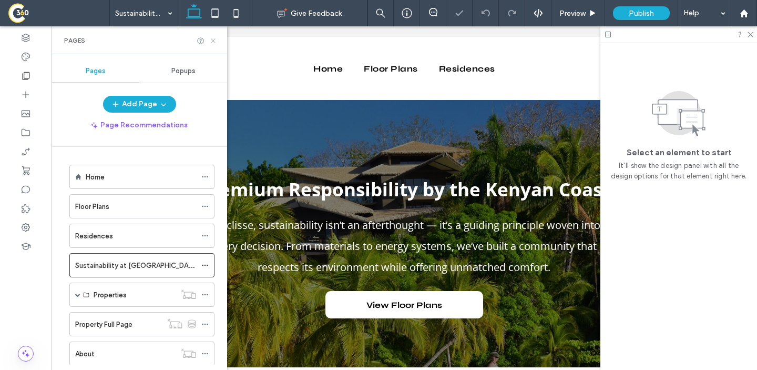
click at [211, 43] on icon at bounding box center [213, 41] width 8 height 8
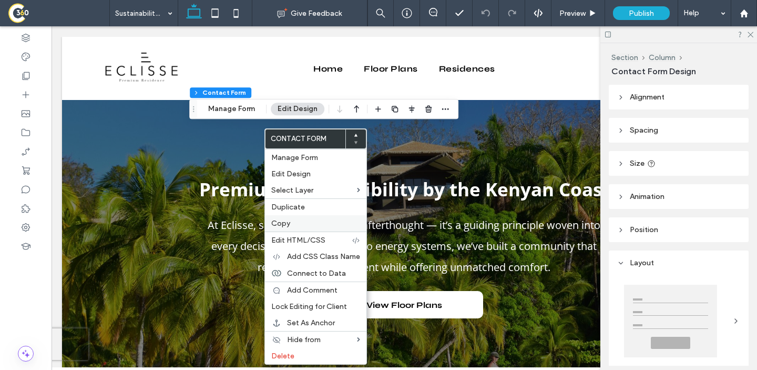
click at [291, 224] on label "Copy" at bounding box center [315, 223] width 89 height 9
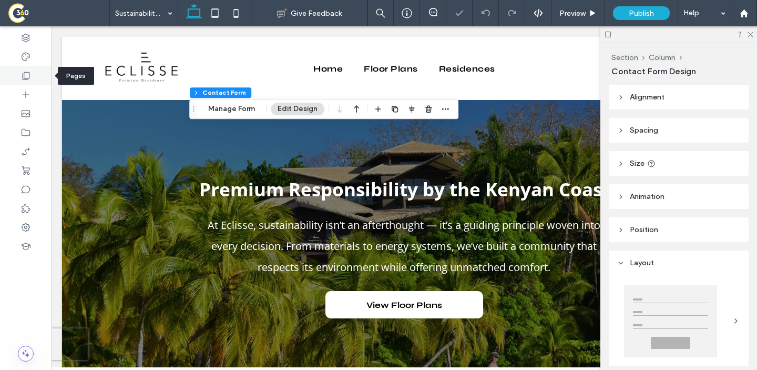
click at [30, 79] on icon at bounding box center [26, 75] width 11 height 11
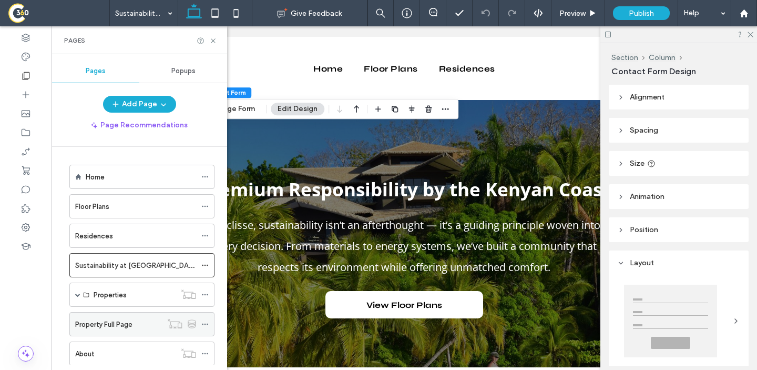
scroll to position [145, 0]
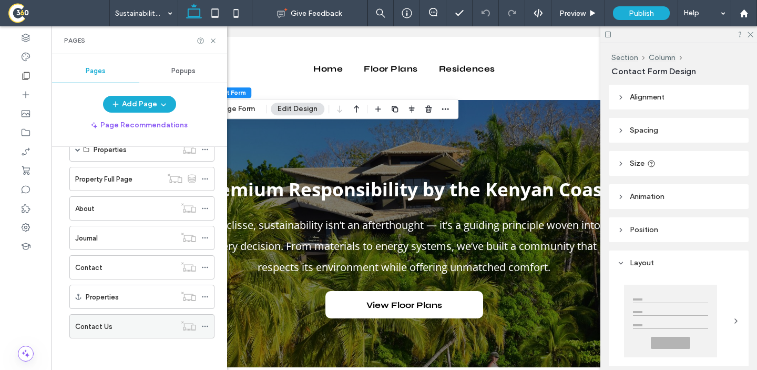
click at [145, 321] on div "Contact Us" at bounding box center [125, 326] width 100 height 11
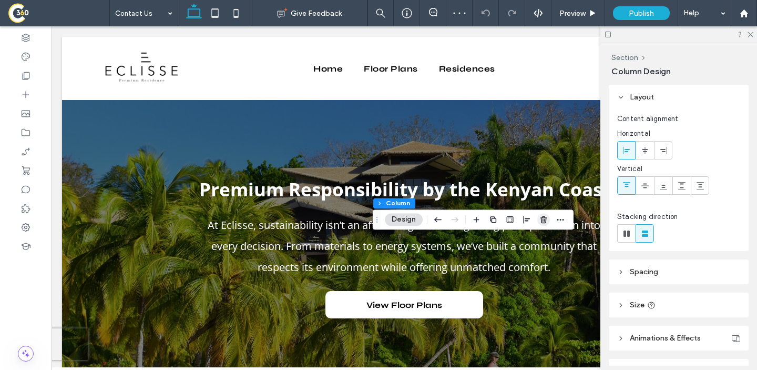
click at [543, 219] on use "button" at bounding box center [544, 219] width 6 height 7
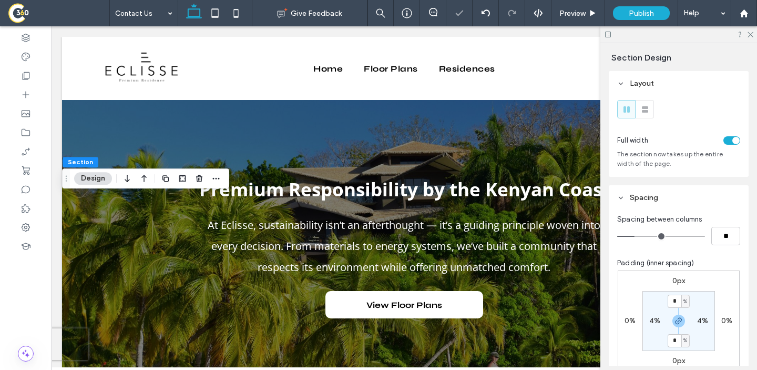
click at [752, 37] on div at bounding box center [679, 34] width 157 height 16
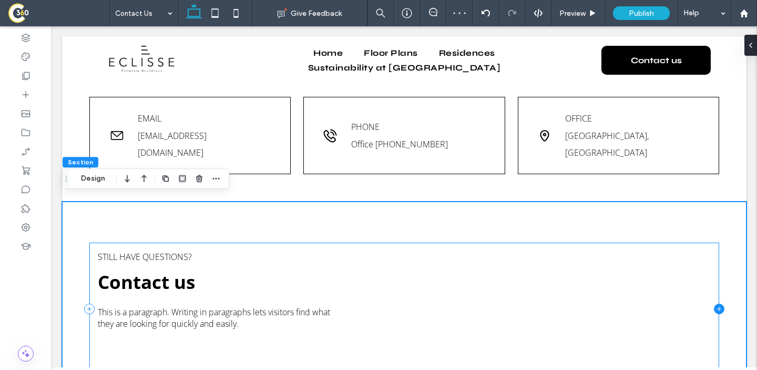
scroll to position [284, 0]
click at [717, 306] on icon at bounding box center [719, 309] width 11 height 11
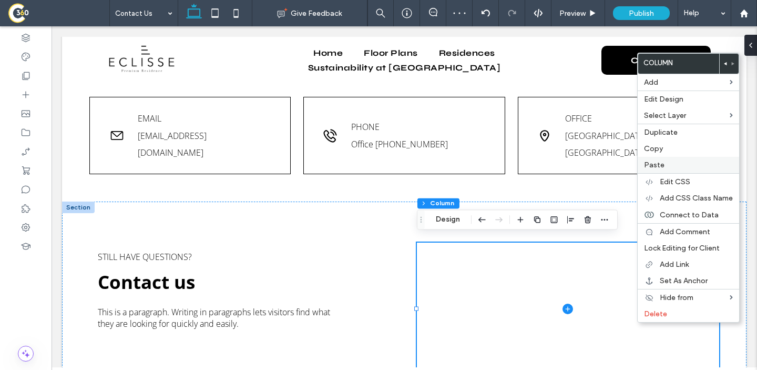
click at [658, 170] on div "Paste" at bounding box center [689, 165] width 102 height 16
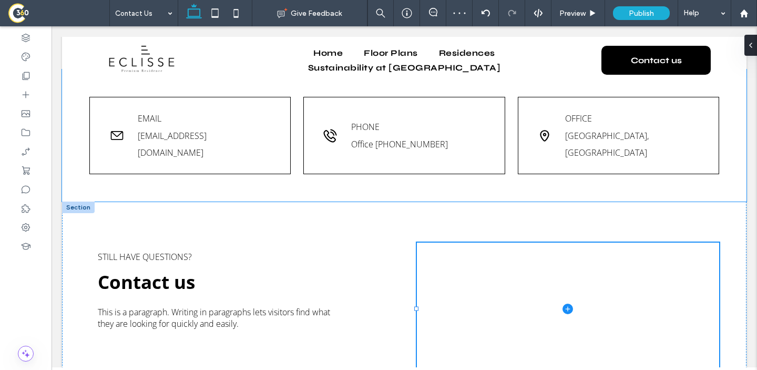
type input "**"
type input "*"
type input "***"
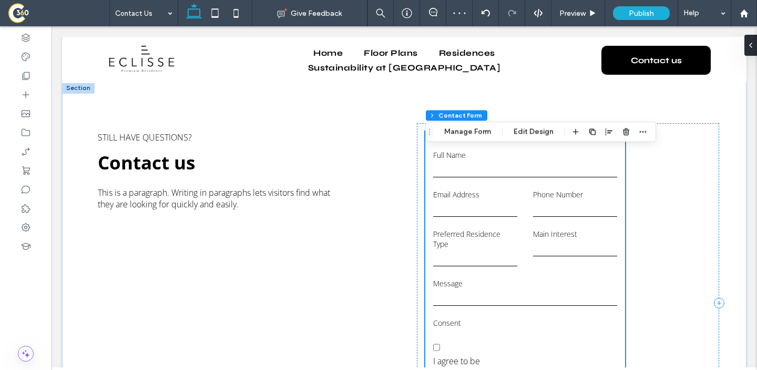
scroll to position [416, 0]
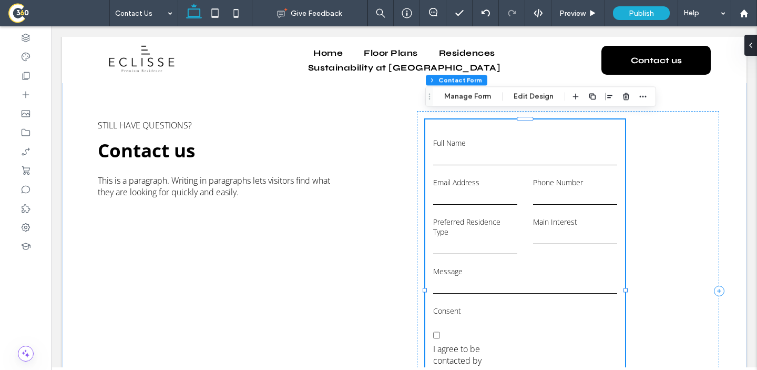
click at [615, 266] on label "Message" at bounding box center [525, 271] width 184 height 10
type input "**"
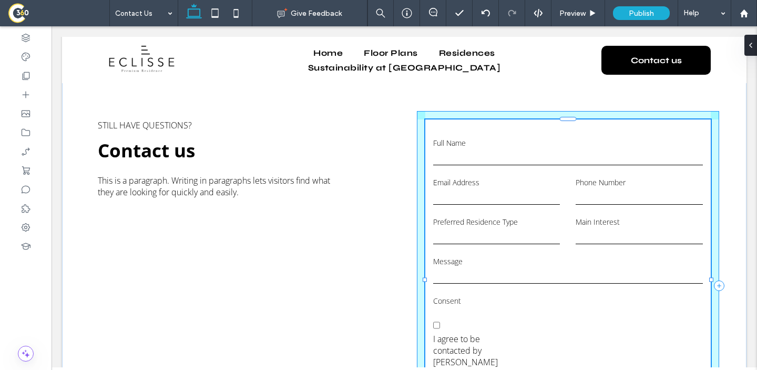
drag, startPoint x: 627, startPoint y: 286, endPoint x: 727, endPoint y: 289, distance: 100.5
click at [727, 289] on div "**********" at bounding box center [404, 285] width 685 height 431
type input "***"
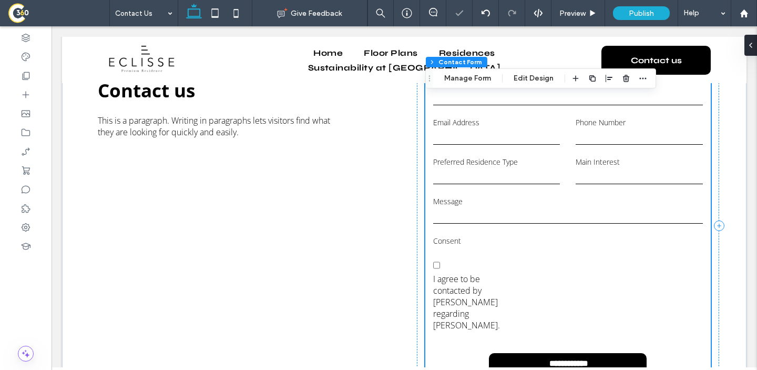
scroll to position [484, 0]
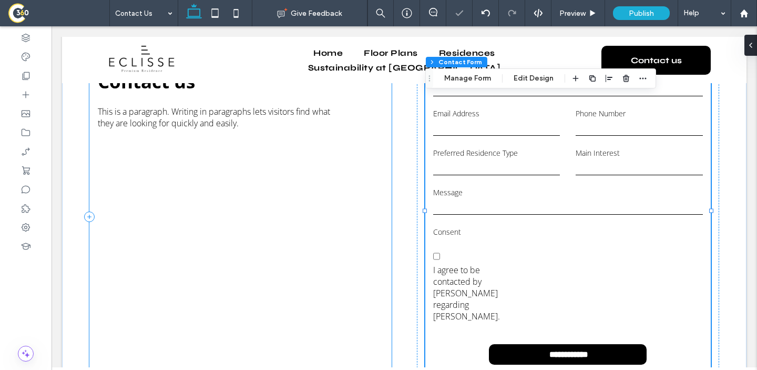
click at [371, 265] on div "Still have questions? Contact us This is a paragraph. Writing in paragraphs let…" at bounding box center [240, 216] width 302 height 349
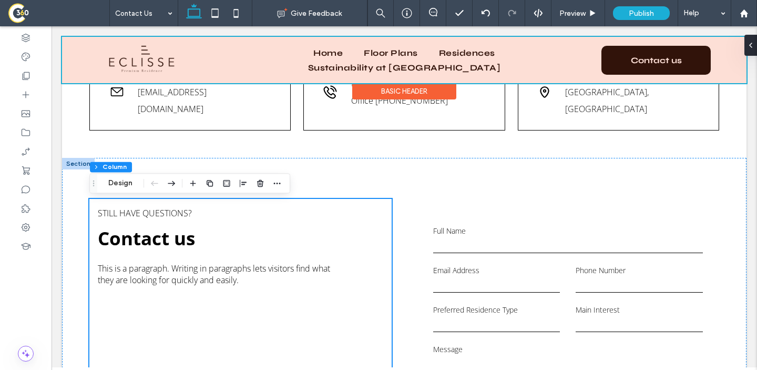
scroll to position [319, 0]
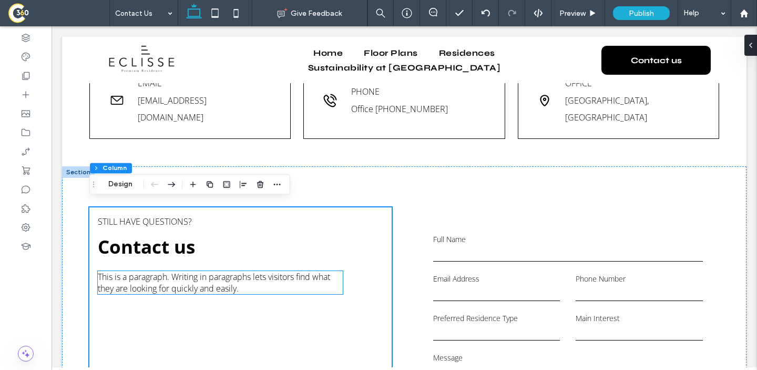
click at [184, 282] on span "This is a paragraph. Writing in paragraphs lets visitors find what they are loo…" at bounding box center [214, 282] width 232 height 23
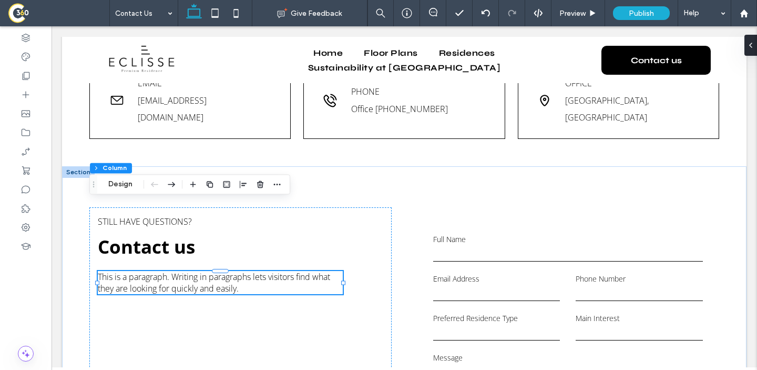
click at [184, 282] on div "This is a paragraph. Writing in paragraphs lets visitors find what they are loo…" at bounding box center [220, 282] width 245 height 23
type input "*********"
type input "**"
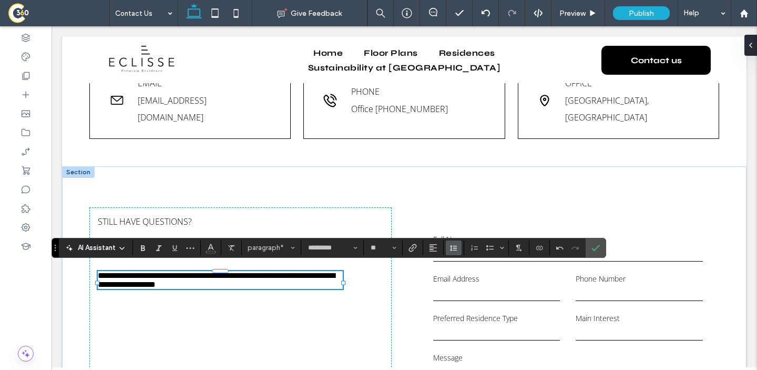
click at [450, 247] on icon "Line Height" at bounding box center [454, 248] width 8 height 8
click at [480, 217] on div "Double" at bounding box center [471, 216] width 26 height 8
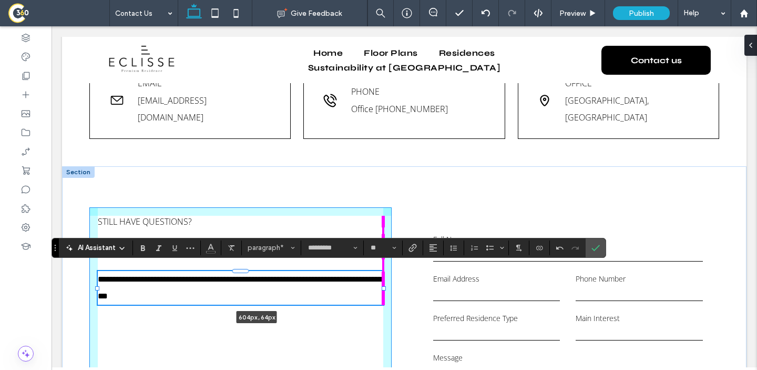
drag, startPoint x: 343, startPoint y: 283, endPoint x: 416, endPoint y: 288, distance: 72.8
type input "***"
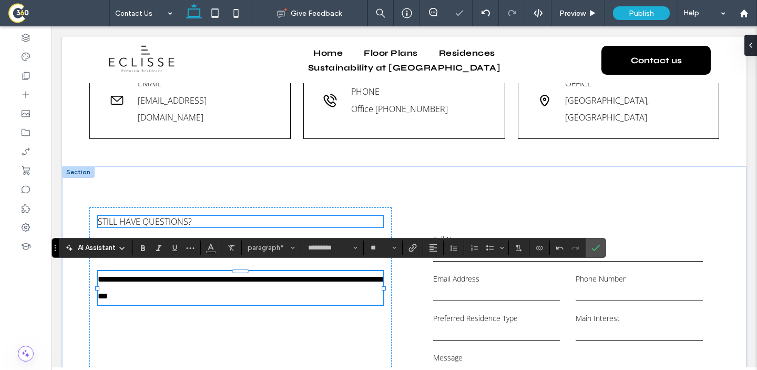
click at [227, 216] on p "Still have questions?" at bounding box center [241, 222] width 286 height 12
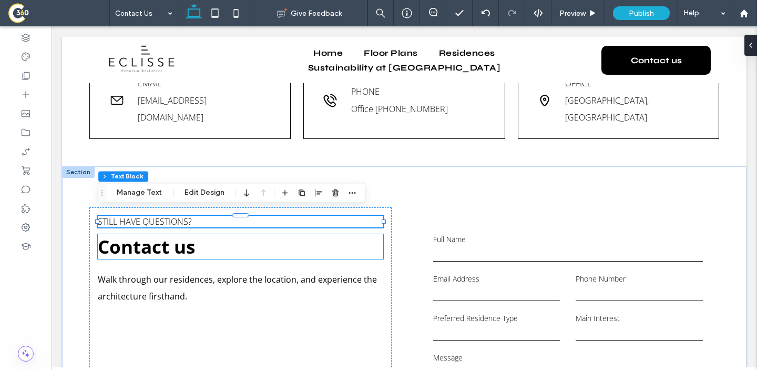
click at [135, 242] on span "Contact us" at bounding box center [146, 246] width 97 height 25
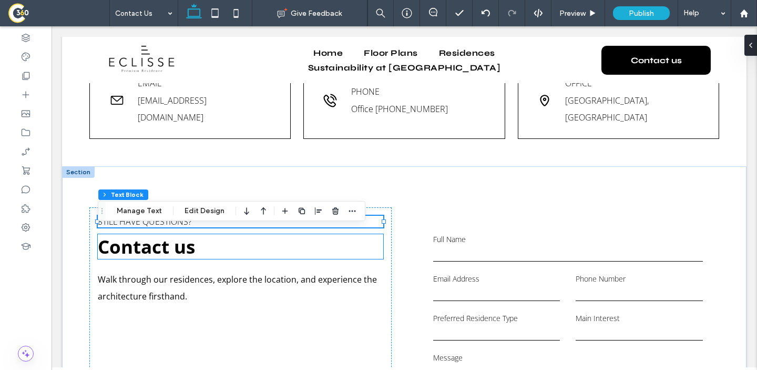
click at [135, 242] on div "Contact us" at bounding box center [241, 246] width 286 height 25
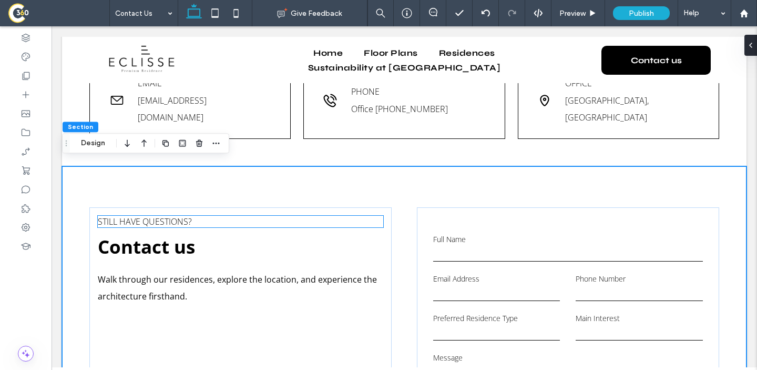
click at [151, 217] on span "Still have questions?" at bounding box center [145, 222] width 94 height 12
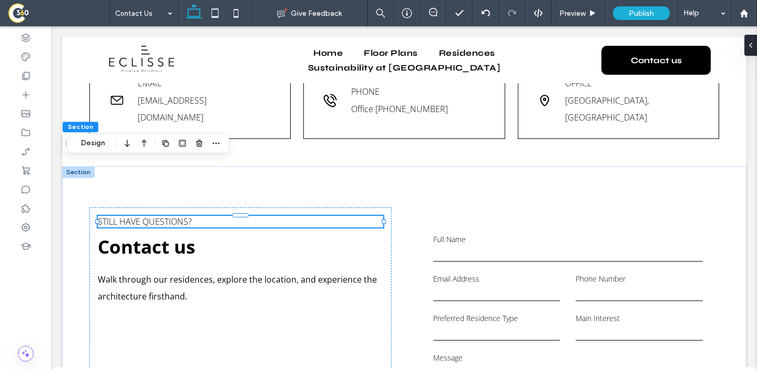
click at [151, 217] on div "Still have questions?" at bounding box center [241, 222] width 286 height 12
type input "*********"
type input "**"
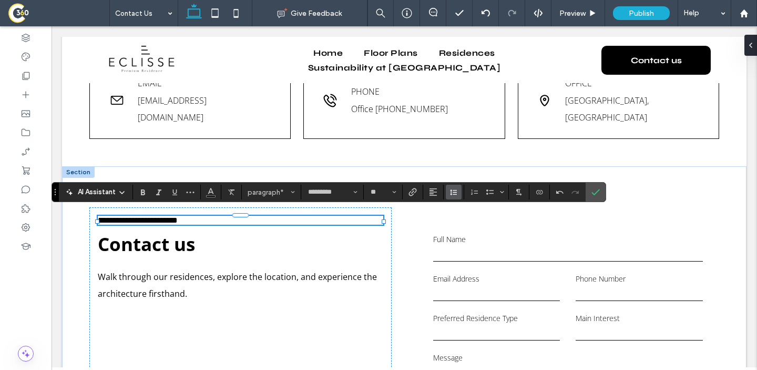
click at [449, 194] on button "Line Height" at bounding box center [454, 192] width 16 height 15
click at [477, 252] on div "Double" at bounding box center [471, 253] width 26 height 8
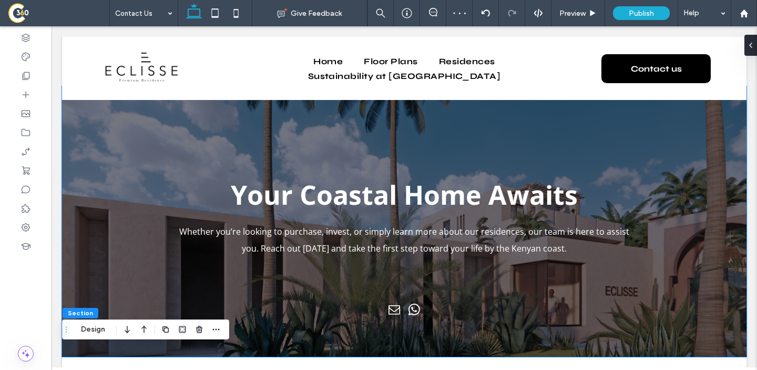
scroll to position [0, 0]
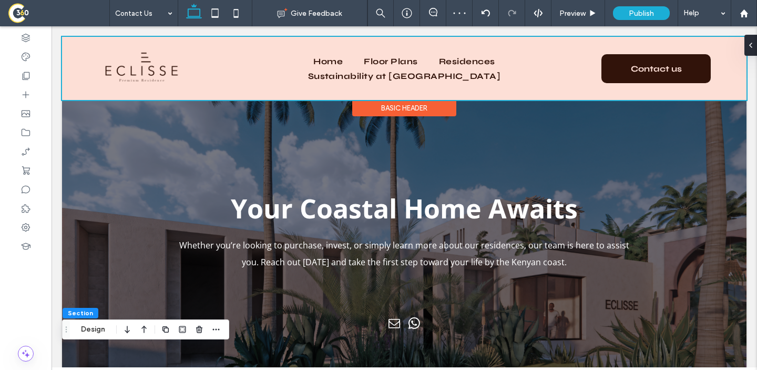
click at [692, 71] on div at bounding box center [404, 68] width 685 height 63
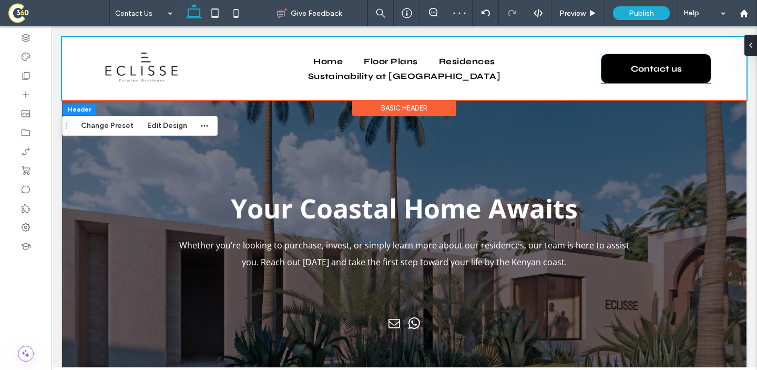
click at [692, 71] on link "Contact us" at bounding box center [656, 68] width 109 height 29
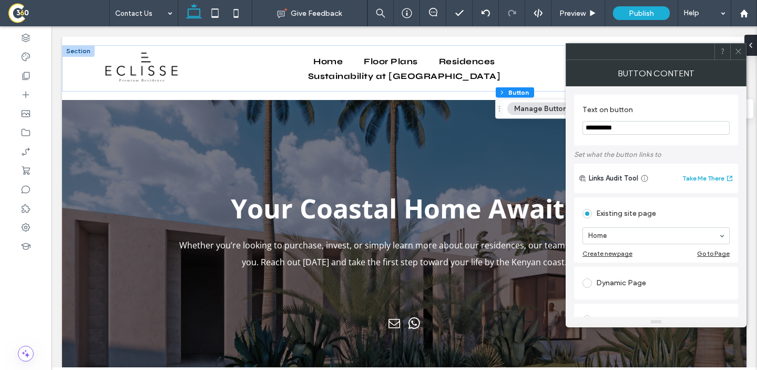
click at [539, 111] on button "Manage Button" at bounding box center [541, 109] width 67 height 13
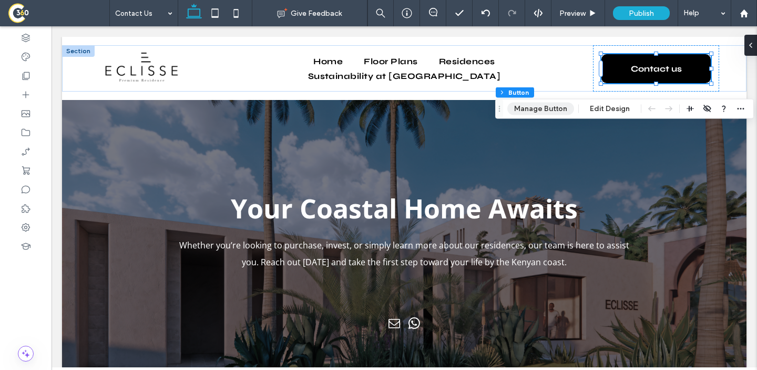
click at [539, 111] on button "Manage Button" at bounding box center [541, 109] width 67 height 13
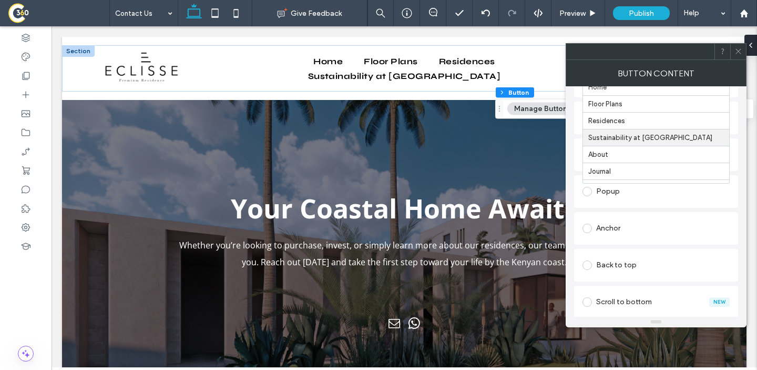
scroll to position [34, 0]
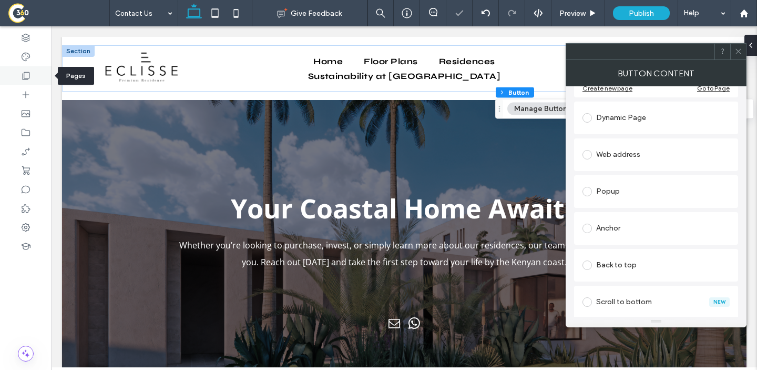
click at [21, 75] on icon at bounding box center [26, 75] width 11 height 11
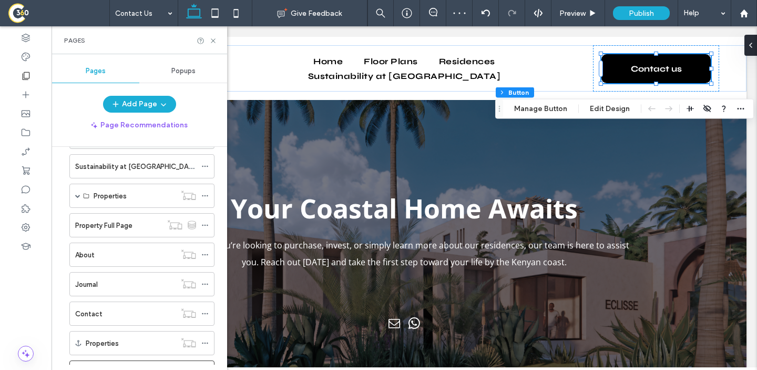
scroll to position [145, 0]
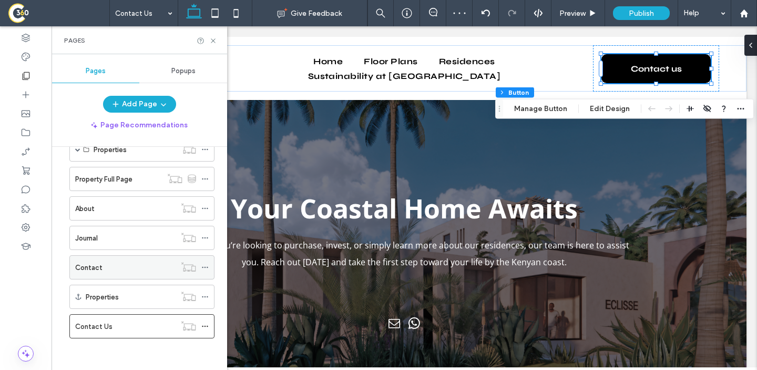
click at [205, 265] on icon at bounding box center [204, 267] width 7 height 7
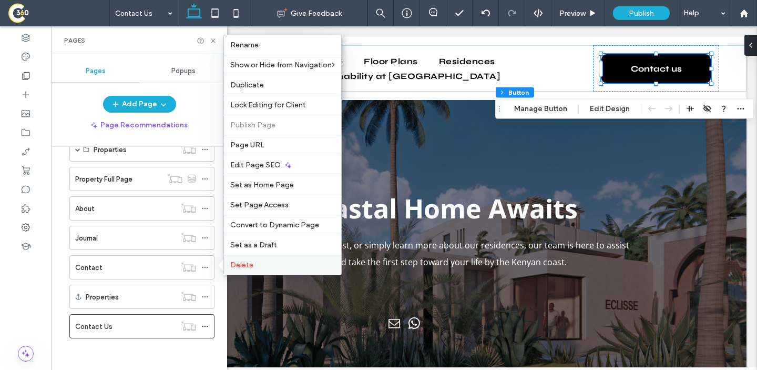
click at [247, 263] on span "Delete" at bounding box center [241, 264] width 23 height 9
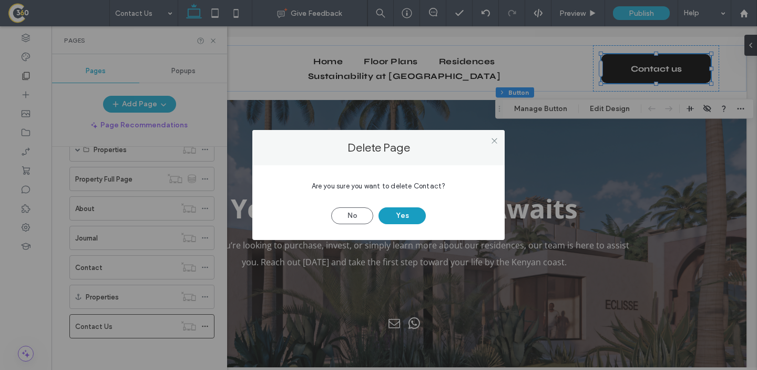
click at [395, 215] on button "Yes" at bounding box center [402, 215] width 47 height 17
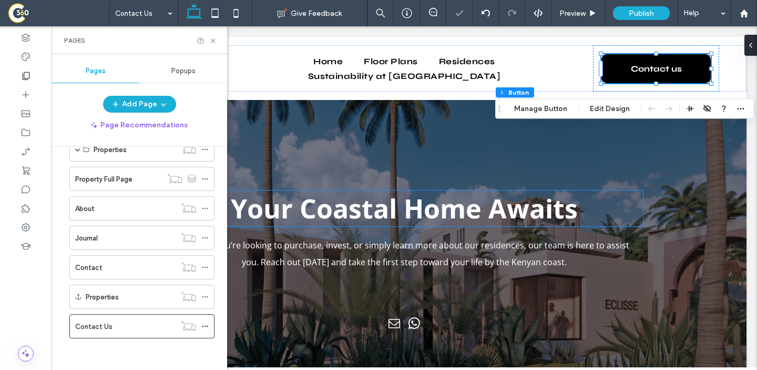
scroll to position [116, 0]
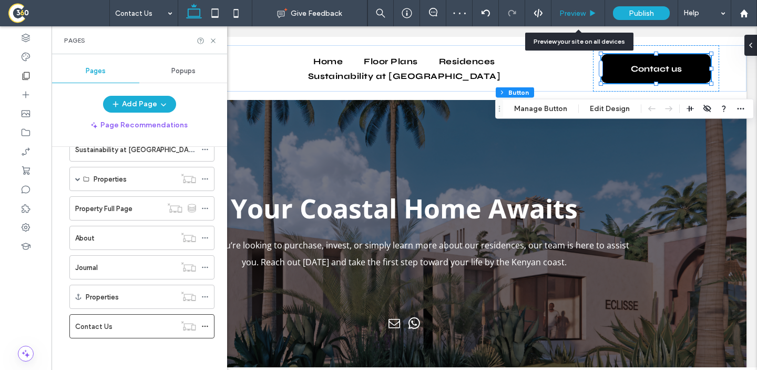
click at [578, 16] on span "Preview" at bounding box center [573, 13] width 26 height 9
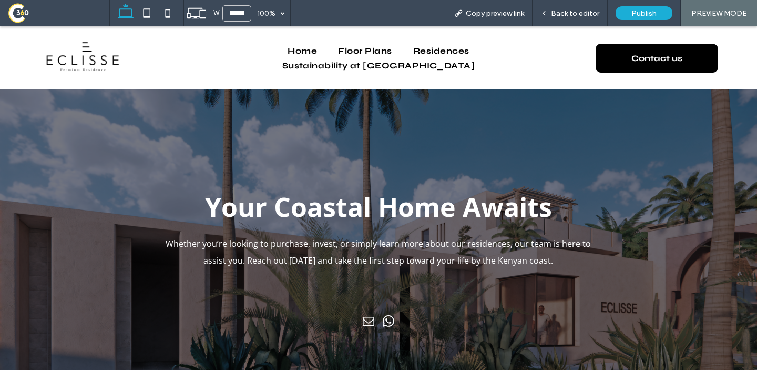
click at [622, 47] on link "Contact us" at bounding box center [657, 58] width 123 height 29
